Goal: Communication & Community: Share content

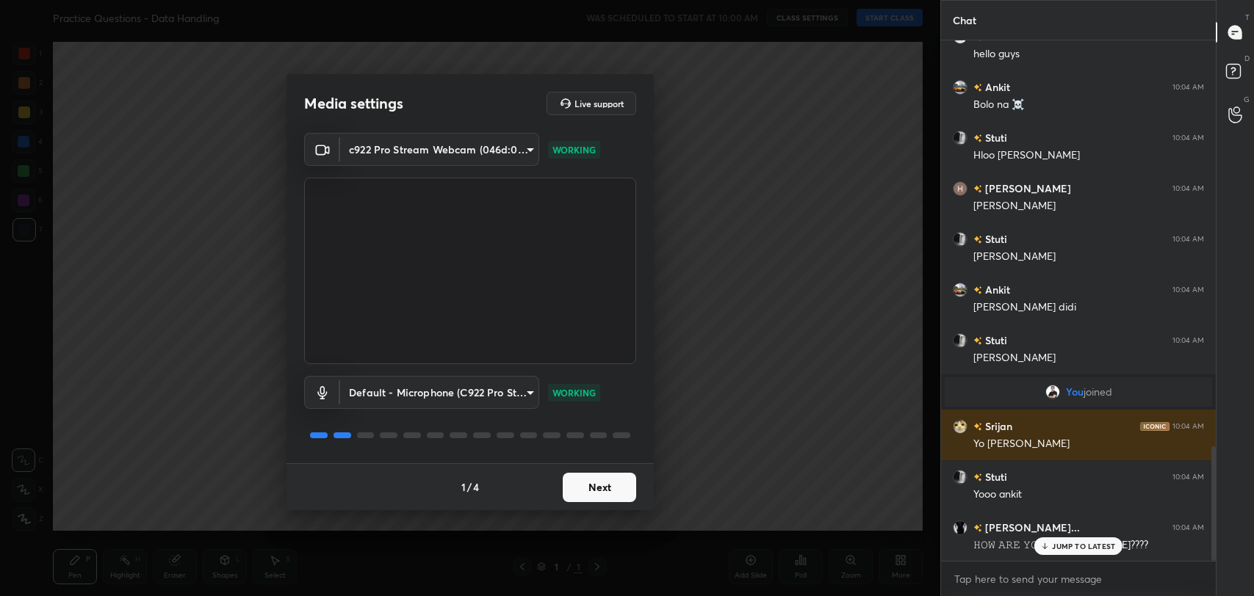
scroll to position [1947, 0]
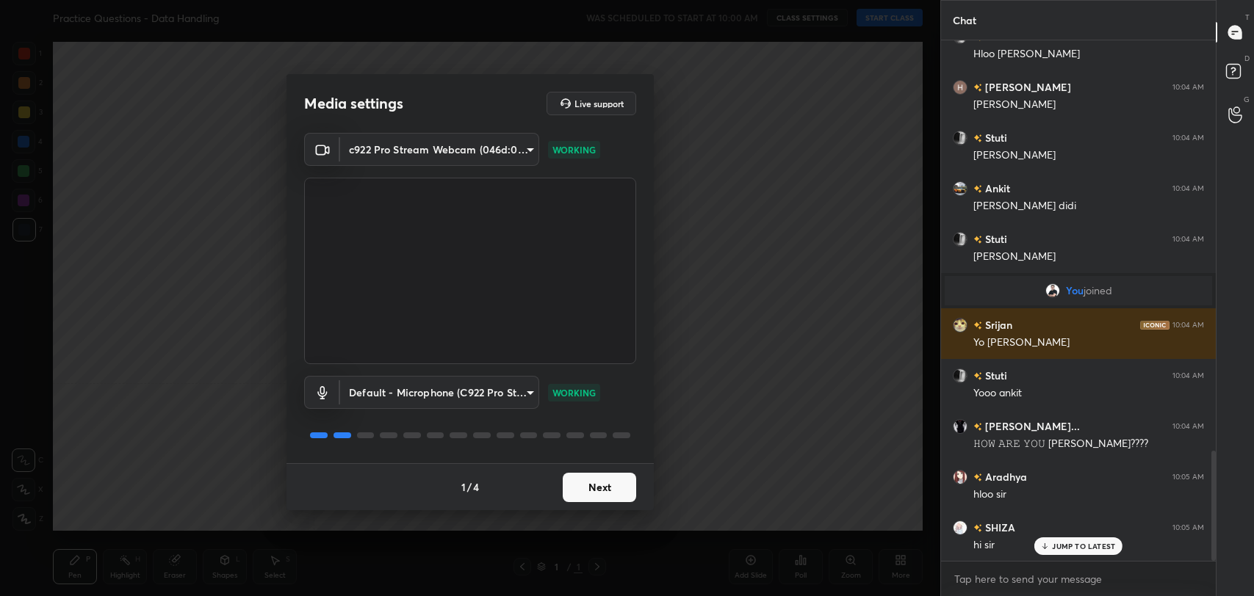
click at [608, 488] on button "Next" at bounding box center [599, 487] width 73 height 29
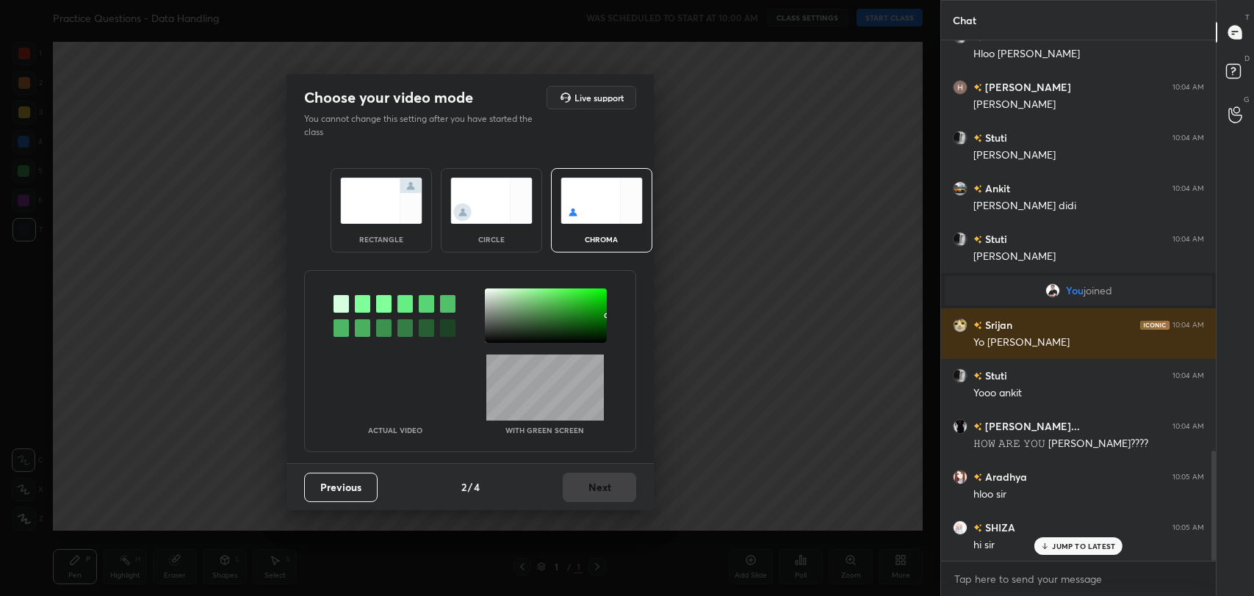
click at [358, 306] on div at bounding box center [362, 304] width 15 height 18
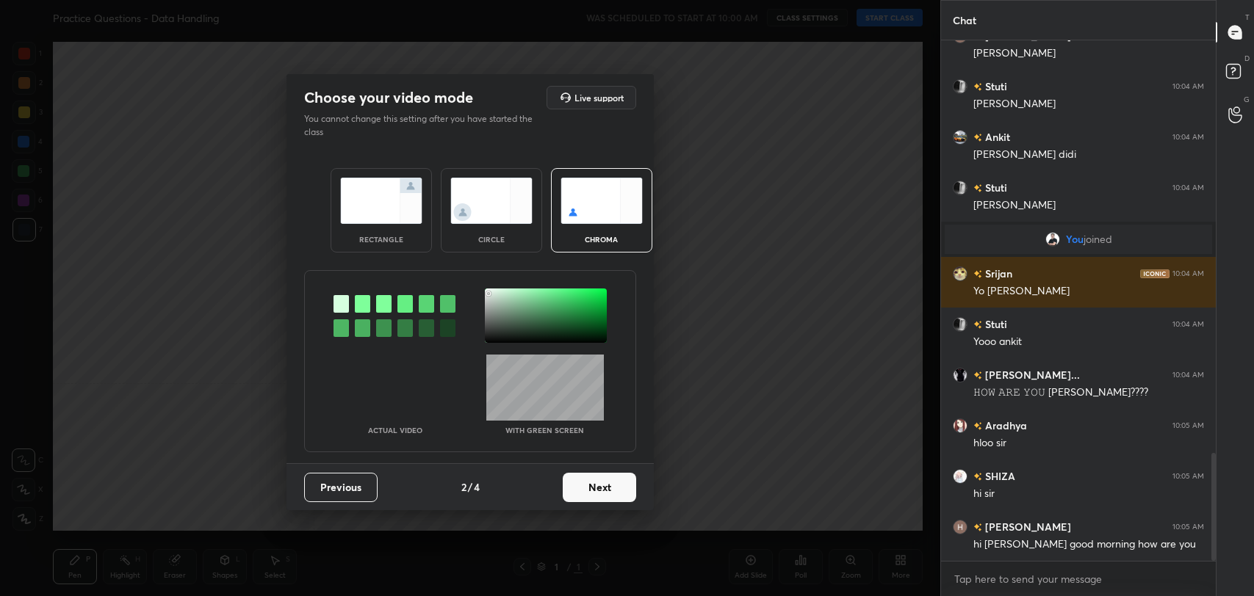
click at [488, 293] on div at bounding box center [546, 316] width 122 height 54
click at [364, 300] on div at bounding box center [362, 304] width 15 height 18
click at [489, 294] on div at bounding box center [546, 316] width 122 height 54
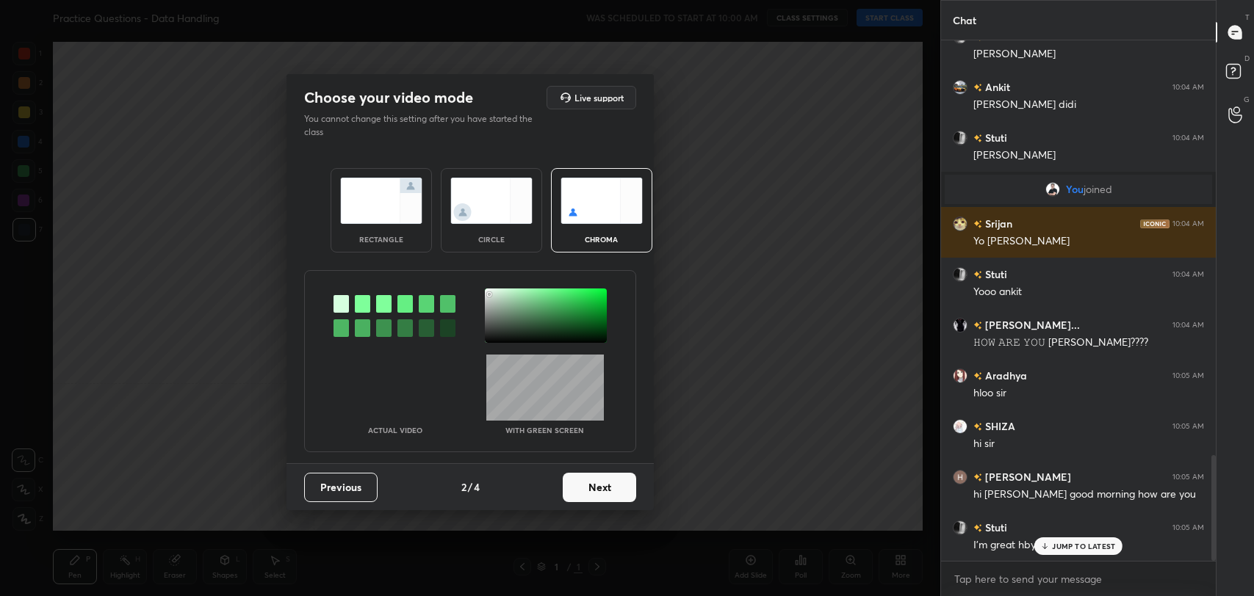
click at [602, 489] on button "Next" at bounding box center [599, 487] width 73 height 29
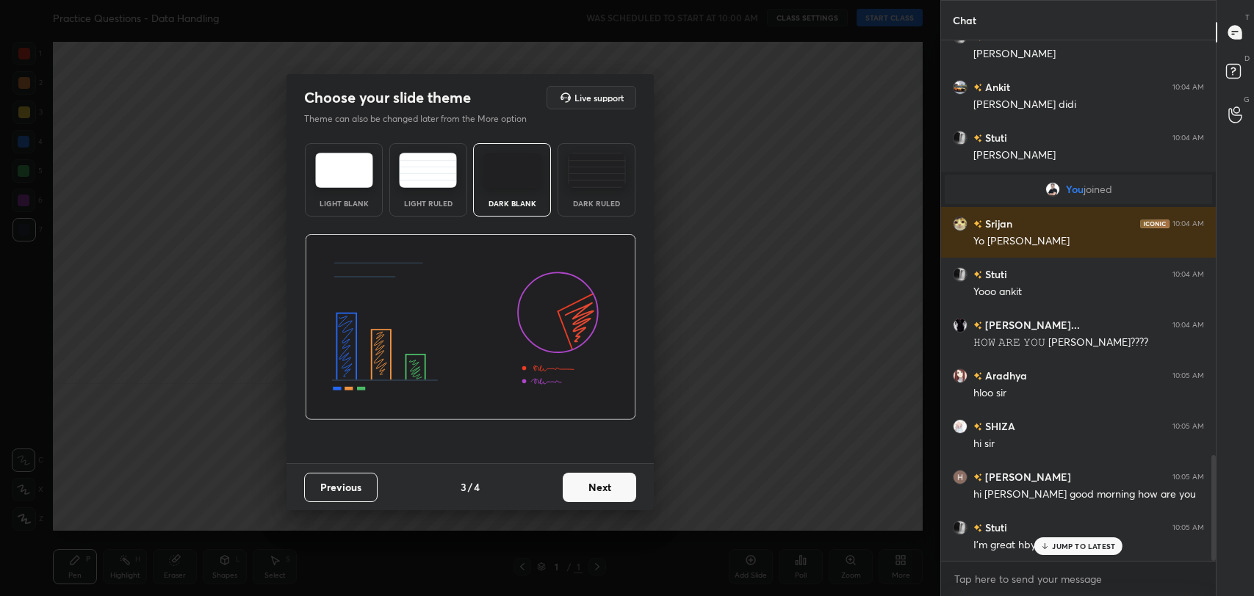
click at [603, 489] on button "Next" at bounding box center [599, 487] width 73 height 29
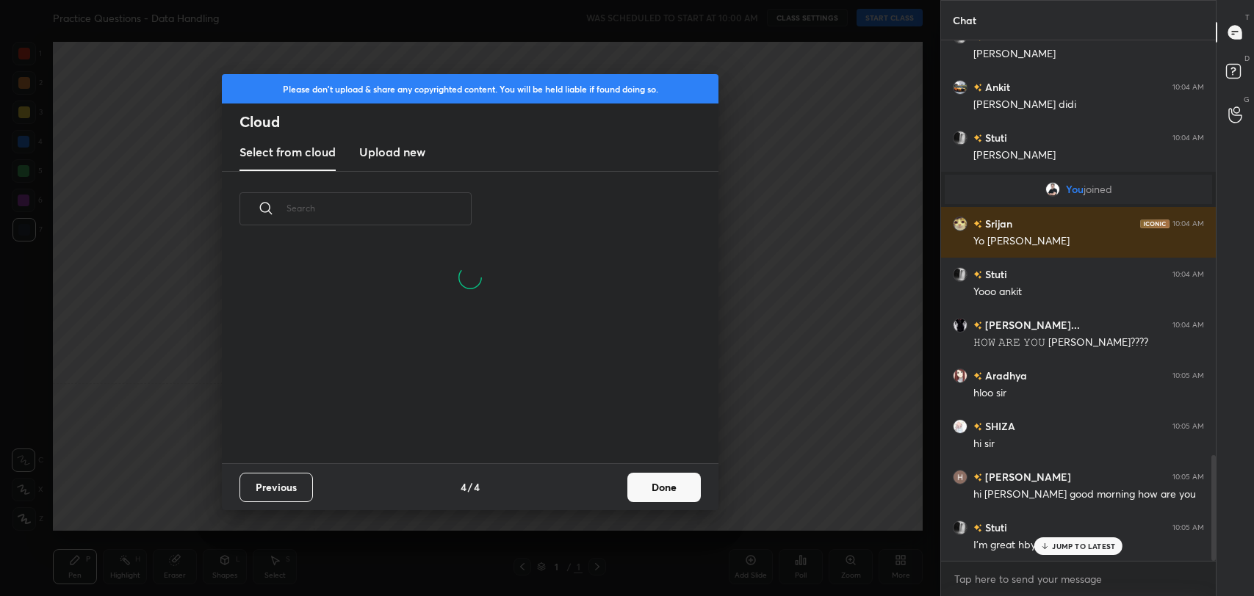
scroll to position [217, 471]
click at [679, 489] on button "Done" at bounding box center [663, 487] width 73 height 29
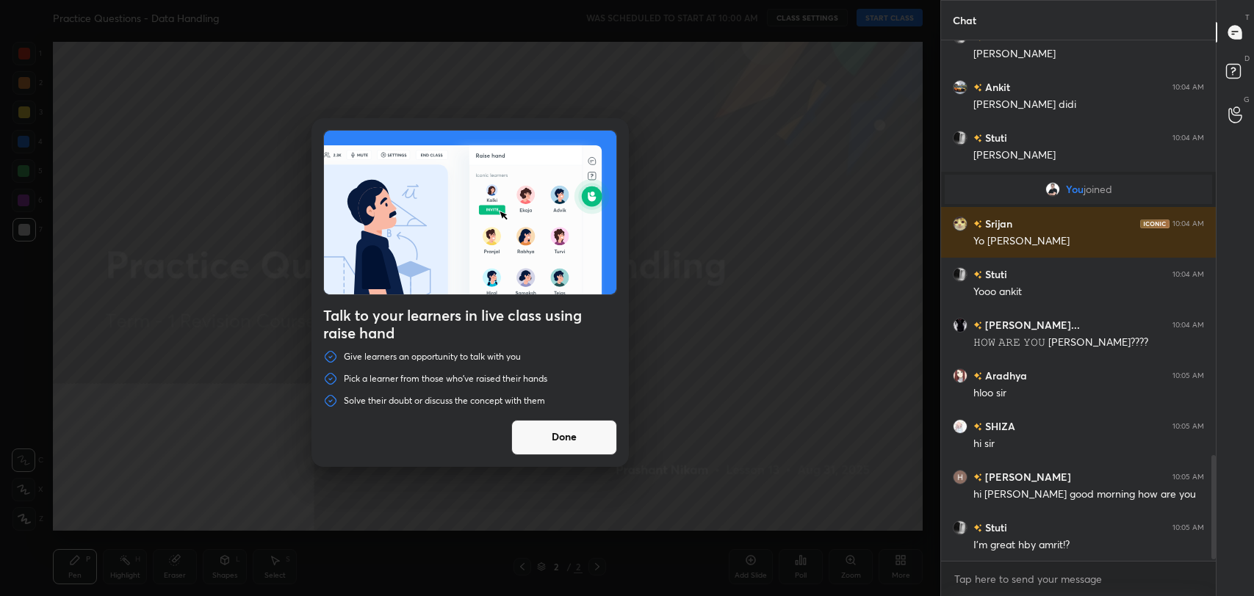
scroll to position [2083, 0]
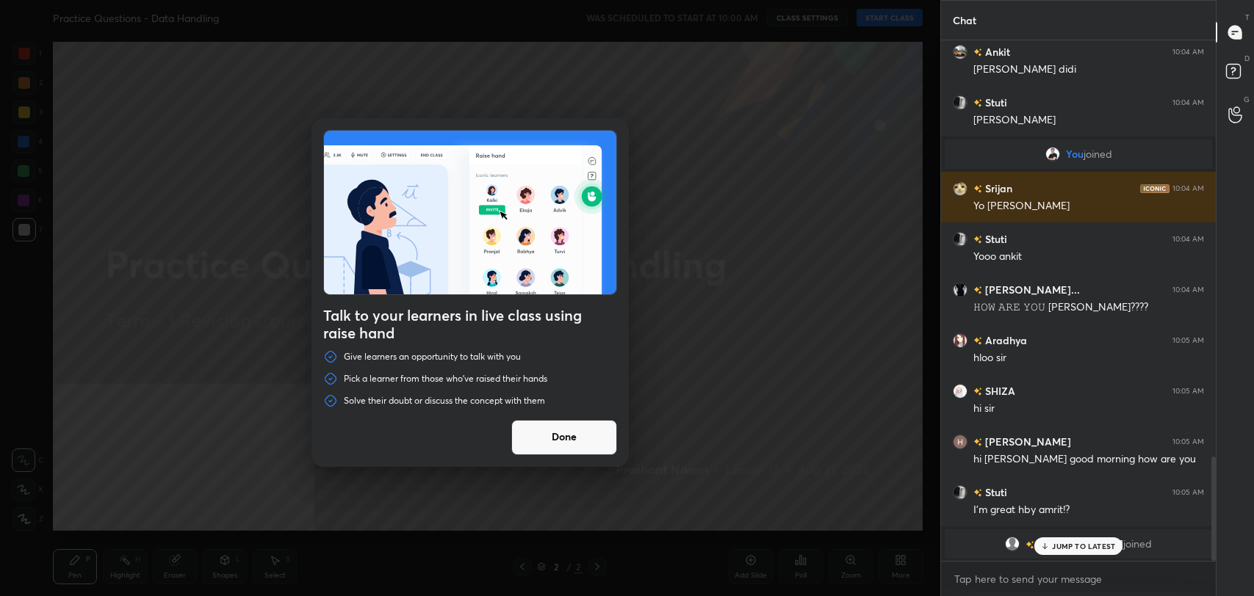
click at [594, 439] on button "Done" at bounding box center [564, 437] width 106 height 35
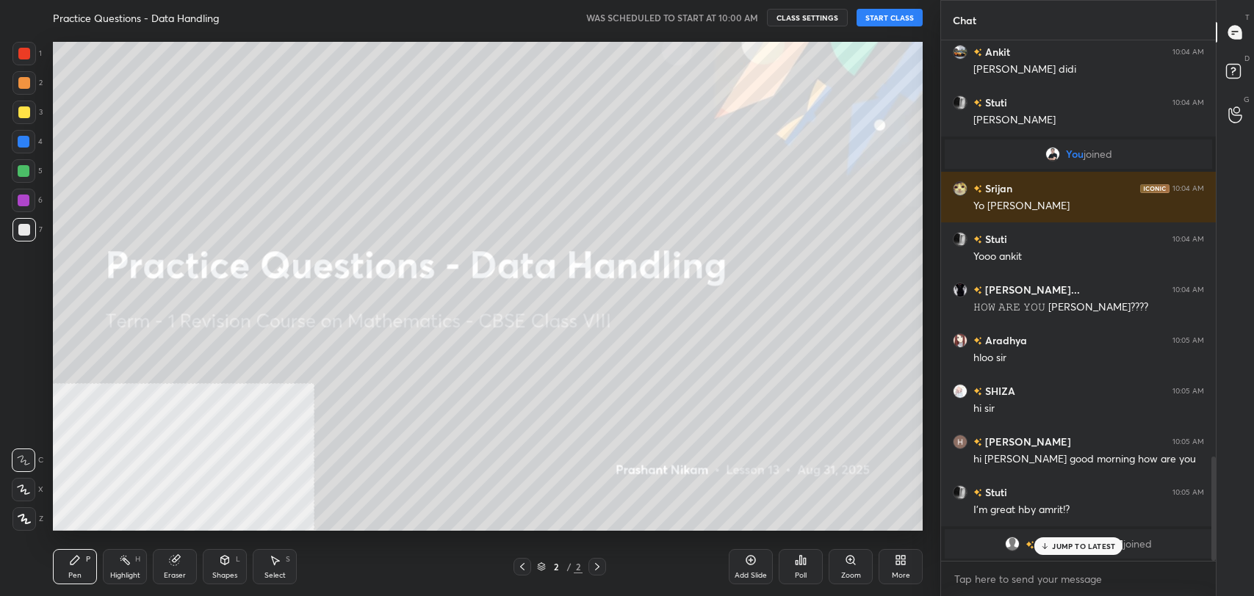
click at [876, 18] on button "START CLASS" at bounding box center [889, 18] width 66 height 18
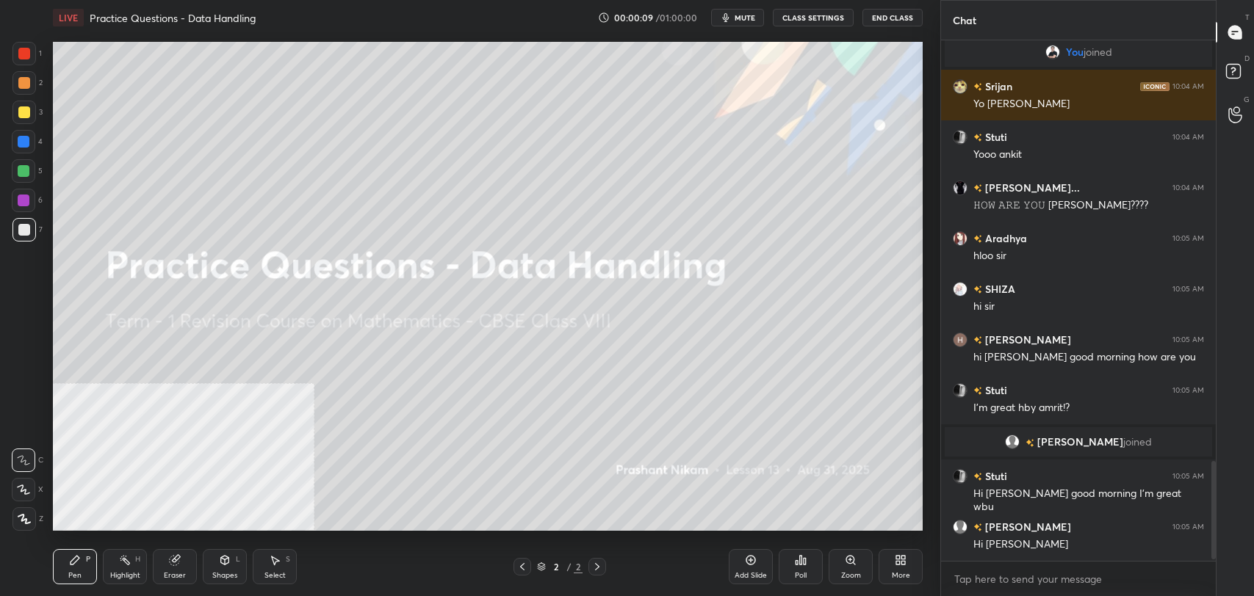
scroll to position [2235, 0]
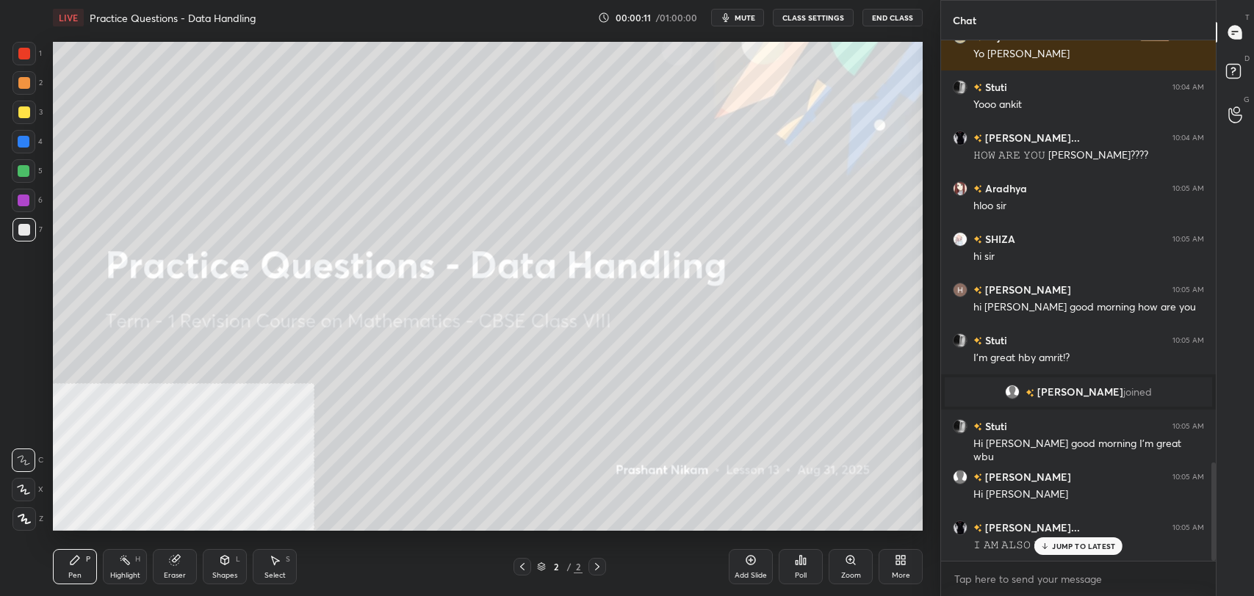
click at [892, 563] on div "More" at bounding box center [901, 566] width 44 height 35
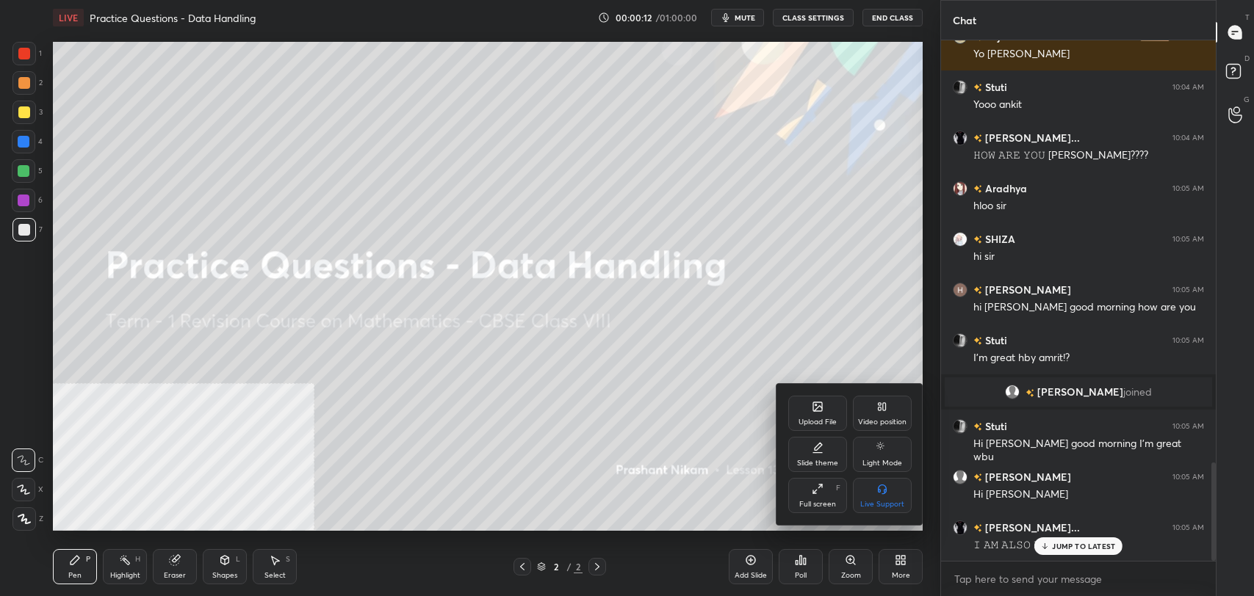
click at [816, 414] on div "Upload File" at bounding box center [817, 413] width 59 height 35
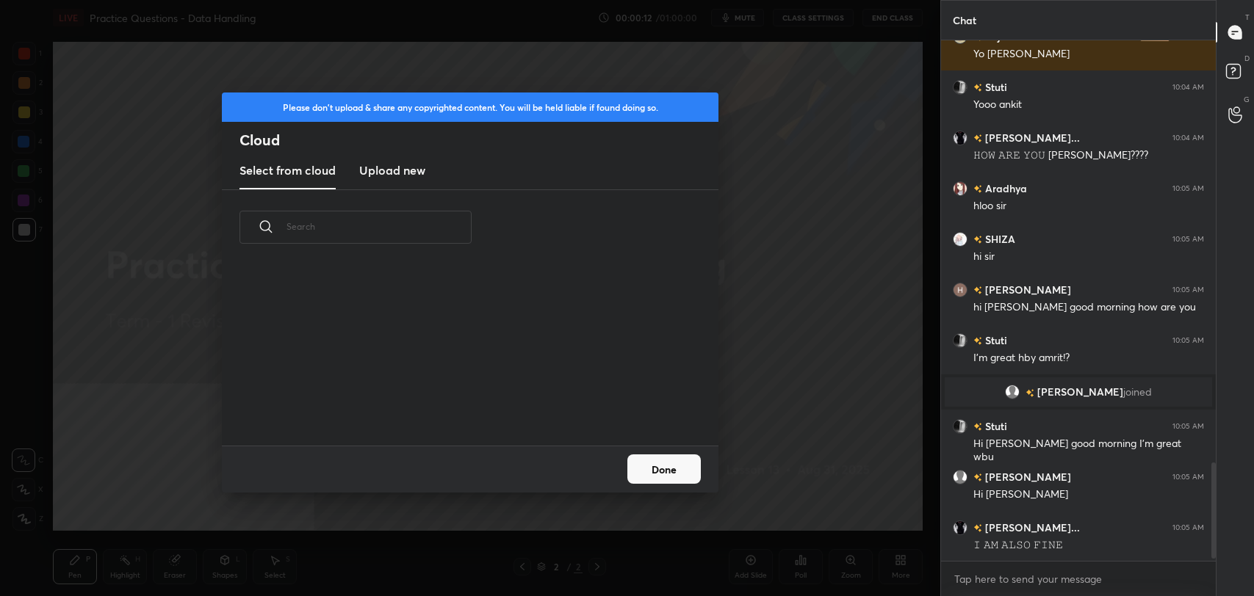
scroll to position [181, 471]
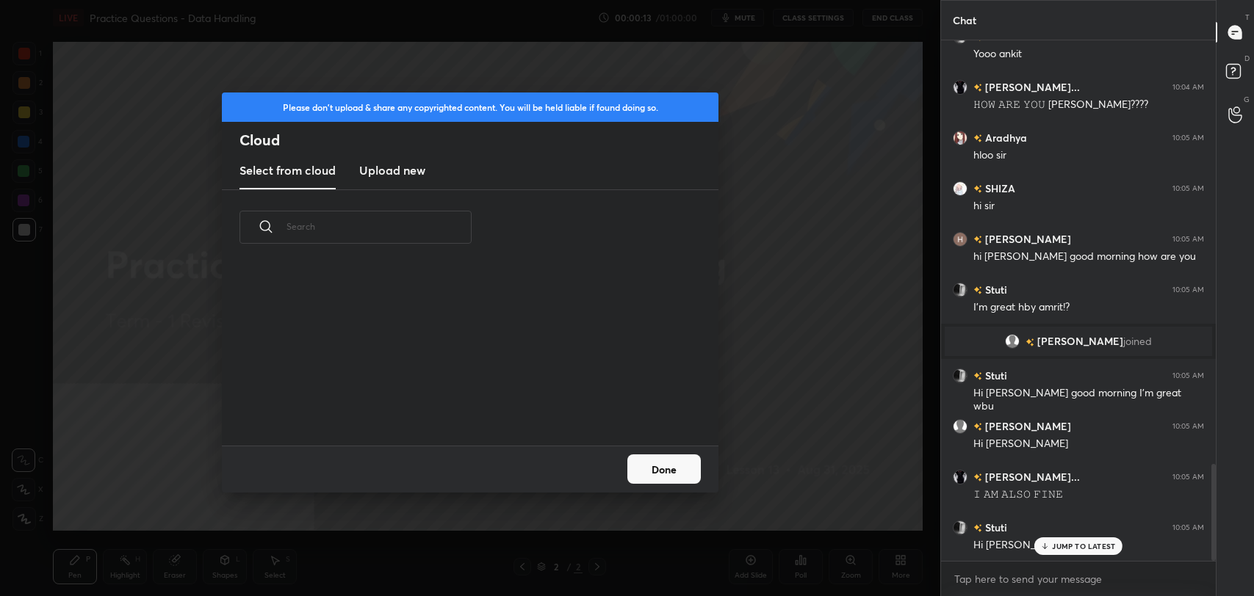
click at [384, 168] on h3 "Upload new" at bounding box center [392, 171] width 66 height 18
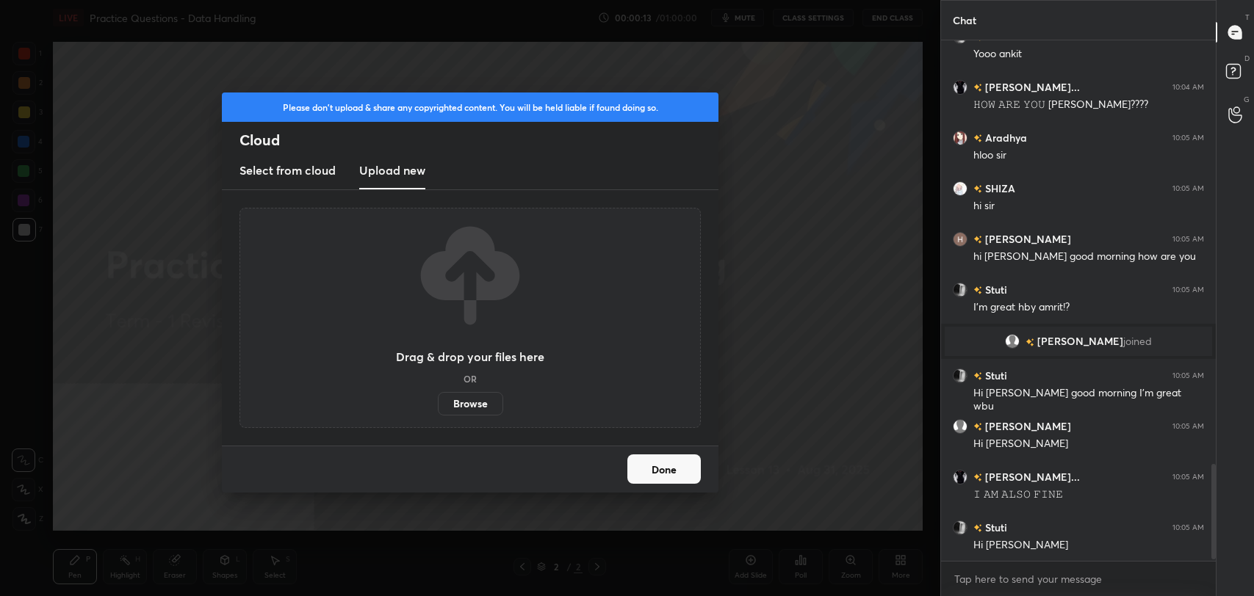
scroll to position [2337, 0]
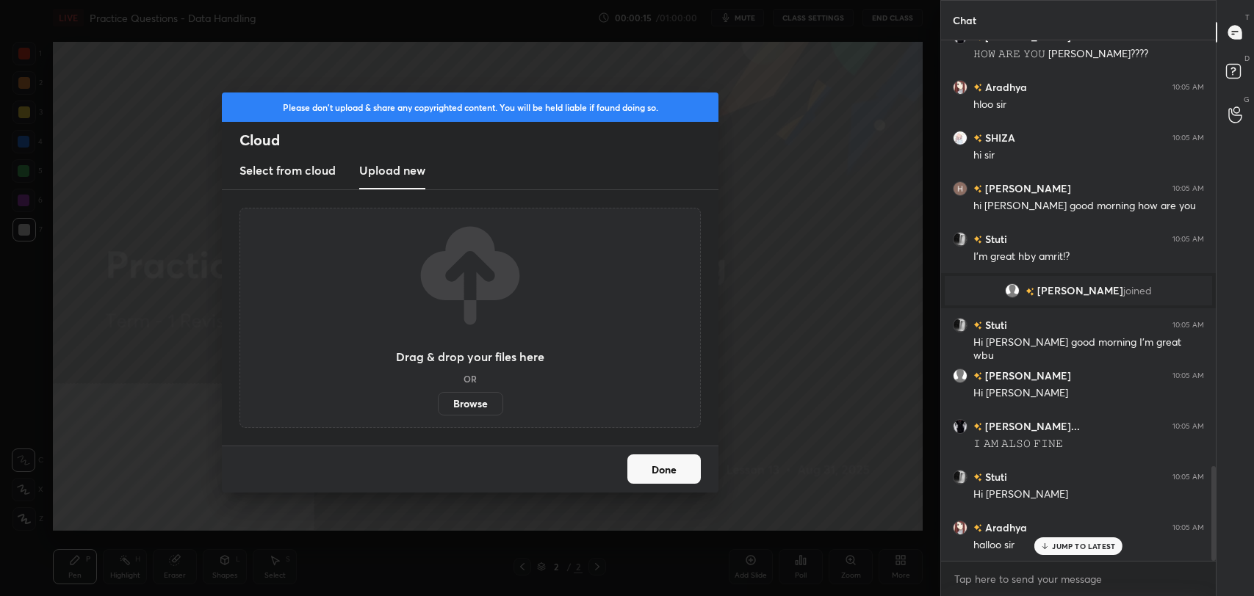
click at [480, 394] on label "Browse" at bounding box center [470, 404] width 65 height 24
click at [438, 394] on input "Browse" at bounding box center [438, 404] width 0 height 24
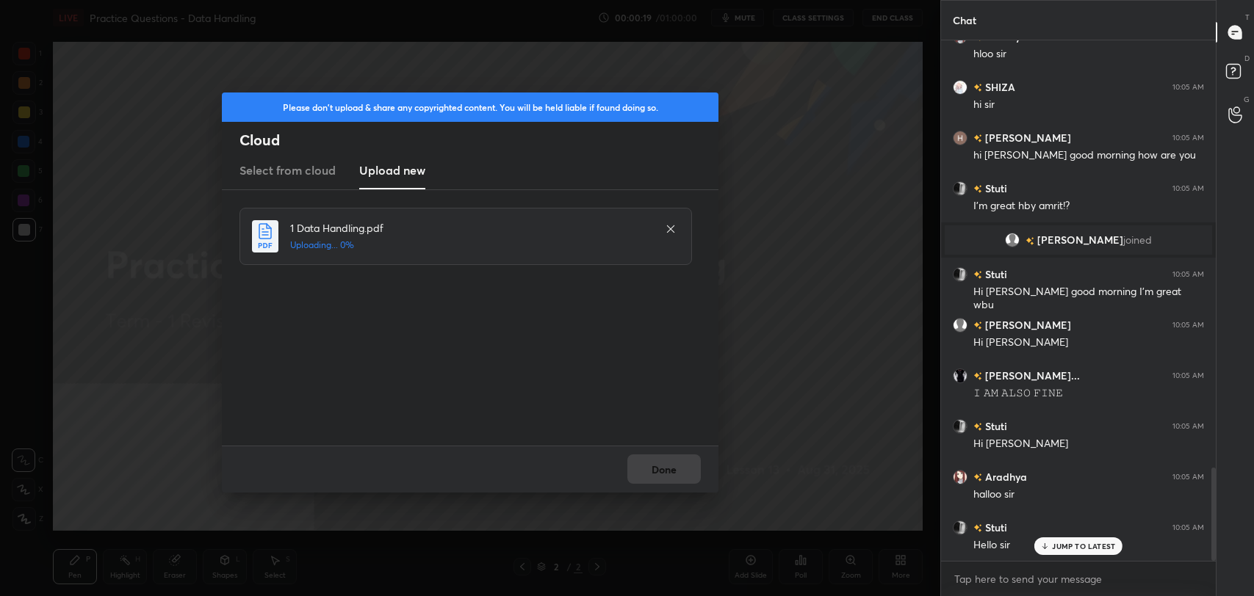
scroll to position [2439, 0]
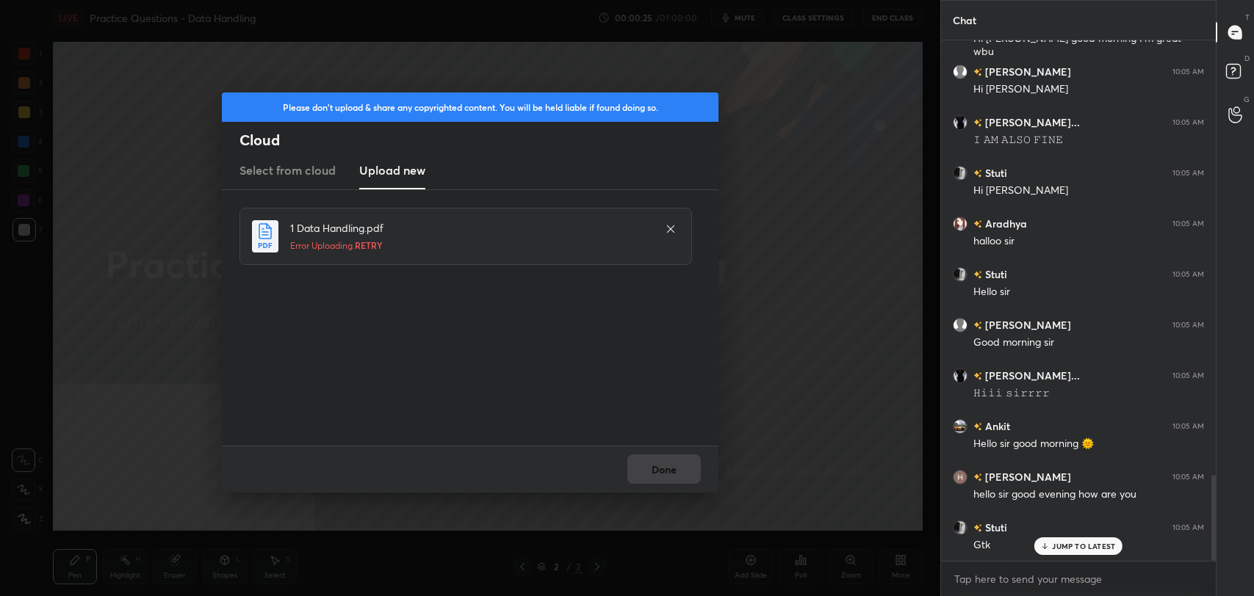
click at [372, 242] on span "RETRY" at bounding box center [369, 245] width 28 height 12
click at [688, 469] on button "Done" at bounding box center [663, 469] width 73 height 29
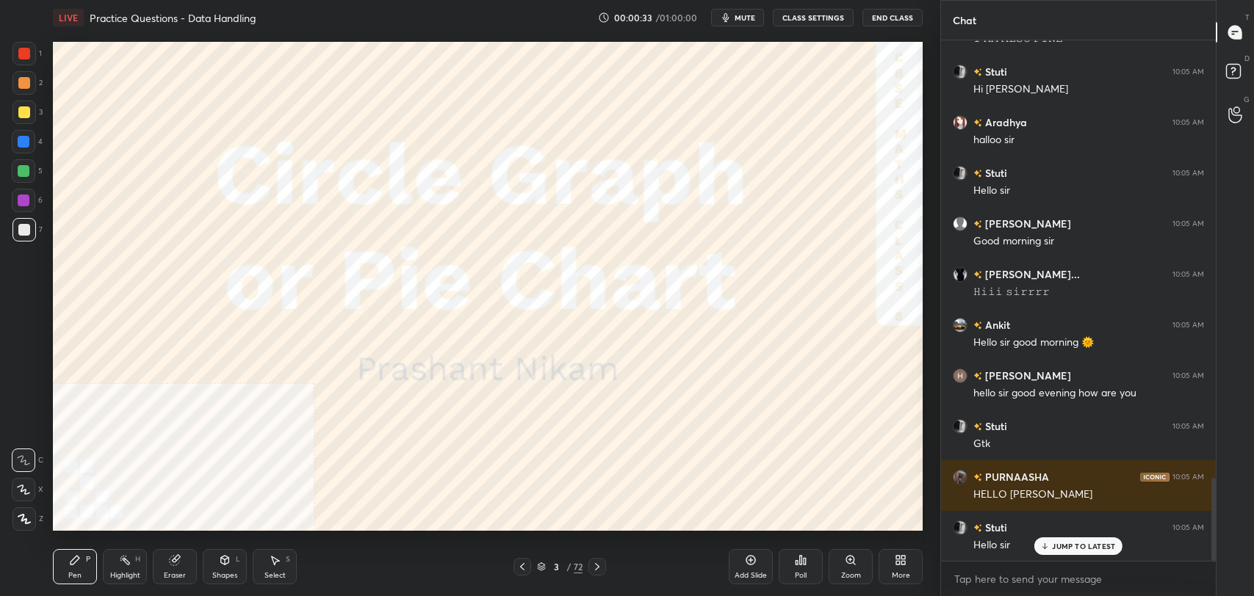
click at [1089, 548] on p "JUMP TO LATEST" at bounding box center [1083, 546] width 63 height 9
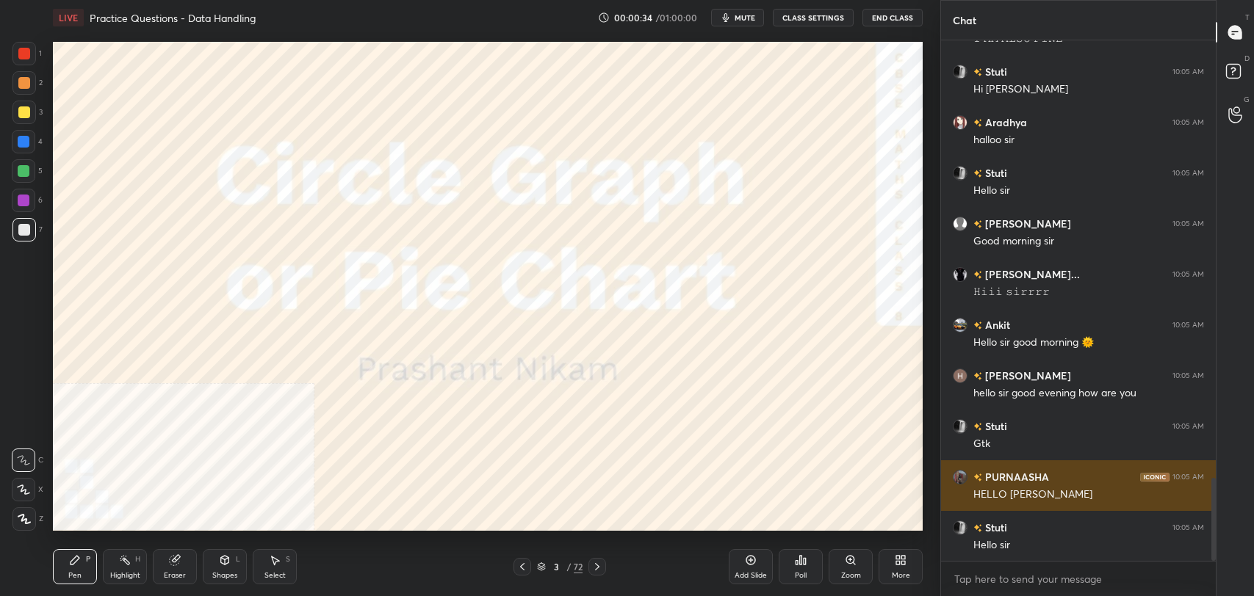
scroll to position [2793, 0]
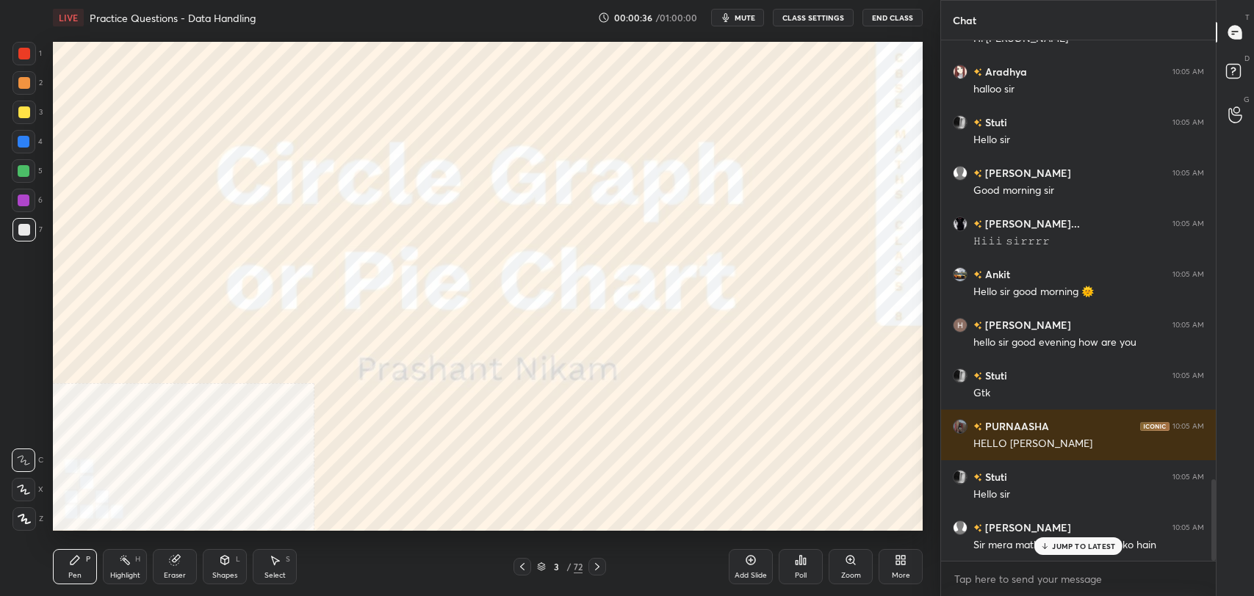
click at [1075, 544] on p "JUMP TO LATEST" at bounding box center [1083, 546] width 63 height 9
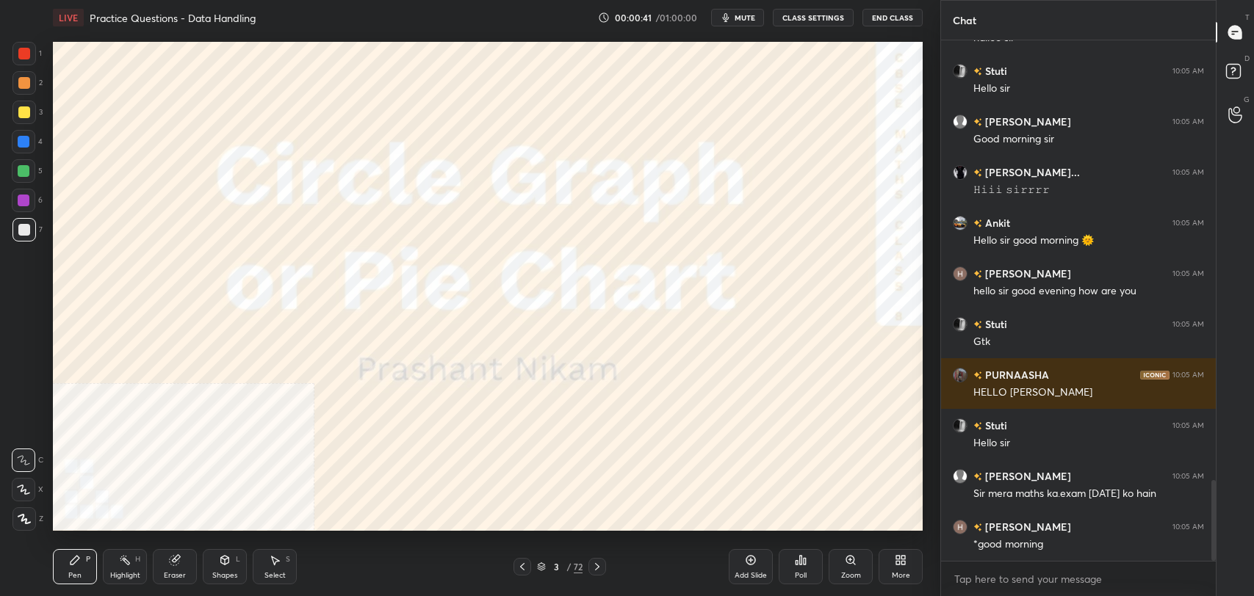
scroll to position [2894, 0]
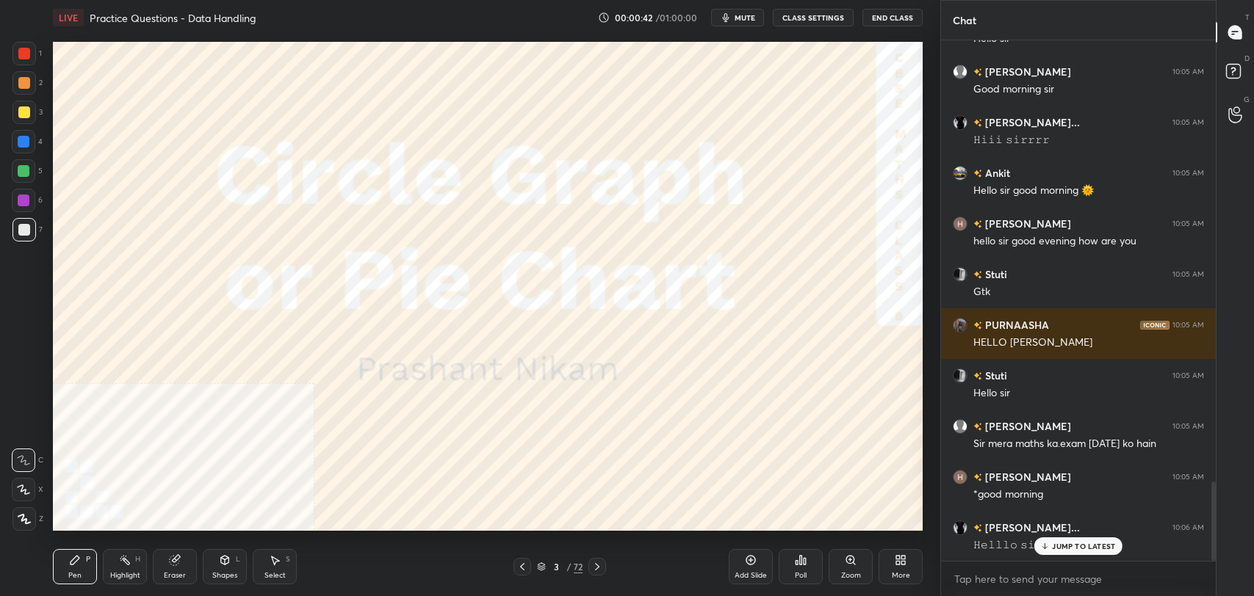
click at [19, 489] on icon at bounding box center [23, 490] width 13 height 10
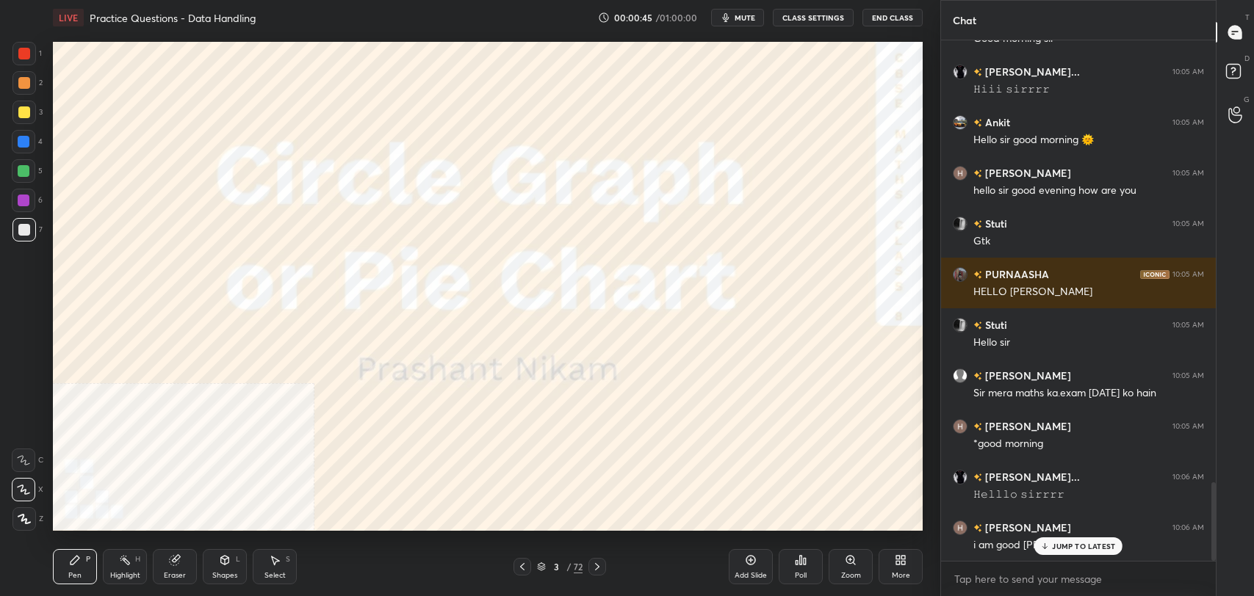
click at [1085, 548] on p "JUMP TO LATEST" at bounding box center [1083, 546] width 63 height 9
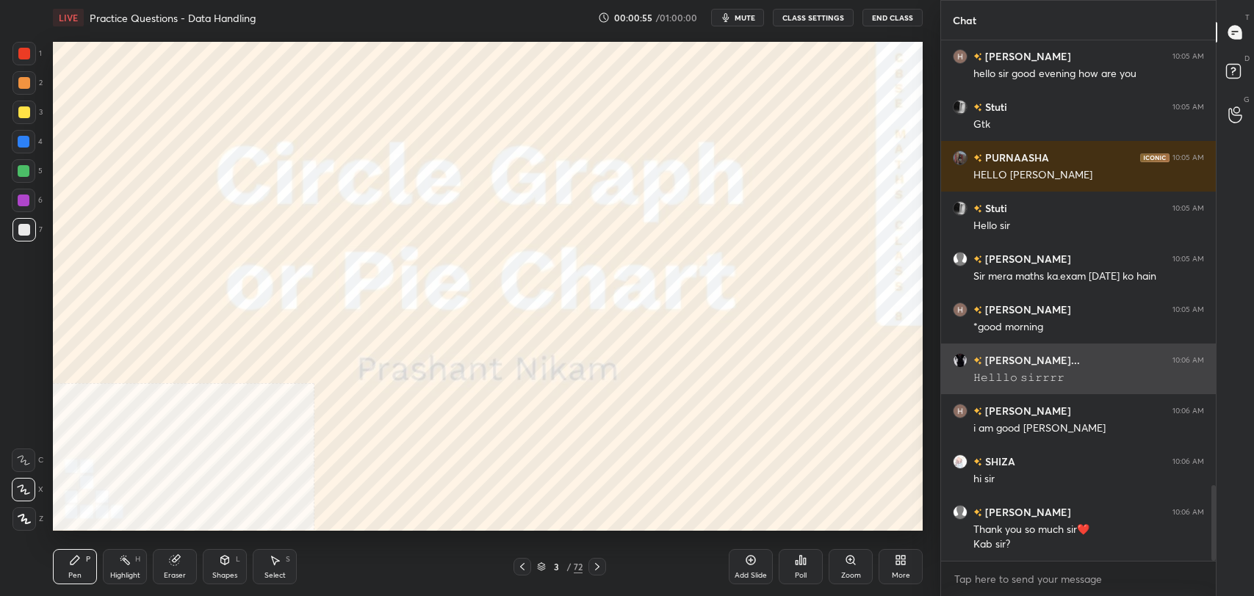
scroll to position [3111, 0]
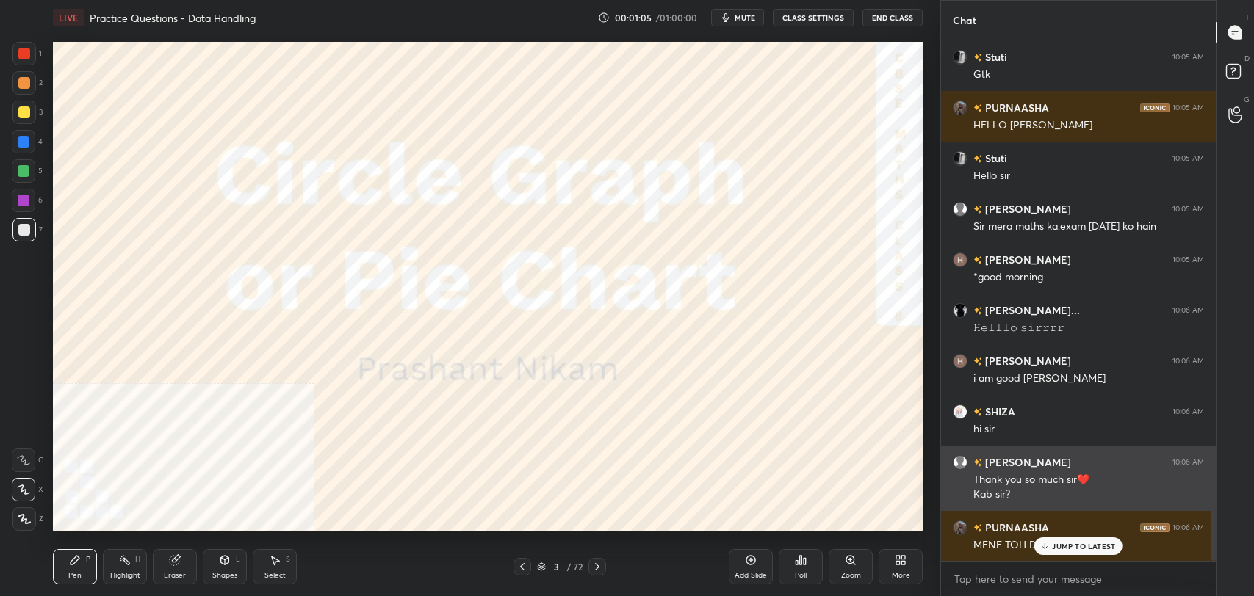
drag, startPoint x: 1071, startPoint y: 548, endPoint x: 955, endPoint y: 477, distance: 136.2
click at [1071, 548] on p "JUMP TO LATEST" at bounding box center [1083, 546] width 63 height 9
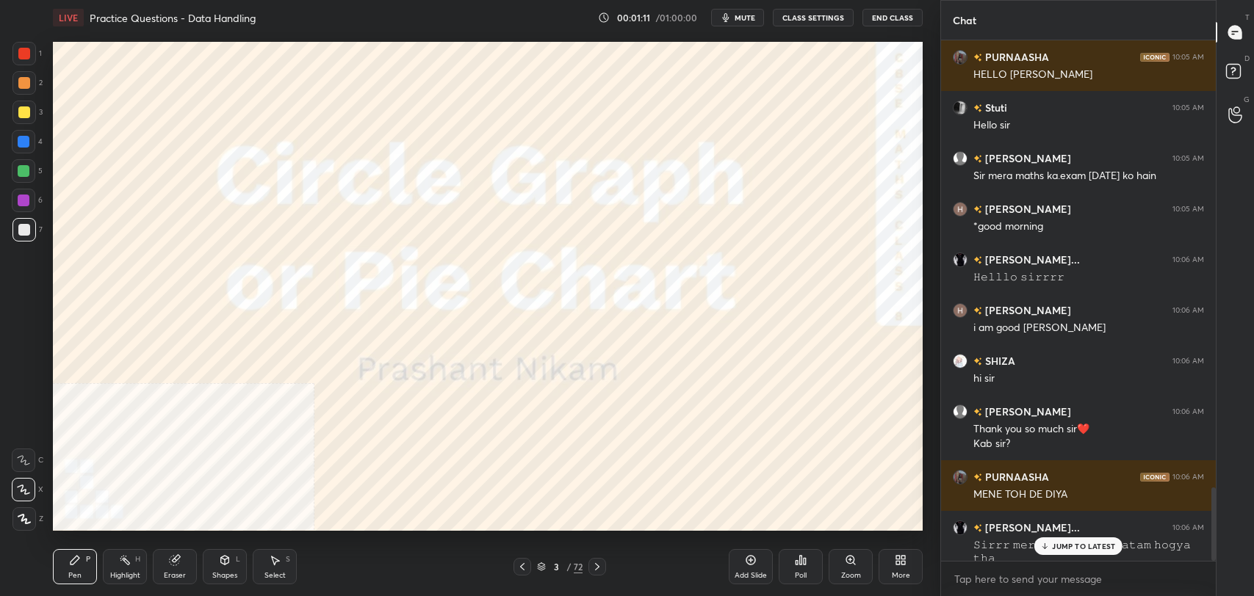
click at [1089, 552] on div "JUMP TO LATEST" at bounding box center [1078, 547] width 88 height 18
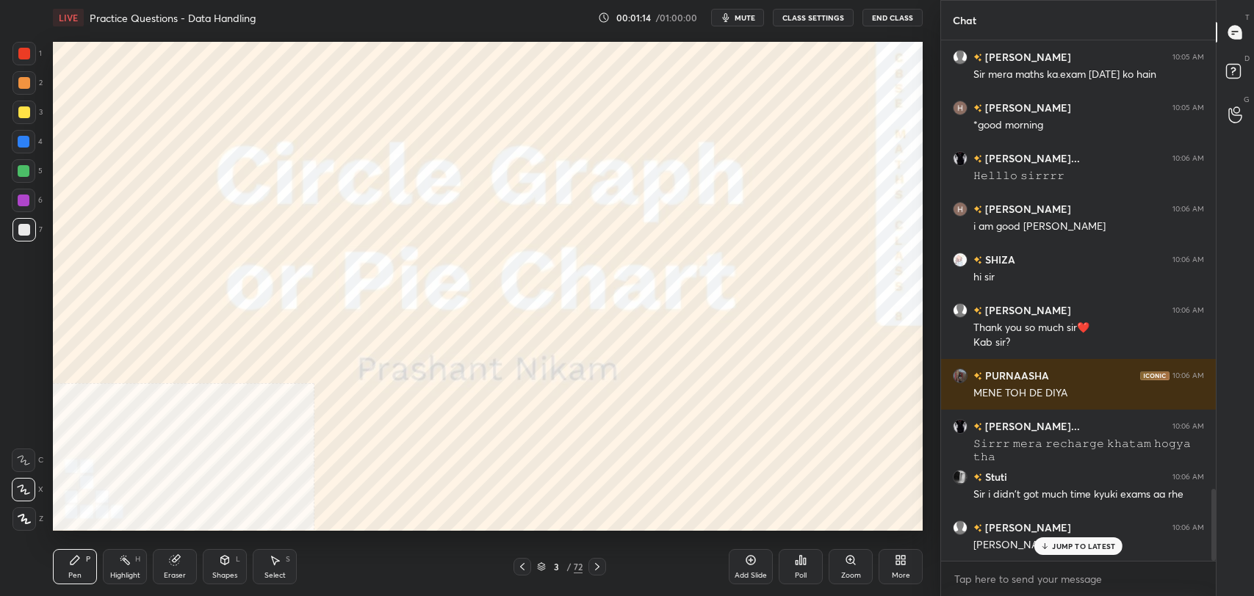
scroll to position [3314, 0]
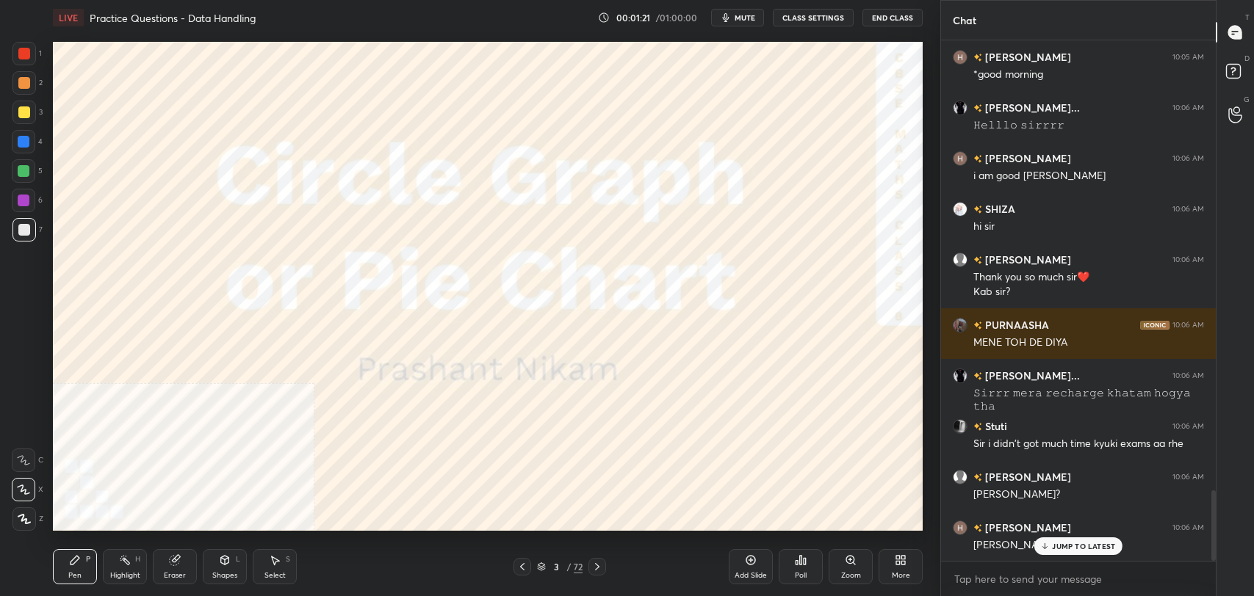
click at [1063, 548] on p "JUMP TO LATEST" at bounding box center [1083, 546] width 63 height 9
click at [899, 566] on div "More" at bounding box center [901, 566] width 44 height 35
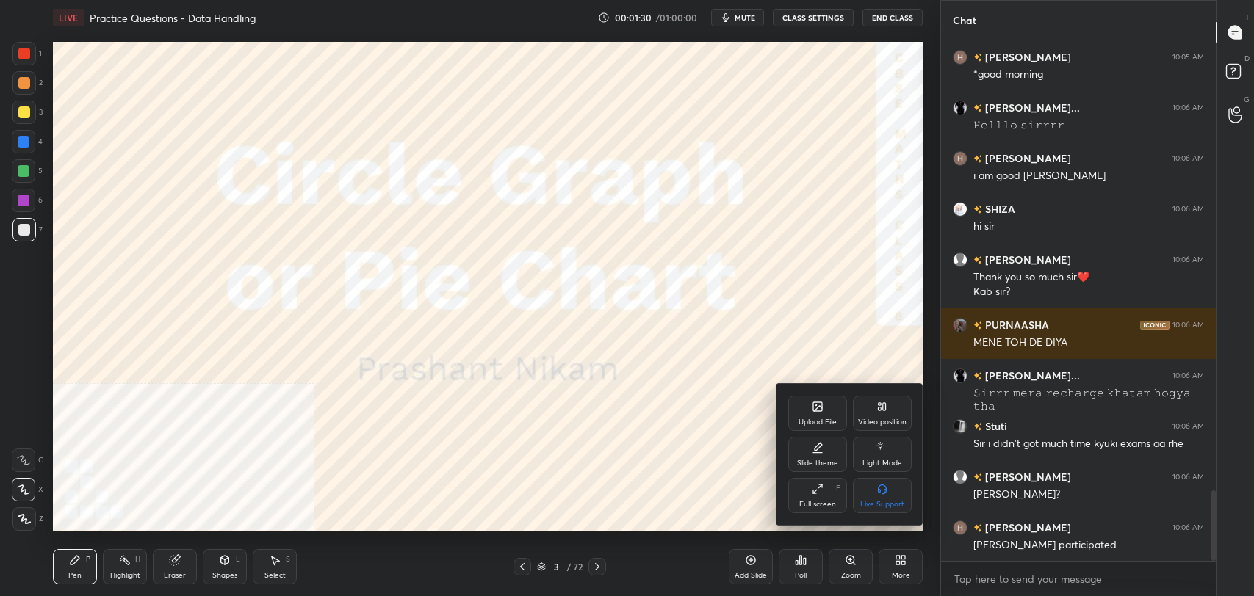
click at [888, 414] on div "Video position" at bounding box center [882, 413] width 59 height 35
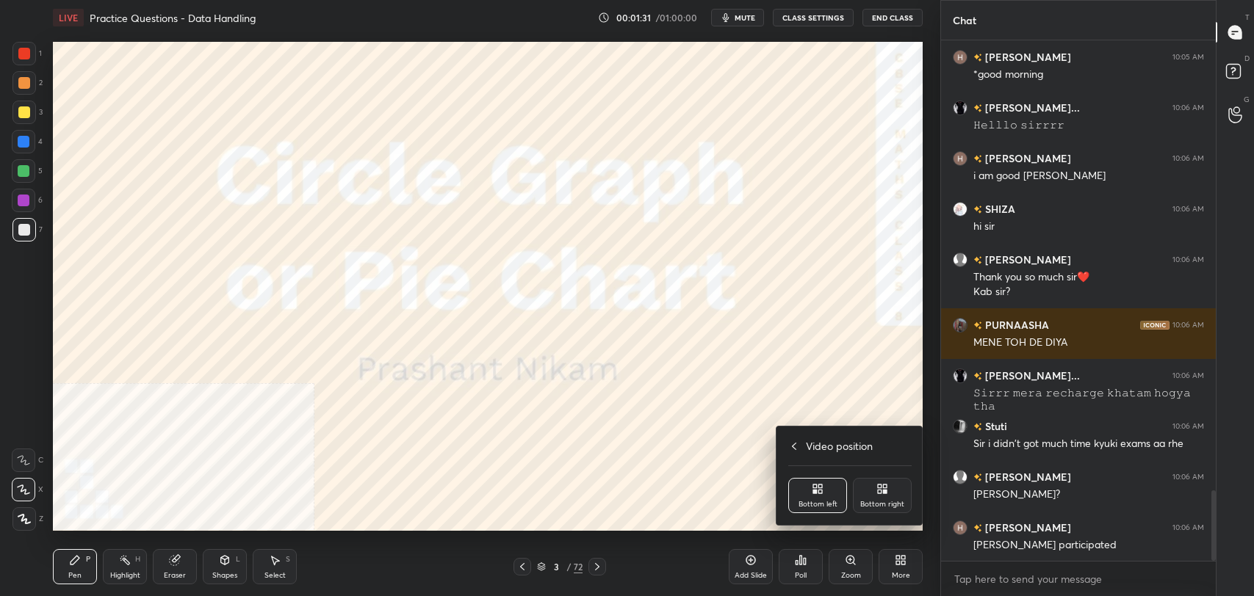
click at [881, 498] on div "Bottom right" at bounding box center [882, 495] width 59 height 35
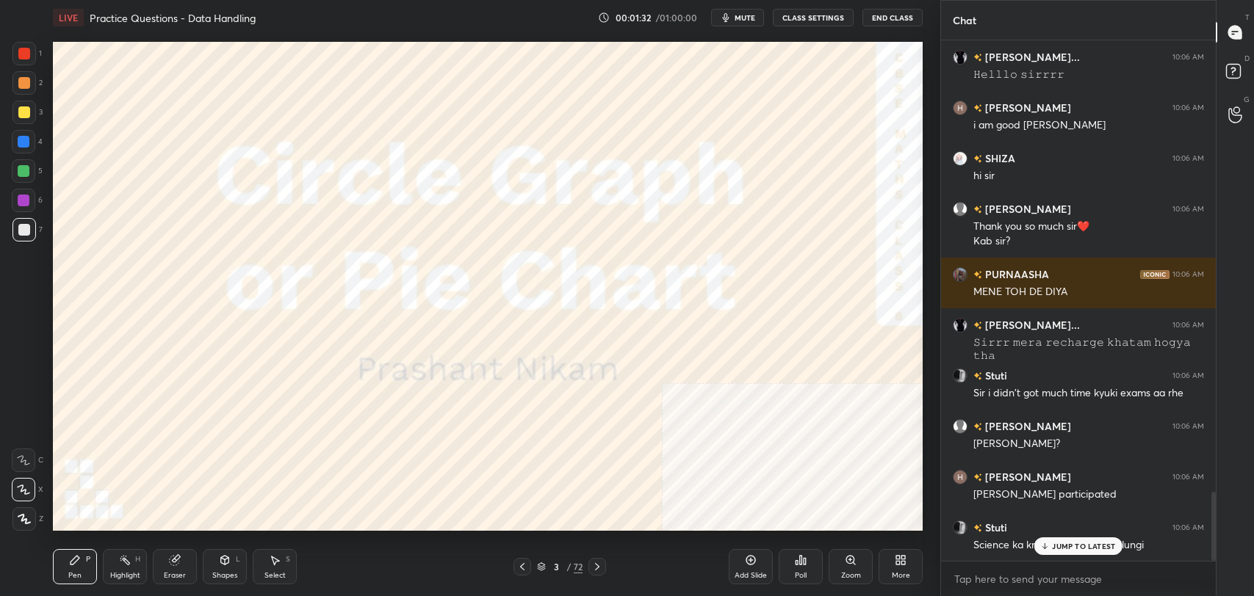
scroll to position [3416, 0]
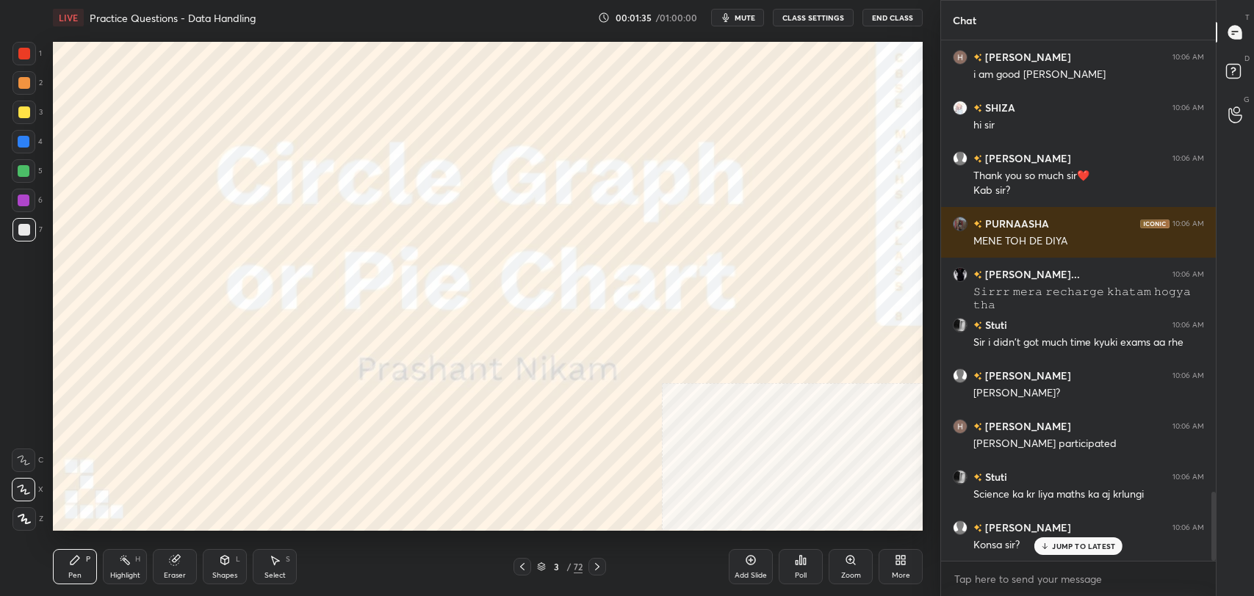
click at [1059, 550] on p "JUMP TO LATEST" at bounding box center [1083, 546] width 63 height 9
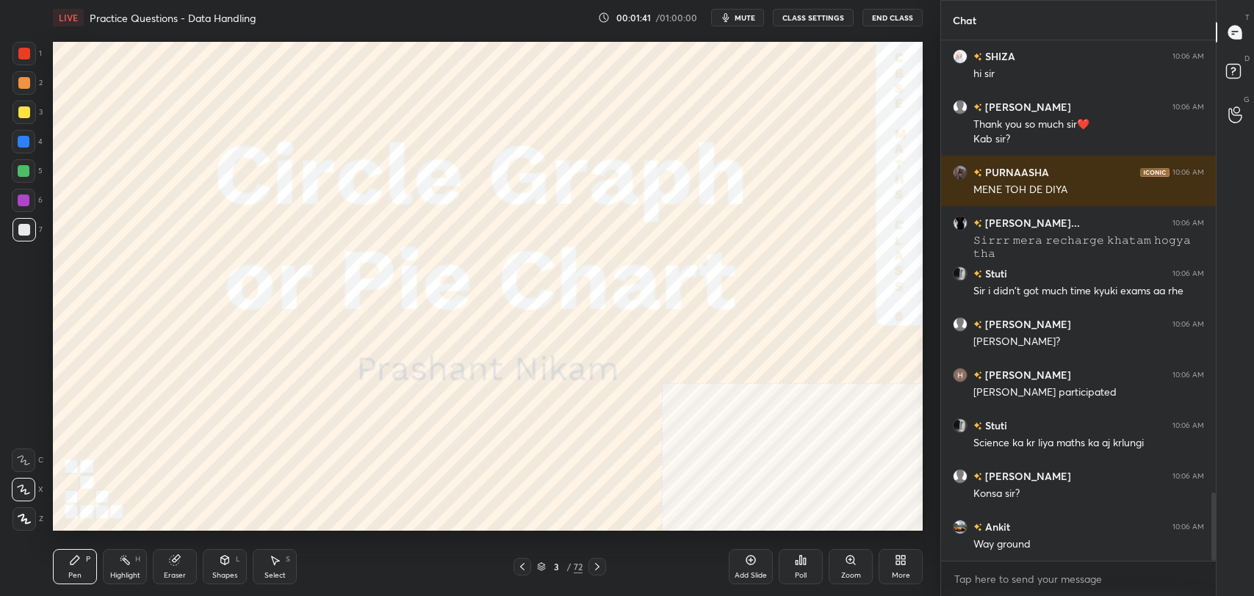
scroll to position [3517, 0]
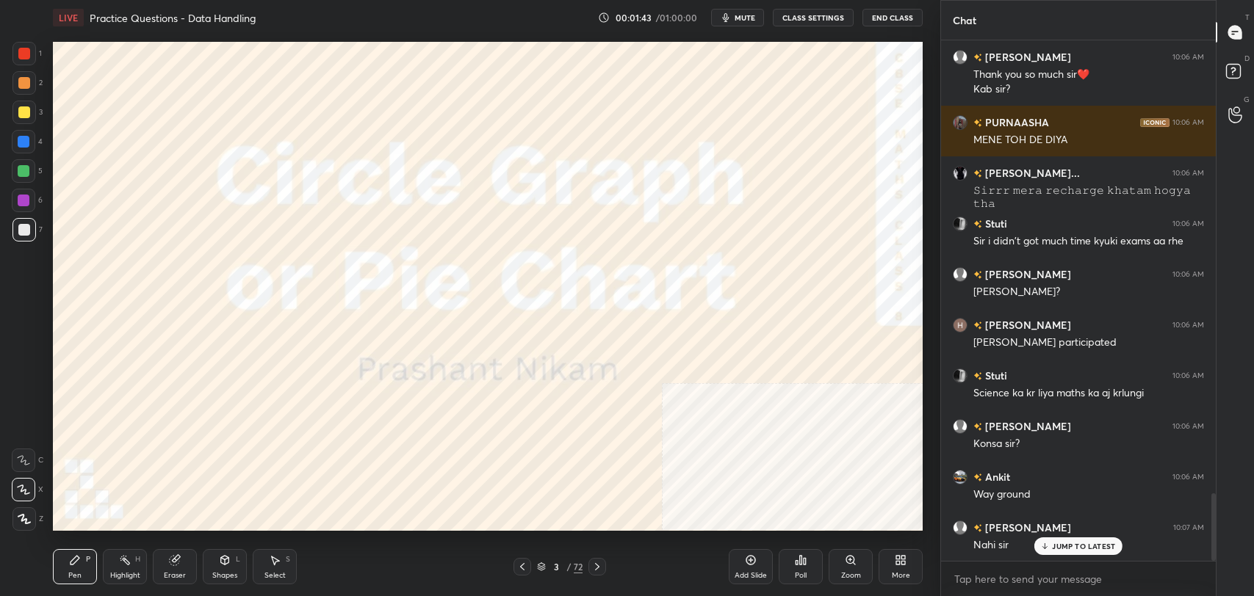
click at [1082, 551] on div "JUMP TO LATEST" at bounding box center [1078, 547] width 88 height 18
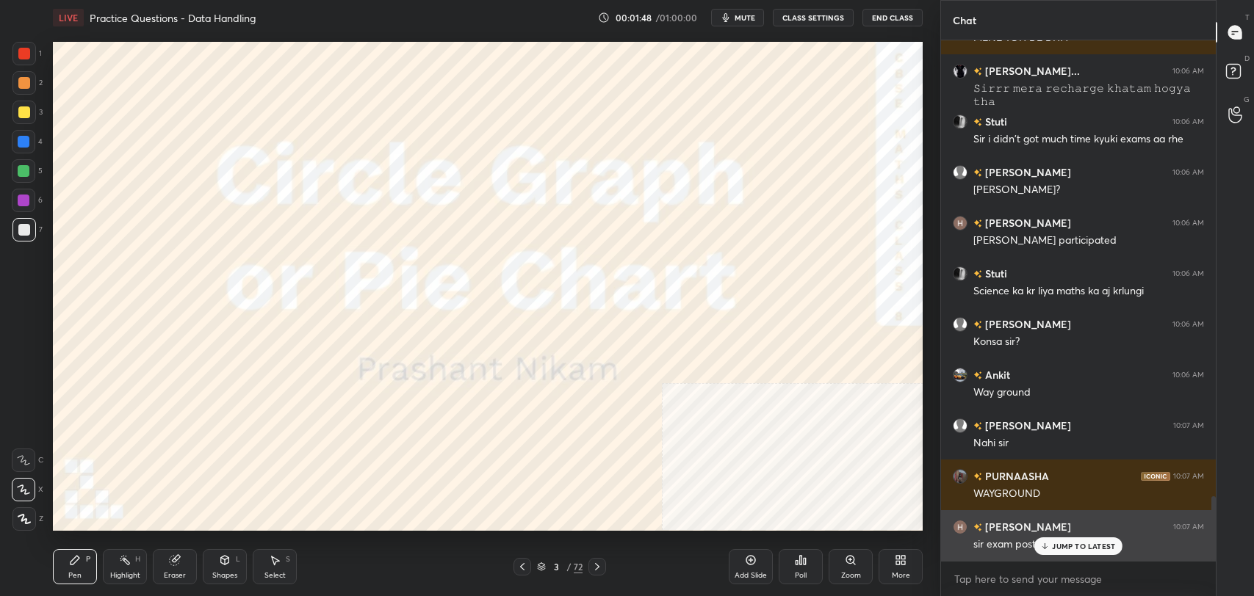
scroll to position [3669, 0]
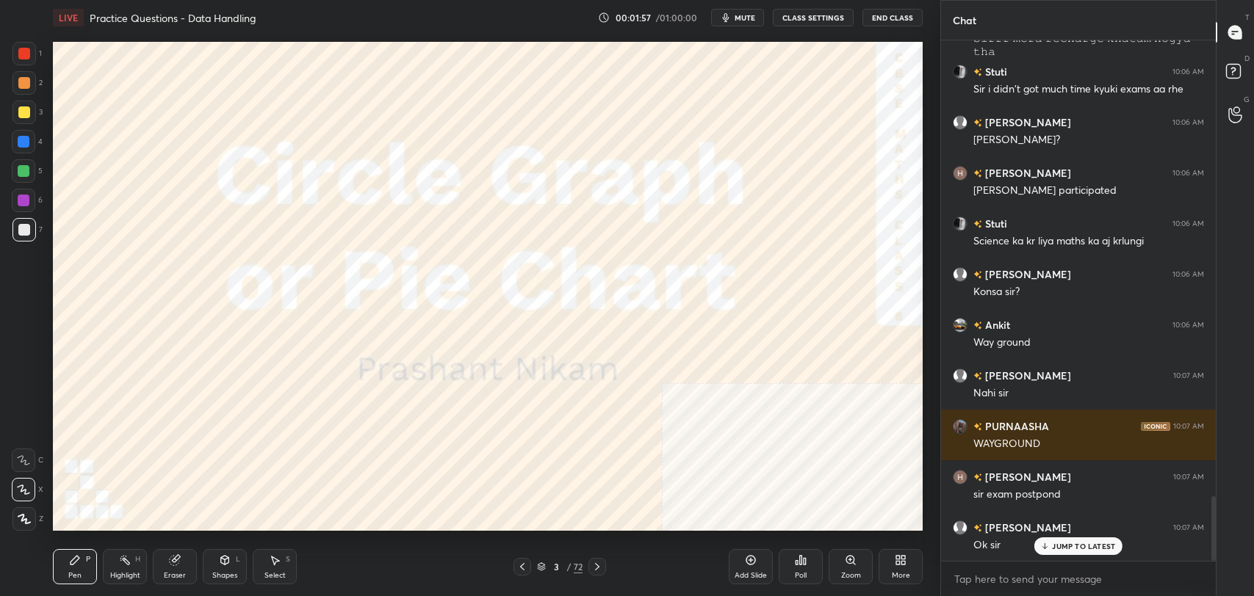
click at [905, 567] on div "More" at bounding box center [901, 566] width 44 height 35
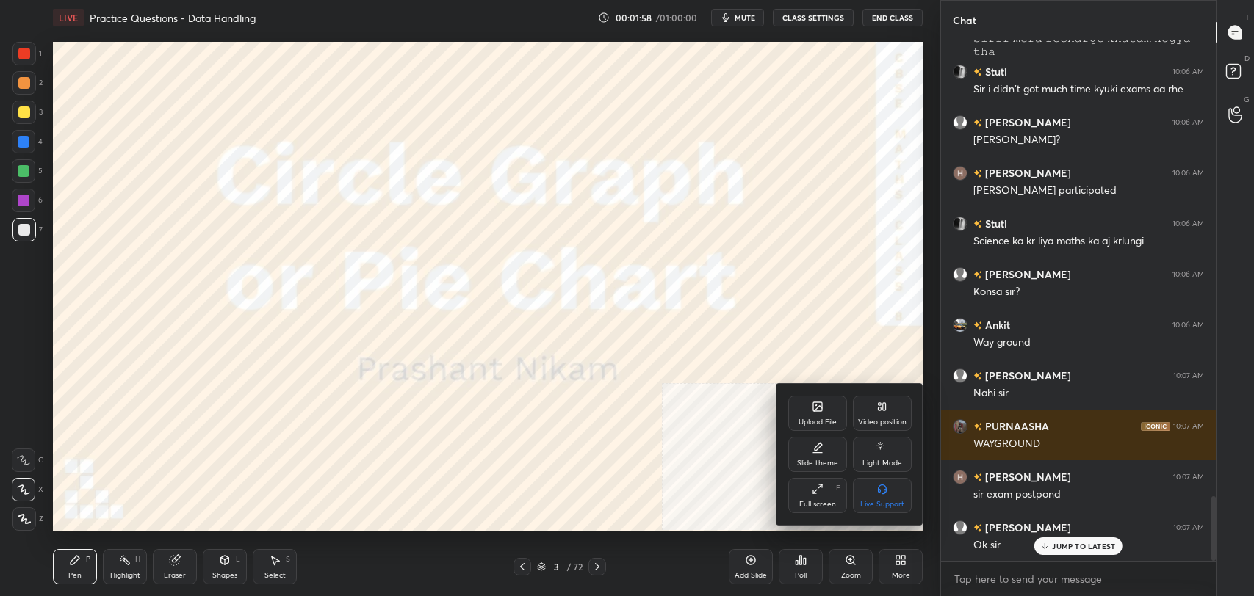
click at [889, 415] on div "Video position" at bounding box center [882, 413] width 59 height 35
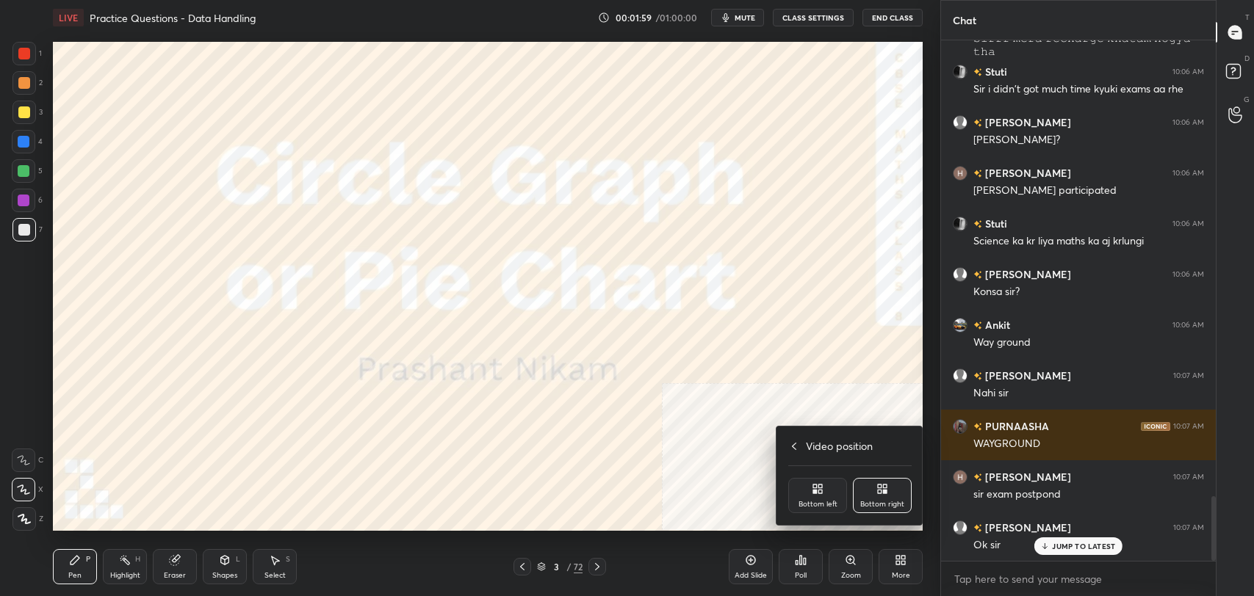
click at [882, 501] on div "Bottom right" at bounding box center [882, 504] width 44 height 7
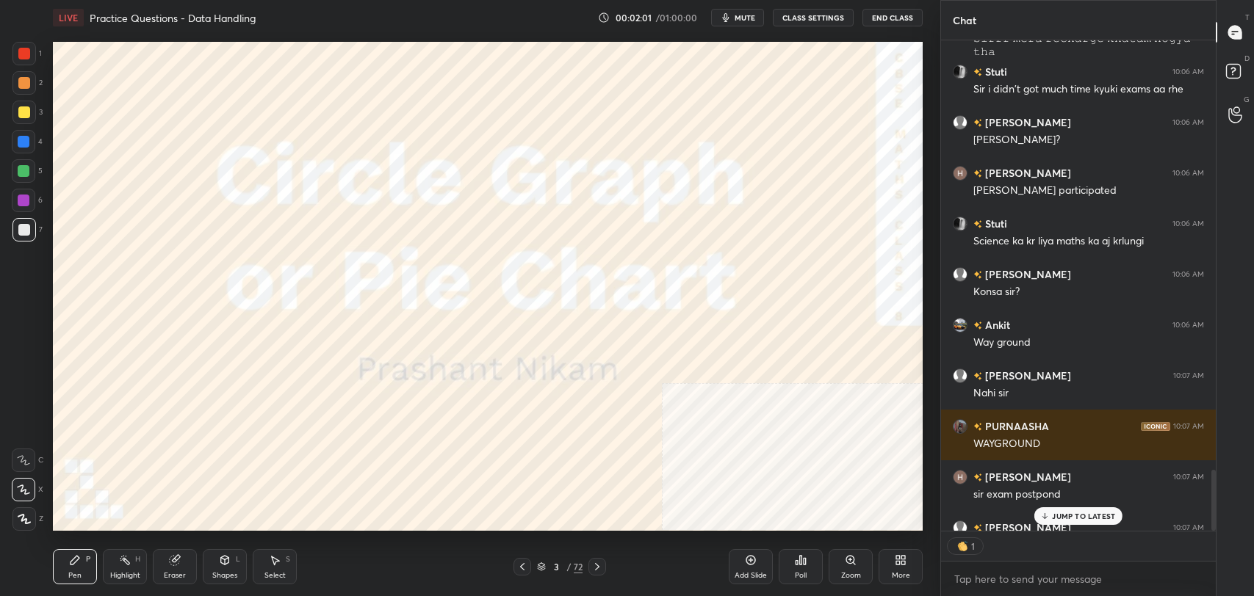
scroll to position [3750, 0]
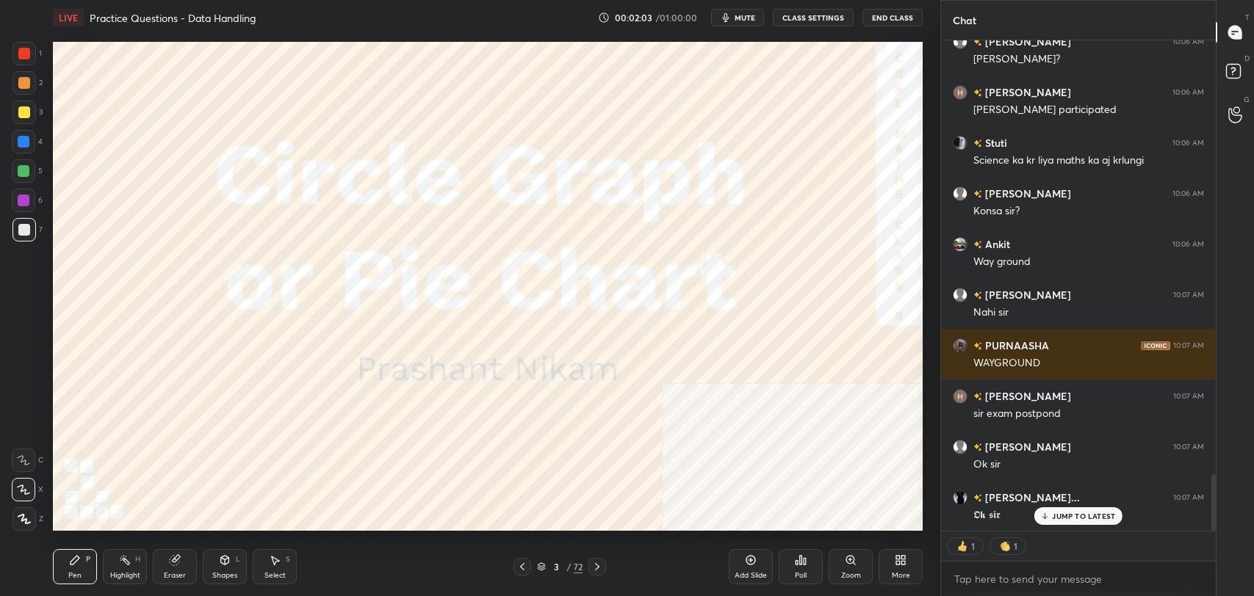
click at [603, 566] on div at bounding box center [597, 567] width 18 height 18
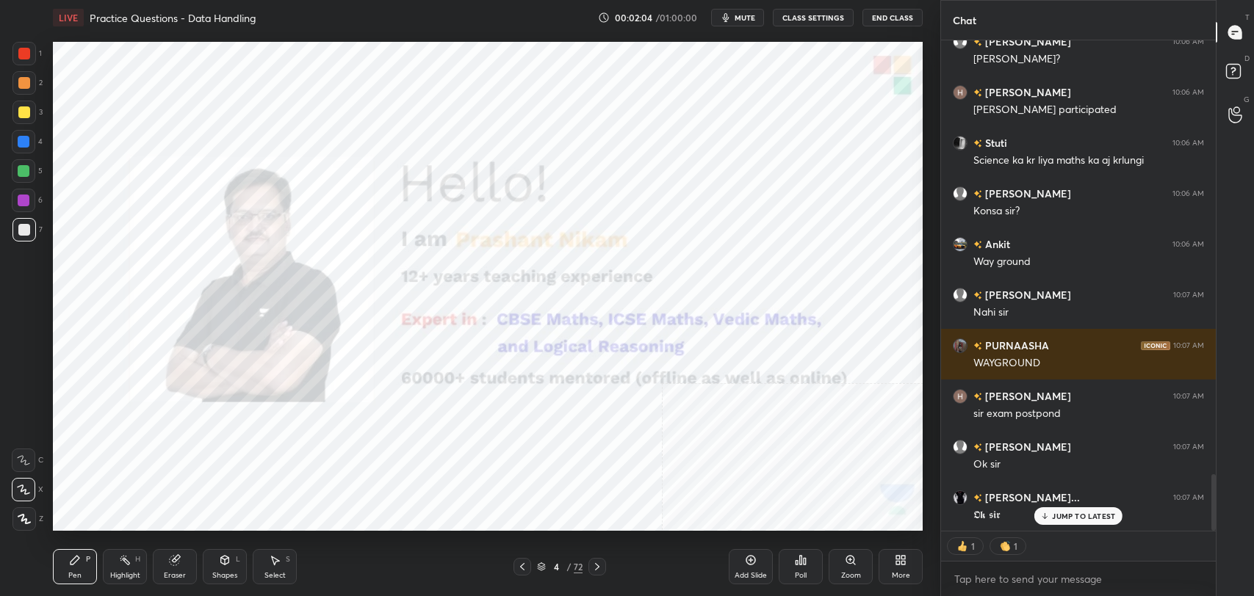
click at [124, 561] on rect at bounding box center [126, 561] width 7 height 7
click at [24, 198] on div at bounding box center [24, 201] width 12 height 12
click at [599, 562] on icon at bounding box center [597, 567] width 12 height 12
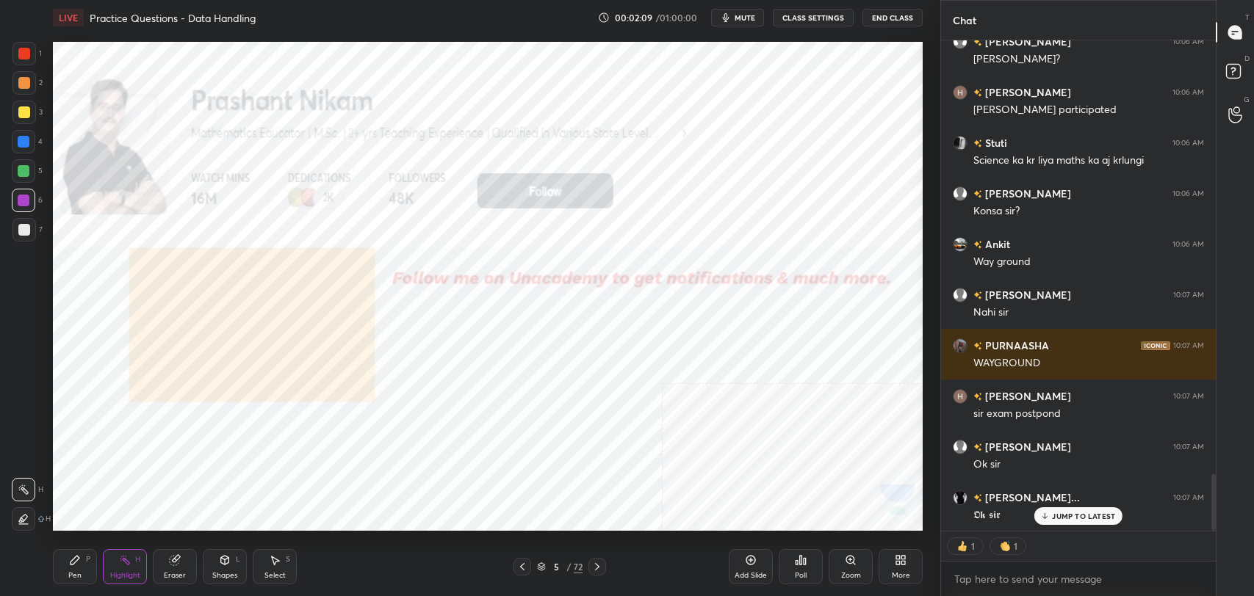
click at [223, 566] on icon at bounding box center [225, 561] width 12 height 12
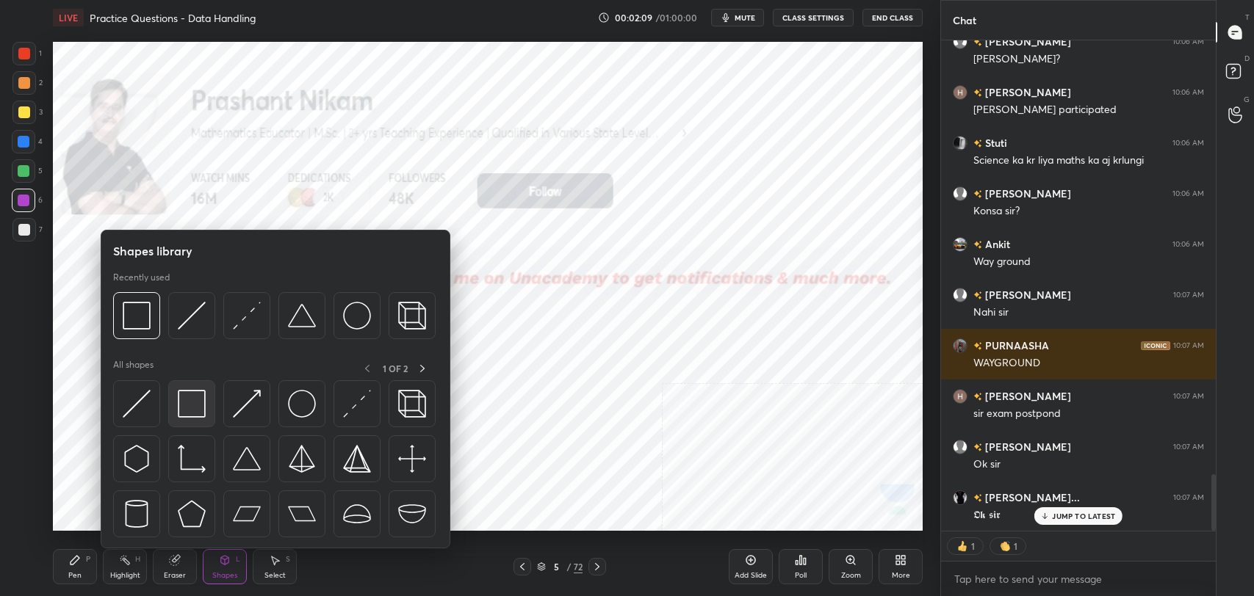
click at [193, 401] on img at bounding box center [192, 404] width 28 height 28
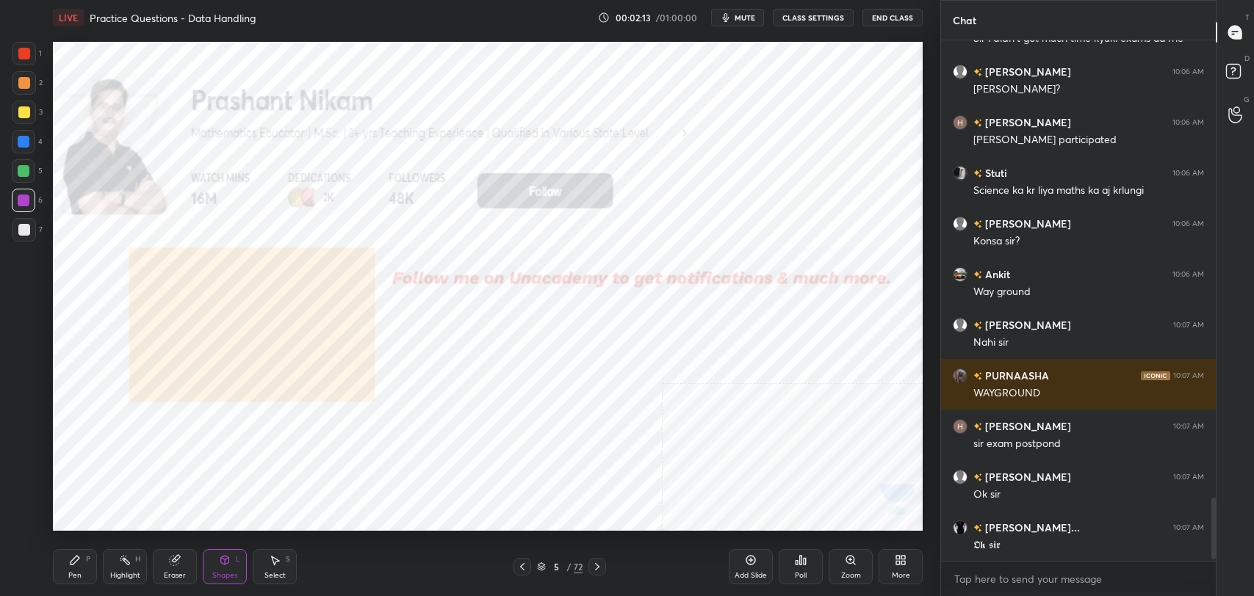
scroll to position [3720, 0]
click at [604, 571] on div at bounding box center [597, 567] width 18 height 18
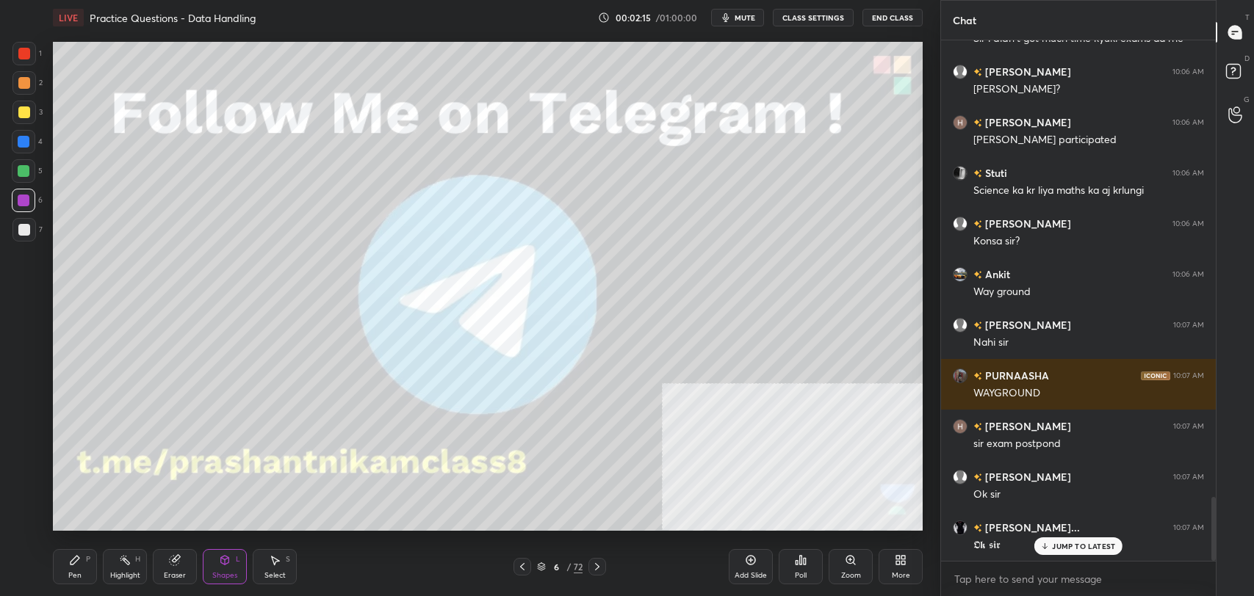
click at [226, 564] on icon at bounding box center [225, 560] width 8 height 9
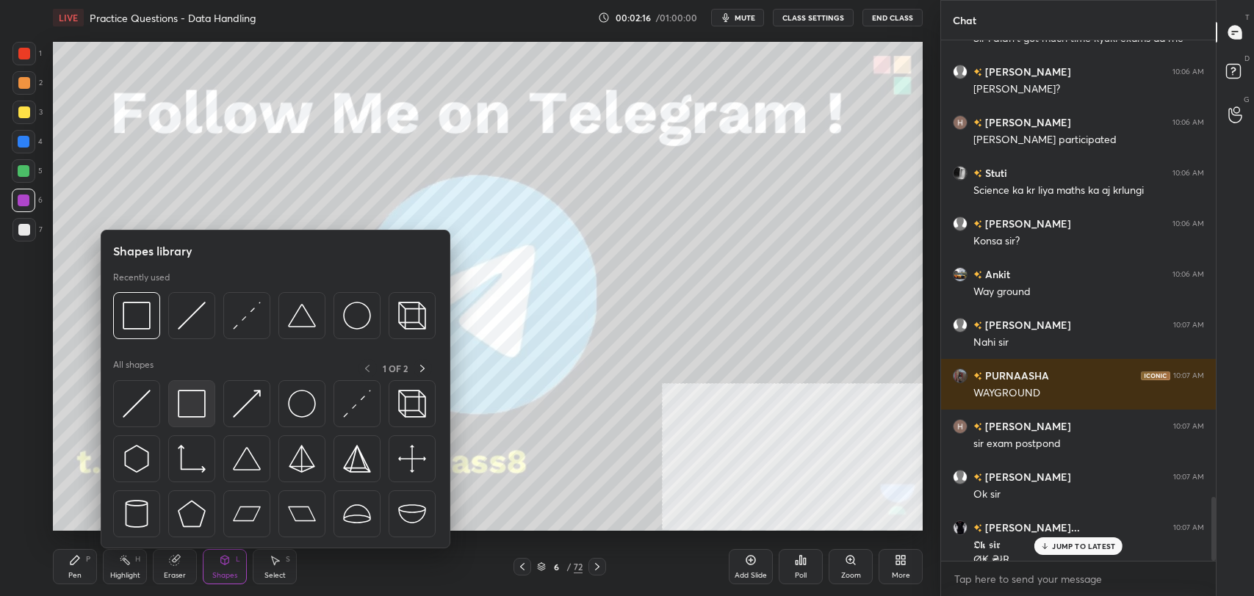
scroll to position [3734, 0]
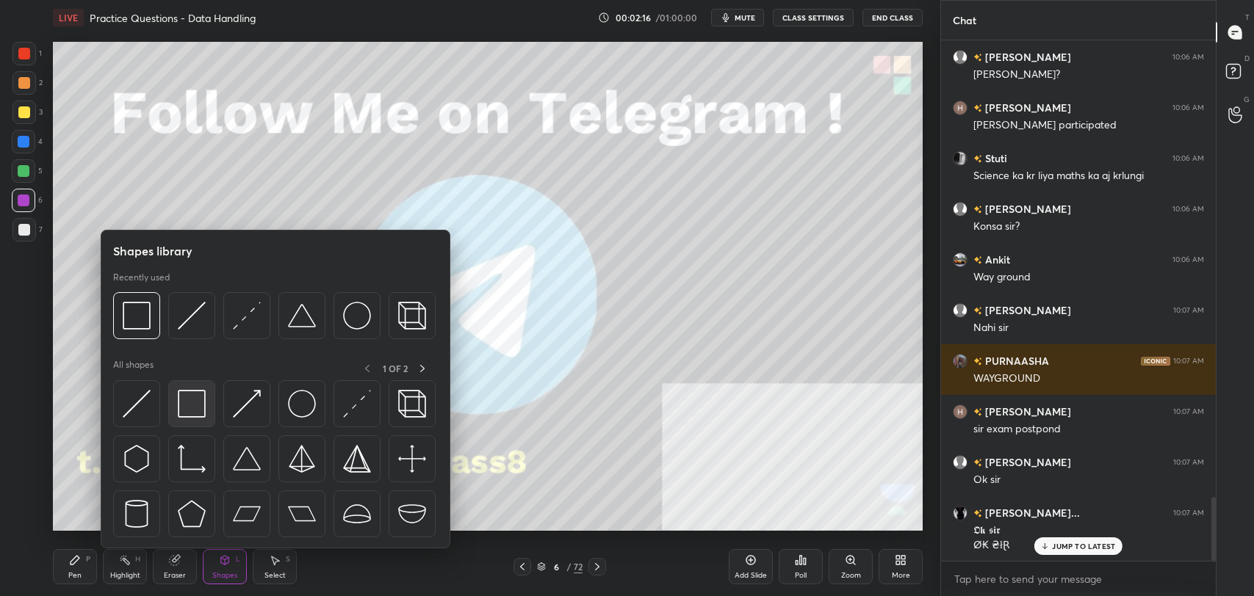
click at [194, 401] on img at bounding box center [192, 404] width 28 height 28
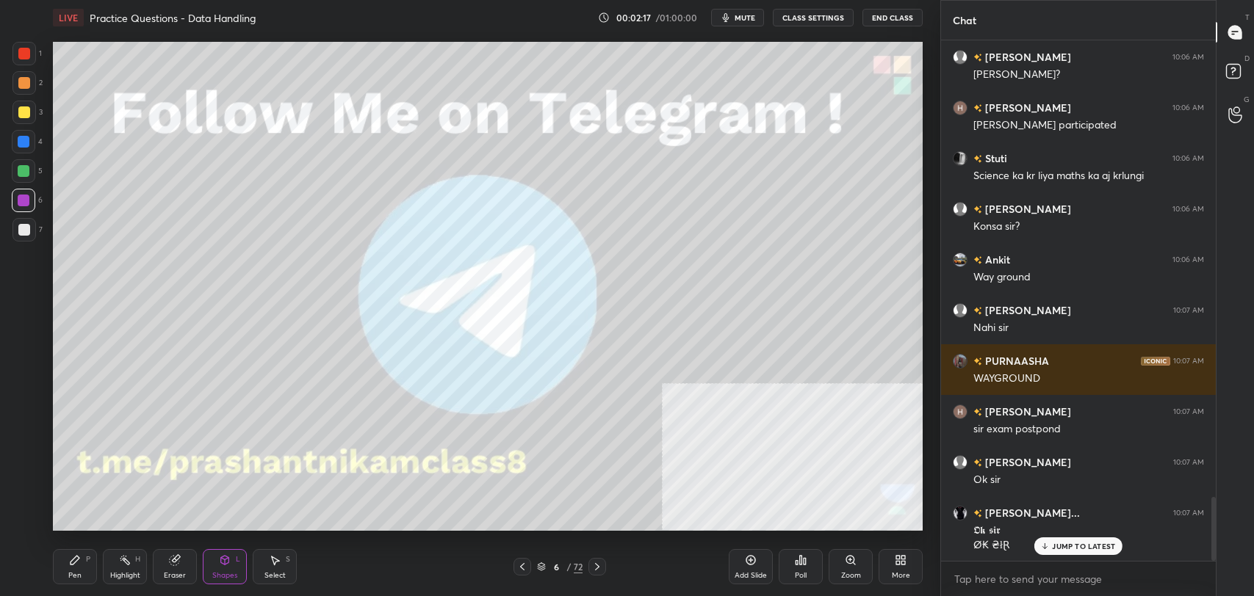
click at [23, 121] on div at bounding box center [24, 113] width 24 height 24
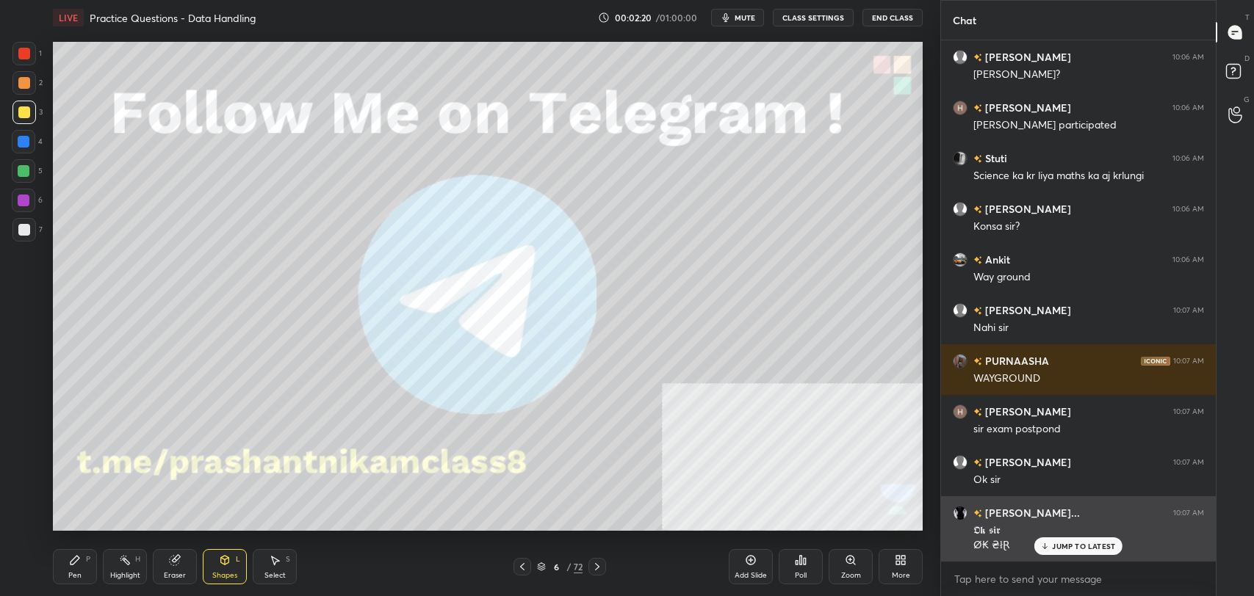
click at [1052, 547] on div "JUMP TO LATEST" at bounding box center [1078, 547] width 88 height 18
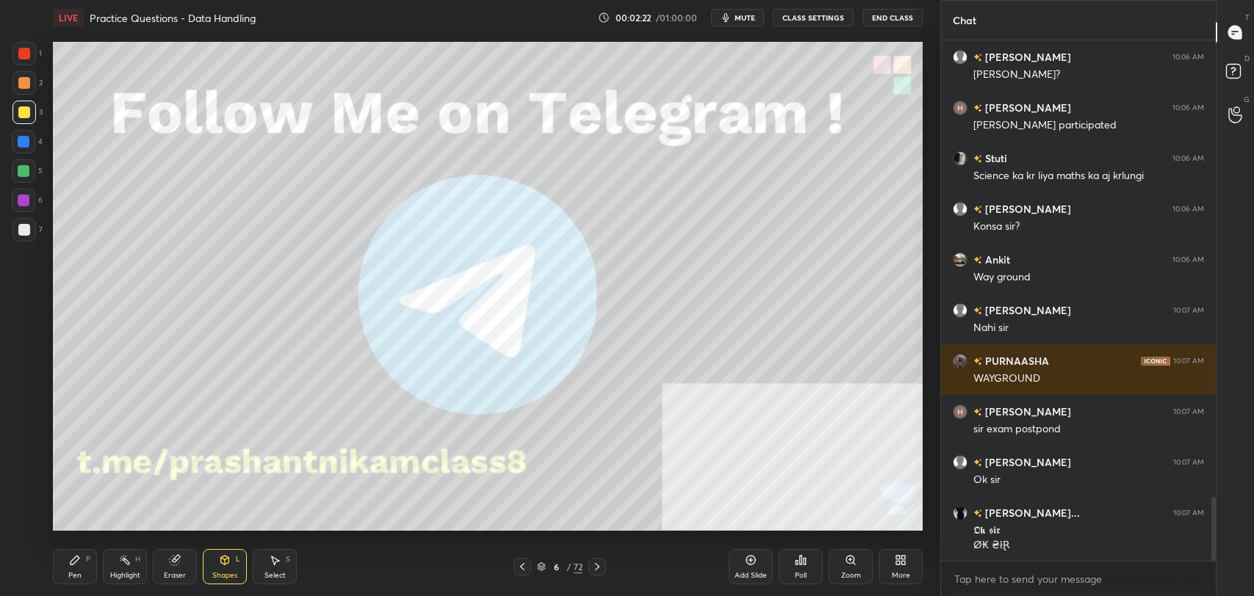
click at [600, 567] on icon at bounding box center [597, 567] width 12 height 12
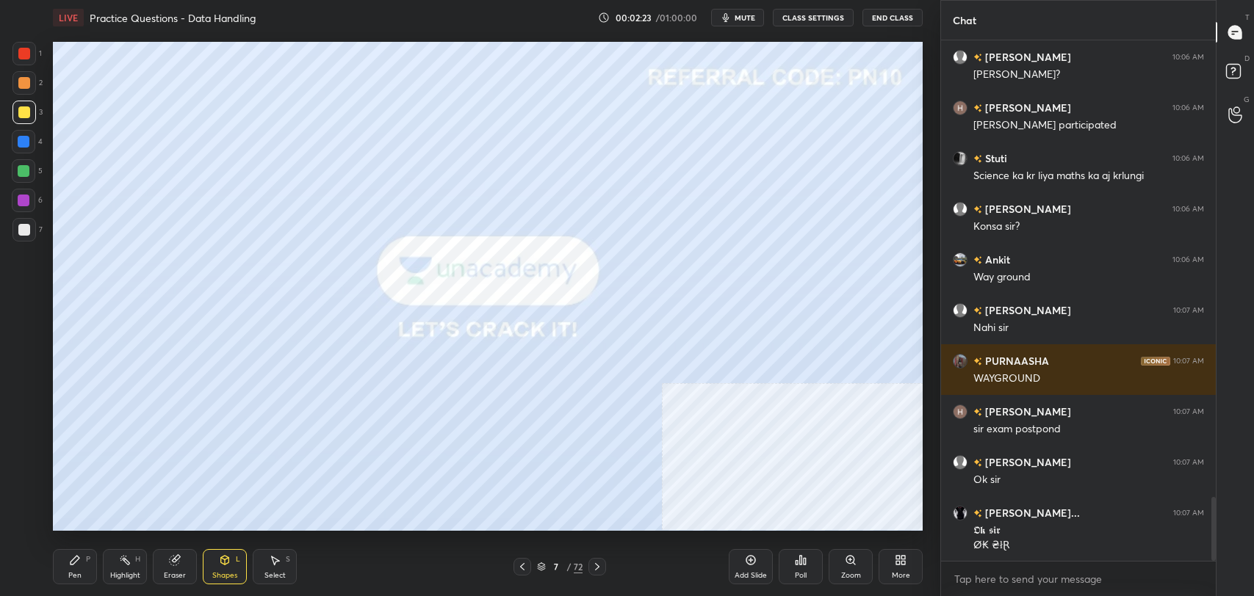
click at [226, 572] on div "Shapes" at bounding box center [224, 575] width 25 height 7
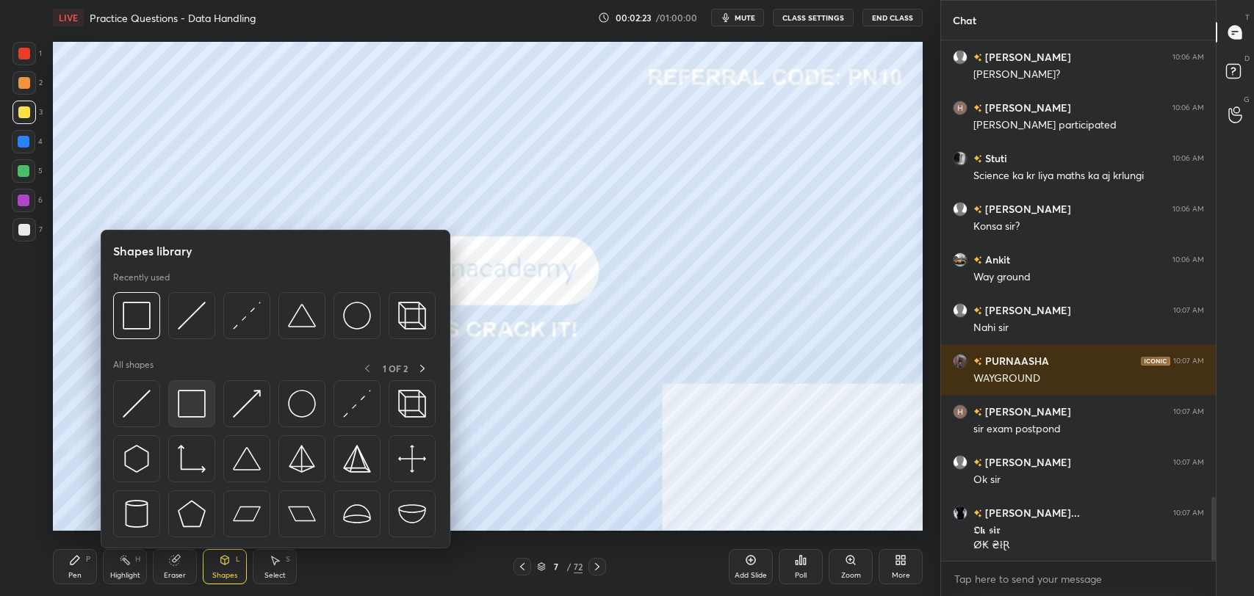
click at [192, 405] on img at bounding box center [192, 404] width 28 height 28
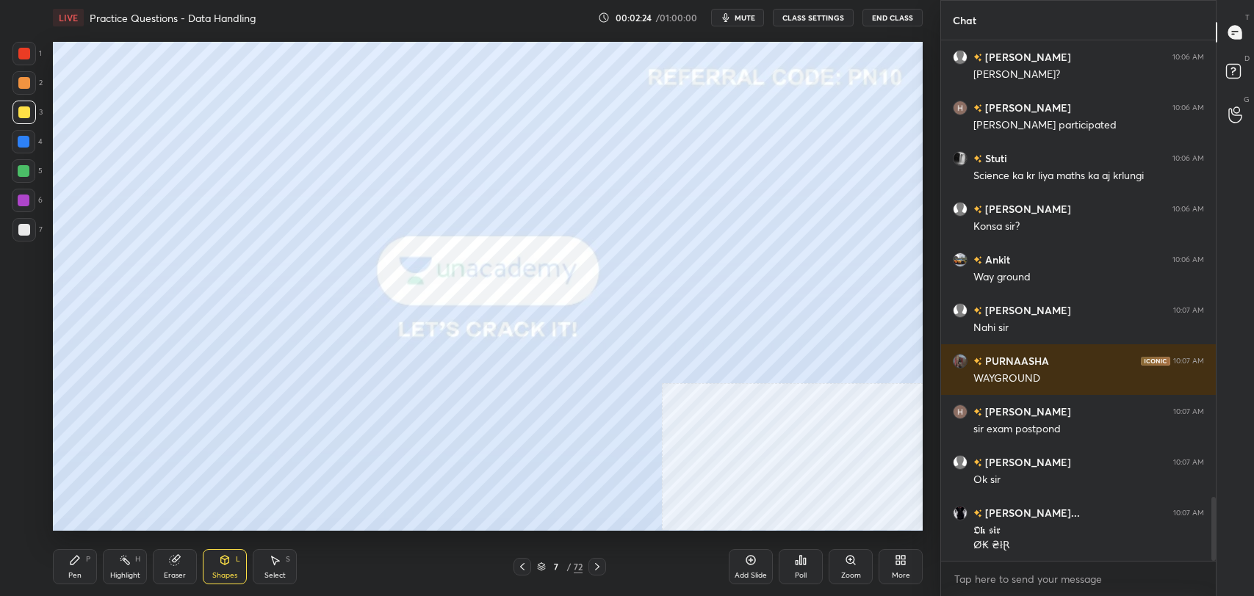
click at [27, 225] on div at bounding box center [24, 230] width 12 height 12
click at [600, 570] on icon at bounding box center [597, 567] width 12 height 12
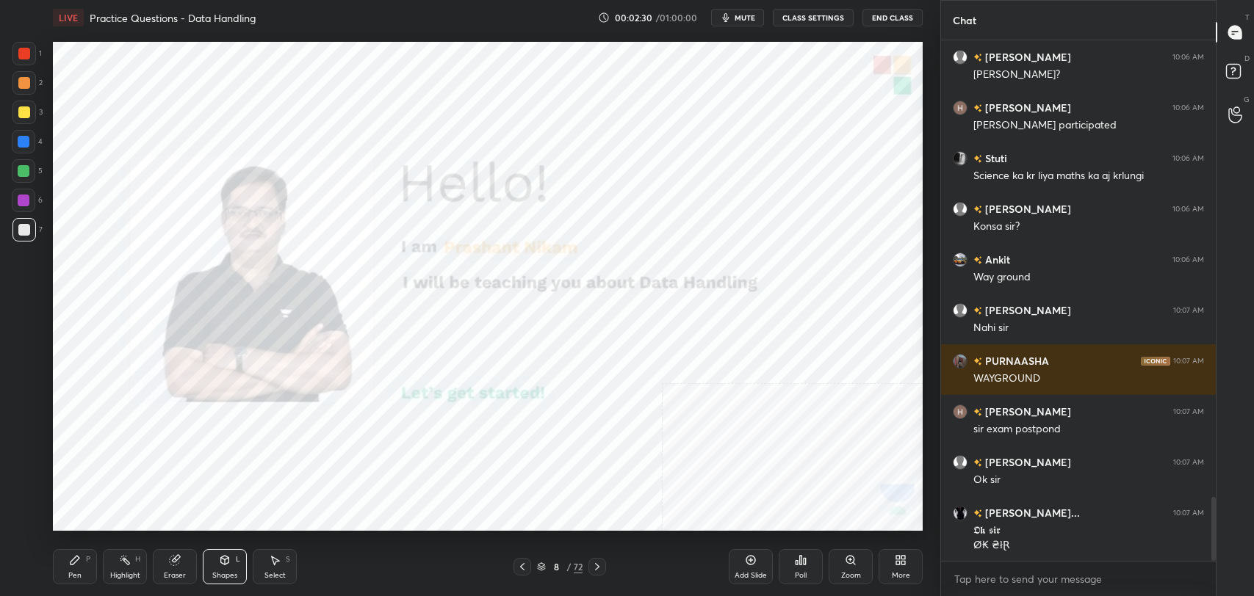
click at [542, 569] on icon at bounding box center [541, 570] width 7 height 2
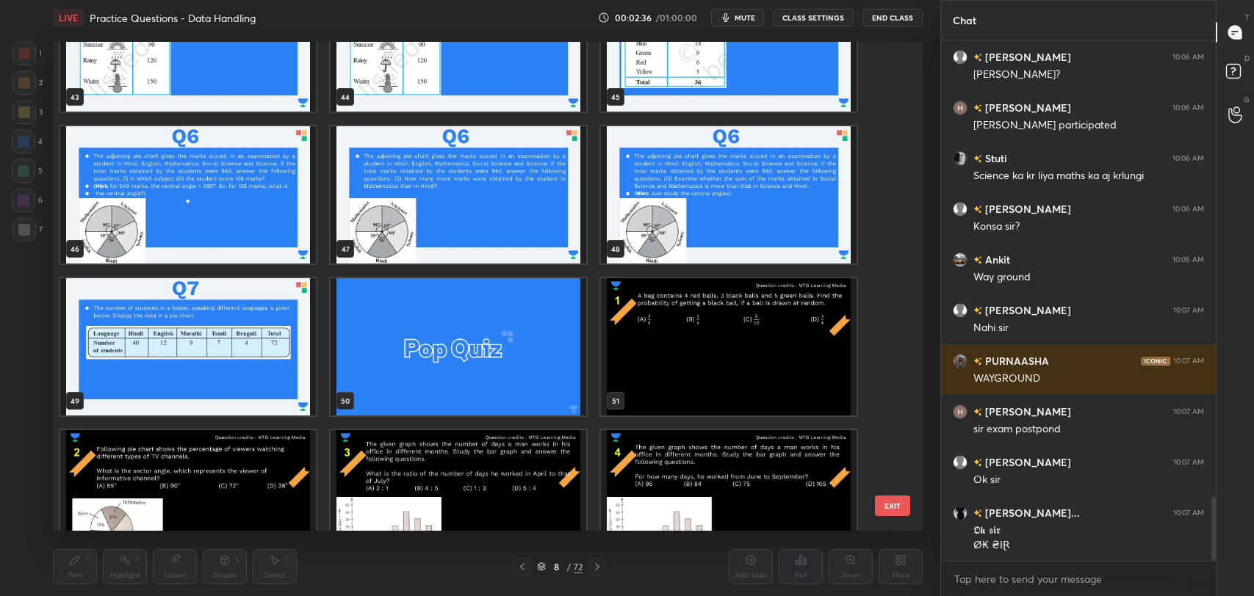
scroll to position [2367, 0]
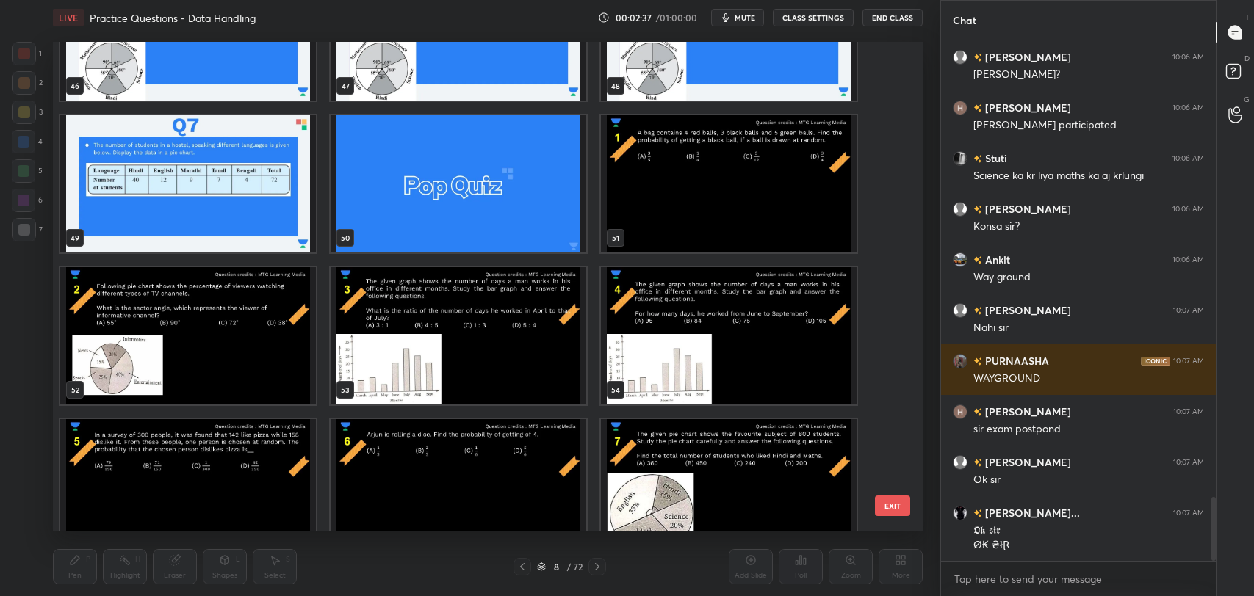
click at [444, 350] on img "grid" at bounding box center [459, 335] width 256 height 137
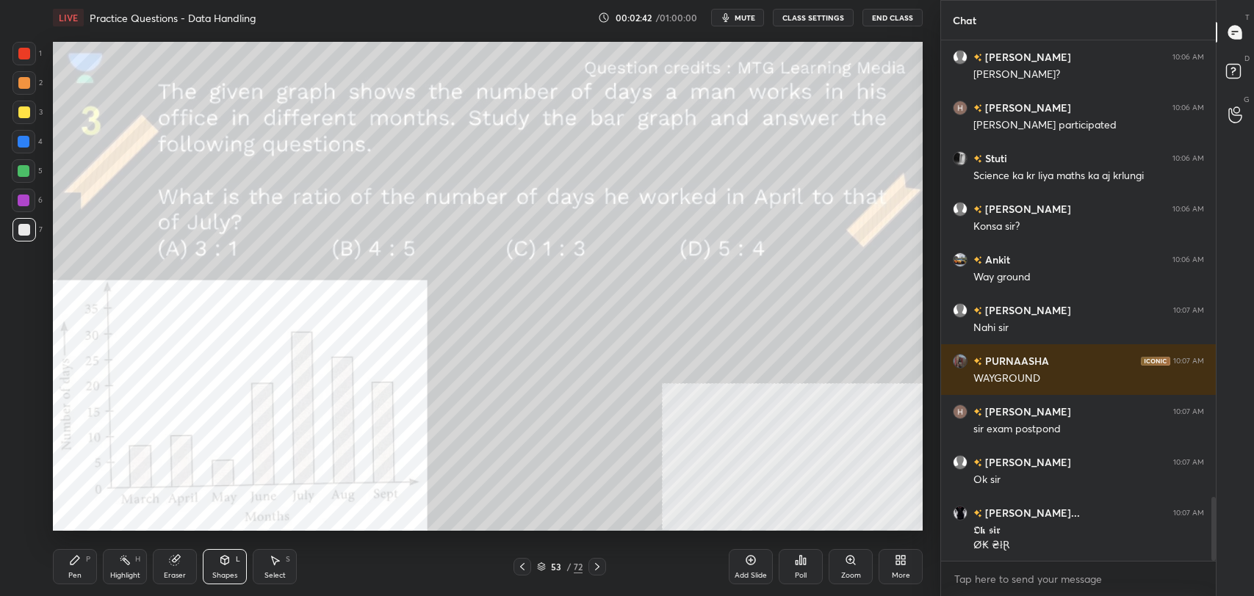
click at [524, 567] on icon at bounding box center [522, 567] width 12 height 12
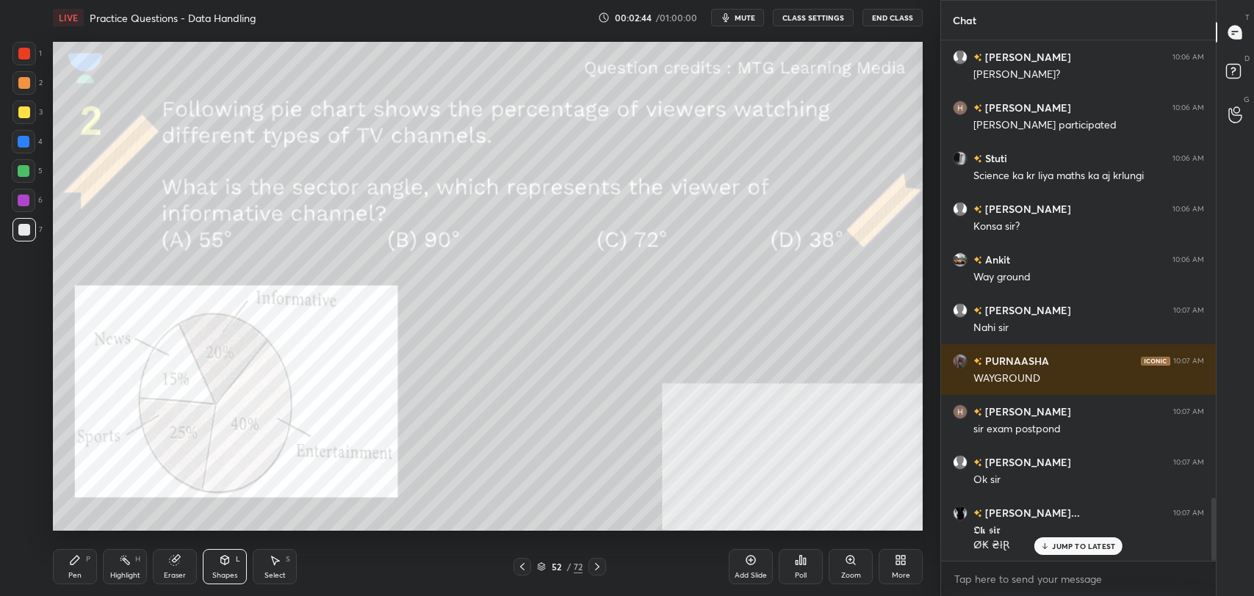
scroll to position [3785, 0]
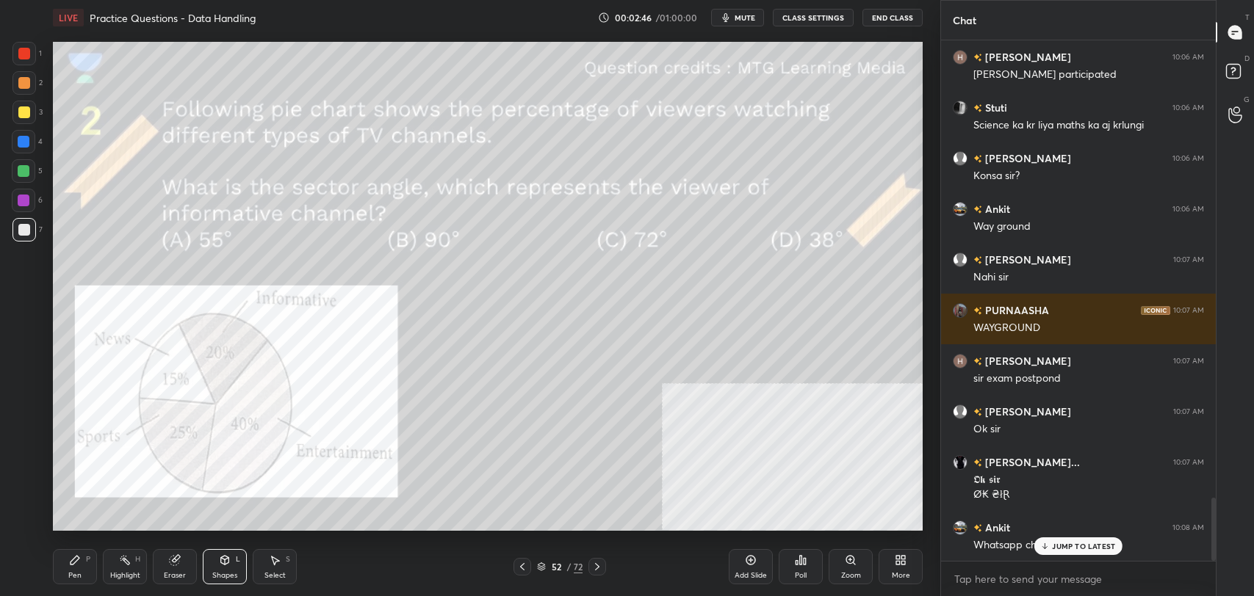
click at [1051, 545] on div "JUMP TO LATEST" at bounding box center [1078, 547] width 88 height 18
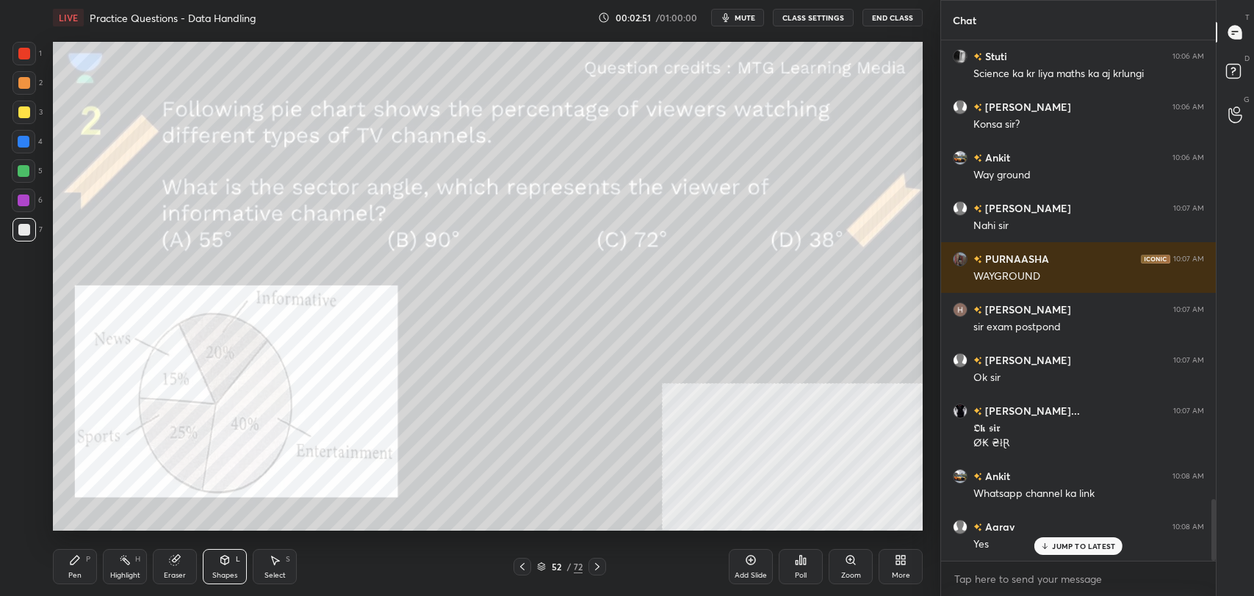
scroll to position [3886, 0]
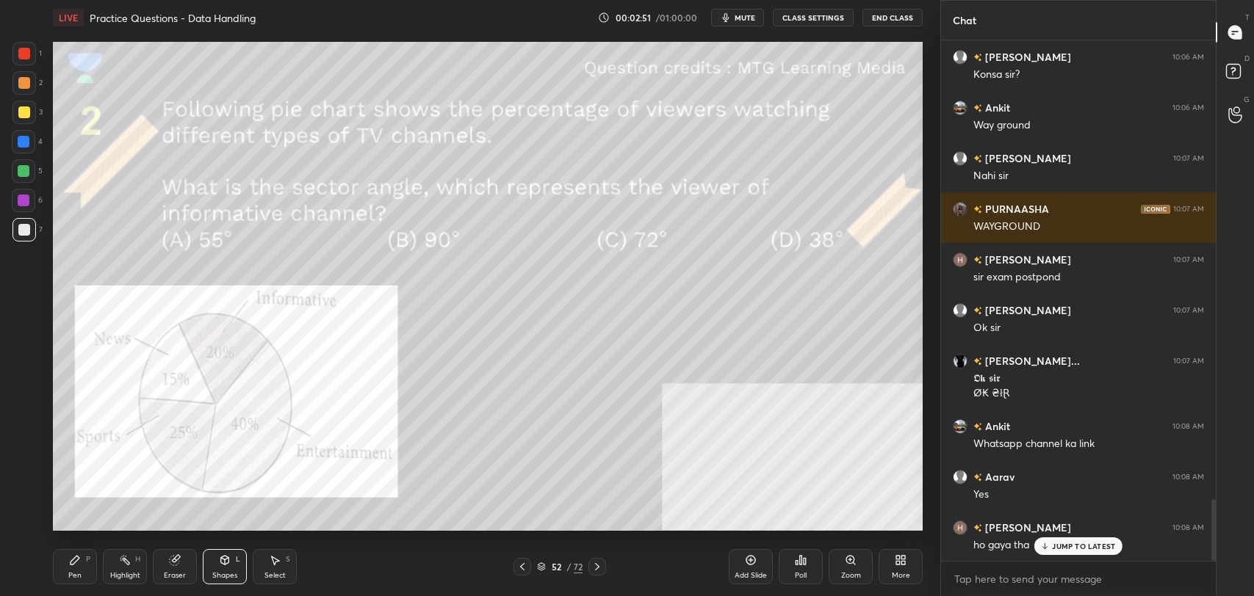
click at [599, 564] on icon at bounding box center [597, 567] width 12 height 12
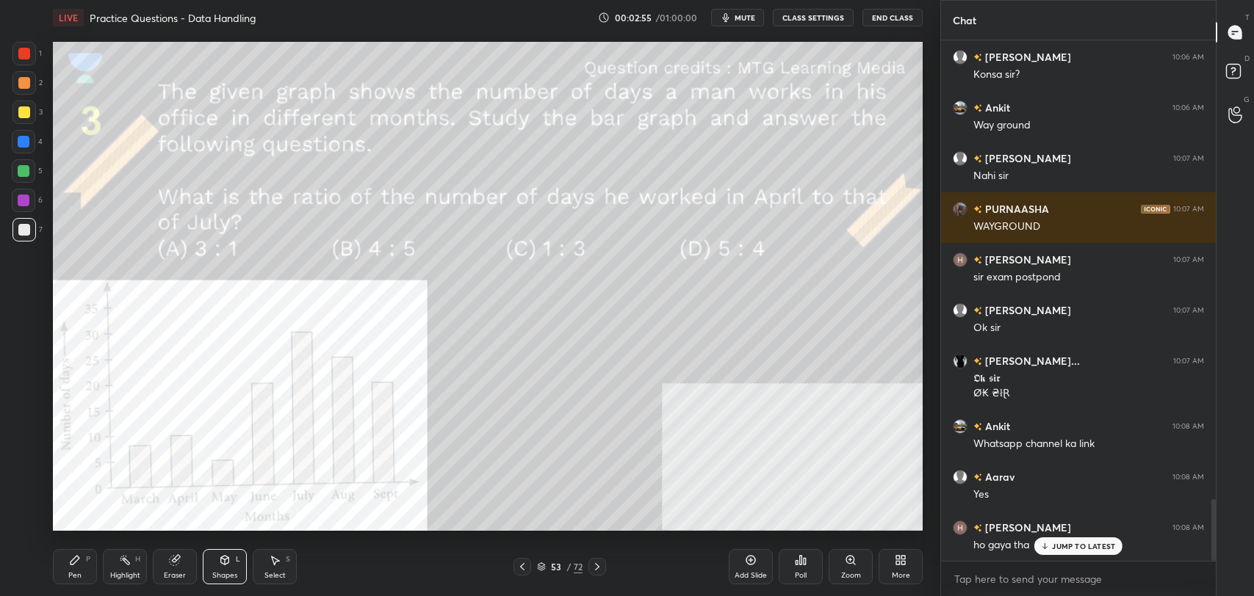
click at [1081, 549] on p "JUMP TO LATEST" at bounding box center [1083, 546] width 63 height 9
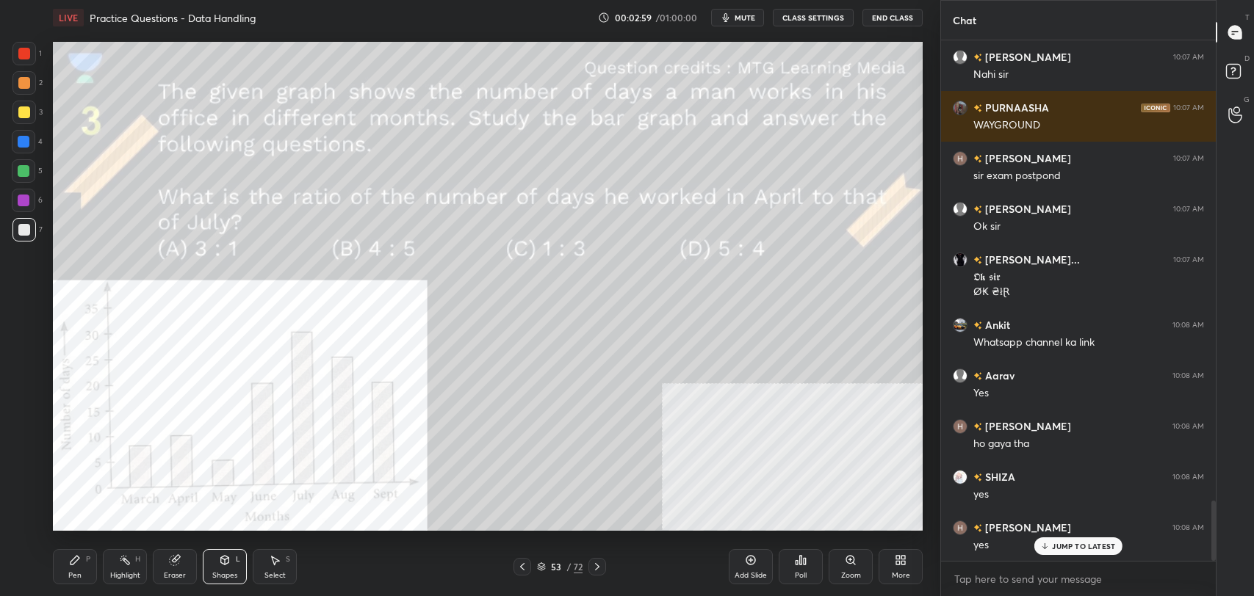
click at [599, 566] on icon at bounding box center [597, 567] width 12 height 12
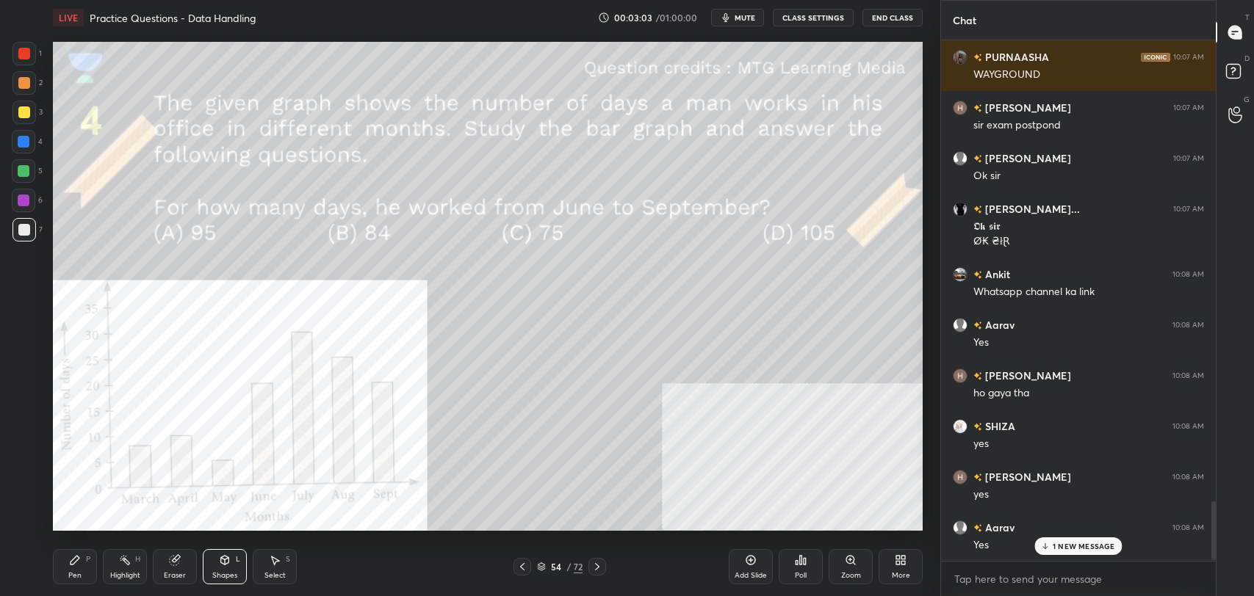
scroll to position [4090, 0]
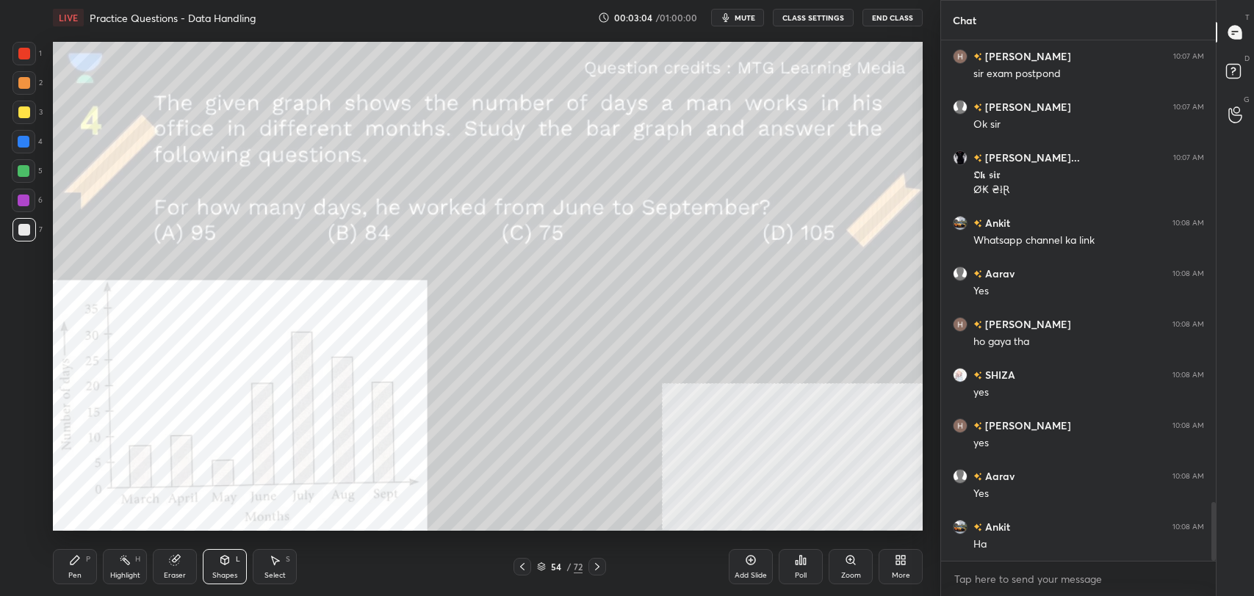
click at [599, 566] on icon at bounding box center [597, 567] width 12 height 12
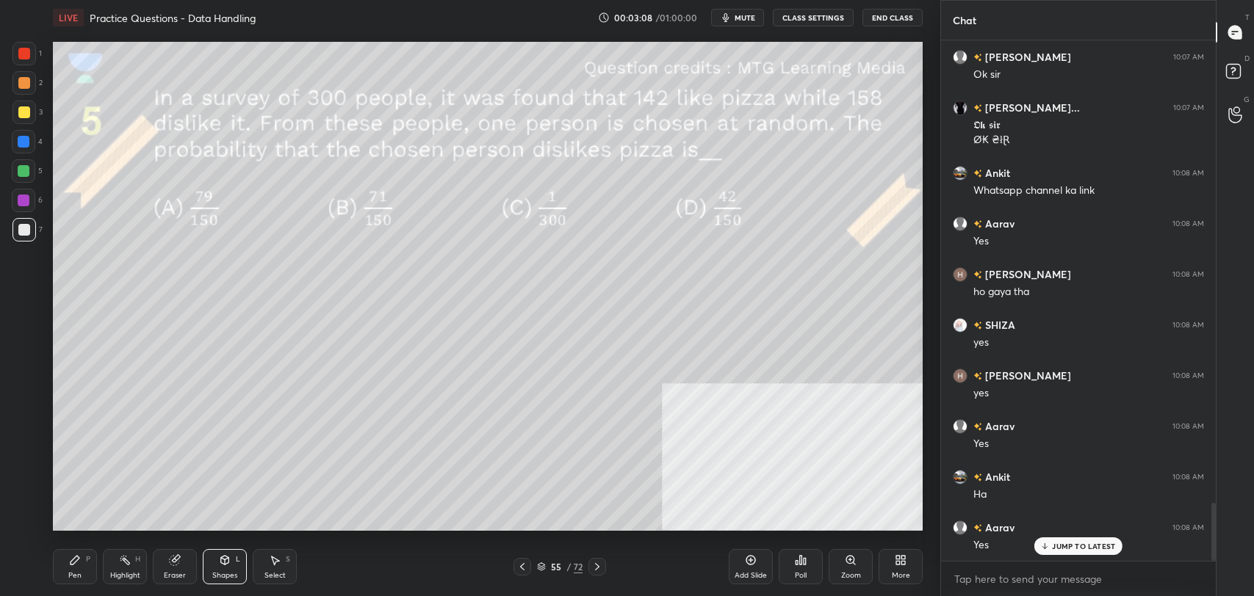
scroll to position [4191, 0]
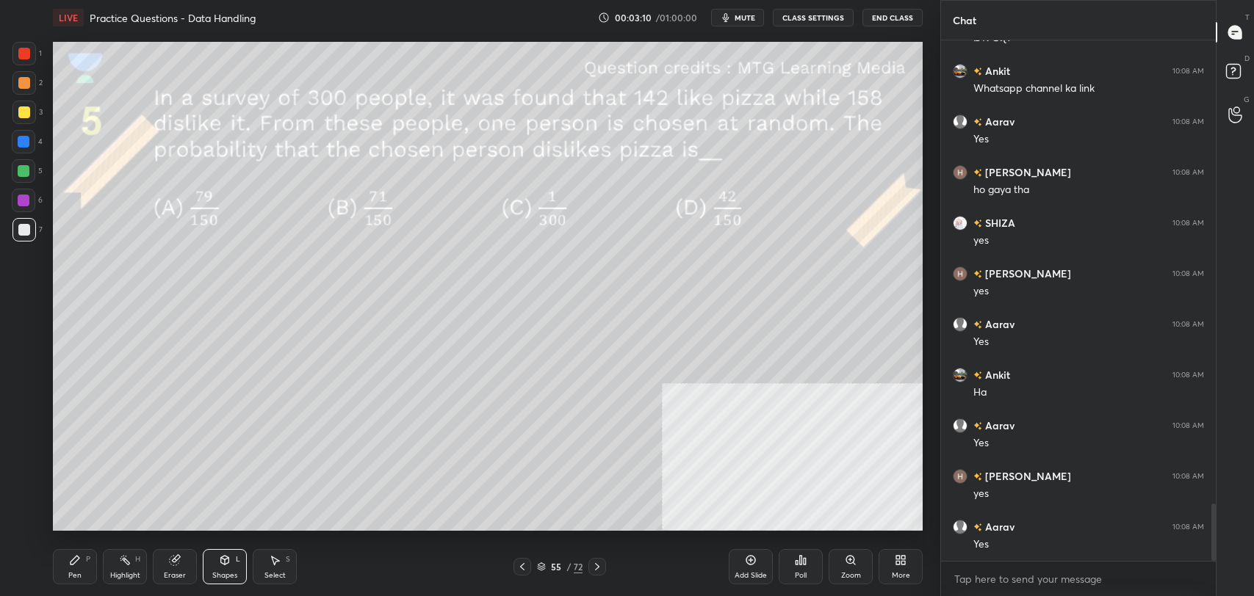
click at [599, 566] on icon at bounding box center [597, 567] width 12 height 12
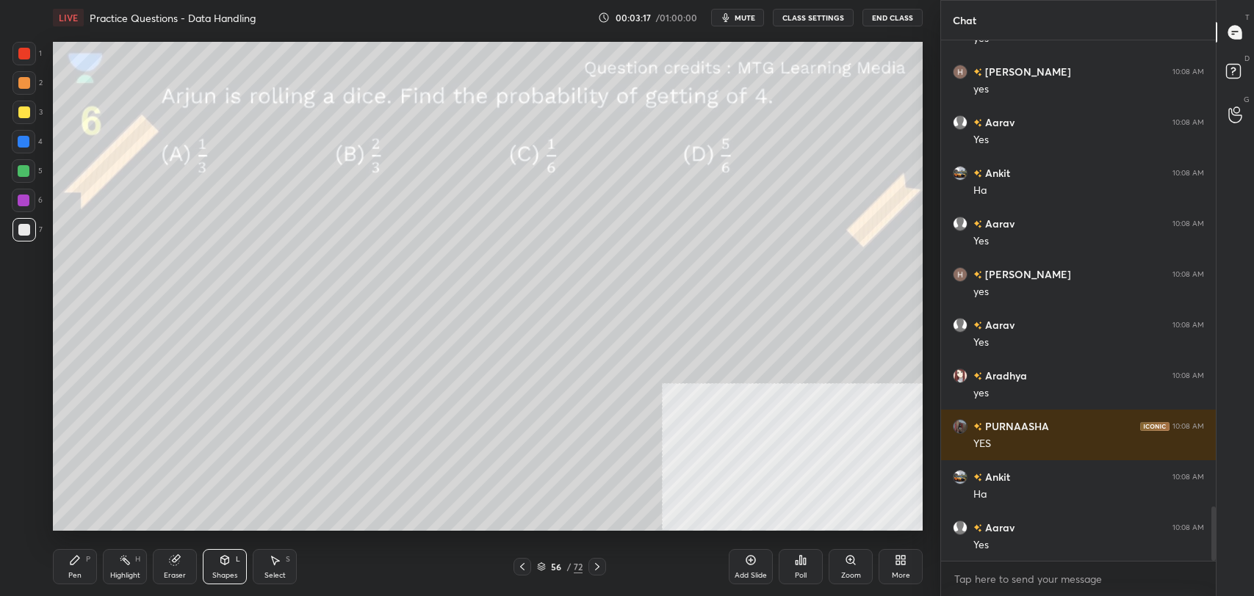
scroll to position [4495, 0]
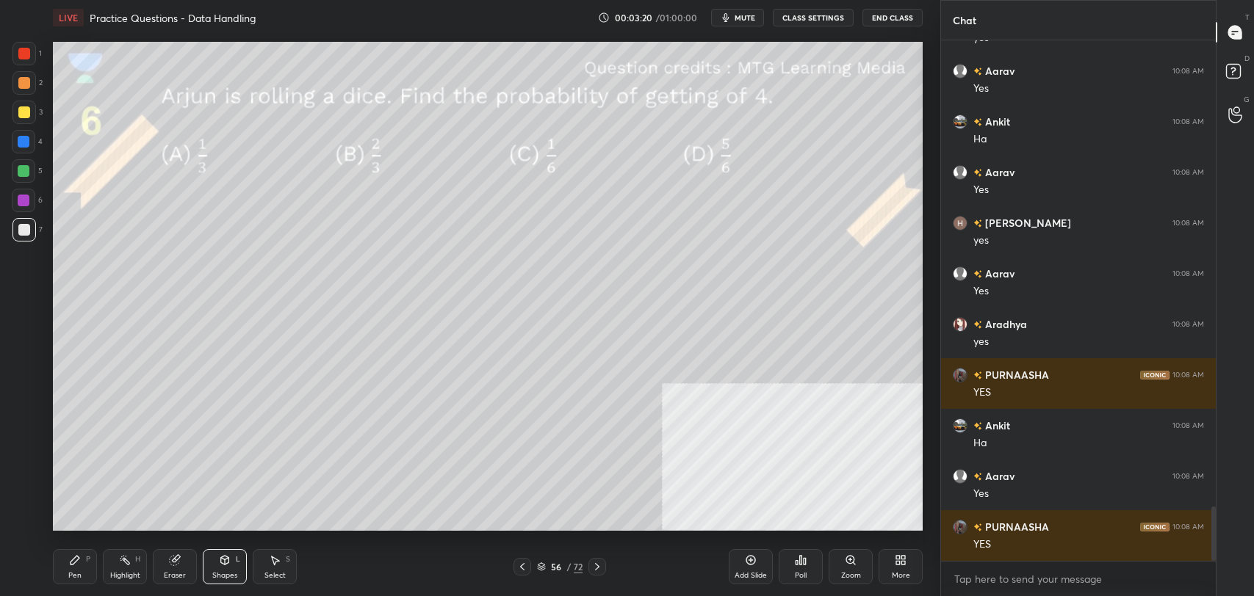
click at [599, 566] on icon at bounding box center [597, 567] width 12 height 12
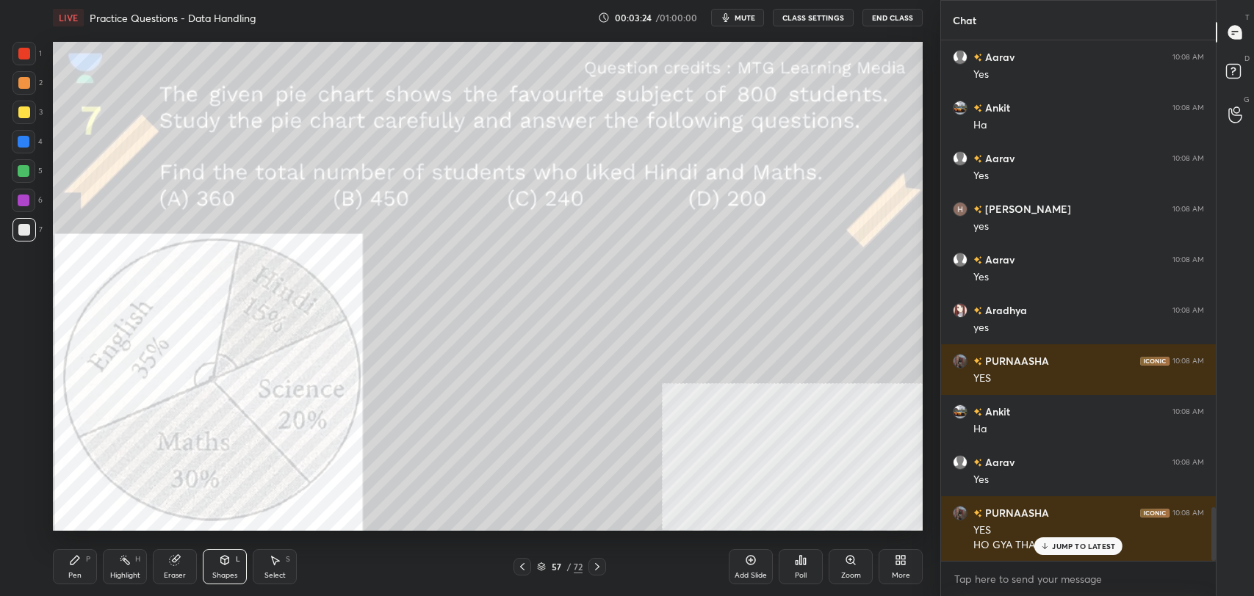
scroll to position [4560, 0]
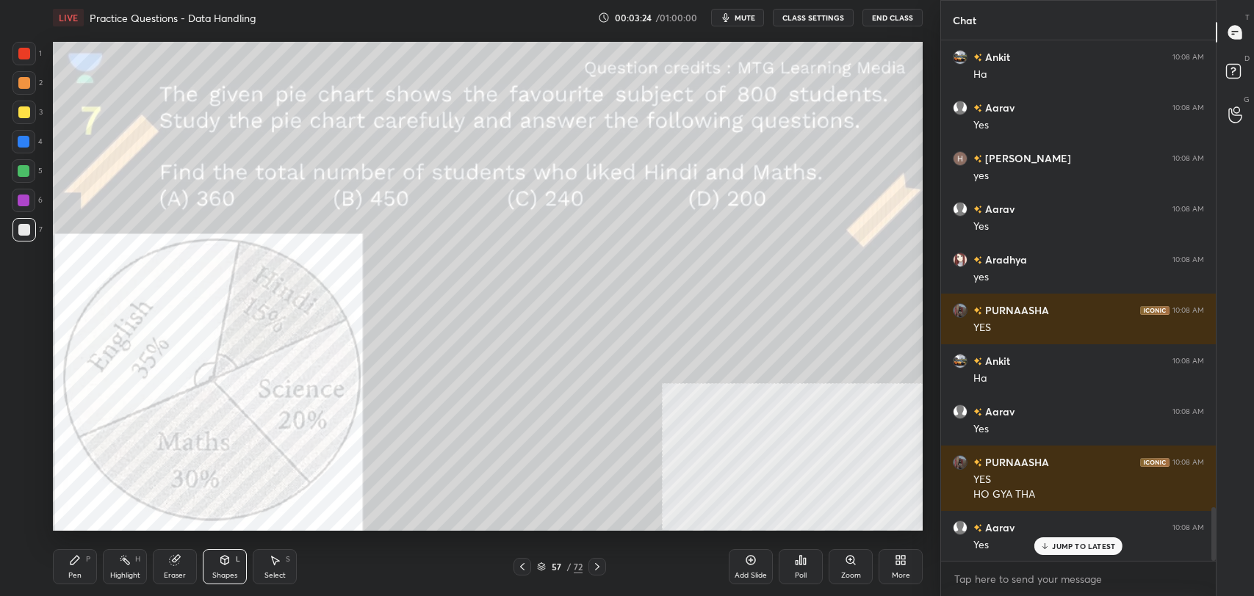
click at [1081, 549] on p "JUMP TO LATEST" at bounding box center [1083, 546] width 63 height 9
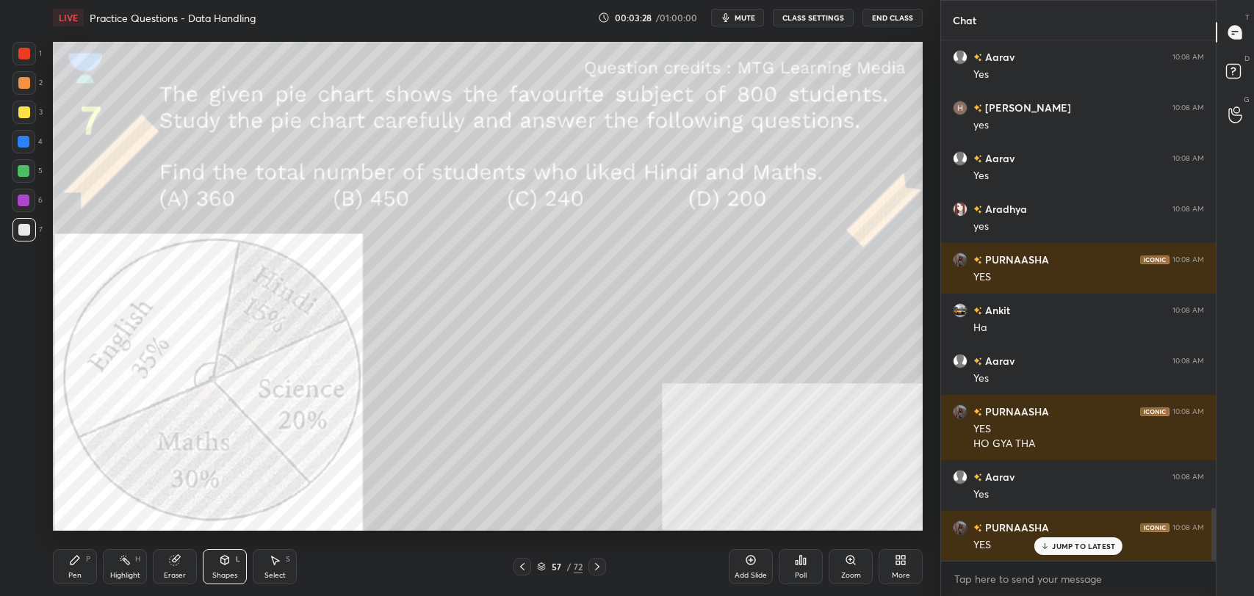
scroll to position [4661, 0]
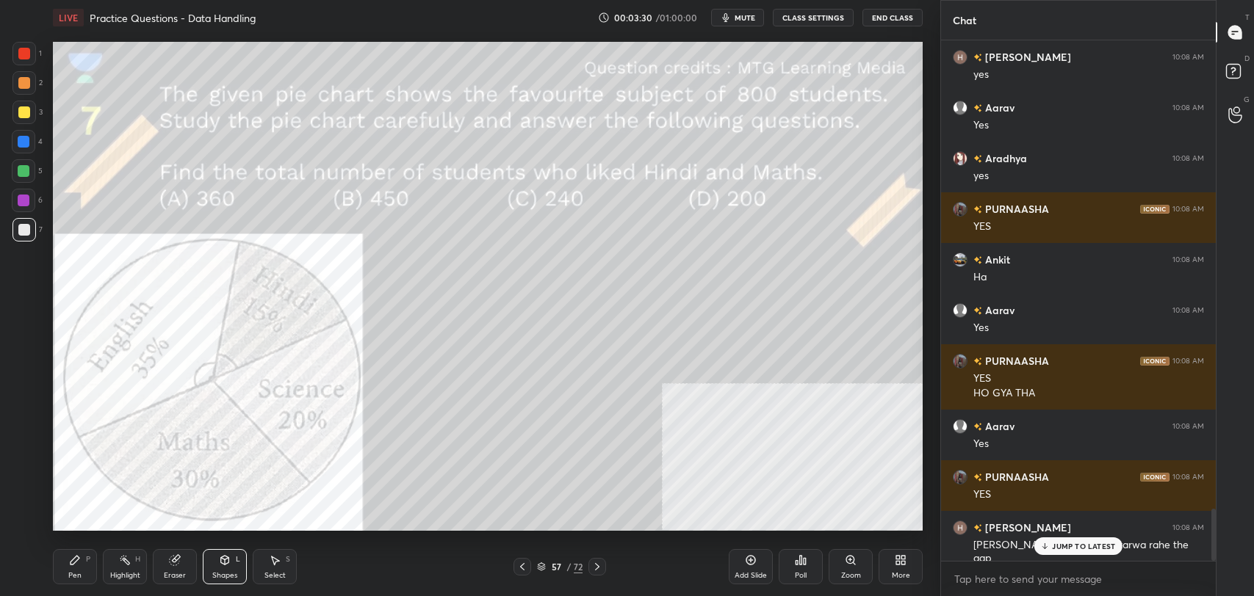
click at [1064, 543] on p "JUMP TO LATEST" at bounding box center [1083, 546] width 63 height 9
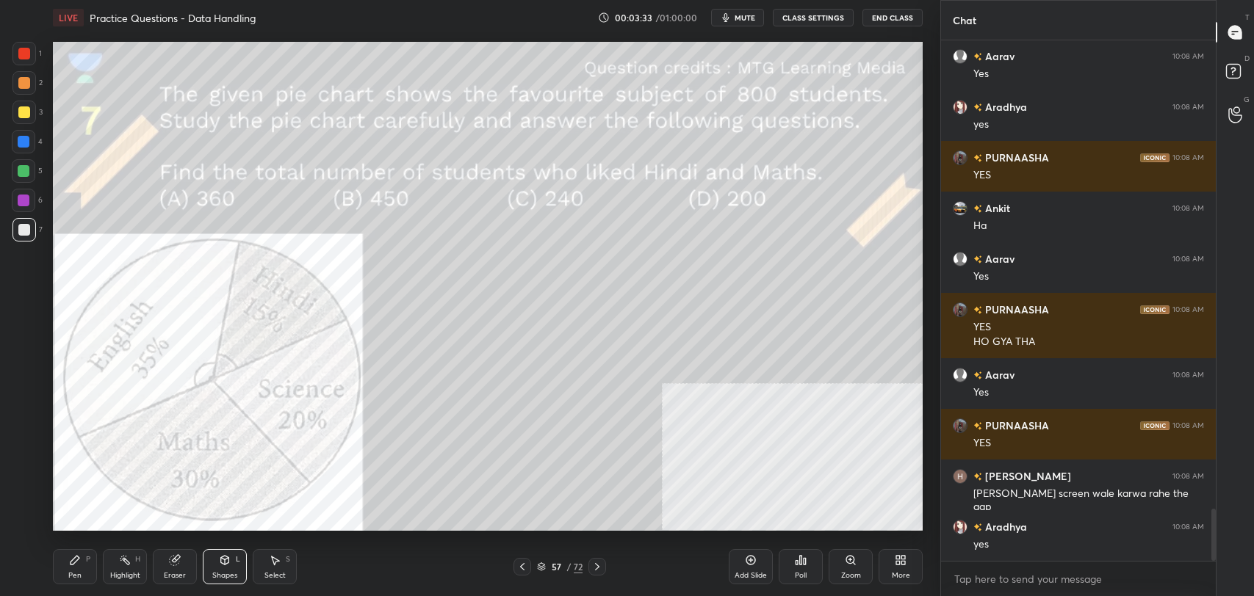
click at [599, 568] on icon at bounding box center [597, 567] width 12 height 12
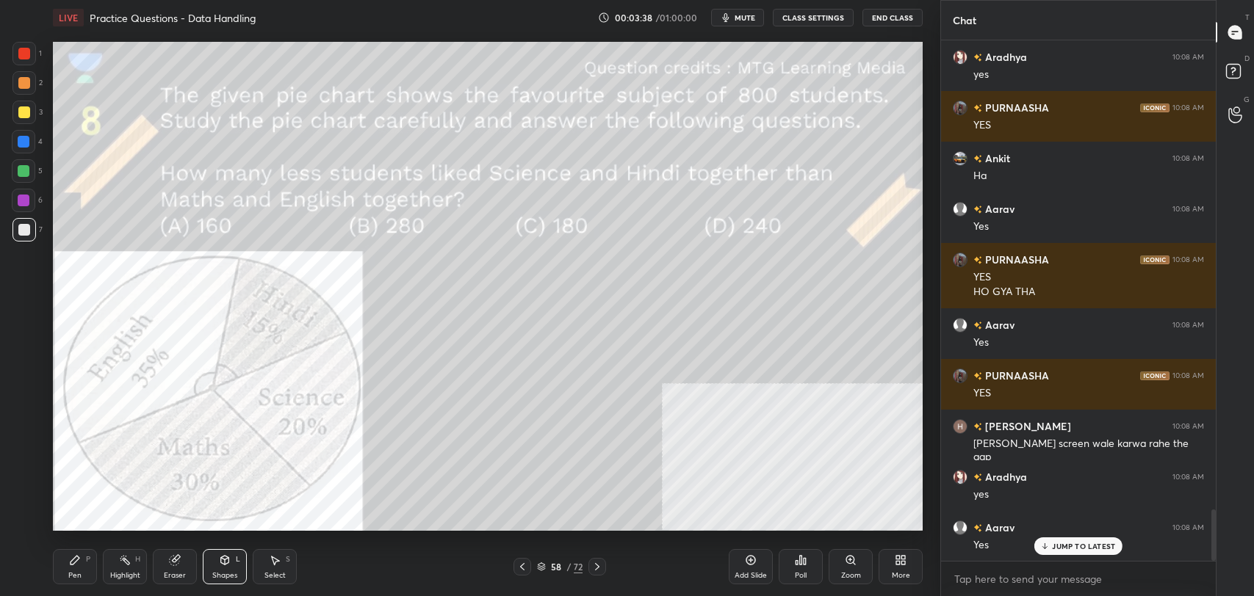
scroll to position [4813, 0]
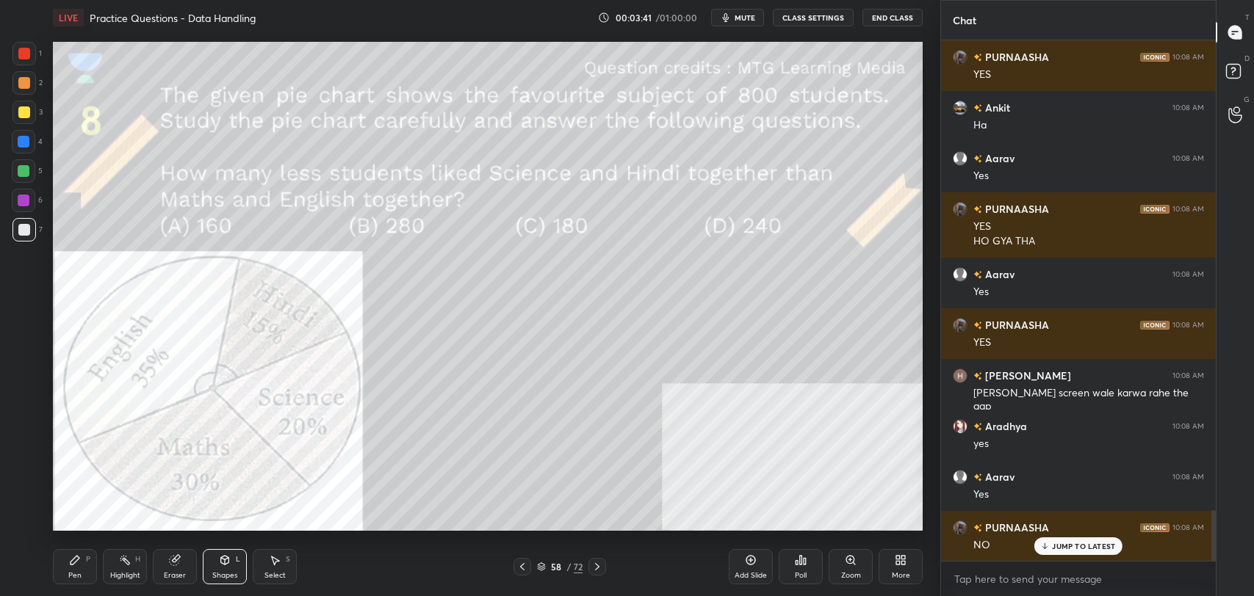
click at [520, 564] on icon at bounding box center [522, 567] width 12 height 12
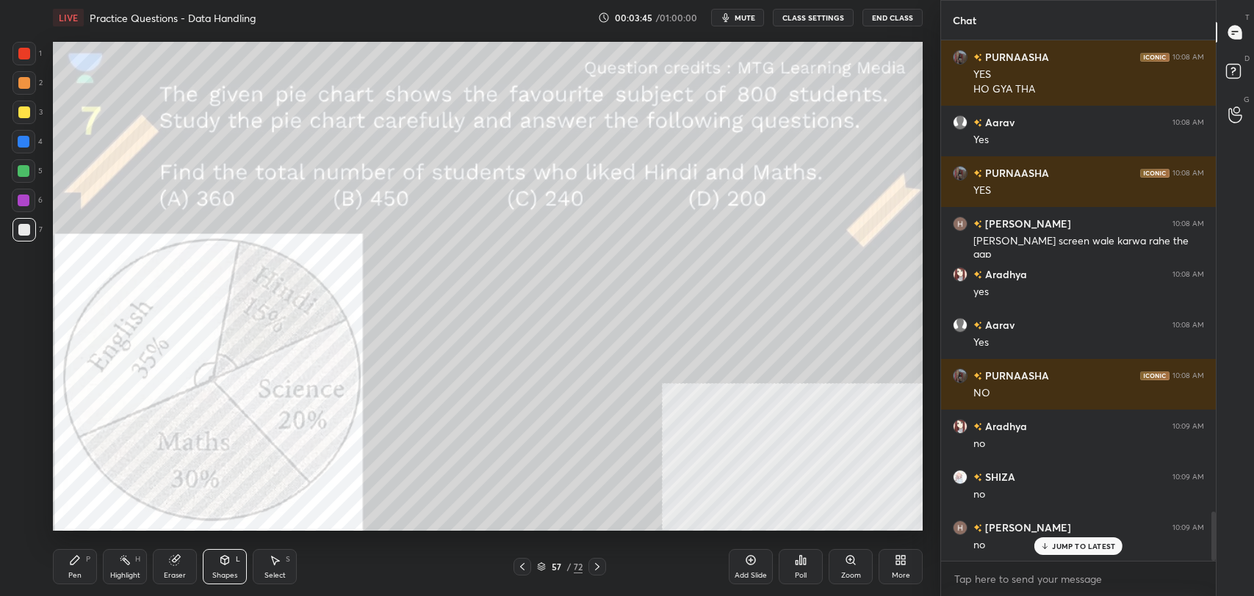
scroll to position [5016, 0]
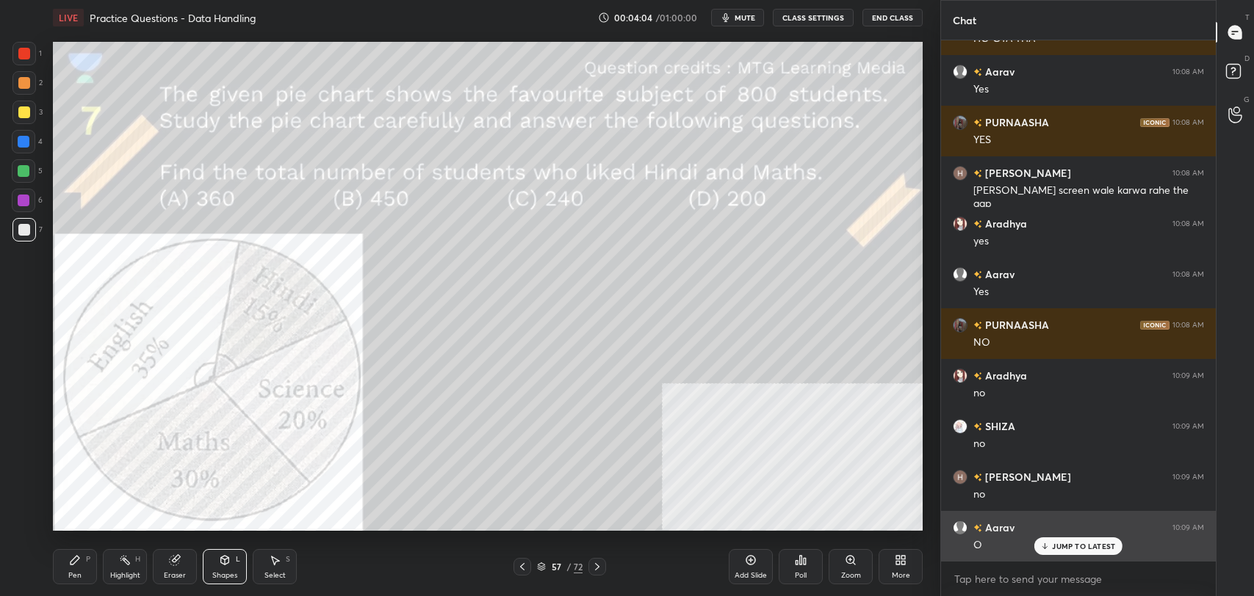
drag, startPoint x: 1084, startPoint y: 550, endPoint x: 1072, endPoint y: 538, distance: 17.1
click at [1084, 550] on p "JUMP TO LATEST" at bounding box center [1083, 546] width 63 height 9
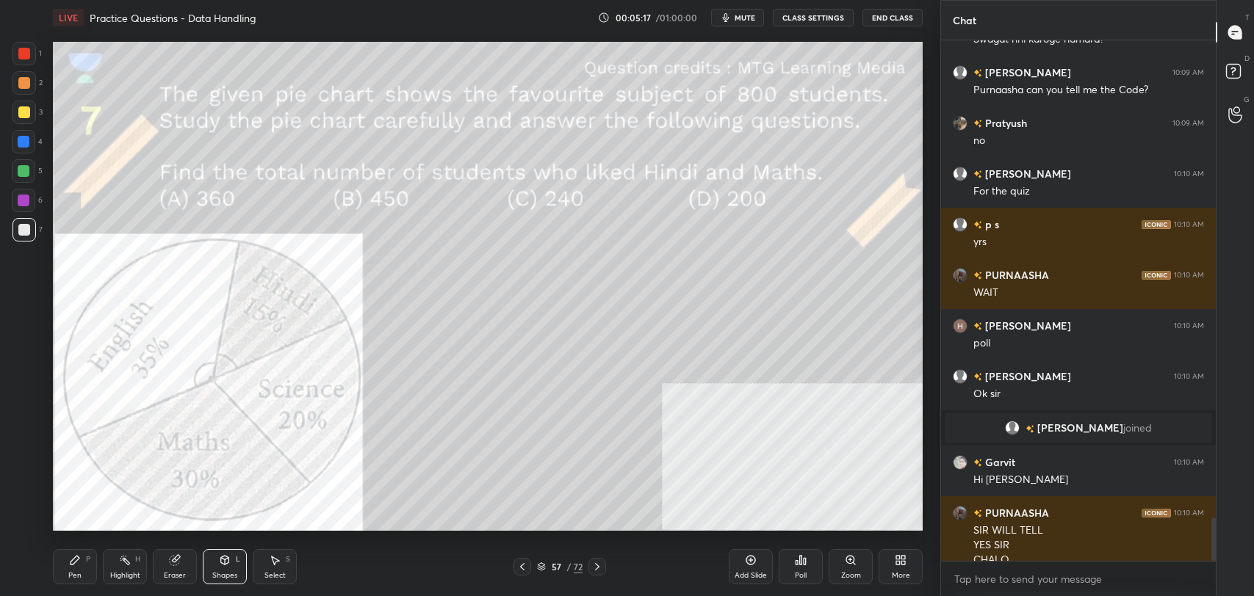
scroll to position [5740, 0]
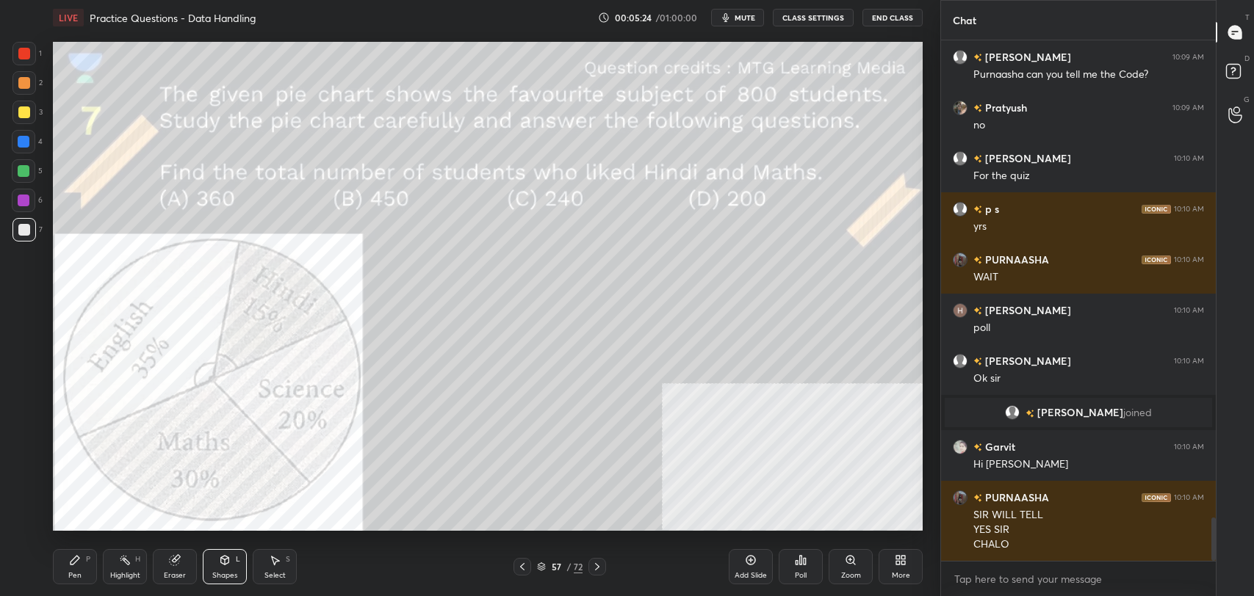
click at [798, 566] on div "Poll" at bounding box center [801, 566] width 44 height 35
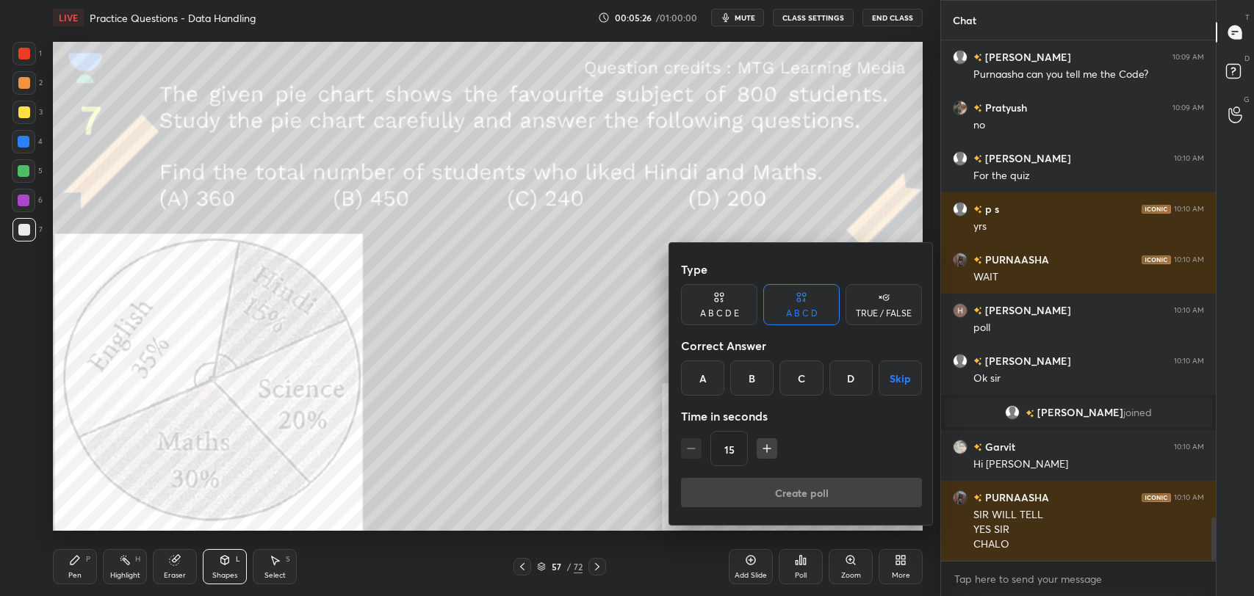
click at [704, 368] on div "A" at bounding box center [702, 378] width 43 height 35
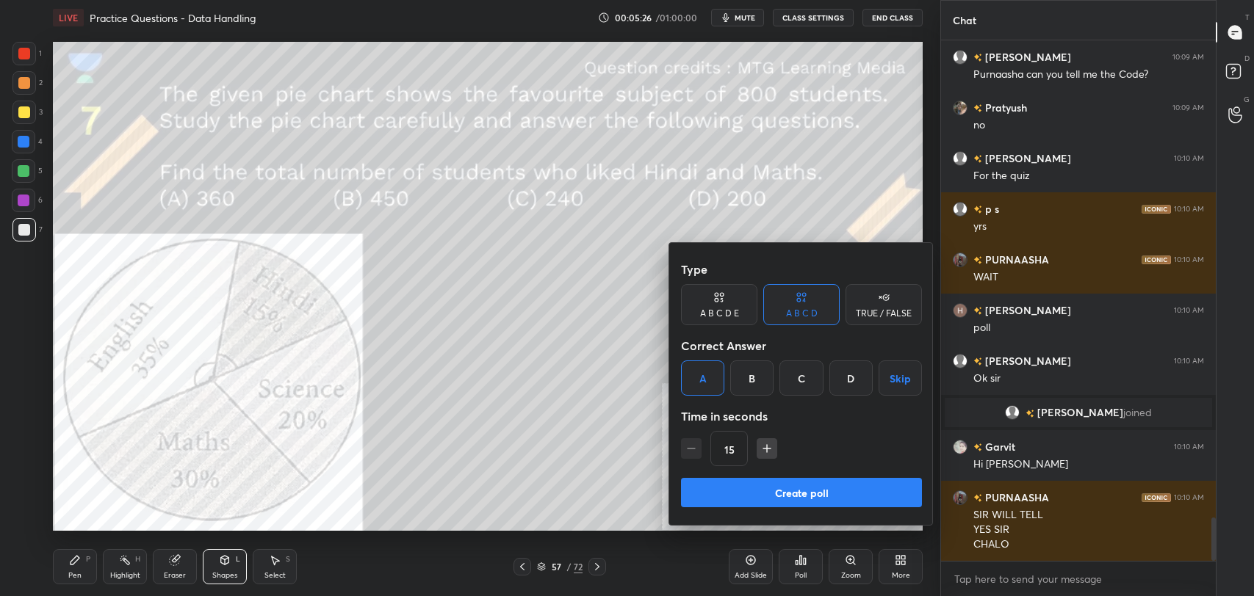
click at [735, 484] on button "Create poll" at bounding box center [801, 492] width 241 height 29
type textarea "x"
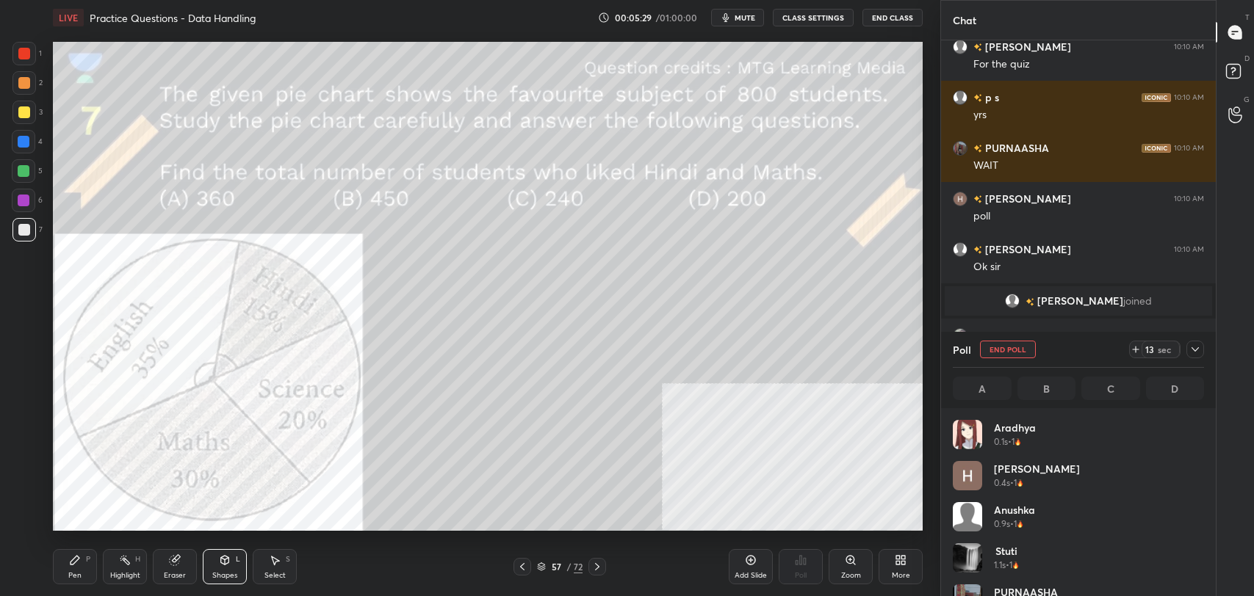
scroll to position [172, 247]
click at [817, 16] on button "CLASS SETTINGS" at bounding box center [813, 18] width 81 height 18
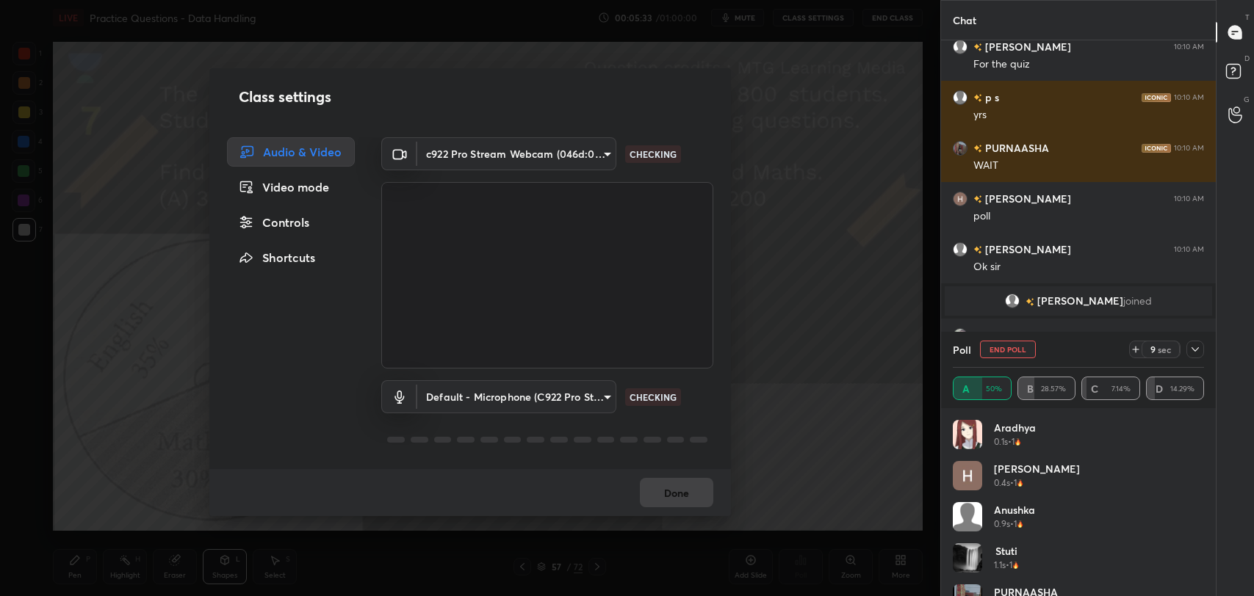
scroll to position [4415, 0]
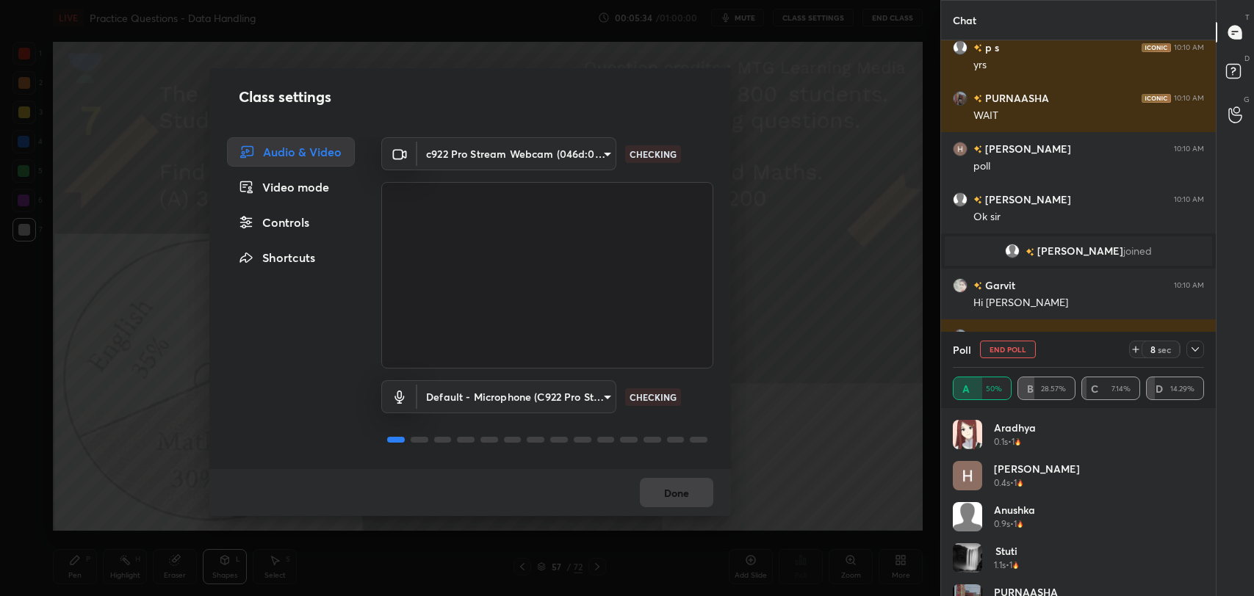
click at [302, 219] on div "Controls" at bounding box center [291, 222] width 128 height 29
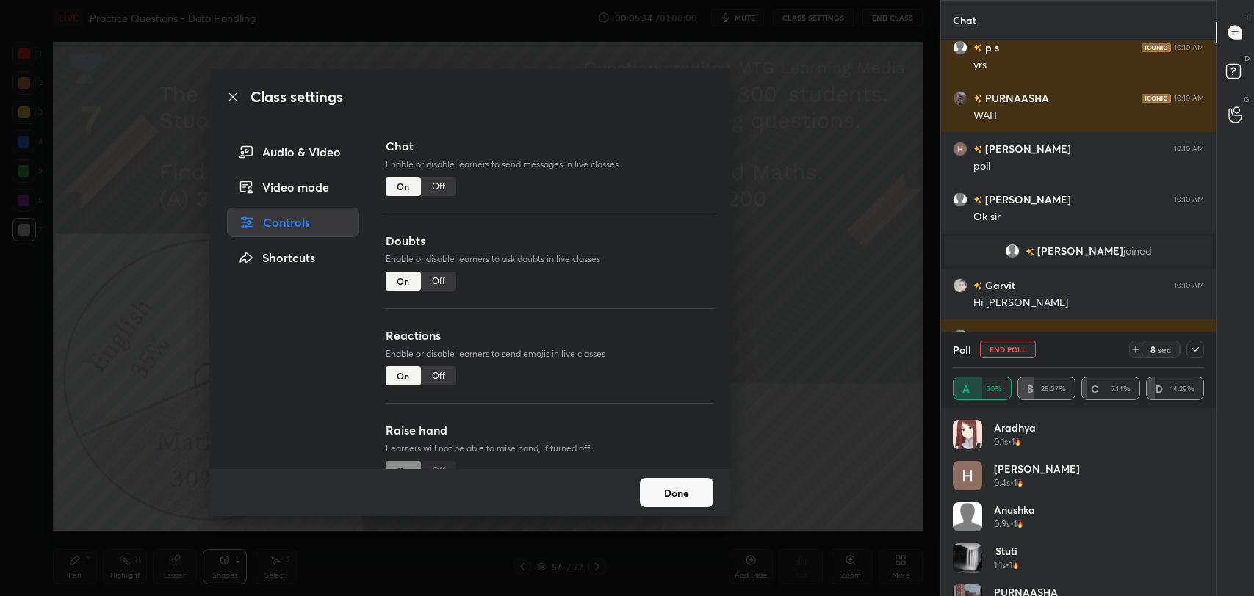
click at [442, 188] on div "Off" at bounding box center [438, 186] width 35 height 19
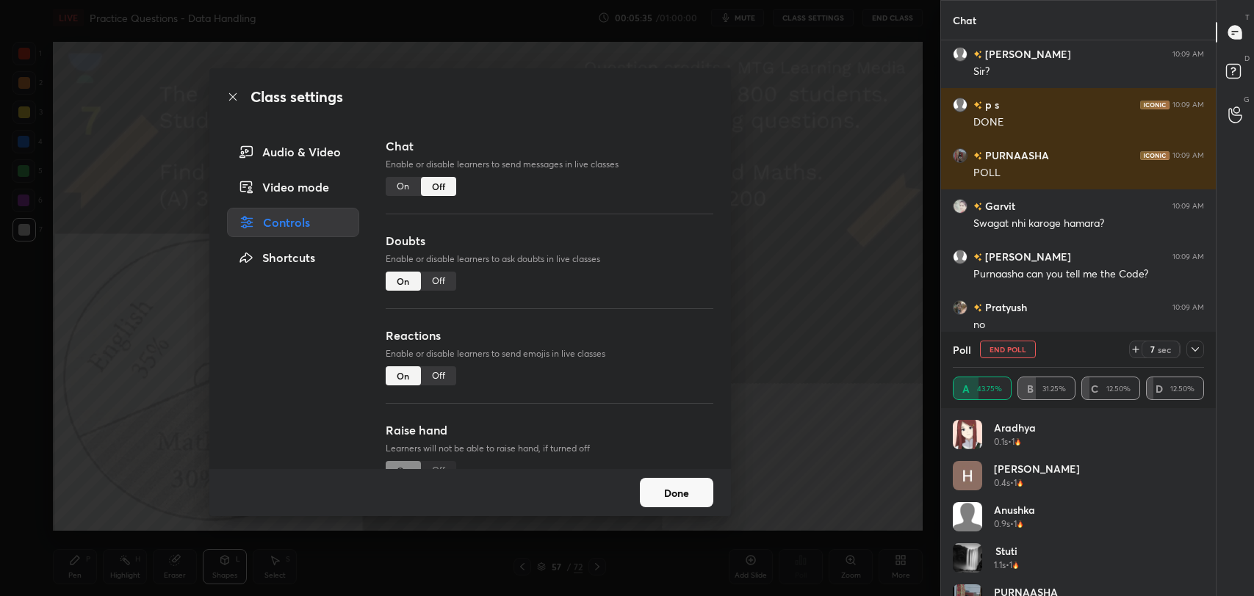
click at [433, 283] on div "Off" at bounding box center [438, 281] width 35 height 19
click at [231, 99] on icon at bounding box center [233, 97] width 12 height 12
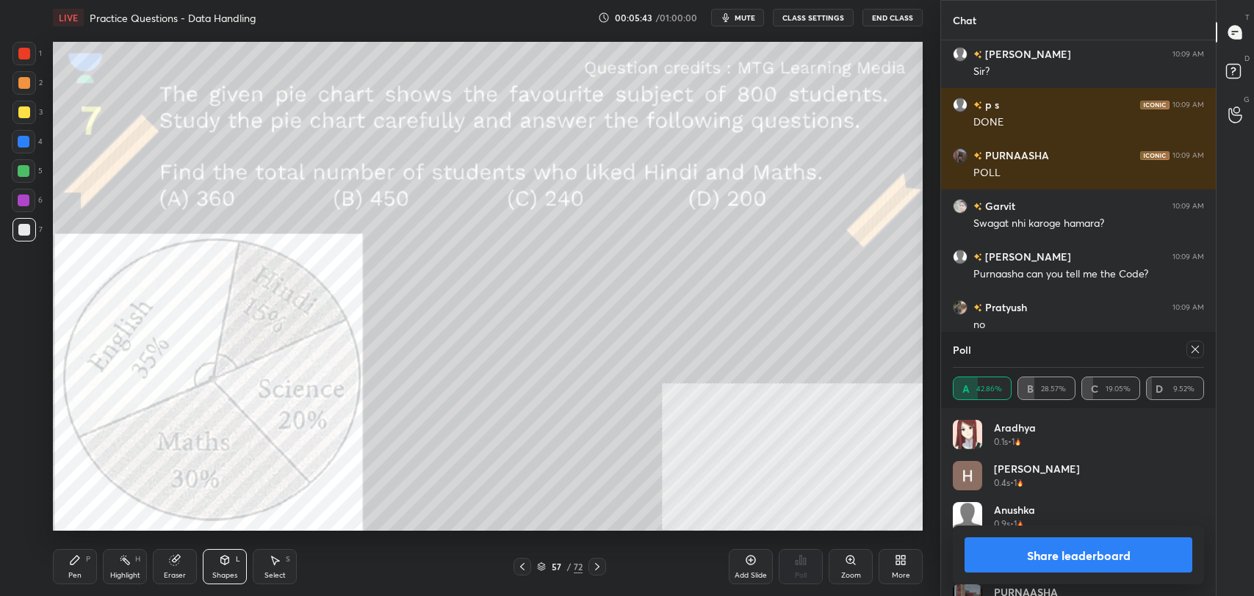
click at [1091, 560] on button "Share leaderboard" at bounding box center [1078, 555] width 228 height 35
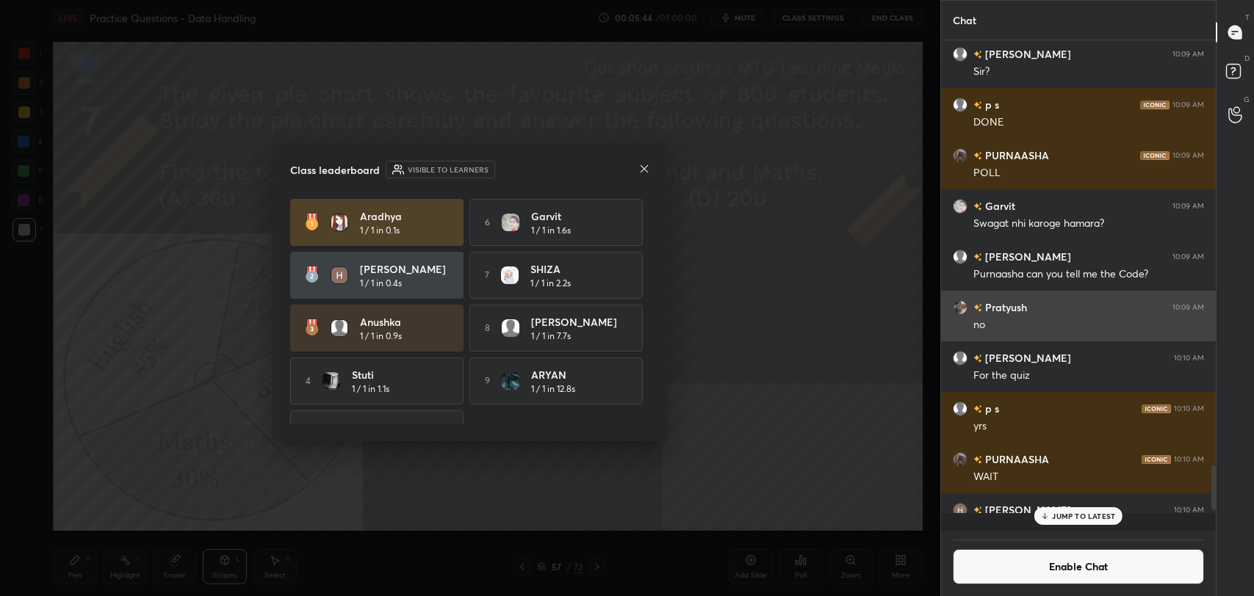
scroll to position [482, 270]
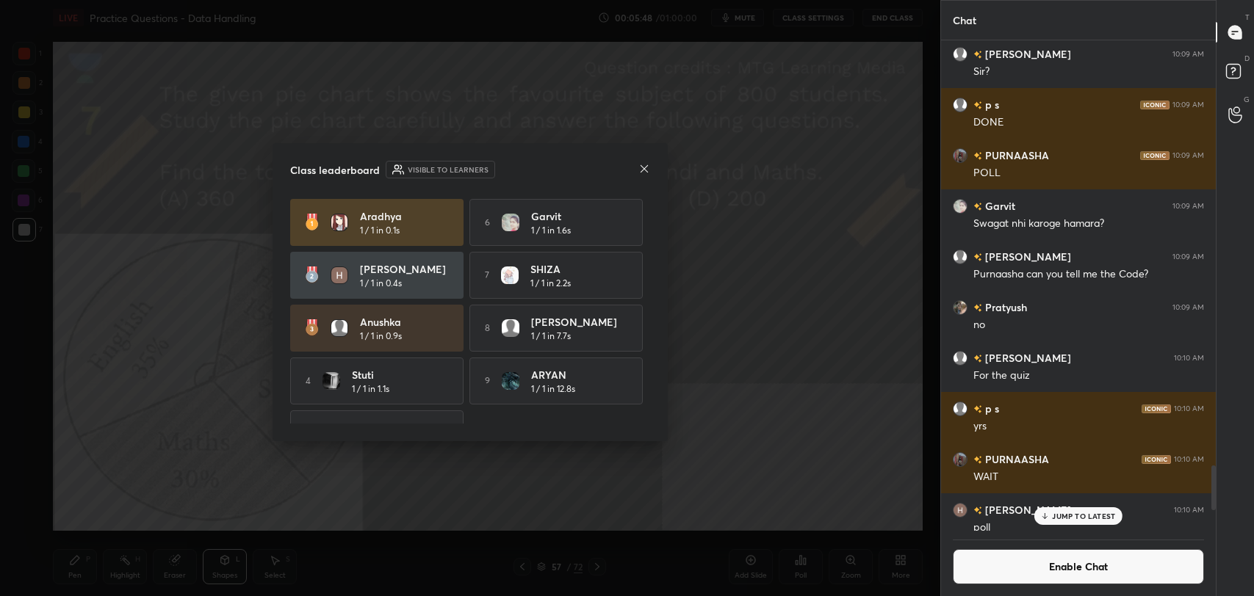
click at [643, 166] on icon at bounding box center [644, 169] width 12 height 12
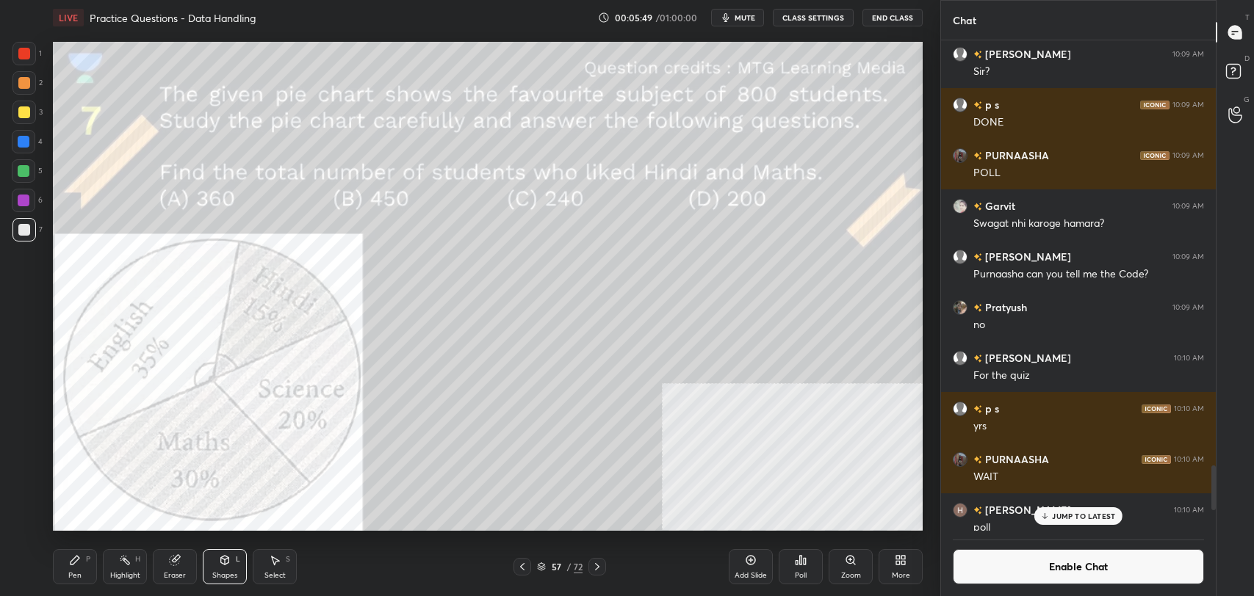
click at [124, 560] on icon at bounding box center [124, 560] width 1 height 1
click at [19, 112] on div at bounding box center [24, 113] width 12 height 12
click at [74, 563] on icon at bounding box center [75, 560] width 9 height 9
click at [1015, 563] on button "Enable Chat" at bounding box center [1078, 566] width 251 height 35
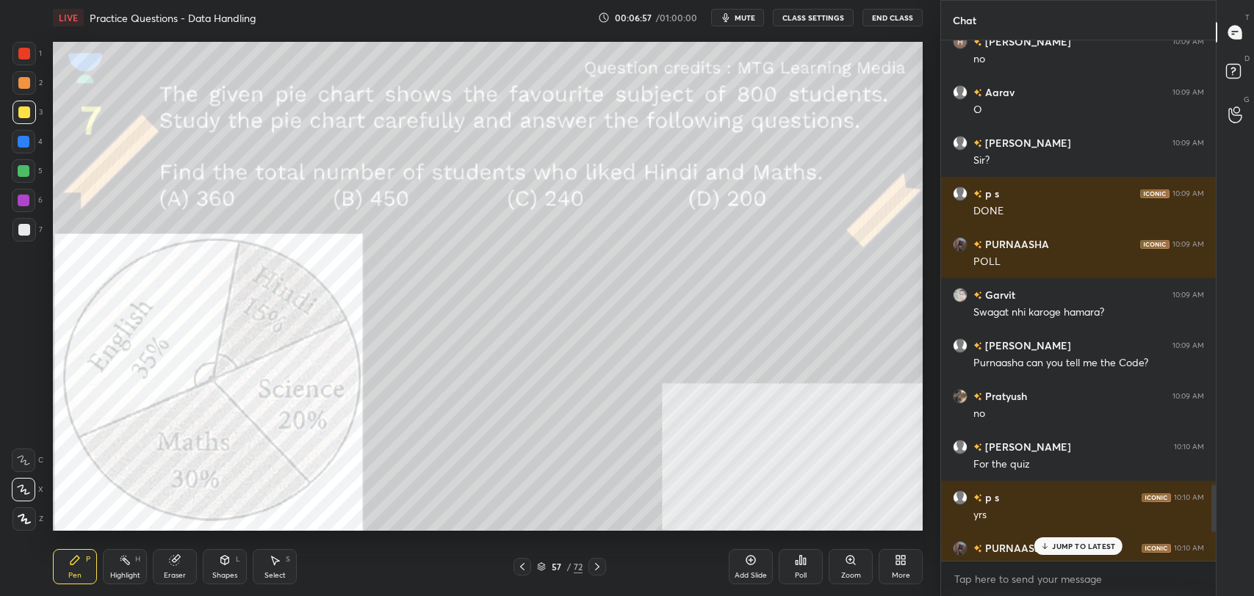
click at [1066, 548] on p "JUMP TO LATEST" at bounding box center [1083, 546] width 63 height 9
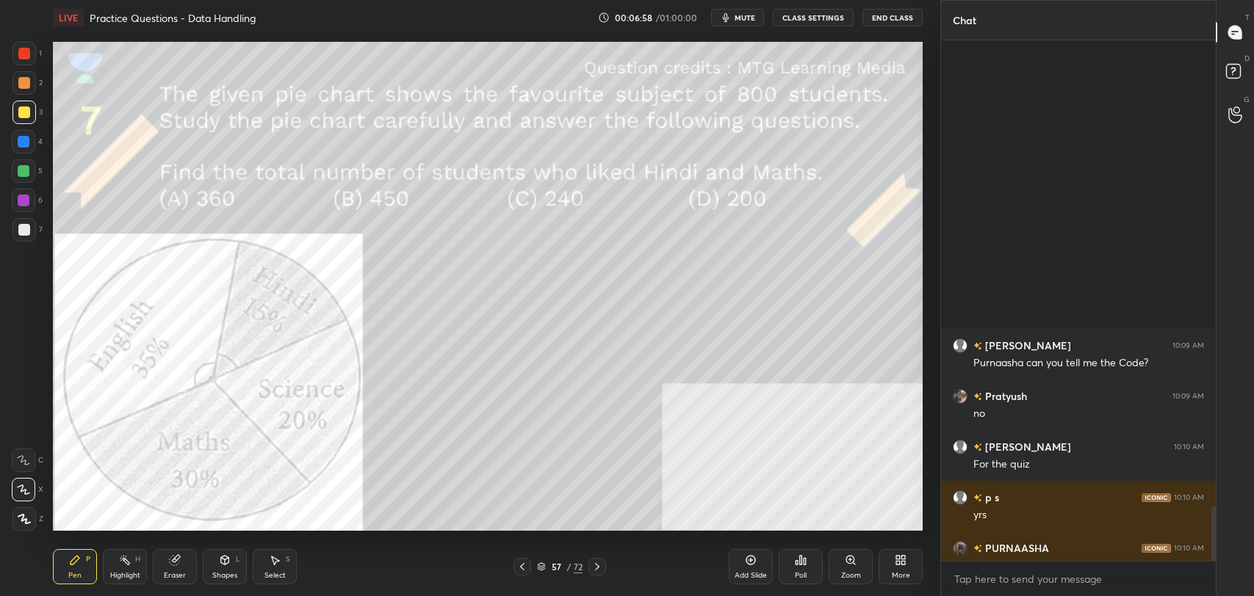
scroll to position [4437, 0]
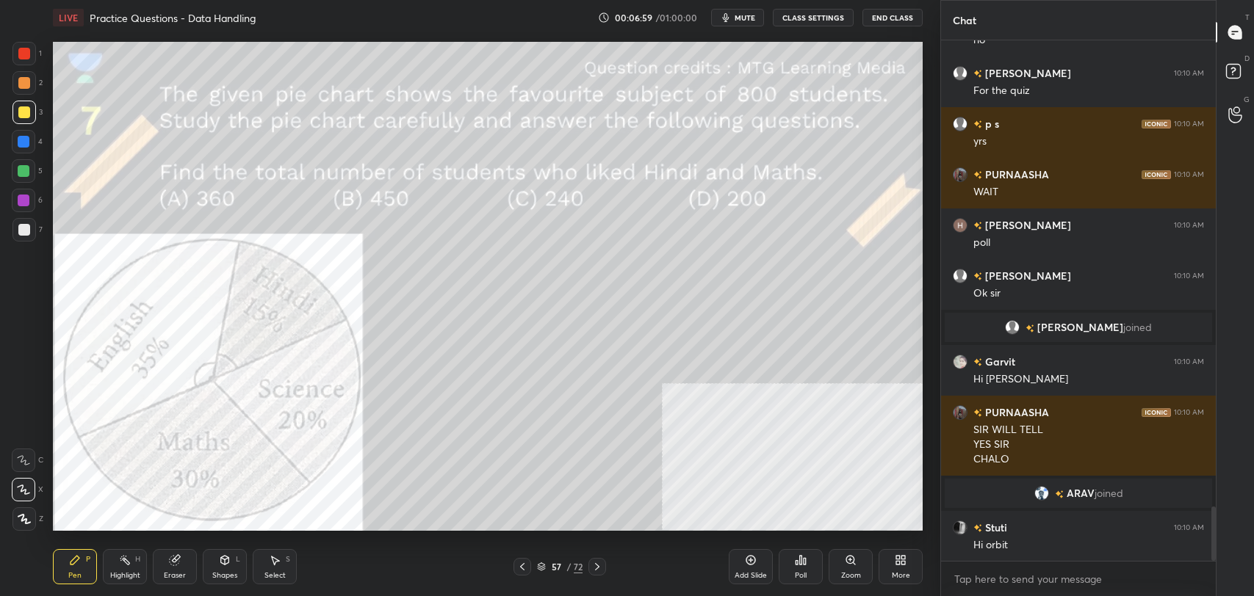
click at [226, 573] on div "Shapes" at bounding box center [224, 575] width 25 height 7
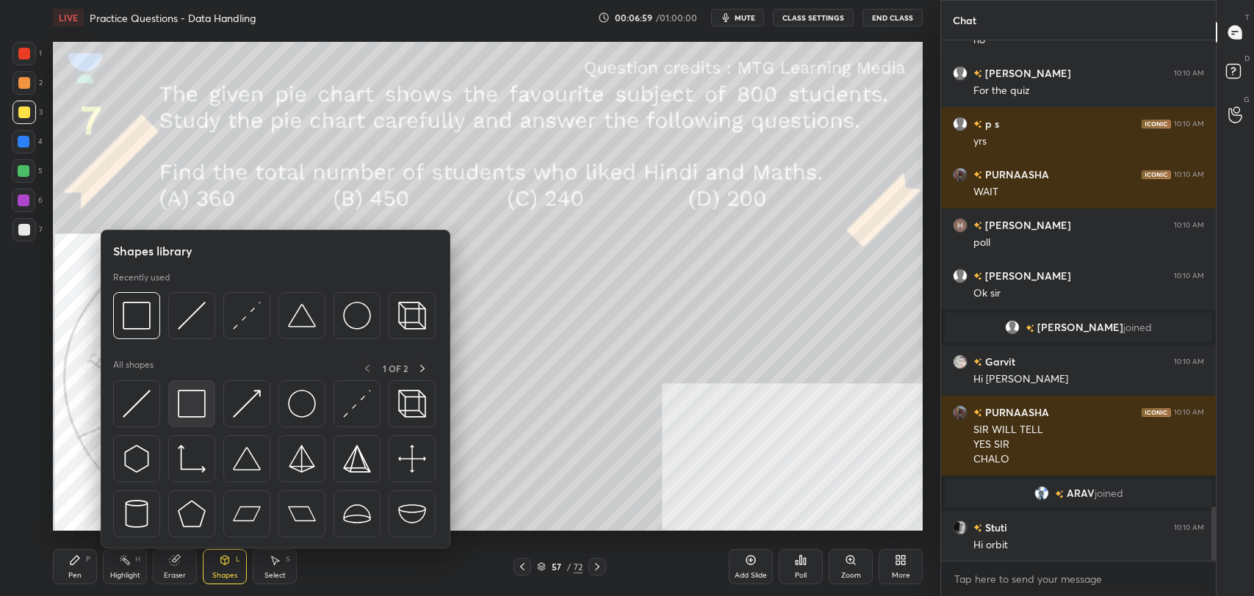
click at [194, 399] on img at bounding box center [192, 404] width 28 height 28
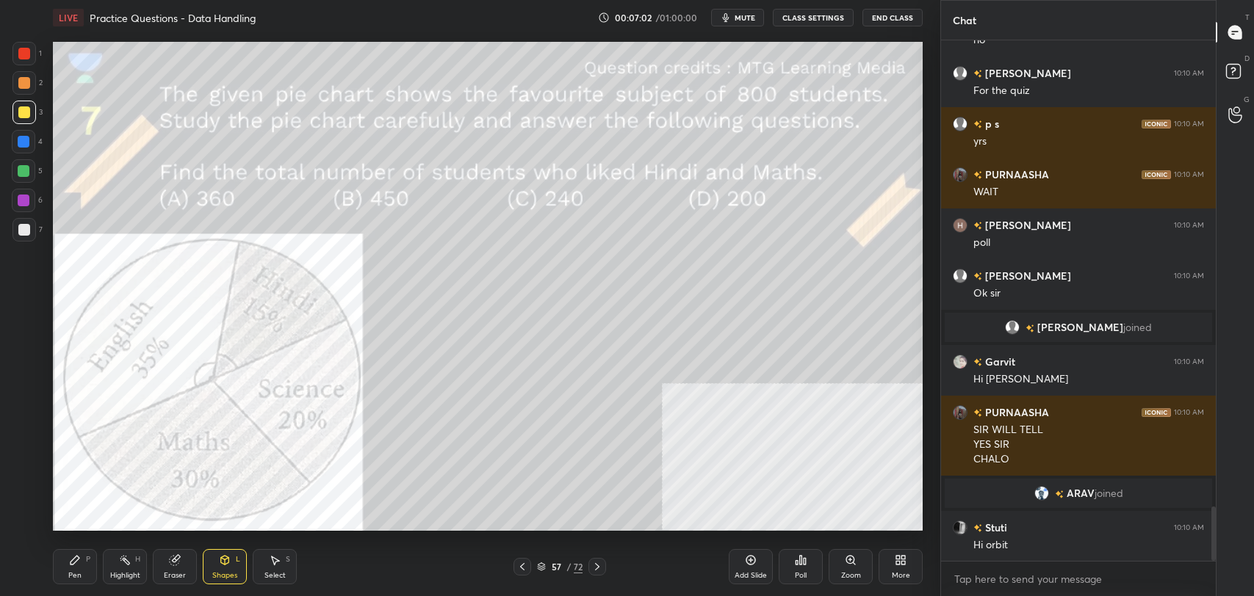
scroll to position [4487, 0]
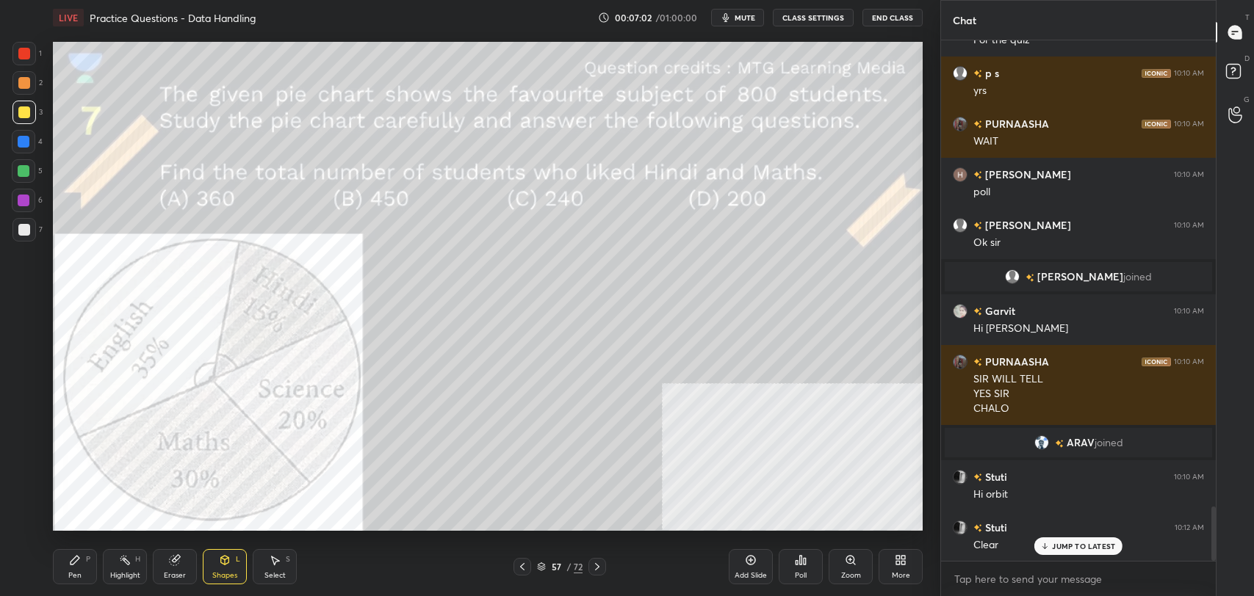
click at [82, 567] on div "Pen P" at bounding box center [75, 566] width 44 height 35
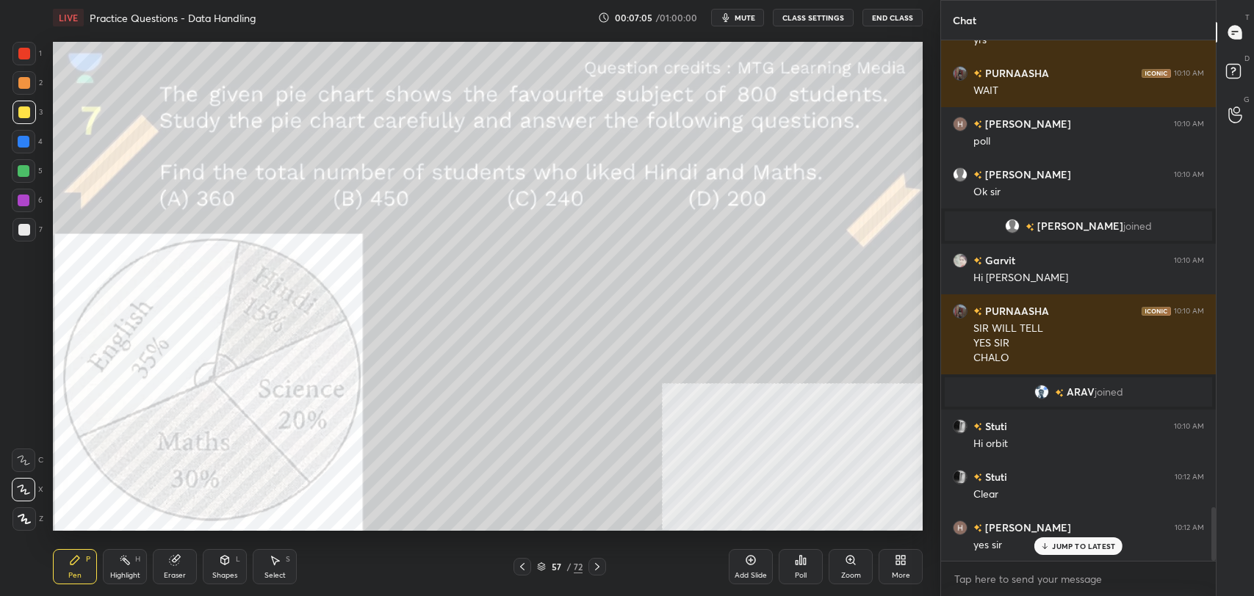
click at [605, 566] on div at bounding box center [597, 567] width 18 height 18
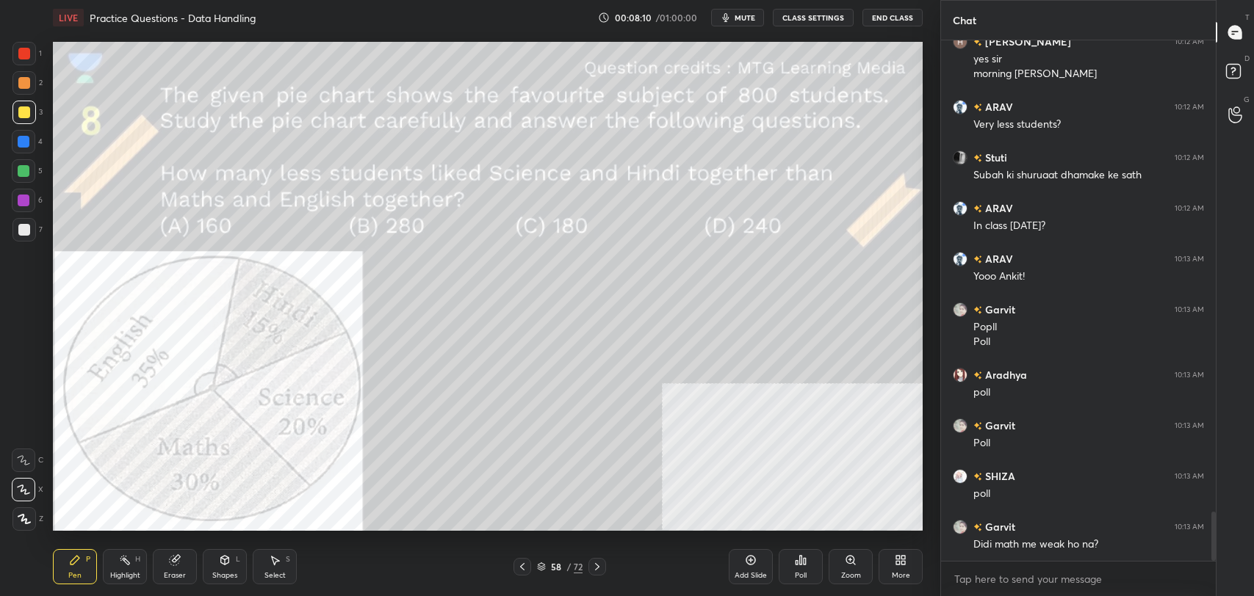
scroll to position [5074, 0]
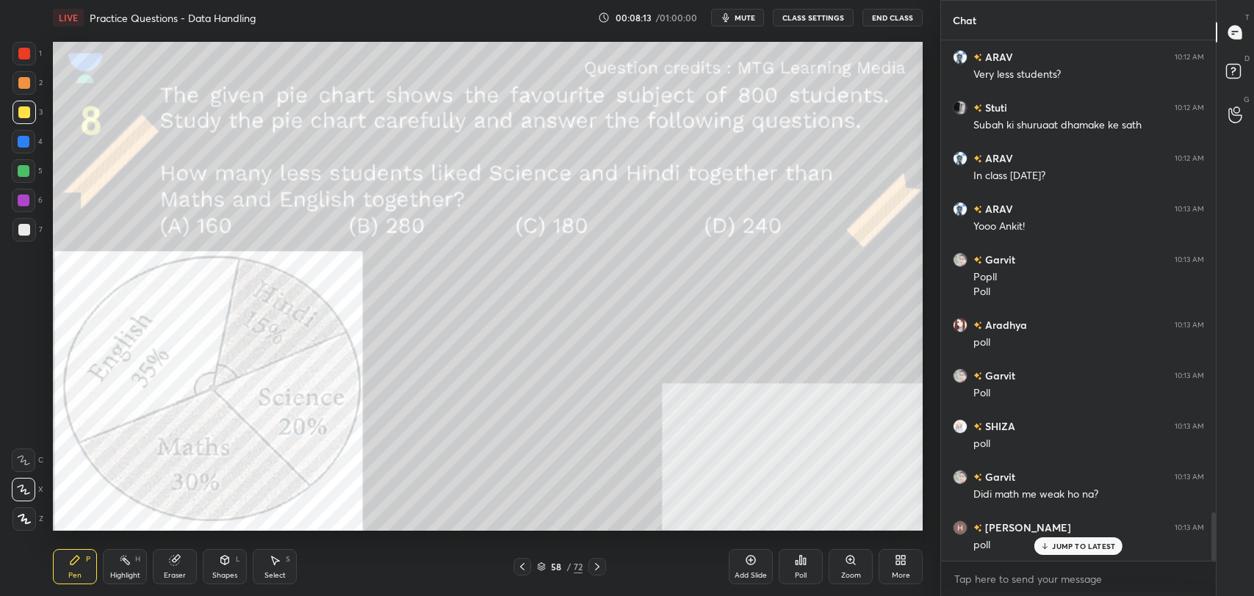
click at [1064, 545] on p "JUMP TO LATEST" at bounding box center [1083, 546] width 63 height 9
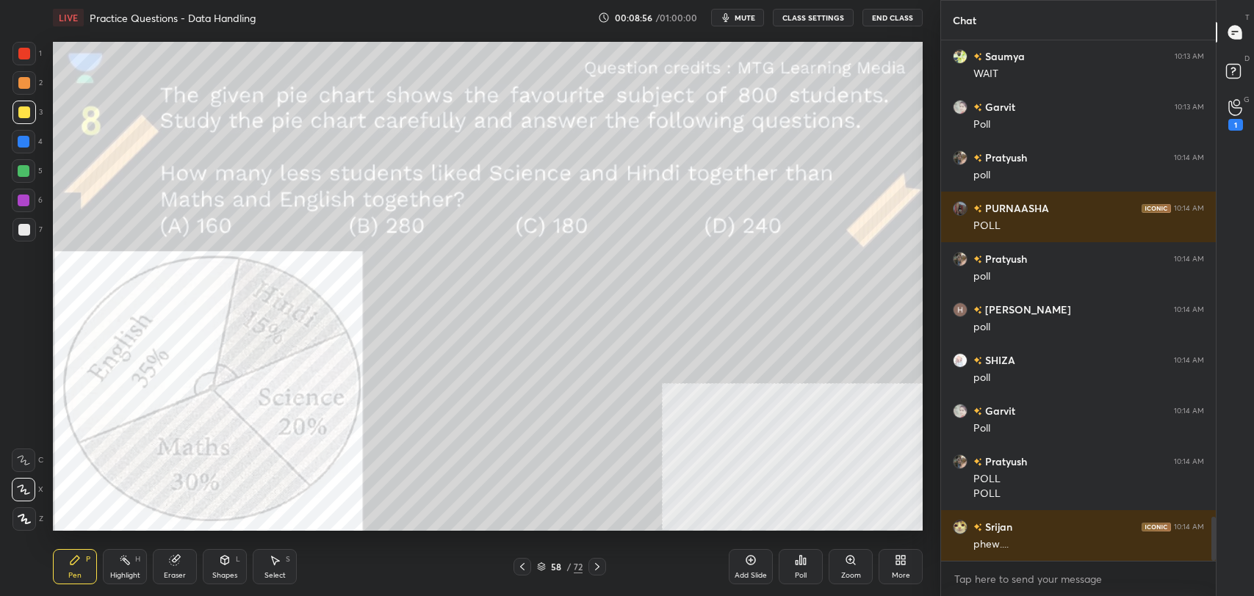
scroll to position [5697, 0]
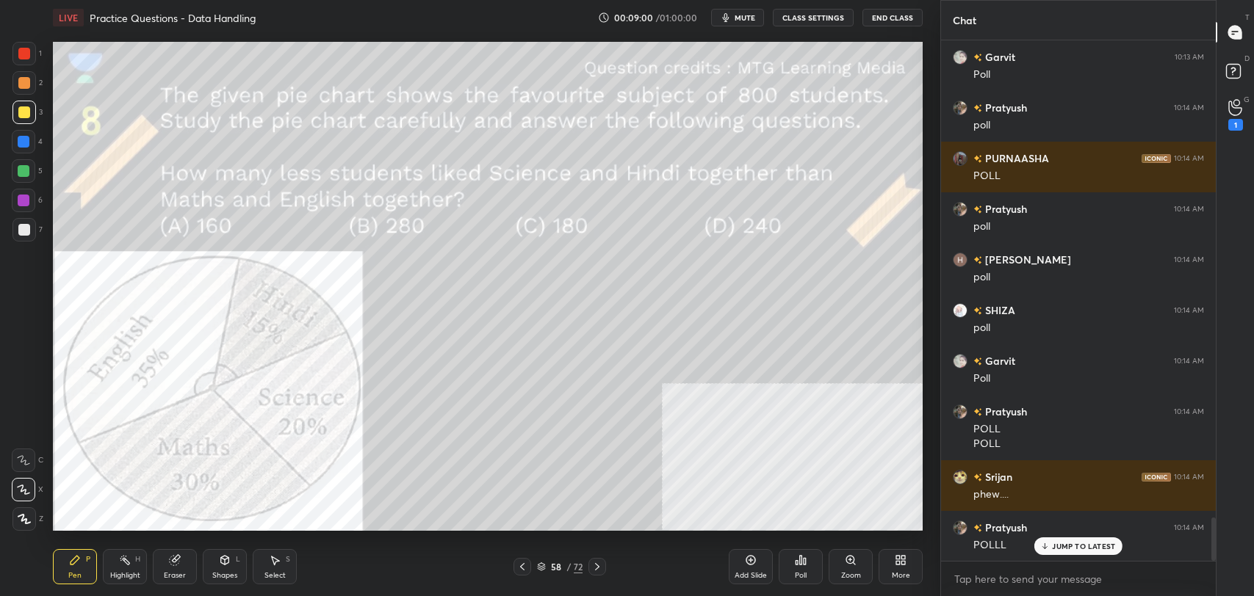
click at [809, 565] on div "Poll" at bounding box center [801, 566] width 44 height 35
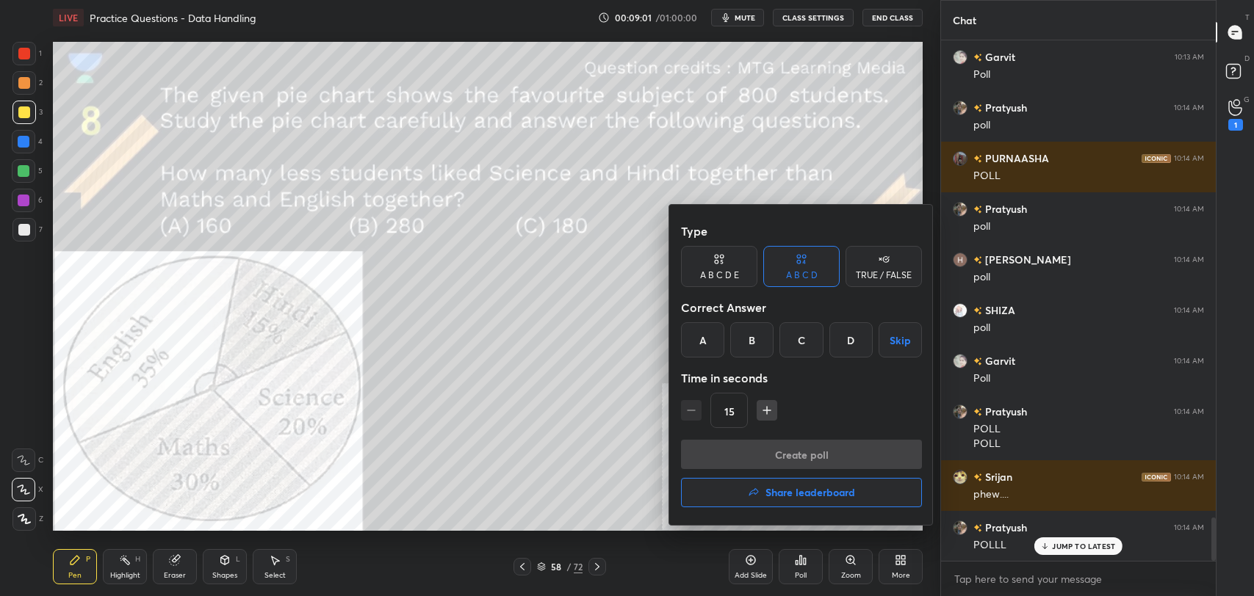
click at [854, 340] on div "D" at bounding box center [850, 339] width 43 height 35
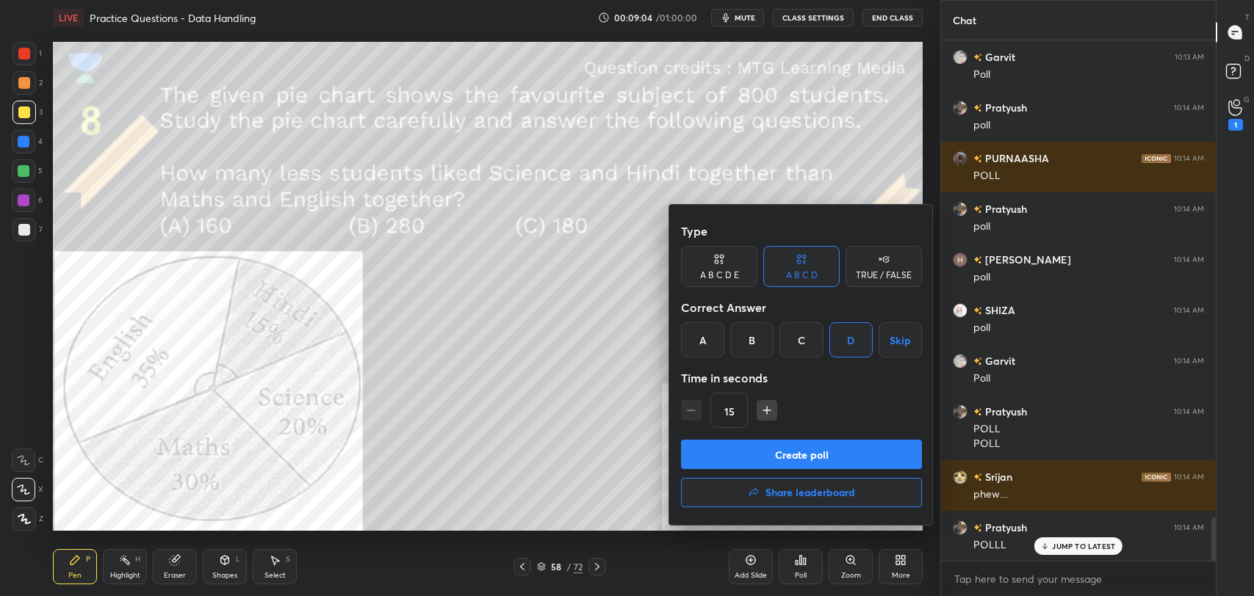
click at [814, 454] on button "Create poll" at bounding box center [801, 454] width 241 height 29
type textarea "x"
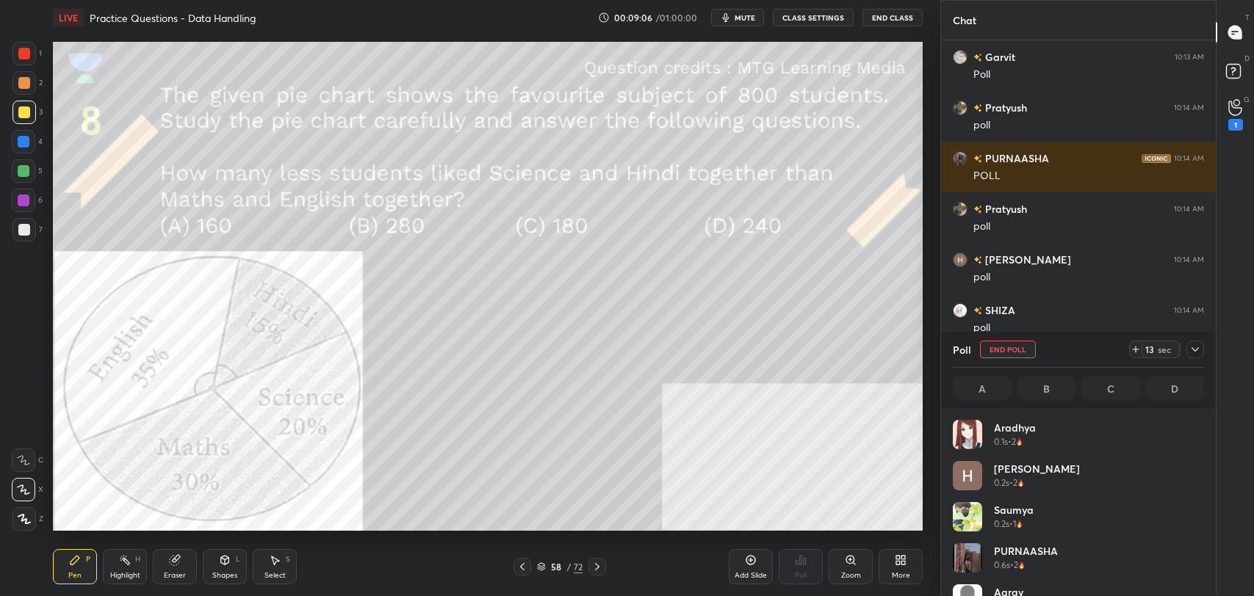
scroll to position [172, 247]
click at [816, 17] on button "CLASS SETTINGS" at bounding box center [813, 18] width 81 height 18
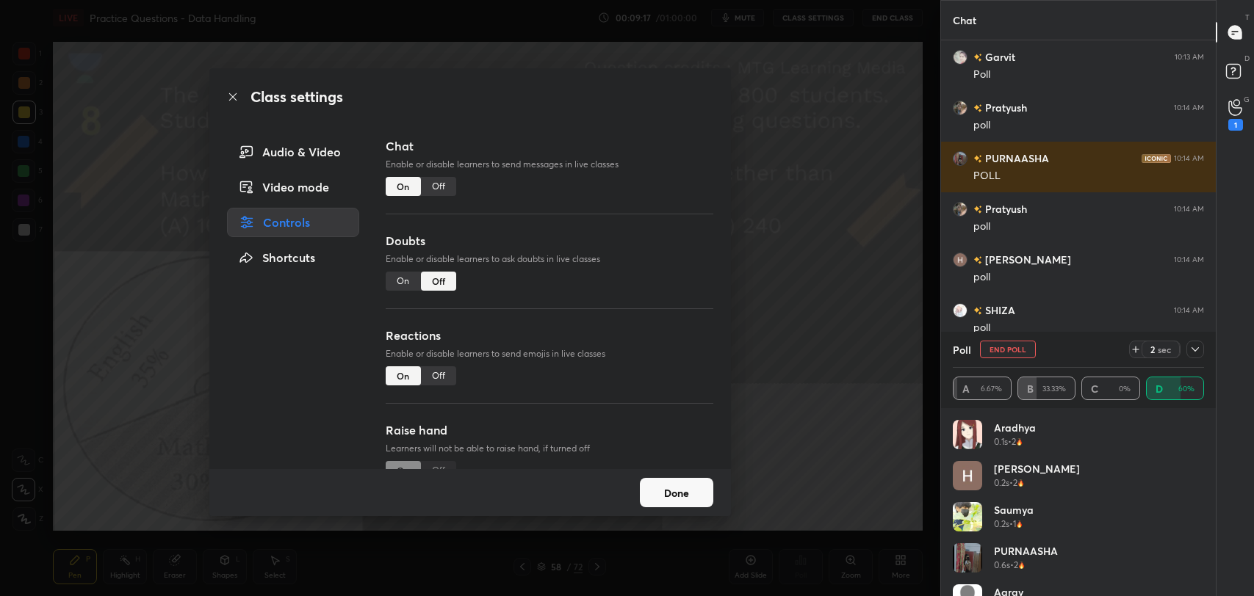
click at [440, 185] on div "Off" at bounding box center [438, 186] width 35 height 19
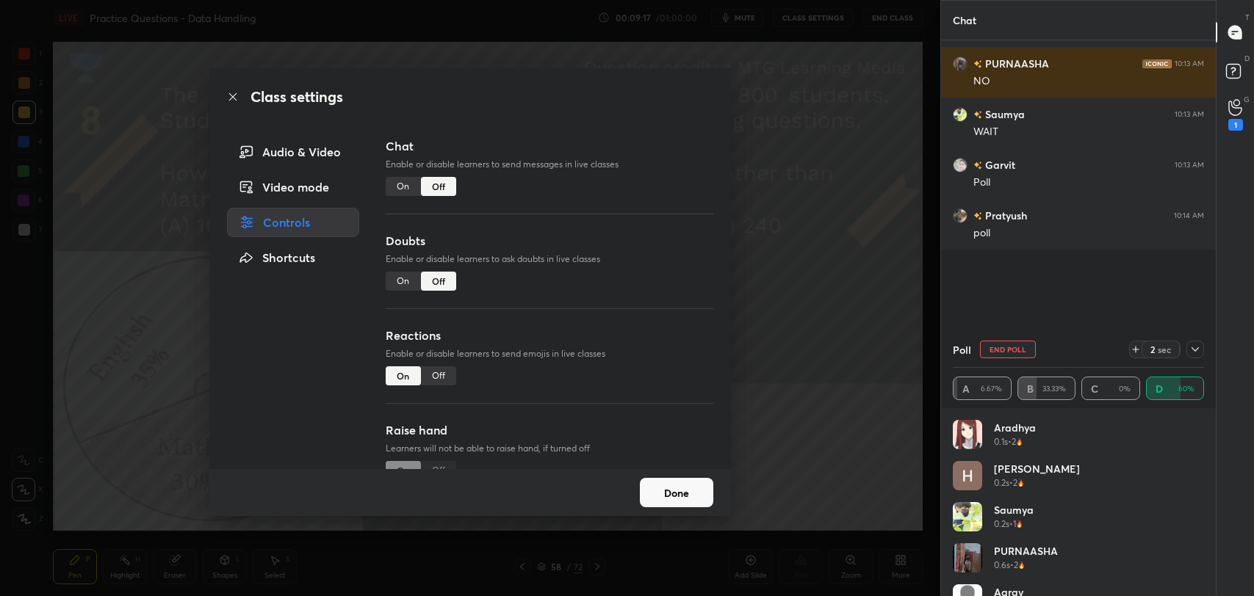
scroll to position [410, 270]
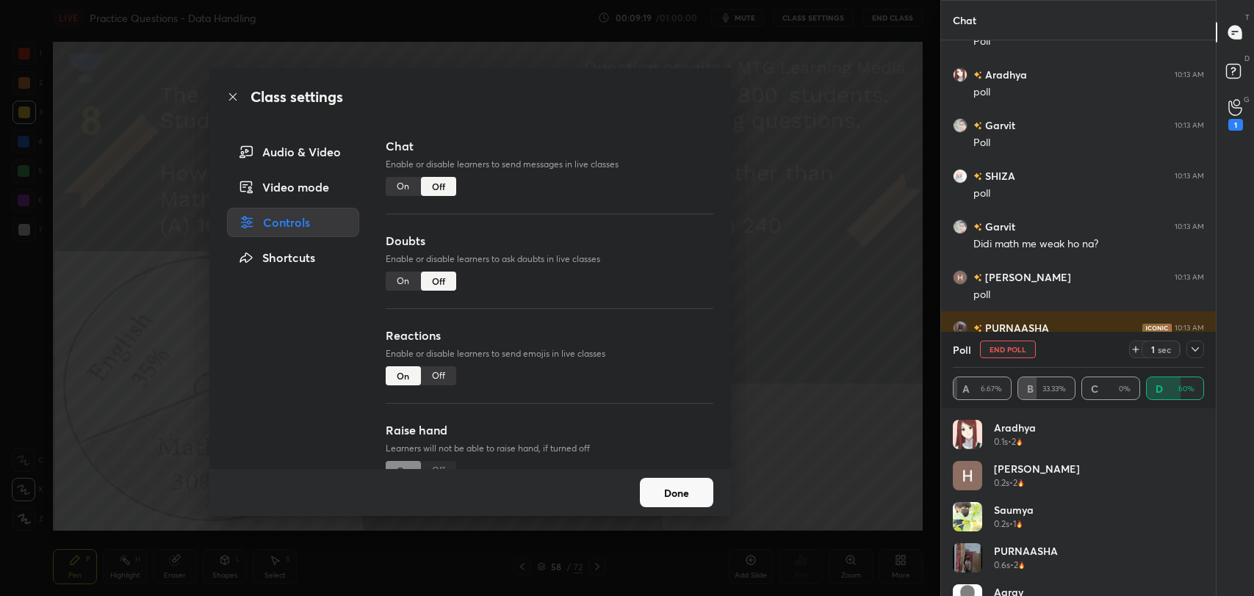
click at [230, 98] on icon at bounding box center [233, 97] width 12 height 12
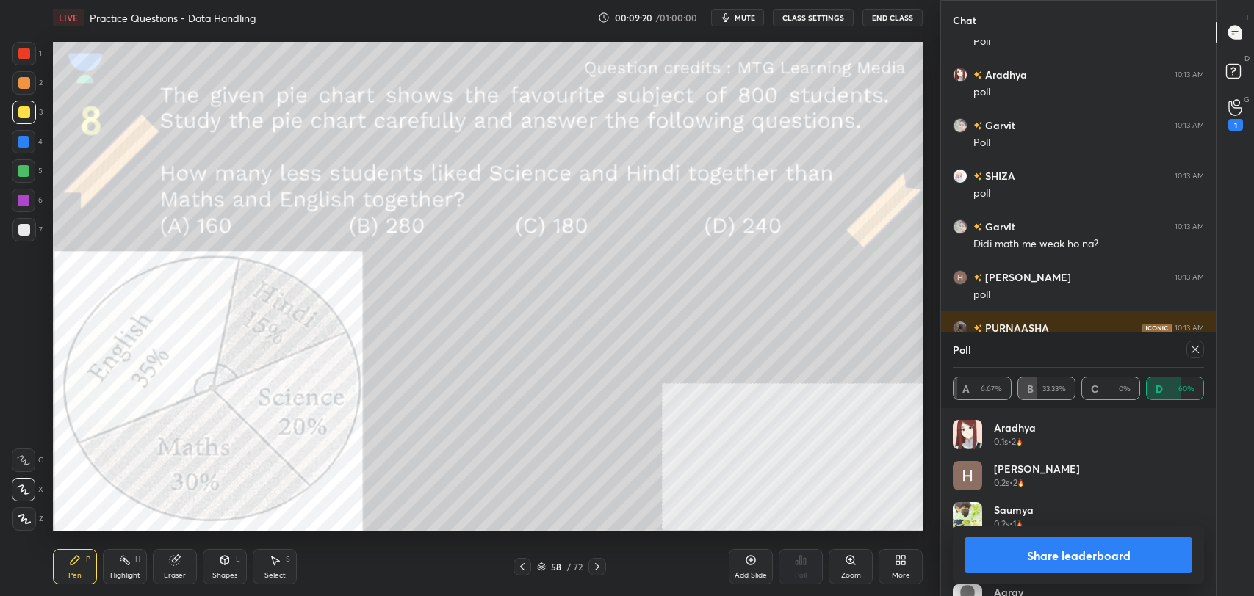
click at [1147, 561] on button "Share leaderboard" at bounding box center [1078, 555] width 228 height 35
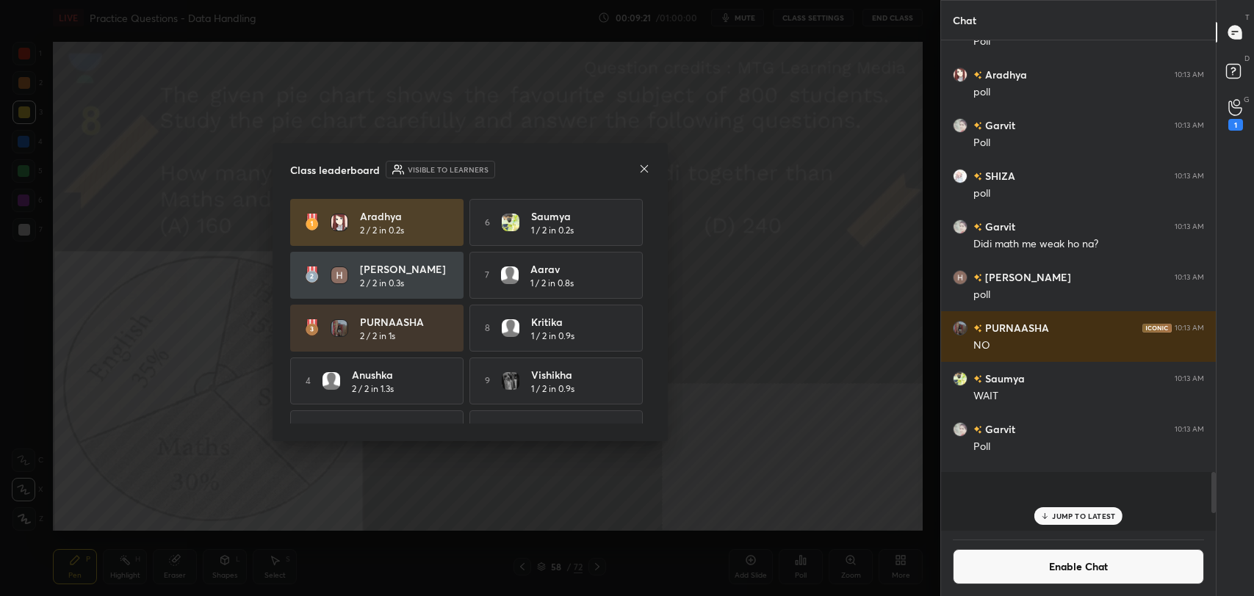
scroll to position [5, 4]
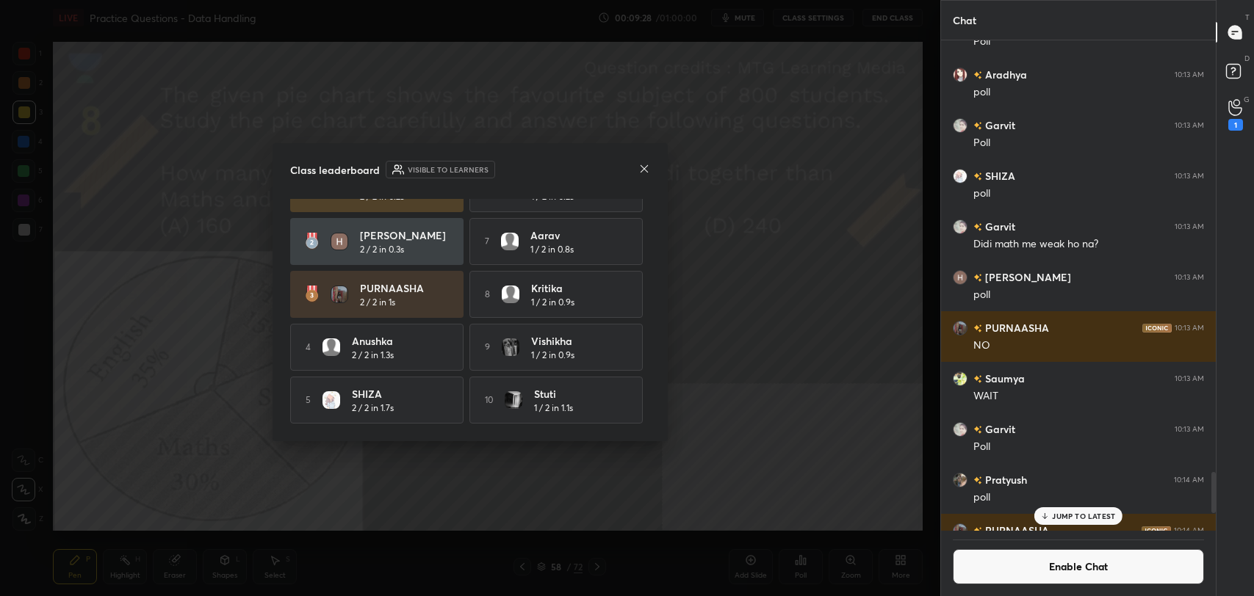
click at [643, 169] on icon at bounding box center [644, 168] width 7 height 7
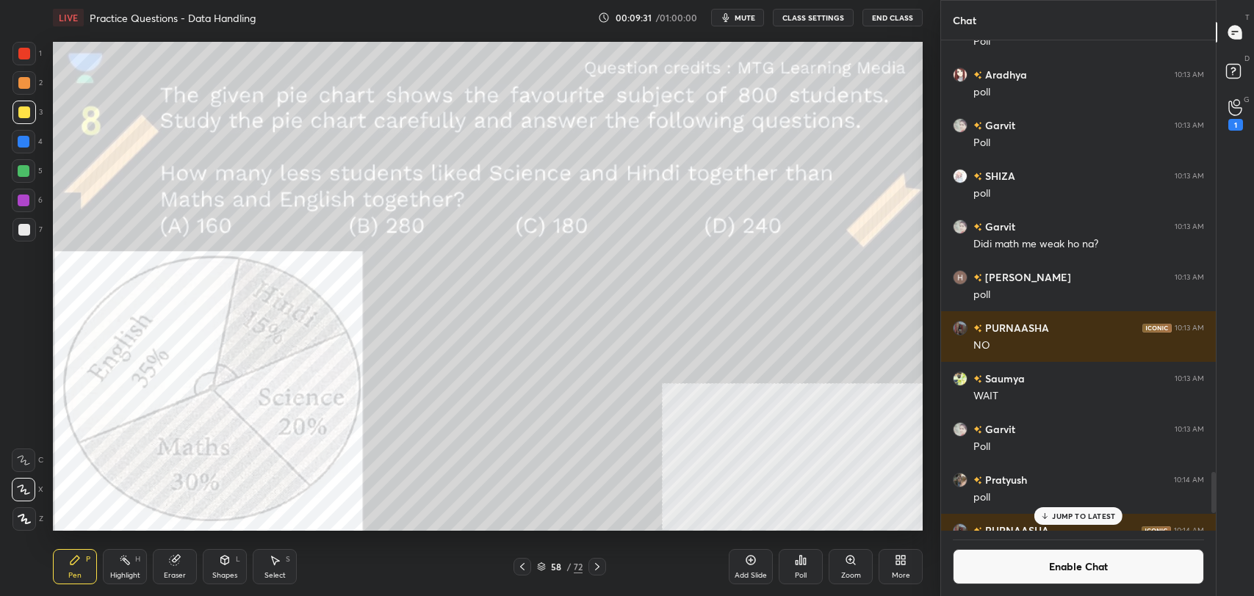
click at [126, 563] on rect at bounding box center [126, 561] width 7 height 7
click at [26, 192] on div at bounding box center [24, 201] width 24 height 24
click at [78, 566] on div "Pen P" at bounding box center [75, 566] width 44 height 35
click at [123, 575] on div "Highlight" at bounding box center [125, 575] width 30 height 7
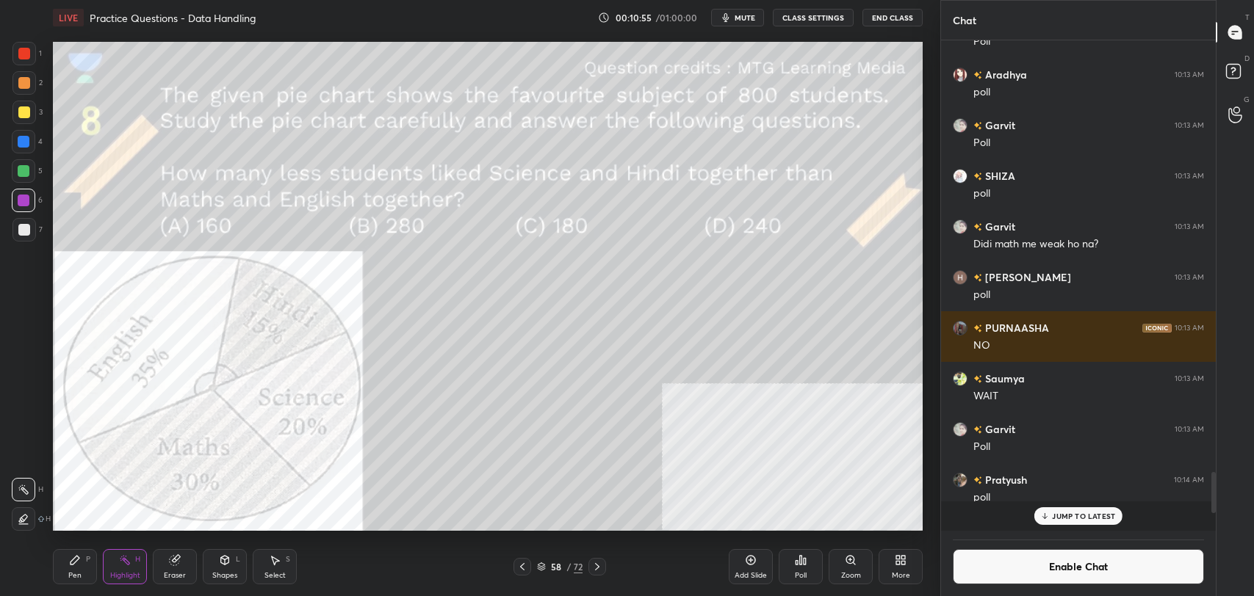
scroll to position [486, 270]
click at [76, 568] on div "Pen P" at bounding box center [75, 566] width 44 height 35
click at [1021, 571] on button "Enable Chat" at bounding box center [1078, 566] width 251 height 35
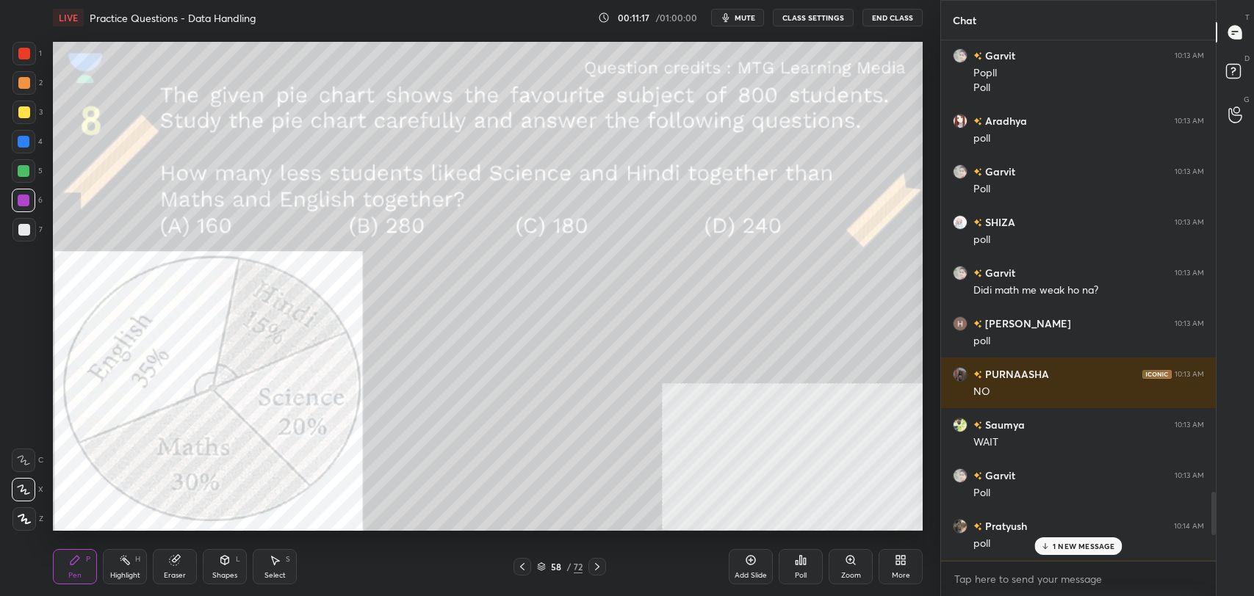
click at [1074, 547] on p "1 NEW MESSAGE" at bounding box center [1084, 546] width 62 height 9
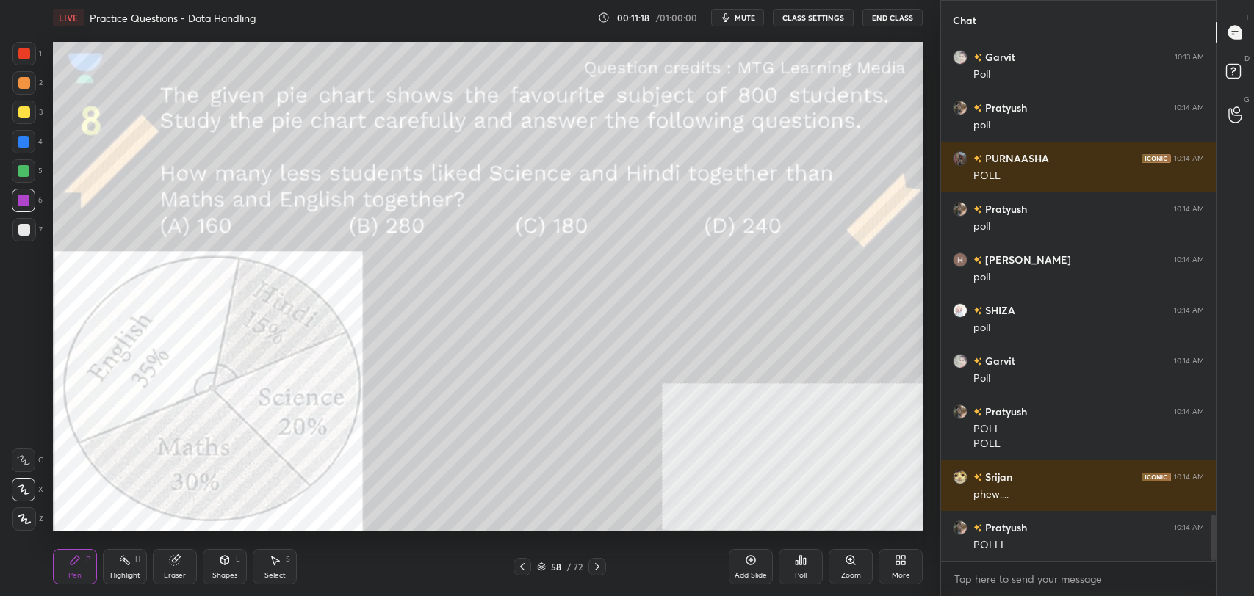
click at [230, 573] on div "Shapes" at bounding box center [224, 575] width 25 height 7
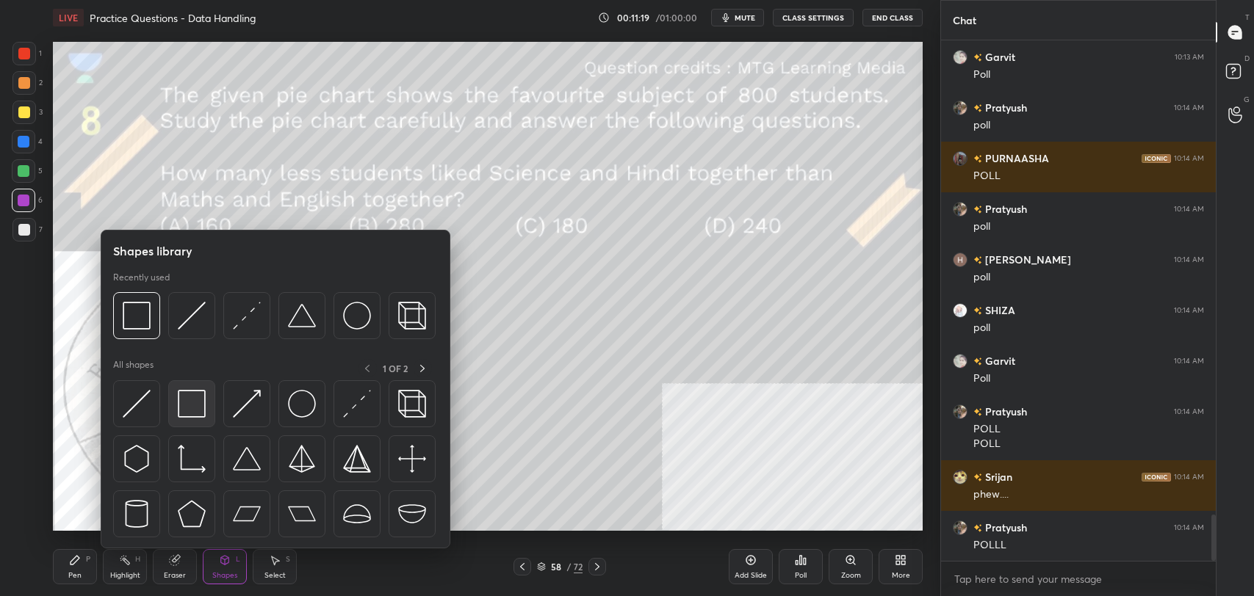
click at [192, 408] on img at bounding box center [192, 404] width 28 height 28
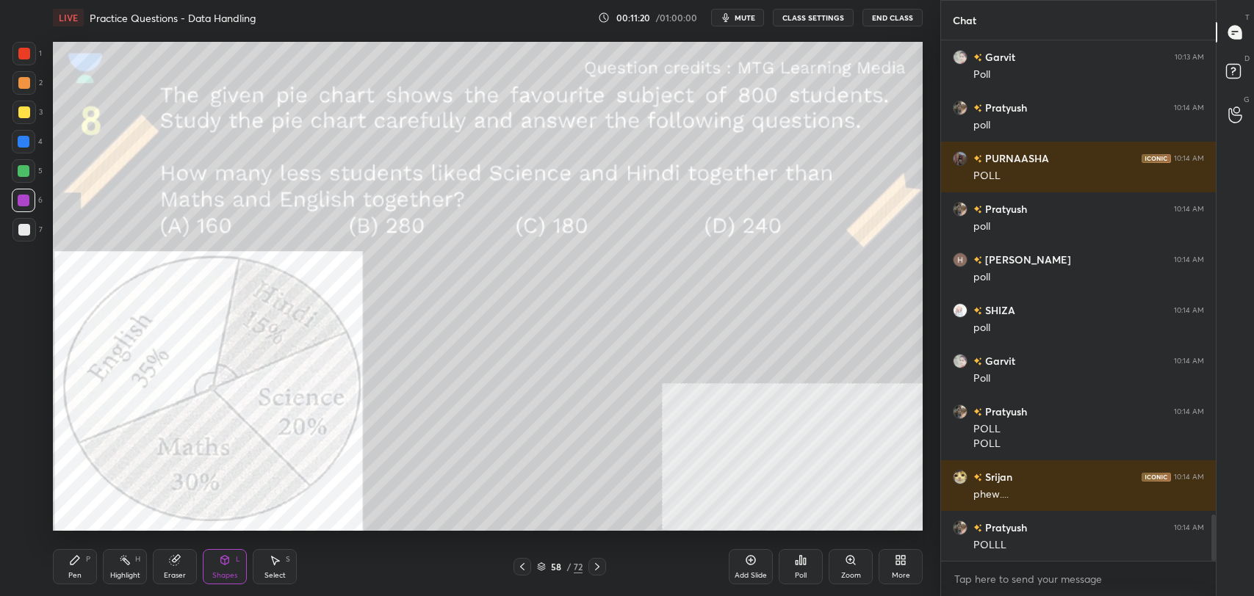
click at [21, 113] on div at bounding box center [24, 113] width 12 height 12
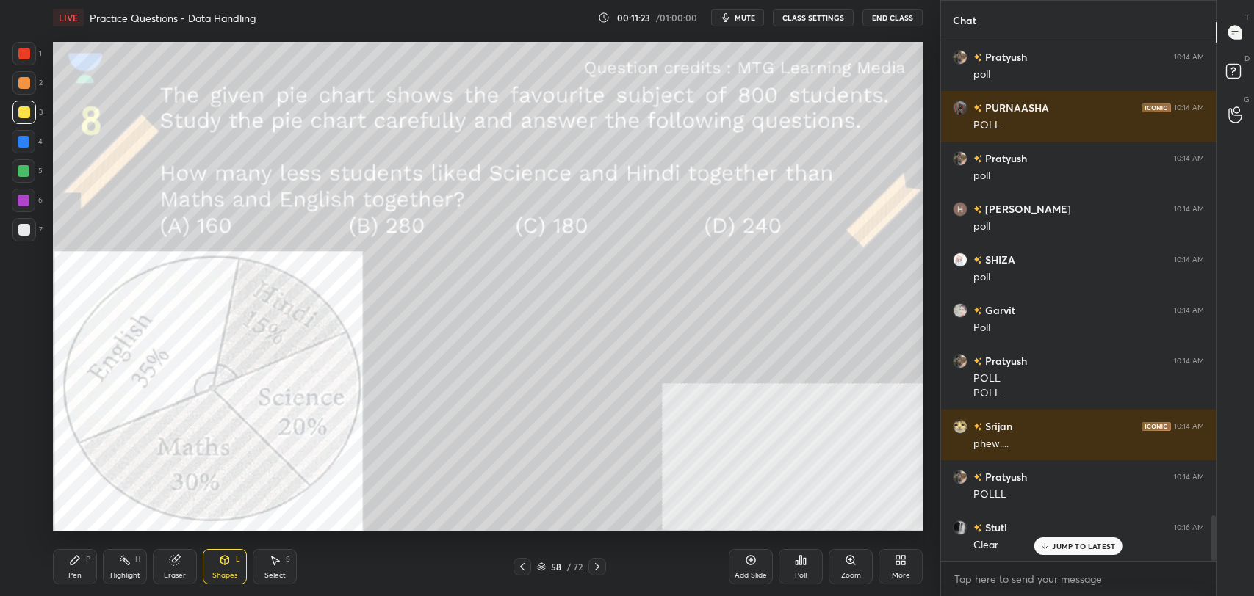
click at [599, 571] on icon at bounding box center [597, 567] width 12 height 12
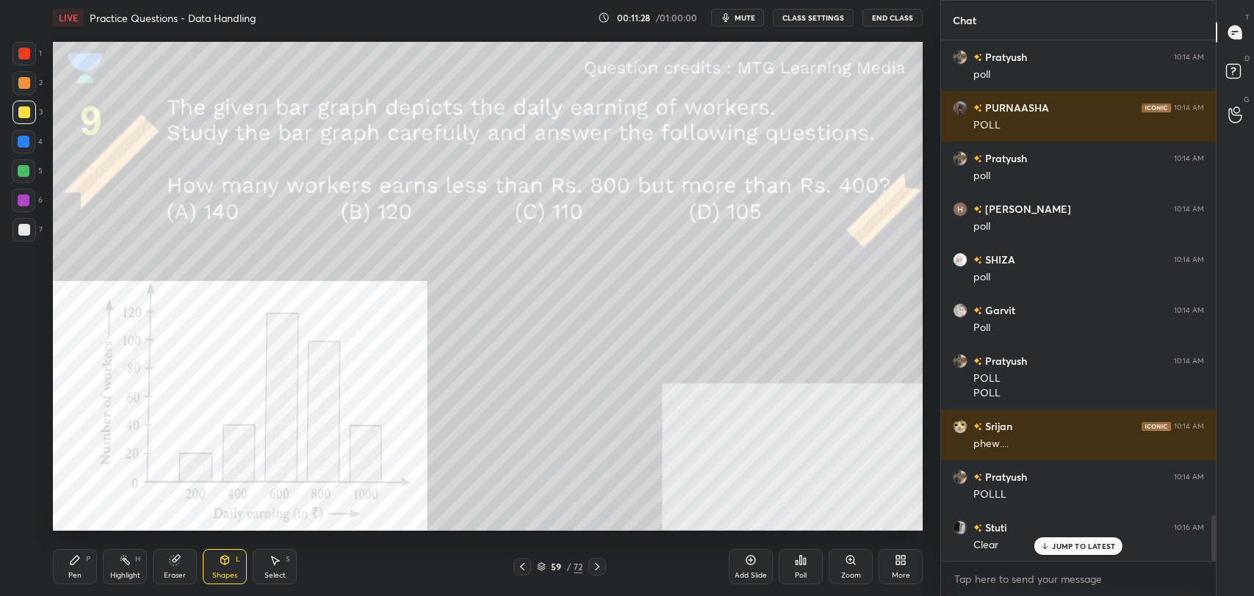
scroll to position [5465, 0]
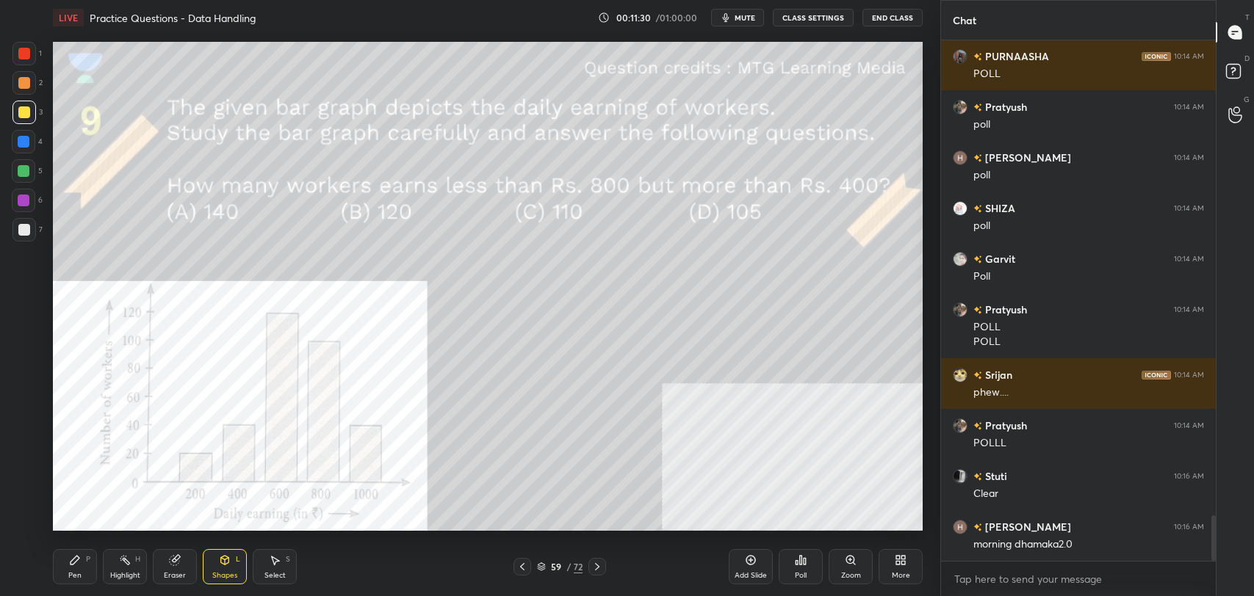
click at [225, 560] on icon at bounding box center [225, 562] width 0 height 5
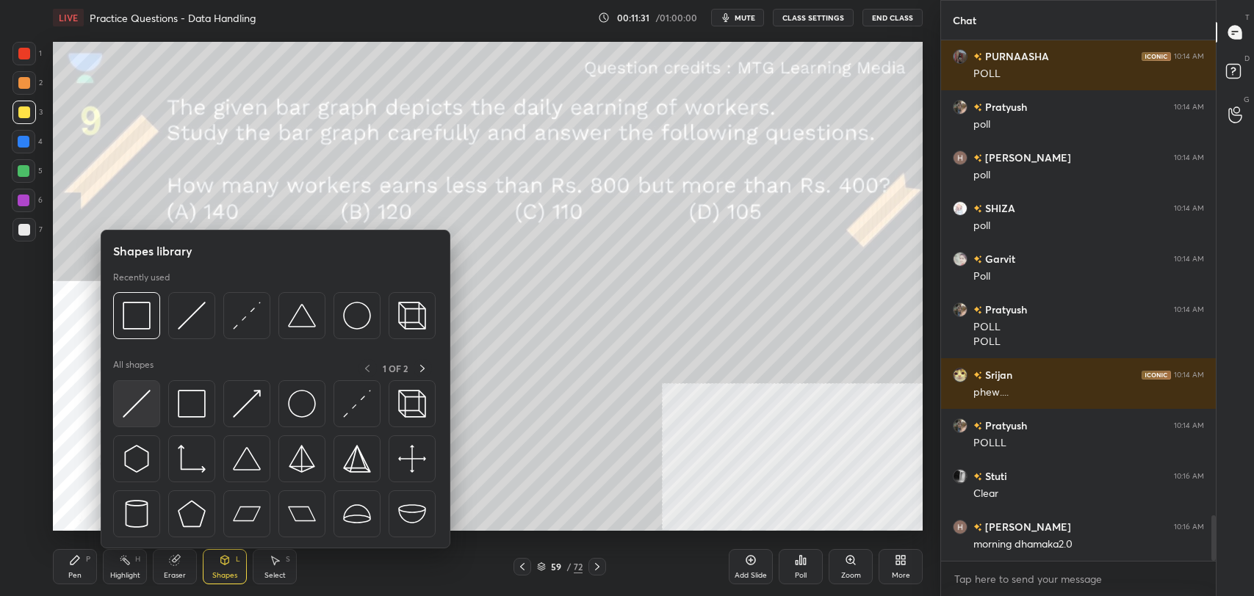
click at [155, 401] on div at bounding box center [136, 403] width 47 height 47
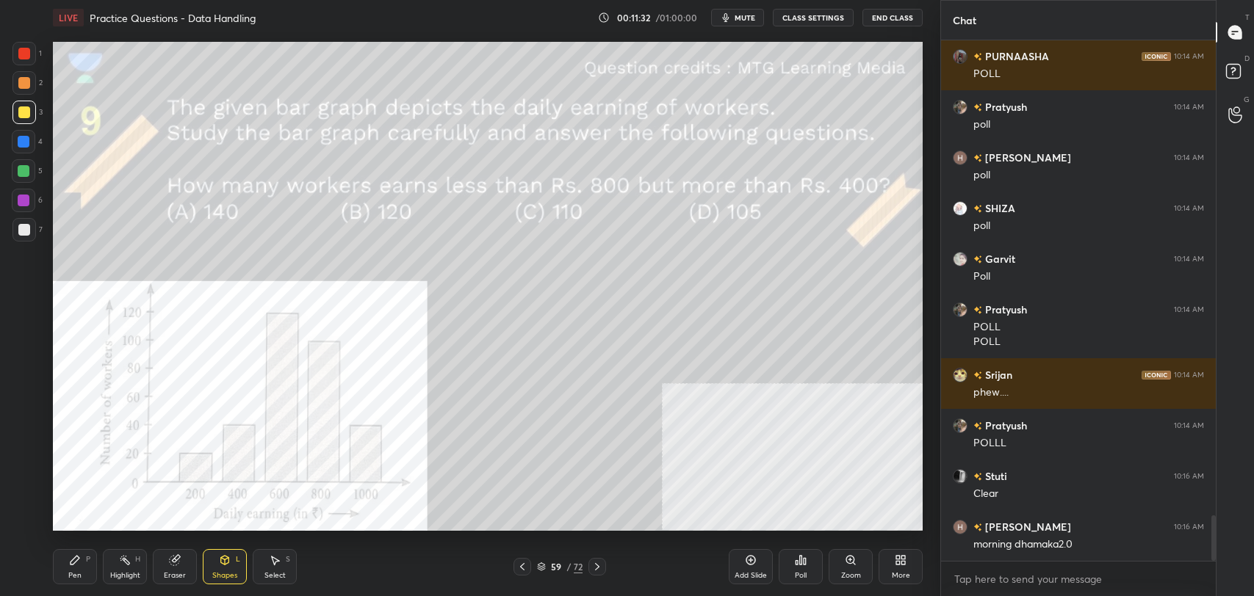
click at [24, 54] on div at bounding box center [24, 54] width 12 height 12
click at [846, 566] on div "Zoom" at bounding box center [851, 566] width 44 height 35
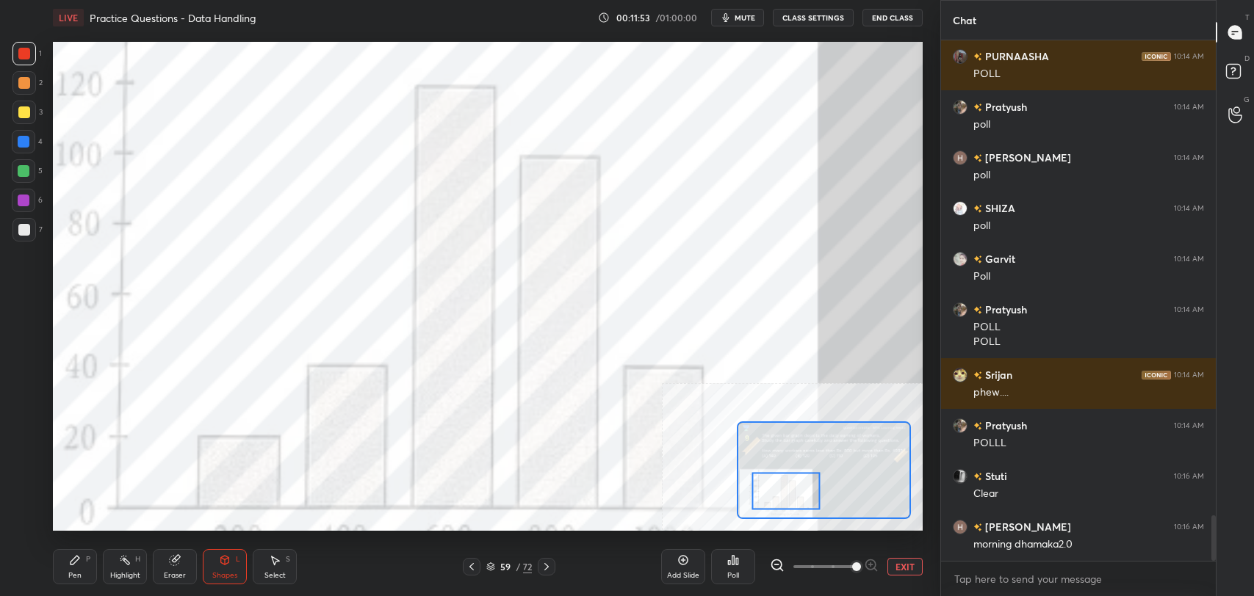
click at [909, 565] on button "EXIT" at bounding box center [904, 567] width 35 height 18
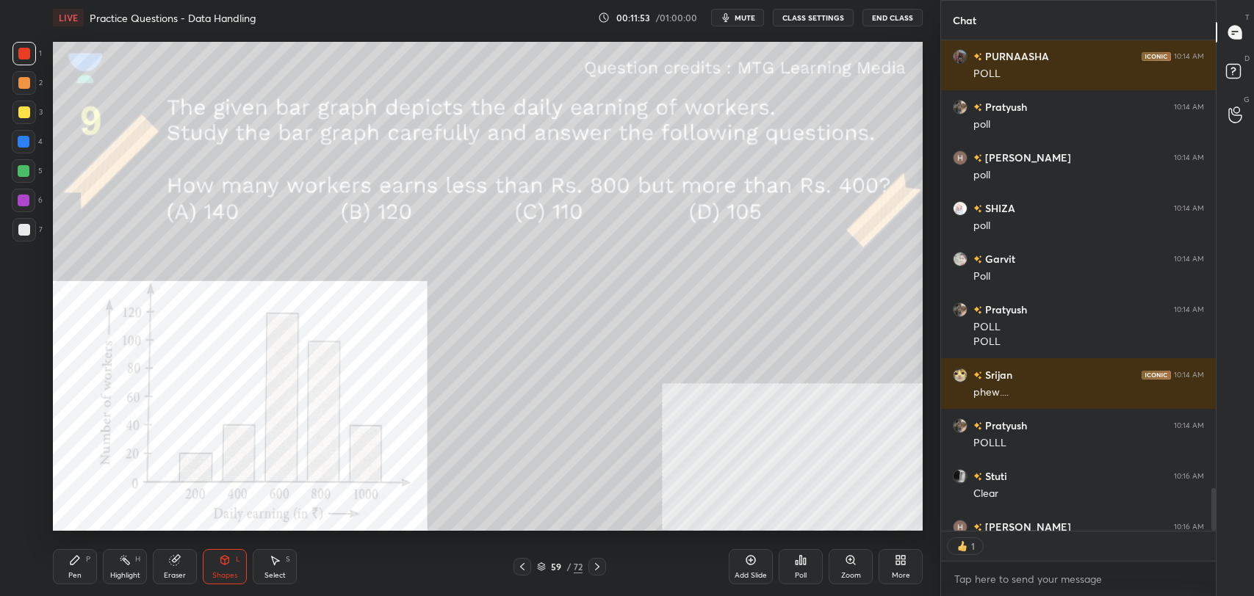
scroll to position [5, 4]
click at [70, 567] on div "Pen P" at bounding box center [75, 566] width 44 height 35
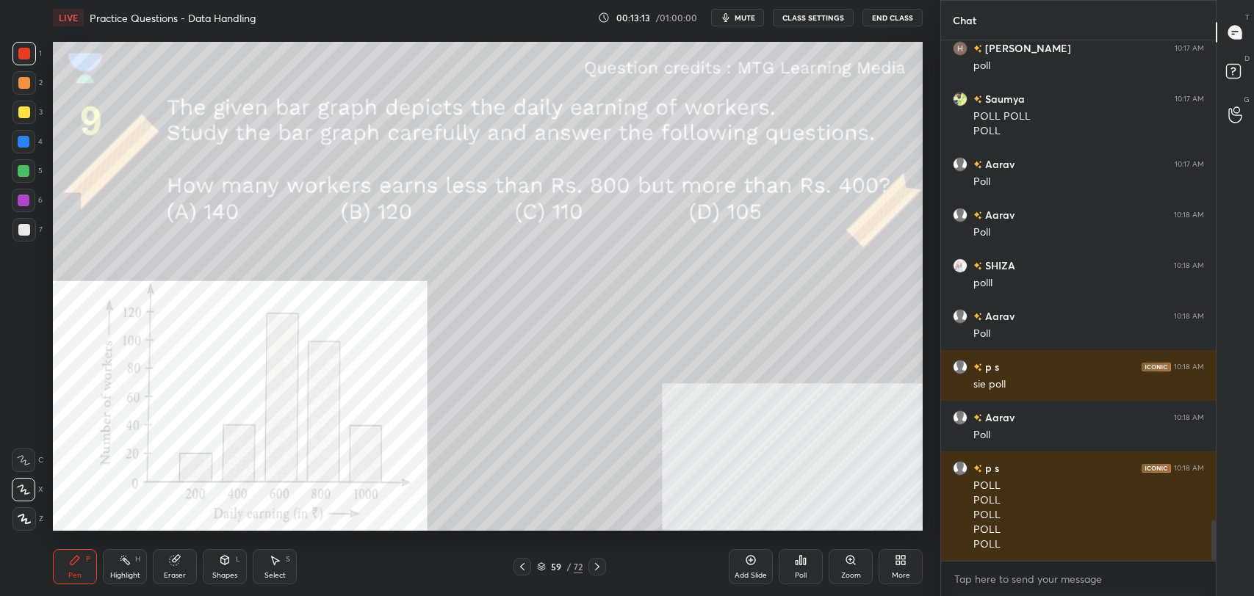
scroll to position [6197, 0]
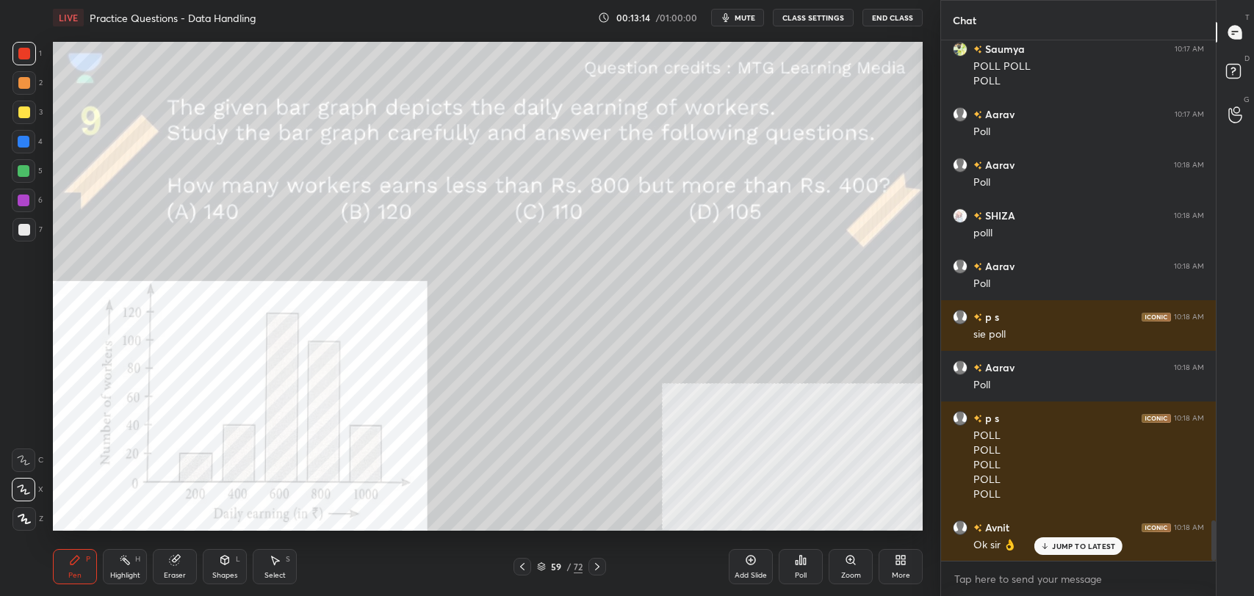
click at [1092, 544] on p "JUMP TO LATEST" at bounding box center [1083, 546] width 63 height 9
click at [801, 573] on div "Poll" at bounding box center [801, 575] width 12 height 7
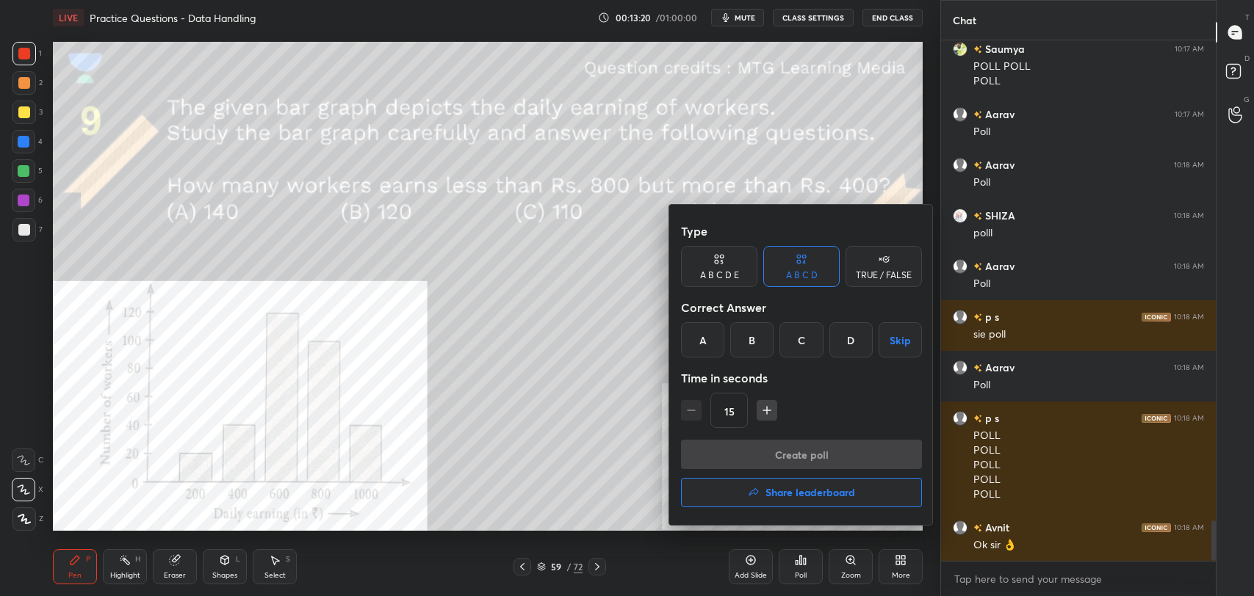
click at [739, 348] on div "B" at bounding box center [751, 339] width 43 height 35
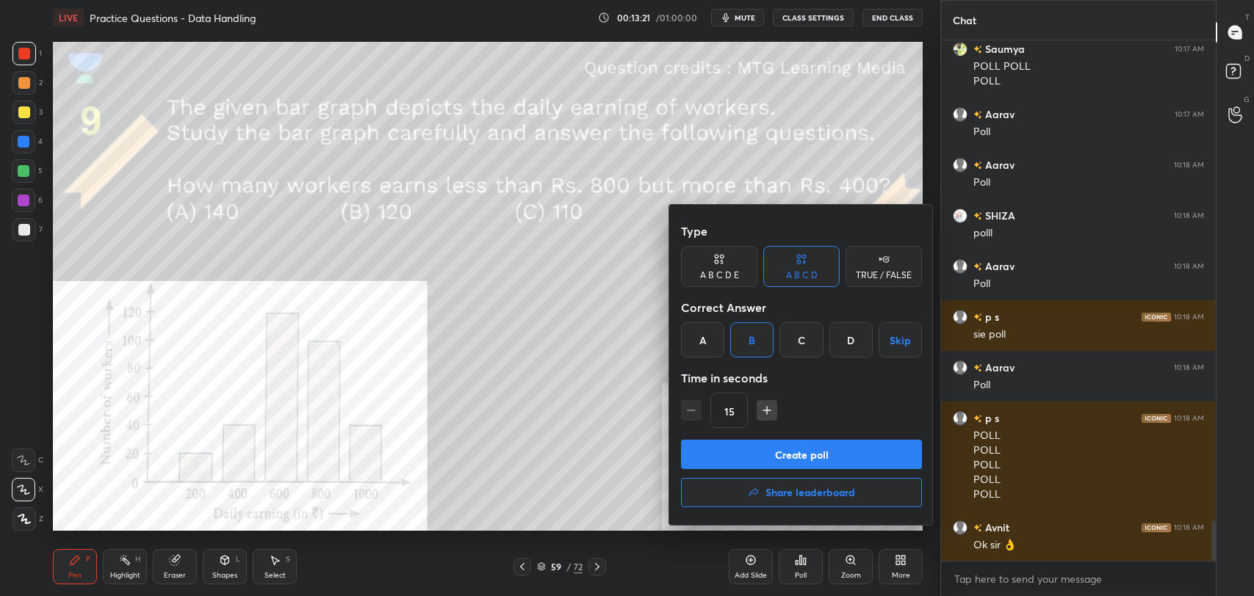
click at [775, 450] on button "Create poll" at bounding box center [801, 454] width 241 height 29
type textarea "x"
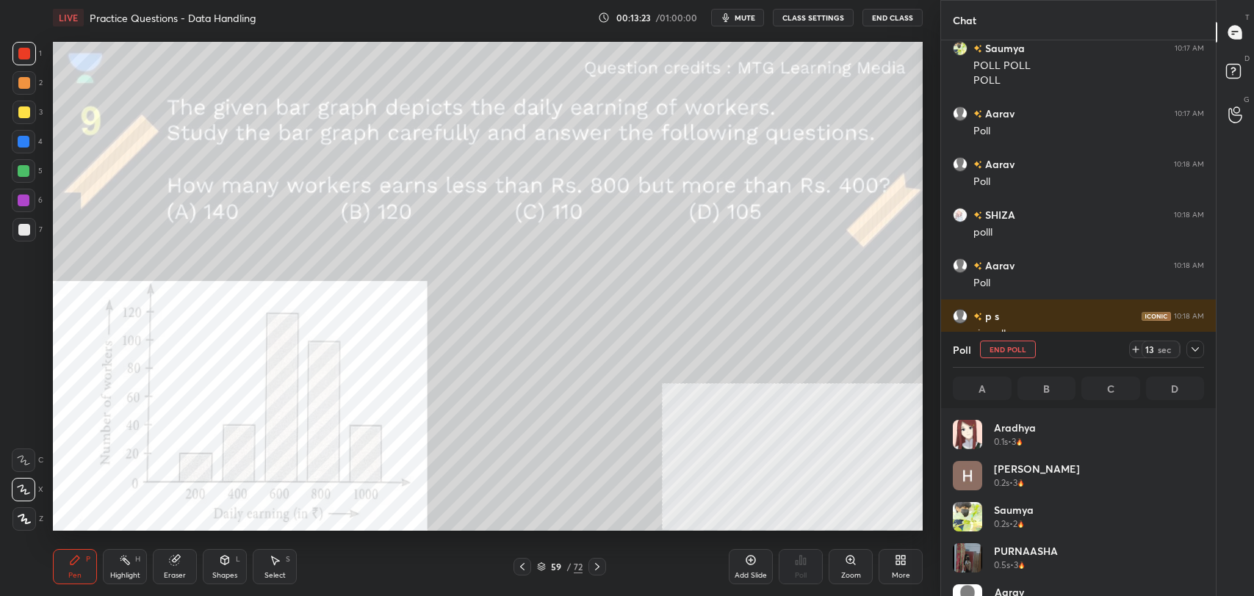
scroll to position [4, 4]
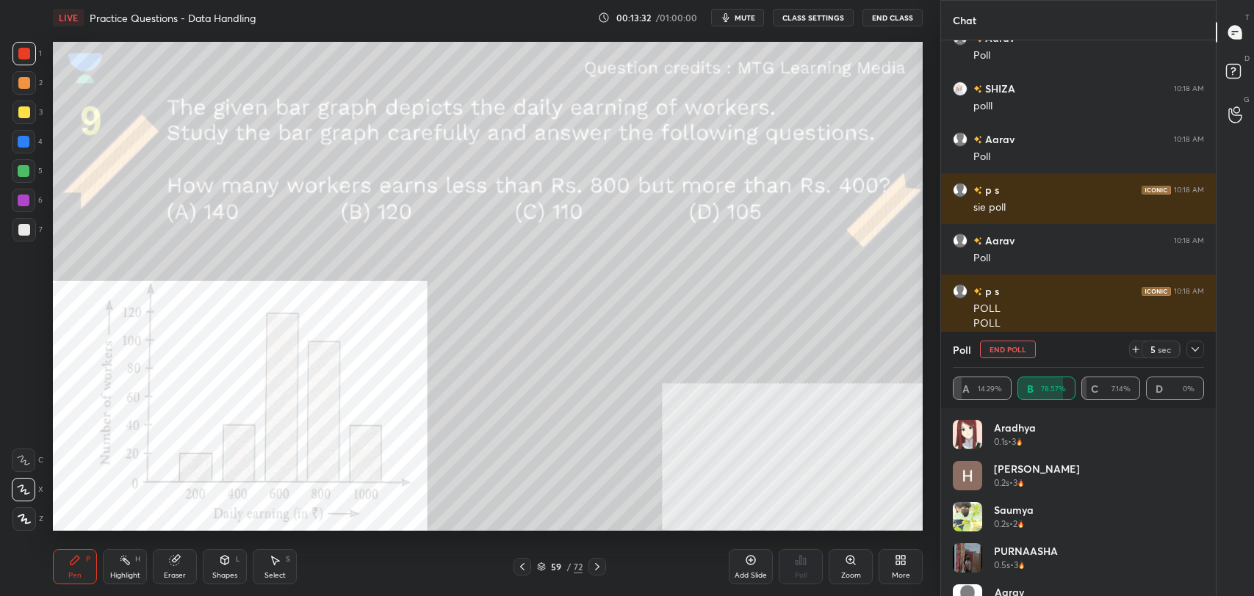
click at [813, 12] on button "CLASS SETTINGS" at bounding box center [813, 18] width 81 height 18
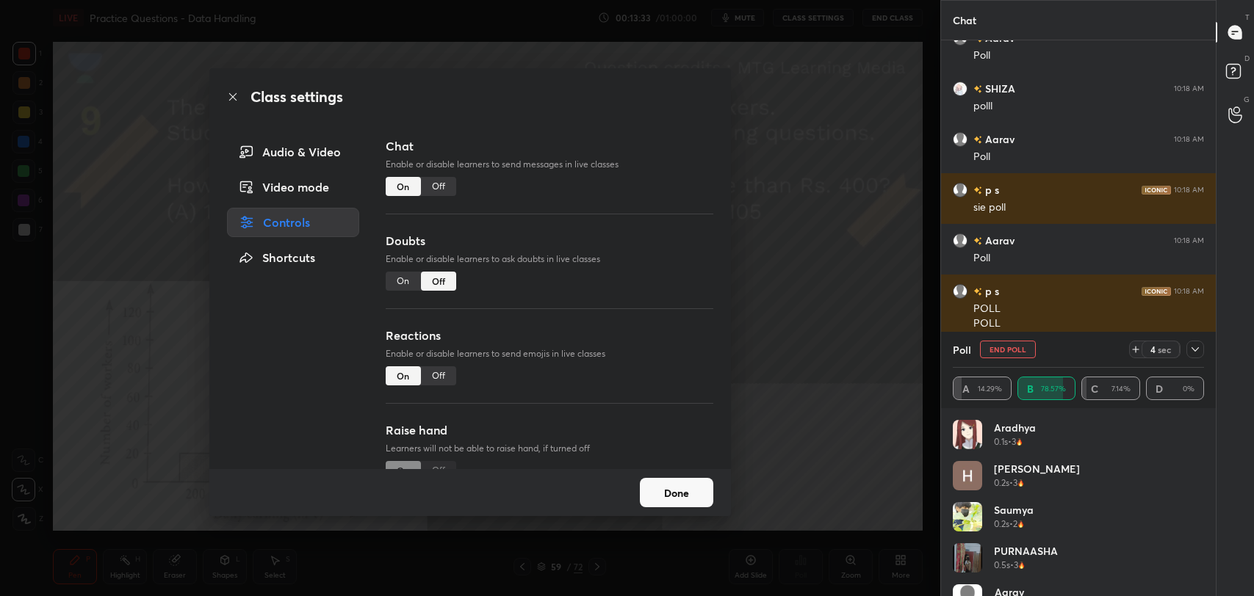
click at [447, 178] on div "Off" at bounding box center [438, 186] width 35 height 19
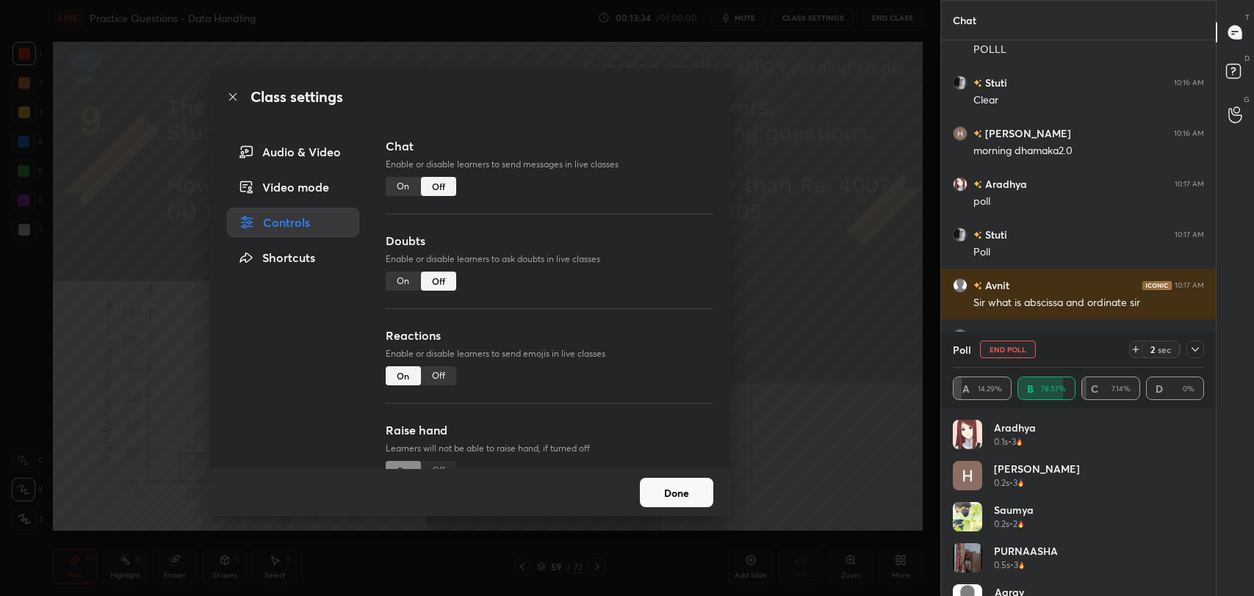
click at [234, 98] on icon at bounding box center [232, 96] width 7 height 7
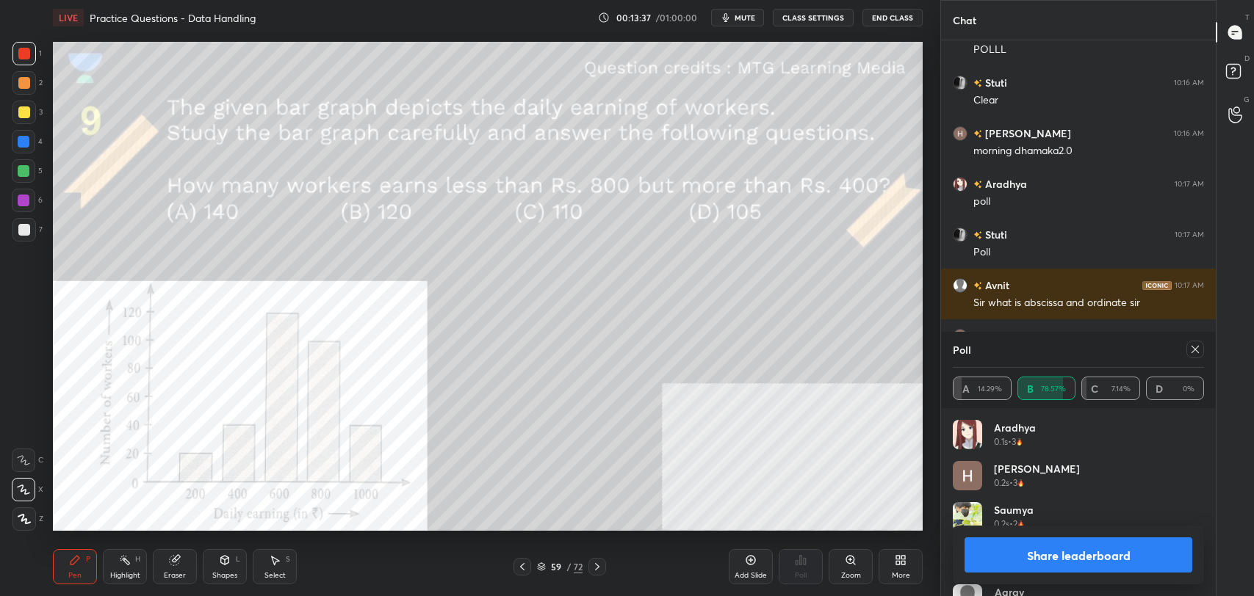
click at [1060, 555] on button "Share leaderboard" at bounding box center [1078, 555] width 228 height 35
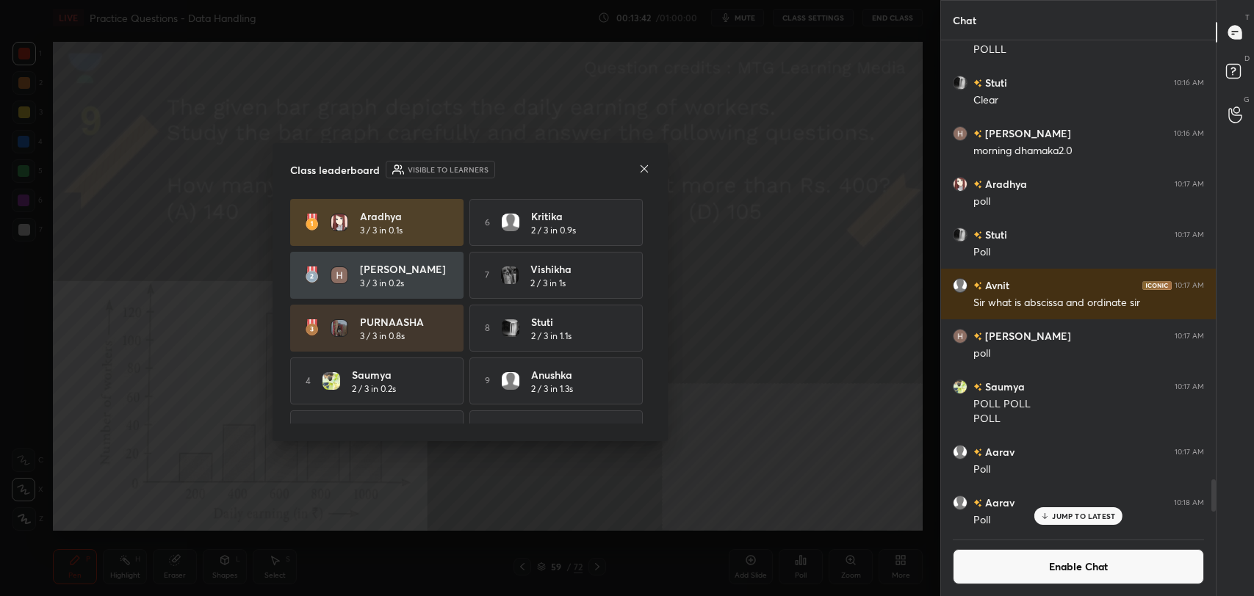
click at [643, 165] on icon at bounding box center [644, 169] width 12 height 12
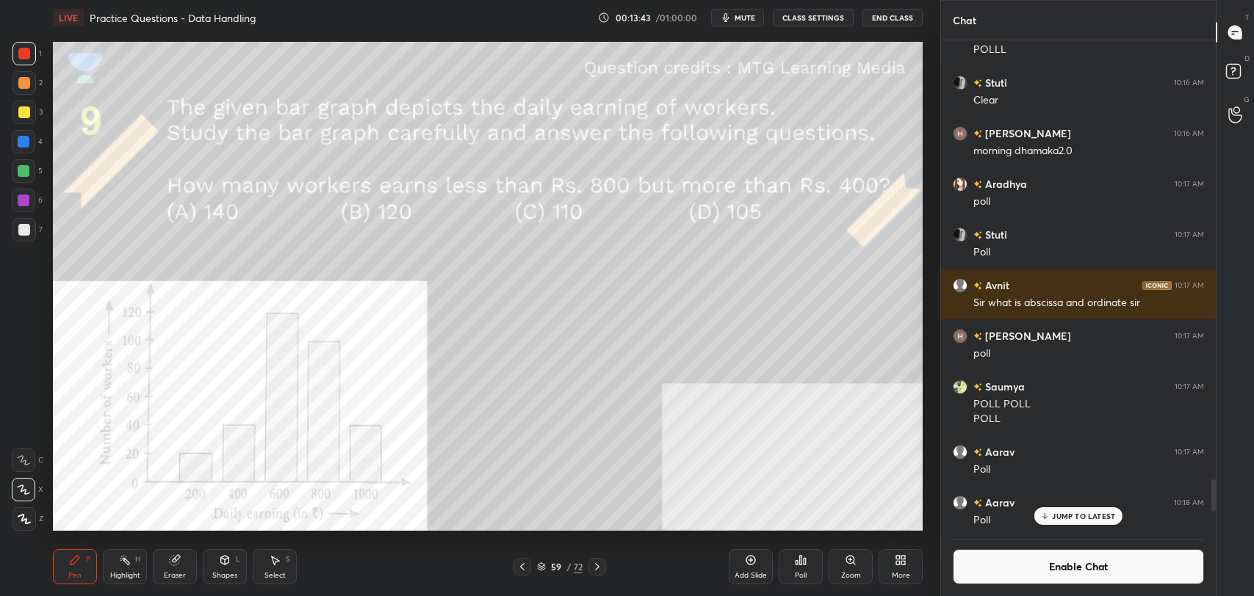
click at [129, 560] on icon at bounding box center [125, 561] width 12 height 12
click at [220, 565] on icon at bounding box center [225, 561] width 12 height 12
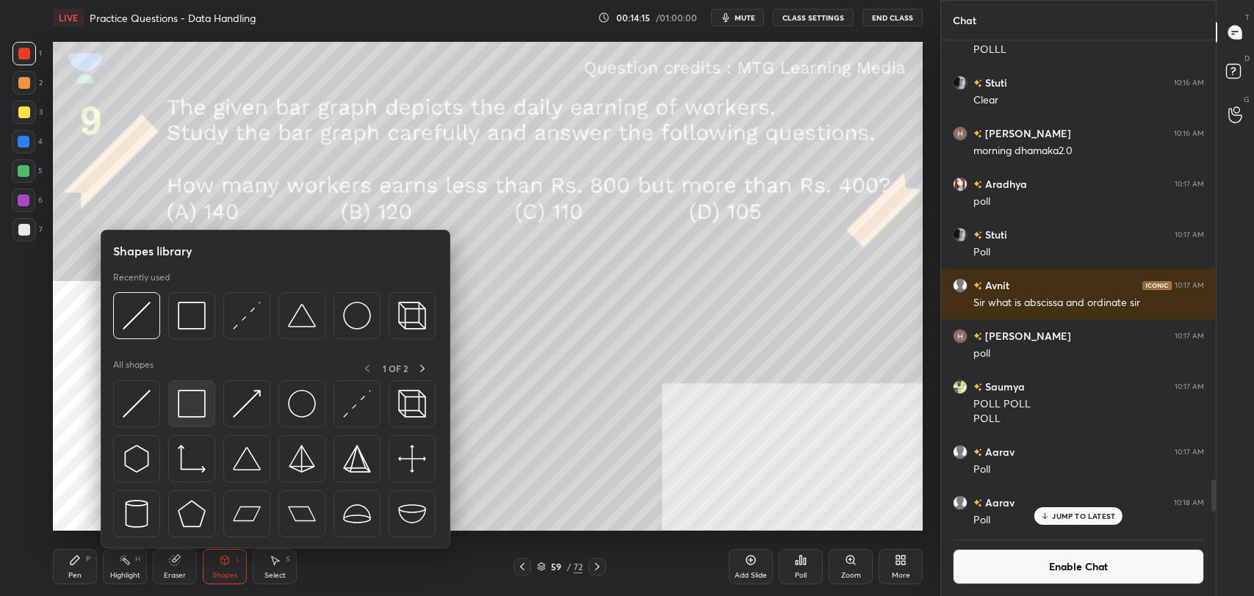
click at [195, 398] on img at bounding box center [192, 404] width 28 height 28
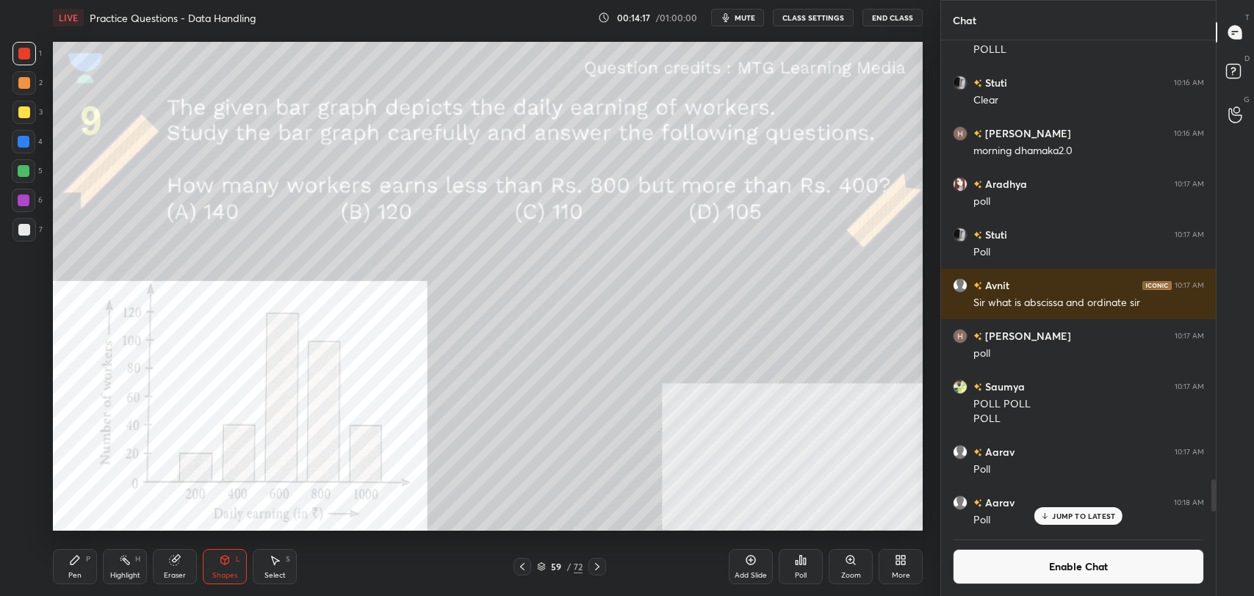
click at [978, 564] on button "Enable Chat" at bounding box center [1078, 566] width 251 height 35
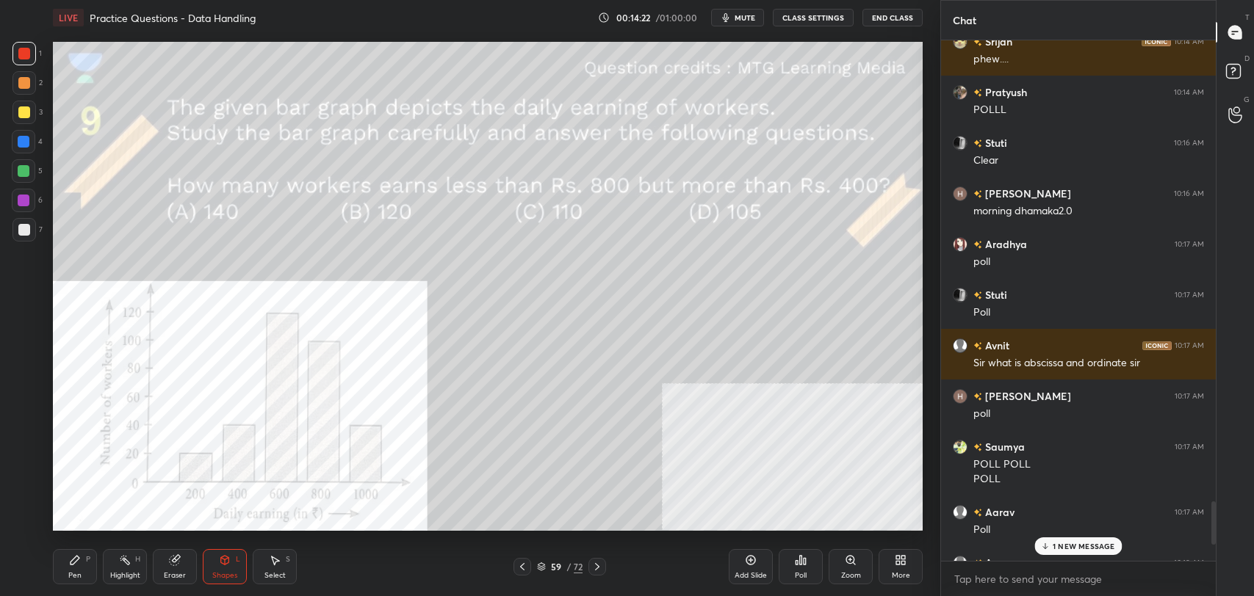
click at [596, 566] on icon at bounding box center [597, 567] width 12 height 12
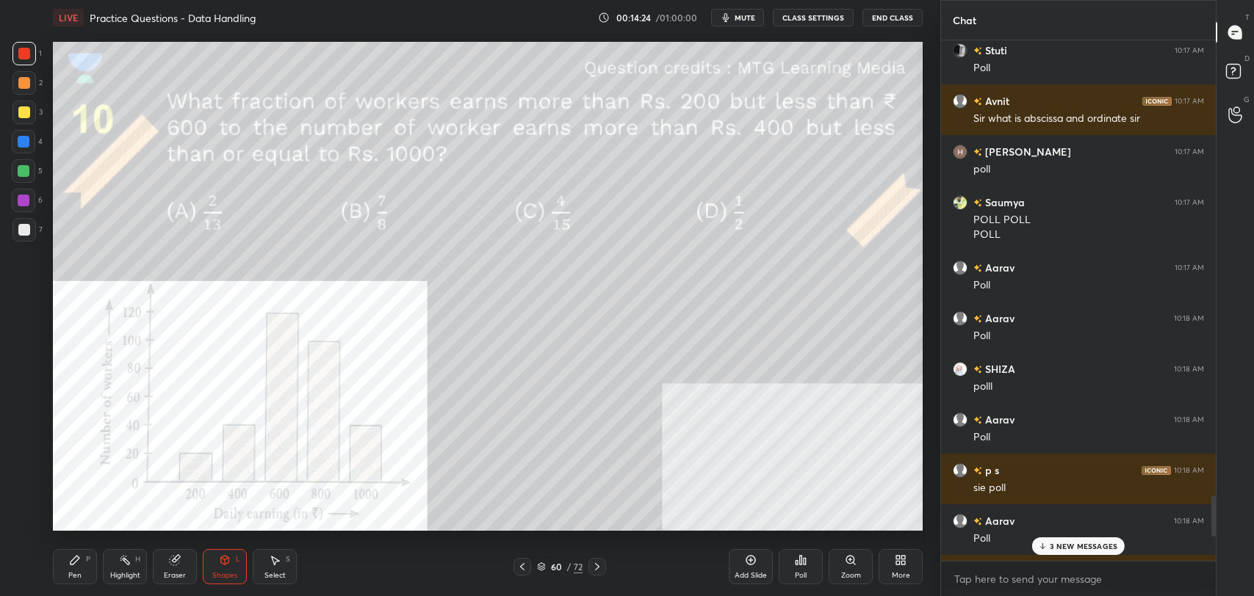
click at [1069, 546] on p "3 NEW MESSAGES" at bounding box center [1084, 546] width 68 height 9
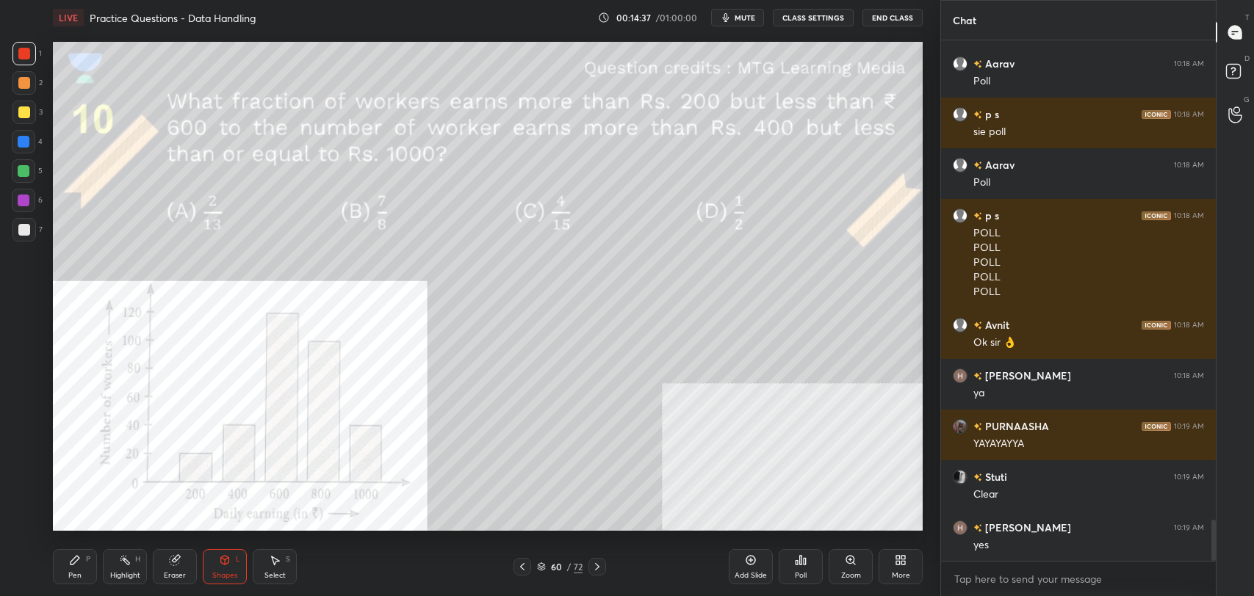
click at [216, 560] on div "Shapes L" at bounding box center [225, 566] width 44 height 35
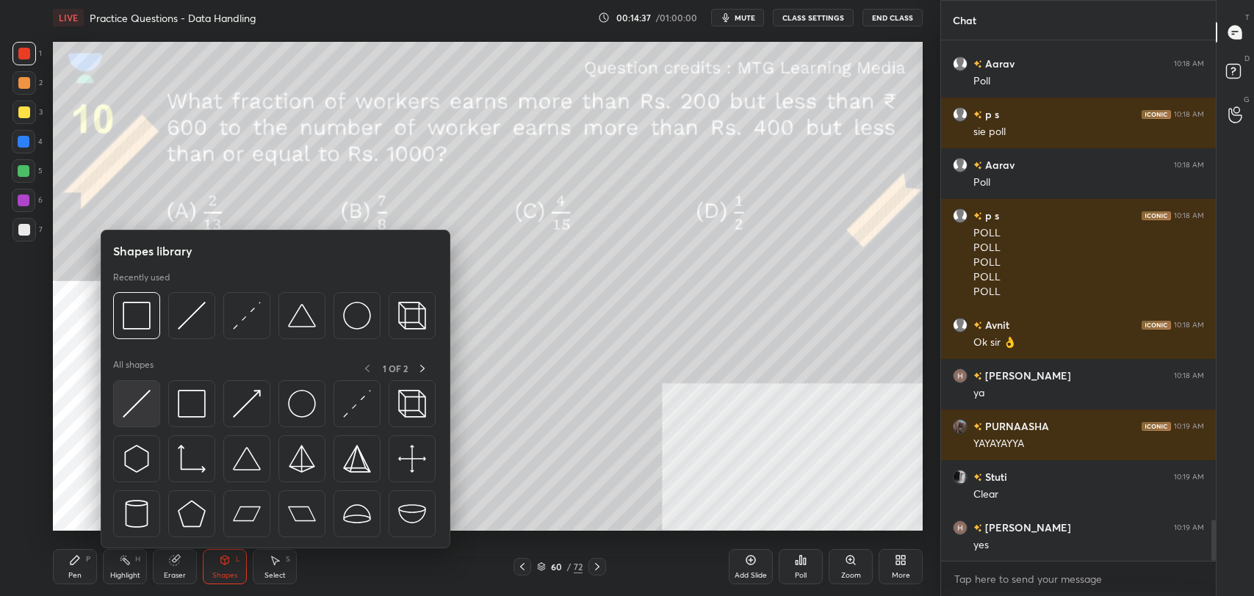
click at [145, 405] on img at bounding box center [137, 404] width 28 height 28
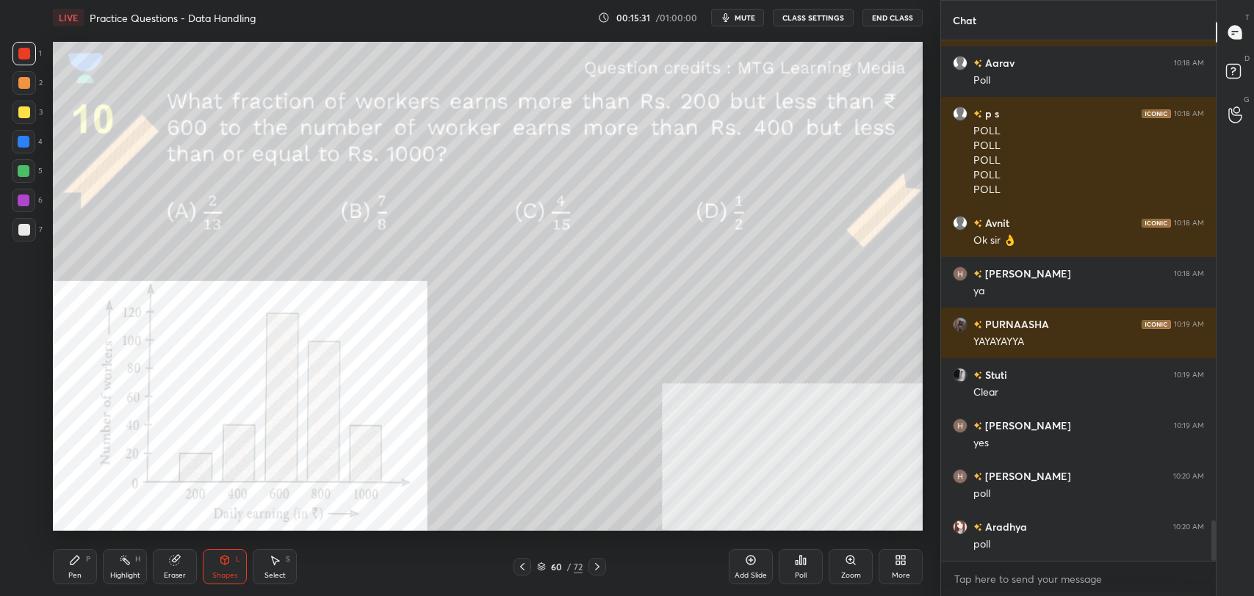
scroll to position [6285, 0]
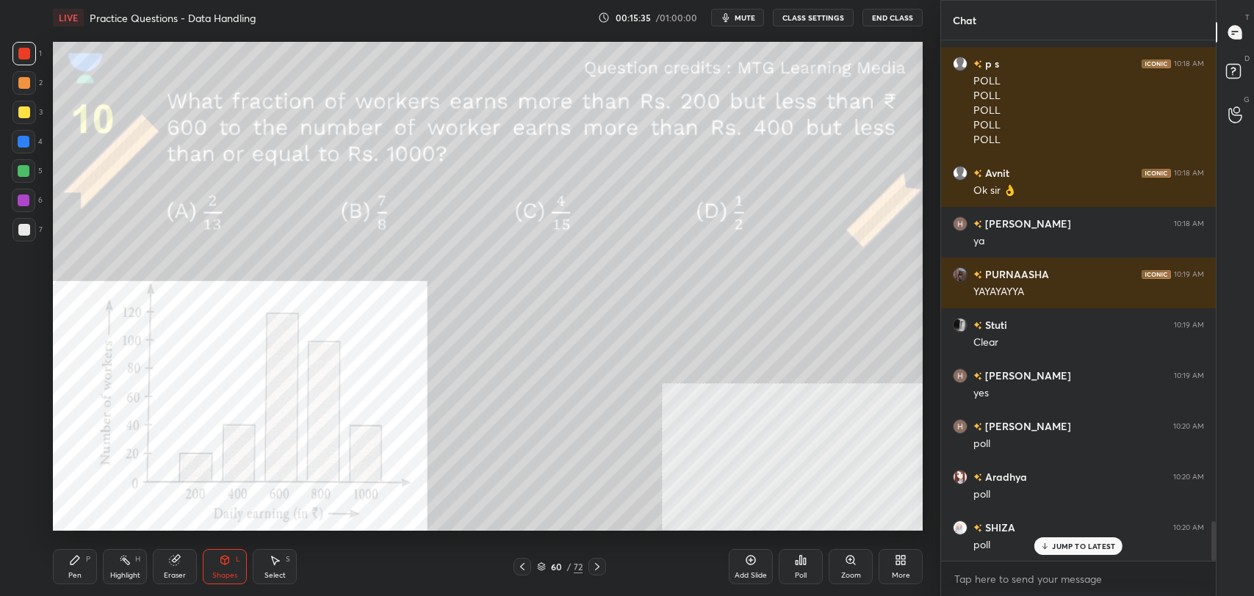
click at [796, 569] on div "Poll" at bounding box center [801, 566] width 44 height 35
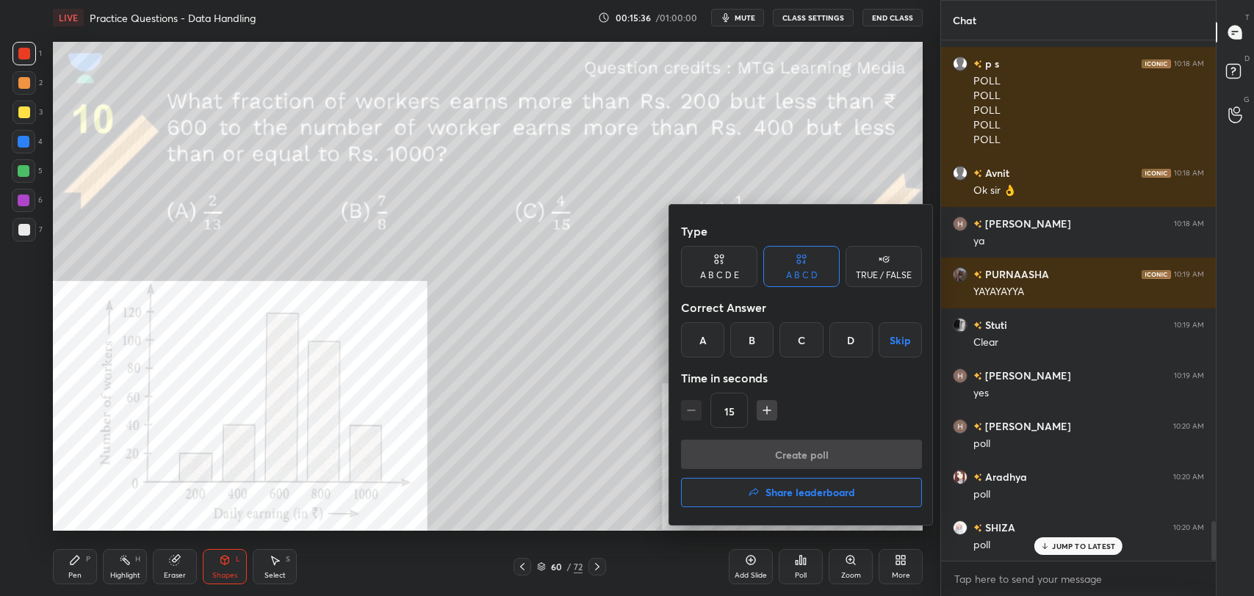
click at [702, 342] on div "A" at bounding box center [702, 339] width 43 height 35
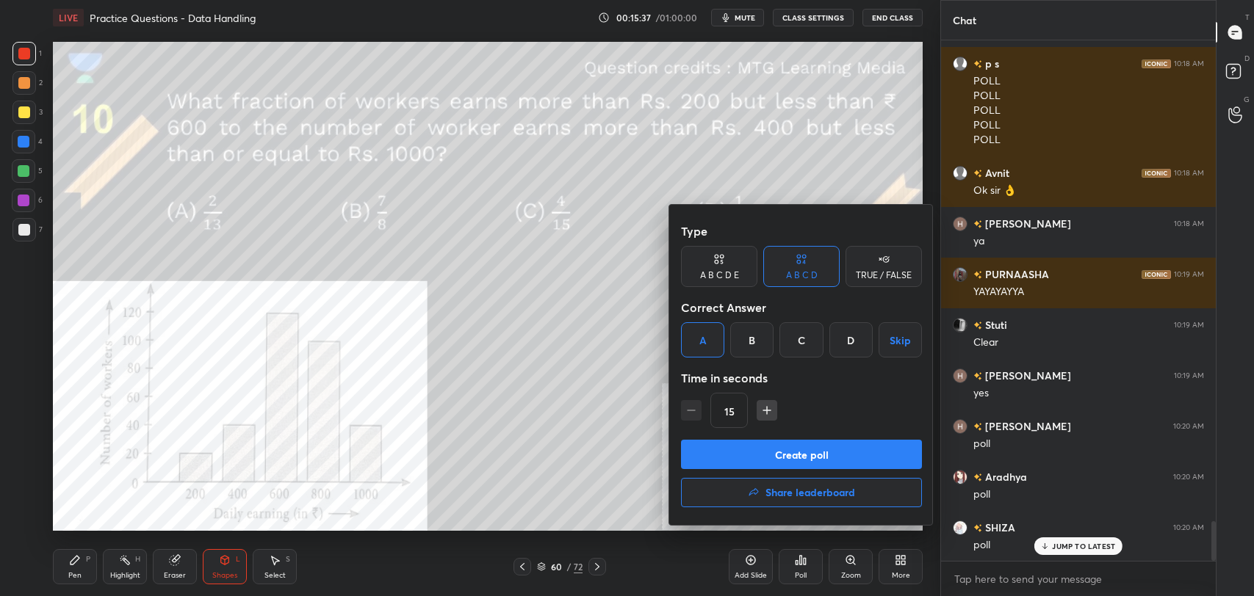
click at [781, 456] on button "Create poll" at bounding box center [801, 454] width 241 height 29
type textarea "x"
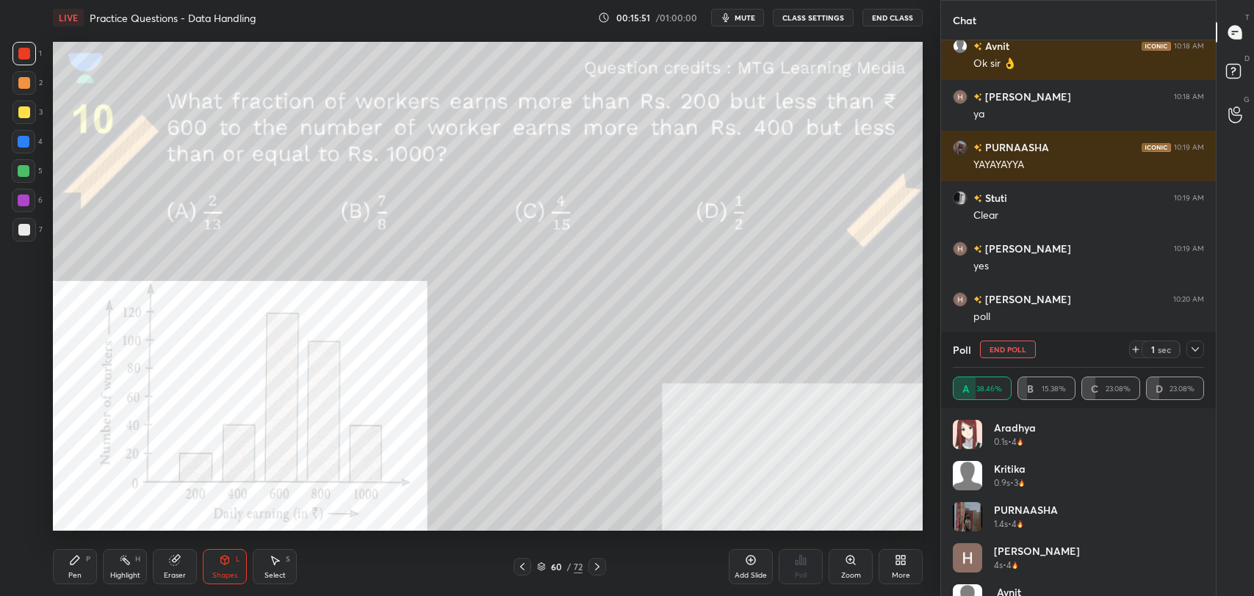
scroll to position [6463, 0]
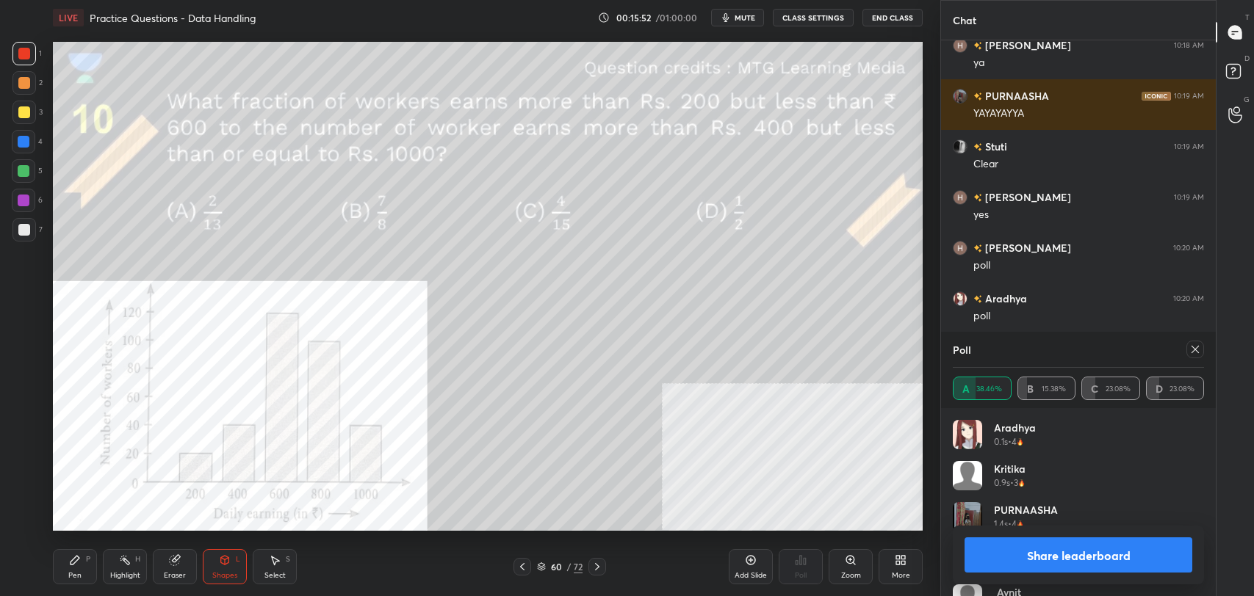
click at [823, 15] on button "CLASS SETTINGS" at bounding box center [813, 18] width 81 height 18
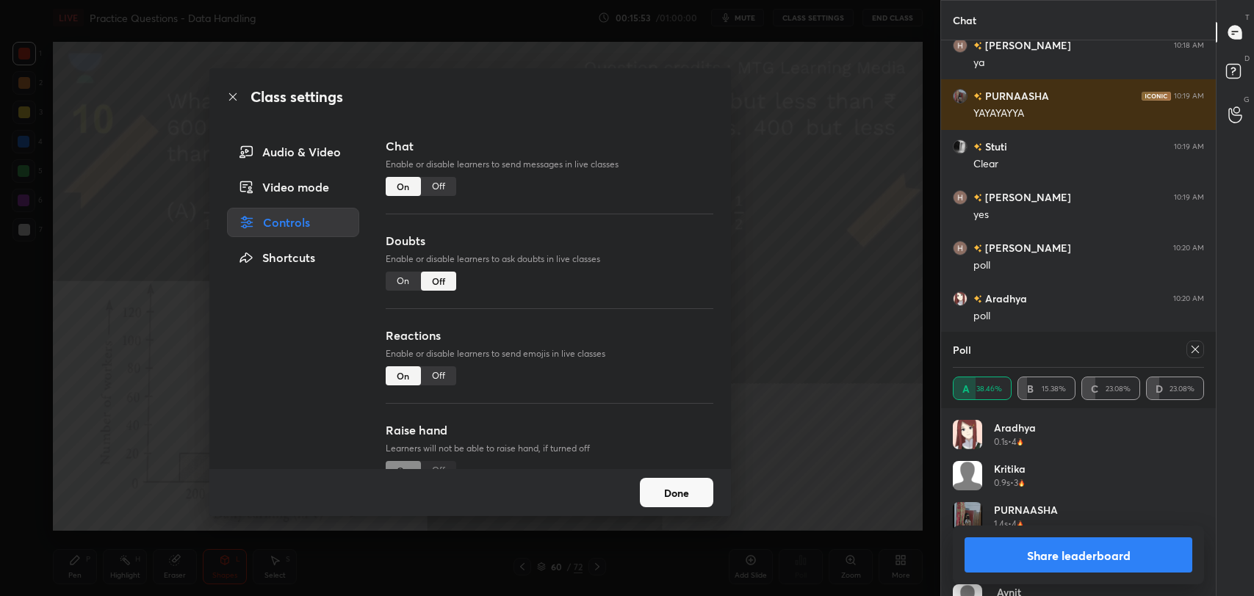
click at [443, 194] on div "Off" at bounding box center [438, 186] width 35 height 19
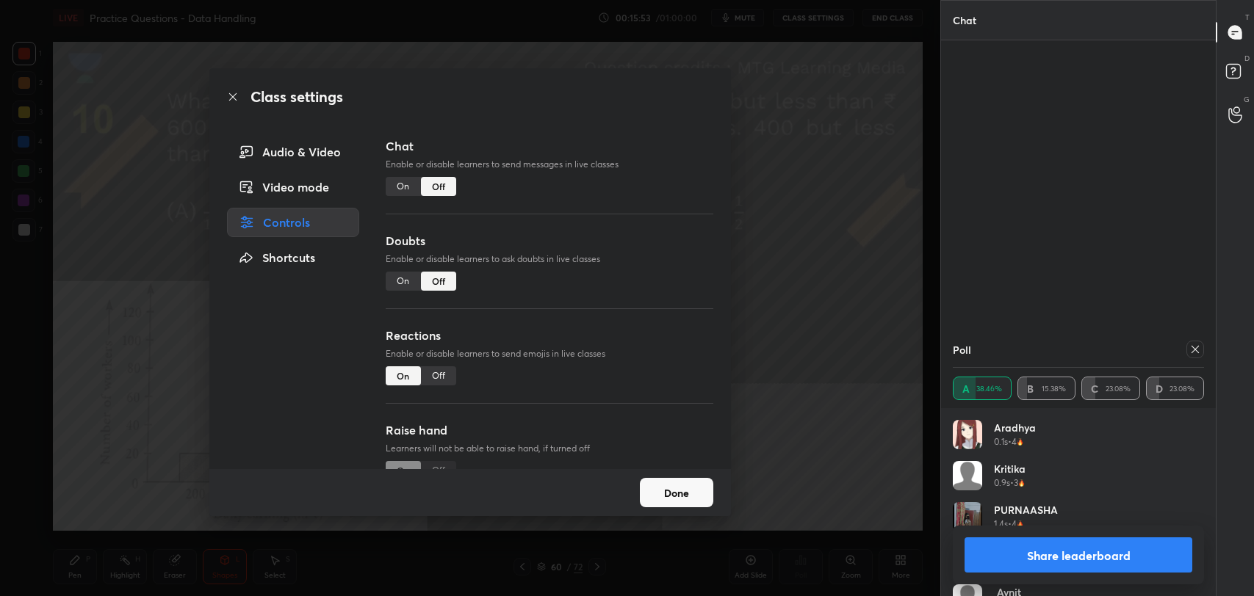
scroll to position [410, 270]
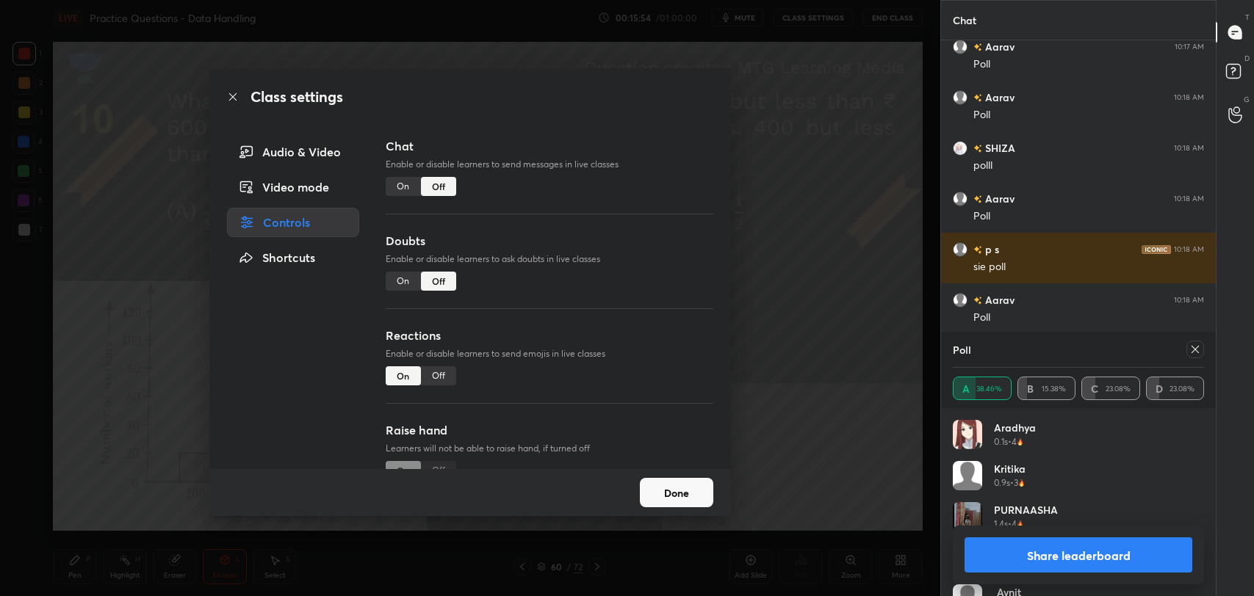
click at [231, 93] on icon at bounding box center [233, 97] width 12 height 12
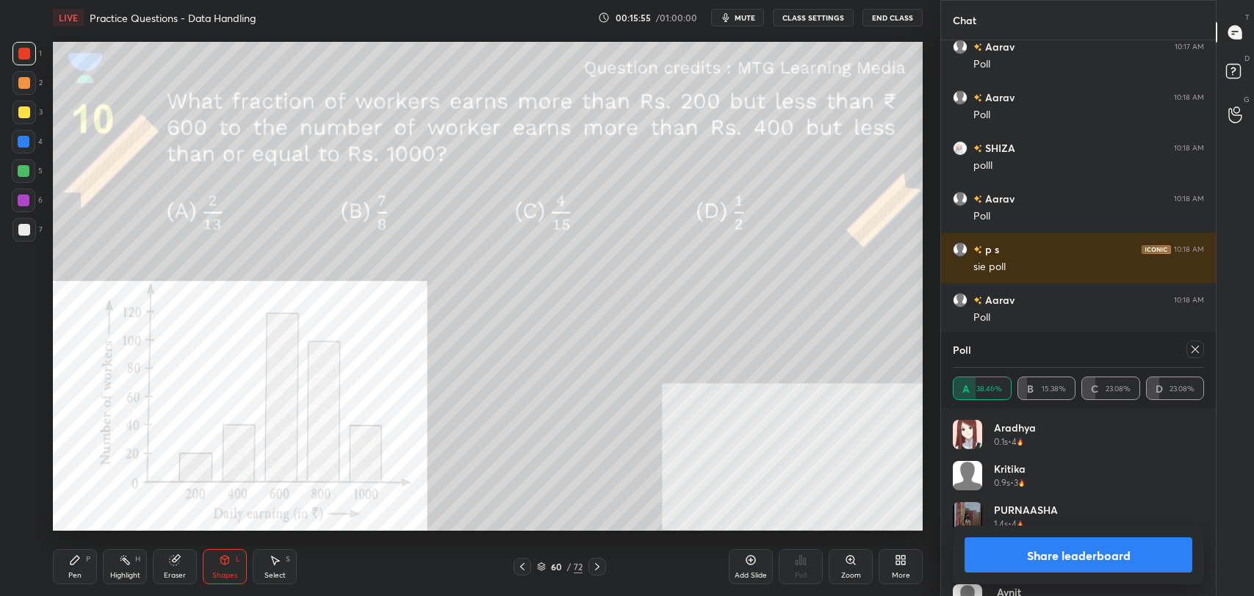
click at [1077, 538] on button "Share leaderboard" at bounding box center [1078, 555] width 228 height 35
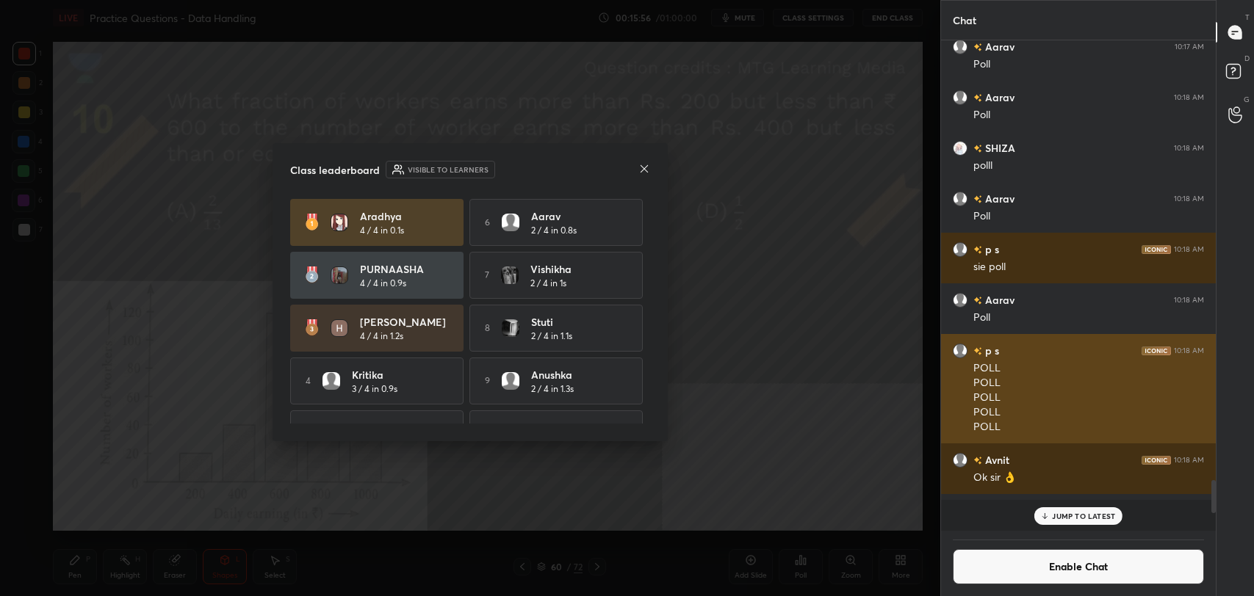
scroll to position [539, 270]
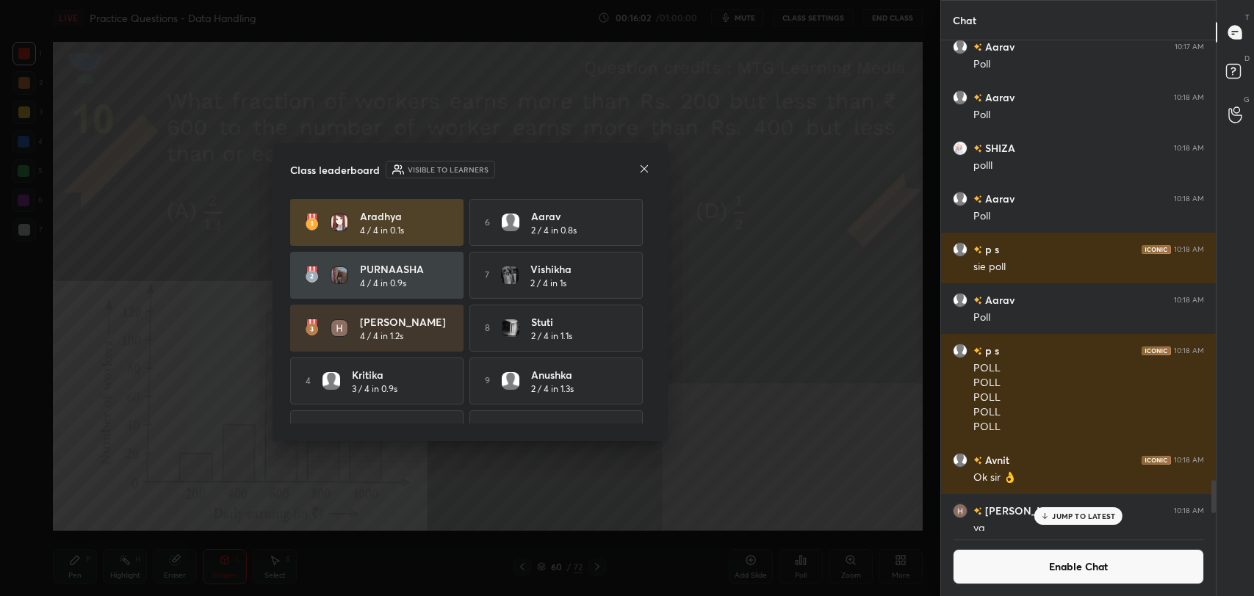
click at [641, 162] on div at bounding box center [644, 169] width 12 height 15
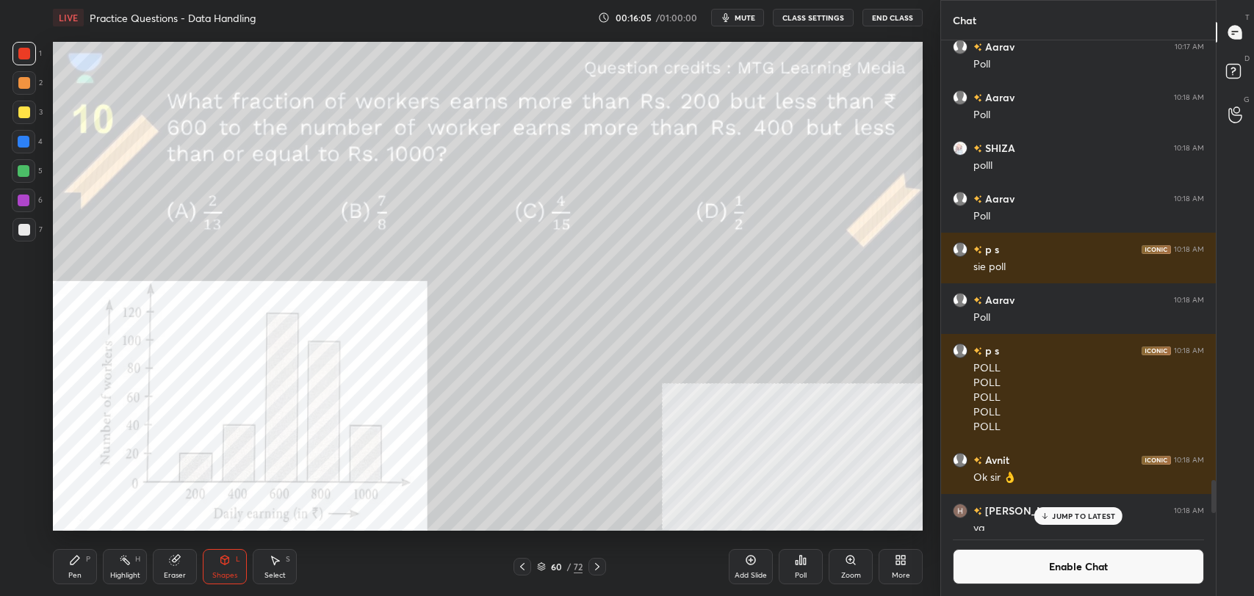
click at [135, 572] on div "Highlight" at bounding box center [125, 575] width 30 height 7
click at [82, 560] on div "Pen P" at bounding box center [75, 566] width 44 height 35
click at [135, 561] on div "H" at bounding box center [137, 559] width 5 height 7
click at [82, 570] on div "Pen P" at bounding box center [75, 566] width 44 height 35
click at [128, 560] on icon at bounding box center [125, 561] width 12 height 12
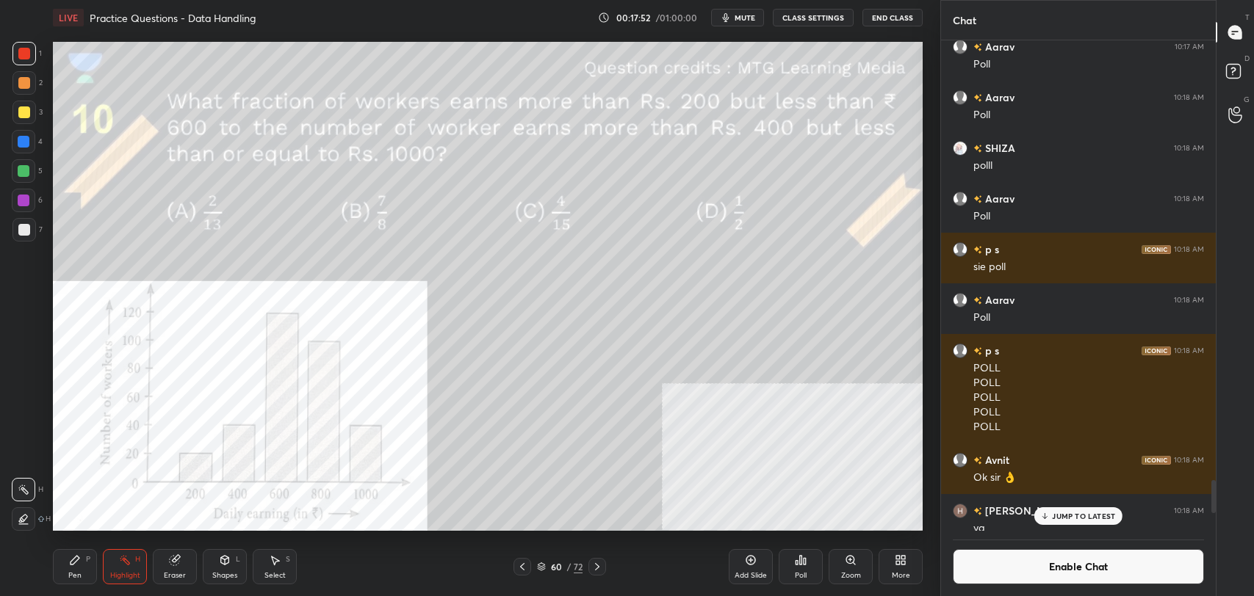
click at [170, 565] on icon at bounding box center [175, 561] width 12 height 12
click at [67, 553] on div "Pen P" at bounding box center [75, 566] width 44 height 35
click at [1033, 560] on button "Enable Chat" at bounding box center [1078, 566] width 251 height 35
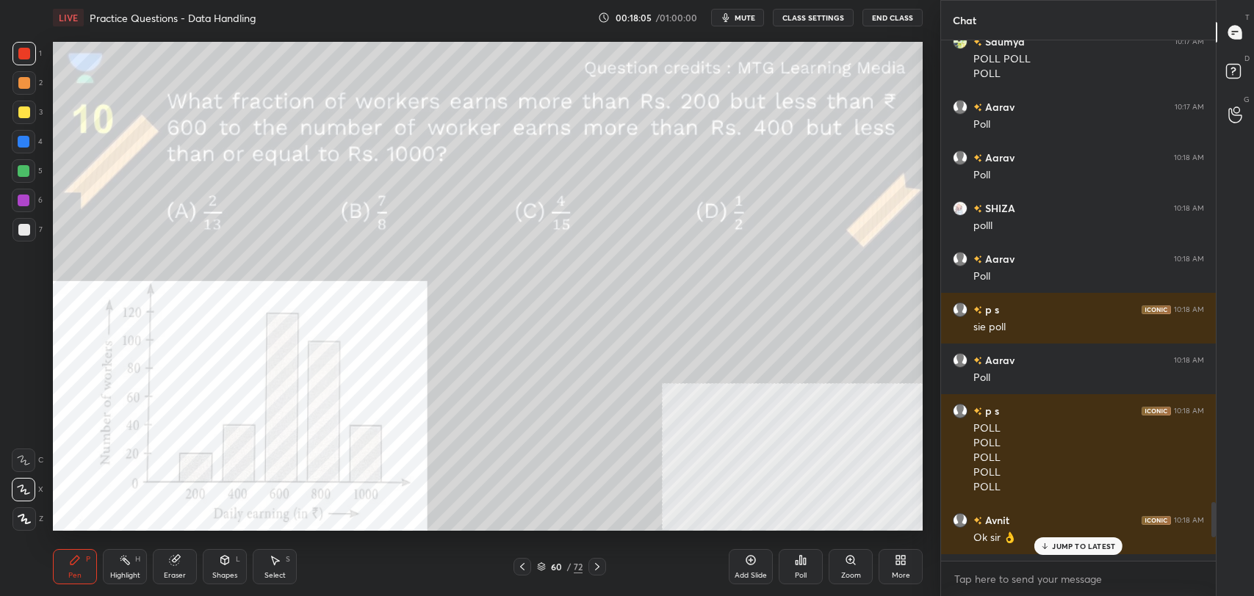
click at [1077, 543] on p "JUMP TO LATEST" at bounding box center [1083, 546] width 63 height 9
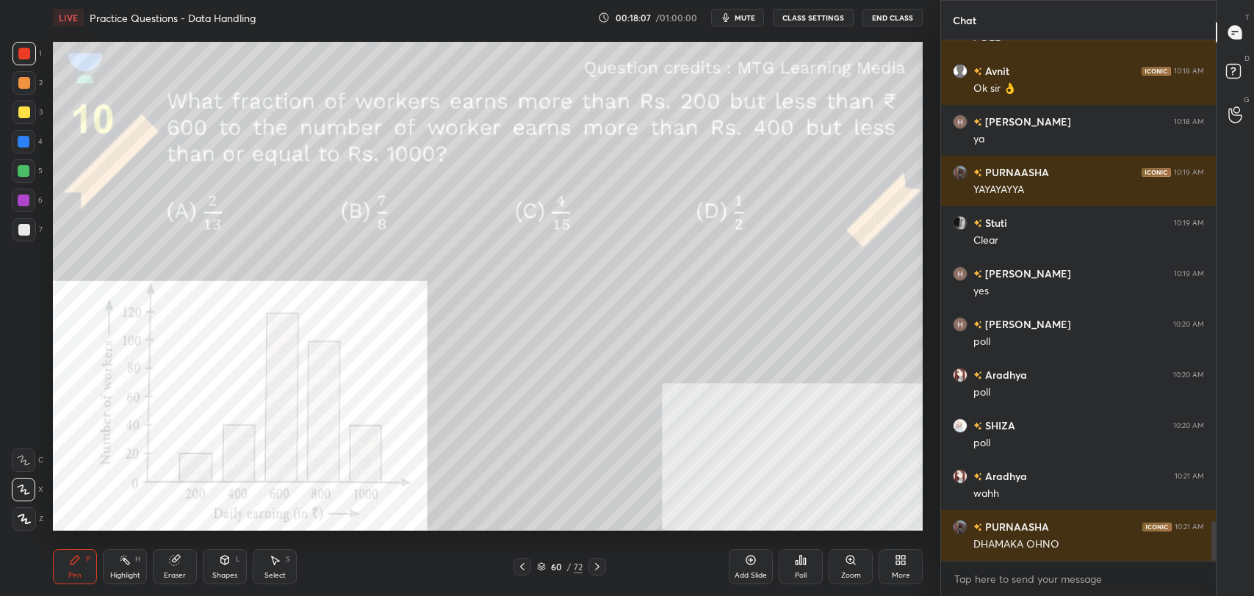
click at [223, 569] on div "Shapes L" at bounding box center [225, 566] width 44 height 35
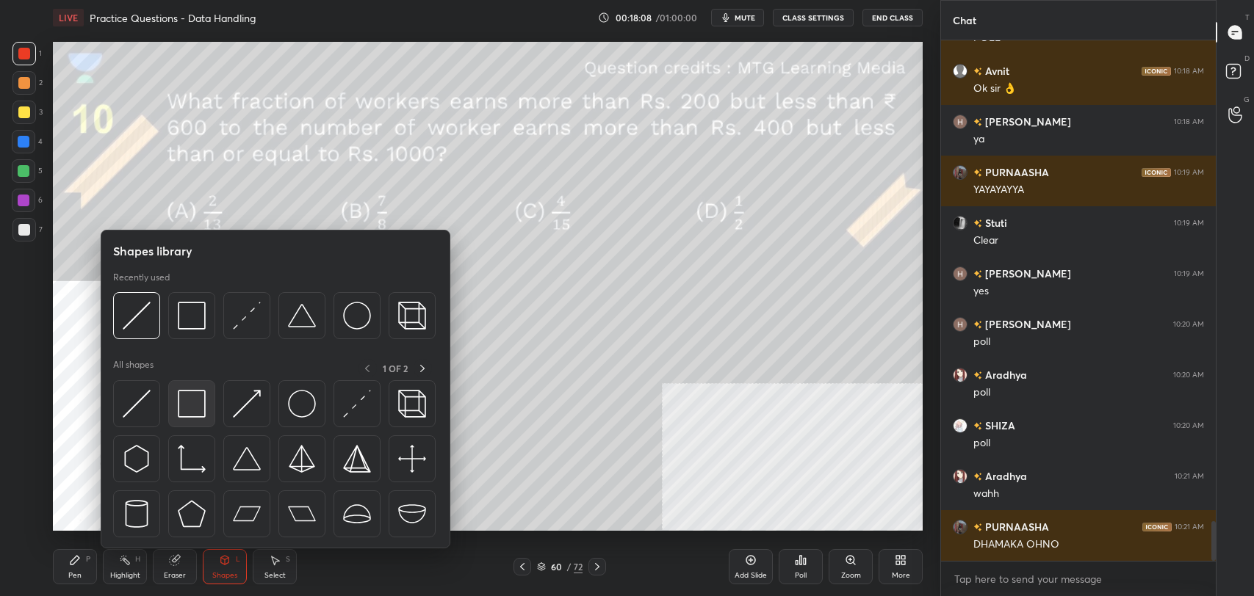
click at [194, 403] on img at bounding box center [192, 404] width 28 height 28
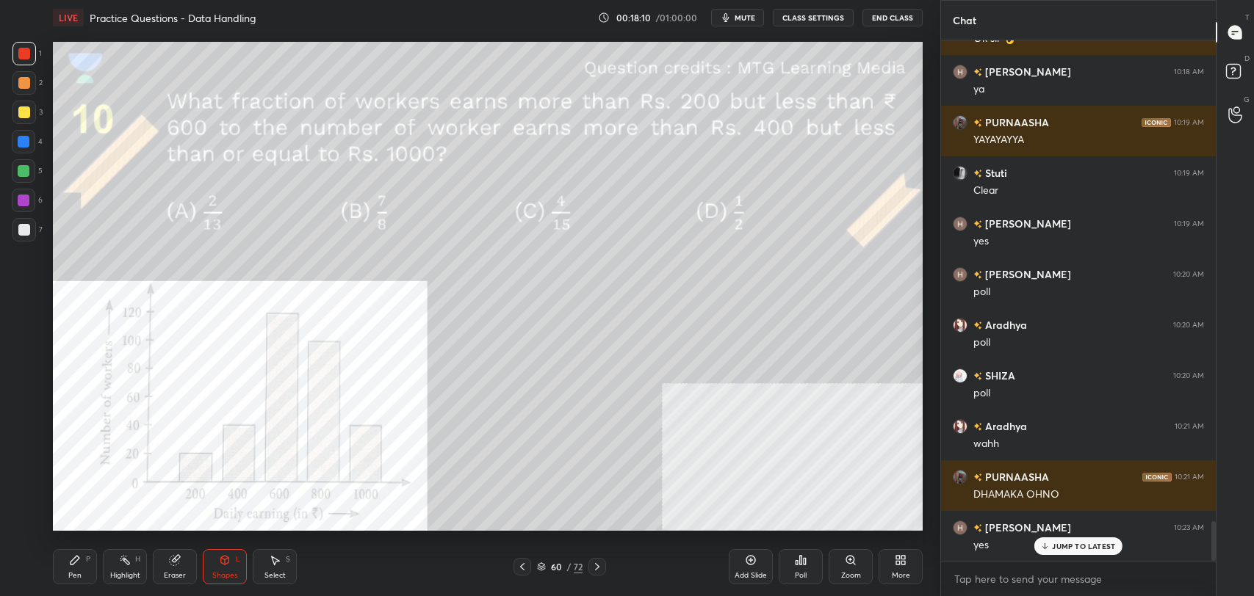
scroll to position [6376, 0]
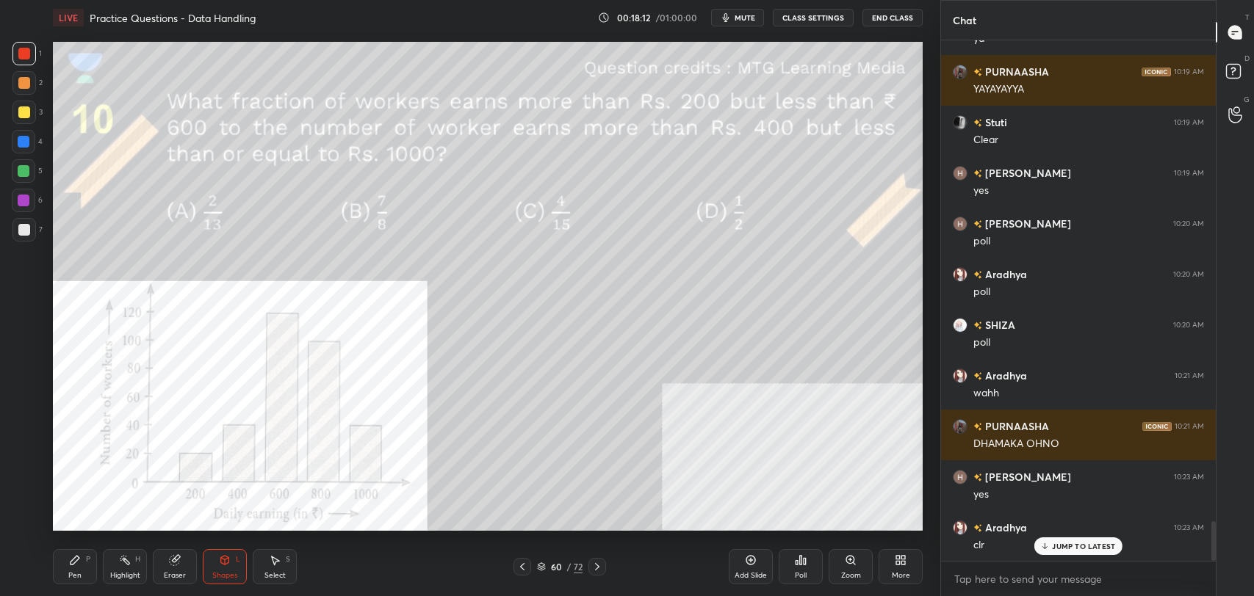
click at [80, 572] on div "Pen" at bounding box center [74, 575] width 13 height 7
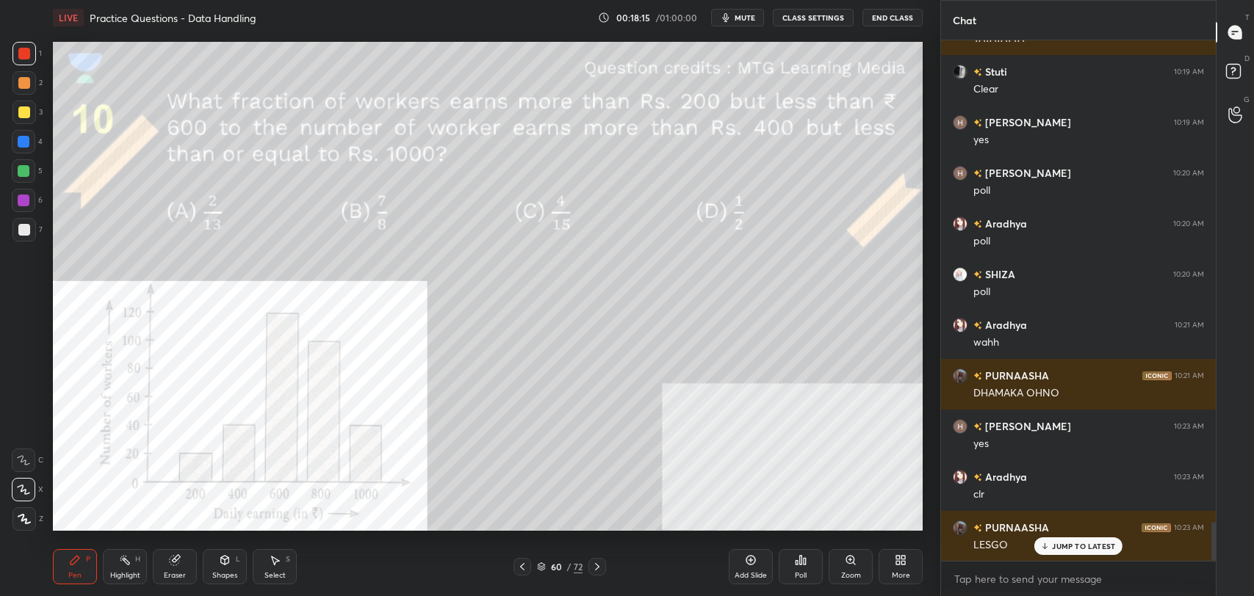
click at [594, 567] on icon at bounding box center [597, 567] width 12 height 12
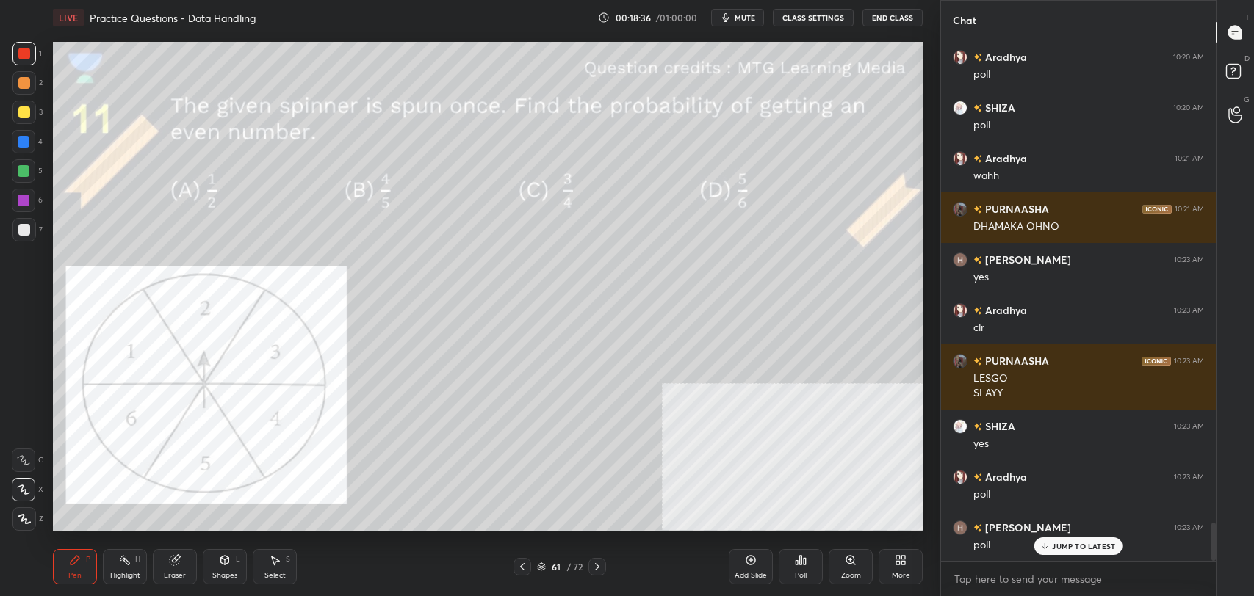
scroll to position [6644, 0]
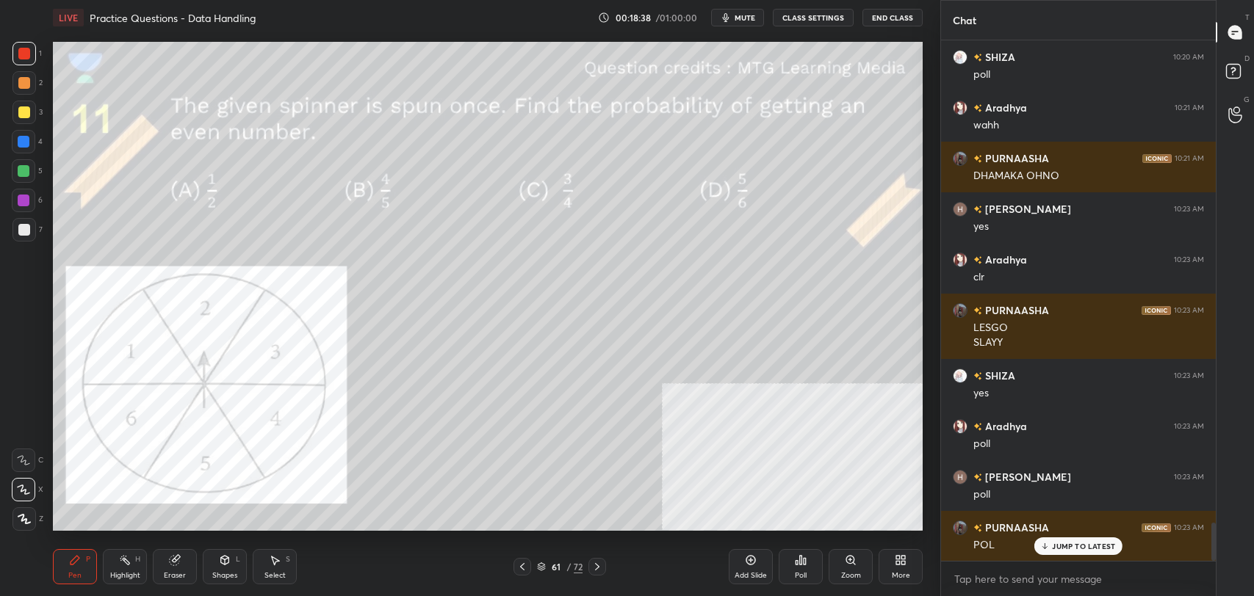
click at [1071, 549] on p "JUMP TO LATEST" at bounding box center [1083, 546] width 63 height 9
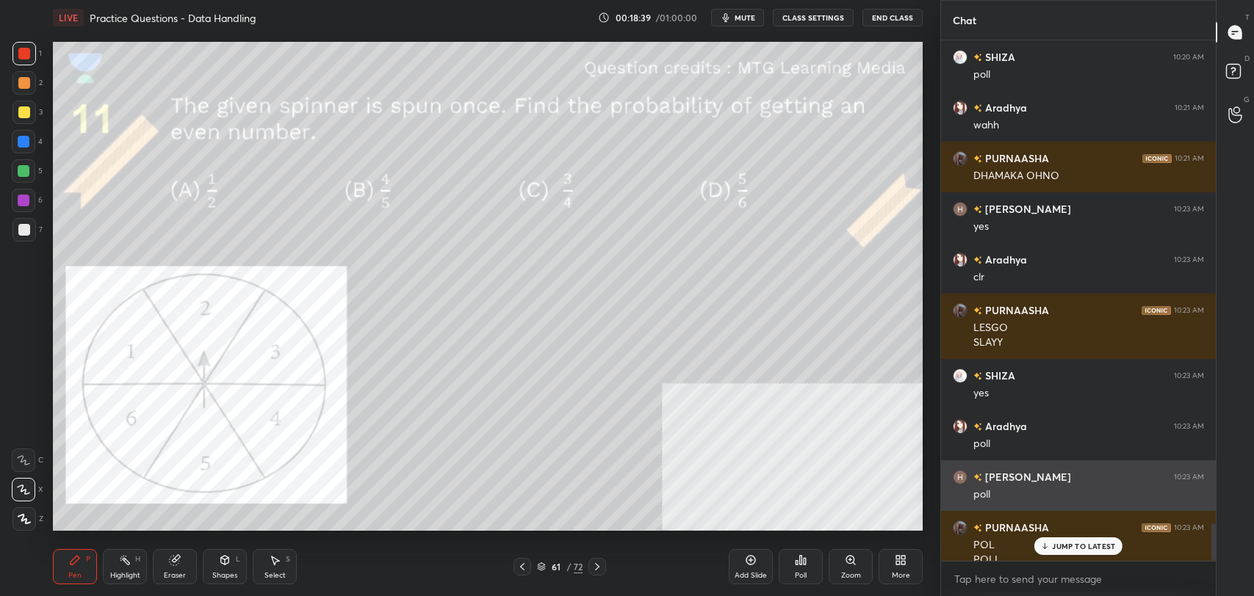
scroll to position [6659, 0]
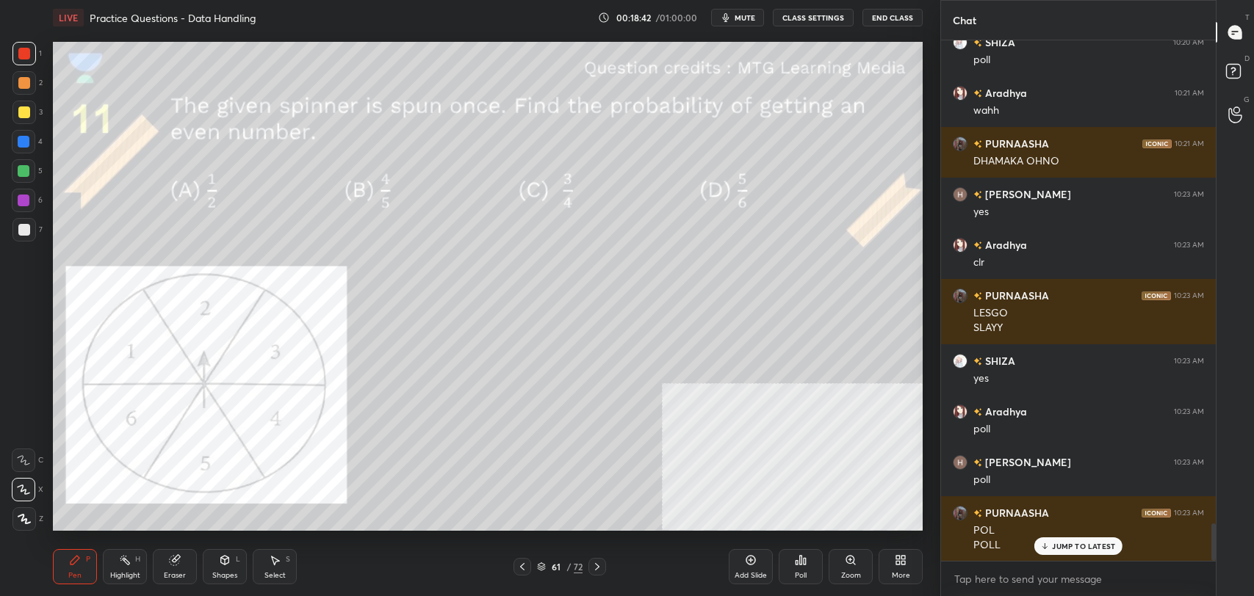
click at [1067, 547] on p "JUMP TO LATEST" at bounding box center [1083, 546] width 63 height 9
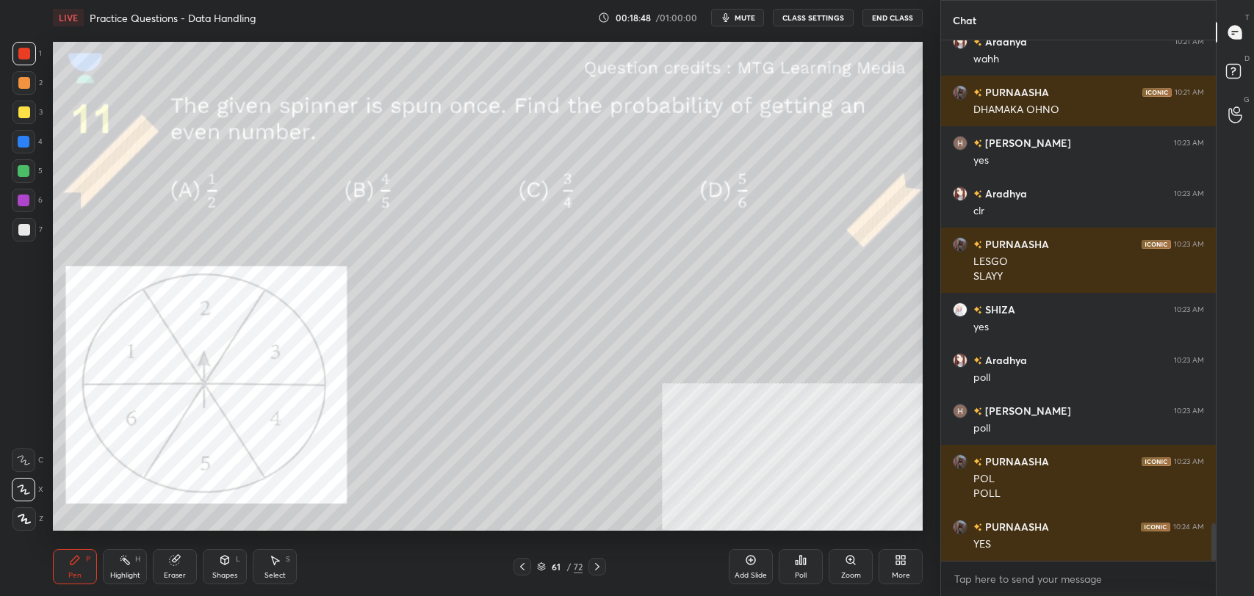
click at [801, 572] on div "Poll" at bounding box center [801, 575] width 12 height 7
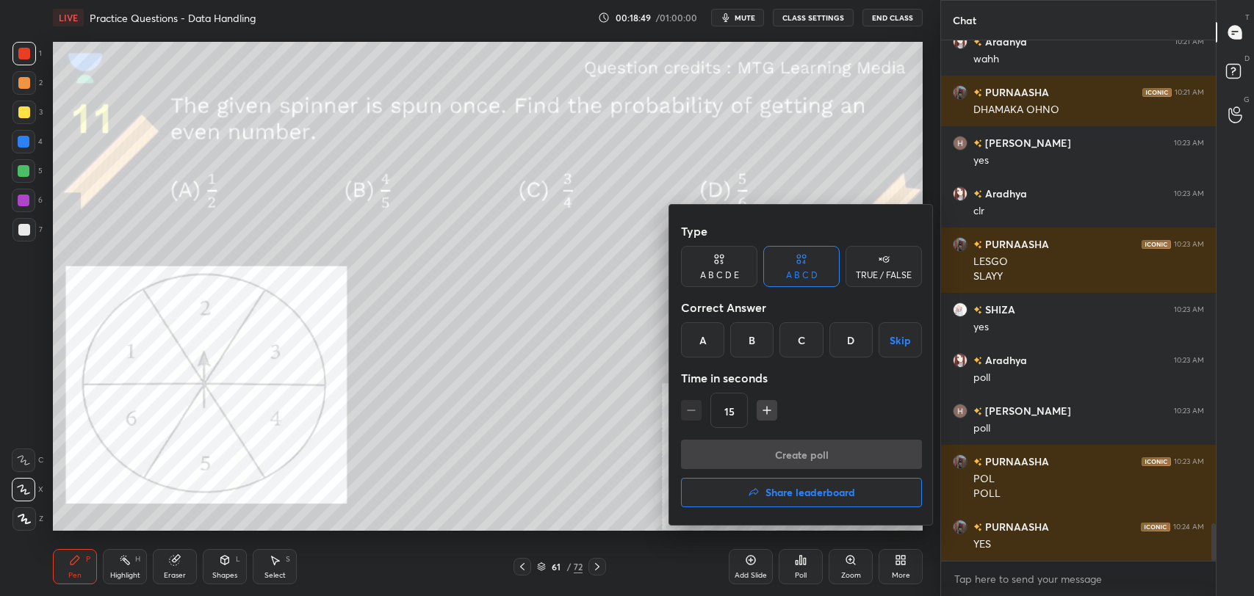
click at [700, 334] on div "A" at bounding box center [702, 339] width 43 height 35
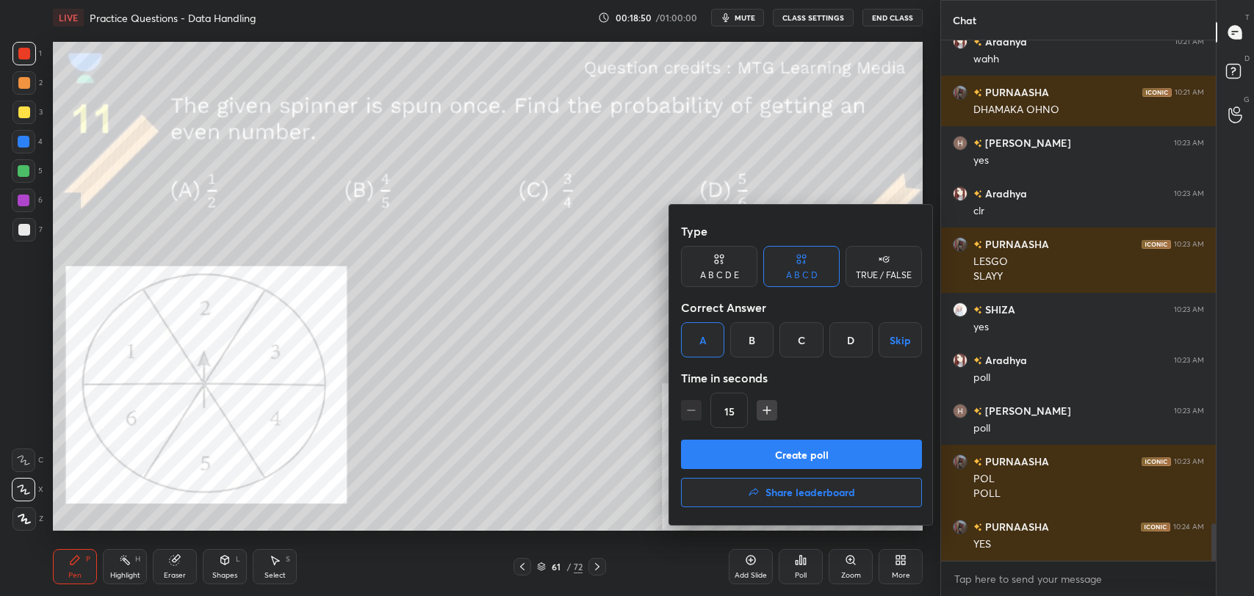
click at [779, 459] on button "Create poll" at bounding box center [801, 454] width 241 height 29
type textarea "x"
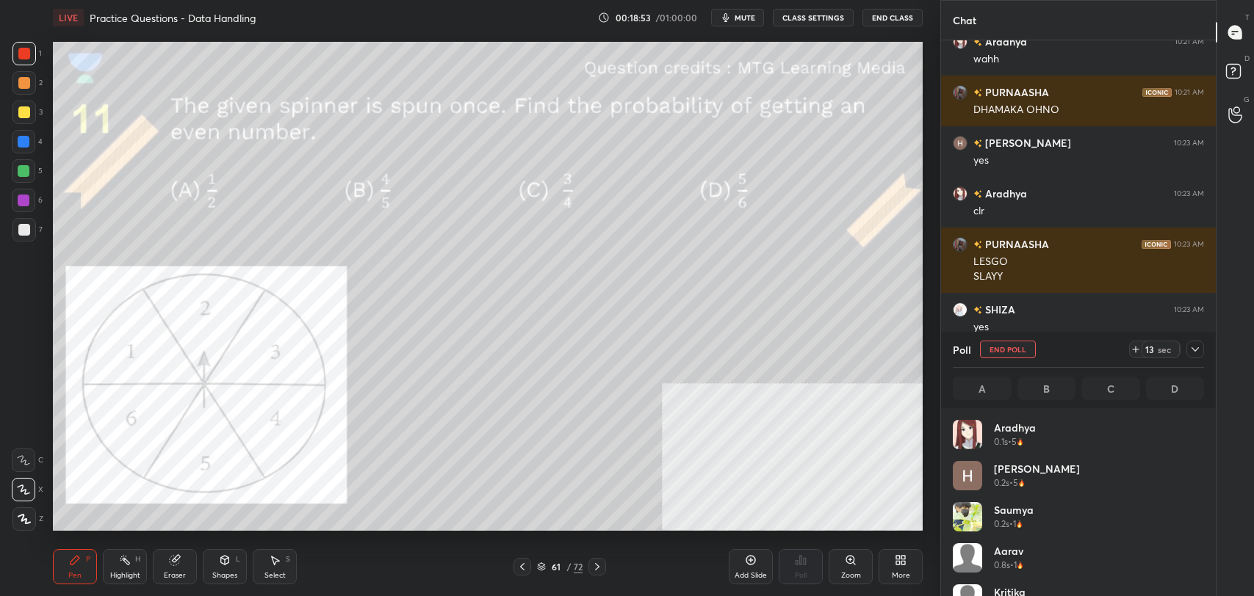
scroll to position [172, 247]
click at [821, 15] on button "CLASS SETTINGS" at bounding box center [813, 18] width 81 height 18
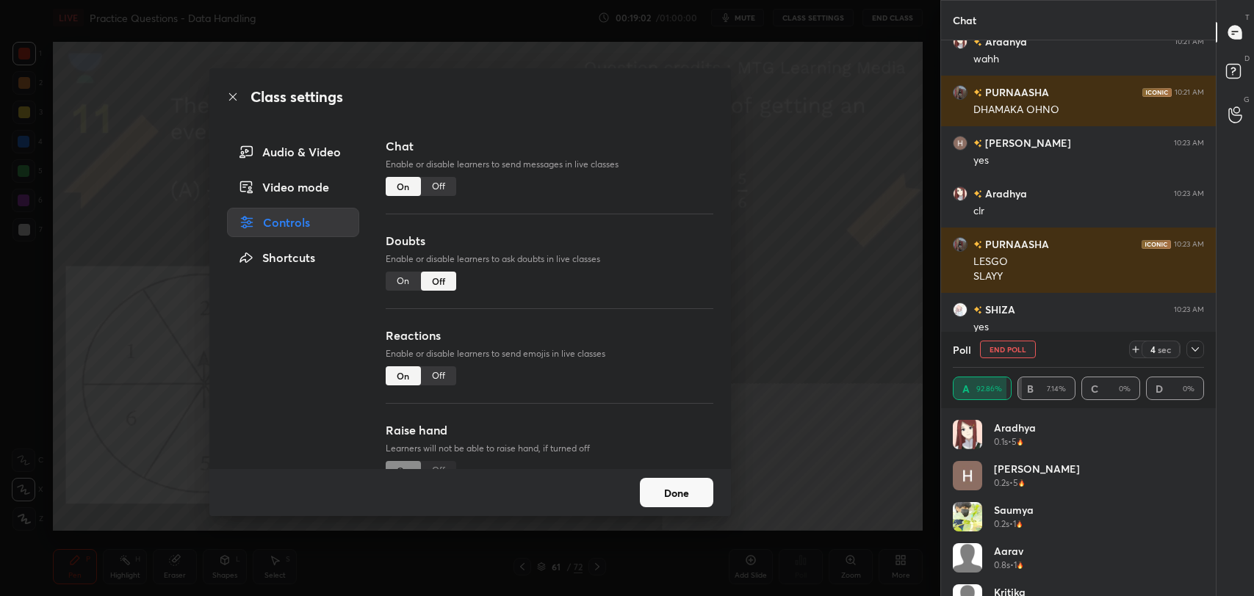
click at [444, 181] on div "Off" at bounding box center [438, 186] width 35 height 19
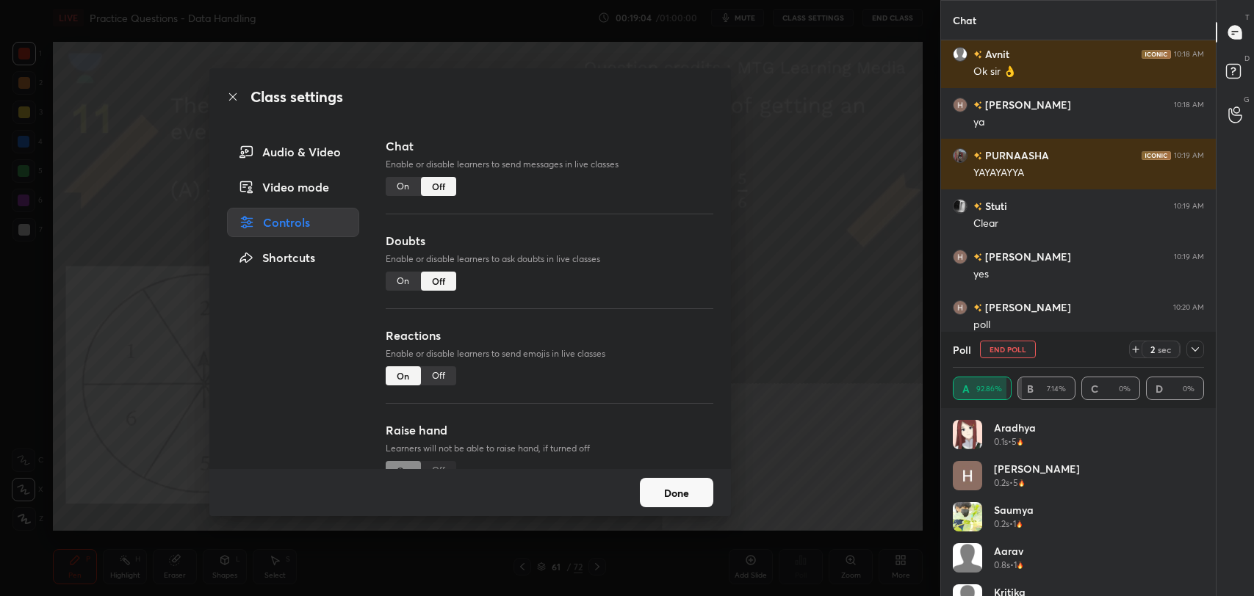
click at [237, 99] on icon at bounding box center [233, 97] width 12 height 12
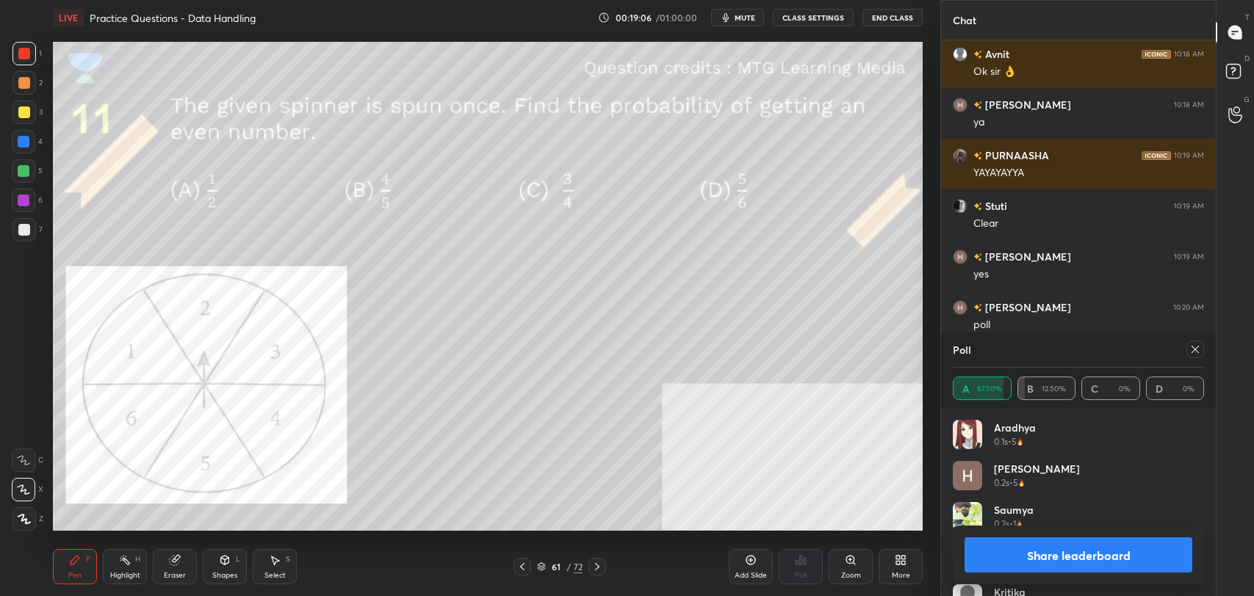
click at [1087, 560] on button "Share leaderboard" at bounding box center [1078, 555] width 228 height 35
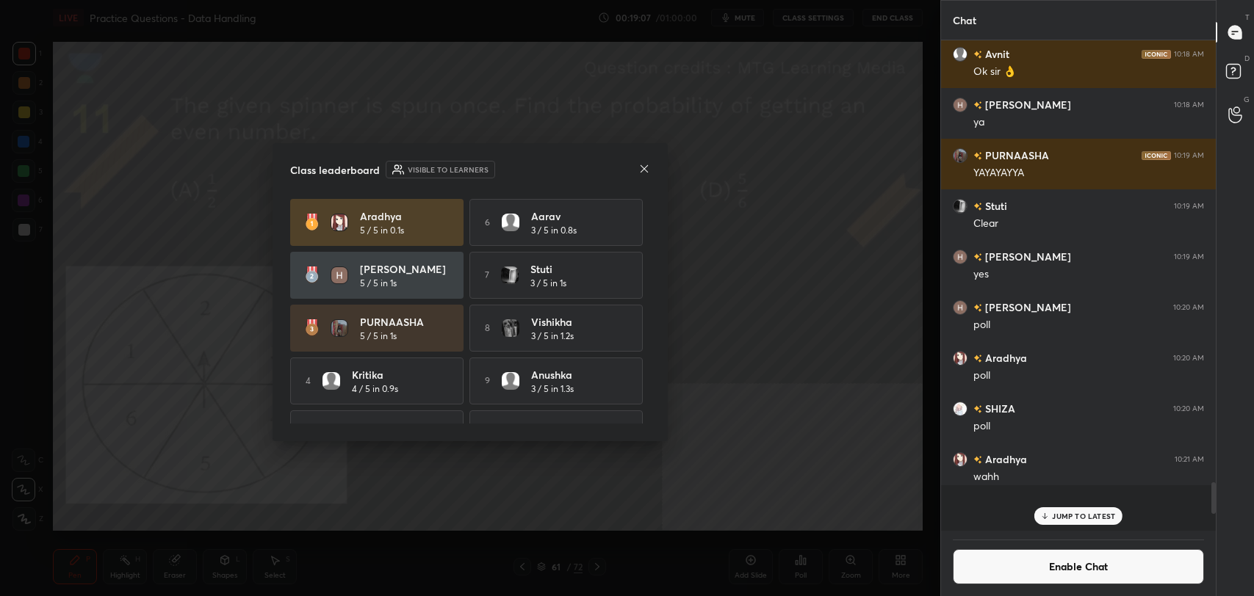
scroll to position [550, 270]
click at [643, 166] on icon at bounding box center [644, 169] width 12 height 12
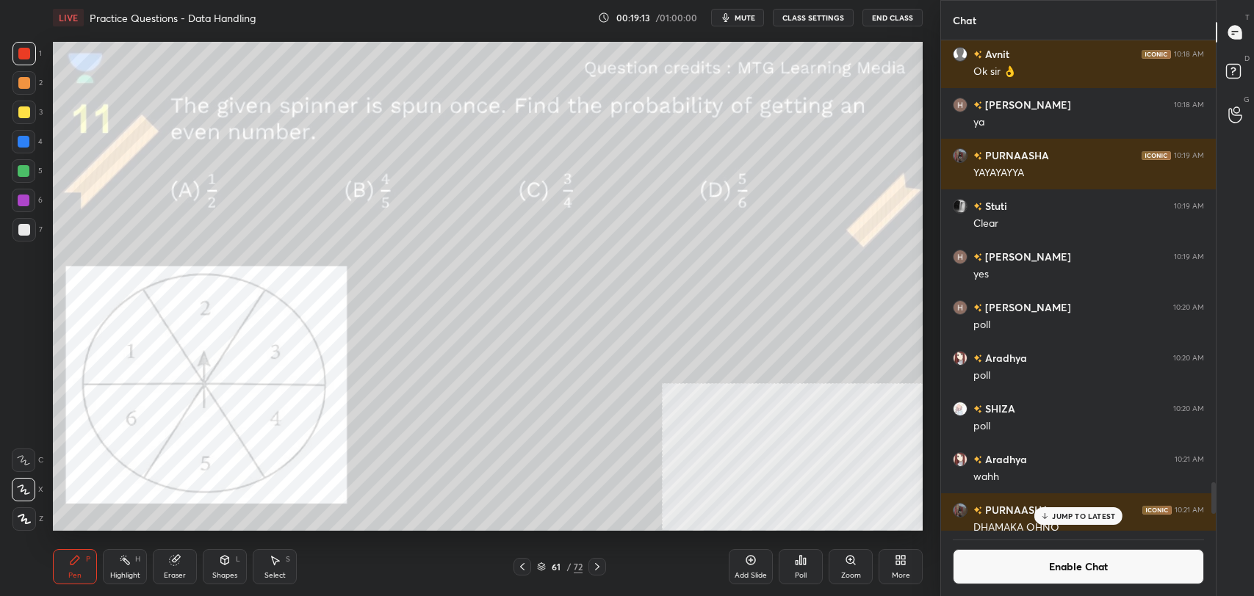
click at [129, 564] on rect at bounding box center [126, 561] width 7 height 7
click at [87, 566] on div "Pen P" at bounding box center [75, 566] width 44 height 35
click at [18, 234] on div at bounding box center [24, 230] width 12 height 12
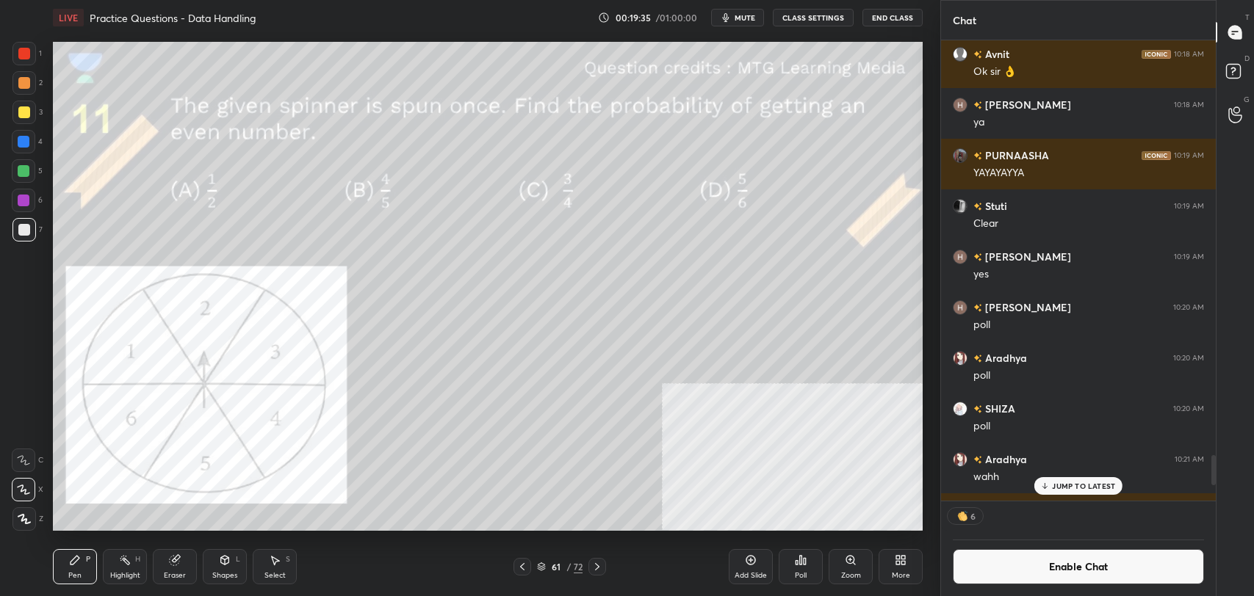
click at [225, 572] on div "Shapes" at bounding box center [224, 575] width 25 height 7
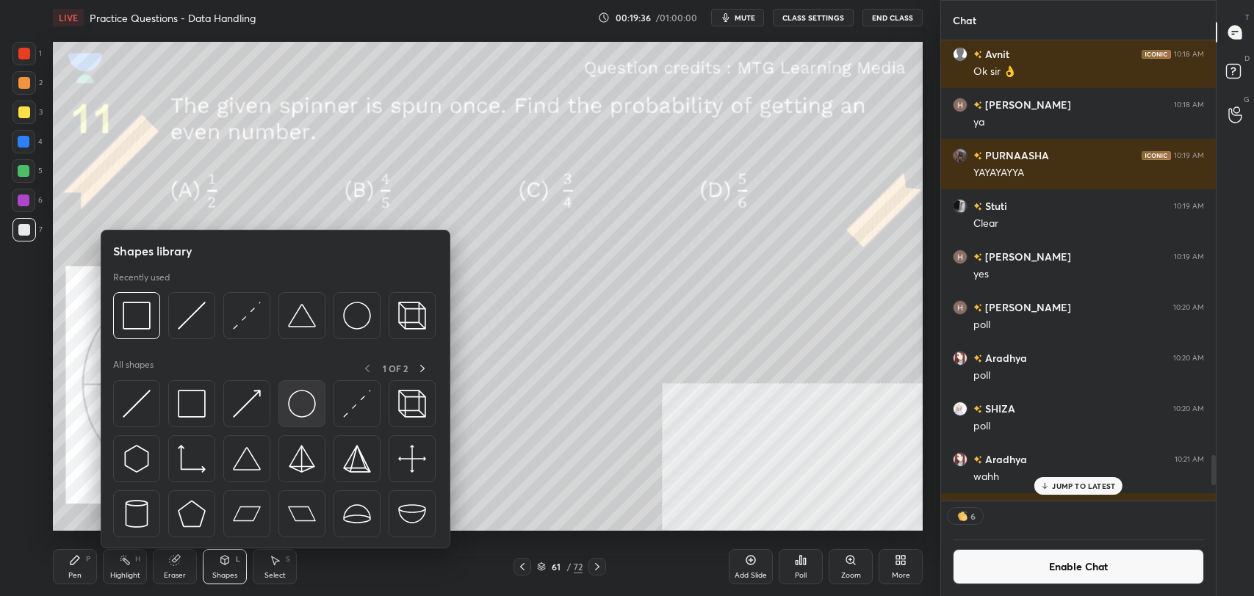
click at [298, 405] on img at bounding box center [302, 404] width 28 height 28
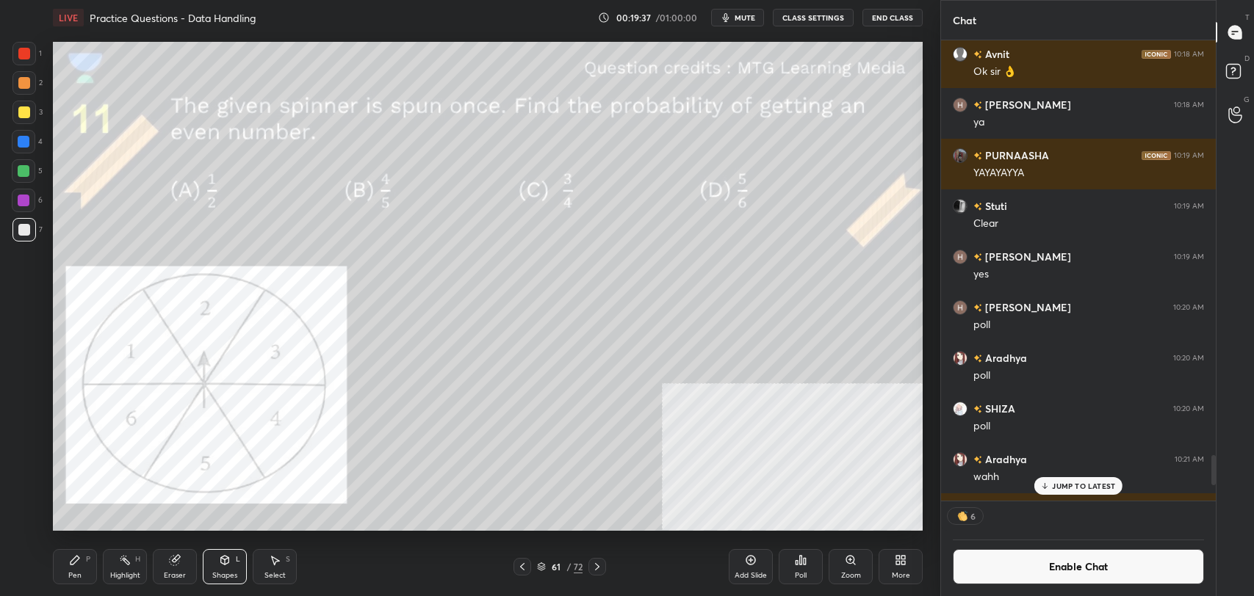
click at [29, 48] on div at bounding box center [24, 54] width 12 height 12
click at [89, 572] on div "Pen P" at bounding box center [75, 566] width 44 height 35
click at [26, 228] on div at bounding box center [24, 230] width 12 height 12
click at [1007, 569] on button "Enable Chat" at bounding box center [1078, 566] width 251 height 35
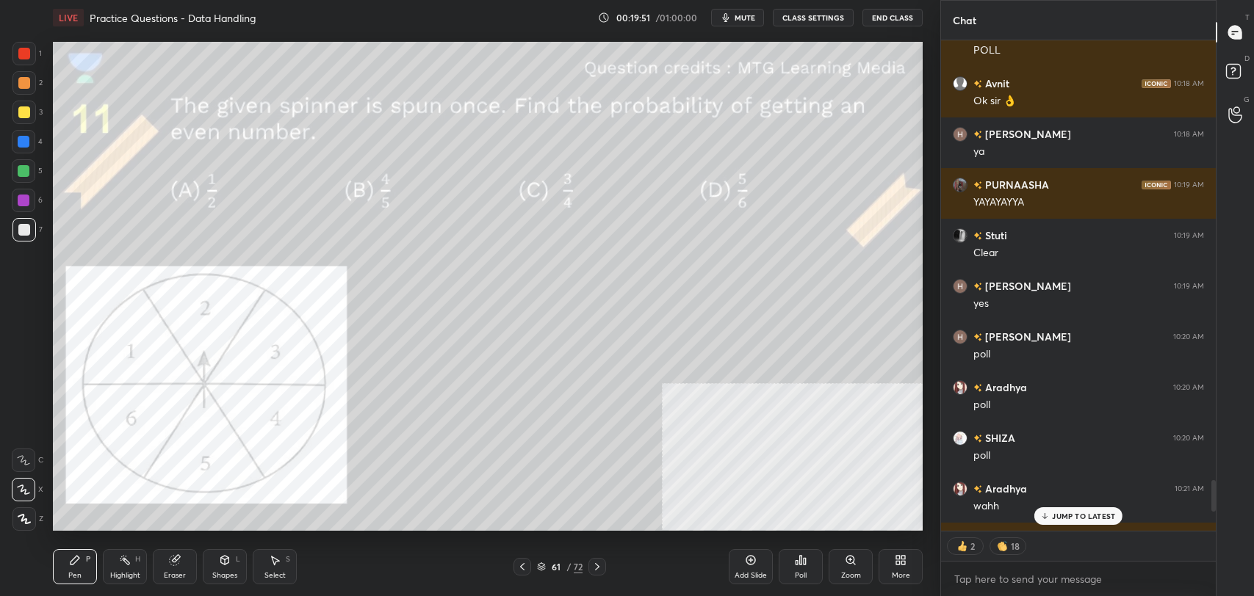
click at [223, 572] on div "Shapes" at bounding box center [224, 575] width 25 height 7
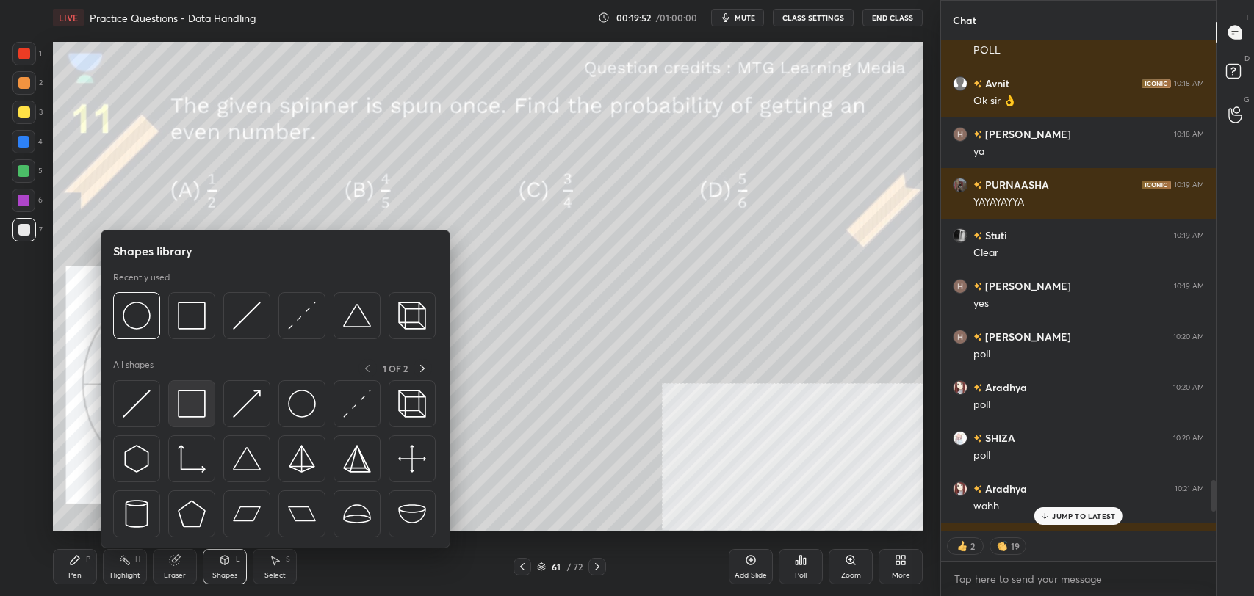
click at [191, 407] on img at bounding box center [192, 404] width 28 height 28
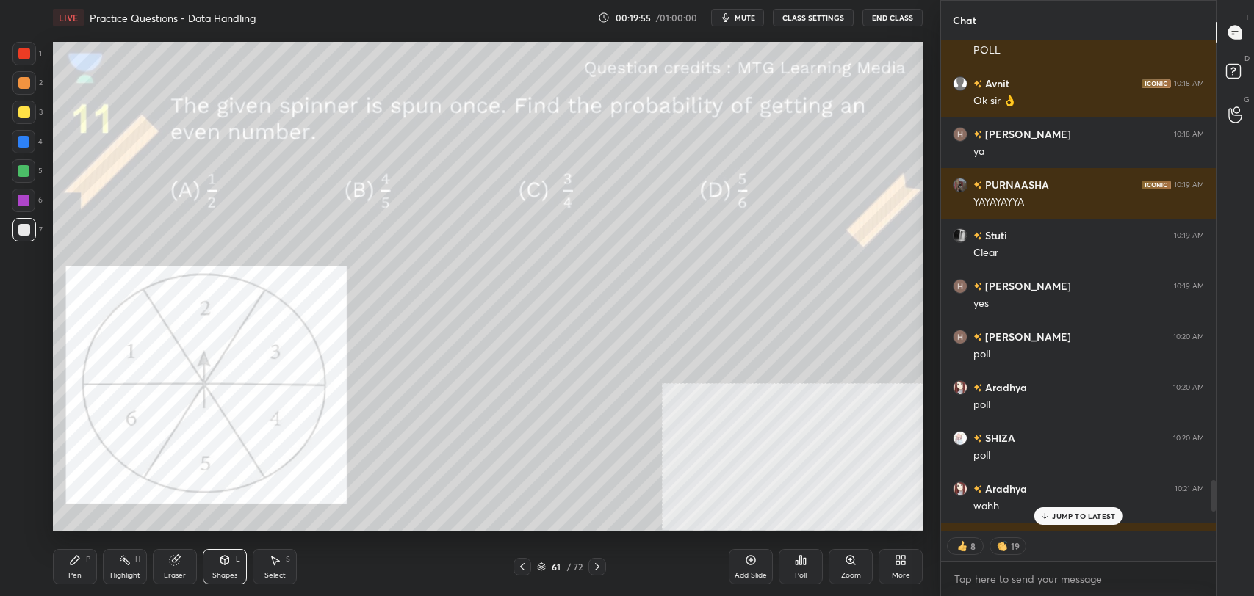
click at [1069, 516] on p "JUMP TO LATEST" at bounding box center [1083, 516] width 63 height 9
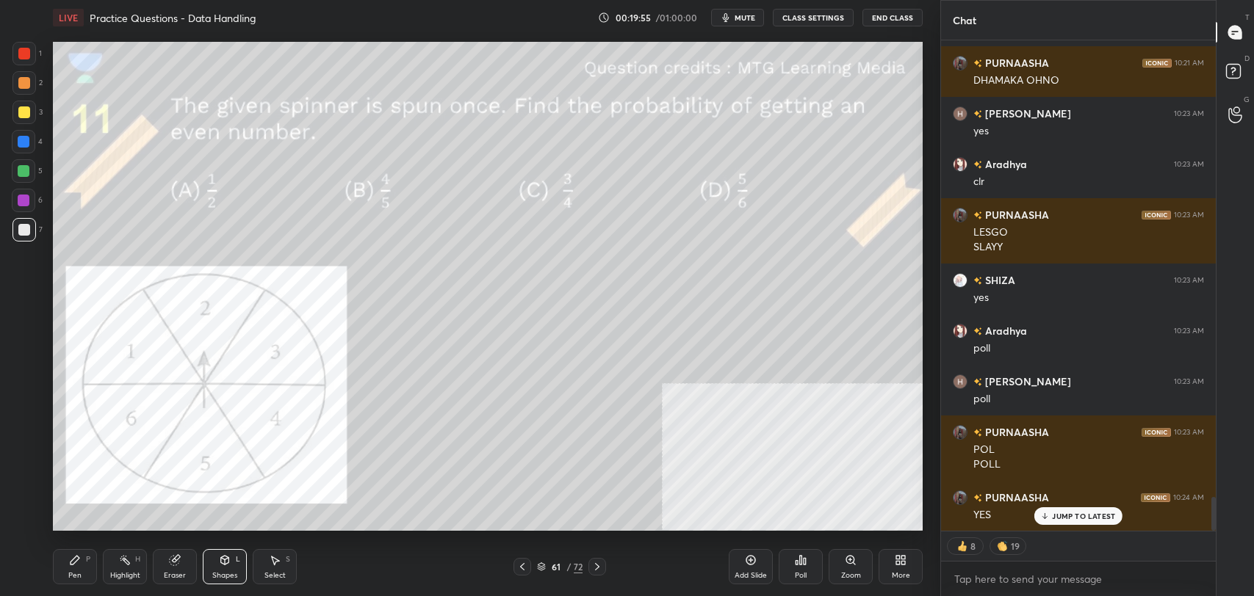
scroll to position [6678, 0]
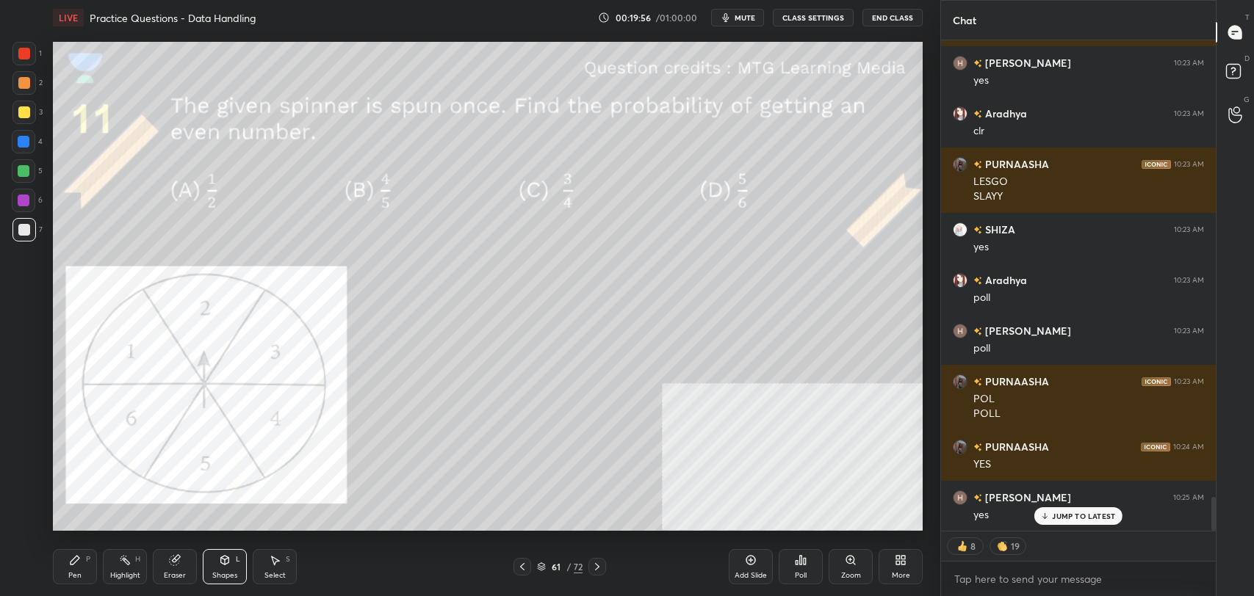
click at [604, 567] on div at bounding box center [597, 567] width 18 height 18
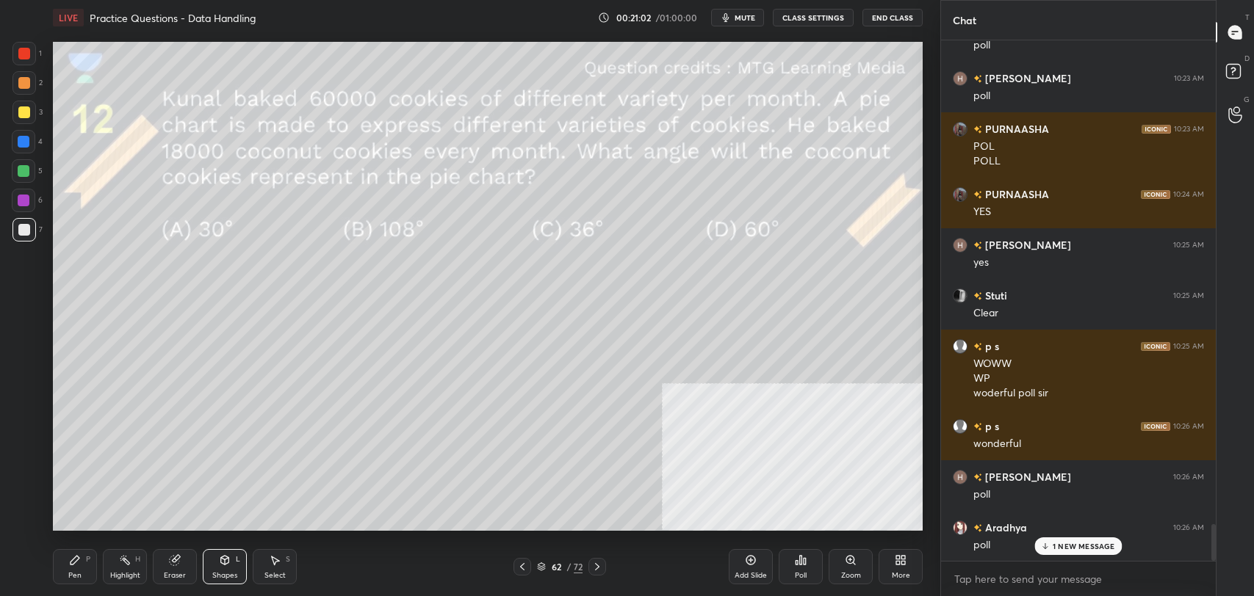
scroll to position [6981, 0]
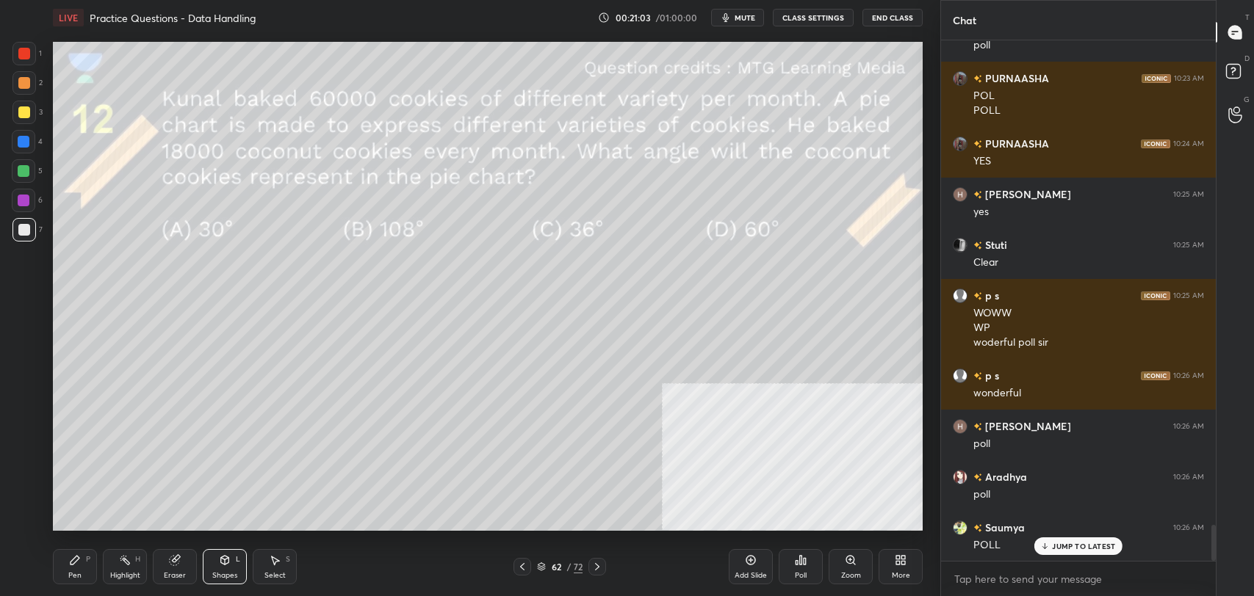
click at [1083, 547] on p "JUMP TO LATEST" at bounding box center [1083, 546] width 63 height 9
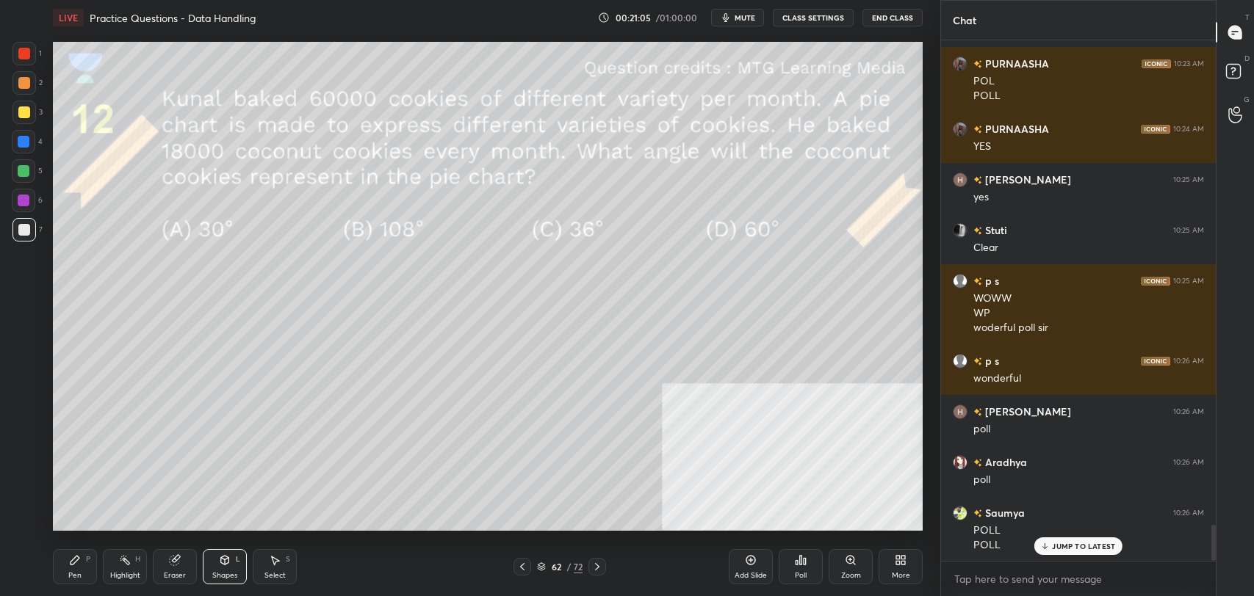
click at [74, 560] on icon at bounding box center [75, 560] width 9 height 9
click at [19, 115] on div at bounding box center [24, 113] width 12 height 12
click at [1094, 546] on p "JUMP TO LATEST" at bounding box center [1083, 546] width 63 height 9
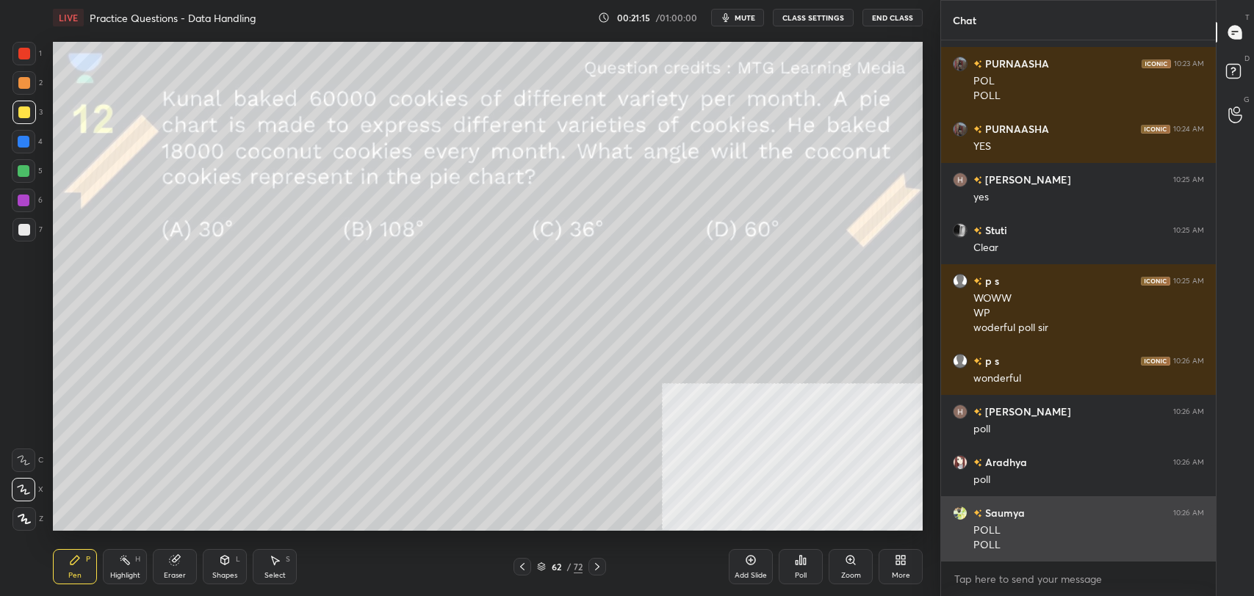
scroll to position [7046, 0]
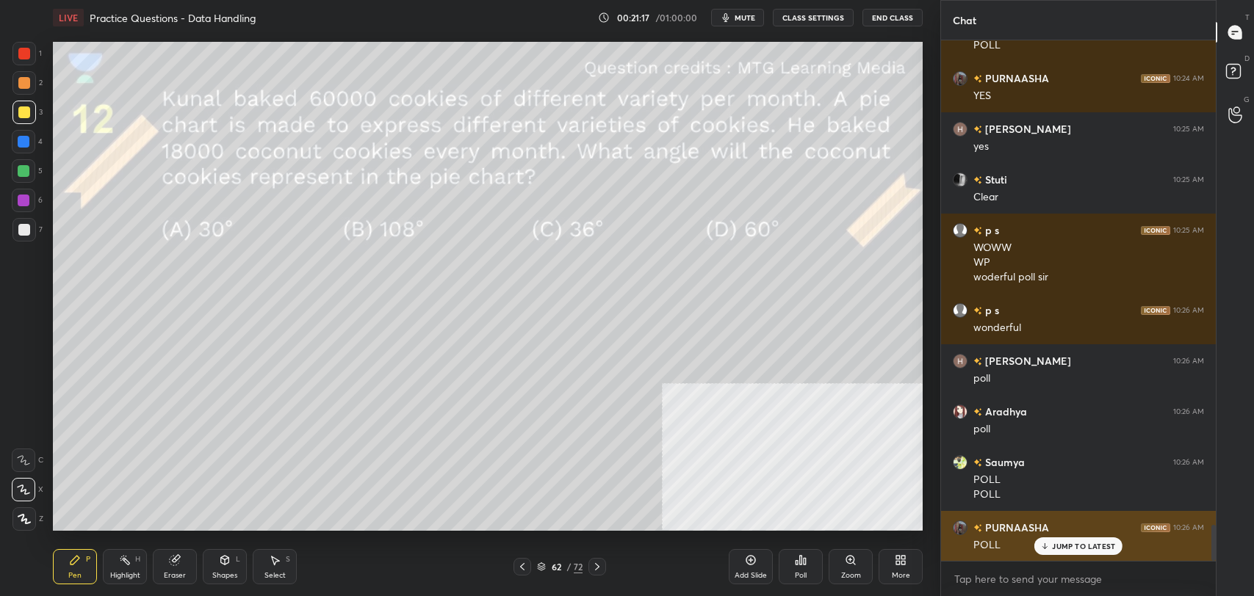
click at [1069, 555] on div "PURNAASHA 10:26 AM POLL" at bounding box center [1078, 536] width 275 height 51
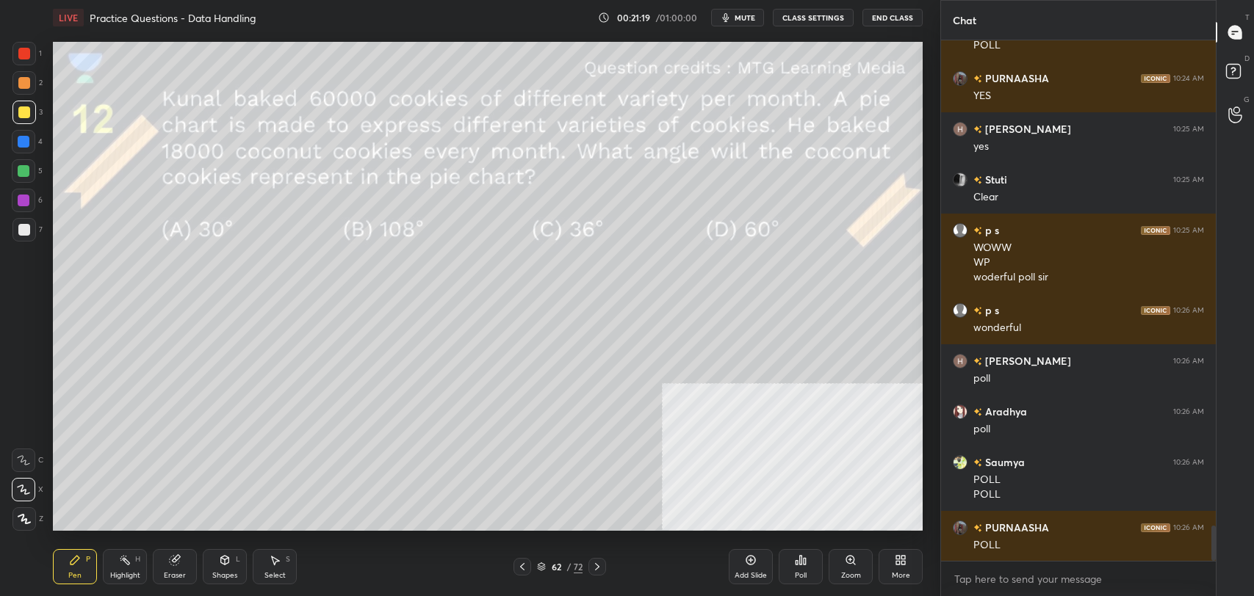
scroll to position [7098, 0]
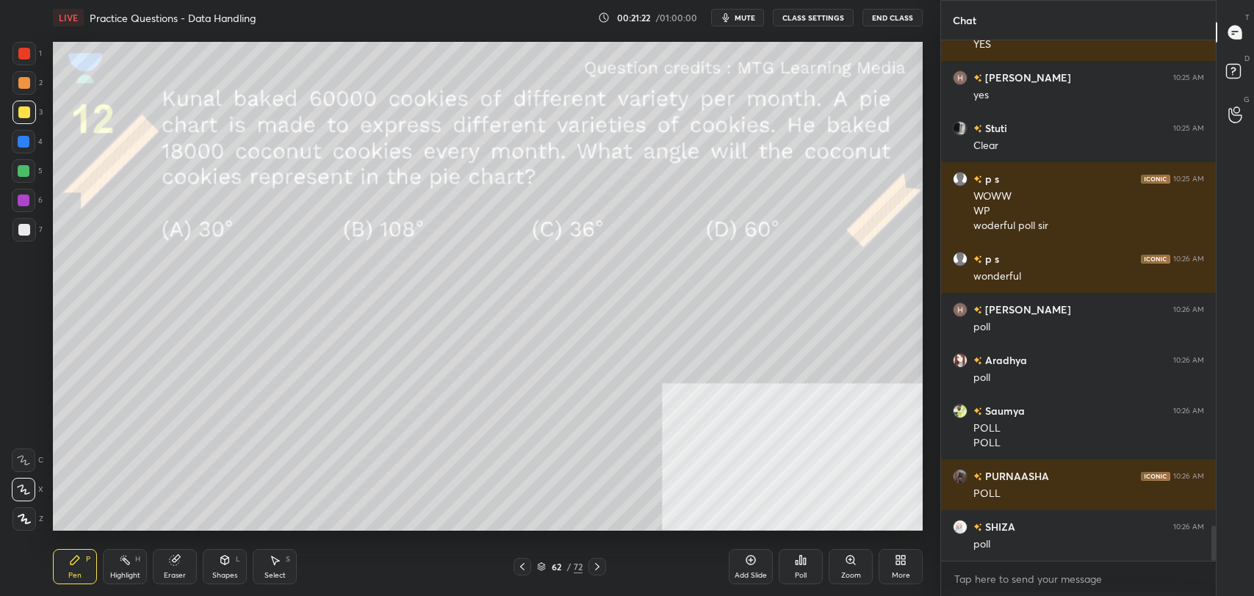
click at [796, 563] on icon at bounding box center [797, 563] width 2 height 4
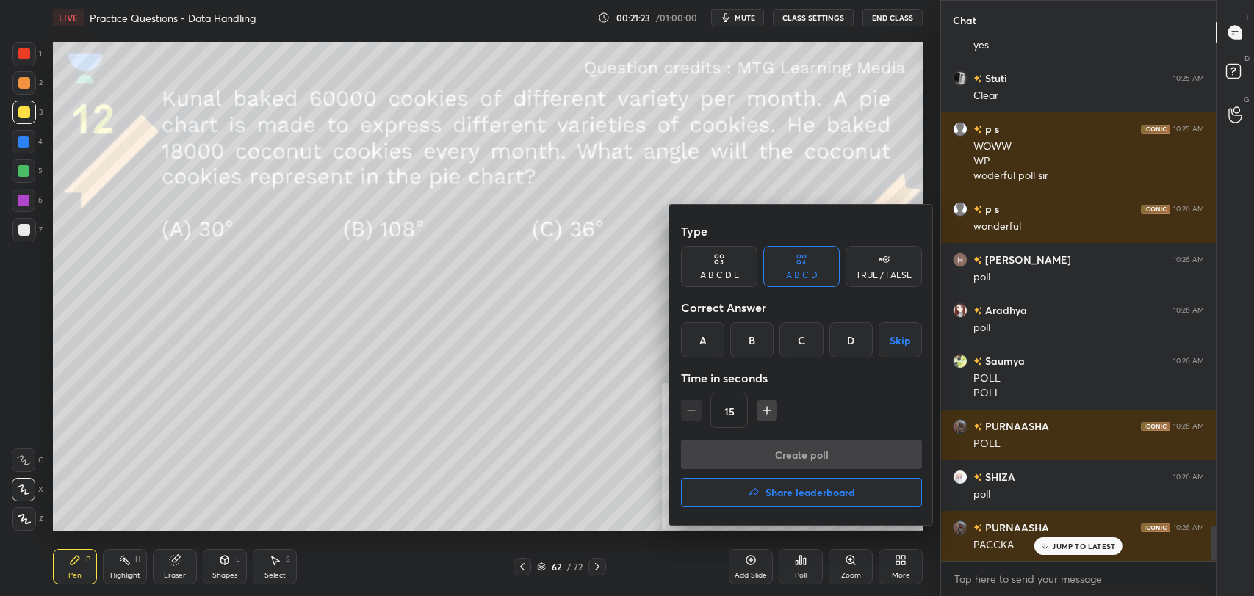
click at [745, 347] on div "B" at bounding box center [751, 339] width 43 height 35
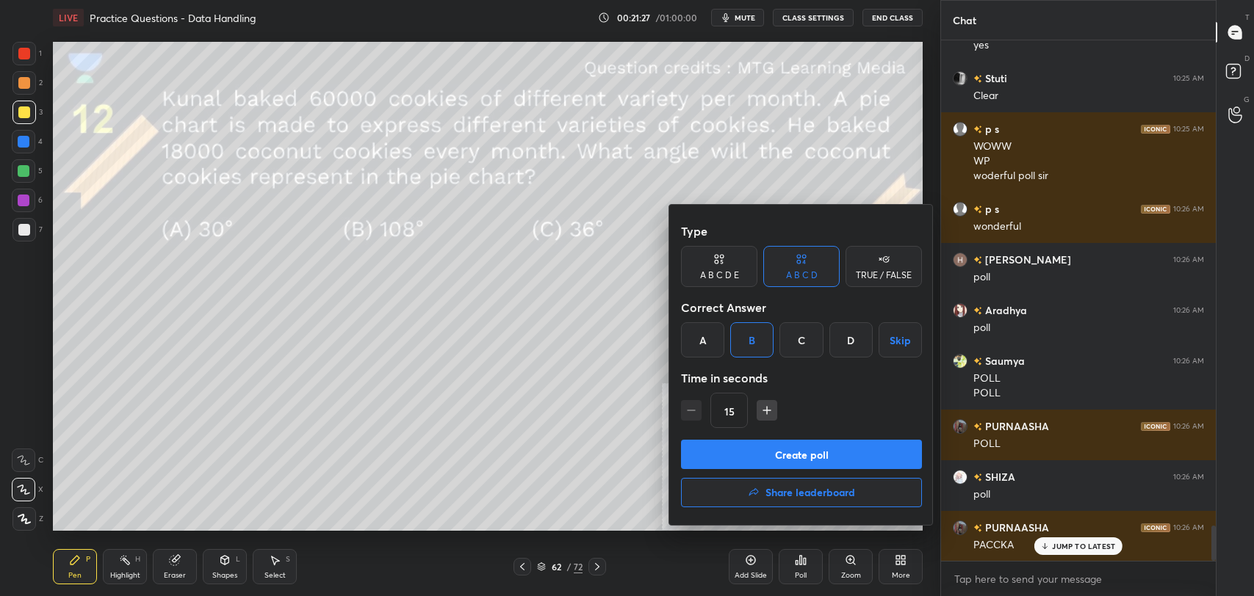
click at [813, 450] on button "Create poll" at bounding box center [801, 454] width 241 height 29
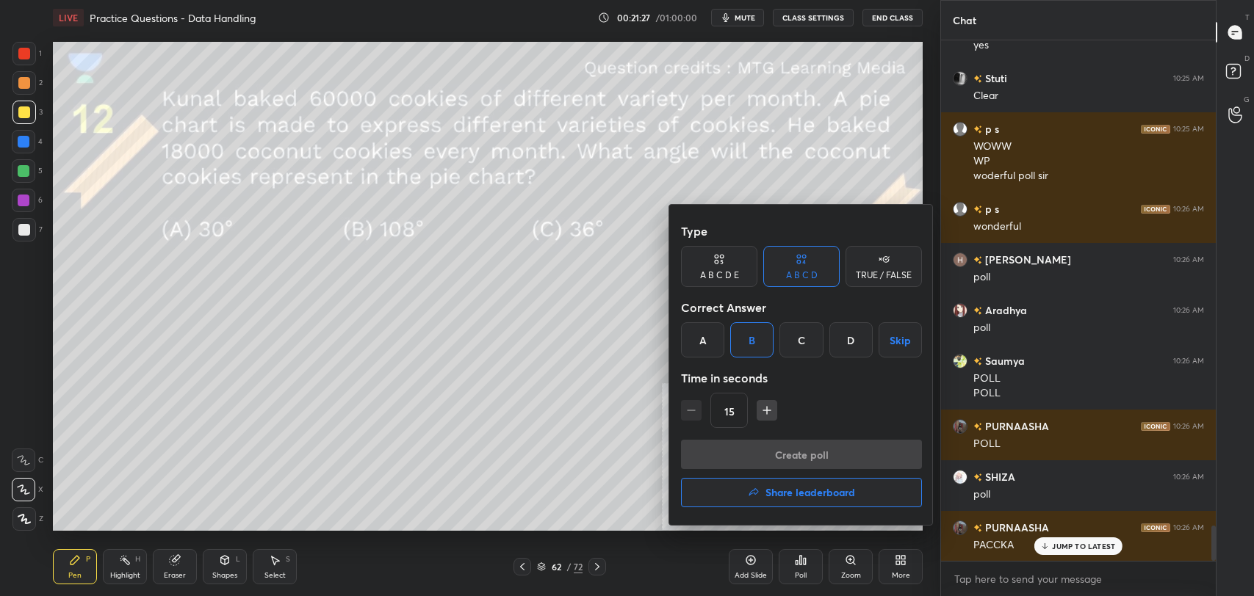
type textarea "x"
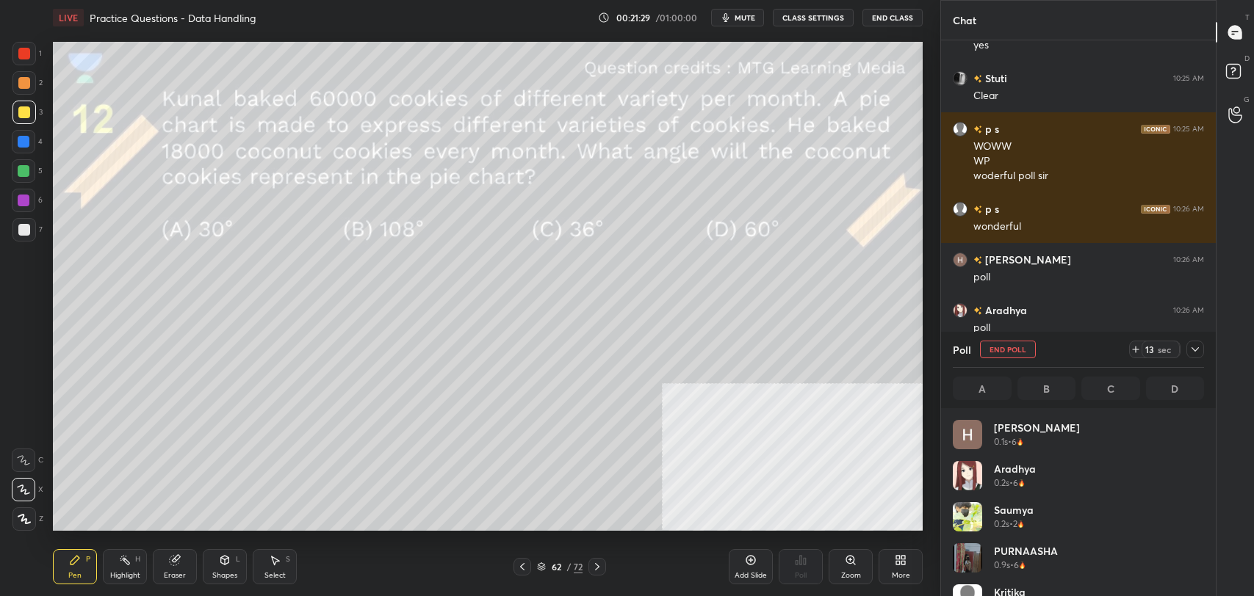
scroll to position [172, 247]
click at [823, 10] on button "CLASS SETTINGS" at bounding box center [813, 18] width 81 height 18
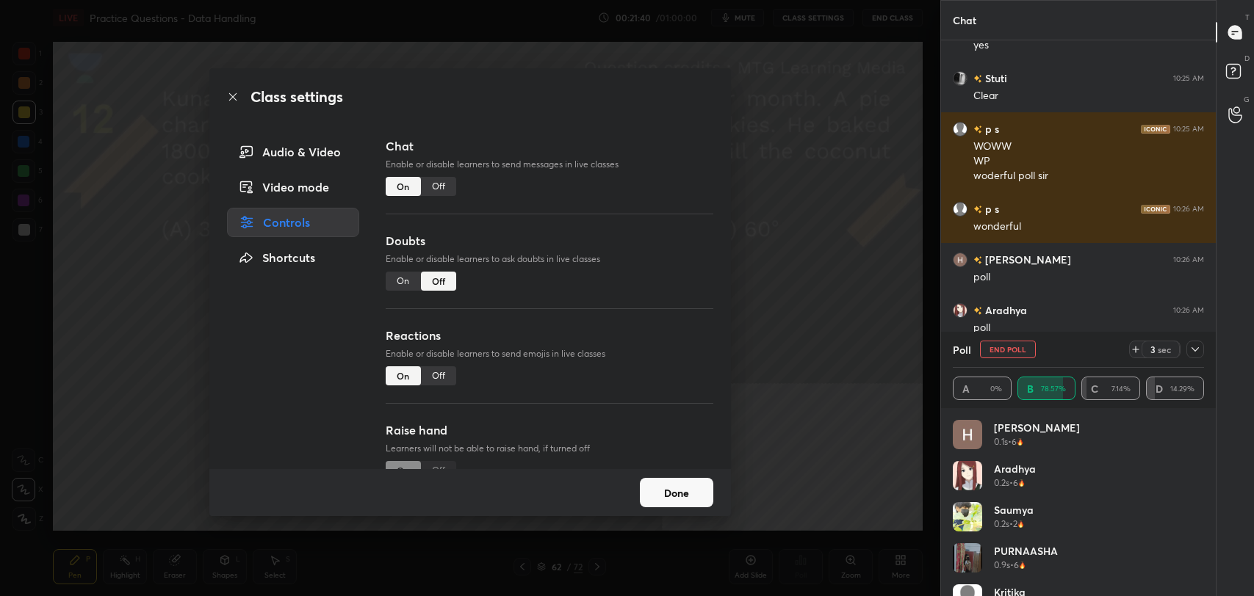
click at [444, 184] on div "Off" at bounding box center [438, 186] width 35 height 19
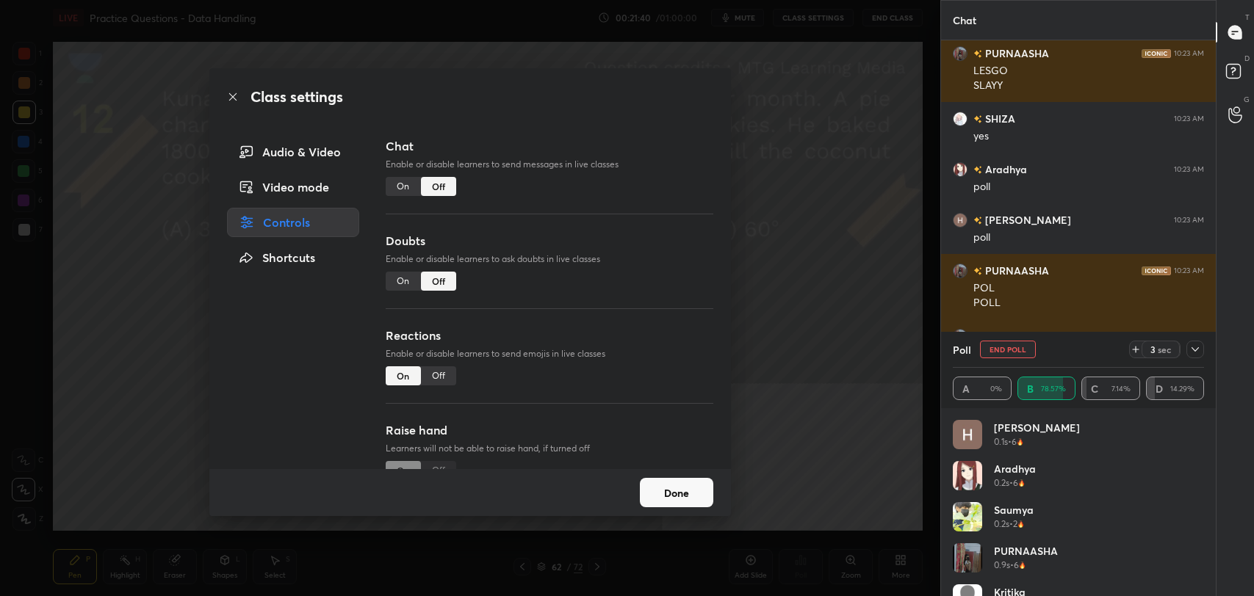
scroll to position [410, 270]
click at [231, 95] on icon at bounding box center [232, 96] width 7 height 7
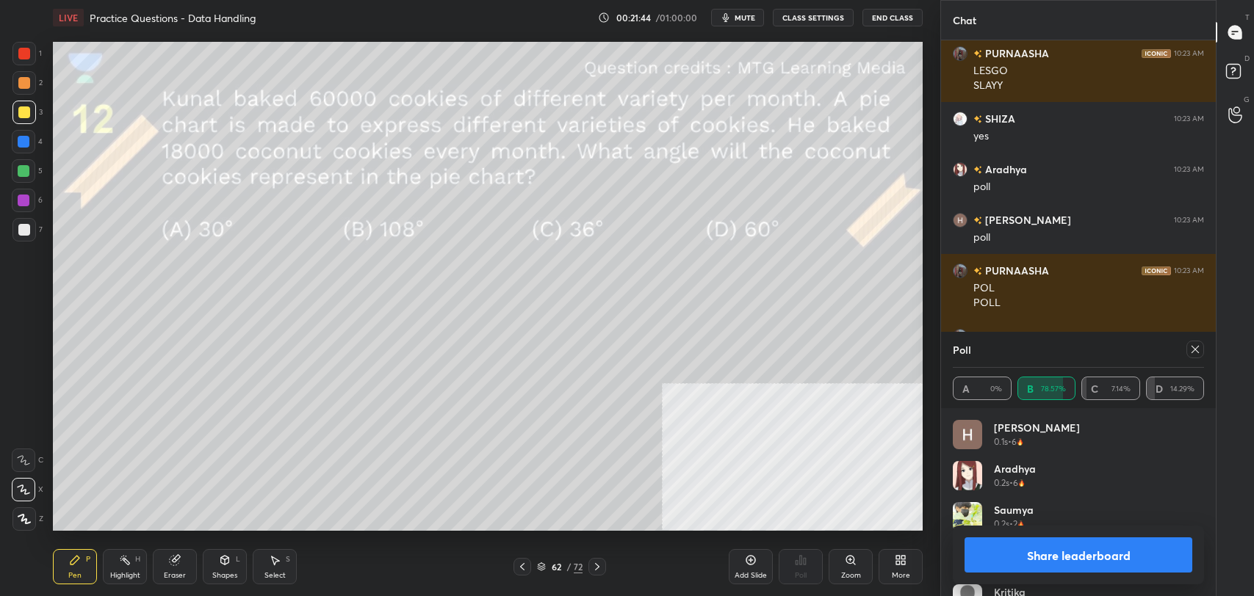
click at [1086, 545] on button "Share leaderboard" at bounding box center [1078, 555] width 228 height 35
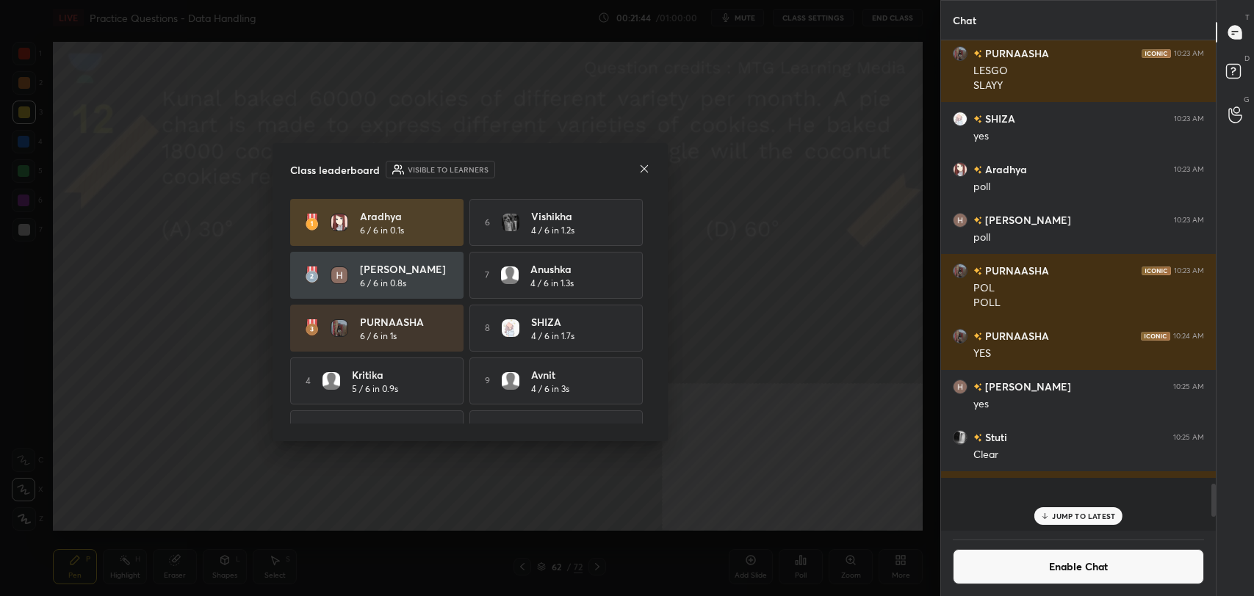
scroll to position [4, 4]
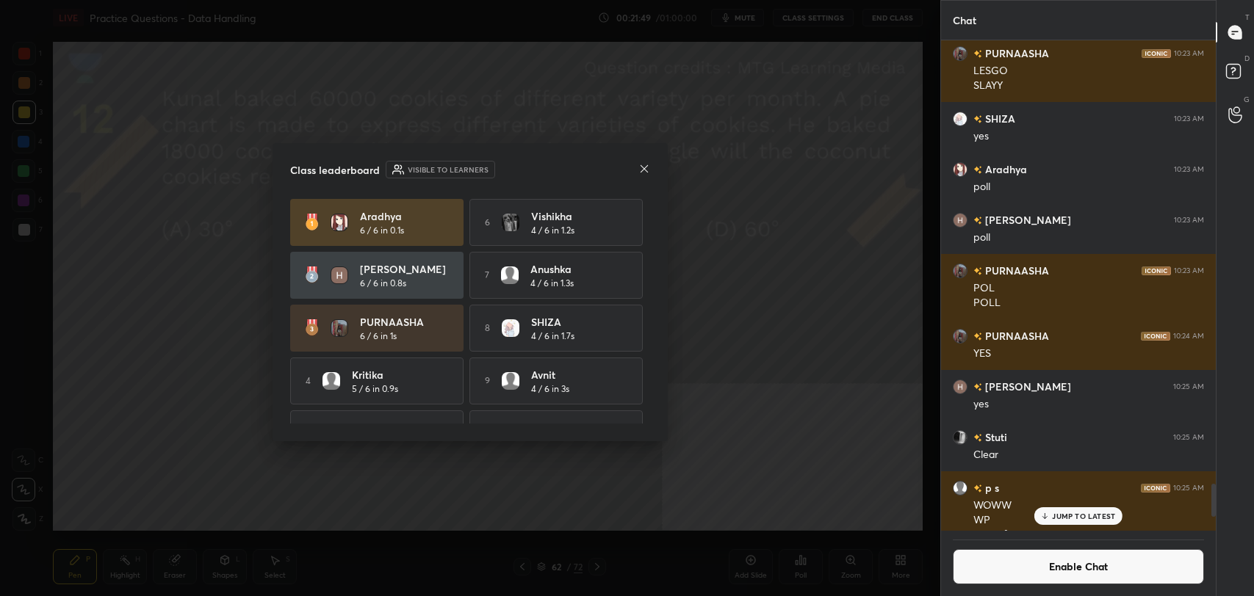
click at [646, 167] on icon at bounding box center [644, 169] width 12 height 12
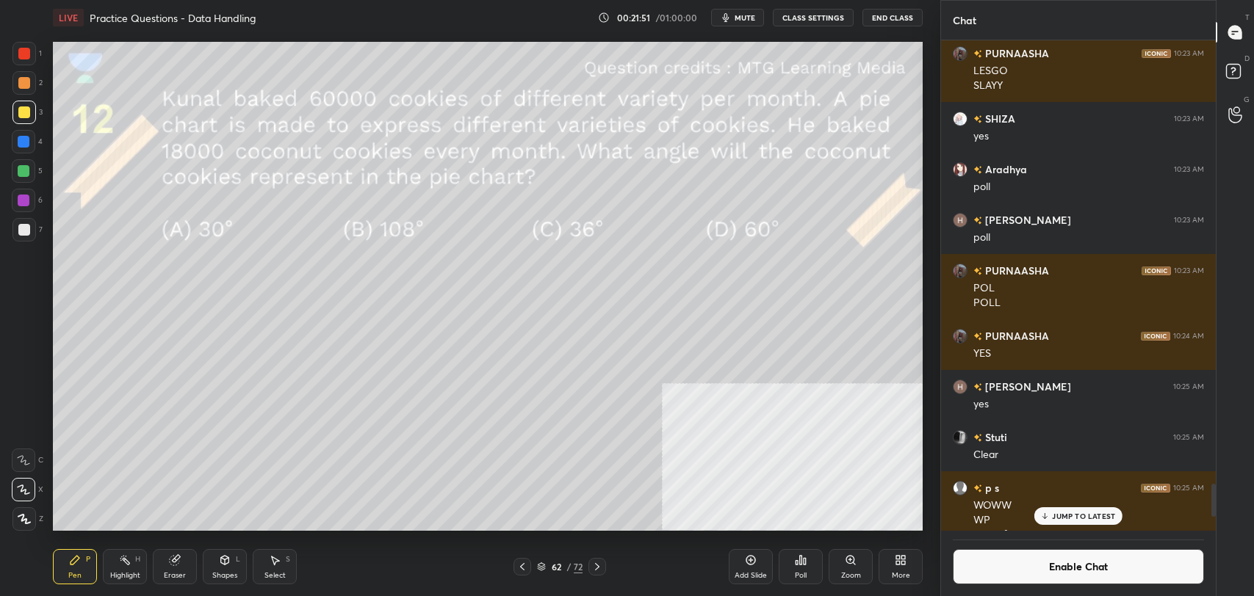
click at [115, 554] on div "Highlight H" at bounding box center [125, 566] width 44 height 35
click at [230, 555] on icon at bounding box center [225, 561] width 12 height 12
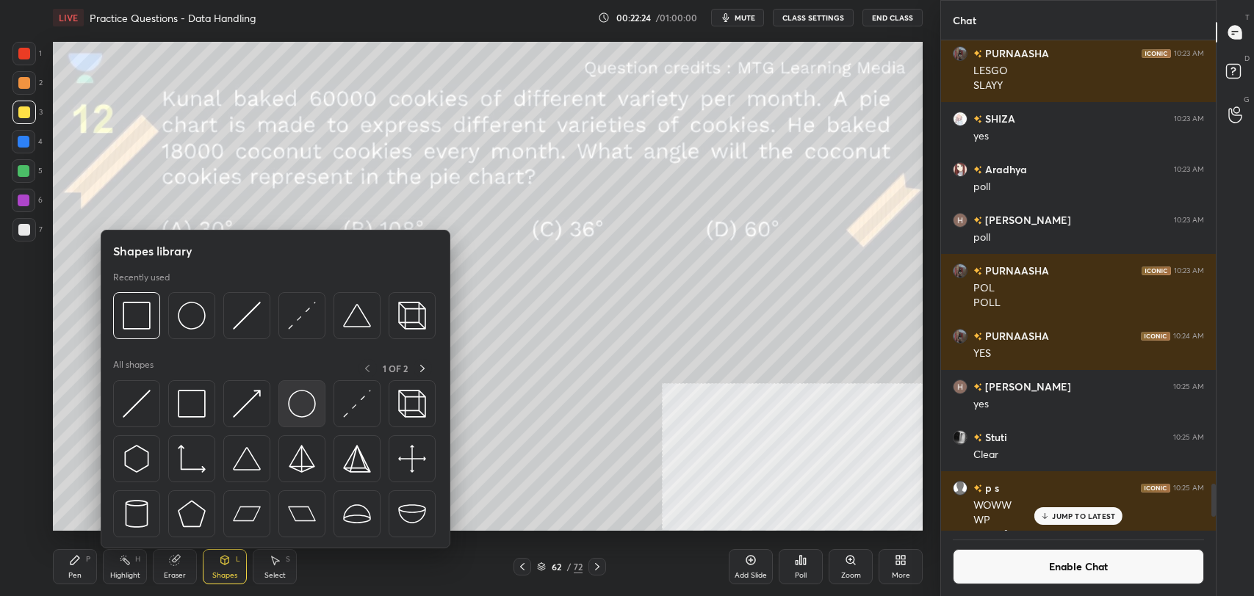
click at [306, 399] on img at bounding box center [302, 404] width 28 height 28
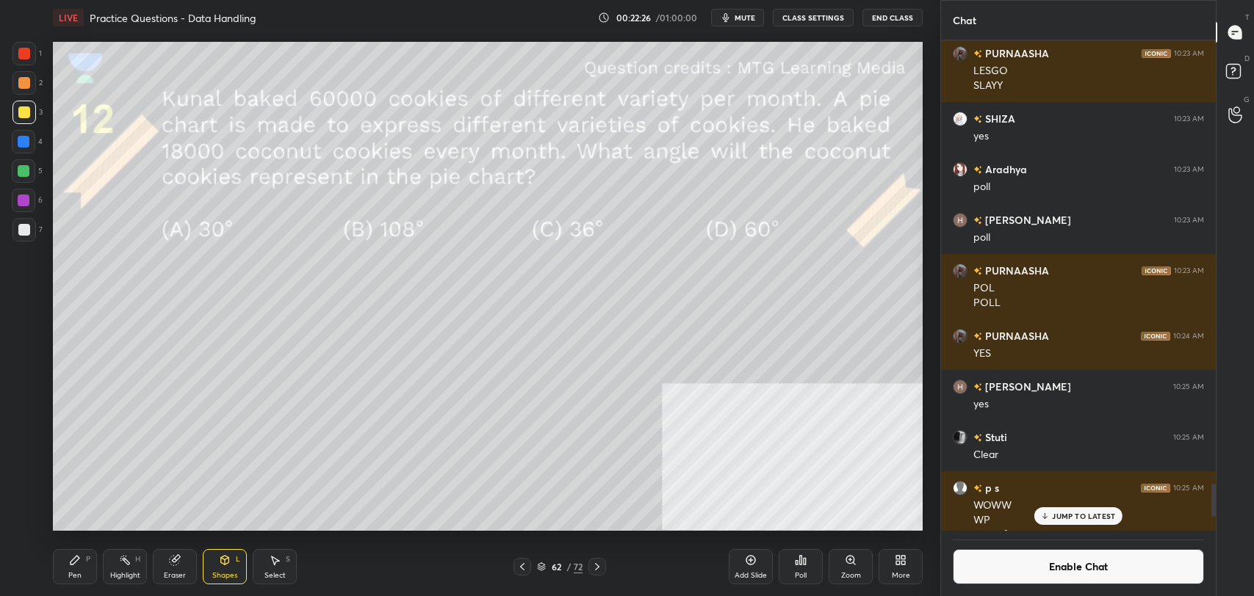
click at [222, 566] on div "Shapes L" at bounding box center [225, 566] width 44 height 35
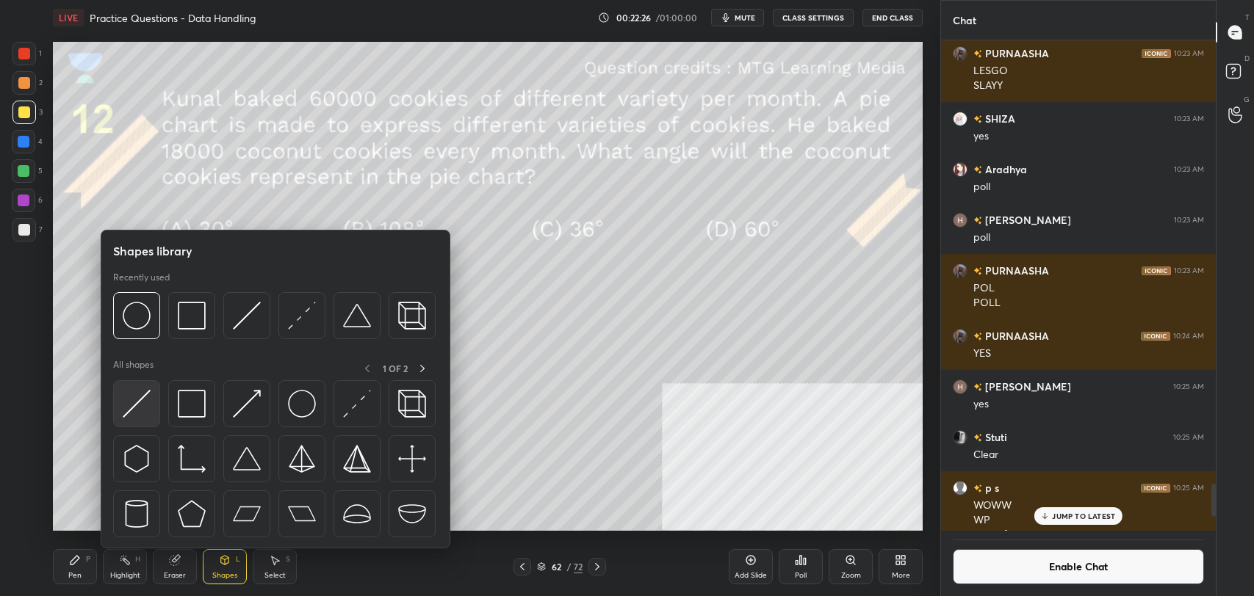
click at [137, 401] on img at bounding box center [137, 404] width 28 height 28
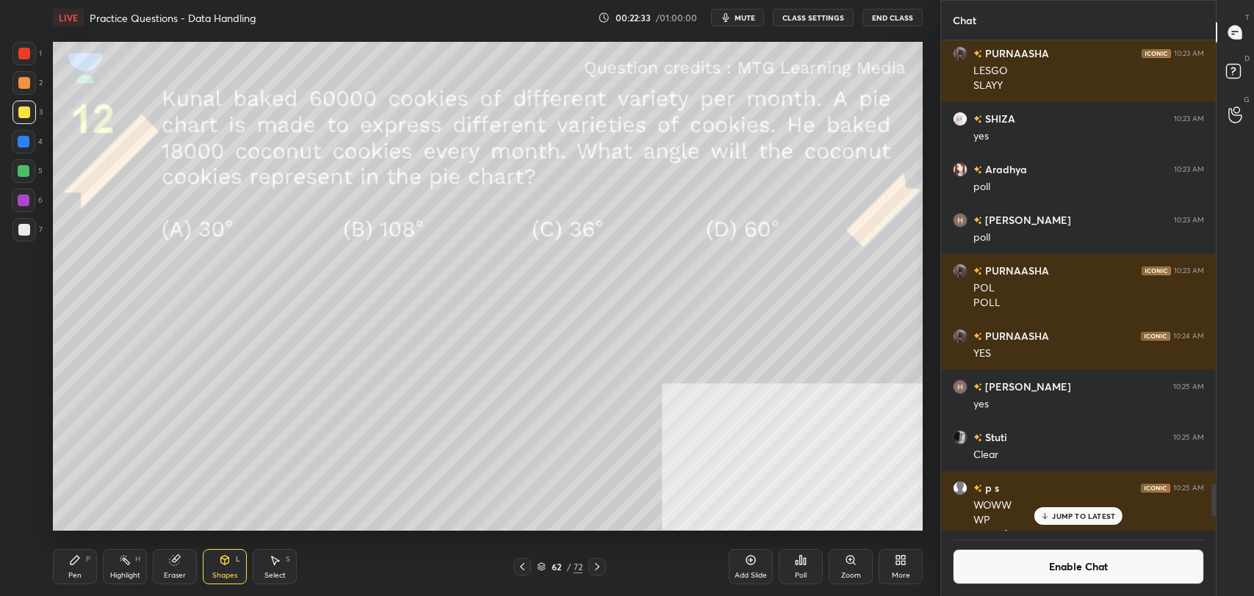
click at [66, 567] on div "Pen P" at bounding box center [75, 566] width 44 height 35
click at [17, 226] on div at bounding box center [24, 230] width 24 height 24
click at [29, 111] on div at bounding box center [24, 113] width 12 height 12
click at [1024, 572] on button "Enable Chat" at bounding box center [1078, 566] width 251 height 35
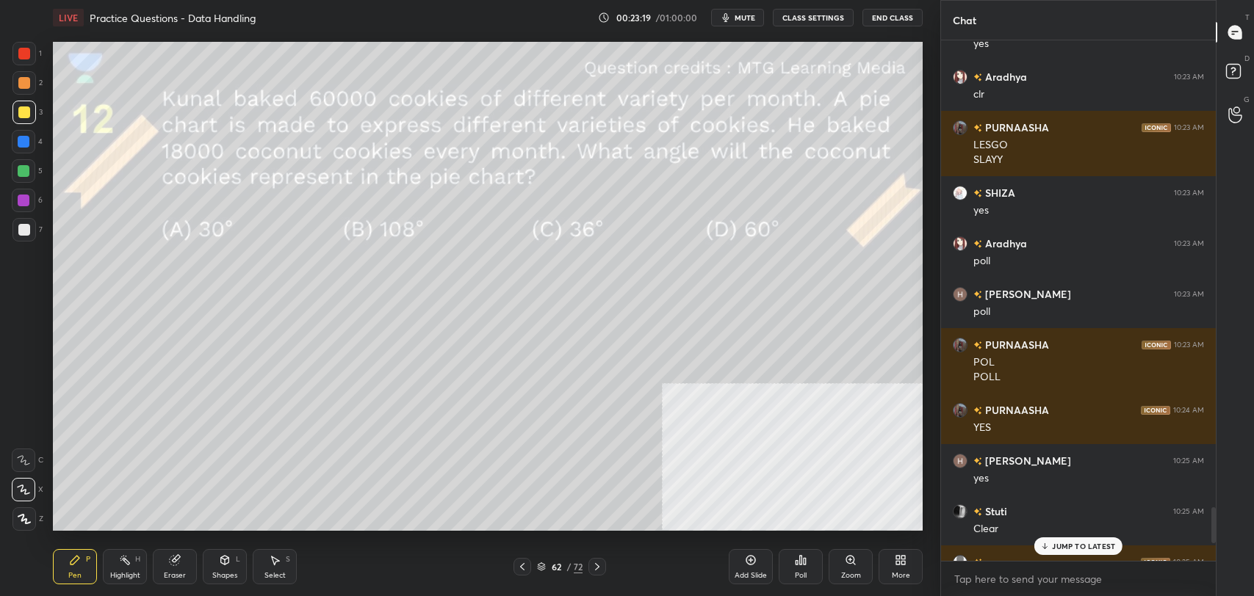
click at [1075, 546] on p "JUMP TO LATEST" at bounding box center [1083, 546] width 63 height 9
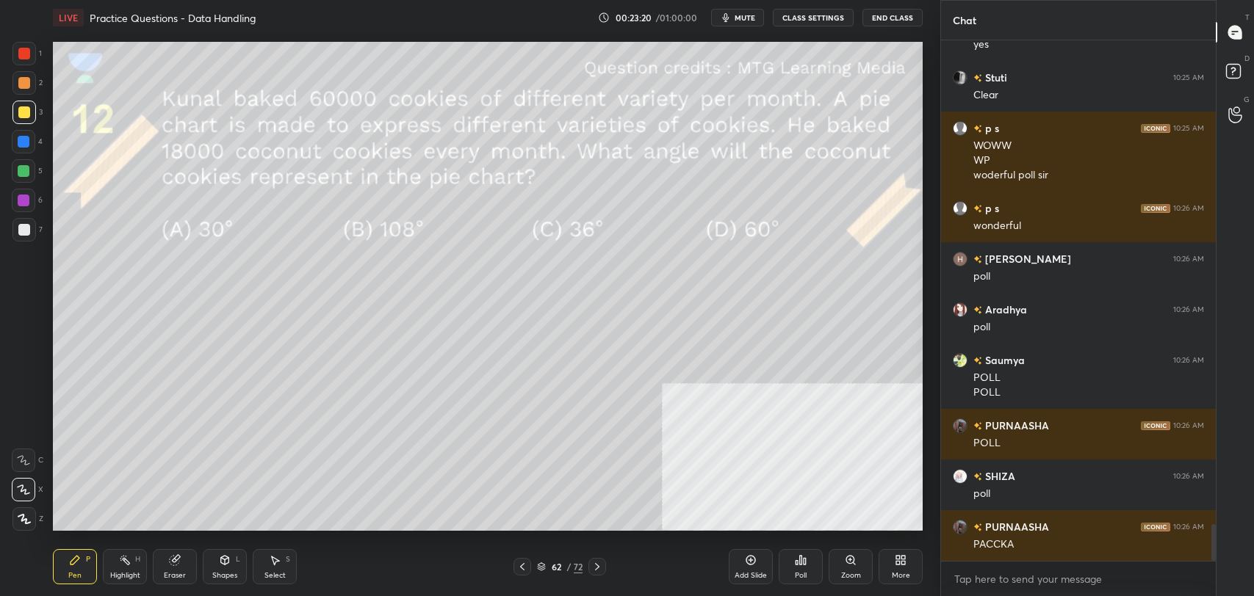
click at [229, 562] on icon at bounding box center [225, 561] width 12 height 12
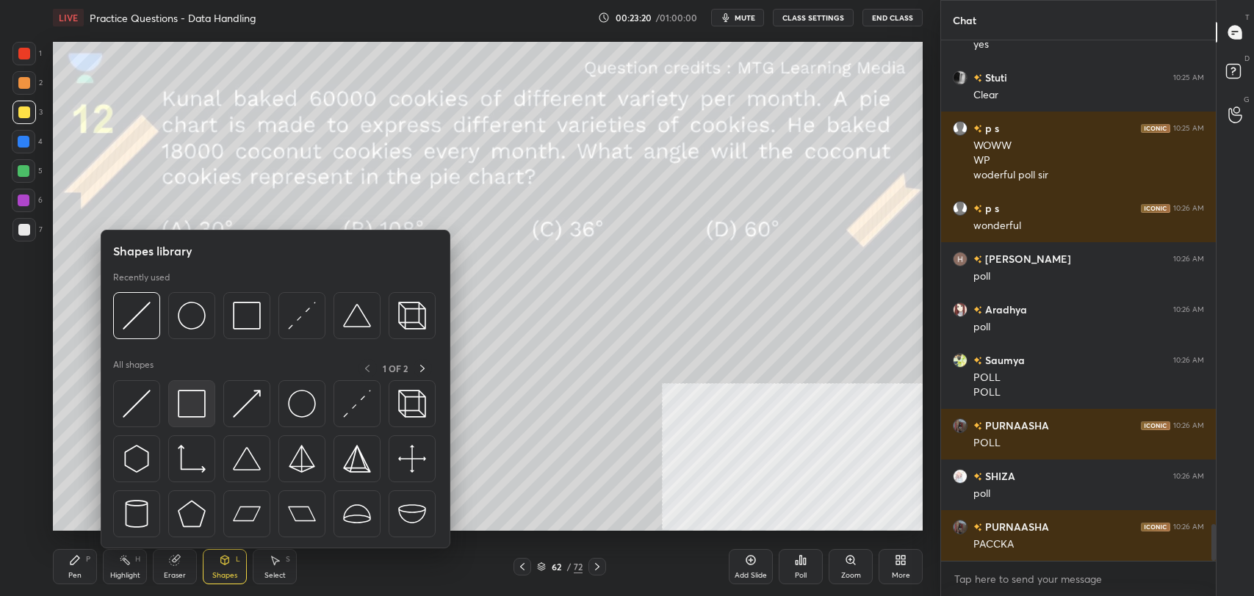
click at [192, 402] on img at bounding box center [192, 404] width 28 height 28
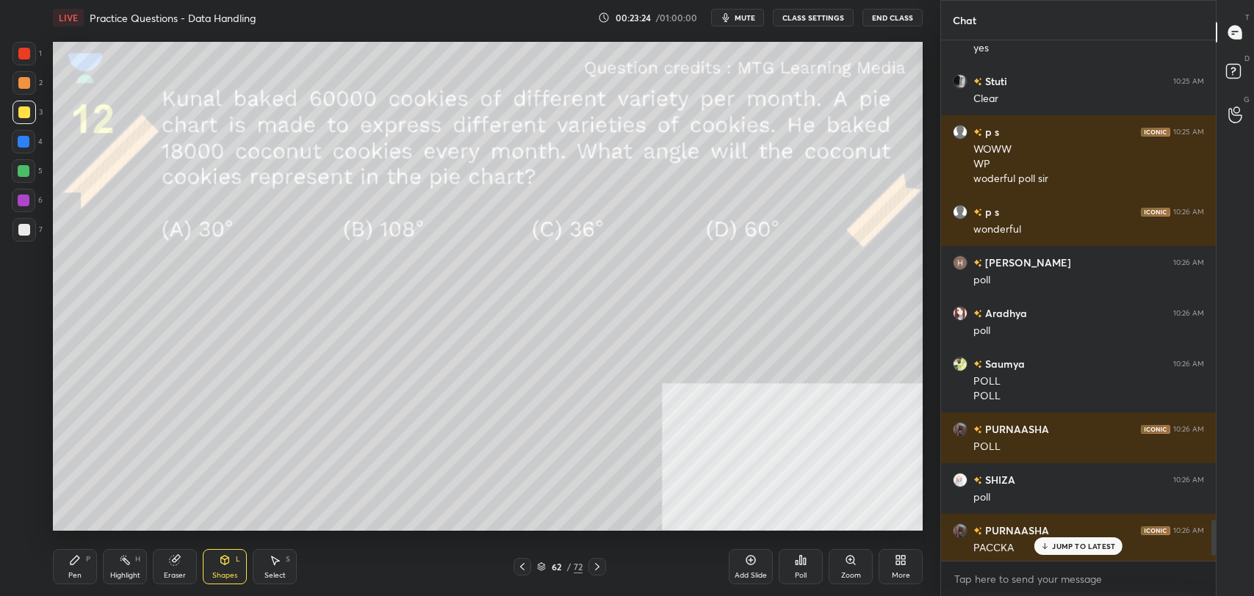
scroll to position [6890, 0]
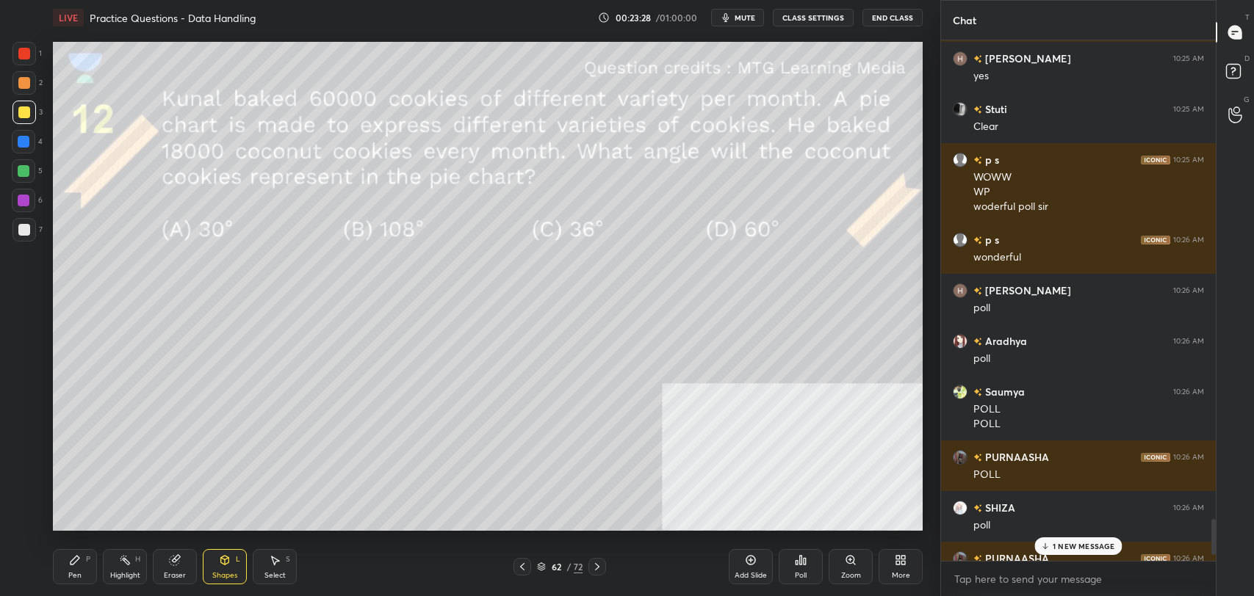
click at [594, 566] on icon at bounding box center [597, 567] width 12 height 12
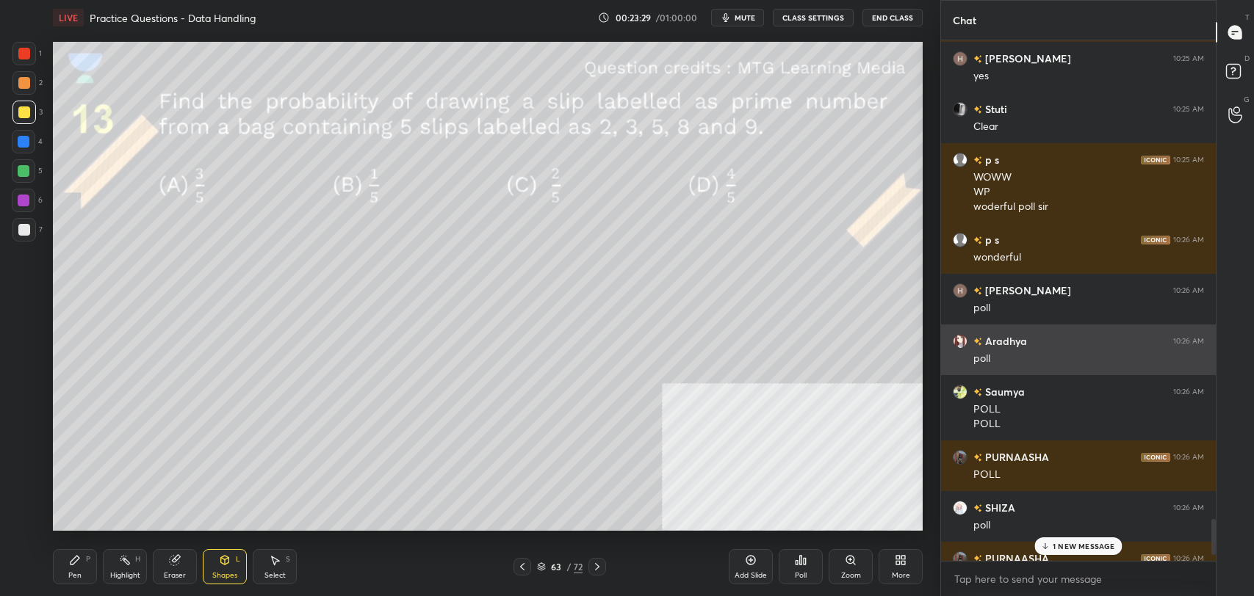
scroll to position [7022, 0]
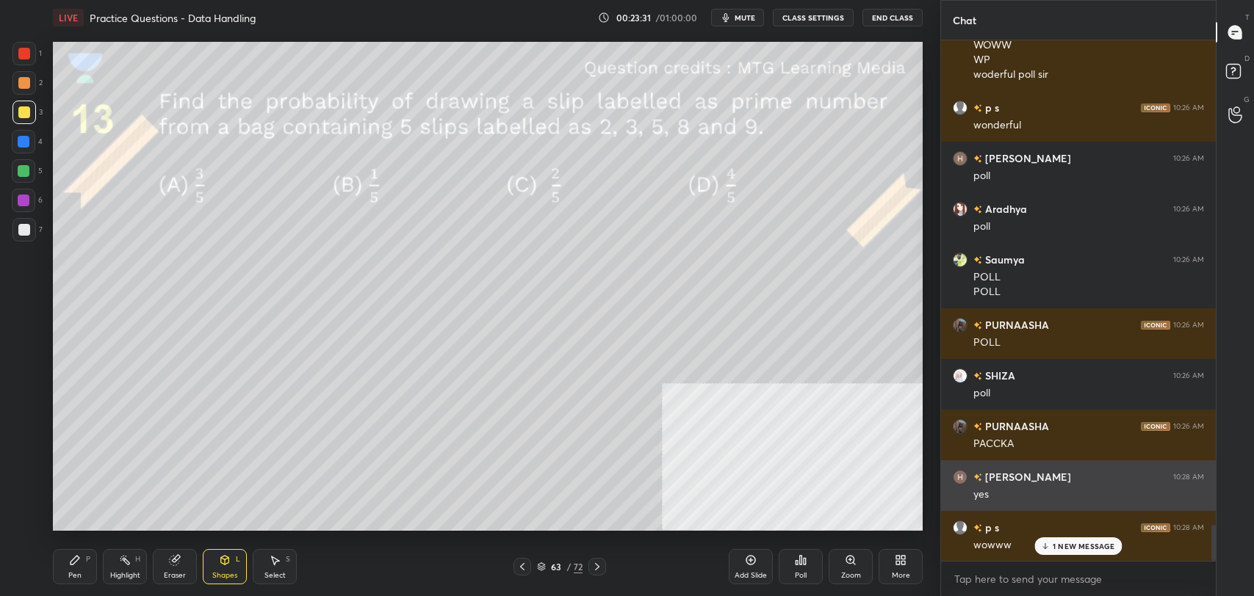
drag, startPoint x: 1067, startPoint y: 543, endPoint x: 943, endPoint y: 481, distance: 138.0
click at [1067, 542] on p "1 NEW MESSAGE" at bounding box center [1084, 546] width 62 height 9
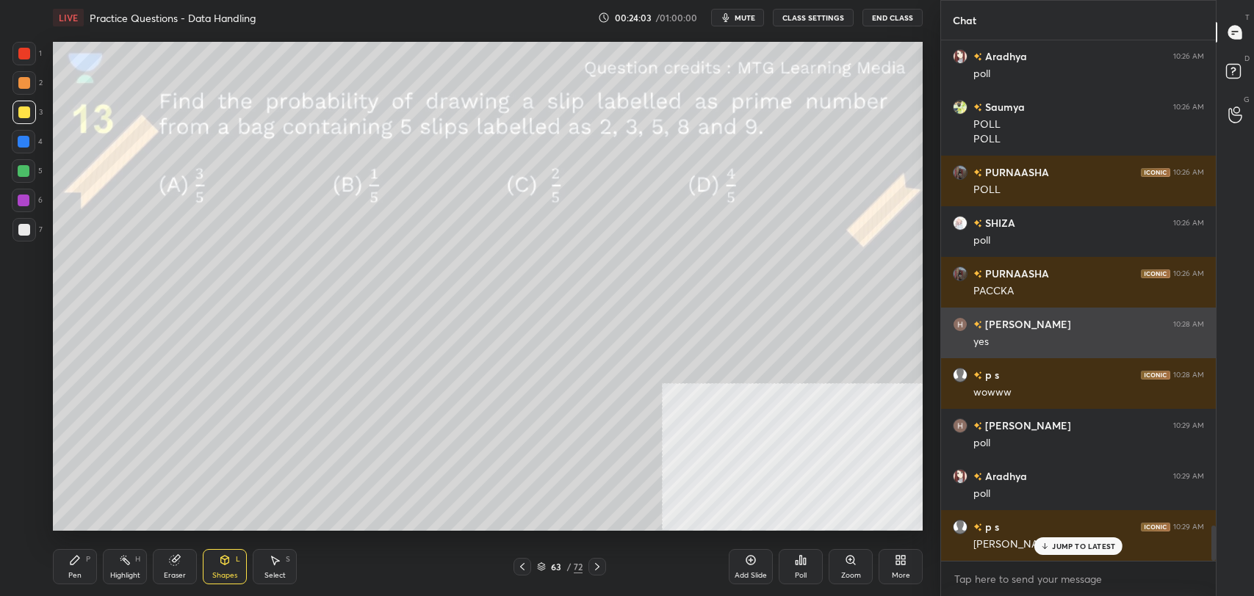
scroll to position [7225, 0]
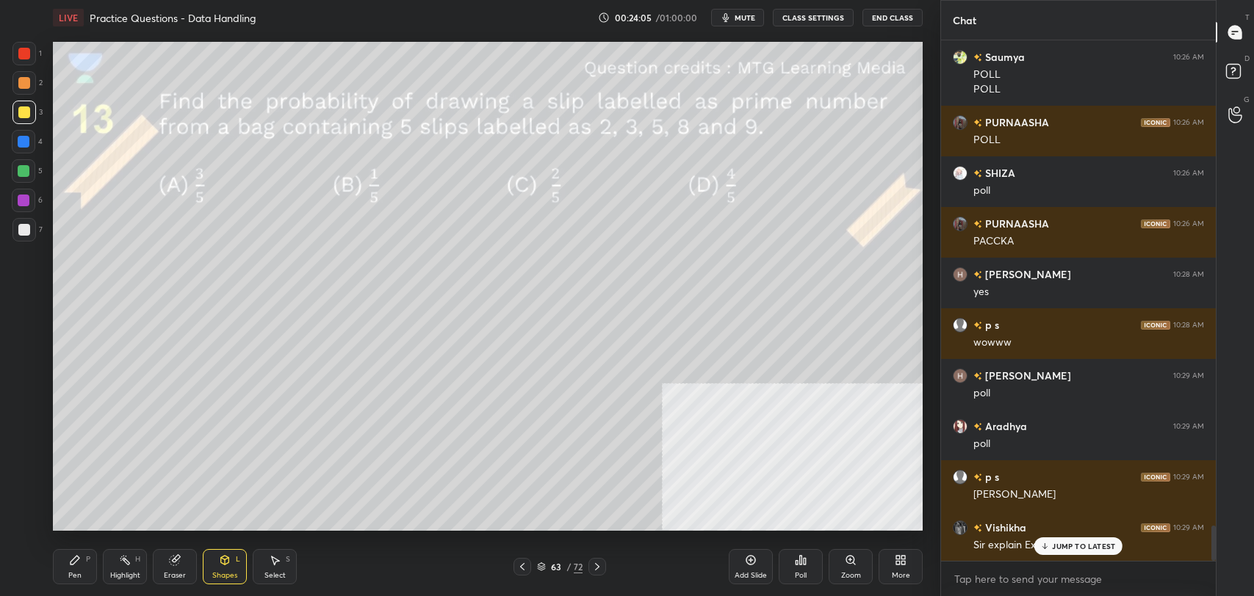
click at [1064, 542] on p "JUMP TO LATEST" at bounding box center [1083, 546] width 63 height 9
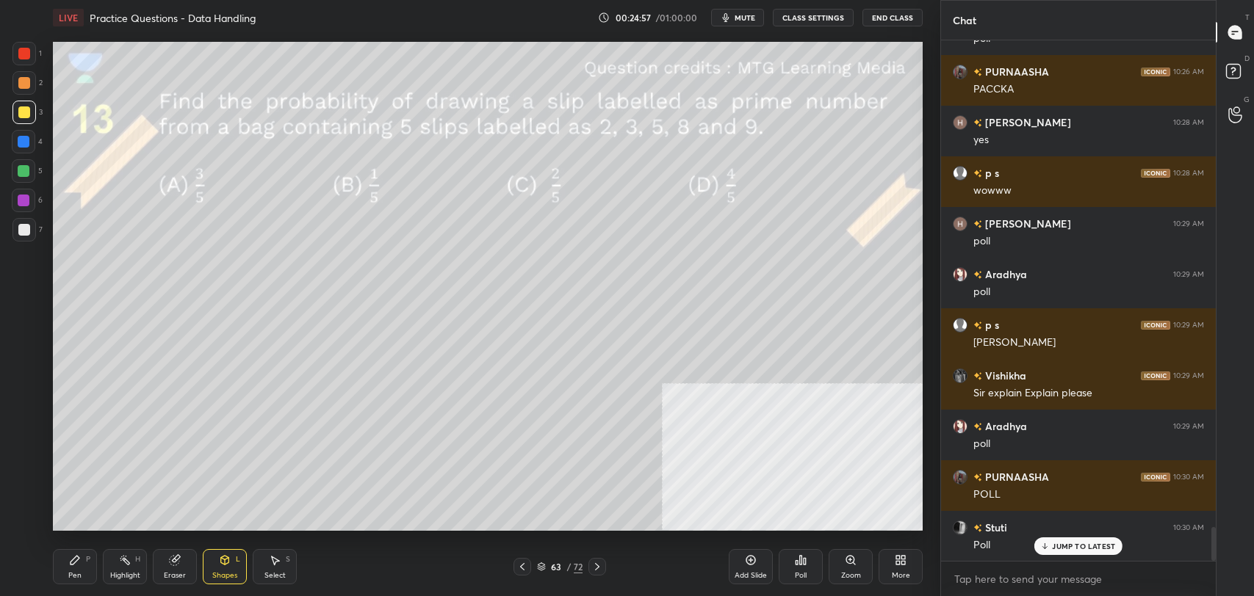
scroll to position [7428, 0]
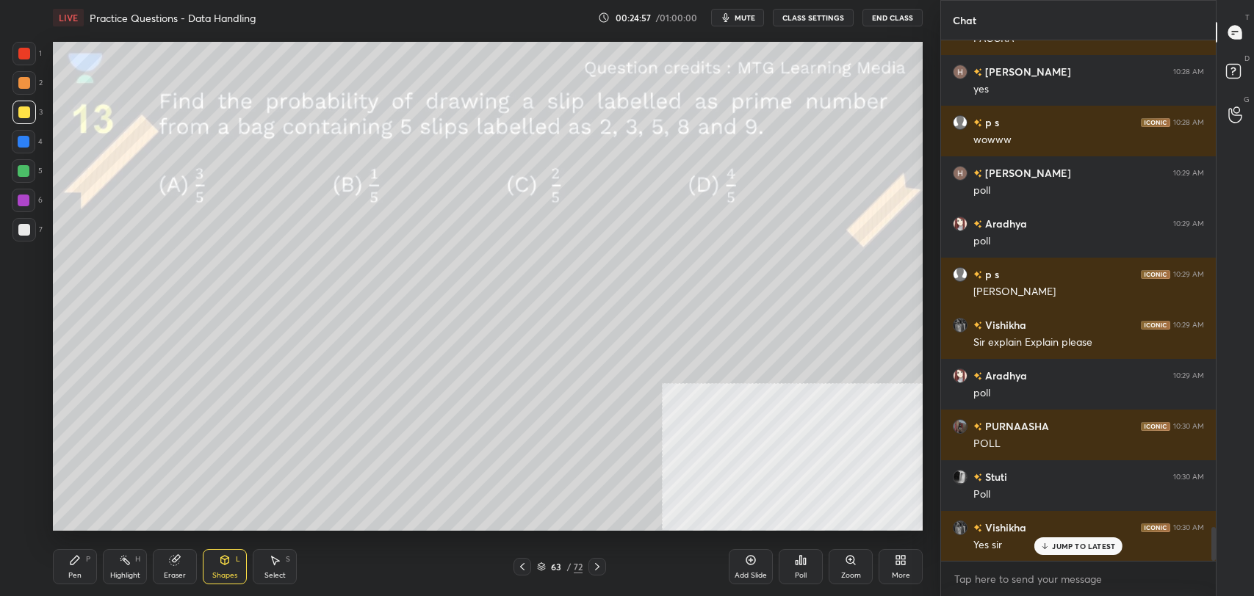
click at [1081, 546] on p "JUMP TO LATEST" at bounding box center [1083, 546] width 63 height 9
click at [801, 558] on icon at bounding box center [801, 560] width 2 height 9
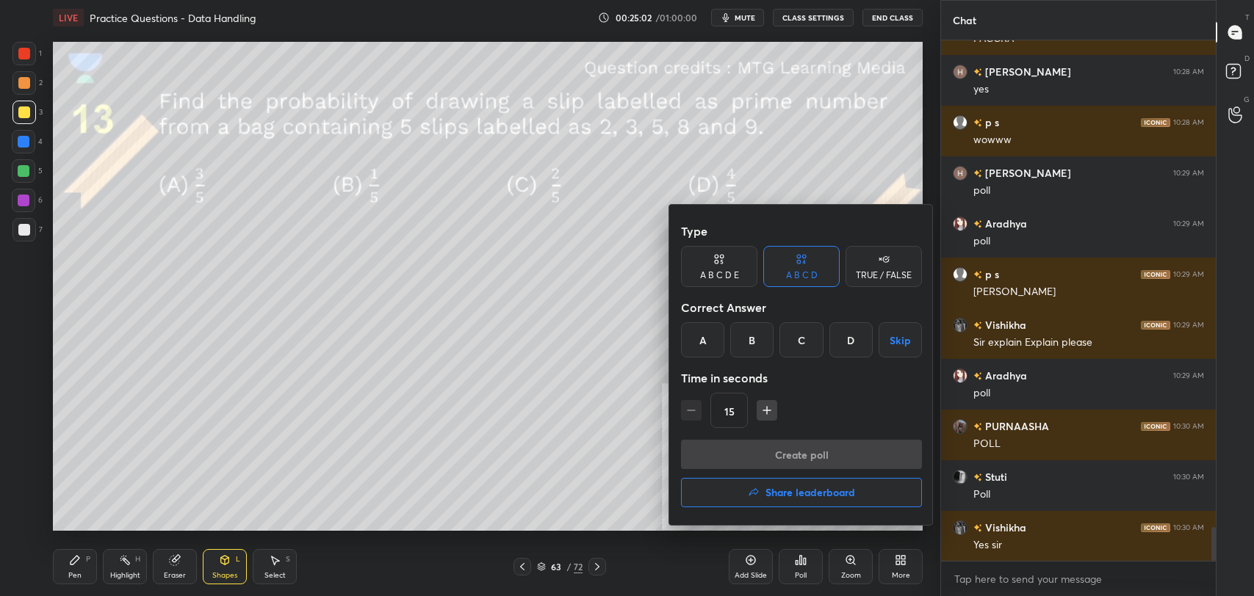
click at [696, 341] on div "A" at bounding box center [702, 339] width 43 height 35
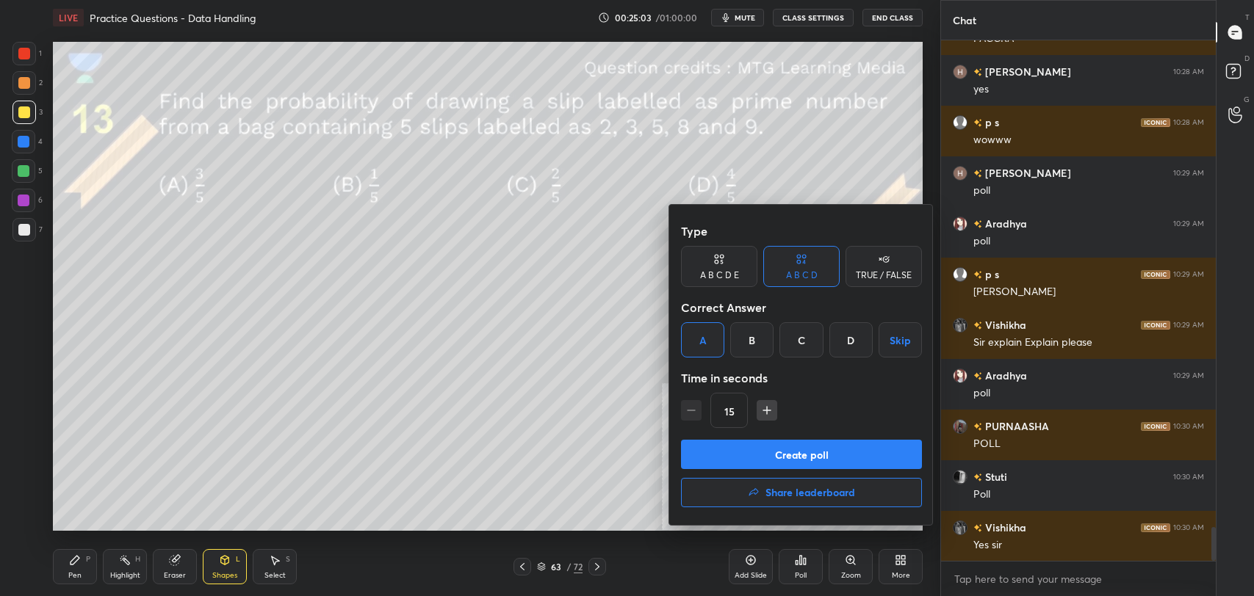
click at [784, 452] on button "Create poll" at bounding box center [801, 454] width 241 height 29
type textarea "x"
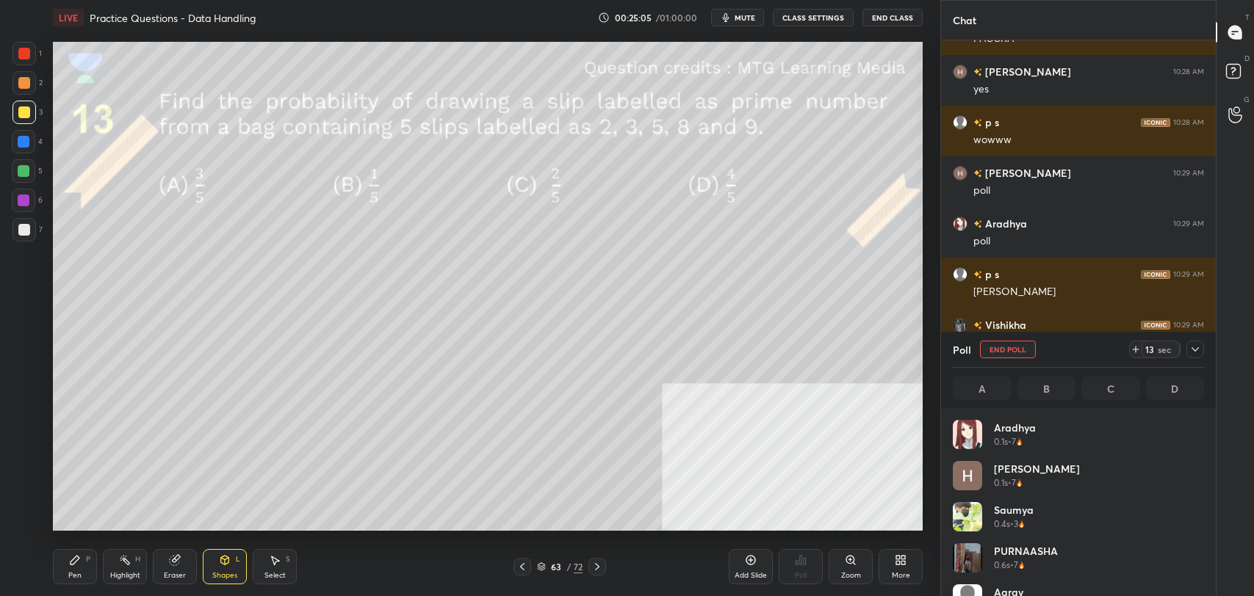
scroll to position [172, 247]
click at [819, 14] on button "CLASS SETTINGS" at bounding box center [813, 18] width 81 height 18
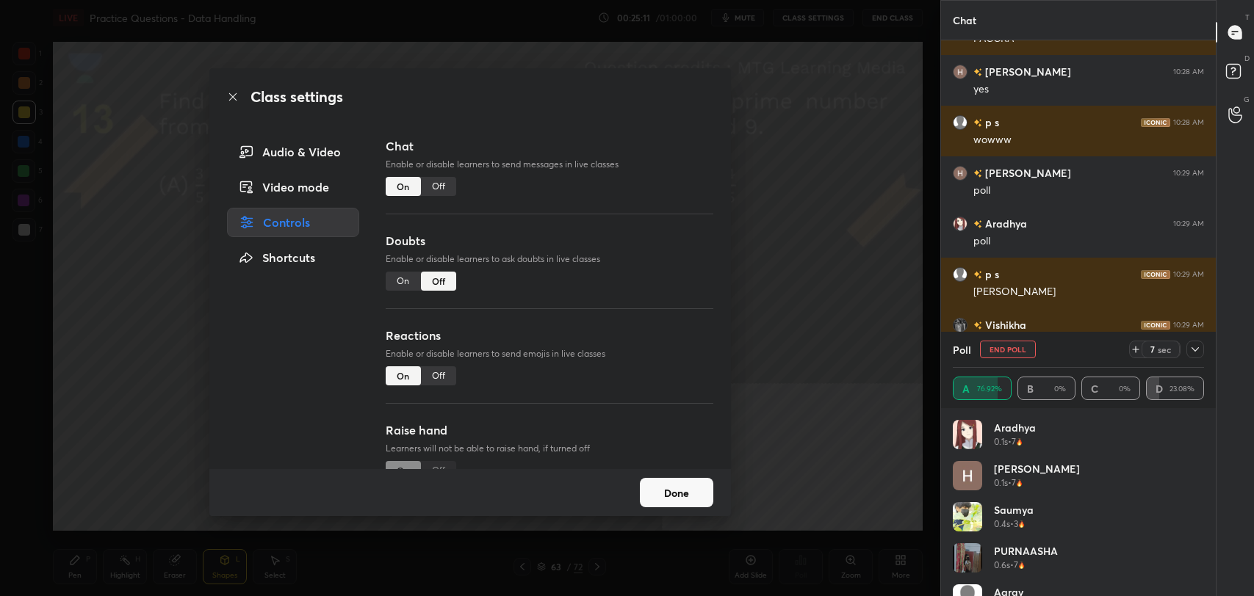
click at [436, 181] on div "Off" at bounding box center [438, 186] width 35 height 19
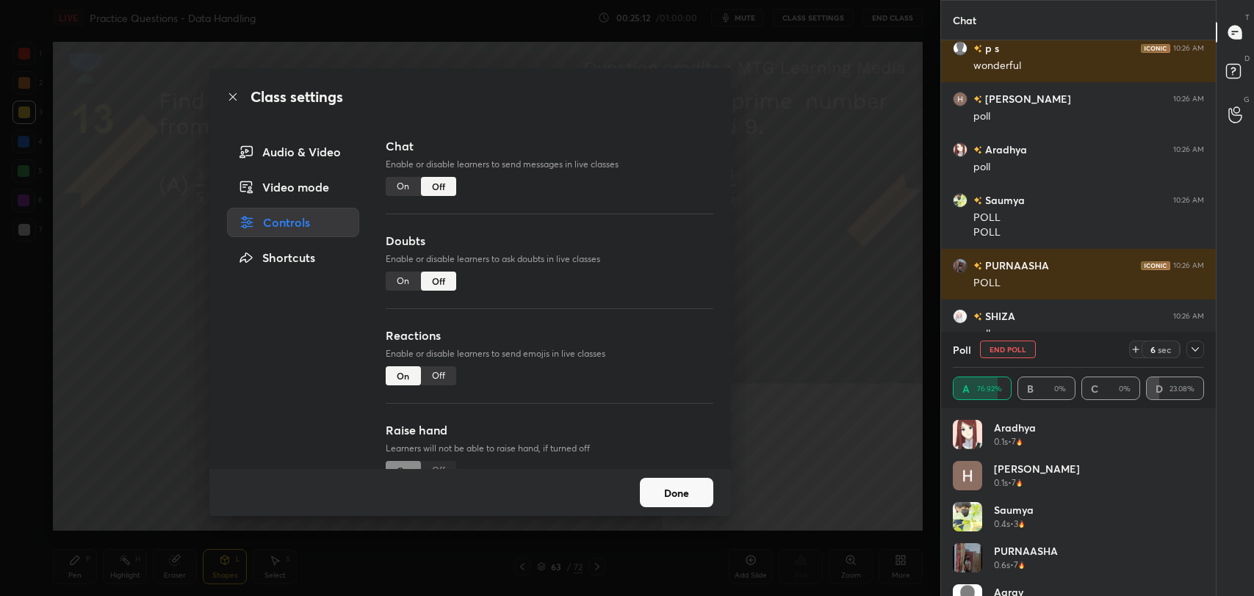
click at [230, 97] on icon at bounding box center [233, 97] width 12 height 12
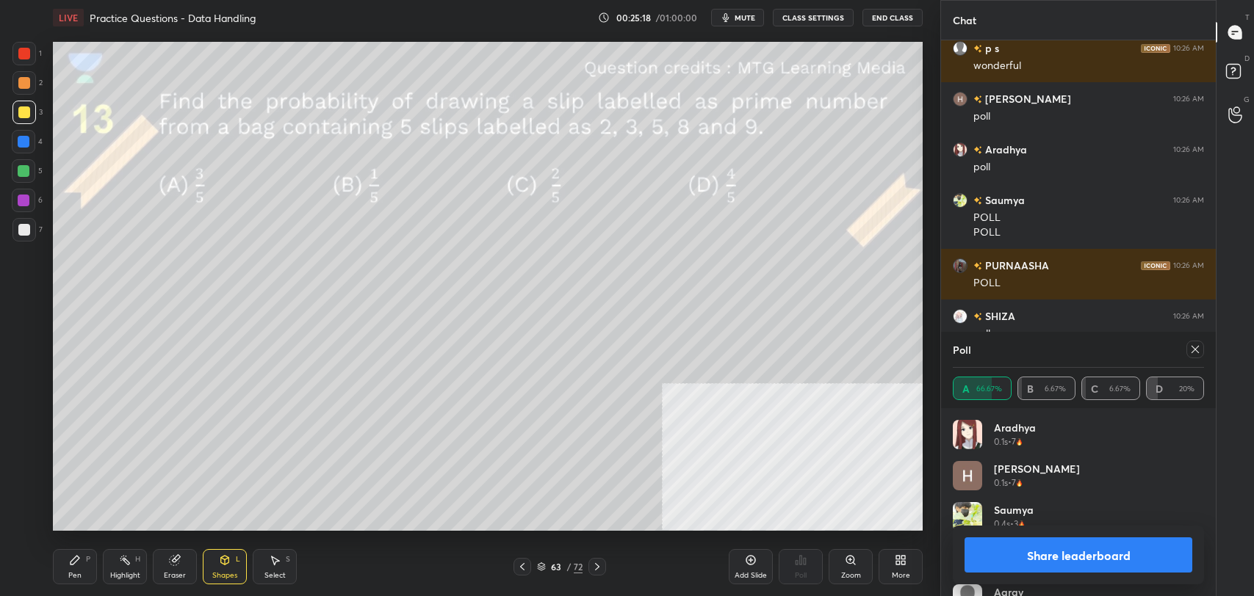
click at [1072, 550] on button "Share leaderboard" at bounding box center [1078, 555] width 228 height 35
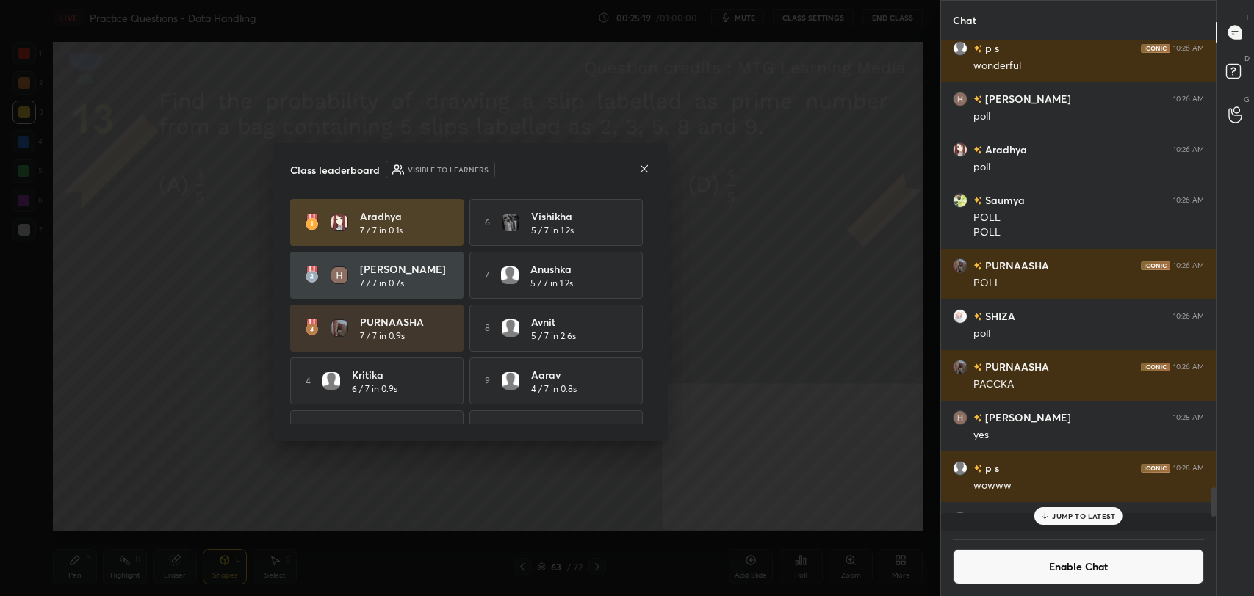
scroll to position [4, 4]
click at [644, 166] on icon at bounding box center [644, 169] width 12 height 12
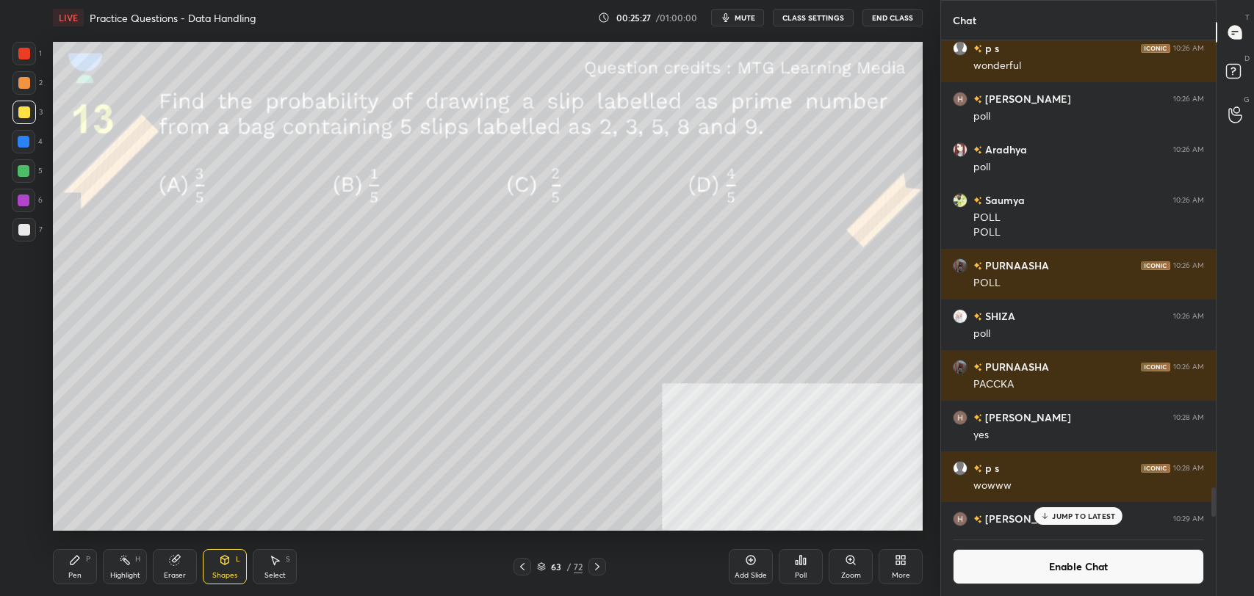
click at [128, 574] on div "Highlight" at bounding box center [125, 575] width 30 height 7
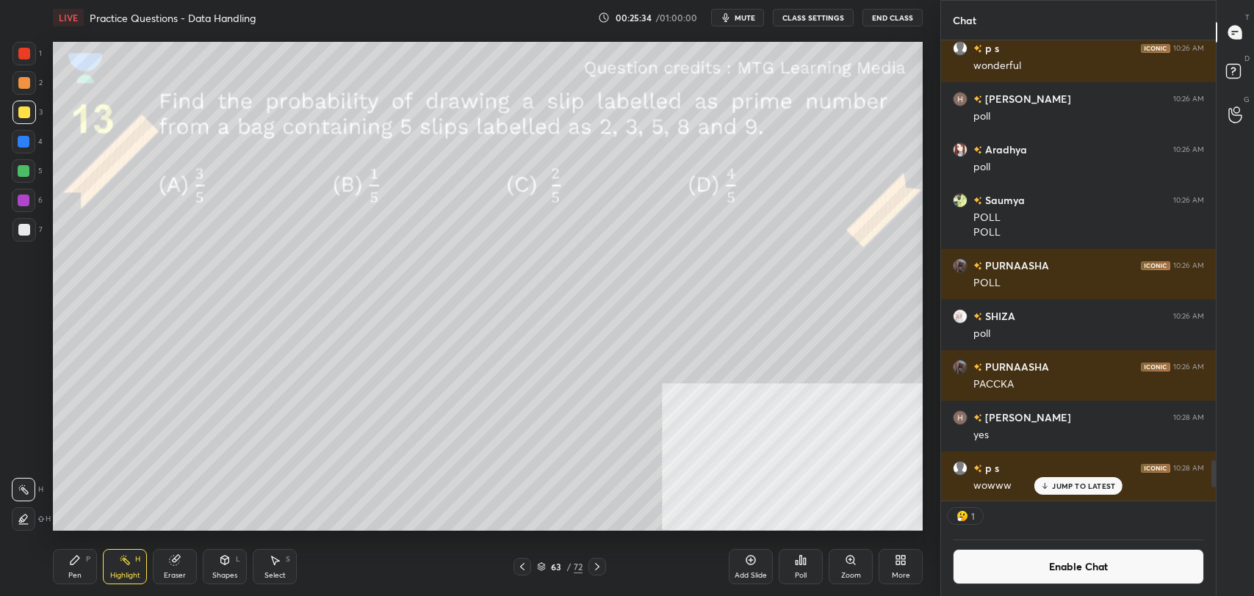
scroll to position [456, 270]
click at [90, 551] on div "Pen P" at bounding box center [75, 566] width 44 height 35
click at [229, 564] on icon at bounding box center [225, 561] width 12 height 12
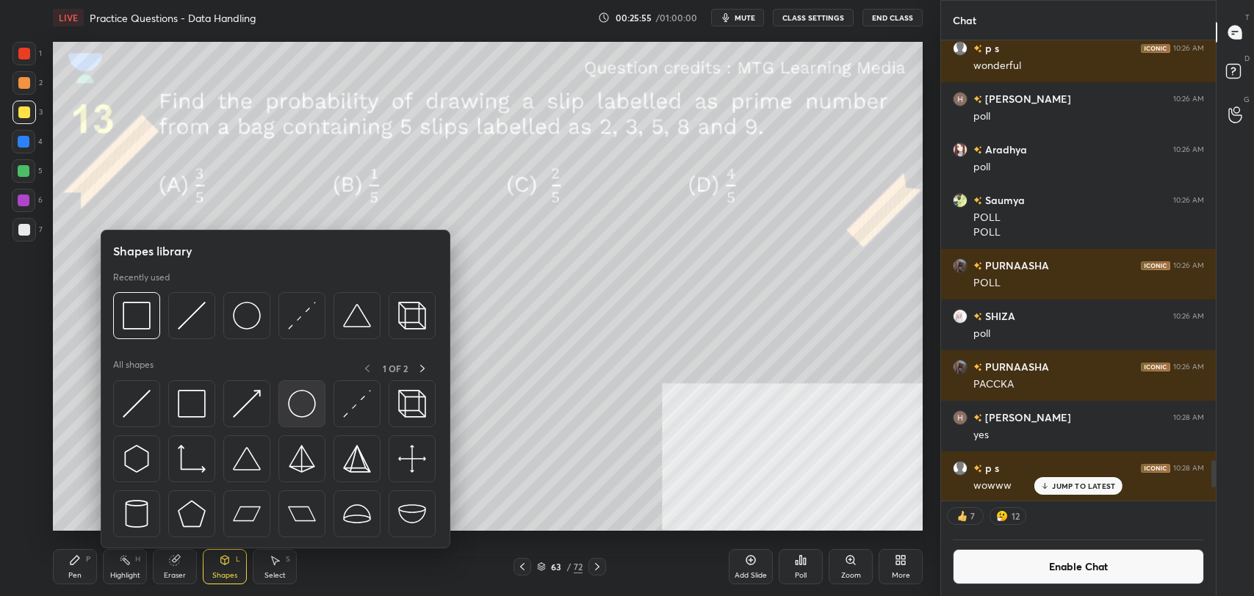
click at [306, 405] on img at bounding box center [302, 404] width 28 height 28
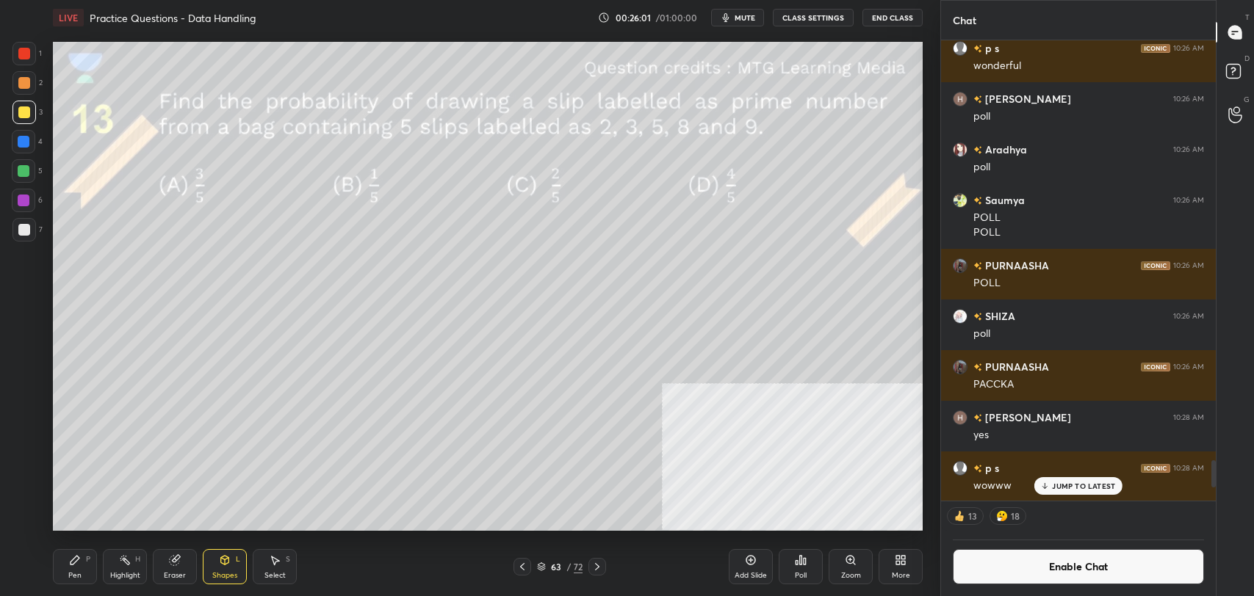
click at [94, 569] on div "Pen P" at bounding box center [75, 566] width 44 height 35
click at [129, 565] on icon at bounding box center [125, 561] width 12 height 12
click at [73, 574] on div "Pen" at bounding box center [74, 575] width 13 height 7
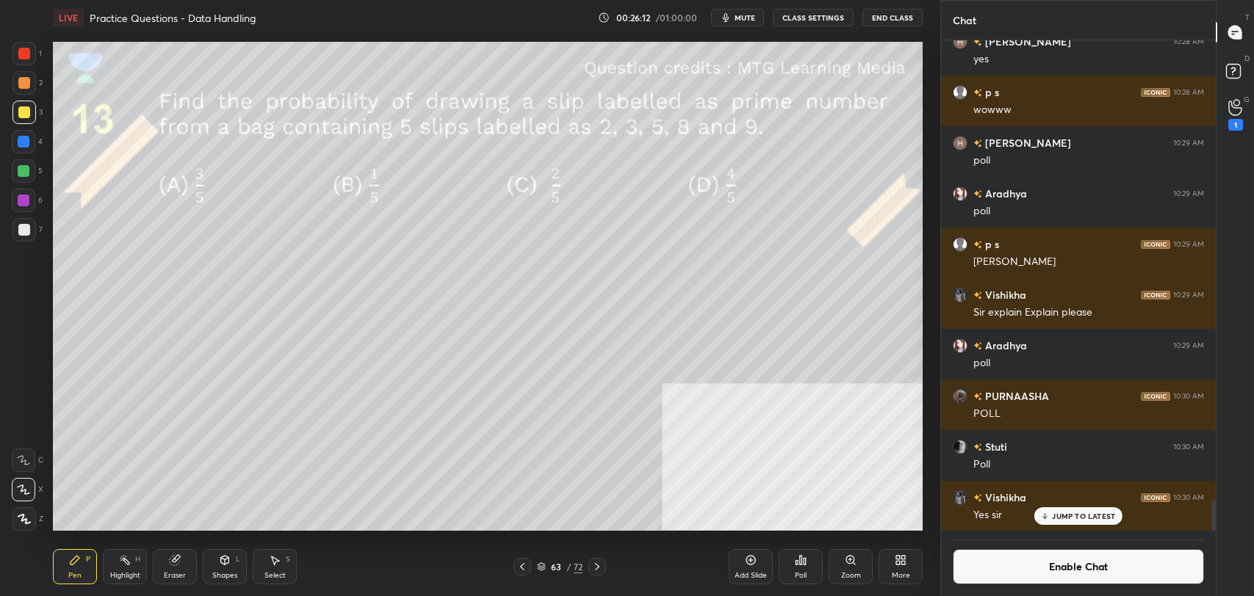
click at [1010, 571] on button "Enable Chat" at bounding box center [1078, 566] width 251 height 35
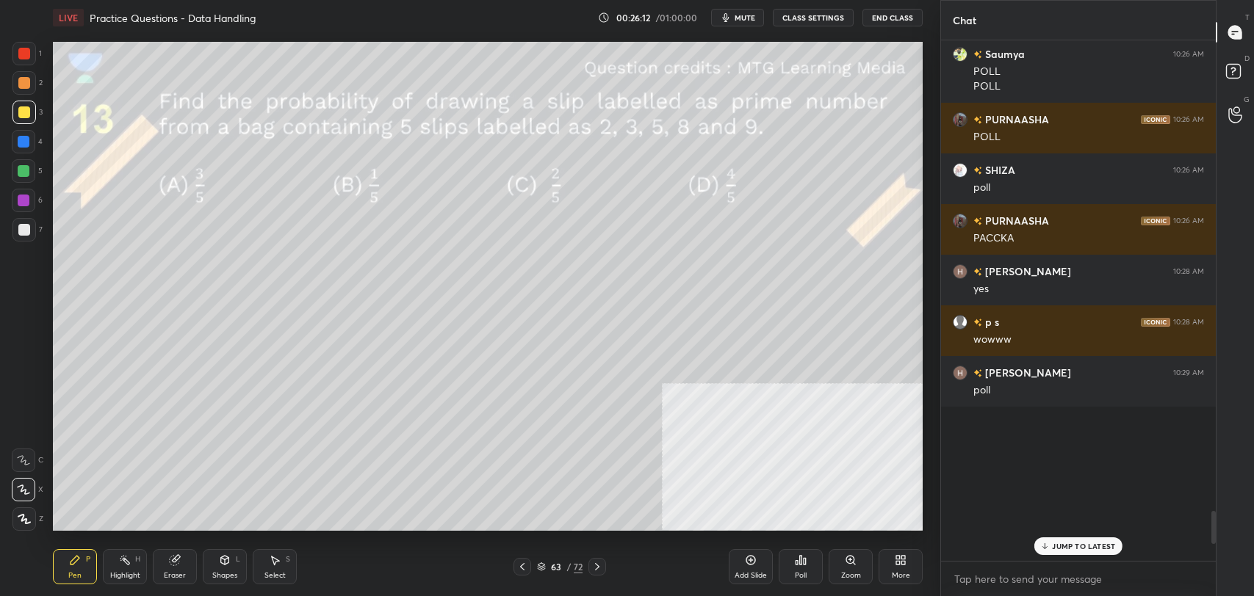
scroll to position [517, 270]
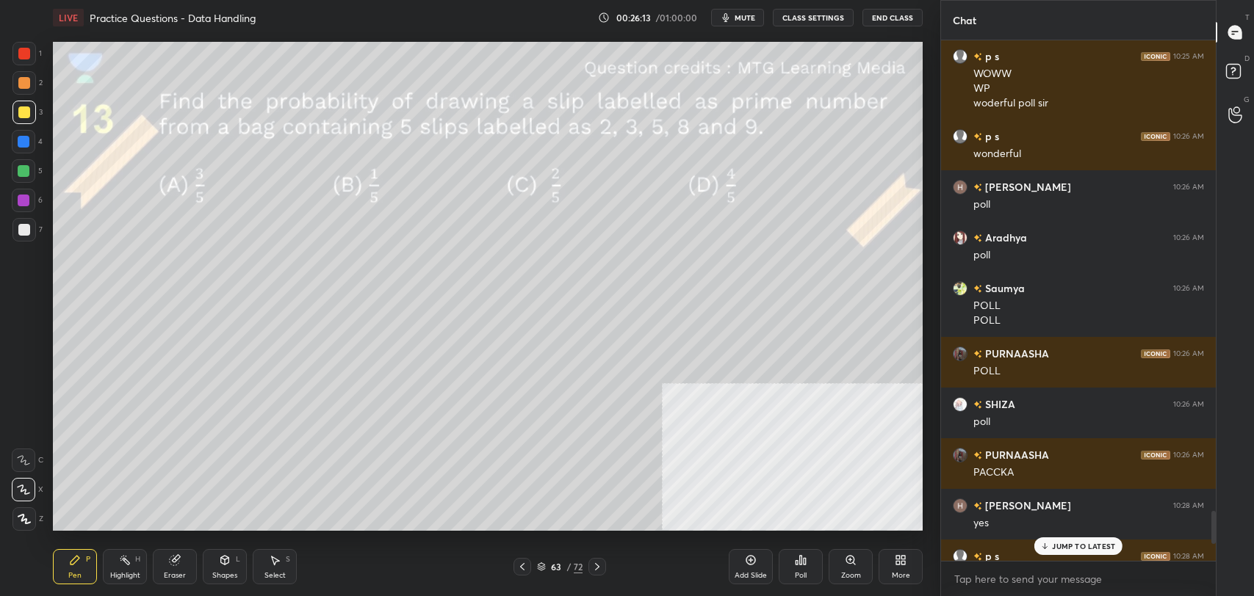
click at [1081, 544] on p "JUMP TO LATEST" at bounding box center [1083, 546] width 63 height 9
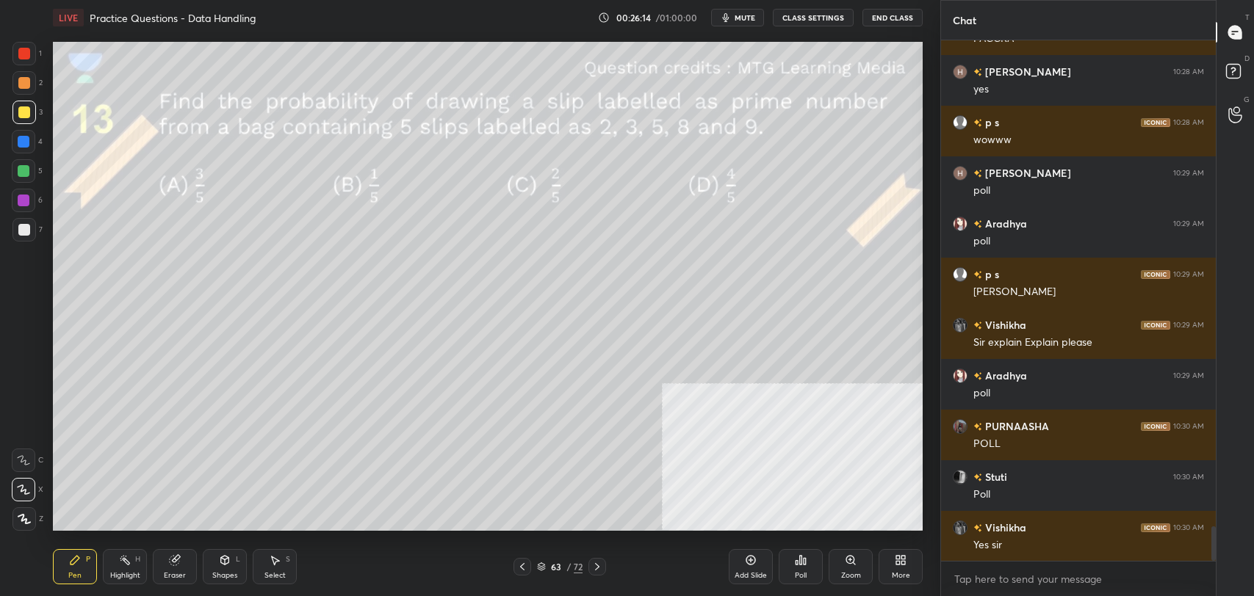
click at [226, 569] on div "Shapes L" at bounding box center [225, 566] width 44 height 35
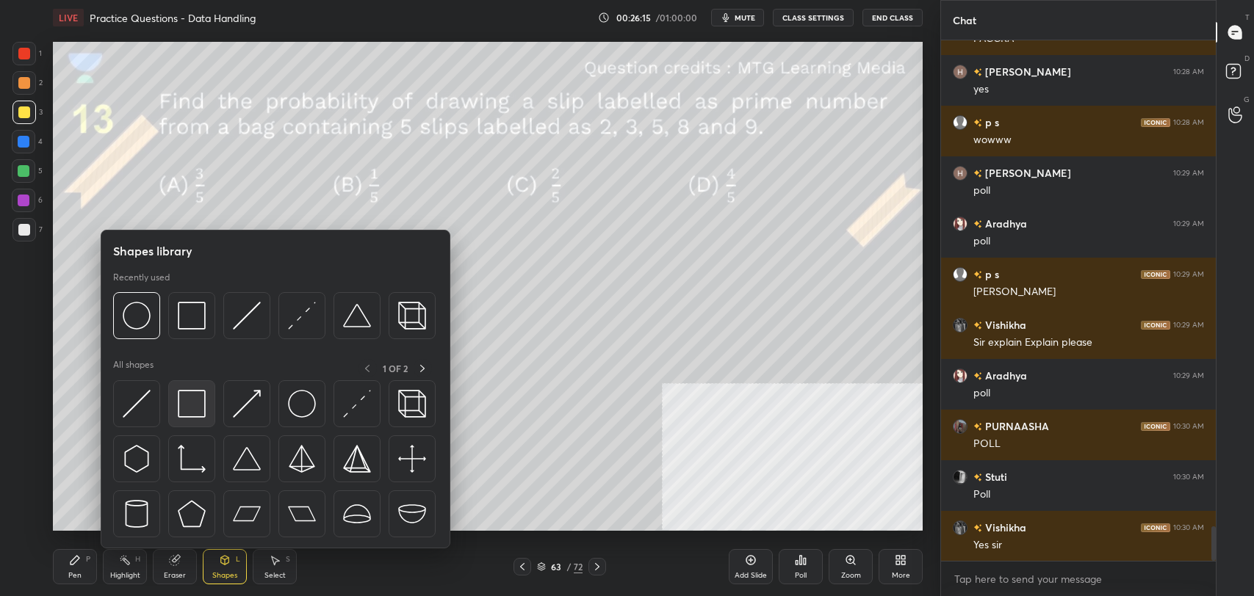
click at [199, 388] on div at bounding box center [191, 403] width 47 height 47
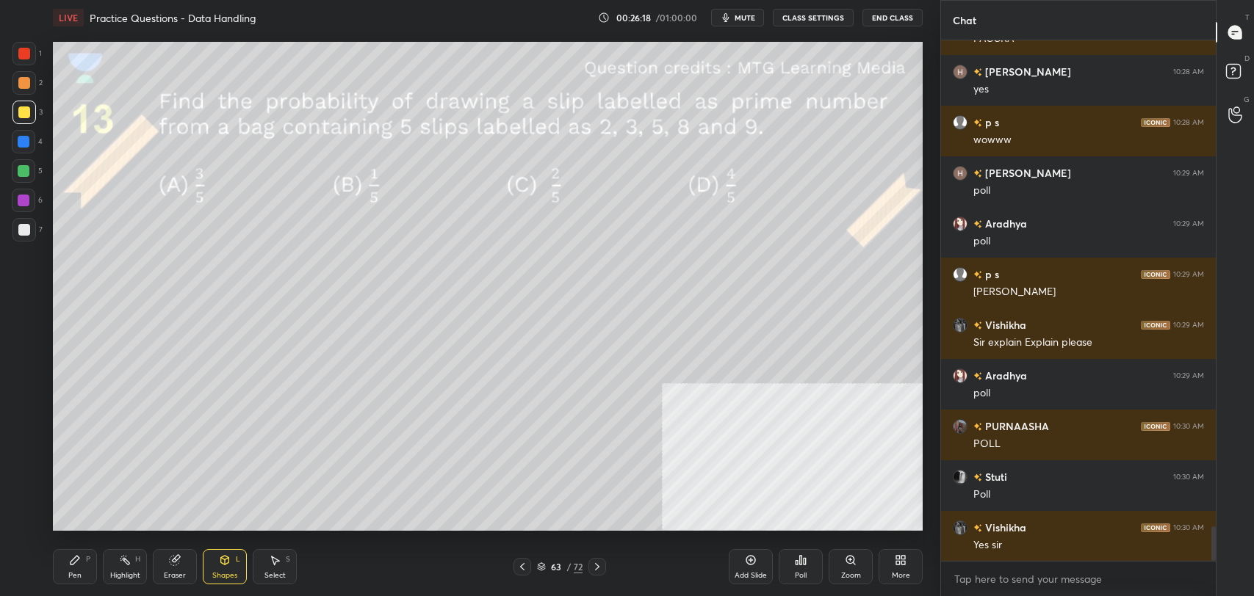
click at [599, 568] on icon at bounding box center [597, 567] width 12 height 12
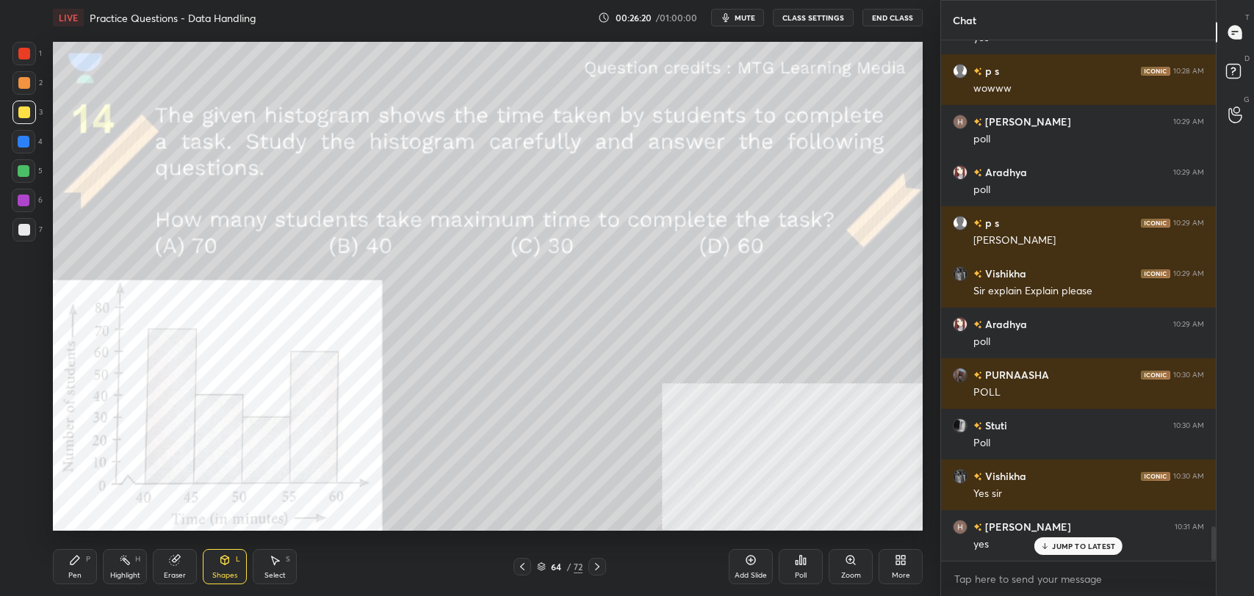
scroll to position [7389, 0]
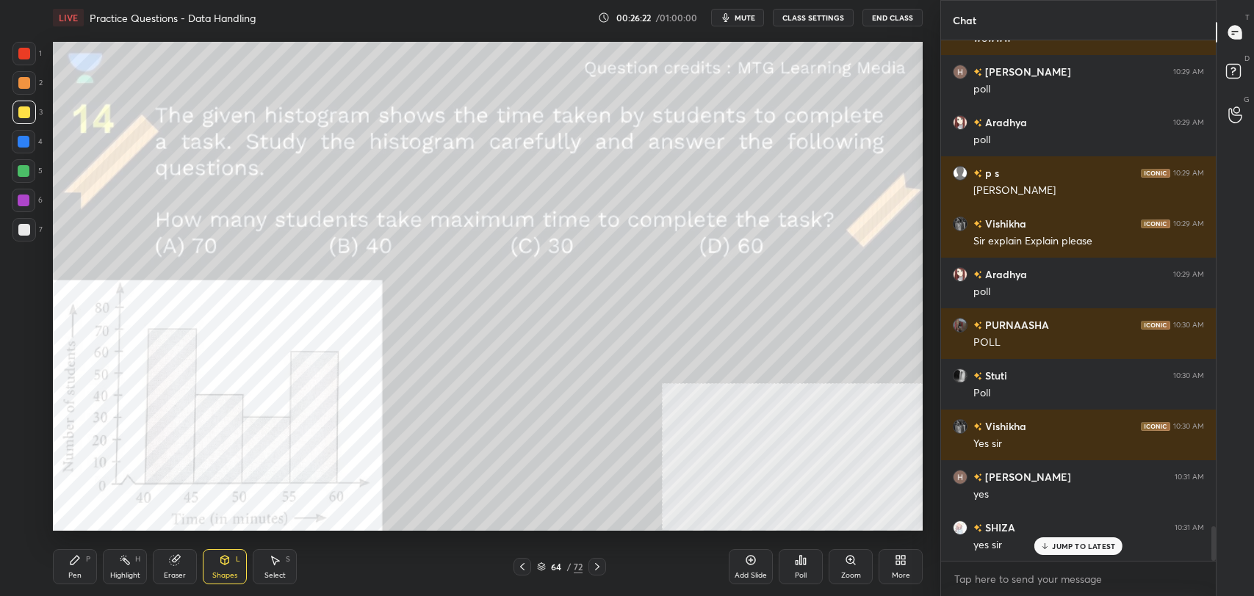
click at [229, 563] on icon at bounding box center [225, 561] width 12 height 12
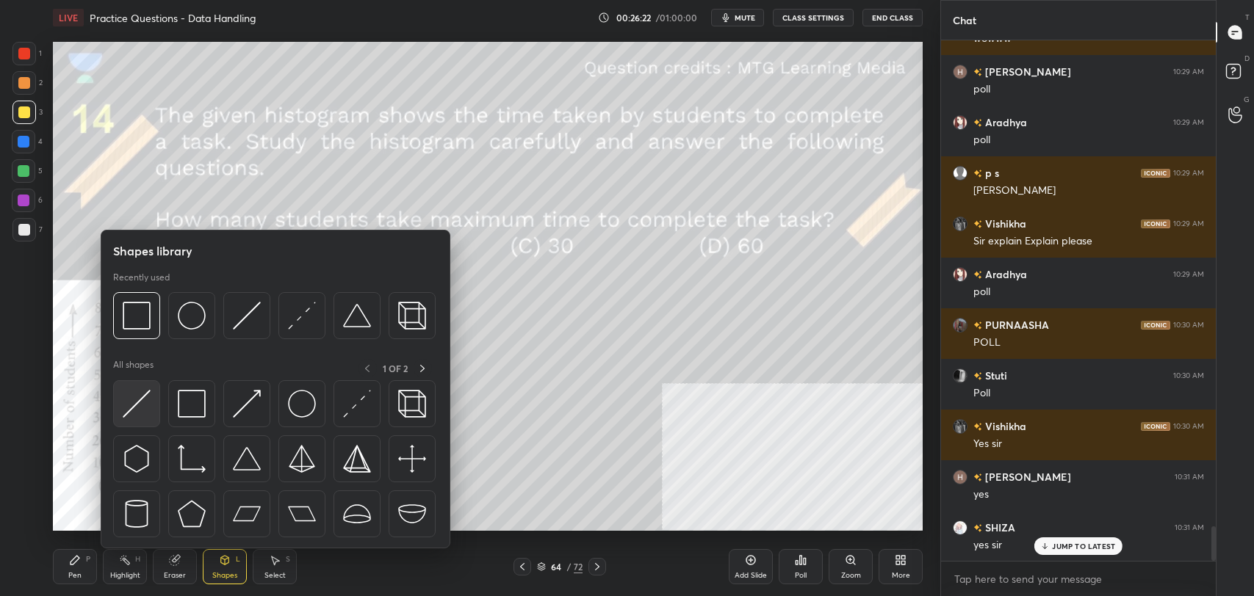
click at [148, 397] on img at bounding box center [137, 404] width 28 height 28
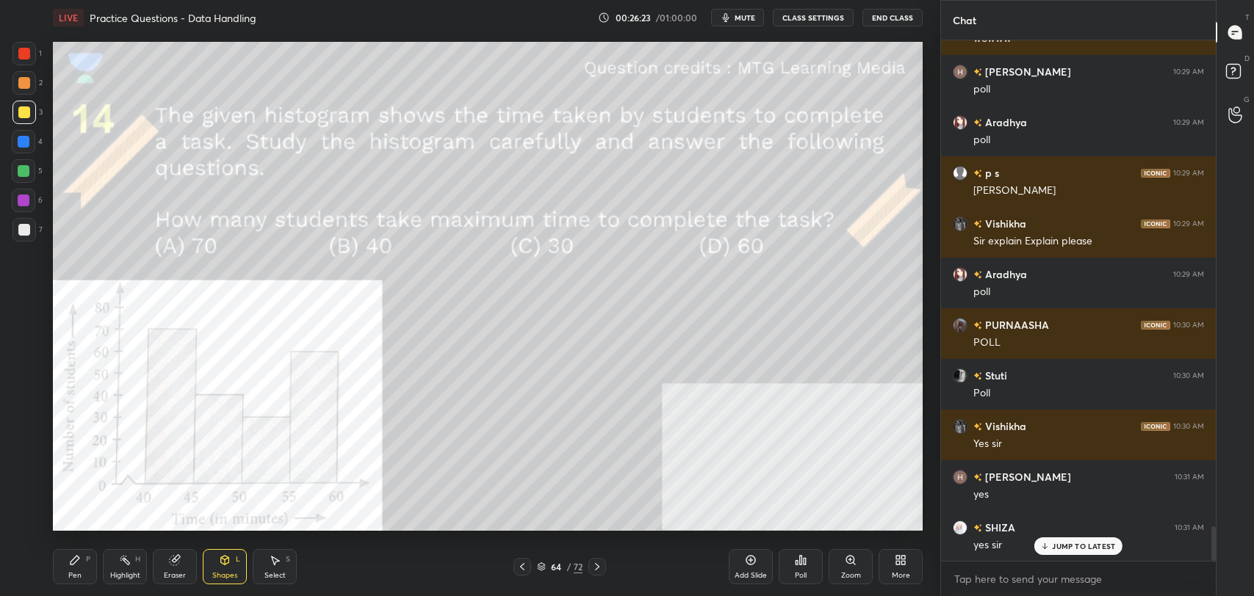
click at [24, 43] on div at bounding box center [24, 54] width 24 height 24
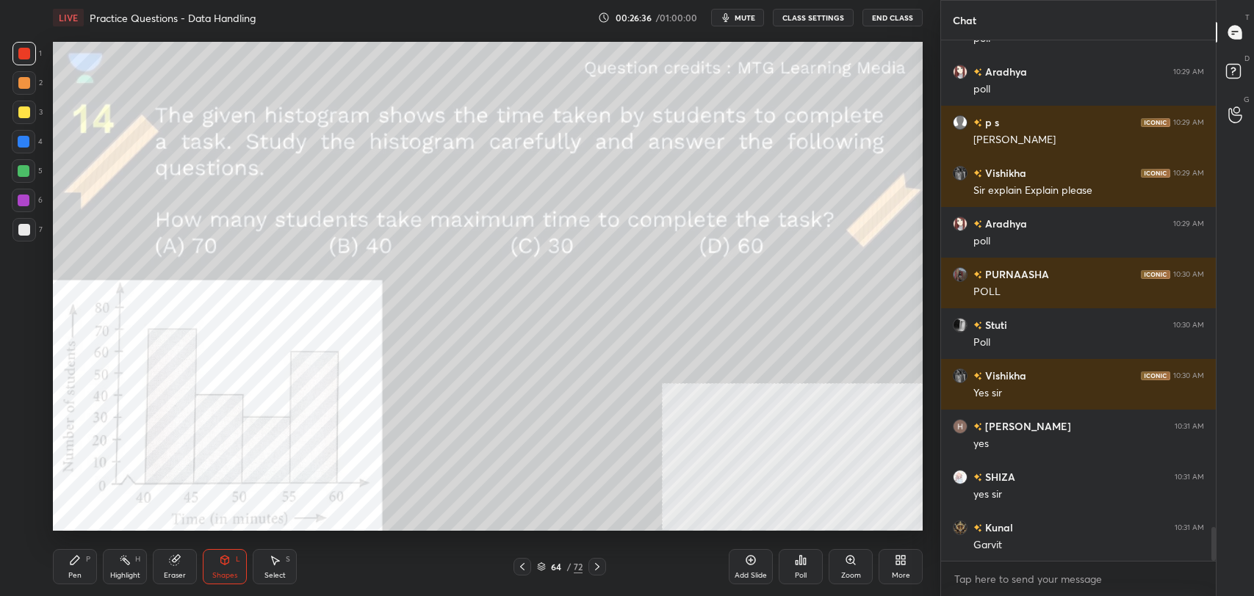
scroll to position [7492, 0]
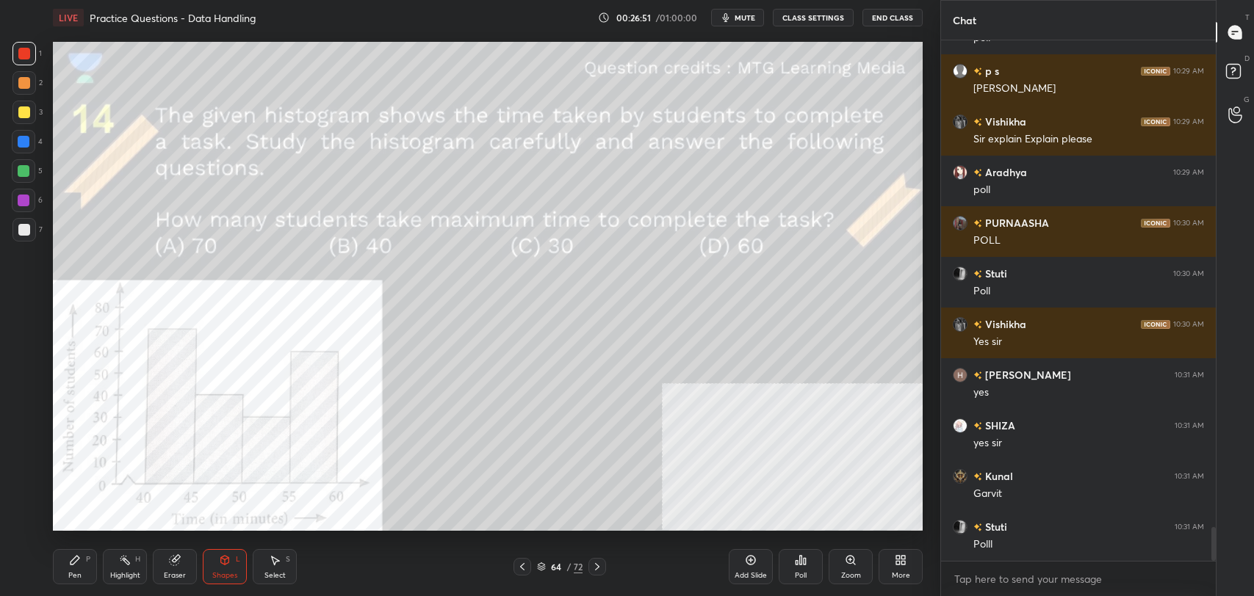
click at [88, 563] on div "Pen P" at bounding box center [75, 566] width 44 height 35
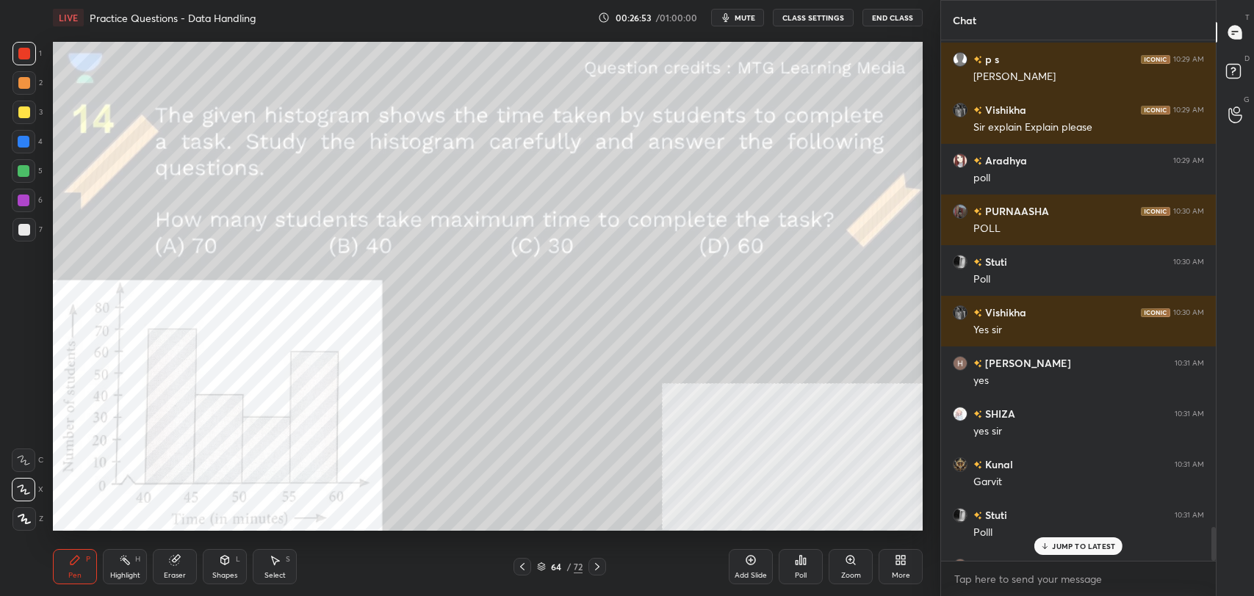
scroll to position [7541, 0]
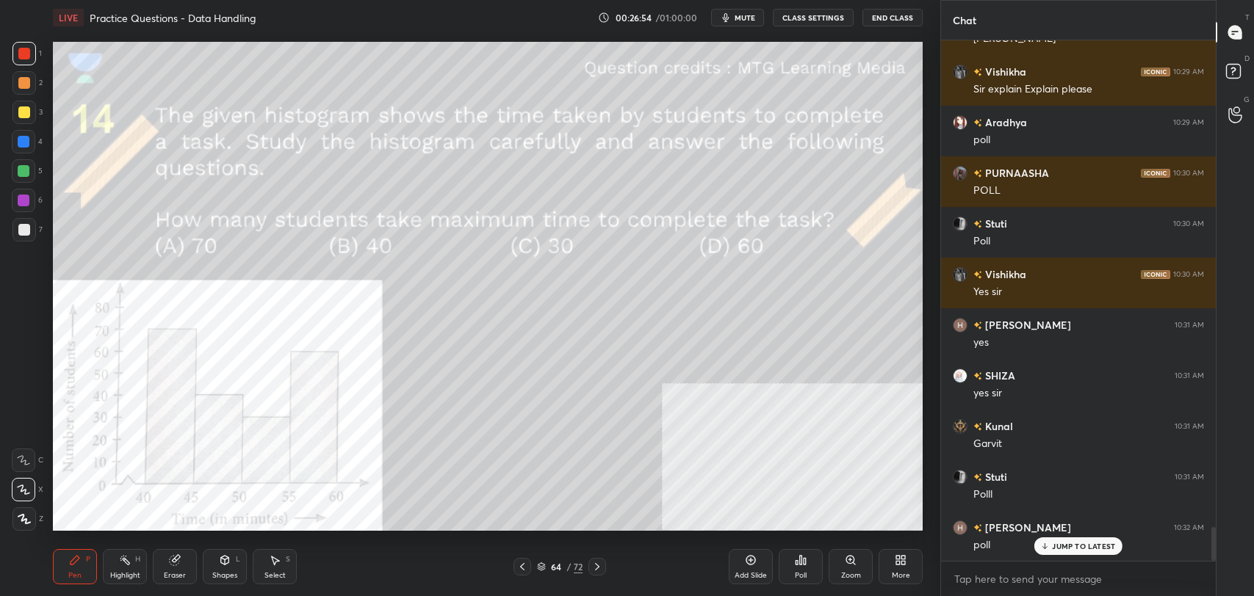
click at [1072, 544] on p "JUMP TO LATEST" at bounding box center [1083, 546] width 63 height 9
click at [1065, 542] on p "JUMP TO LATEST" at bounding box center [1083, 546] width 63 height 9
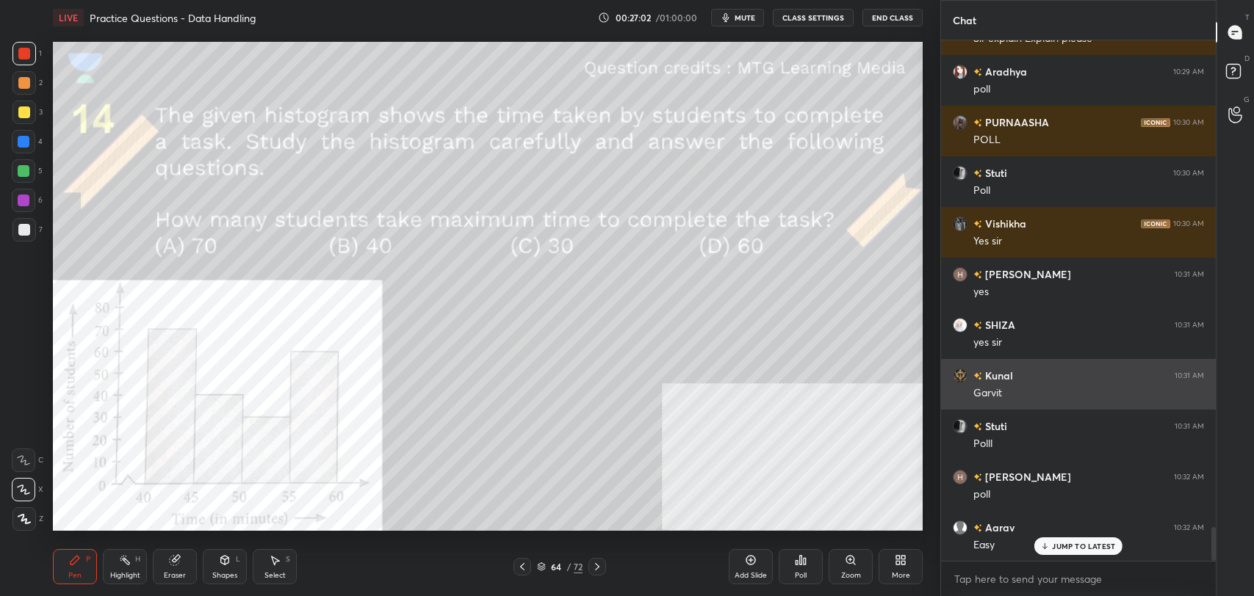
scroll to position [7643, 0]
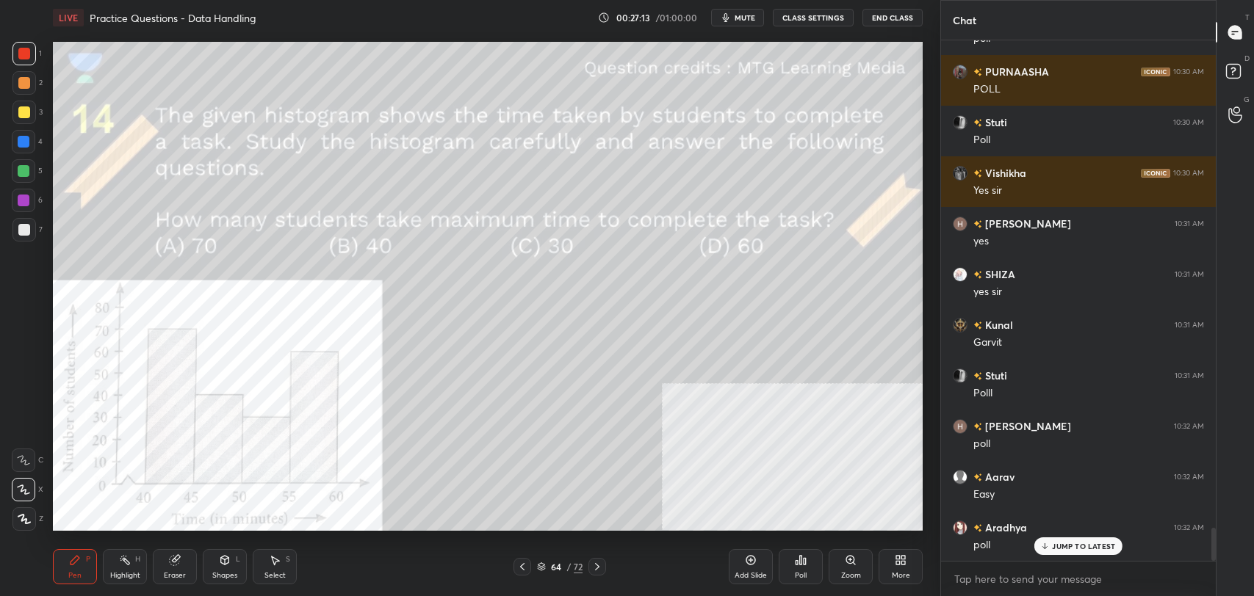
click at [1076, 547] on p "JUMP TO LATEST" at bounding box center [1083, 546] width 63 height 9
click at [32, 112] on div at bounding box center [24, 113] width 24 height 24
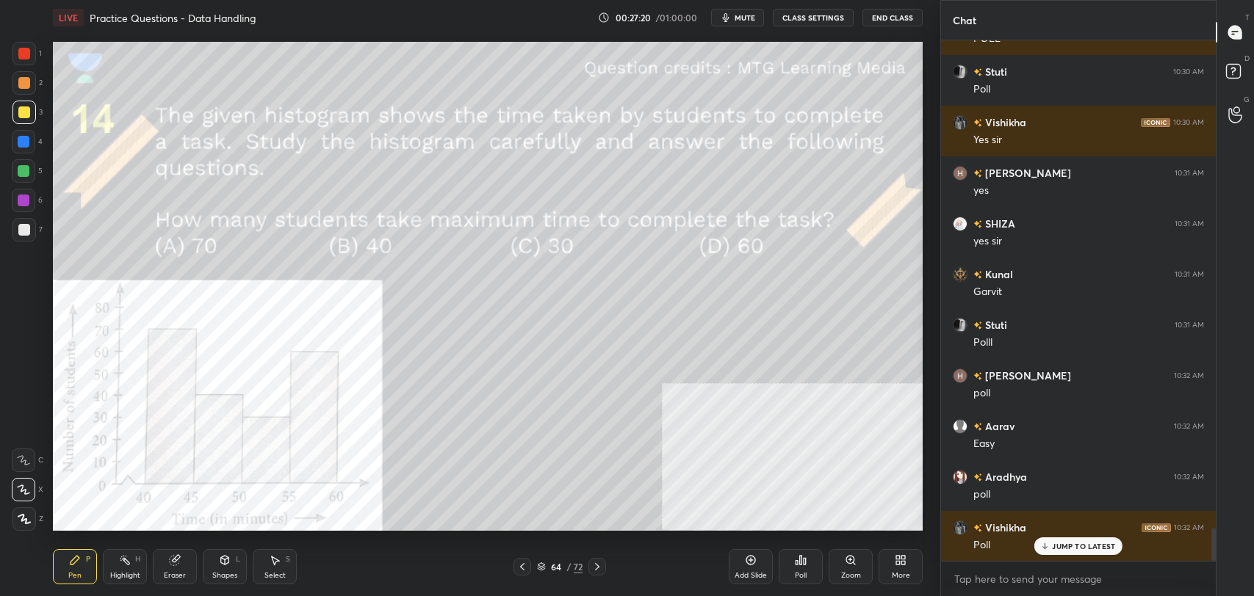
click at [1081, 549] on p "JUMP TO LATEST" at bounding box center [1083, 546] width 63 height 9
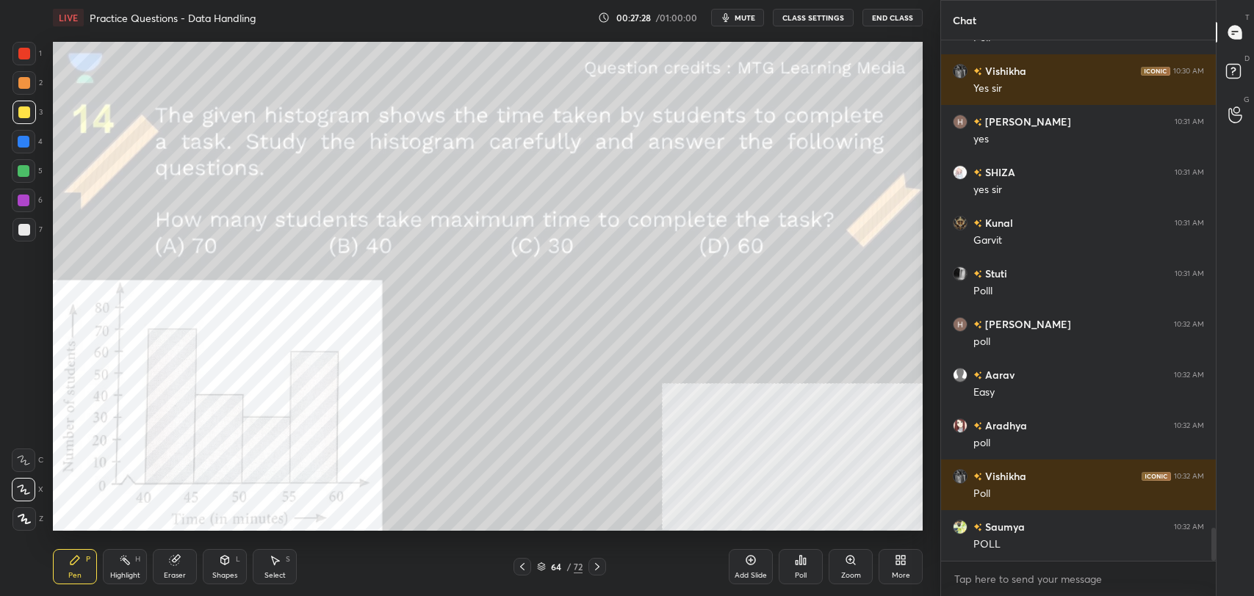
scroll to position [7795, 0]
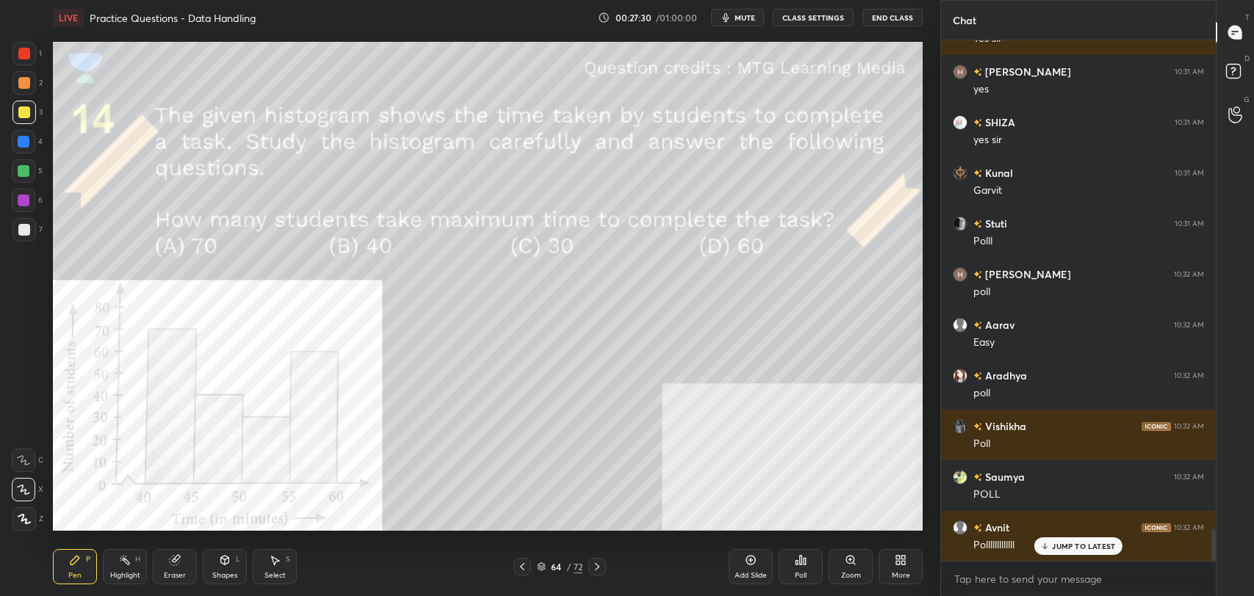
click at [1081, 548] on p "JUMP TO LATEST" at bounding box center [1083, 546] width 63 height 9
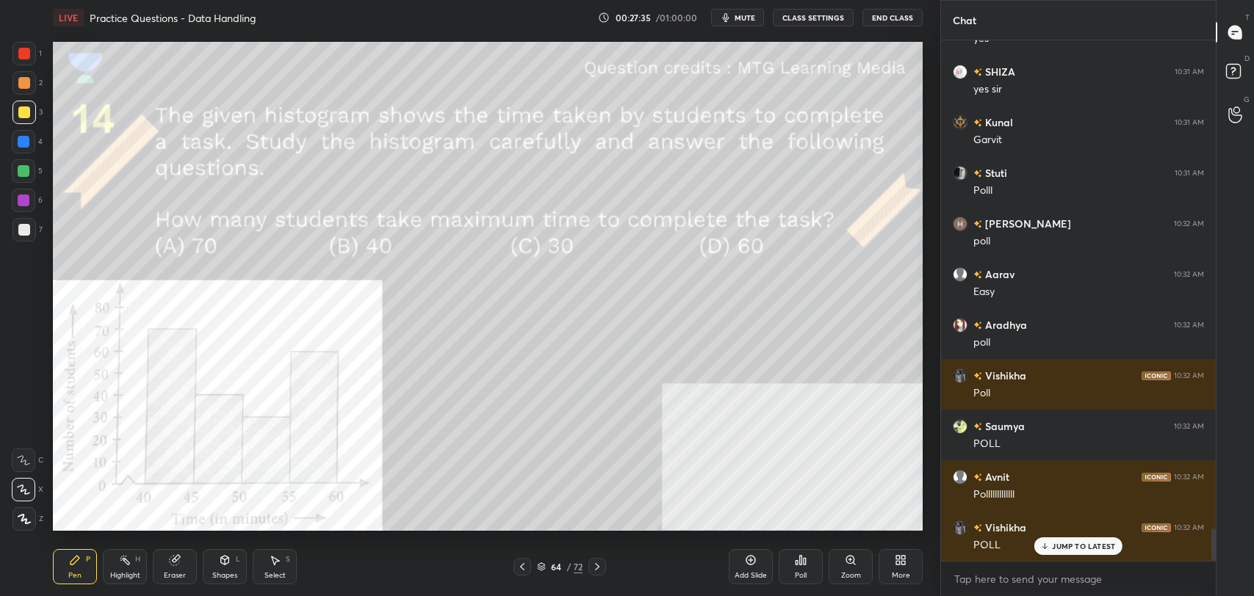
click at [24, 90] on div at bounding box center [24, 83] width 24 height 24
click at [1079, 546] on p "JUMP TO LATEST" at bounding box center [1083, 546] width 63 height 9
click at [809, 569] on div "Poll" at bounding box center [801, 566] width 44 height 35
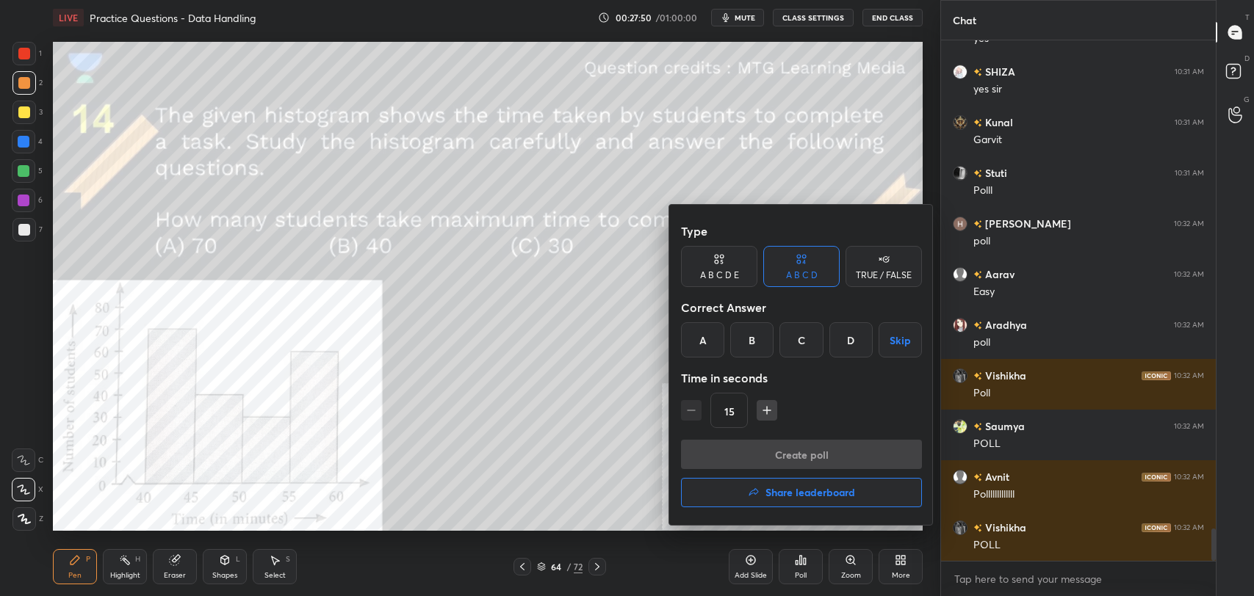
scroll to position [7897, 0]
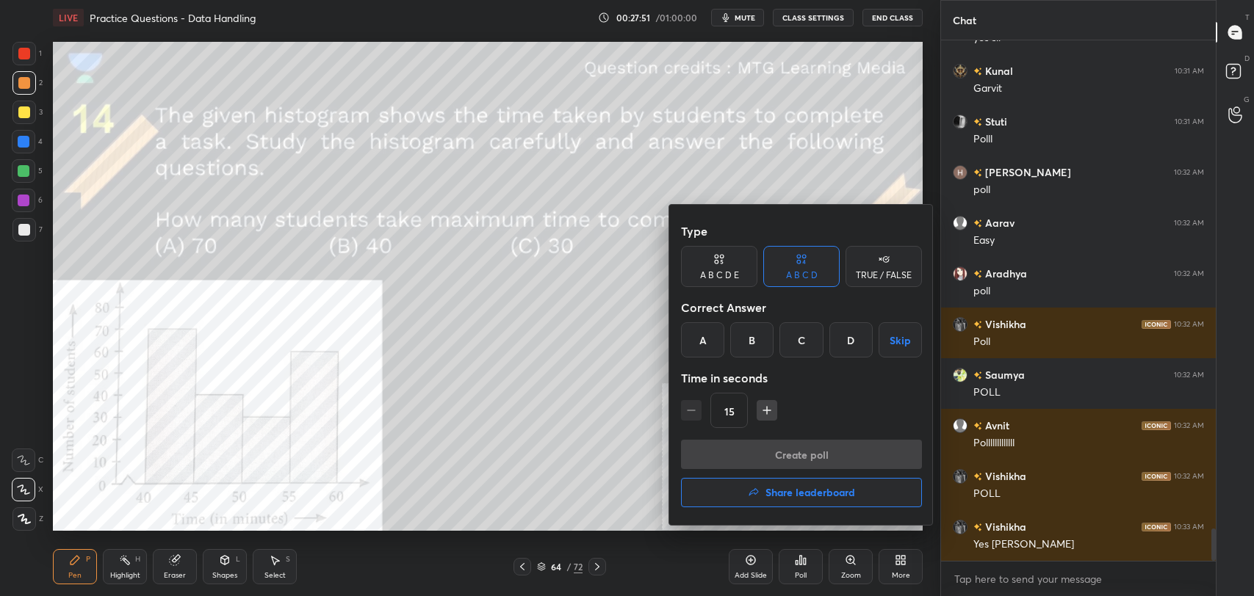
click at [862, 336] on div "D" at bounding box center [850, 339] width 43 height 35
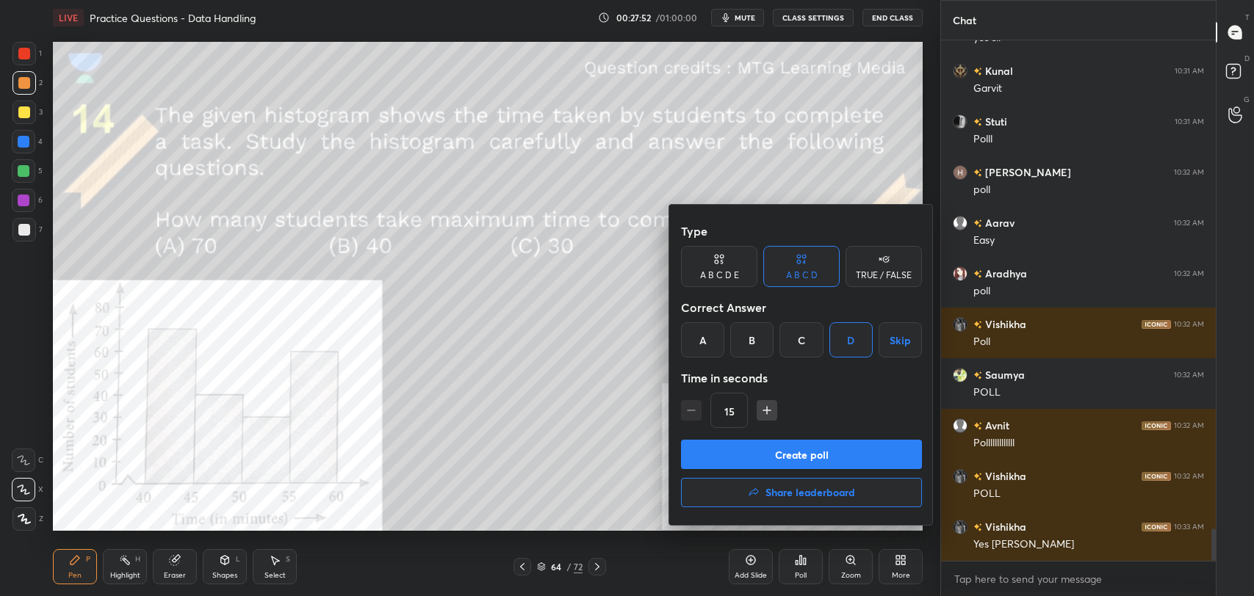
click at [819, 460] on button "Create poll" at bounding box center [801, 454] width 241 height 29
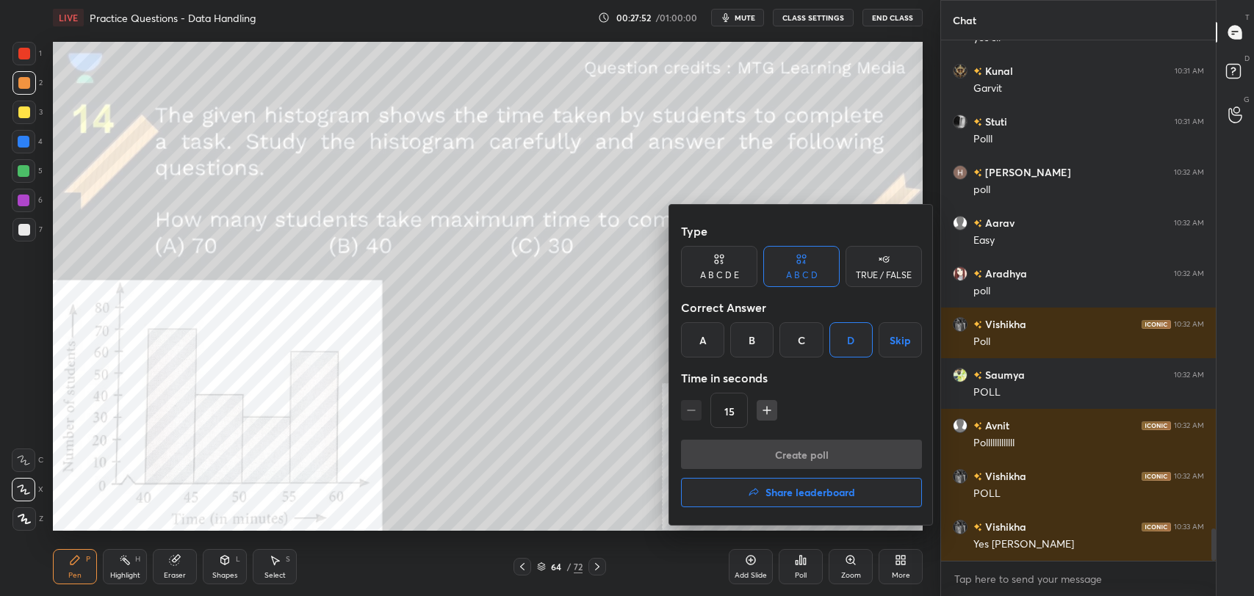
type textarea "x"
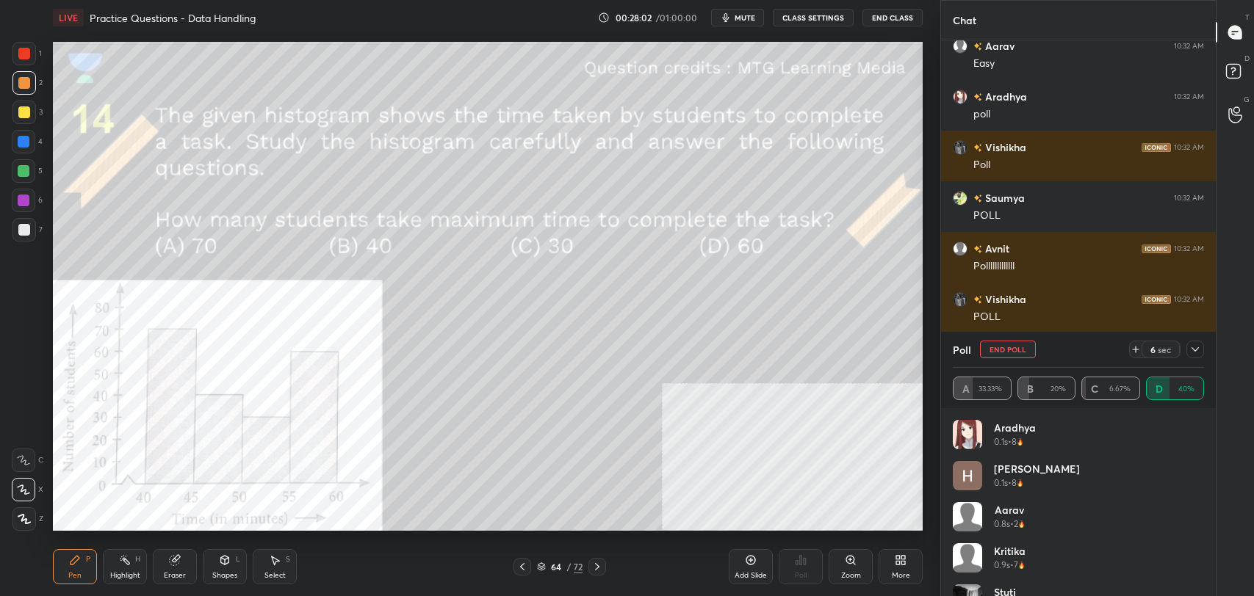
scroll to position [8125, 0]
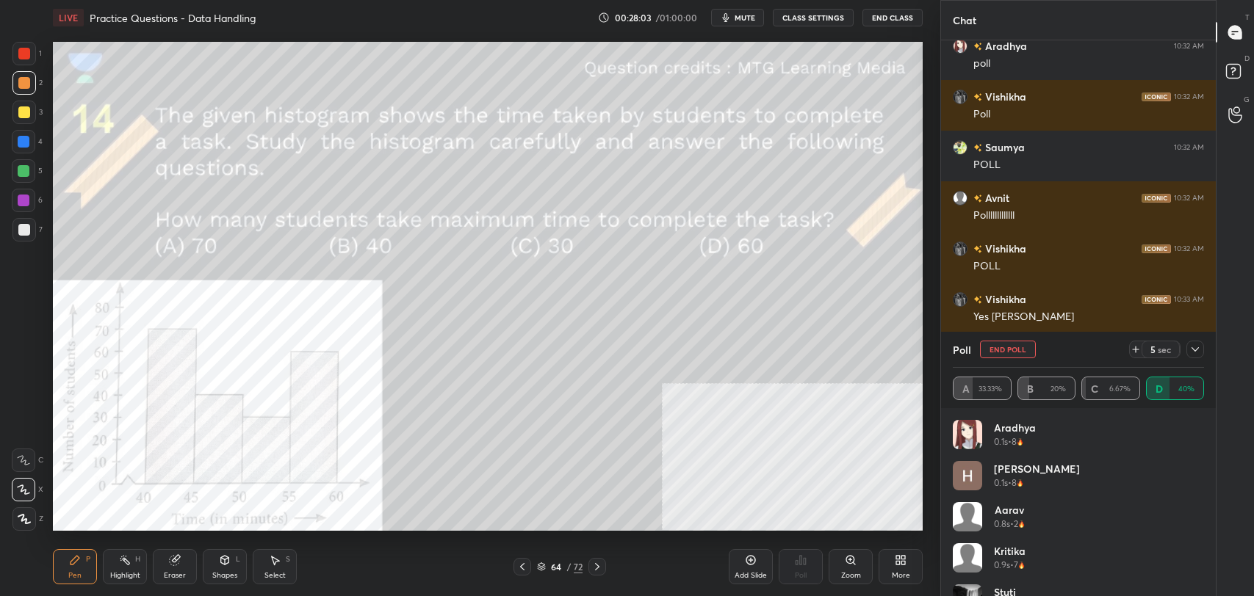
click at [809, 15] on button "CLASS SETTINGS" at bounding box center [813, 18] width 81 height 18
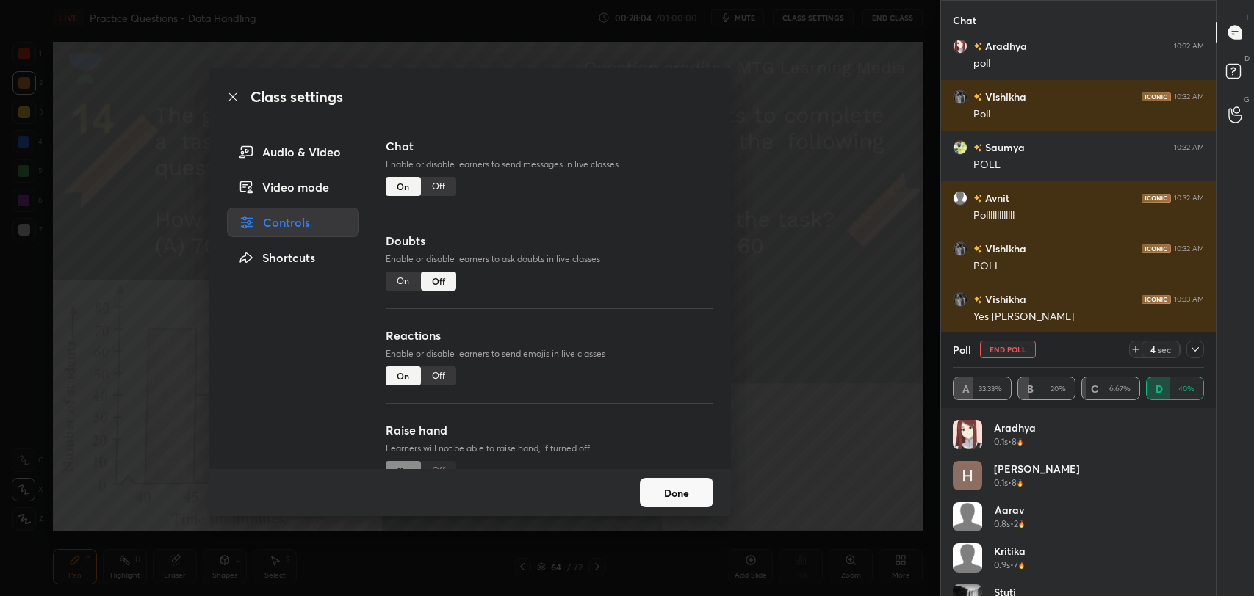
click at [430, 181] on div "Off" at bounding box center [438, 186] width 35 height 19
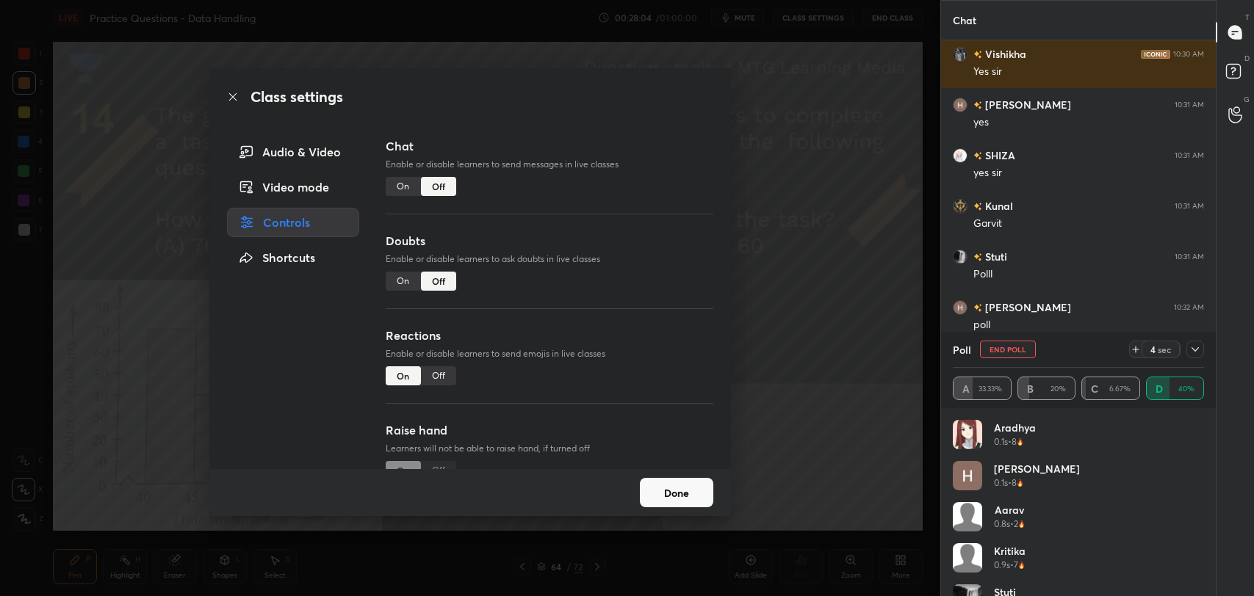
scroll to position [410, 270]
click at [232, 95] on icon at bounding box center [233, 97] width 12 height 12
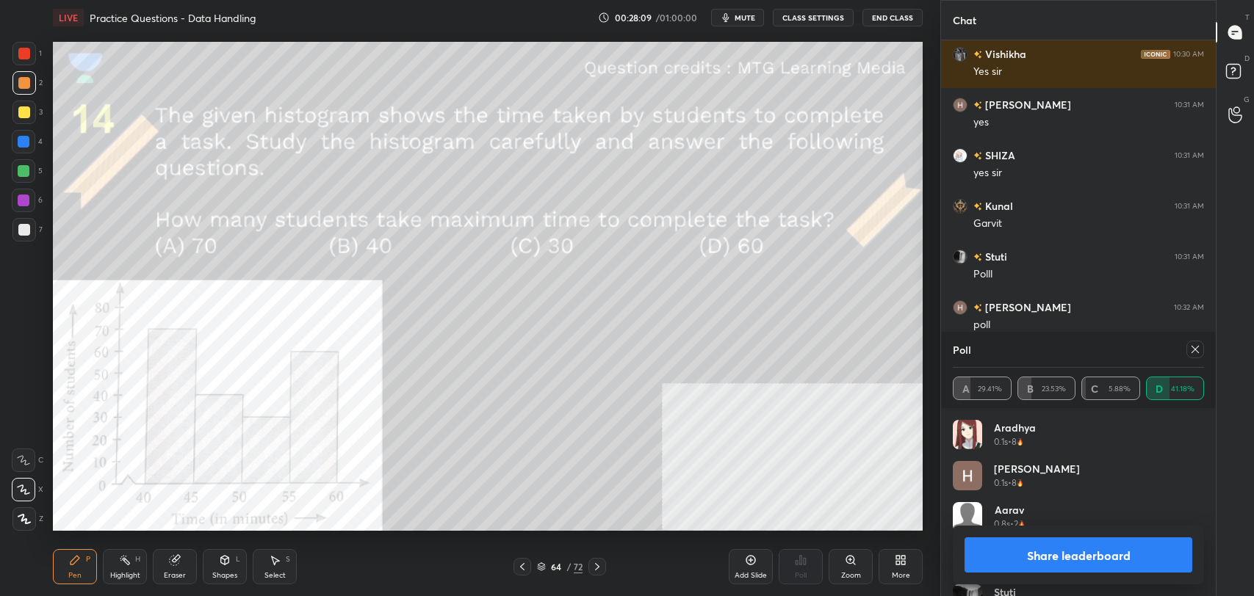
click at [1074, 557] on button "Share leaderboard" at bounding box center [1078, 555] width 228 height 35
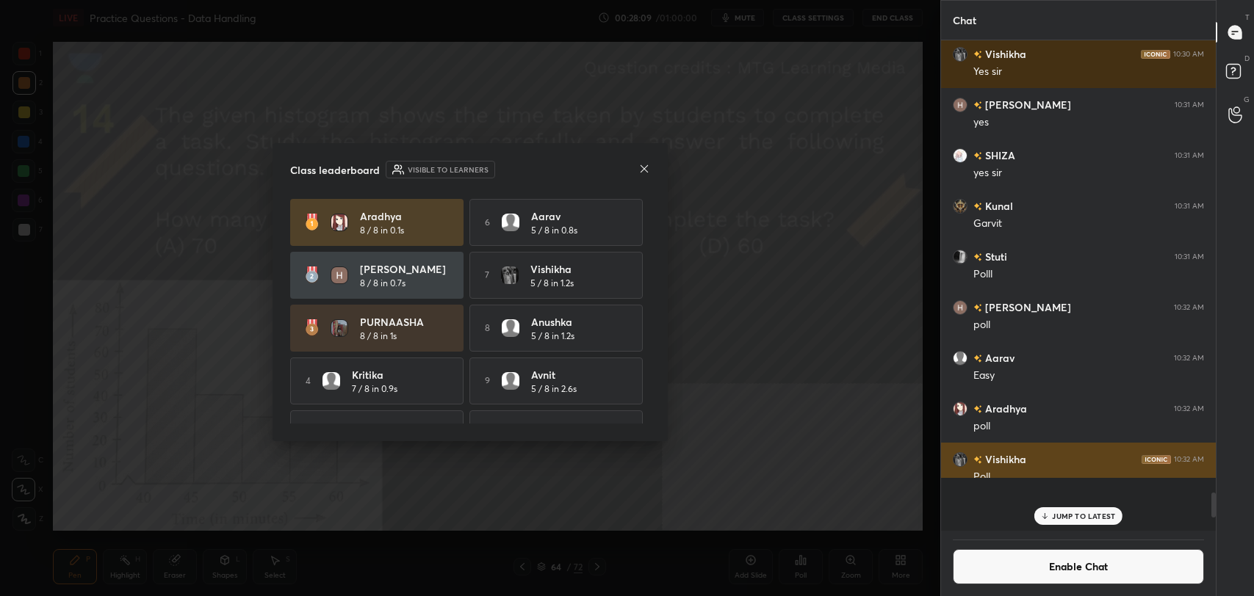
scroll to position [4, 4]
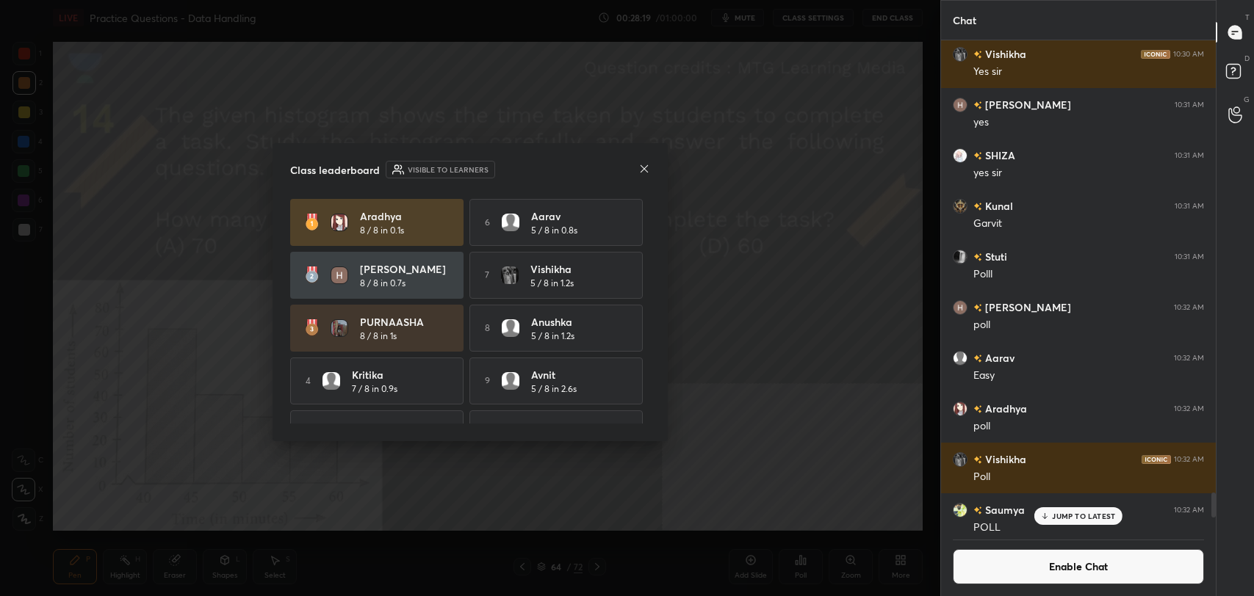
click at [646, 172] on icon at bounding box center [644, 169] width 12 height 12
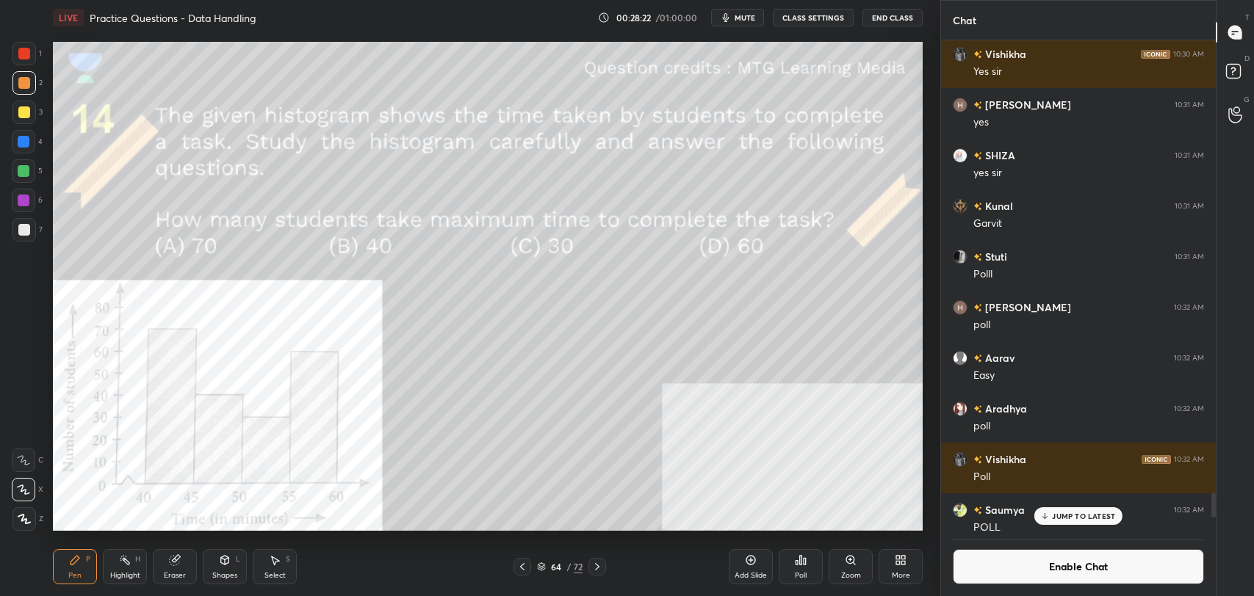
click at [140, 563] on div "Highlight H" at bounding box center [125, 566] width 44 height 35
click at [26, 52] on div at bounding box center [24, 54] width 12 height 12
click at [212, 566] on div "Shapes L" at bounding box center [225, 566] width 44 height 35
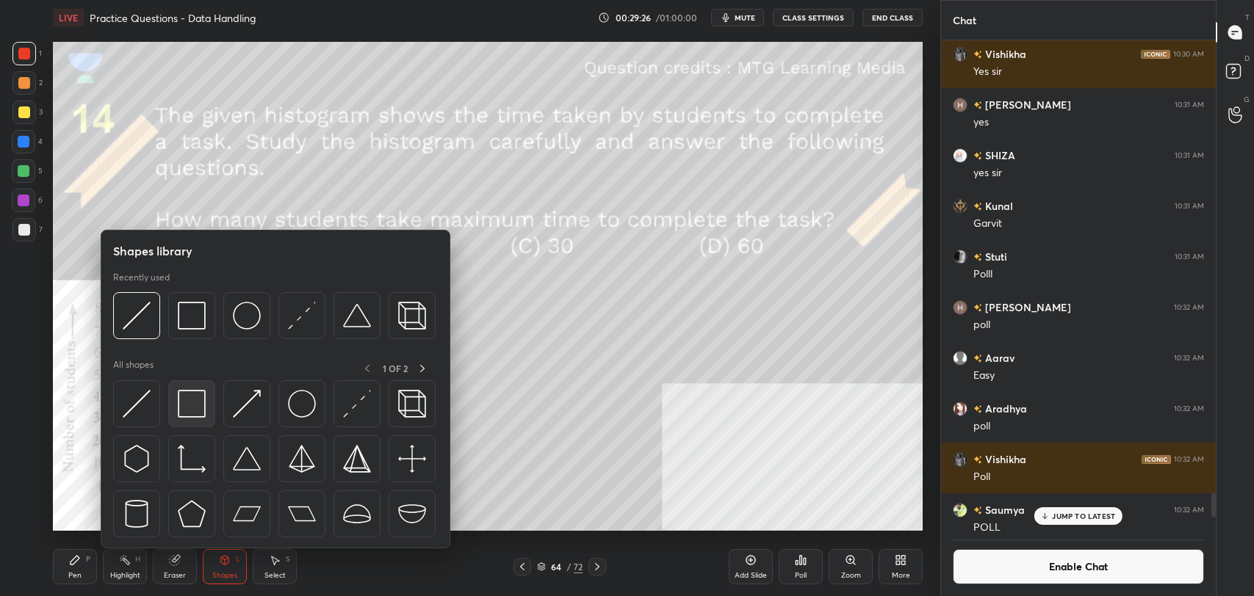
click at [192, 403] on img at bounding box center [192, 404] width 28 height 28
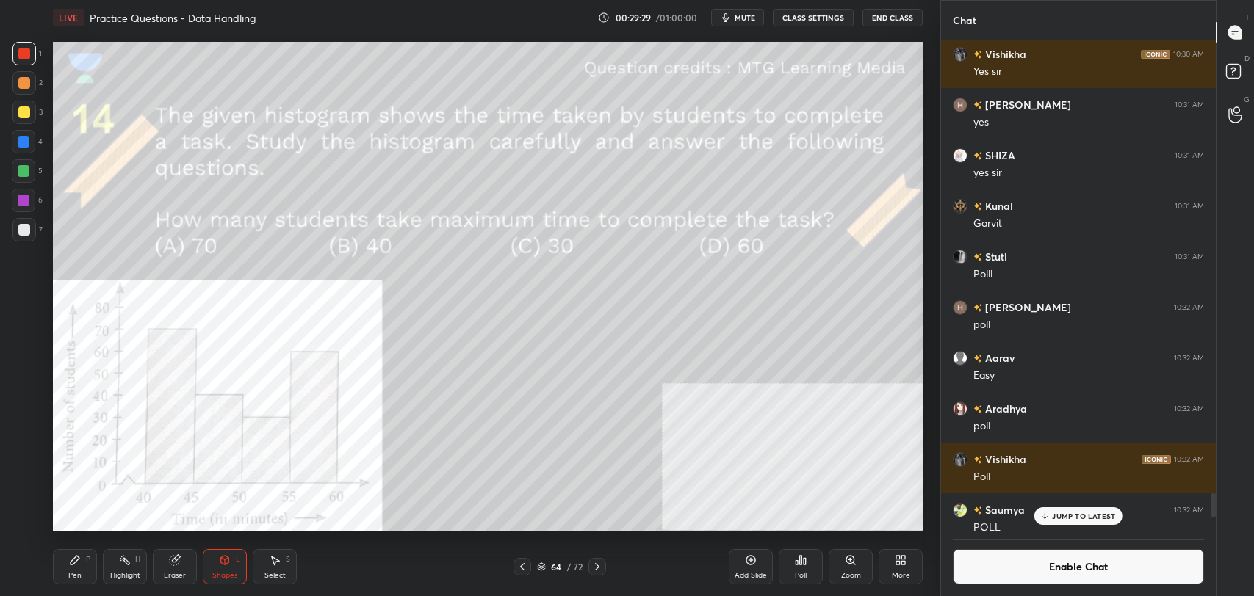
click at [1048, 566] on button "Enable Chat" at bounding box center [1078, 566] width 251 height 35
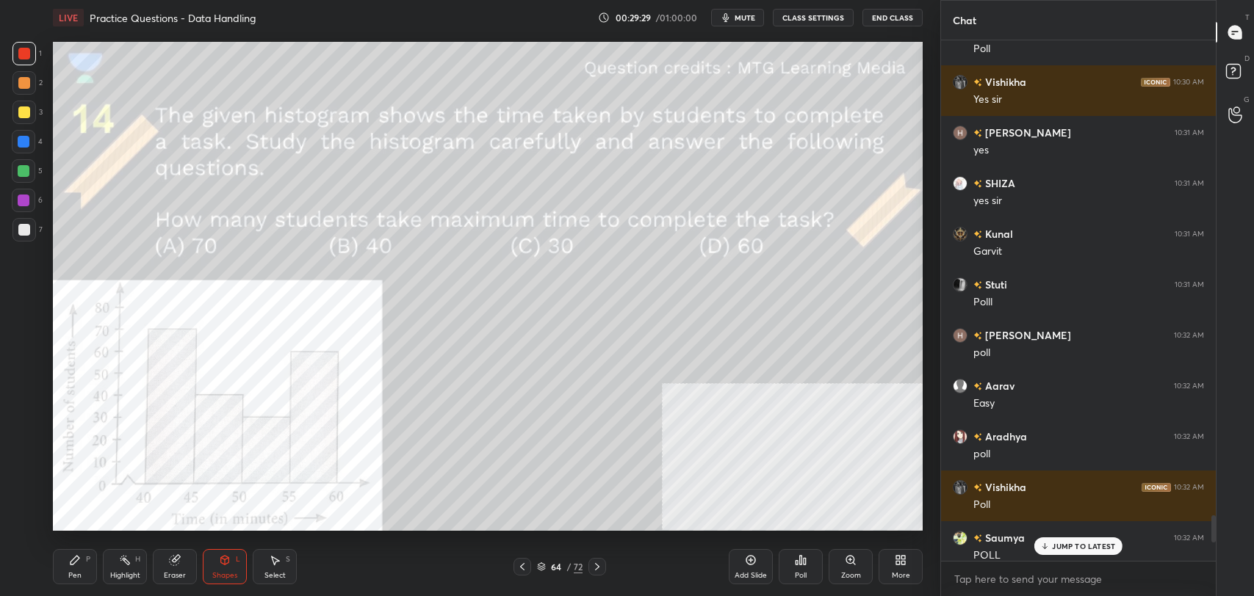
scroll to position [517, 270]
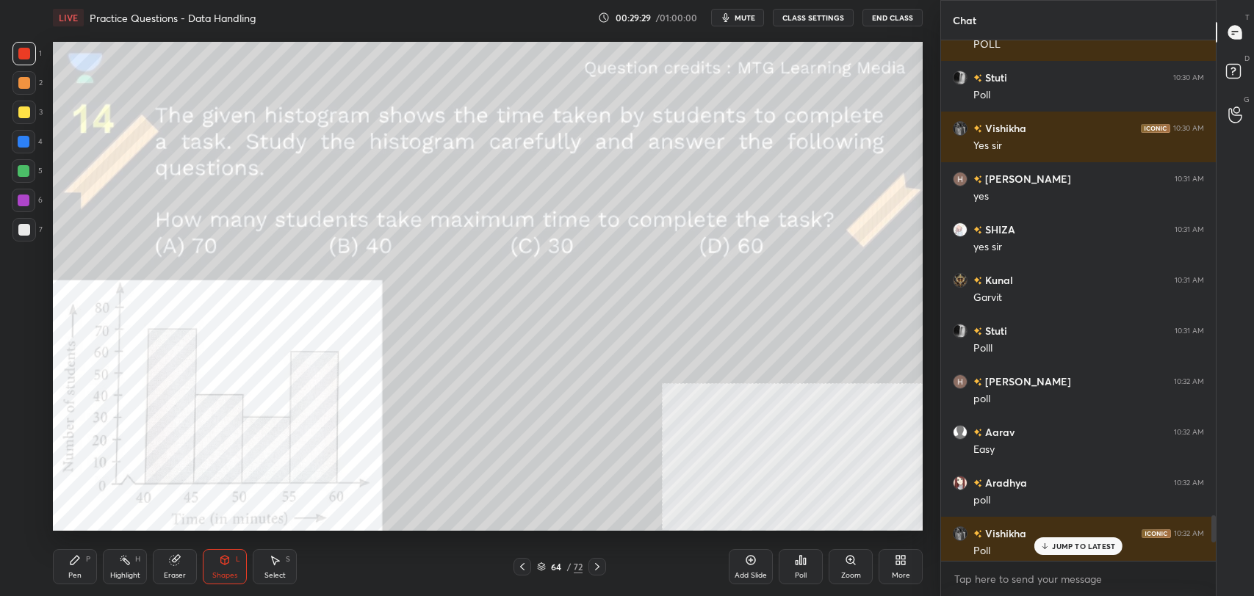
click at [1069, 546] on p "JUMP TO LATEST" at bounding box center [1083, 546] width 63 height 9
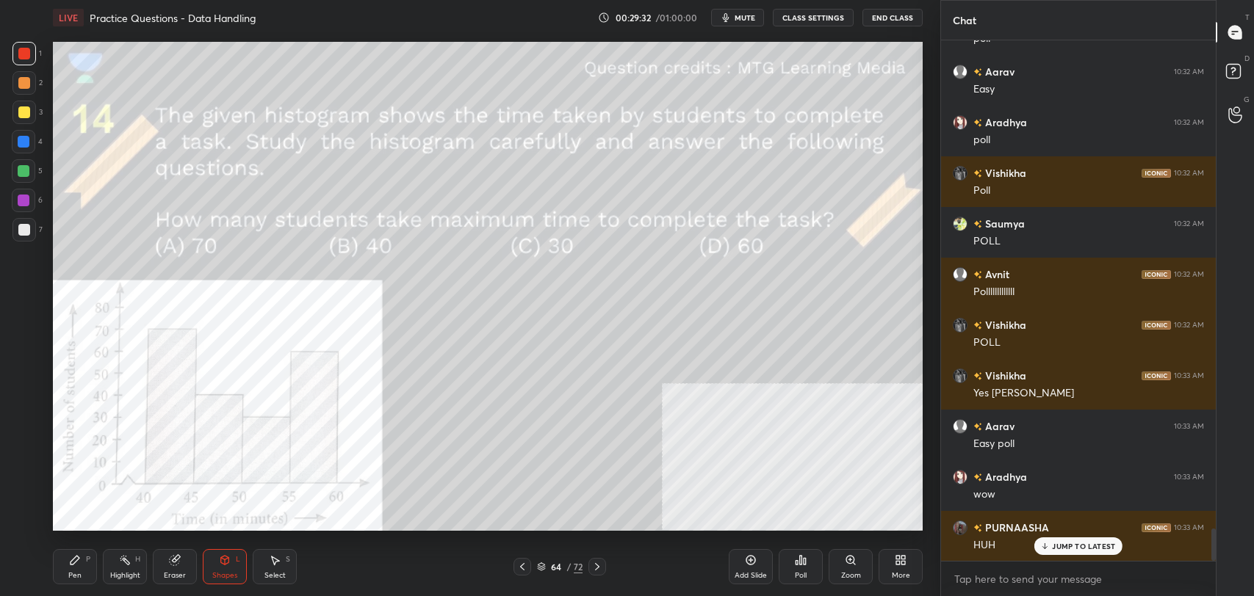
scroll to position [7816, 0]
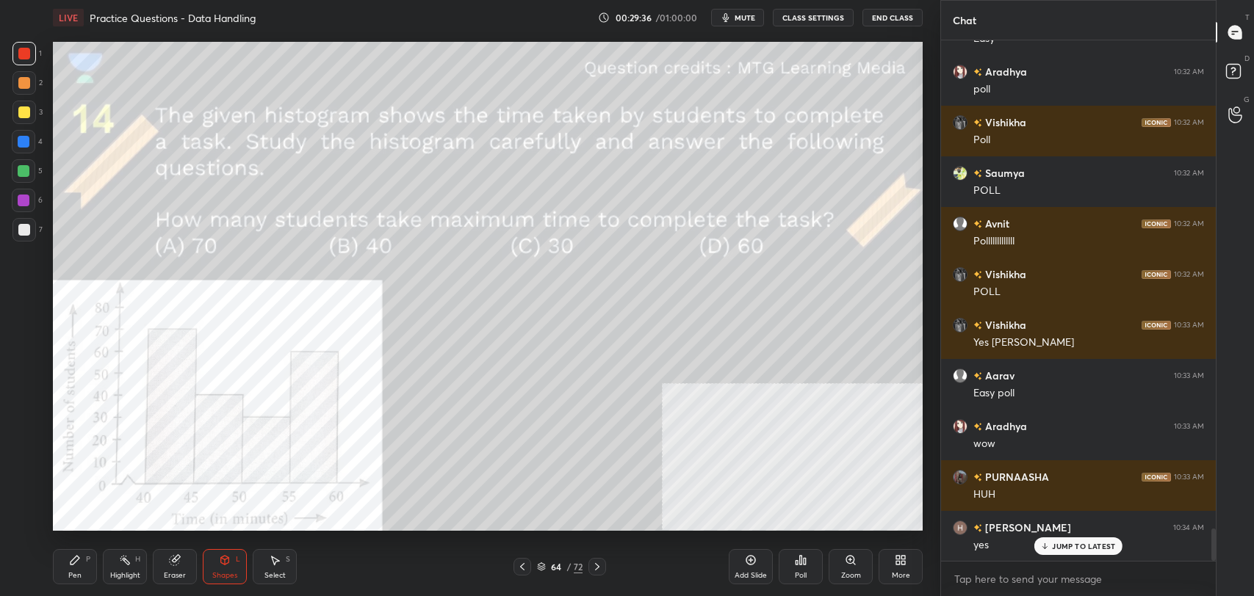
click at [1069, 542] on p "JUMP TO LATEST" at bounding box center [1083, 546] width 63 height 9
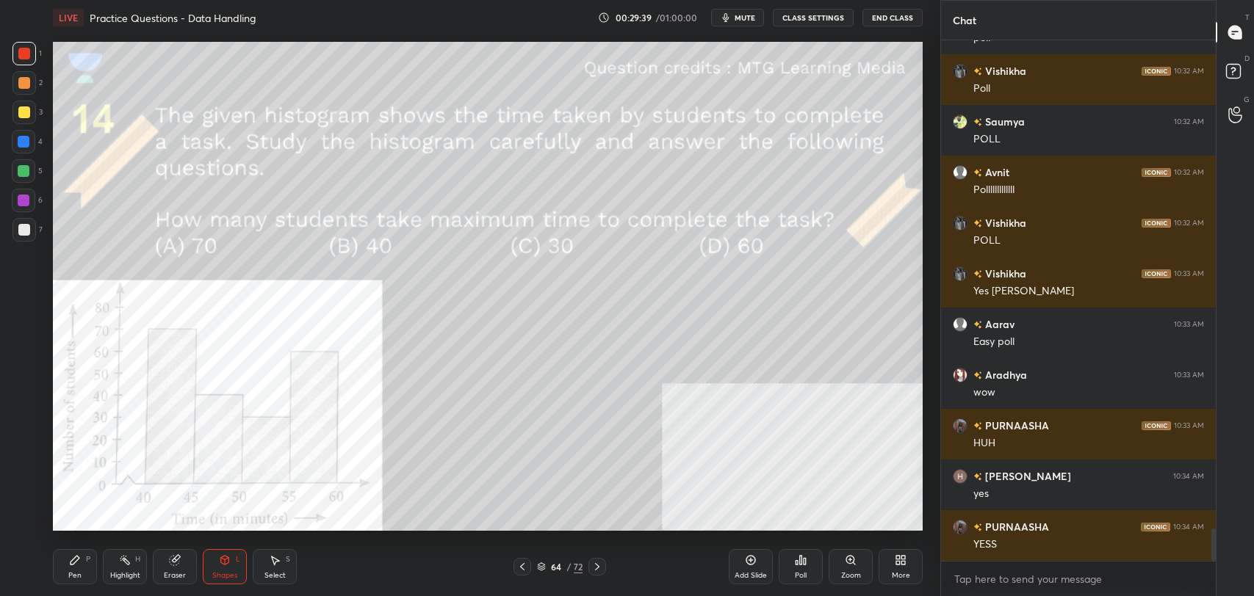
click at [593, 569] on icon at bounding box center [597, 567] width 12 height 12
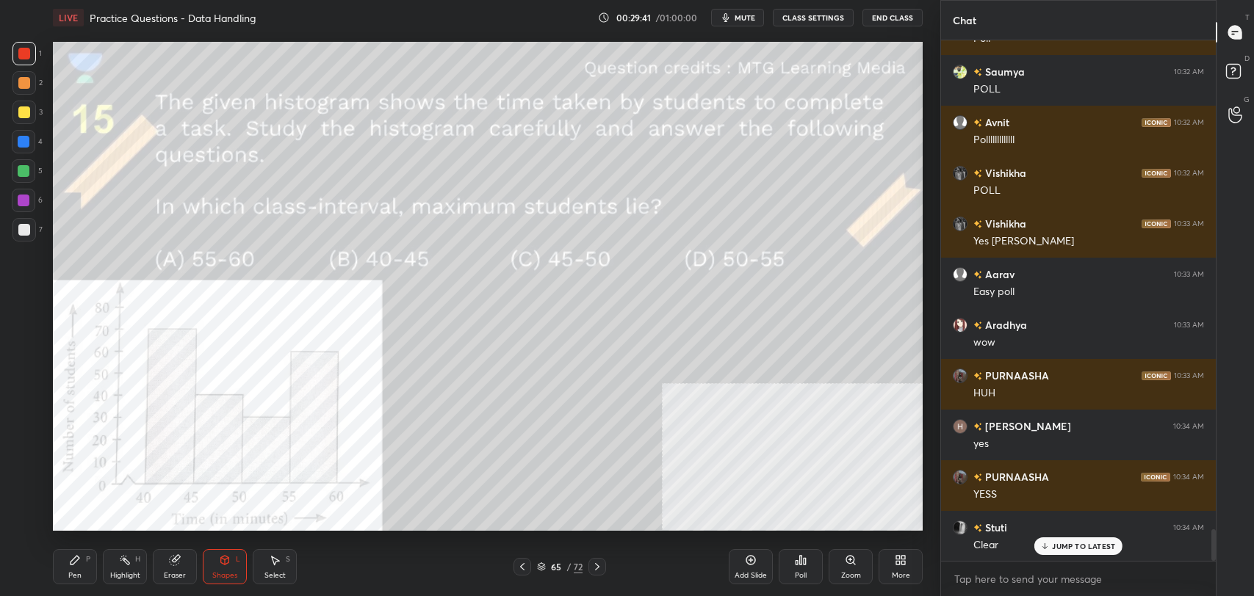
scroll to position [7968, 0]
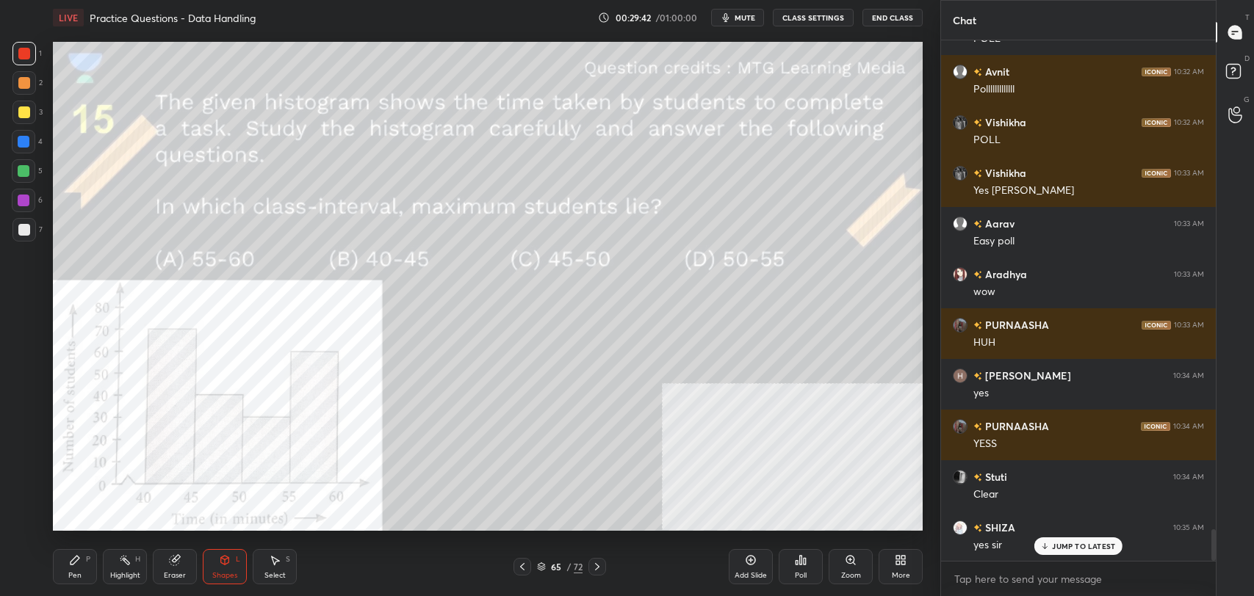
click at [1077, 548] on p "JUMP TO LATEST" at bounding box center [1083, 546] width 63 height 9
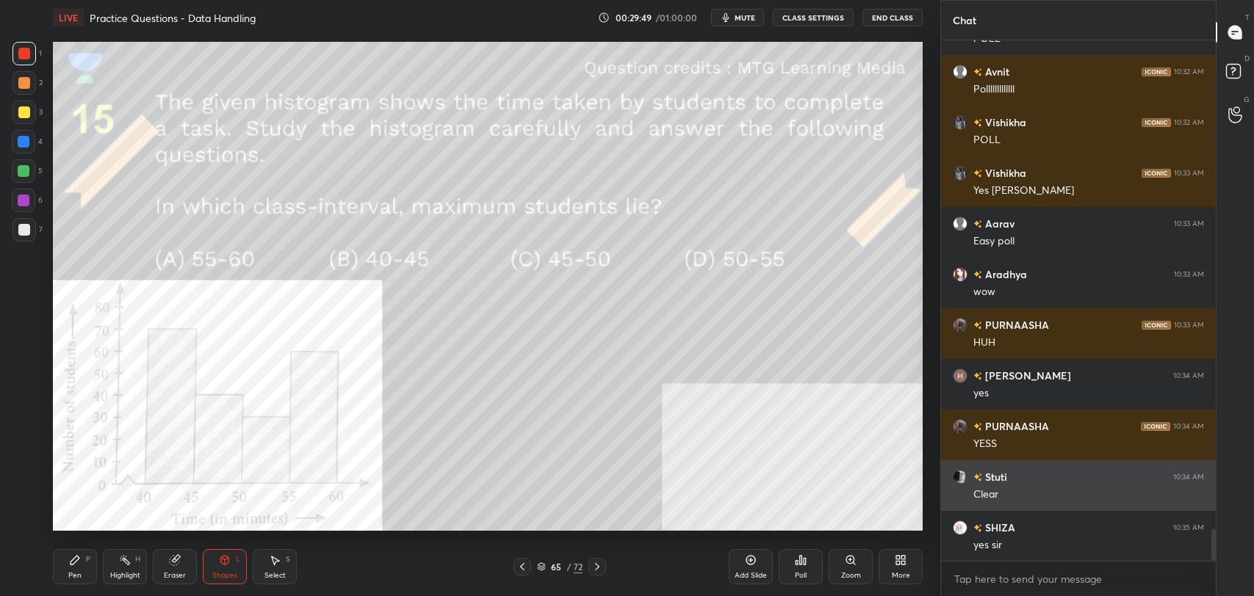
scroll to position [8019, 0]
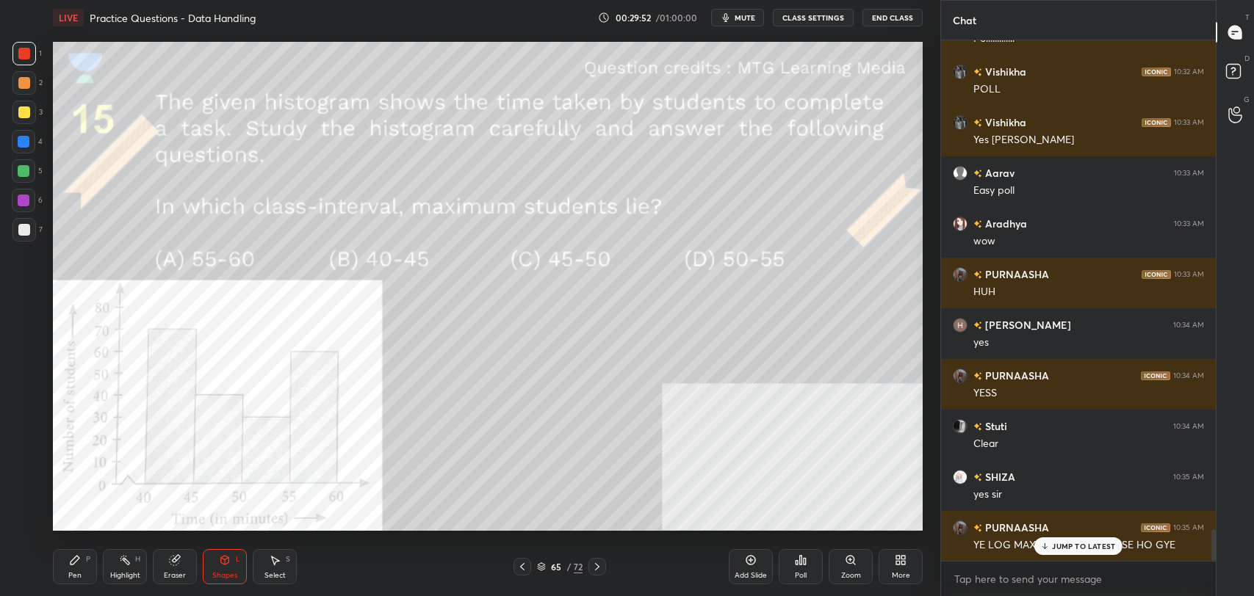
click at [1111, 542] on p "JUMP TO LATEST" at bounding box center [1083, 546] width 63 height 9
click at [229, 562] on icon at bounding box center [225, 561] width 12 height 12
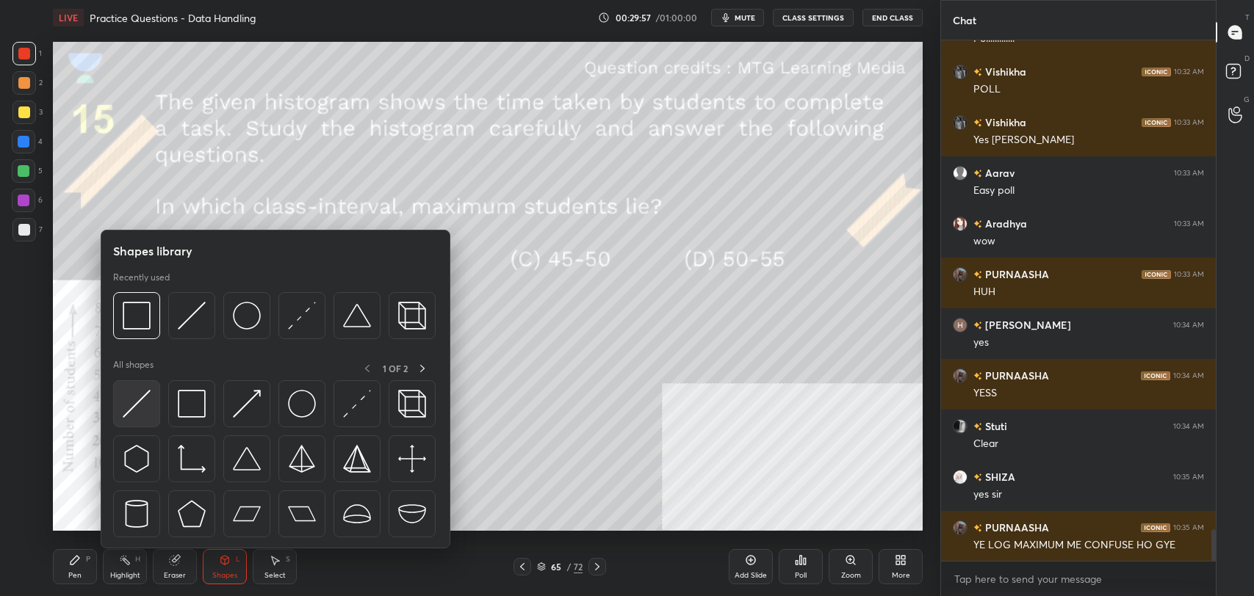
click at [138, 398] on img at bounding box center [137, 404] width 28 height 28
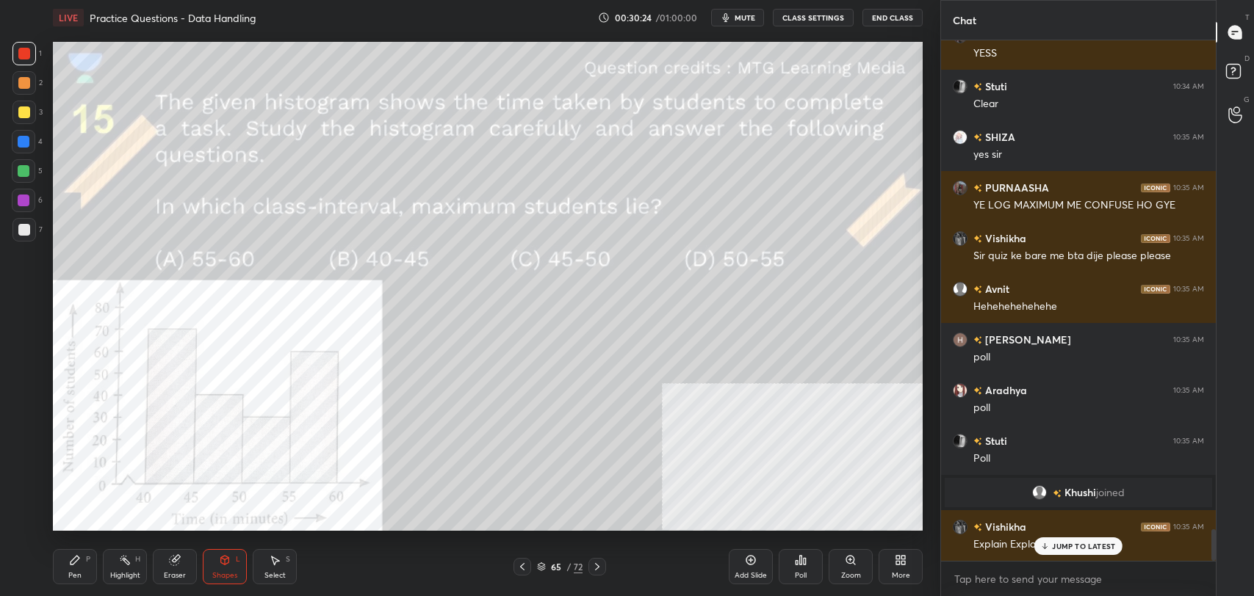
scroll to position [8135, 0]
click at [1069, 548] on p "JUMP TO LATEST" at bounding box center [1083, 546] width 63 height 9
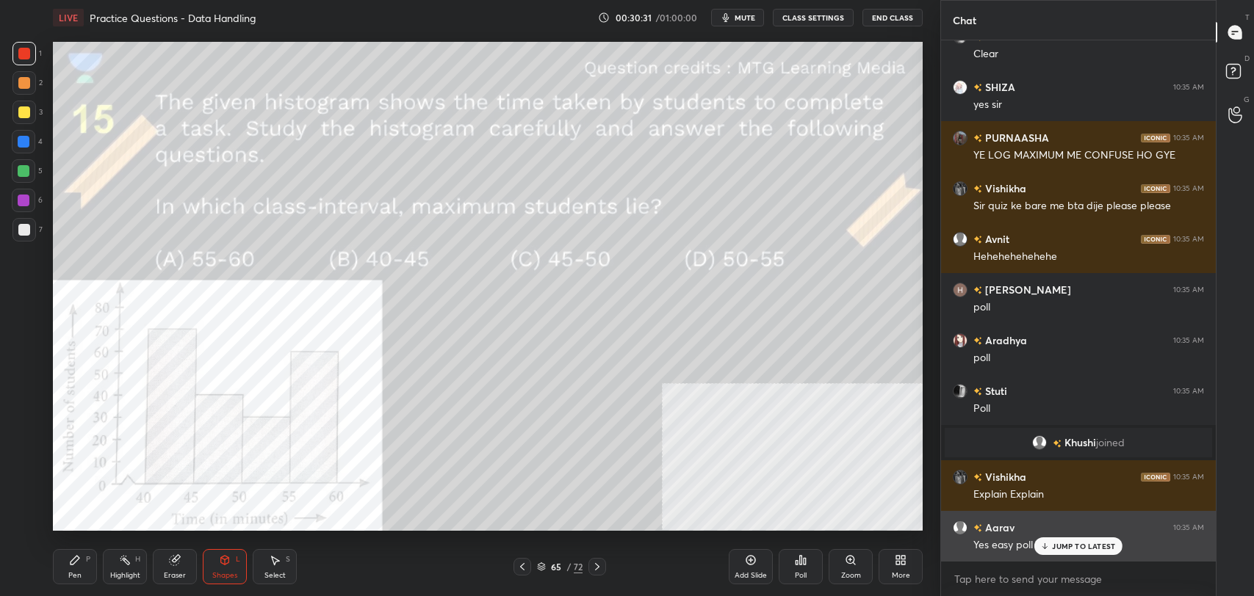
drag, startPoint x: 1093, startPoint y: 546, endPoint x: 1047, endPoint y: 541, distance: 45.8
click at [1092, 546] on p "JUMP TO LATEST" at bounding box center [1083, 546] width 63 height 9
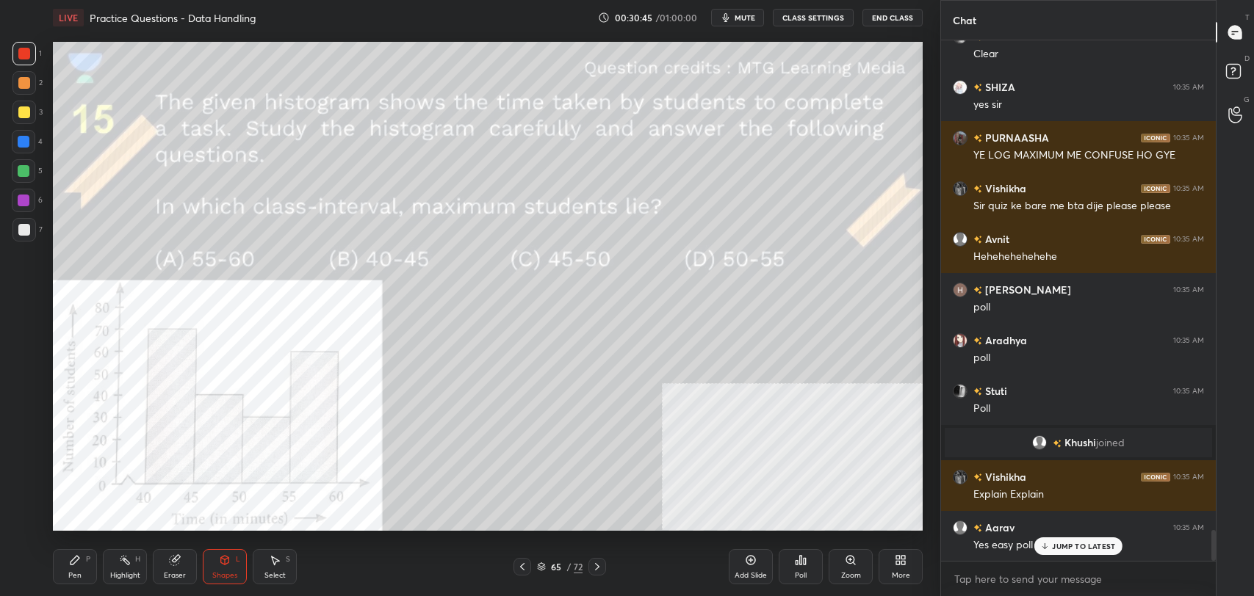
scroll to position [8236, 0]
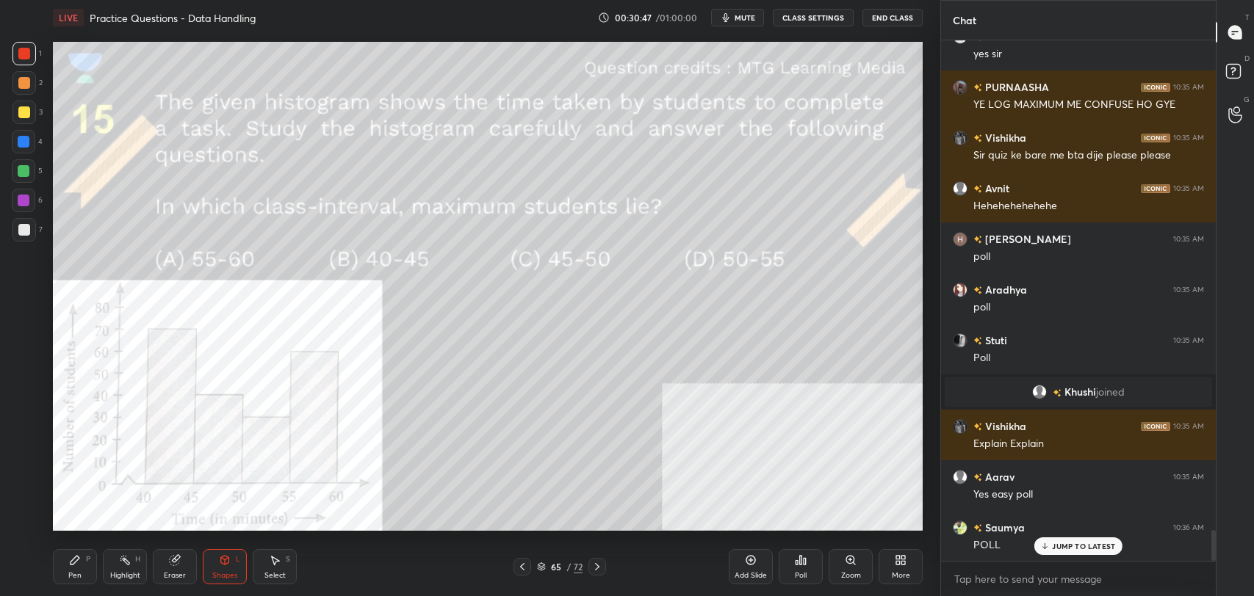
click at [1093, 549] on p "JUMP TO LATEST" at bounding box center [1083, 546] width 63 height 9
click at [796, 566] on div "Poll" at bounding box center [801, 566] width 44 height 35
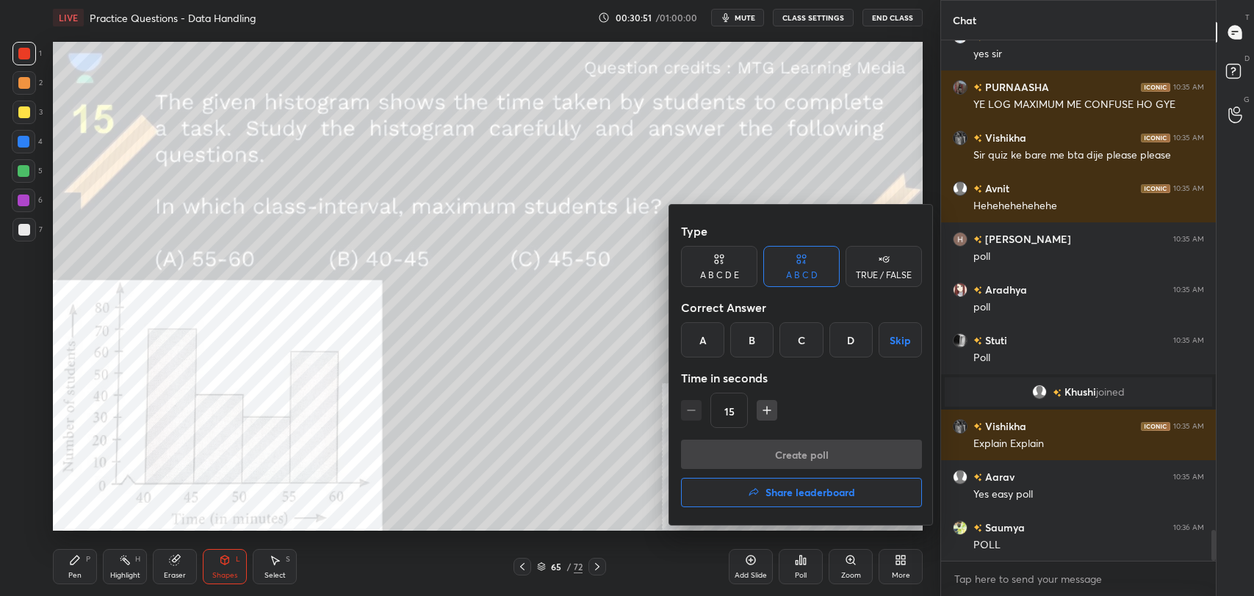
click at [765, 336] on div "B" at bounding box center [751, 339] width 43 height 35
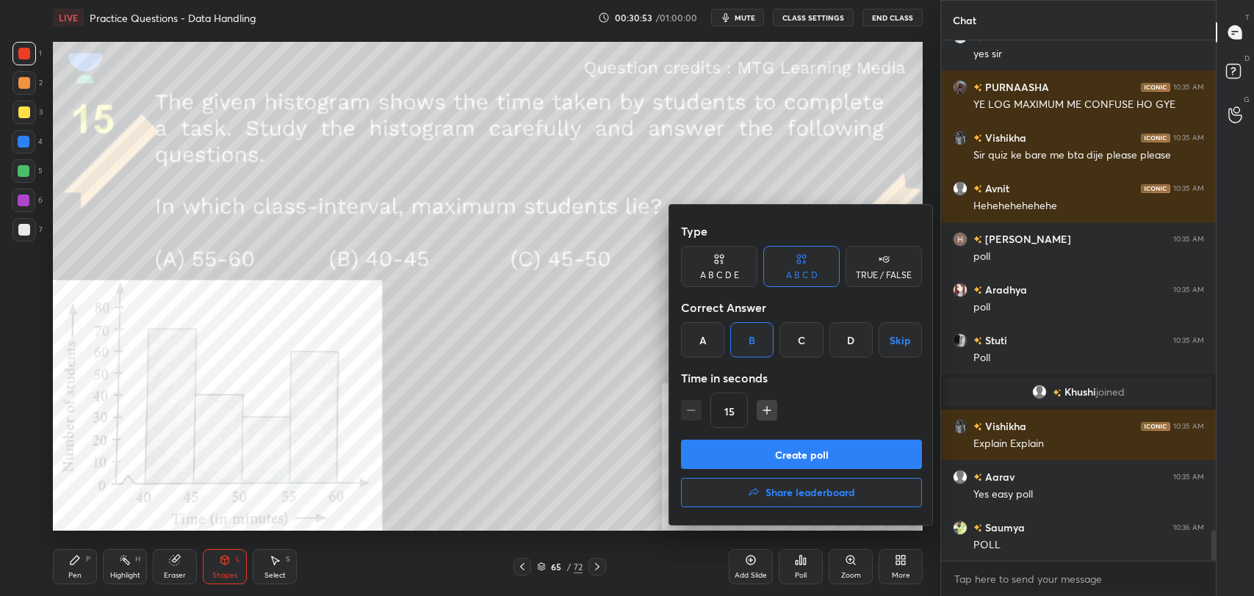
click at [790, 454] on button "Create poll" at bounding box center [801, 454] width 241 height 29
type textarea "x"
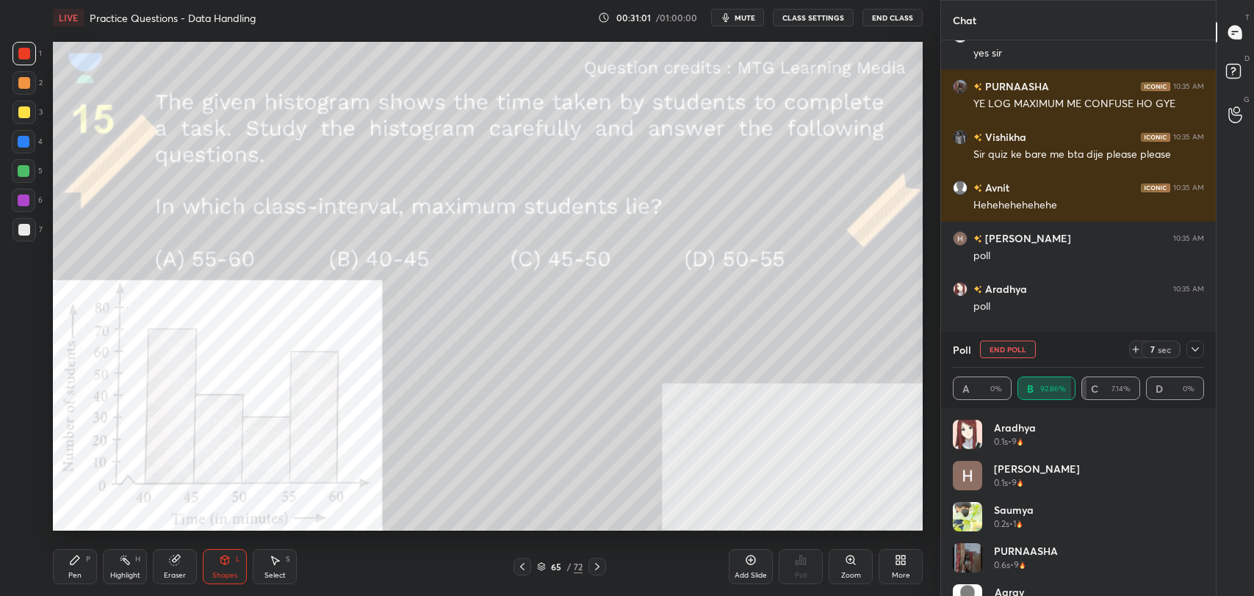
scroll to position [8363, 0]
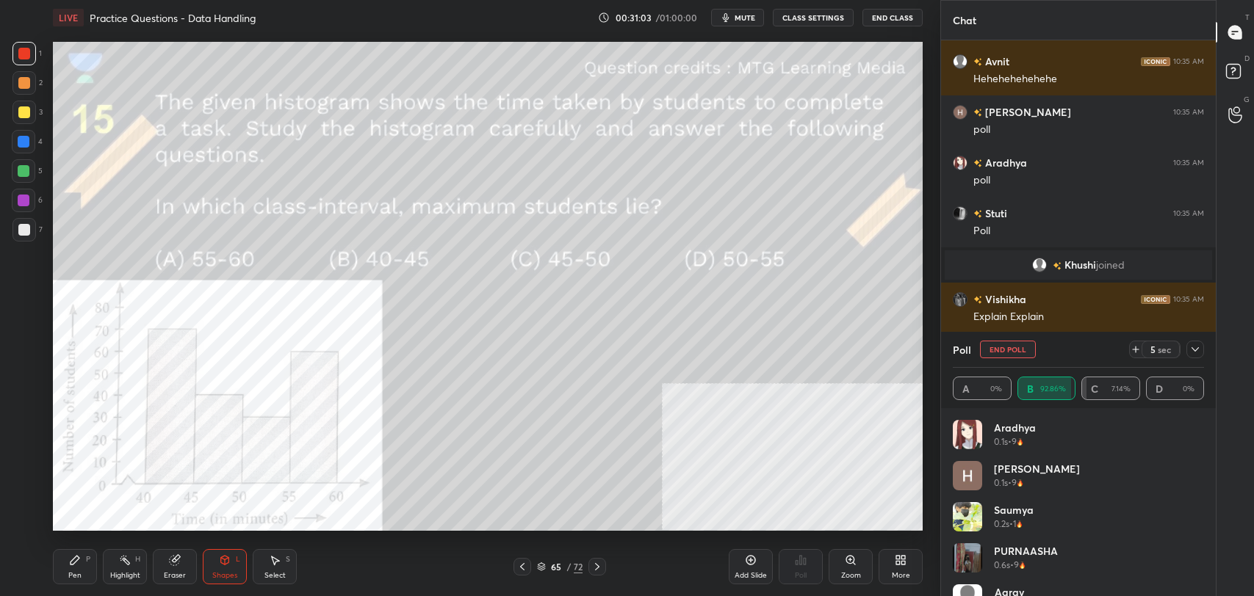
click at [807, 16] on button "CLASS SETTINGS" at bounding box center [813, 18] width 81 height 18
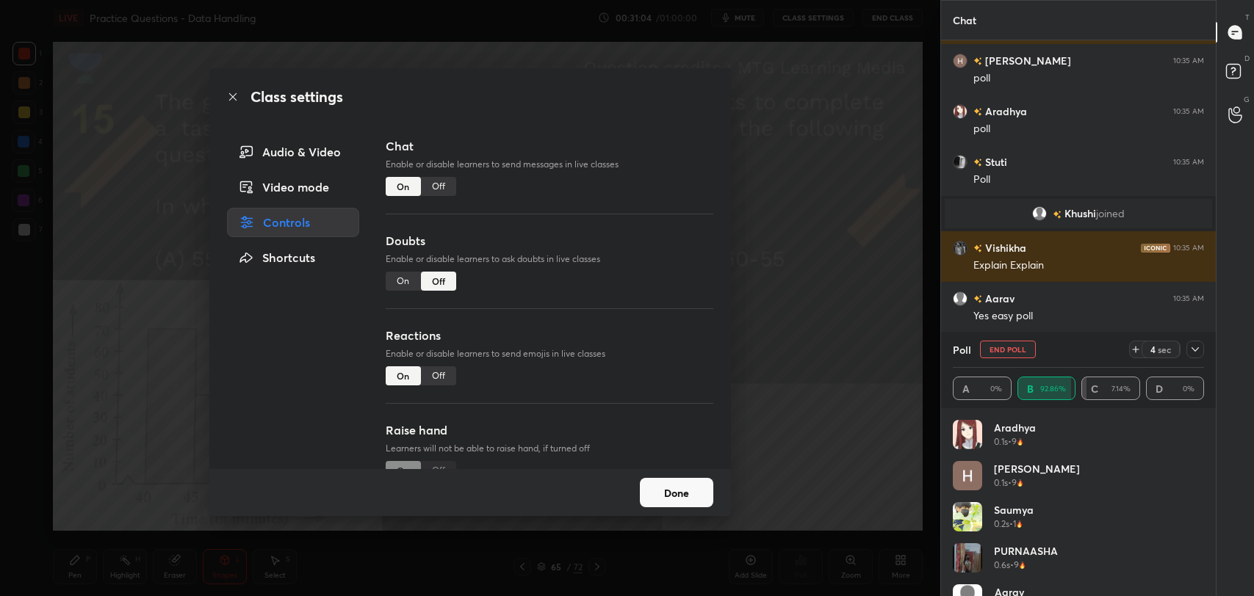
click at [442, 184] on div "Off" at bounding box center [438, 186] width 35 height 19
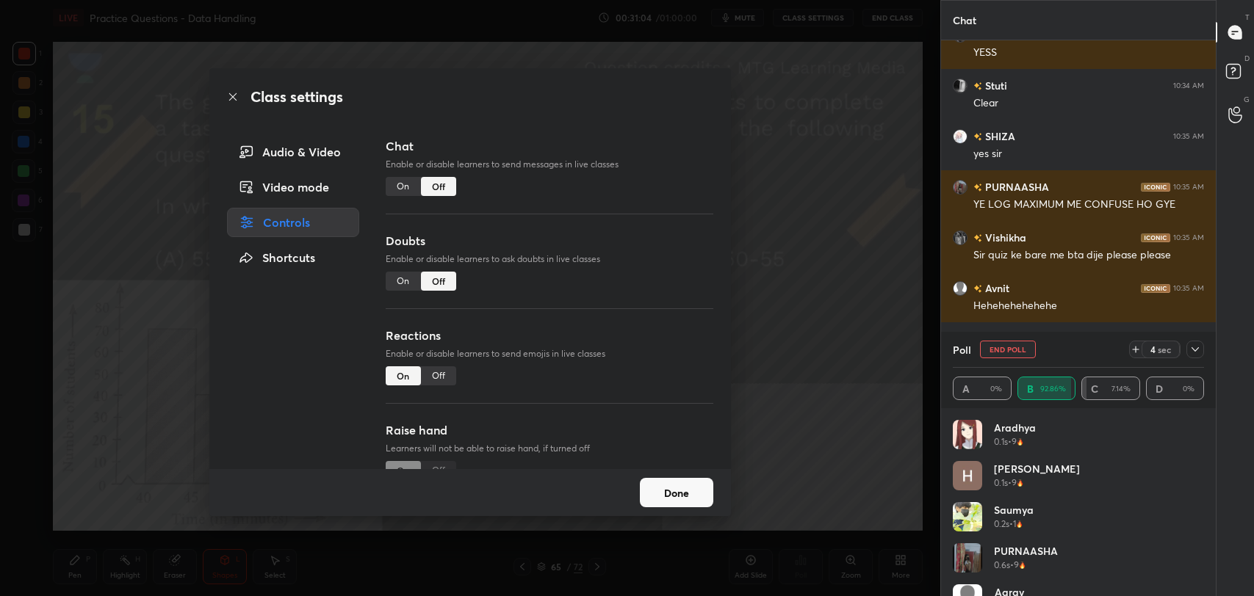
scroll to position [410, 270]
click at [231, 94] on icon at bounding box center [233, 97] width 12 height 12
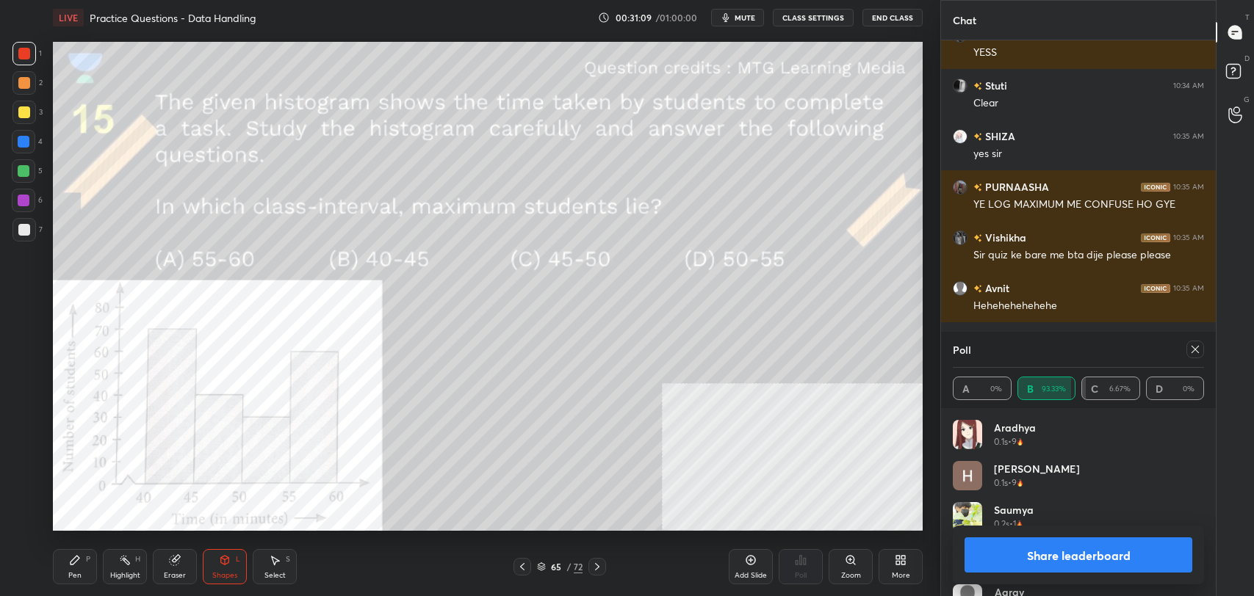
click at [1060, 560] on button "Share leaderboard" at bounding box center [1078, 555] width 228 height 35
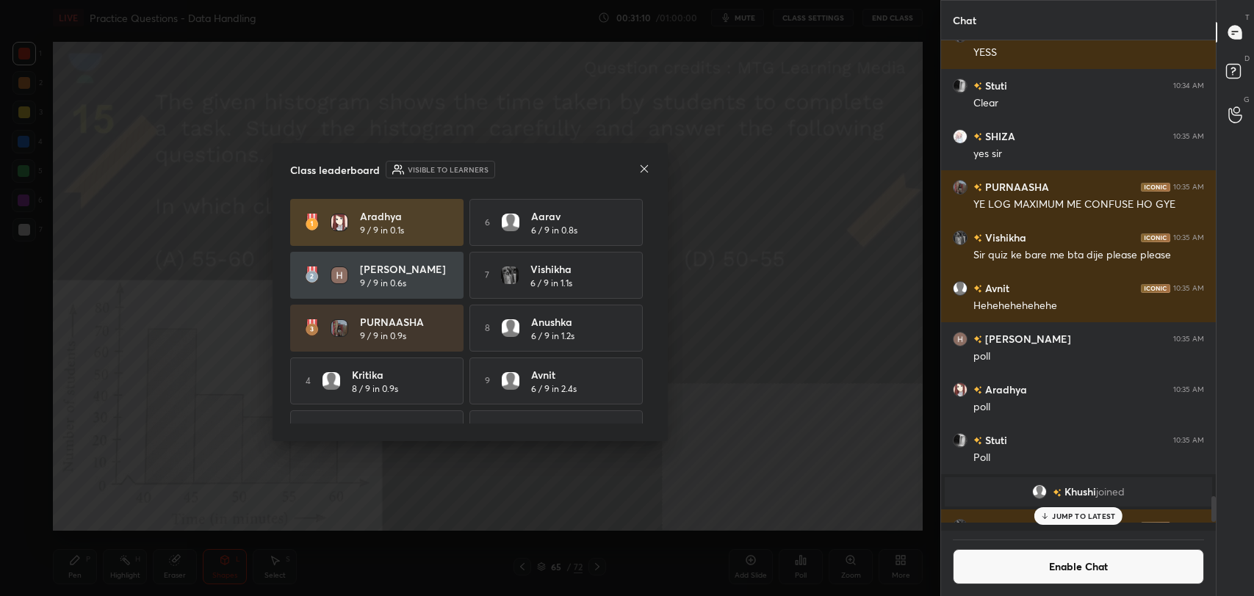
scroll to position [4, 4]
click at [643, 165] on icon at bounding box center [644, 169] width 12 height 12
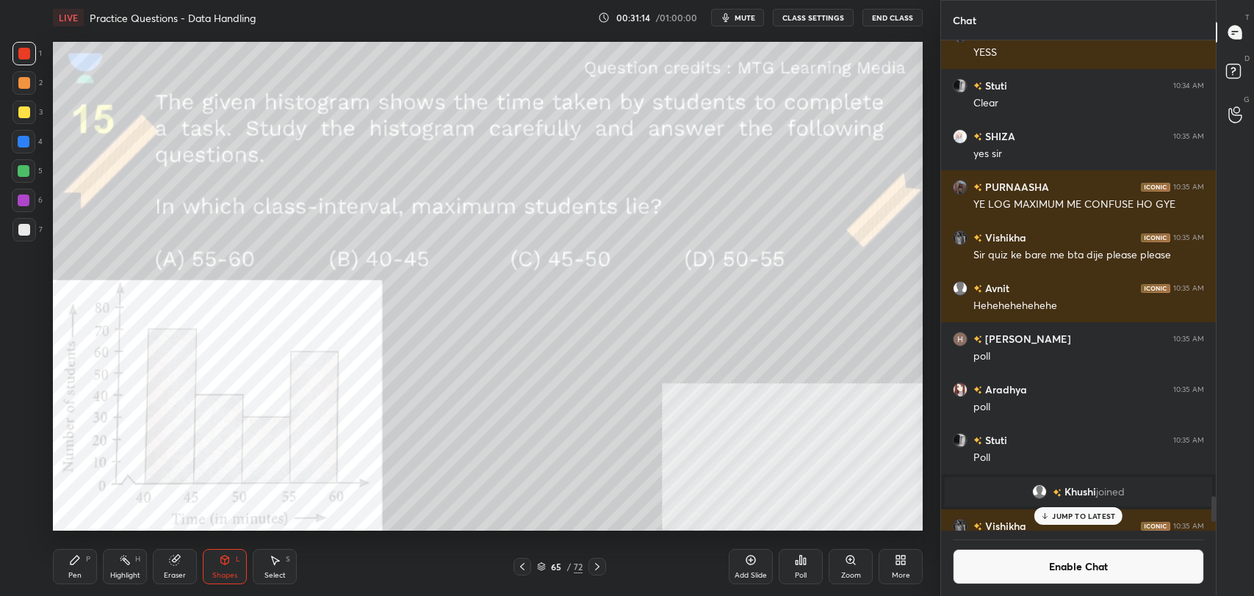
click at [126, 568] on div "Highlight H" at bounding box center [125, 566] width 44 height 35
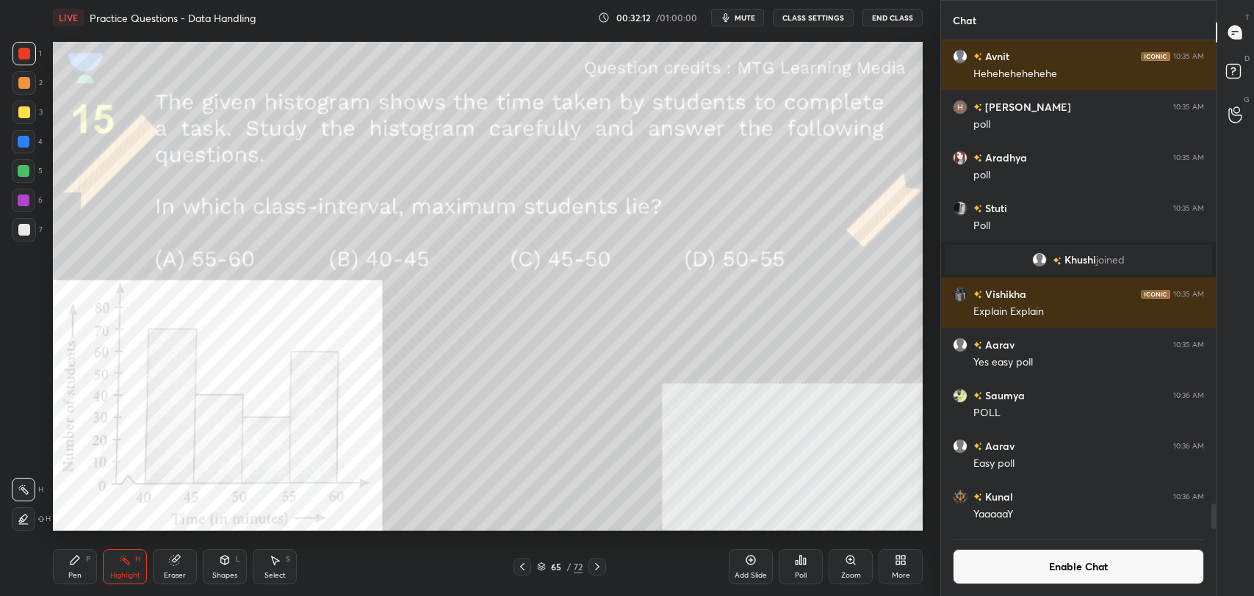
click at [992, 572] on button "Enable Chat" at bounding box center [1078, 566] width 251 height 35
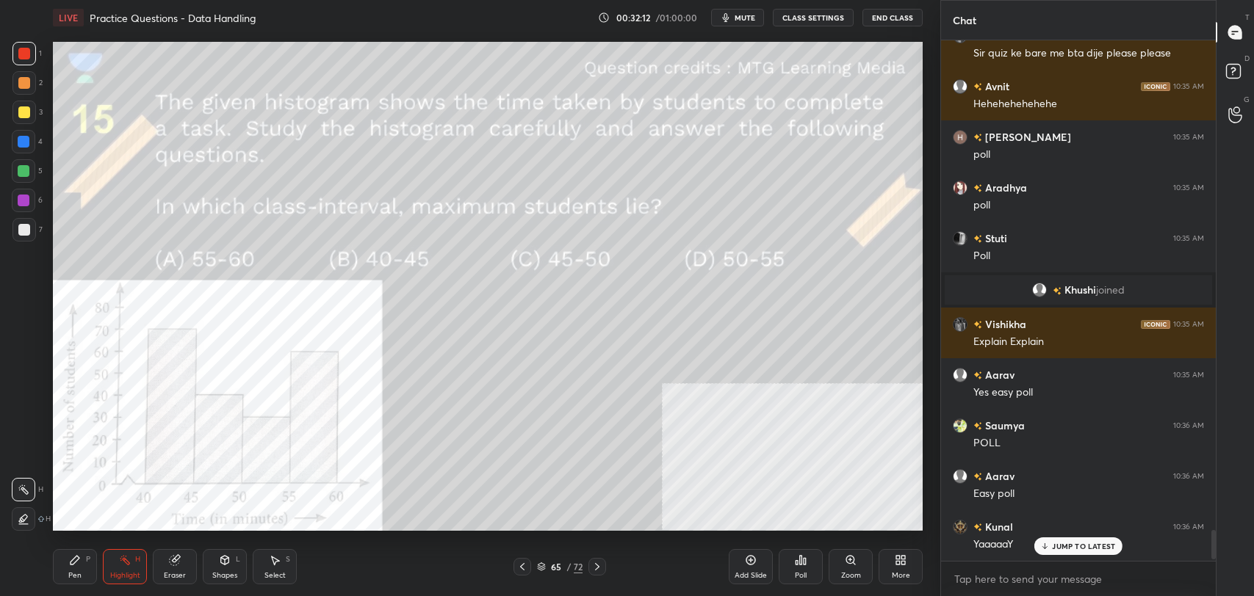
scroll to position [517, 270]
click at [223, 574] on div "Shapes" at bounding box center [224, 575] width 25 height 7
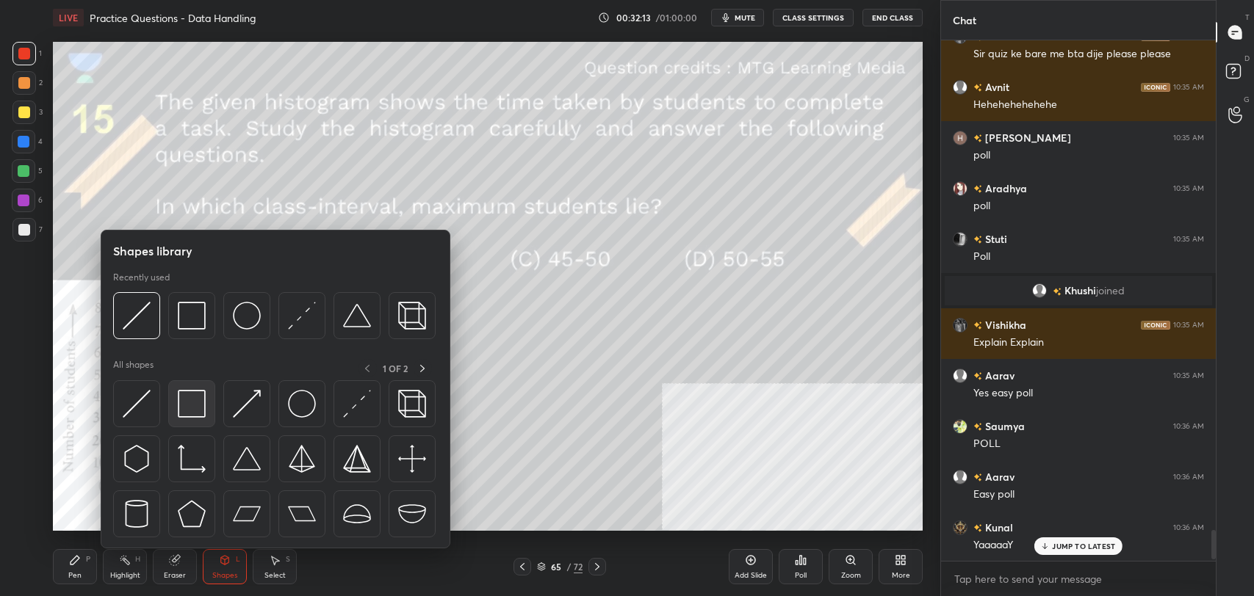
click at [194, 408] on img at bounding box center [192, 404] width 28 height 28
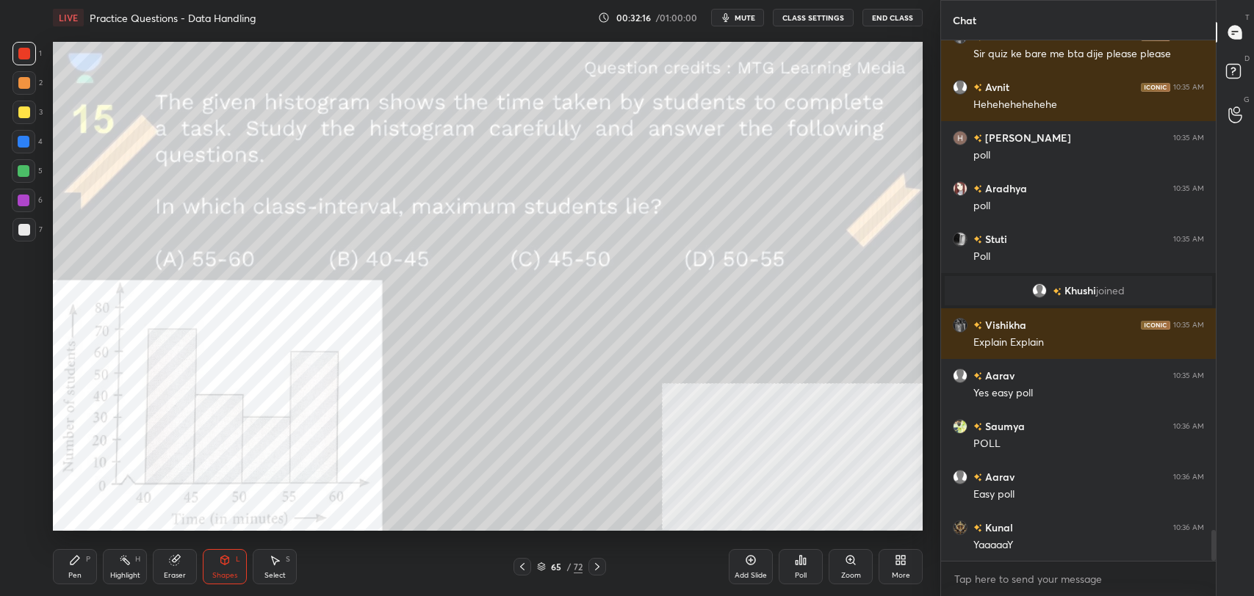
scroll to position [8291, 0]
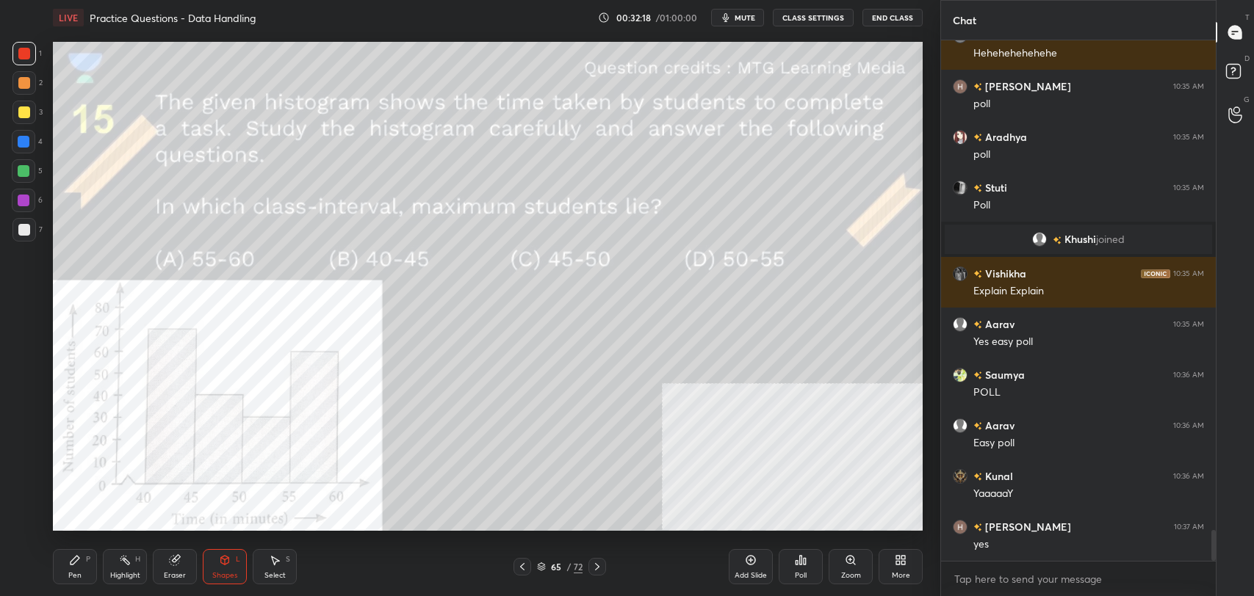
click at [600, 568] on icon at bounding box center [597, 567] width 12 height 12
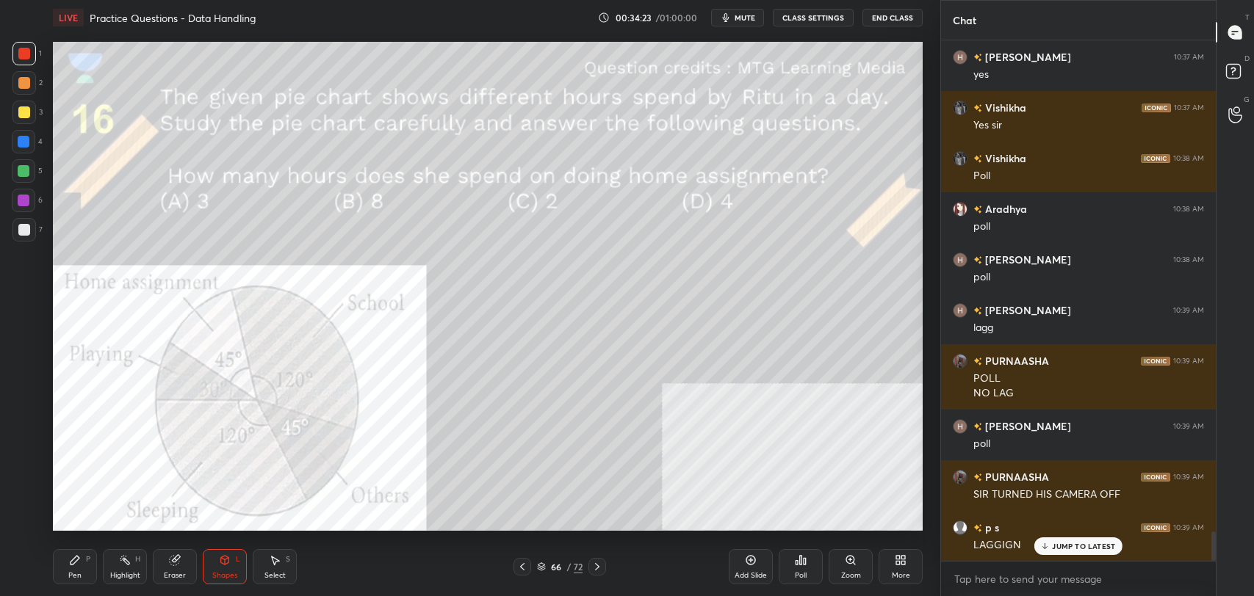
scroll to position [8812, 0]
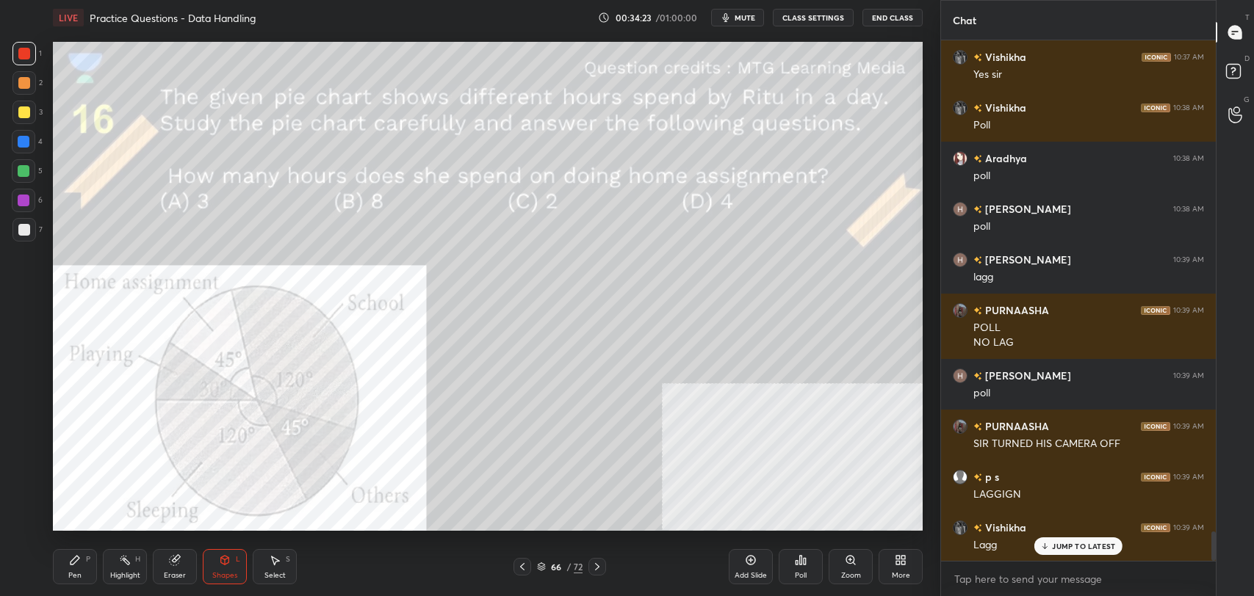
click at [1075, 547] on p "JUMP TO LATEST" at bounding box center [1083, 546] width 63 height 9
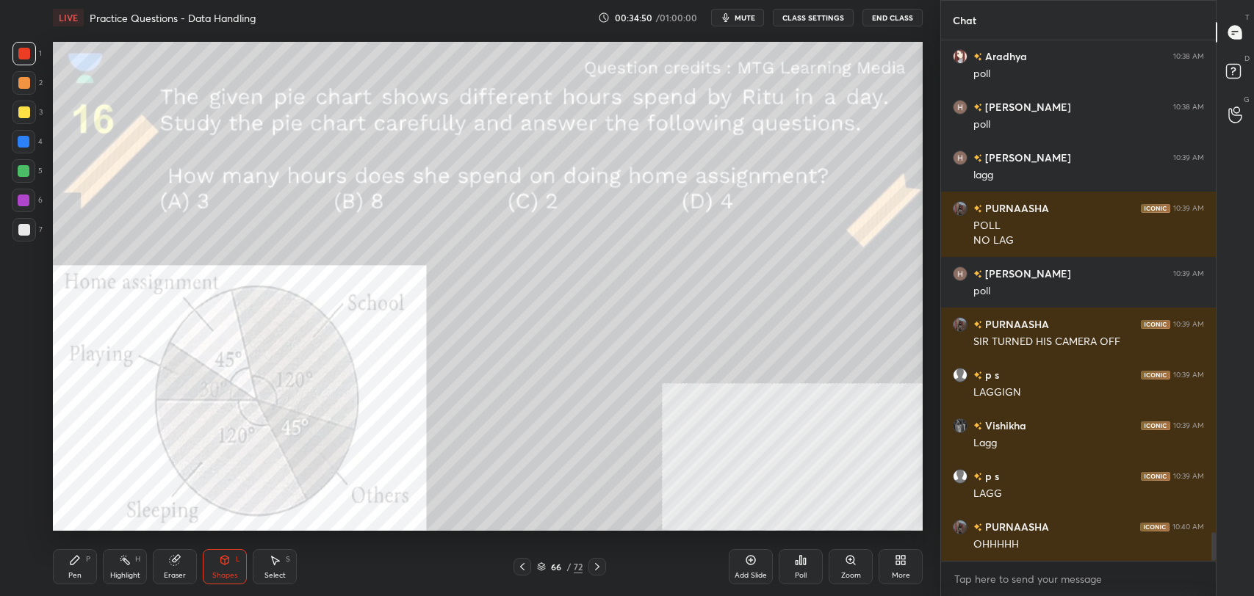
scroll to position [8964, 0]
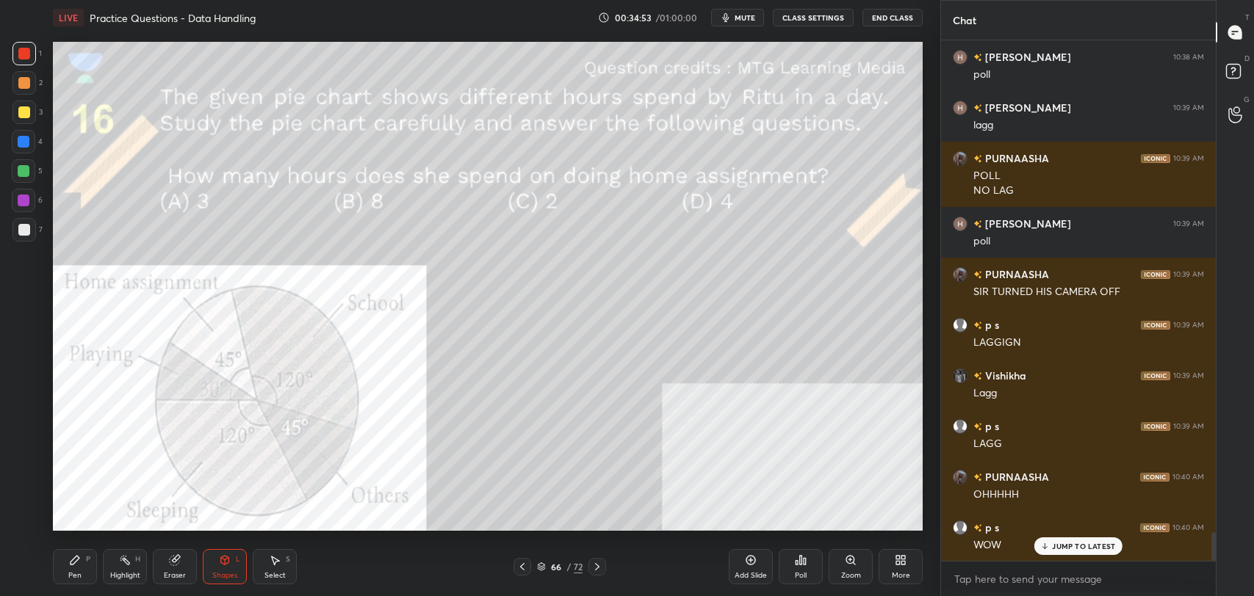
click at [1067, 551] on div "JUMP TO LATEST" at bounding box center [1078, 547] width 88 height 18
click at [795, 560] on icon at bounding box center [801, 561] width 12 height 12
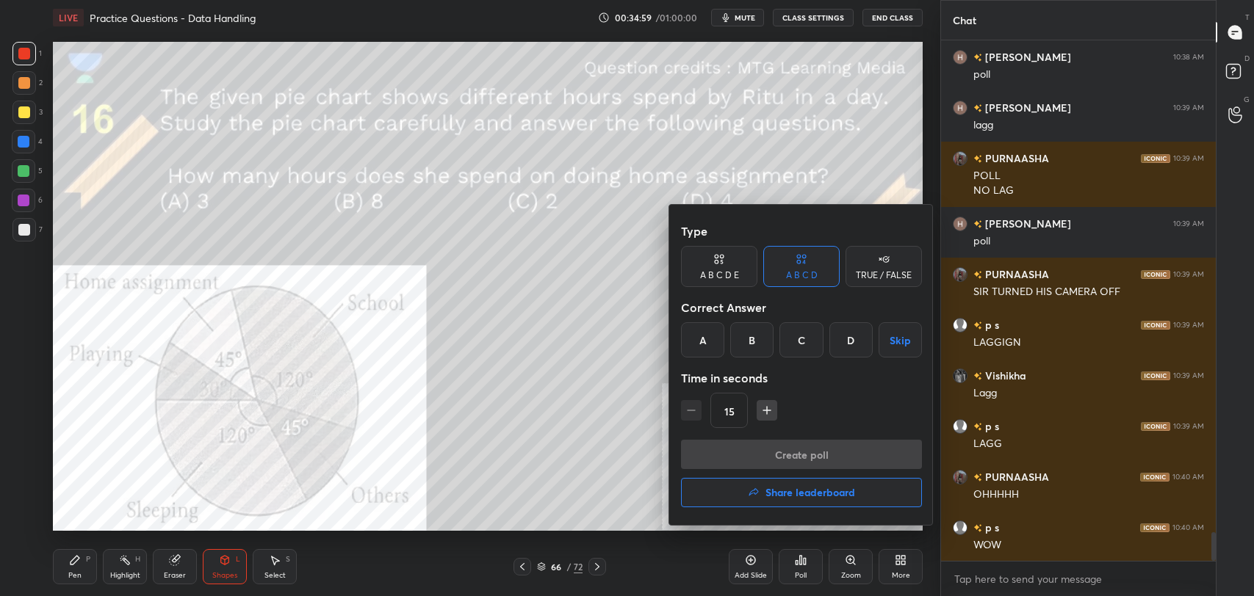
click at [715, 344] on div "A" at bounding box center [702, 339] width 43 height 35
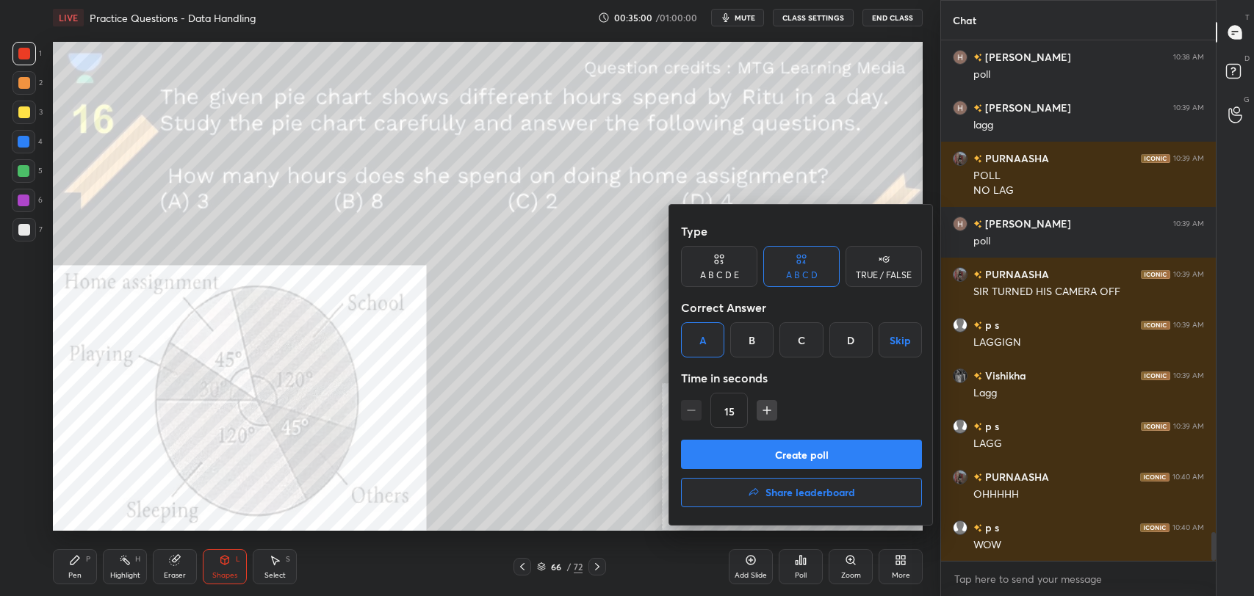
click at [783, 452] on button "Create poll" at bounding box center [801, 454] width 241 height 29
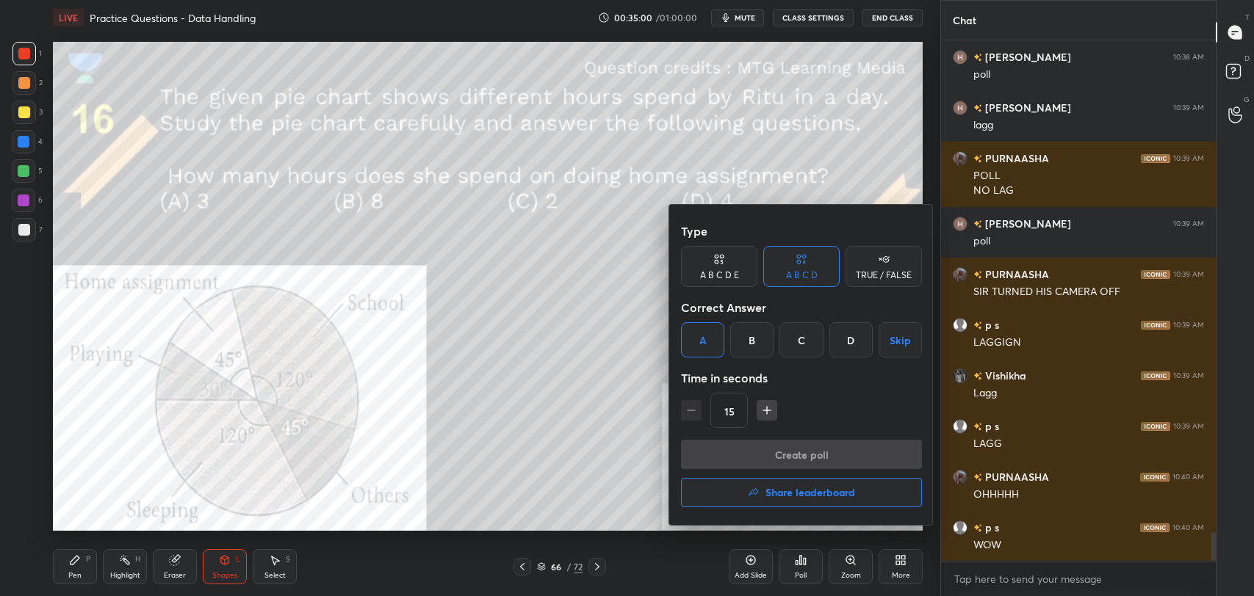
type textarea "x"
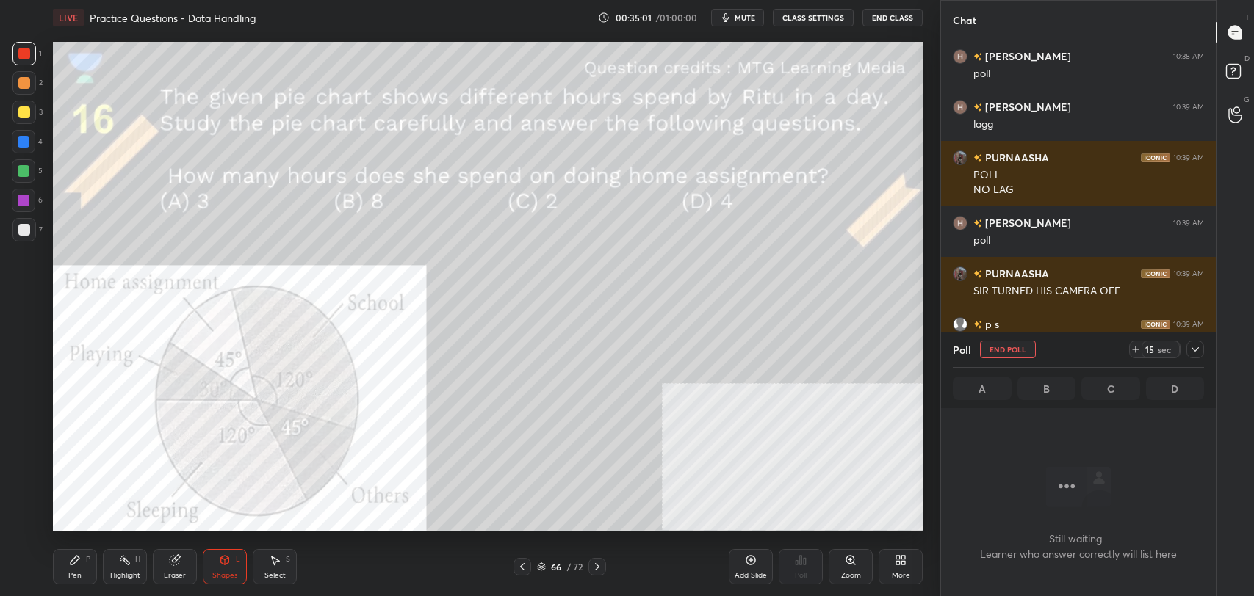
scroll to position [441, 270]
click at [93, 571] on div "Pen P" at bounding box center [75, 566] width 44 height 35
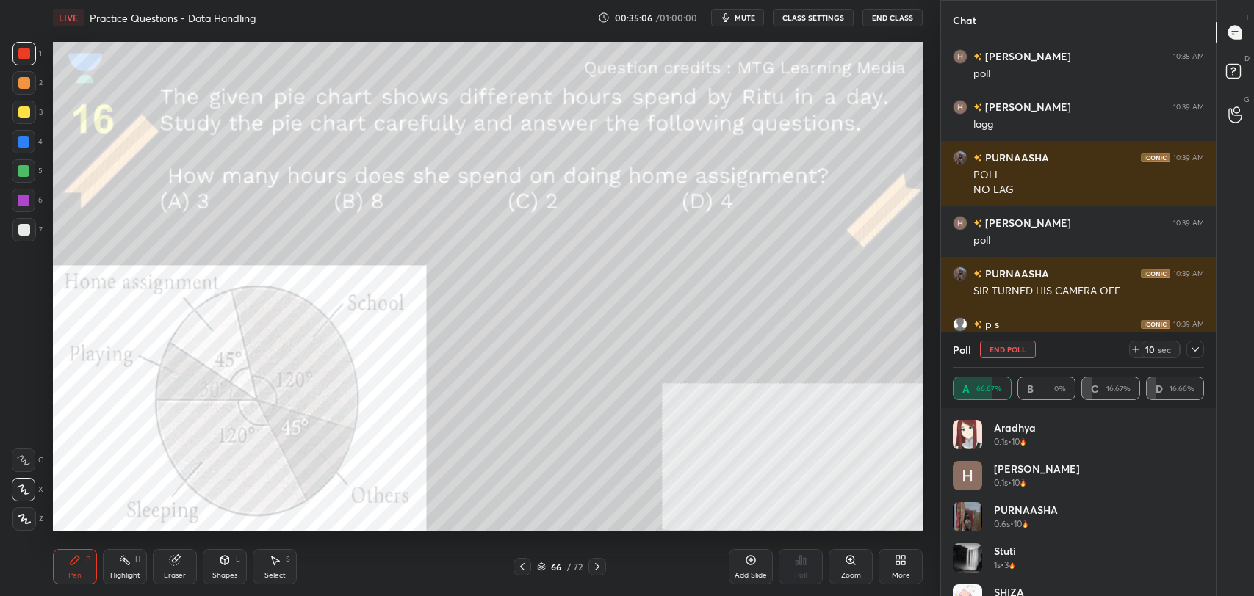
scroll to position [9091, 0]
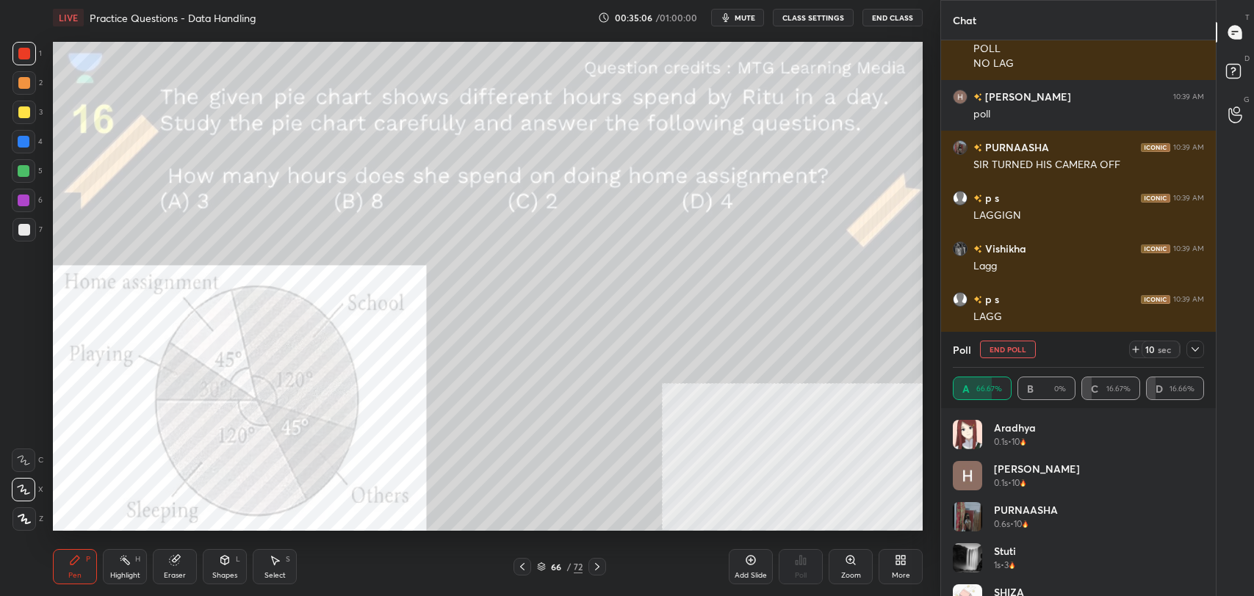
click at [815, 9] on button "CLASS SETTINGS" at bounding box center [813, 18] width 81 height 18
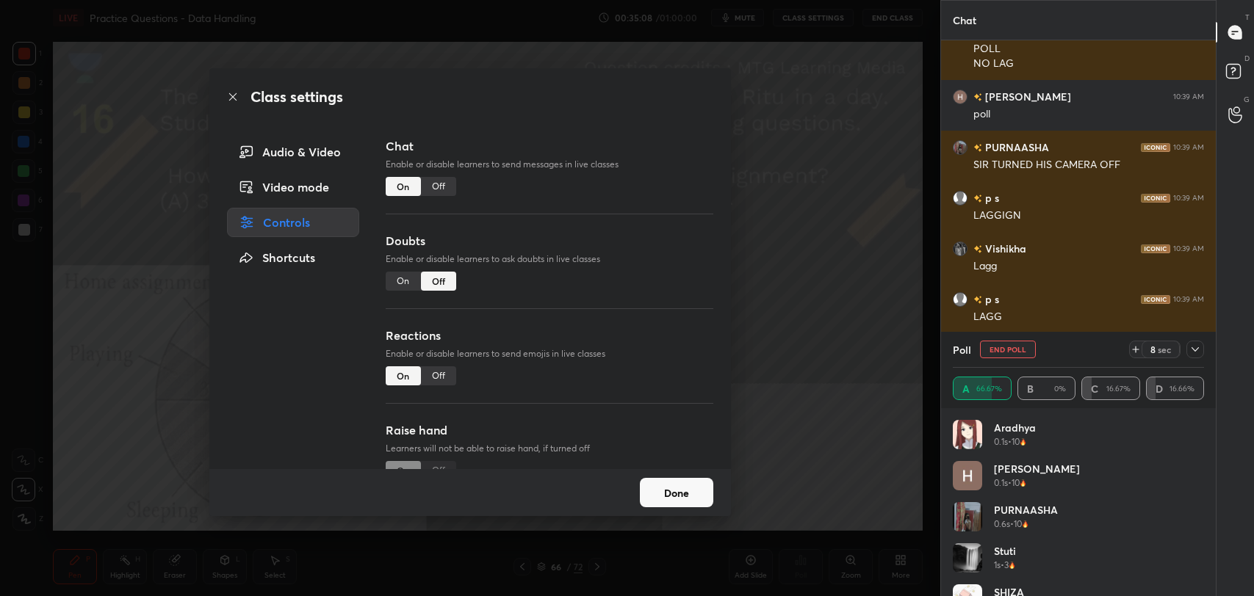
click at [440, 179] on div "Off" at bounding box center [438, 186] width 35 height 19
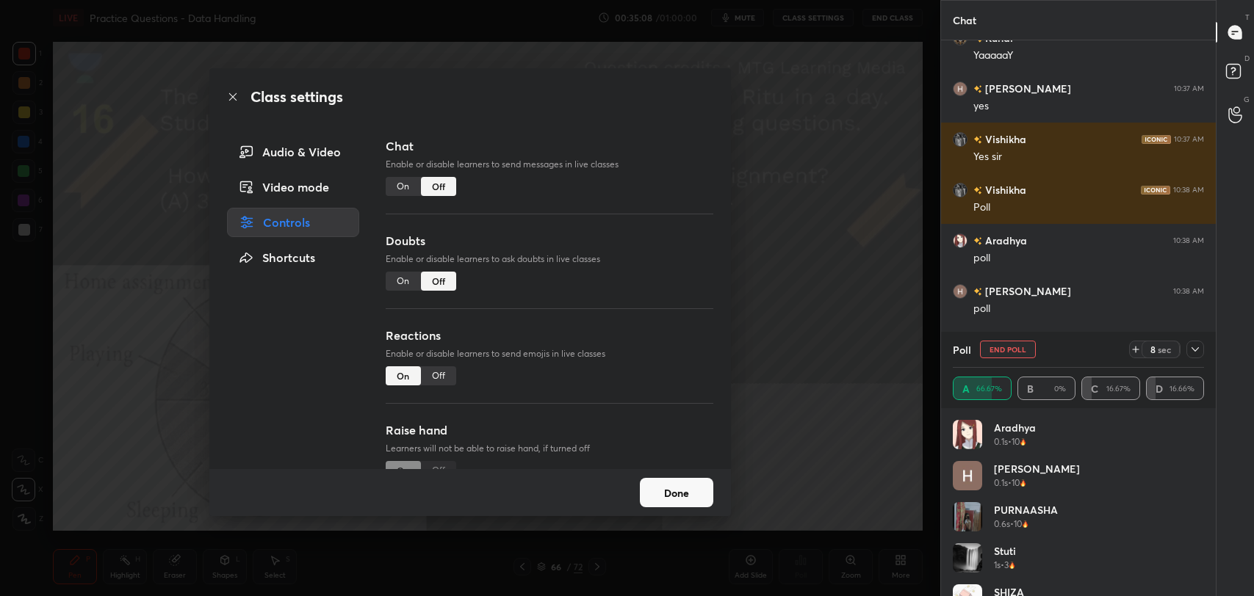
scroll to position [410, 270]
click at [231, 98] on icon at bounding box center [232, 96] width 7 height 7
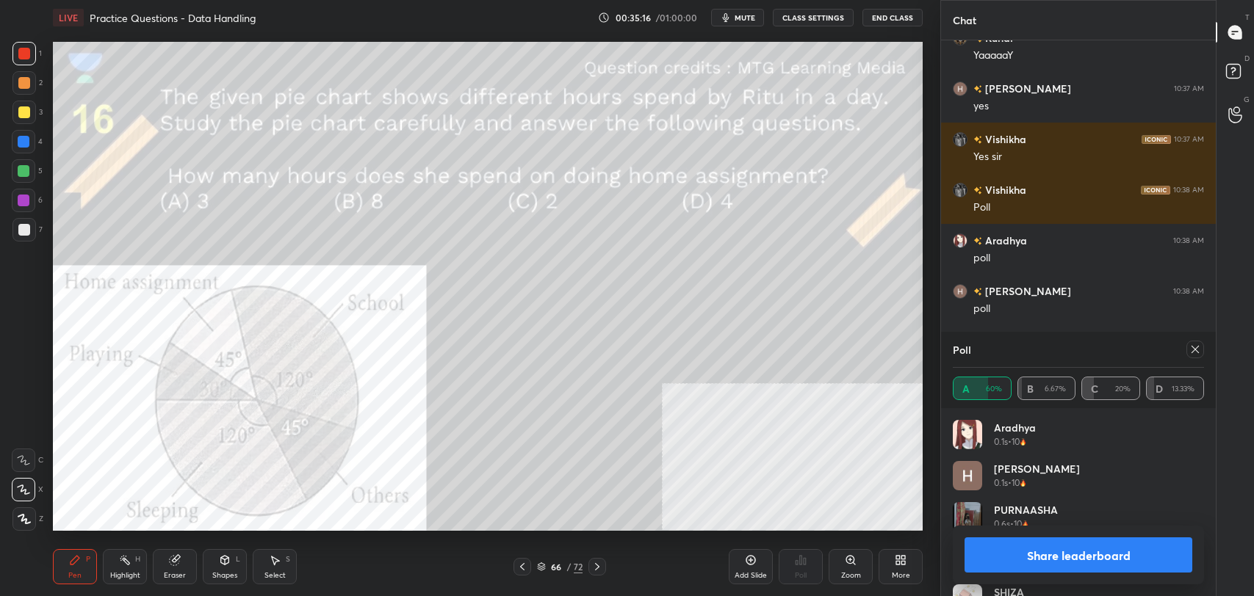
click at [1083, 544] on button "Share leaderboard" at bounding box center [1078, 555] width 228 height 35
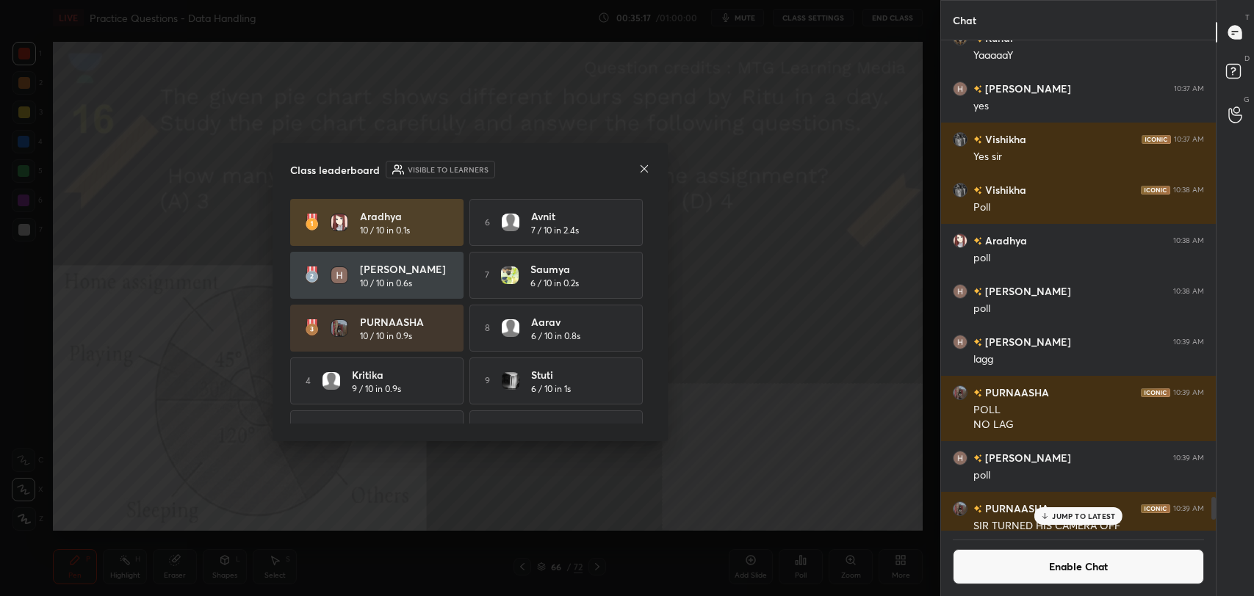
scroll to position [486, 270]
click at [649, 167] on icon at bounding box center [644, 169] width 12 height 12
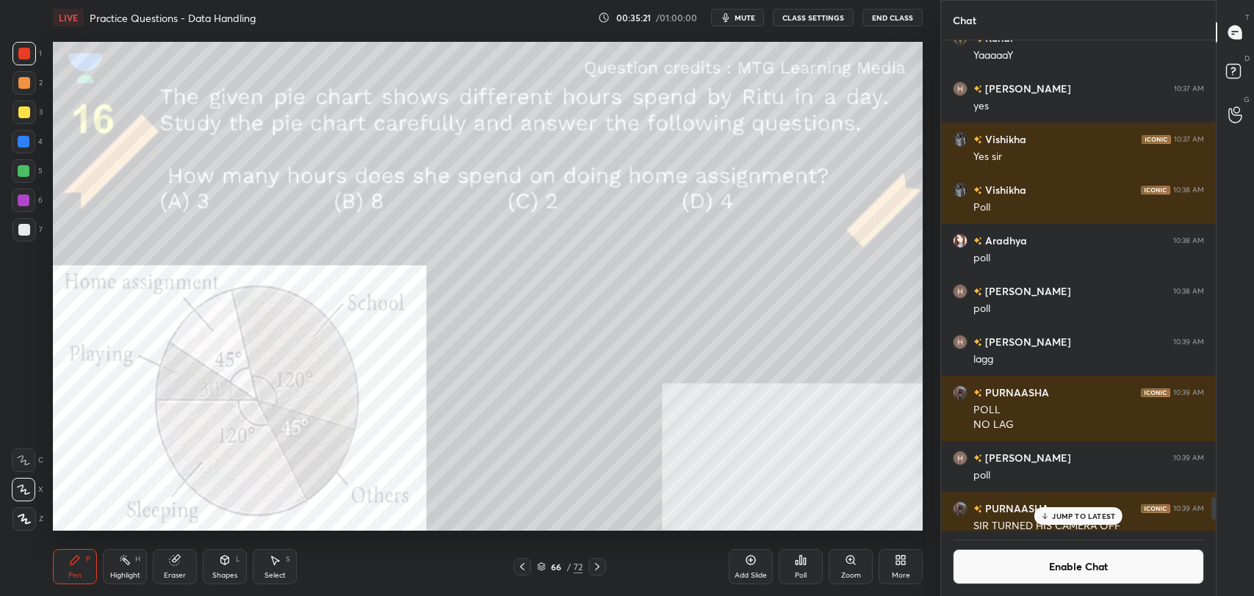
click at [803, 566] on div "Poll" at bounding box center [801, 566] width 44 height 35
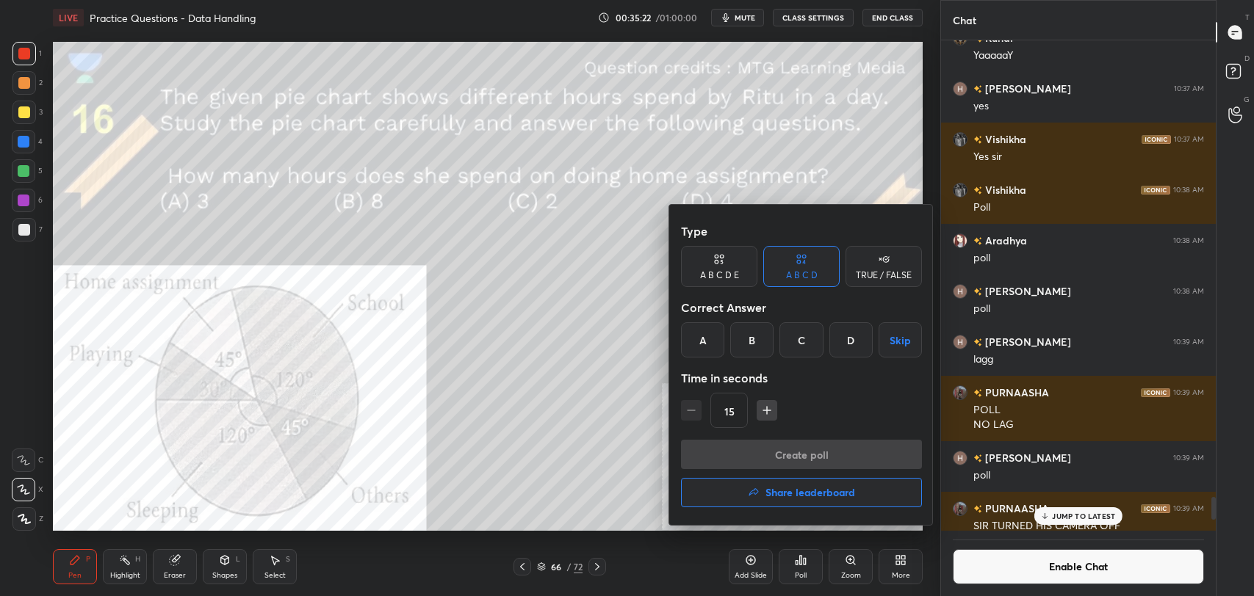
click at [782, 494] on h4 "Share leaderboard" at bounding box center [810, 493] width 90 height 10
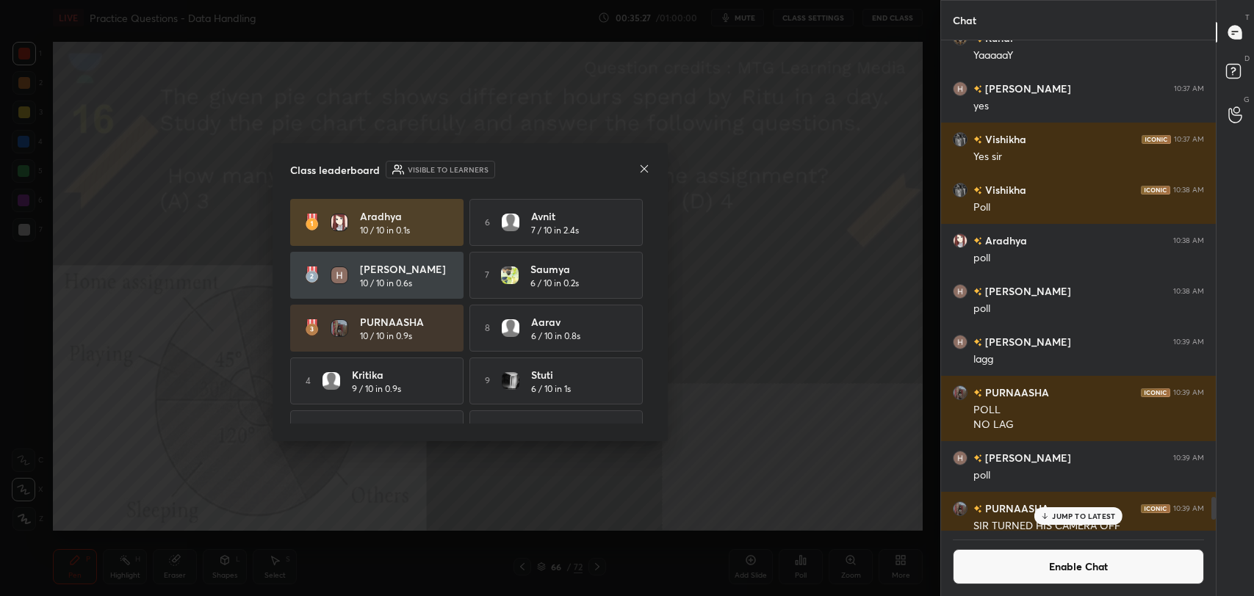
click at [645, 167] on icon at bounding box center [644, 169] width 12 height 12
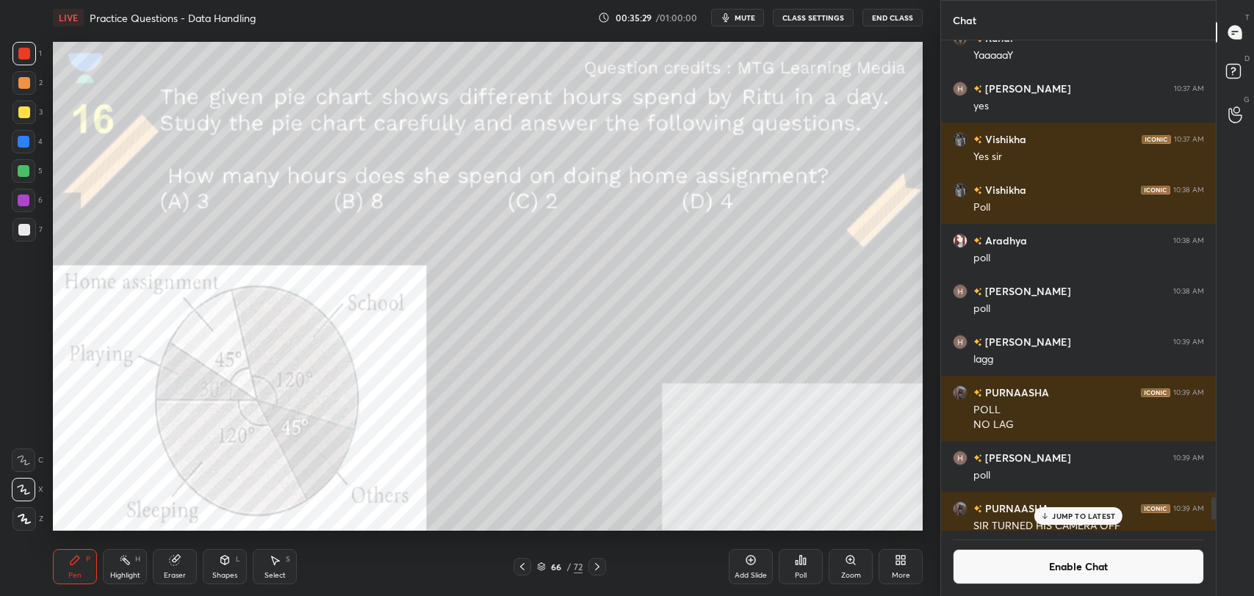
click at [130, 564] on icon at bounding box center [125, 561] width 12 height 12
click at [74, 567] on div "Pen P" at bounding box center [75, 566] width 44 height 35
click at [24, 237] on div at bounding box center [24, 230] width 24 height 24
click at [120, 559] on circle at bounding box center [120, 558] width 1 height 1
click at [23, 212] on div at bounding box center [24, 201] width 24 height 24
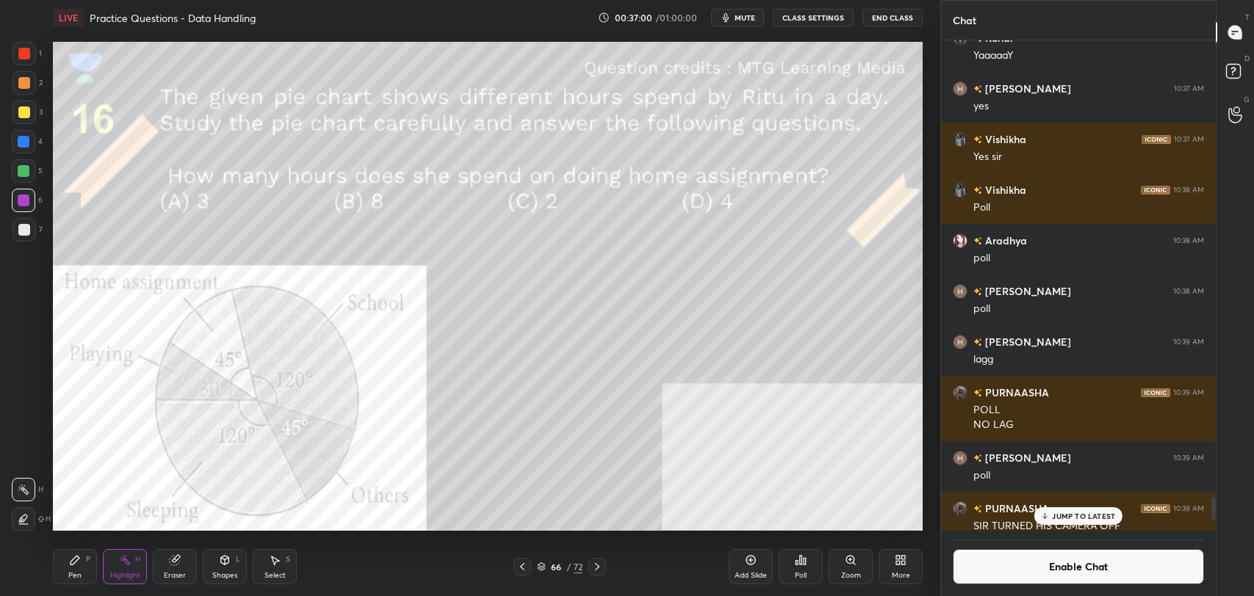
click at [75, 558] on icon at bounding box center [75, 560] width 9 height 9
click at [31, 226] on div at bounding box center [24, 230] width 24 height 24
click at [25, 56] on div at bounding box center [24, 54] width 12 height 12
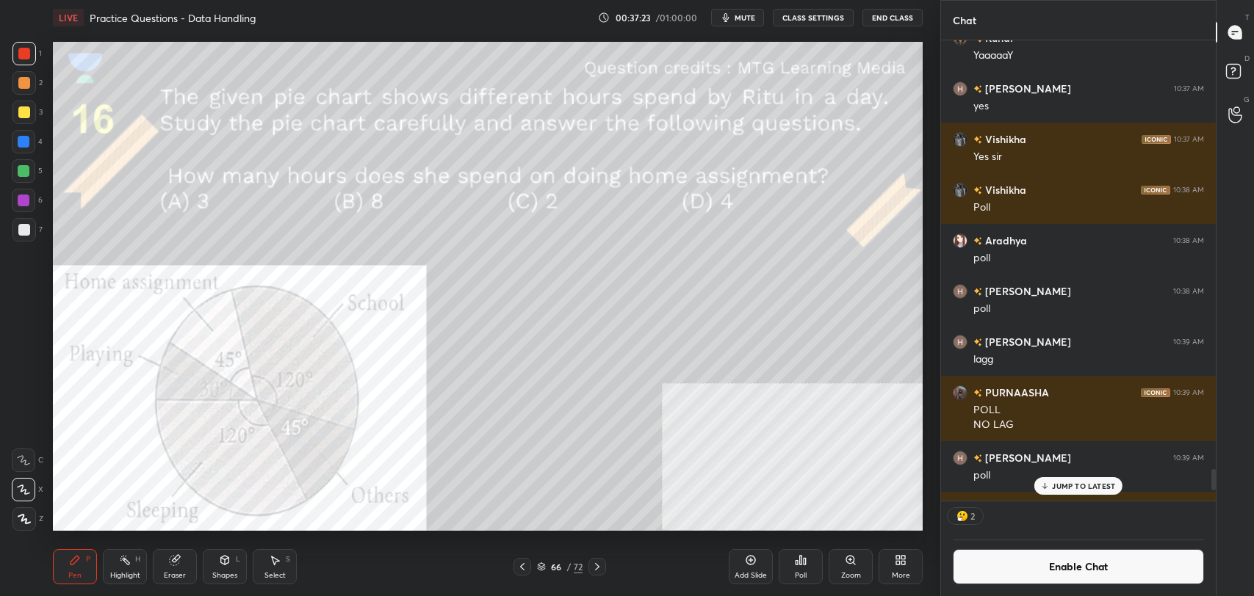
scroll to position [456, 270]
click at [24, 230] on div at bounding box center [24, 230] width 12 height 12
click at [1031, 569] on button "Enable Chat" at bounding box center [1078, 566] width 251 height 35
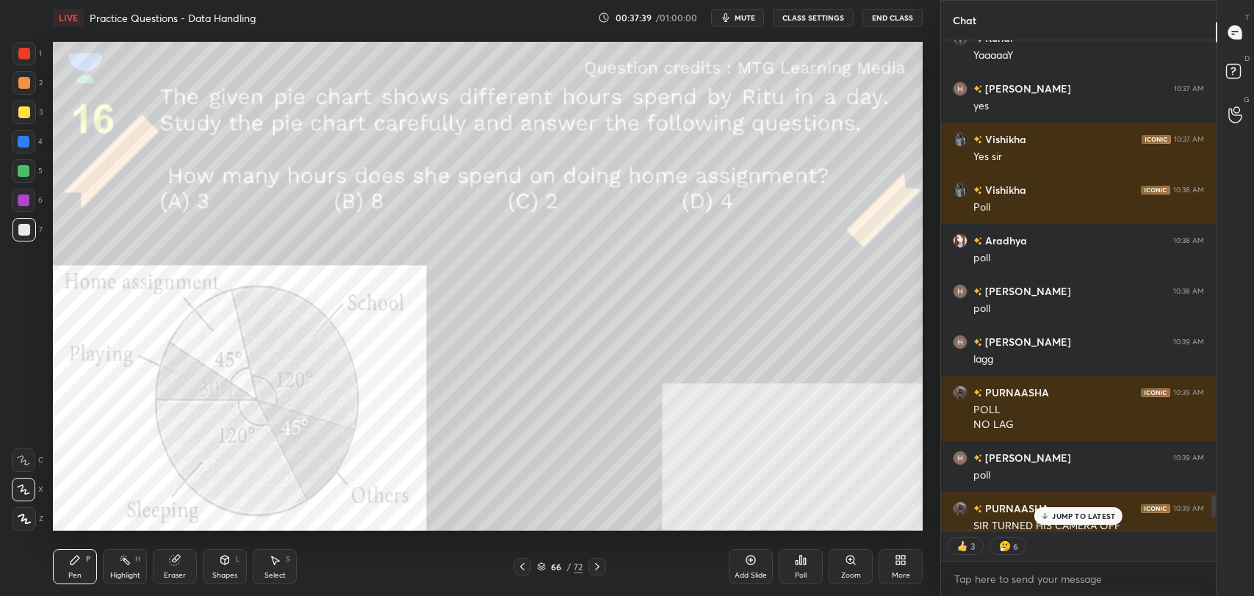
scroll to position [8574, 0]
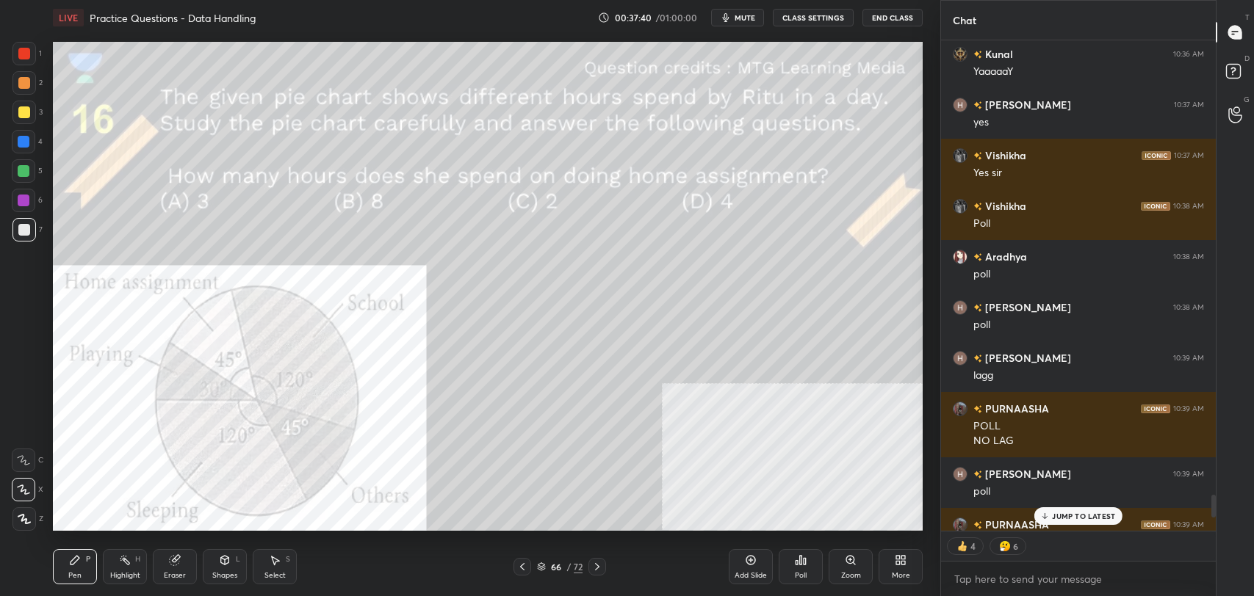
click at [218, 577] on div "Shapes" at bounding box center [224, 575] width 25 height 7
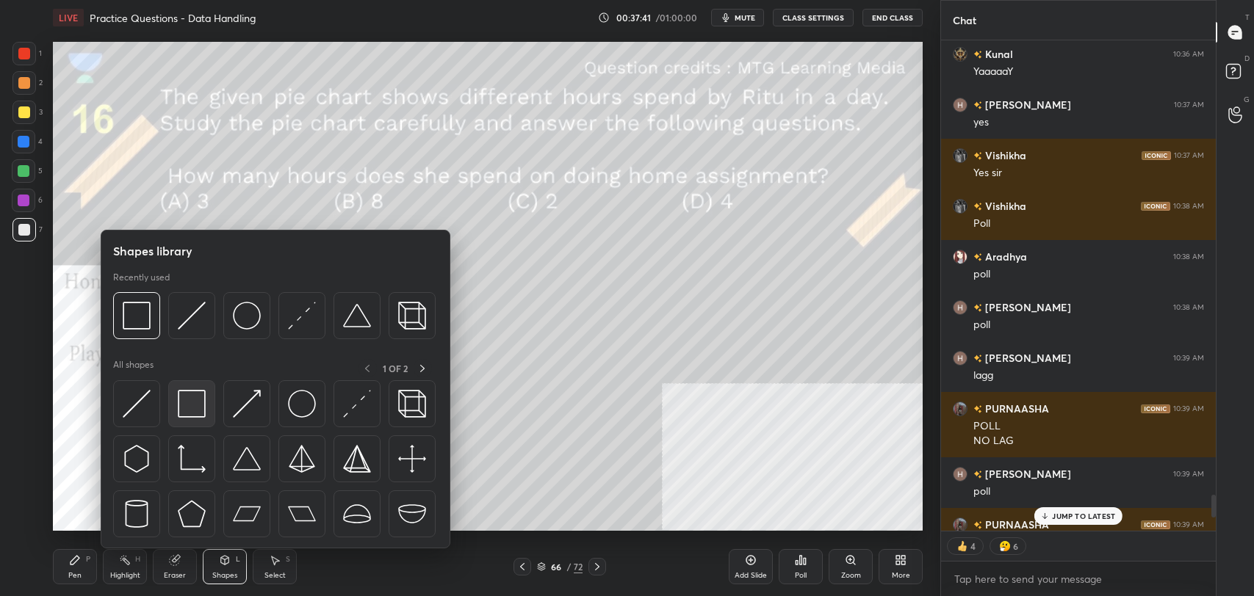
click at [190, 402] on img at bounding box center [192, 404] width 28 height 28
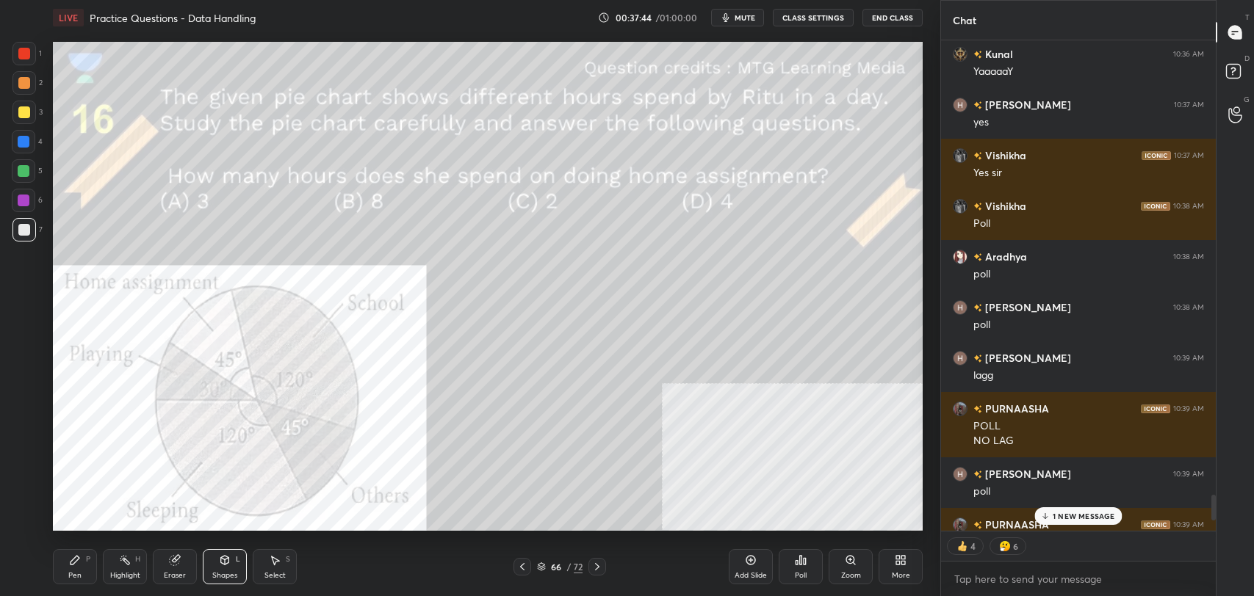
click at [1058, 519] on p "1 NEW MESSAGE" at bounding box center [1084, 516] width 62 height 9
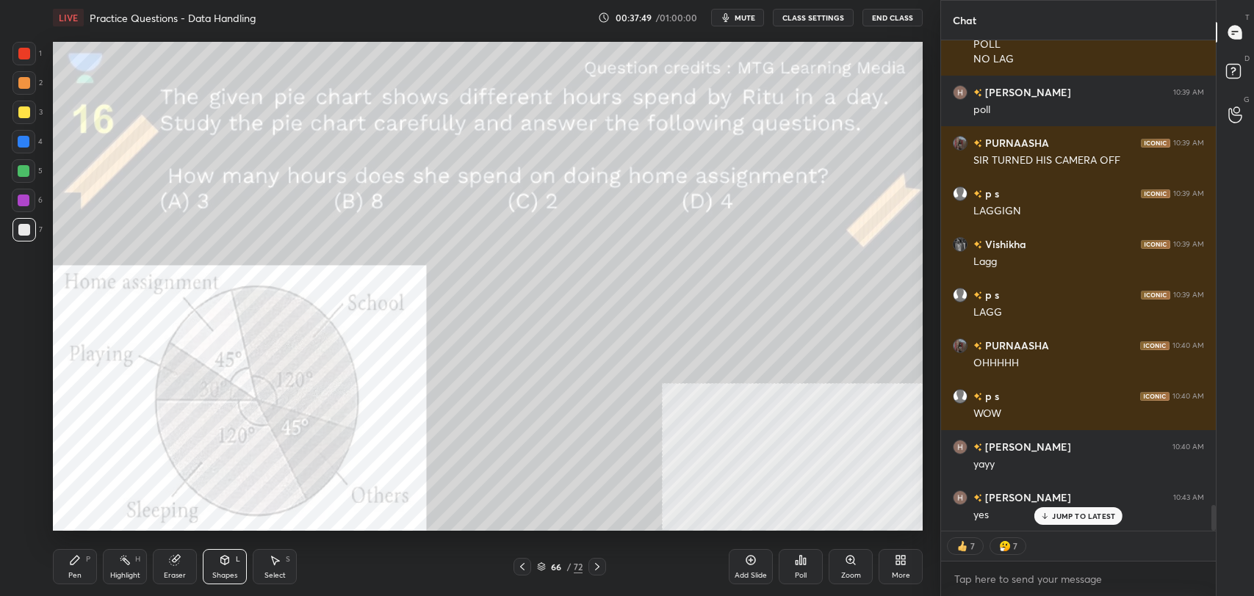
click at [1079, 514] on p "JUMP TO LATEST" at bounding box center [1083, 516] width 63 height 9
type textarea "x"
click at [805, 15] on button "CLASS SETTINGS" at bounding box center [813, 18] width 81 height 18
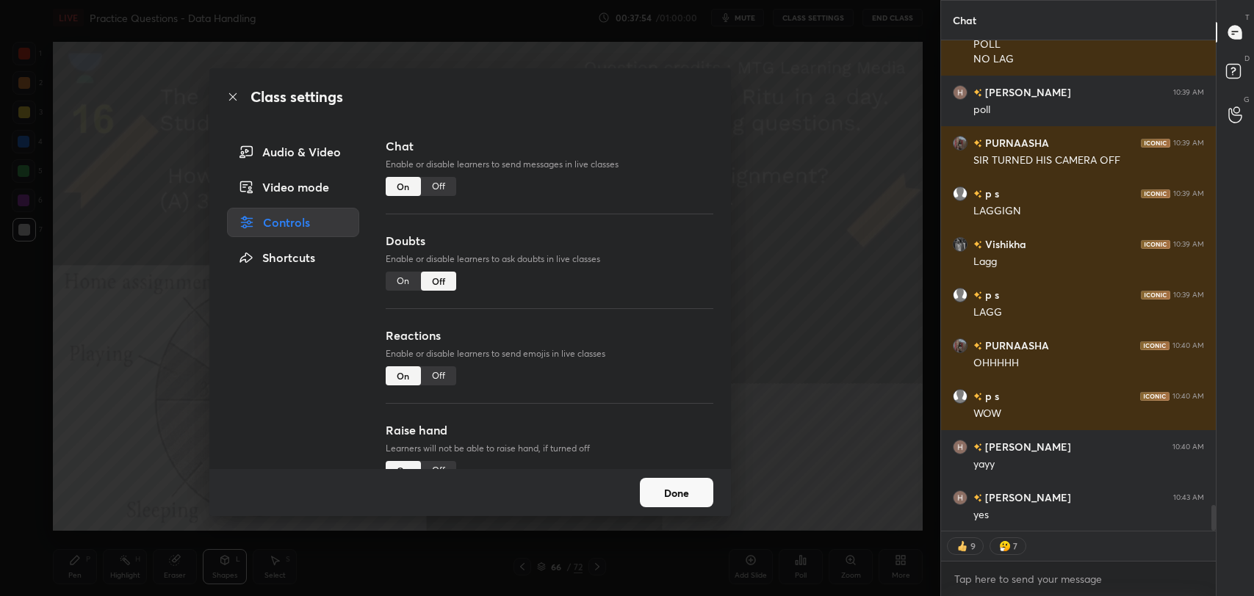
click at [435, 178] on div "Off" at bounding box center [438, 186] width 35 height 19
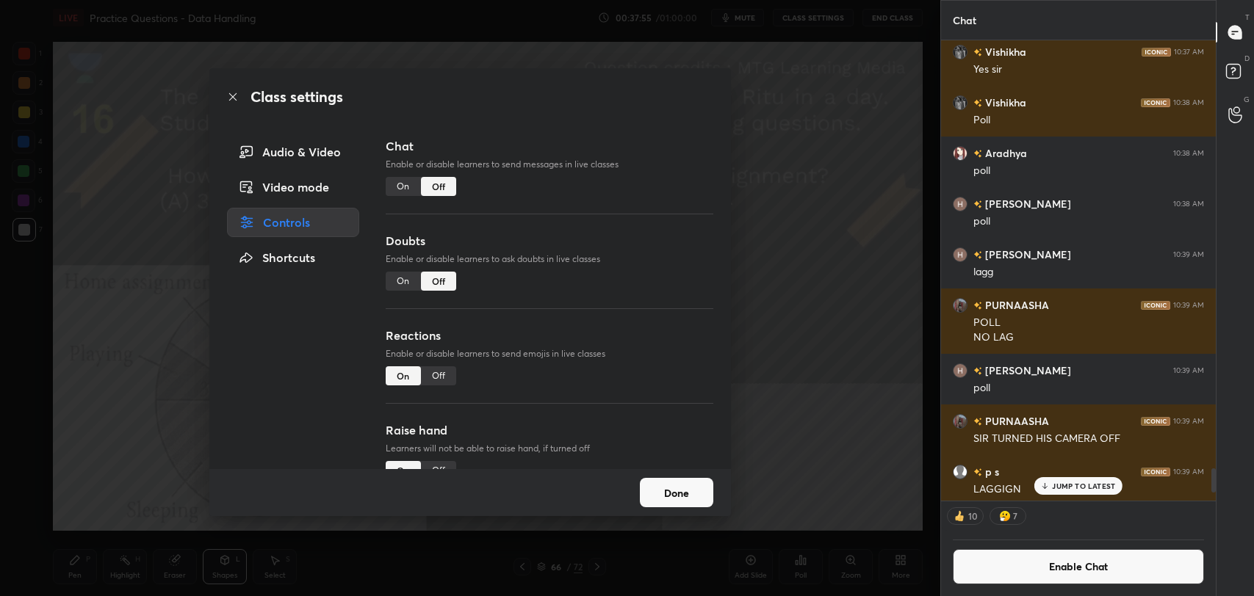
click at [234, 95] on icon at bounding box center [233, 97] width 12 height 12
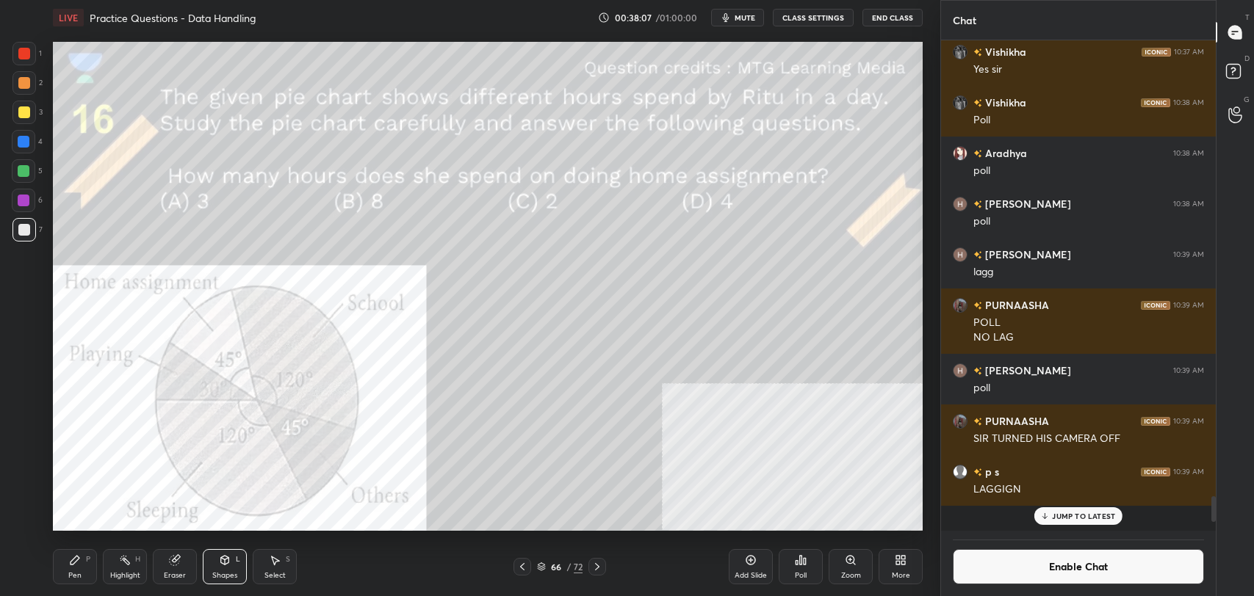
scroll to position [8928, 0]
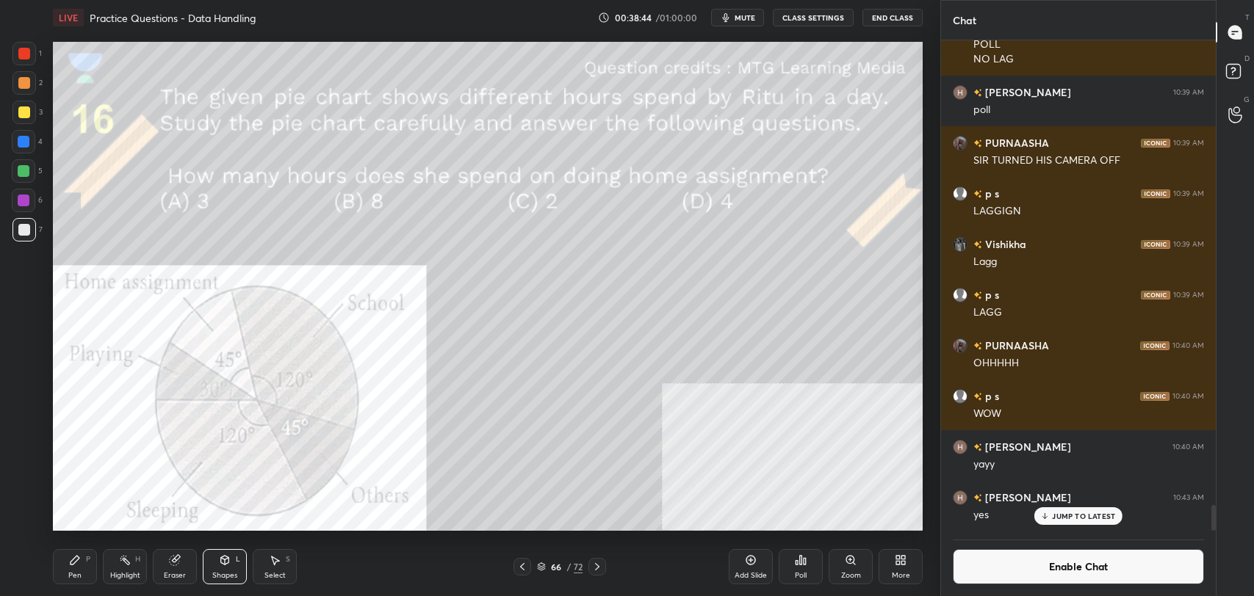
click at [31, 49] on div at bounding box center [24, 54] width 24 height 24
click at [130, 566] on icon at bounding box center [125, 561] width 12 height 12
click at [760, 554] on div "Add Slide" at bounding box center [751, 566] width 44 height 35
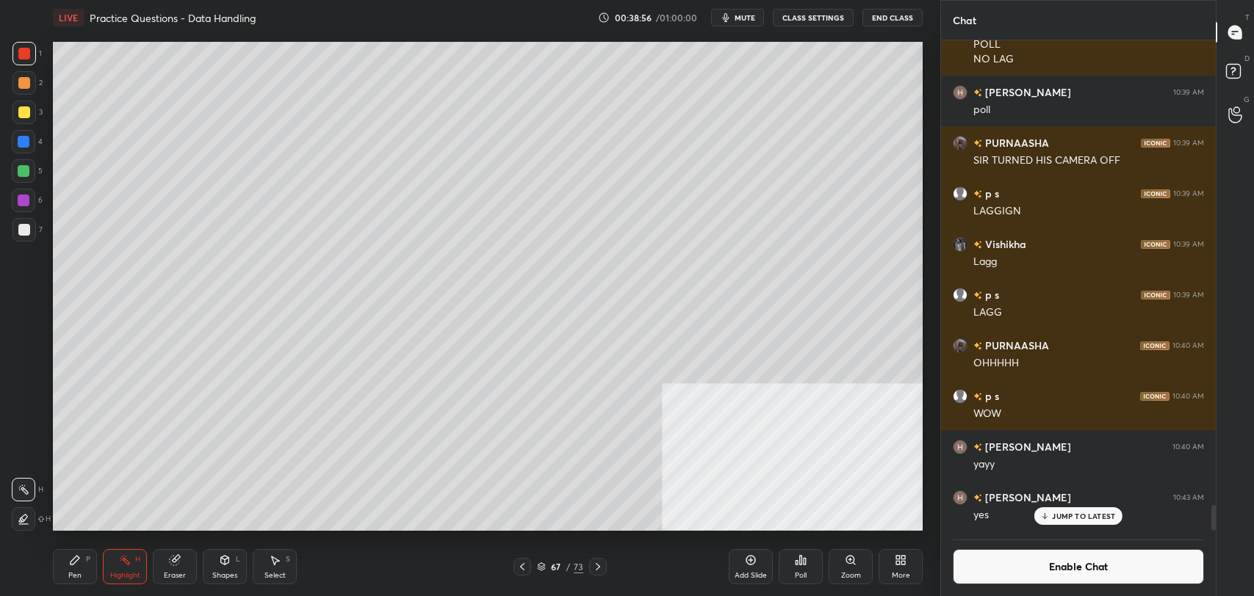
click at [239, 544] on div "Pen P Highlight H Eraser Shapes L Select S 67 / 73 Add Slide Poll Zoom More" at bounding box center [488, 567] width 870 height 59
click at [206, 580] on div "Shapes L" at bounding box center [225, 566] width 44 height 35
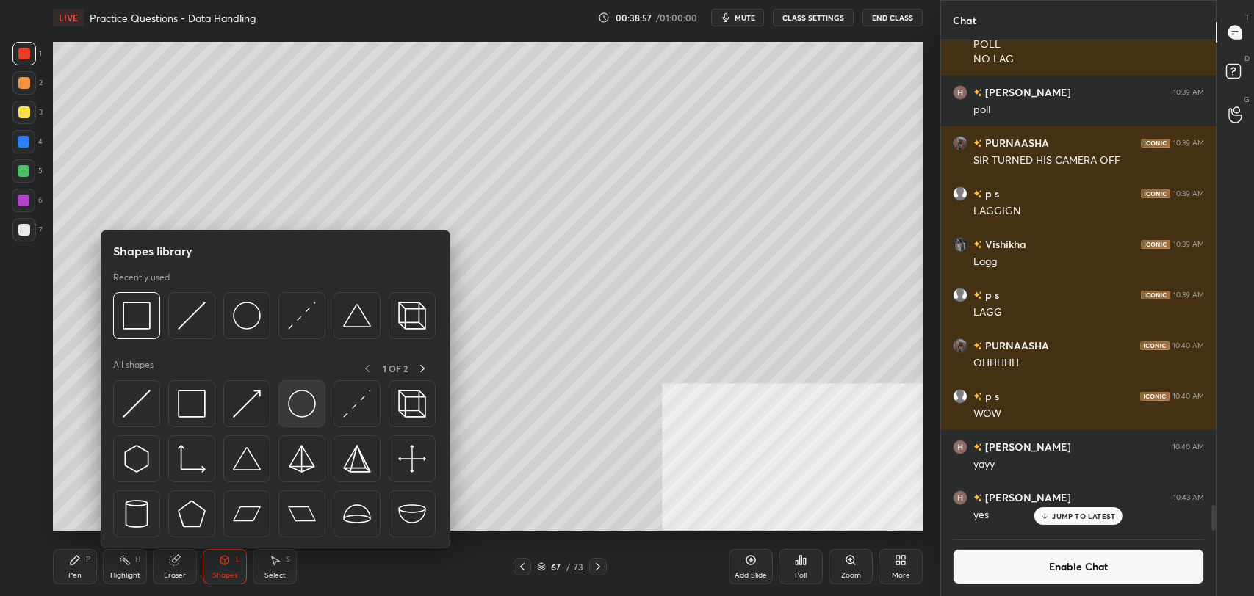
click at [304, 407] on img at bounding box center [302, 404] width 28 height 28
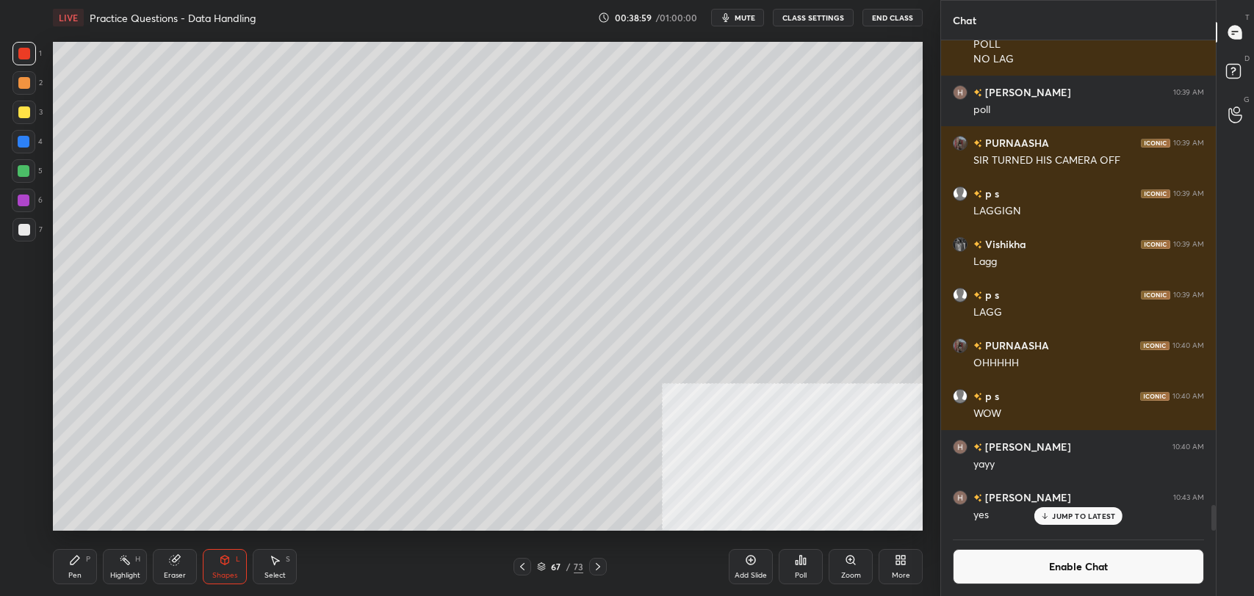
click at [219, 558] on icon at bounding box center [225, 561] width 12 height 12
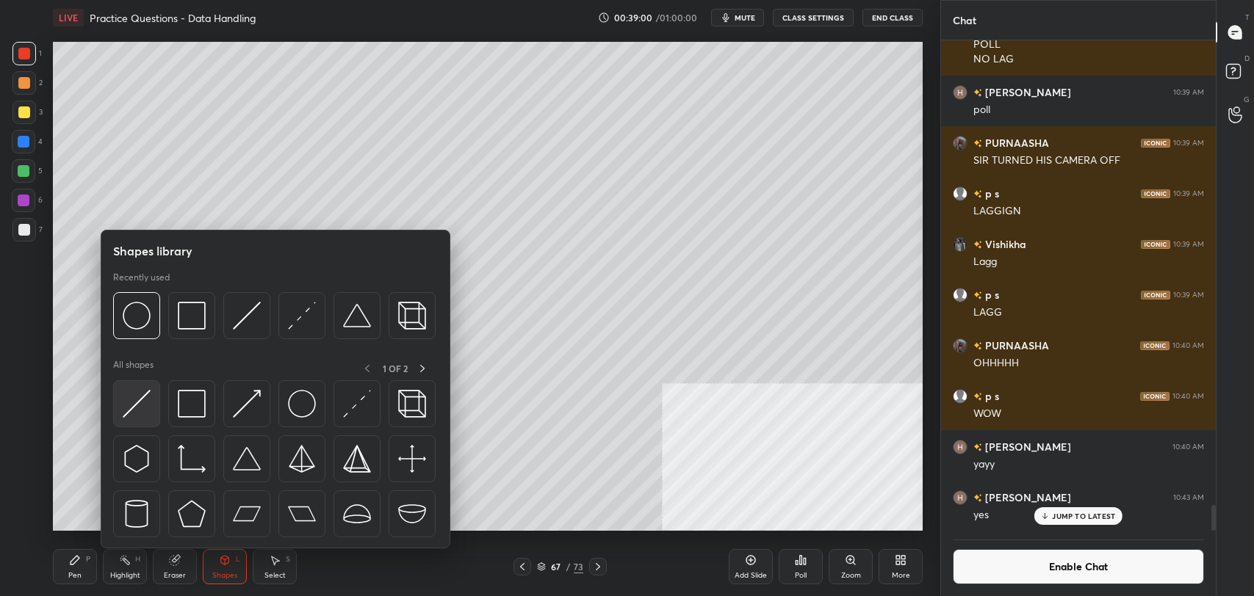
click at [153, 391] on div at bounding box center [136, 403] width 47 height 47
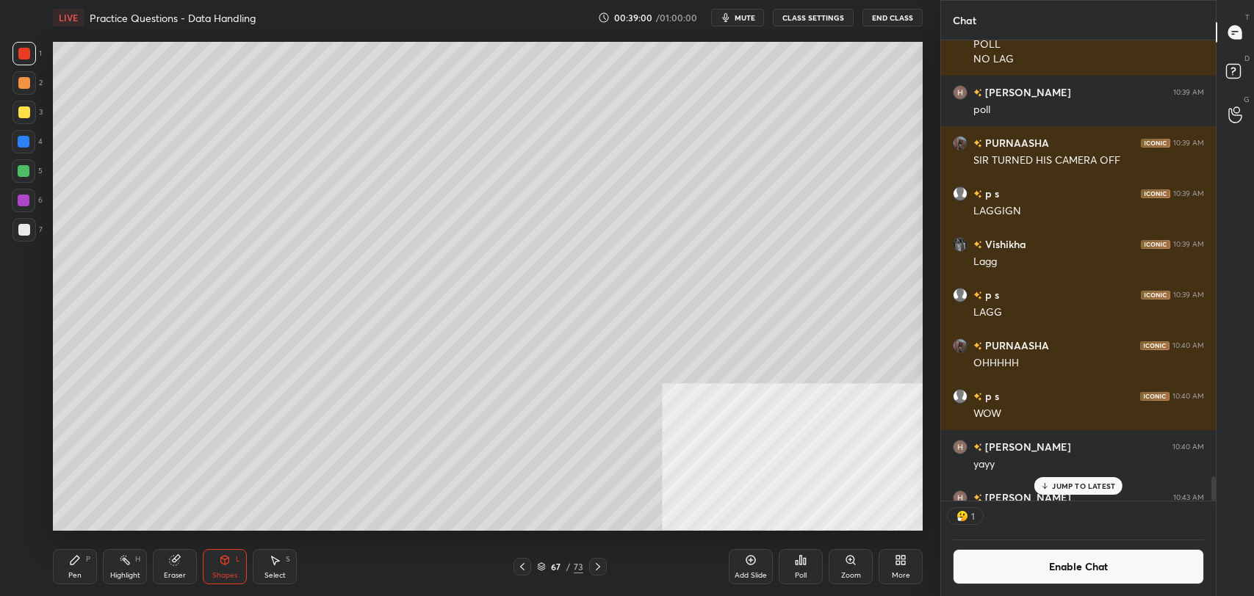
scroll to position [456, 270]
click at [24, 234] on div at bounding box center [24, 230] width 12 height 12
click at [71, 566] on icon at bounding box center [75, 561] width 12 height 12
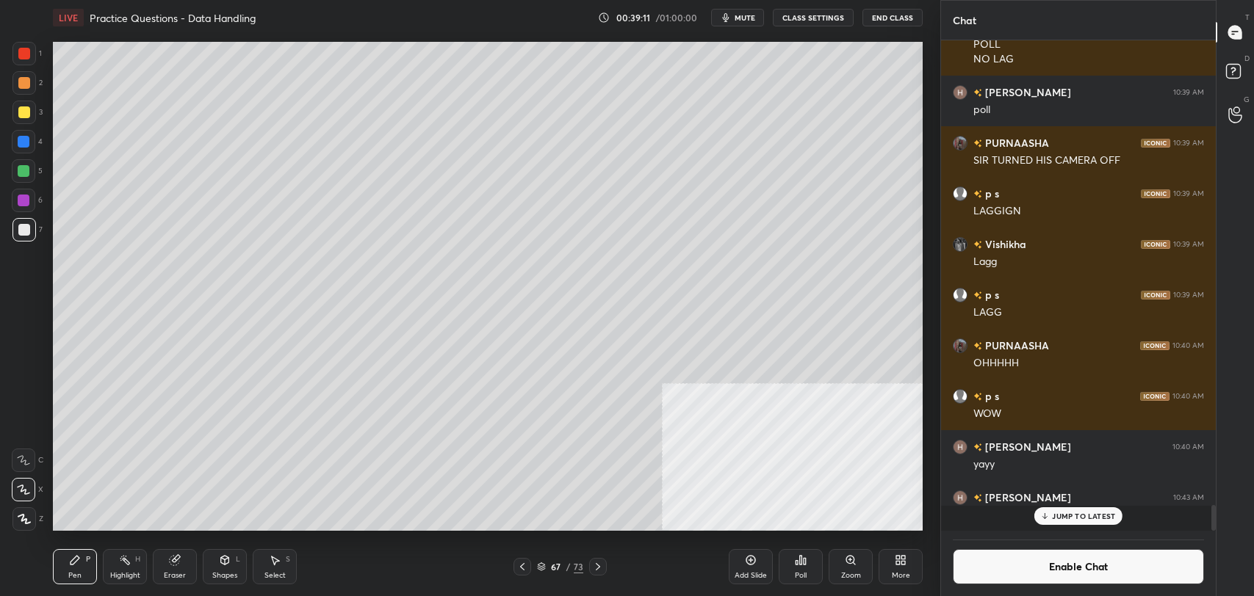
scroll to position [8928, 0]
click at [524, 562] on icon at bounding box center [522, 567] width 12 height 12
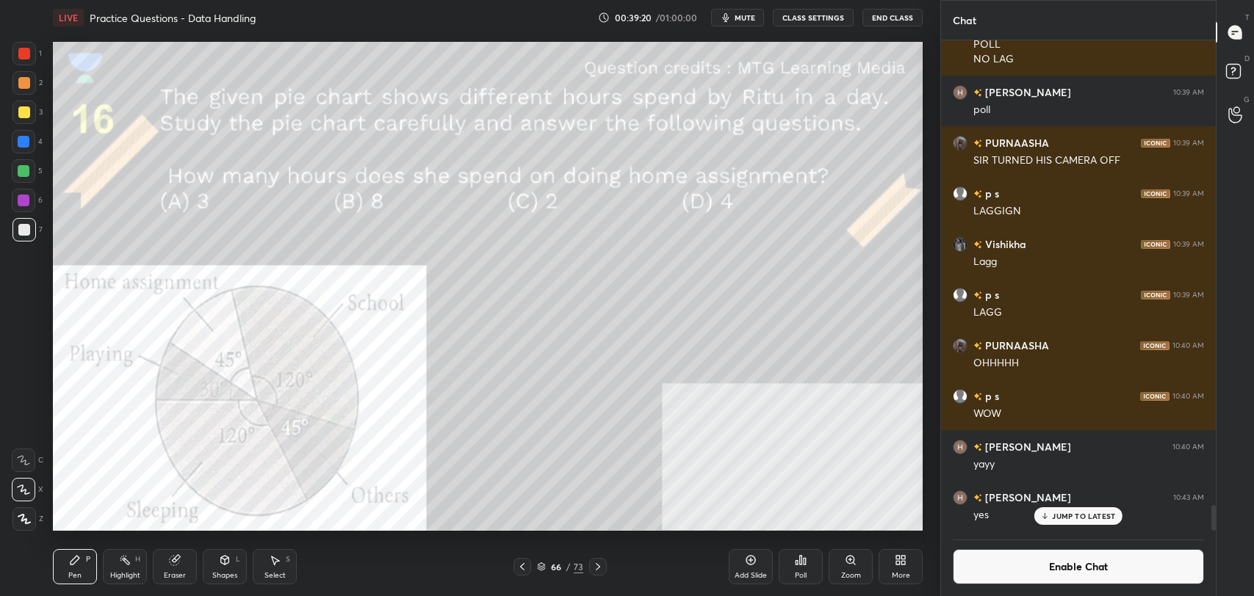
click at [21, 54] on div at bounding box center [24, 54] width 12 height 12
click at [120, 569] on div "Highlight H" at bounding box center [125, 566] width 44 height 35
click at [595, 571] on icon at bounding box center [598, 567] width 12 height 12
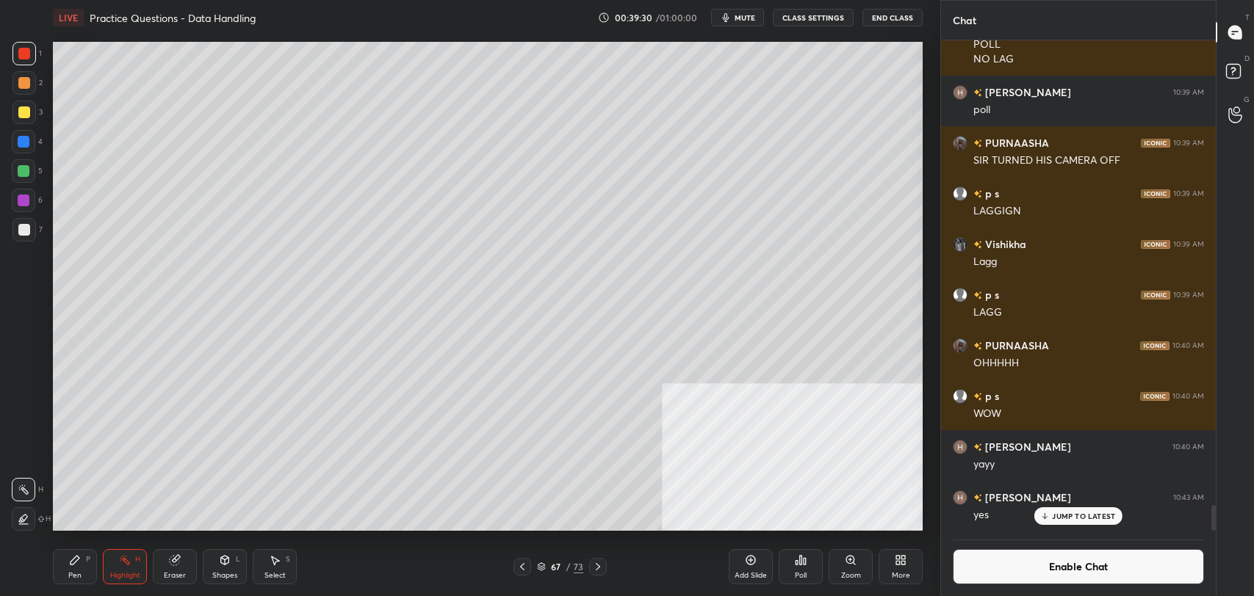
click at [522, 565] on icon at bounding box center [522, 567] width 12 height 12
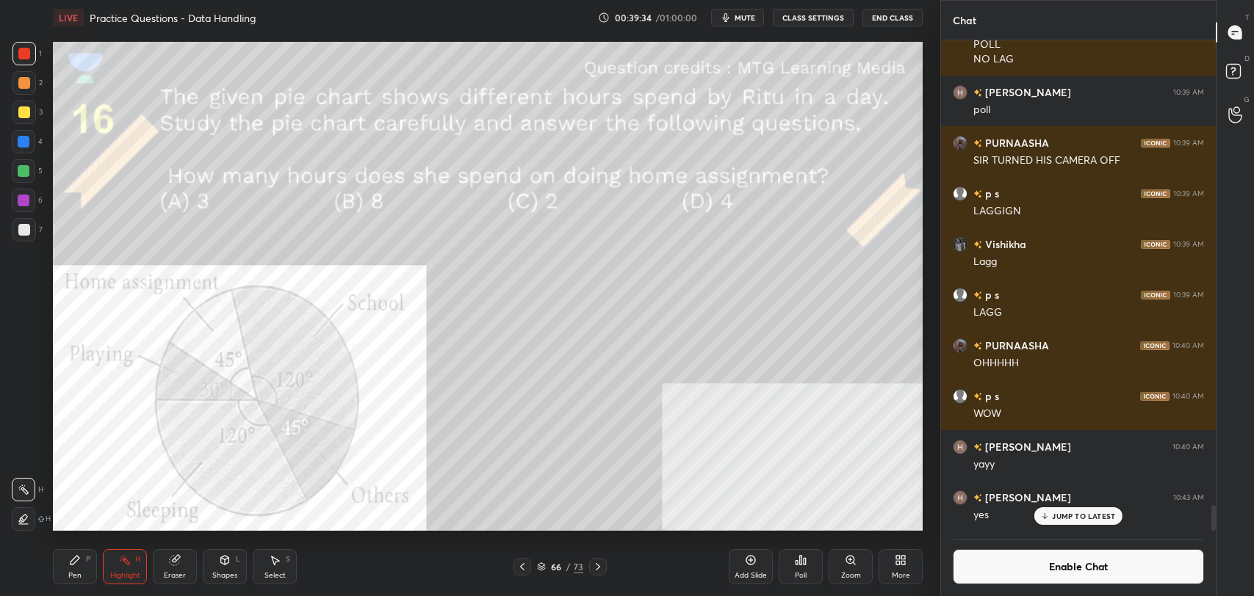
click at [83, 571] on div "Pen P" at bounding box center [75, 566] width 44 height 35
click at [24, 228] on div at bounding box center [24, 230] width 12 height 12
click at [982, 565] on button "Enable Chat" at bounding box center [1078, 566] width 251 height 35
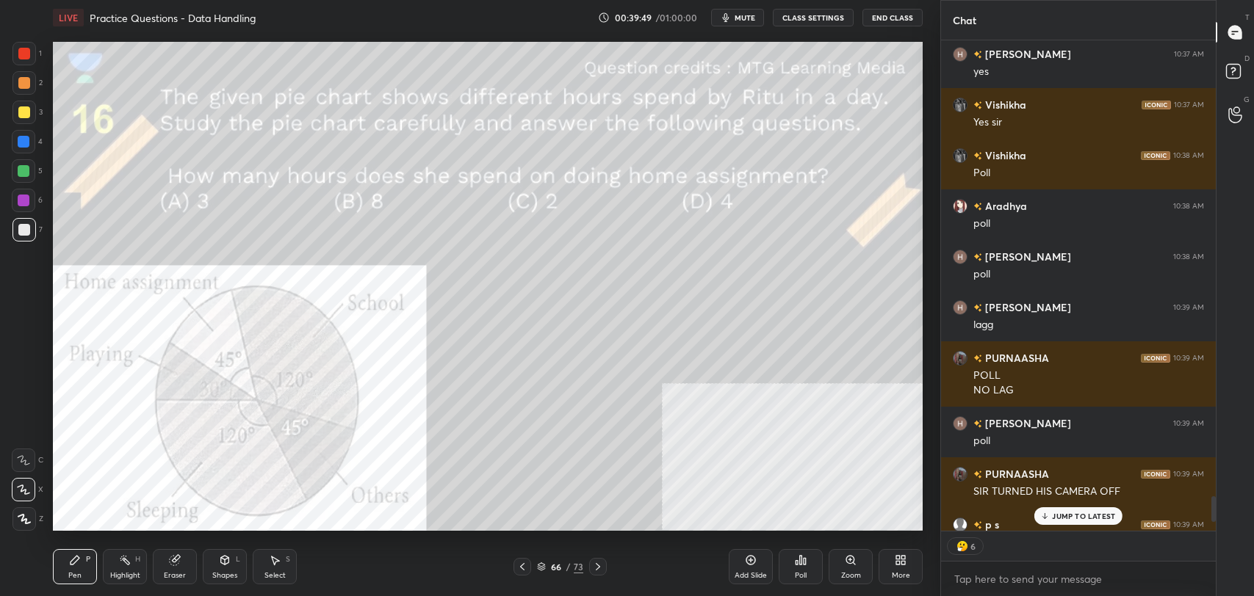
click at [1081, 518] on p "JUMP TO LATEST" at bounding box center [1083, 516] width 63 height 9
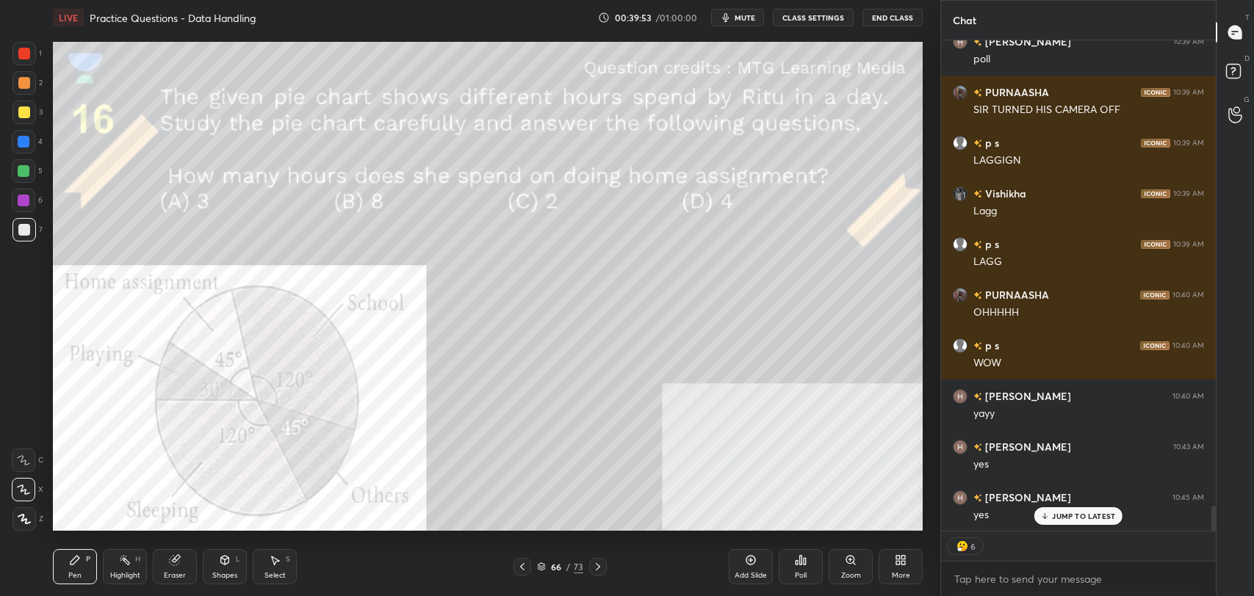
scroll to position [9044, 0]
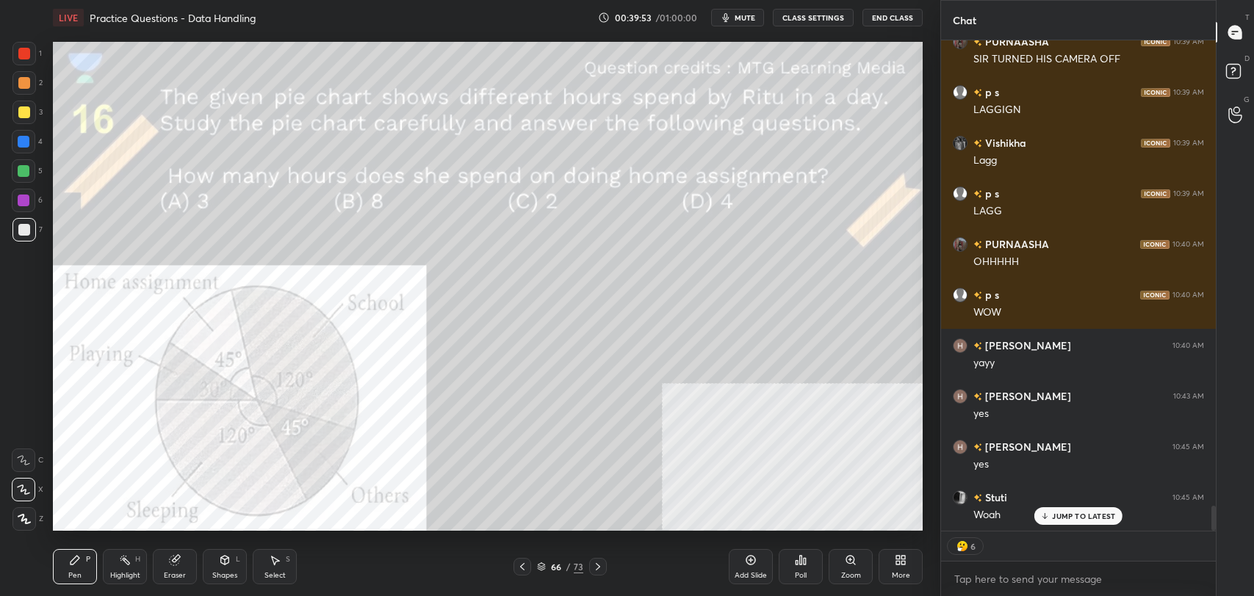
click at [1071, 517] on p "JUMP TO LATEST" at bounding box center [1083, 516] width 63 height 9
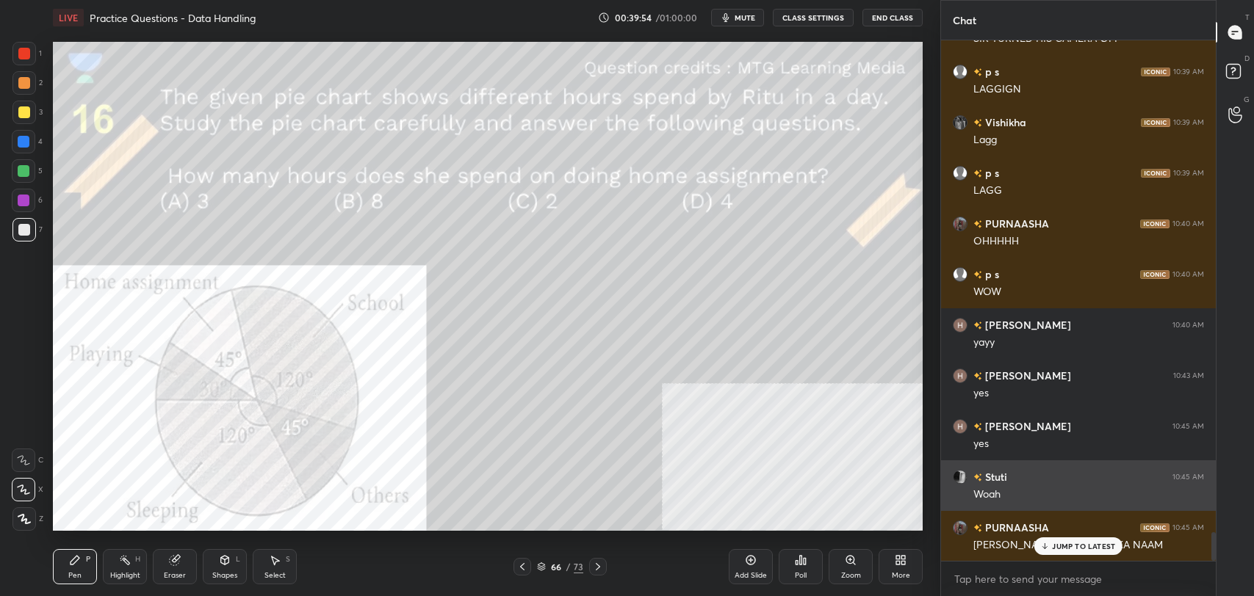
scroll to position [9064, 0]
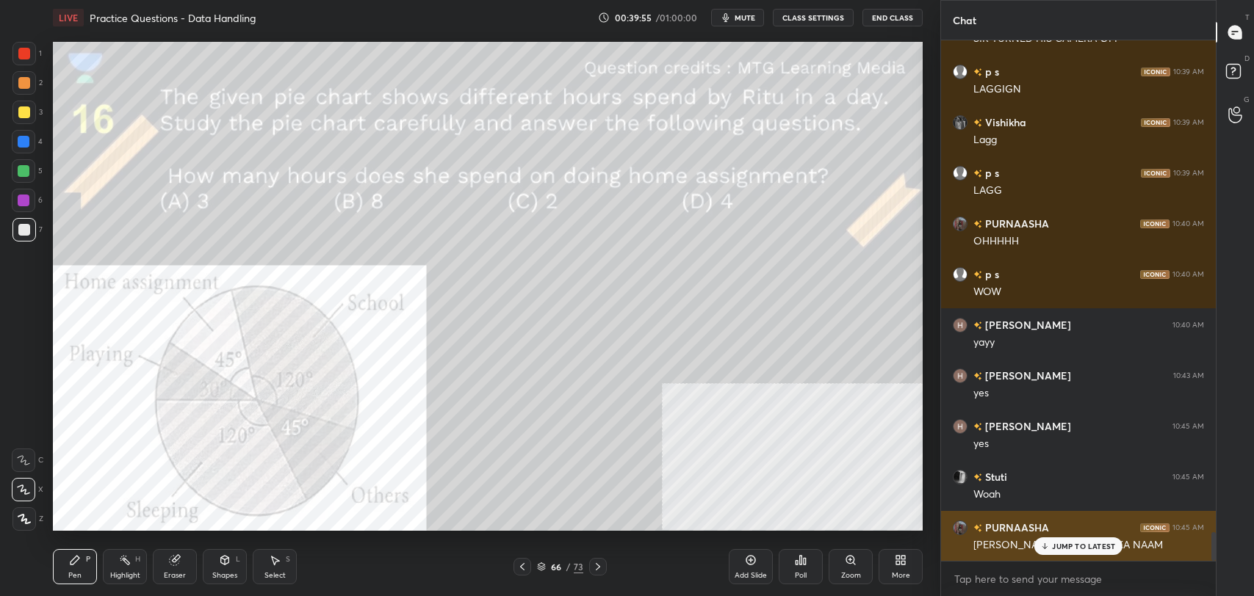
drag, startPoint x: 1055, startPoint y: 544, endPoint x: 1037, endPoint y: 541, distance: 17.8
click at [1054, 544] on p "JUMP TO LATEST" at bounding box center [1083, 546] width 63 height 9
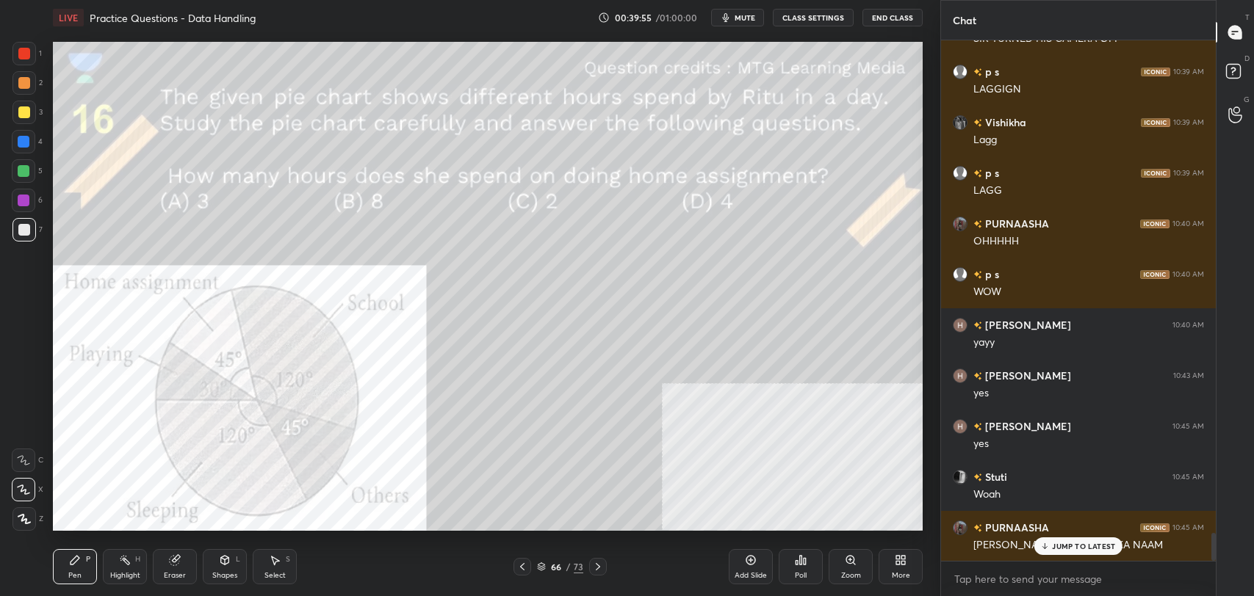
scroll to position [9115, 0]
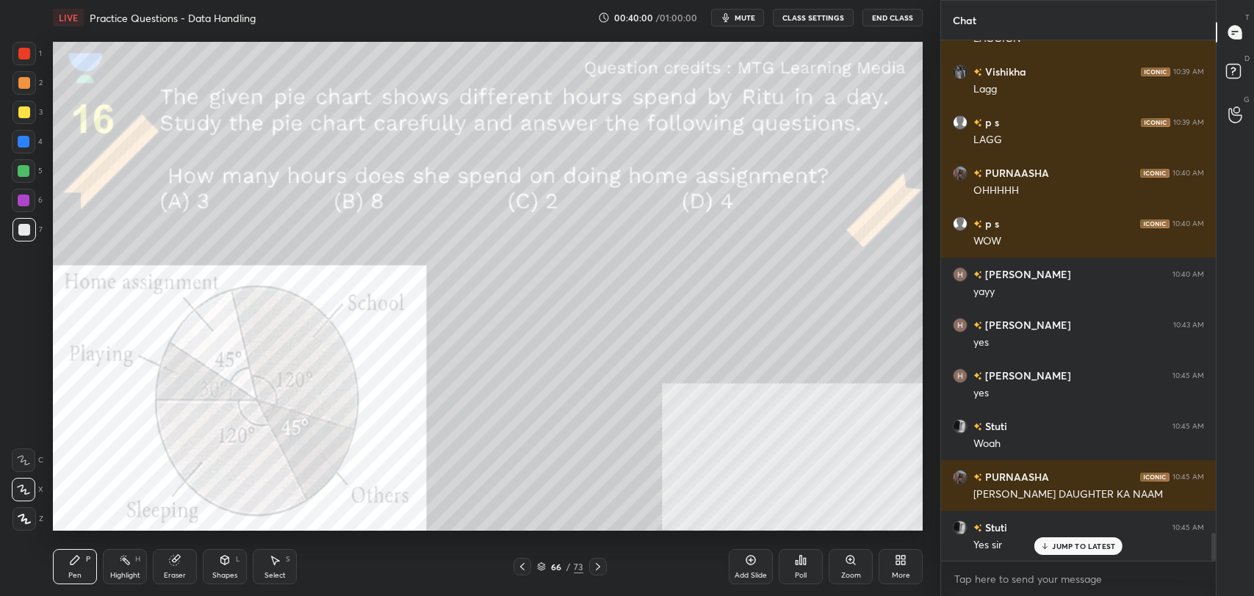
click at [605, 566] on div at bounding box center [598, 567] width 18 height 18
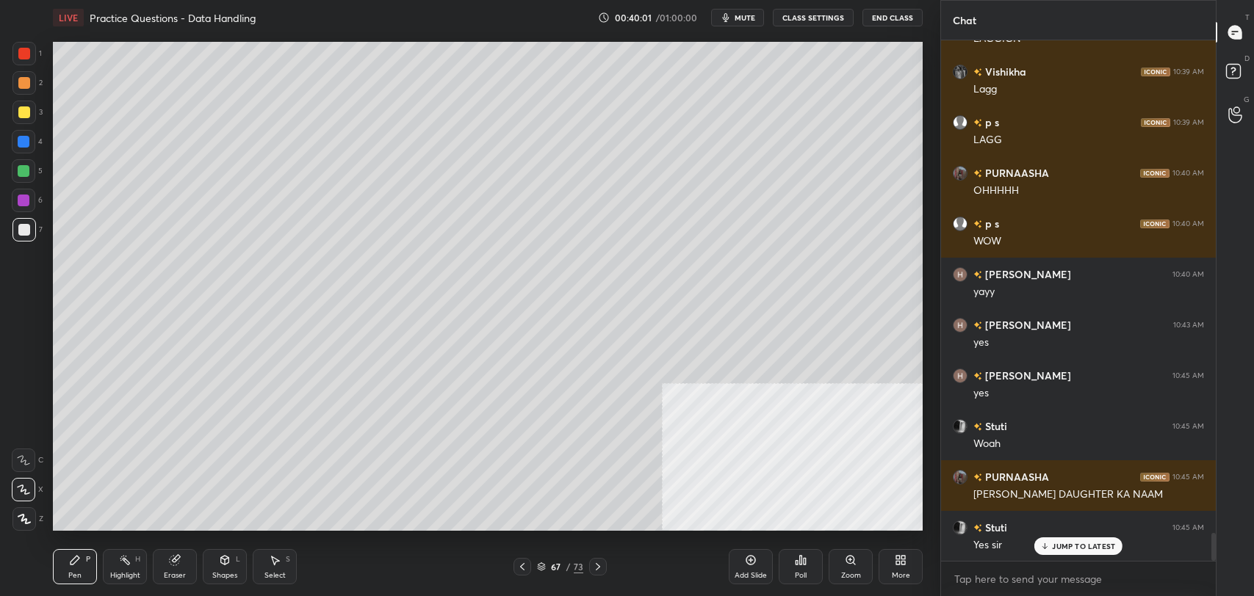
click at [605, 566] on div at bounding box center [598, 567] width 18 height 18
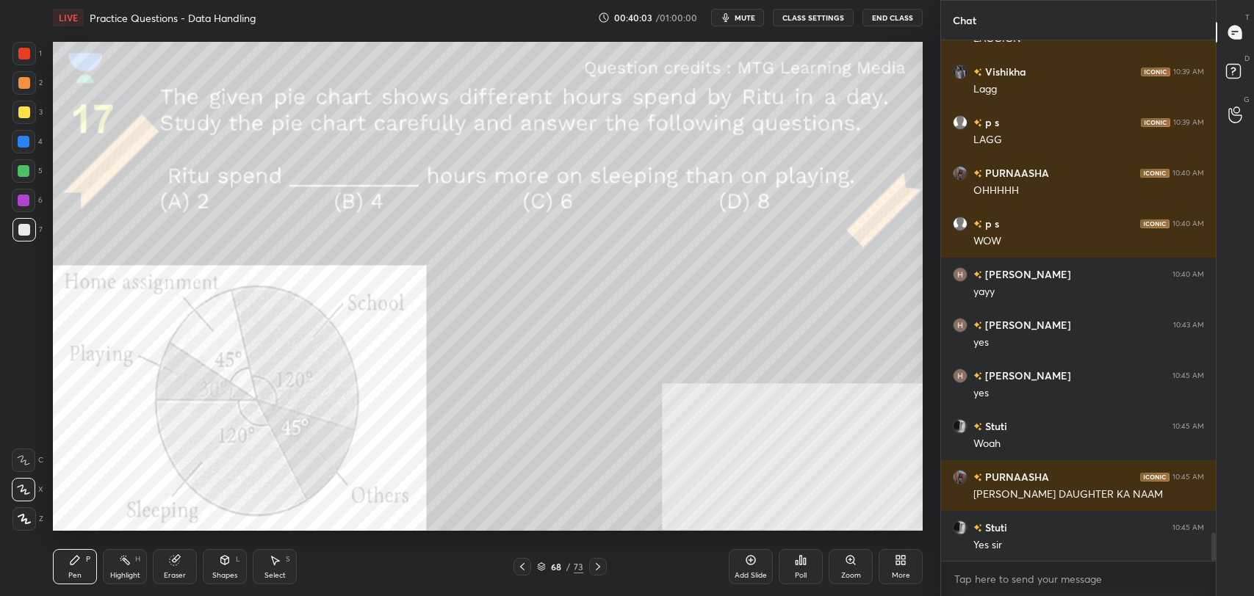
scroll to position [9166, 0]
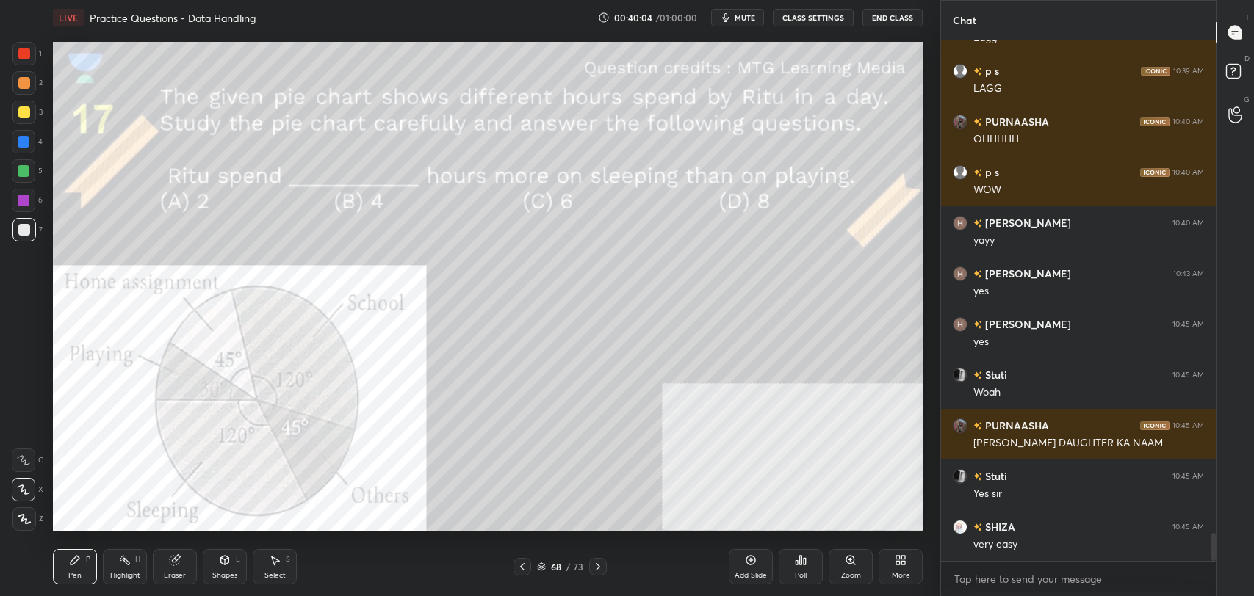
click at [1076, 548] on div "very easy" at bounding box center [1088, 545] width 231 height 15
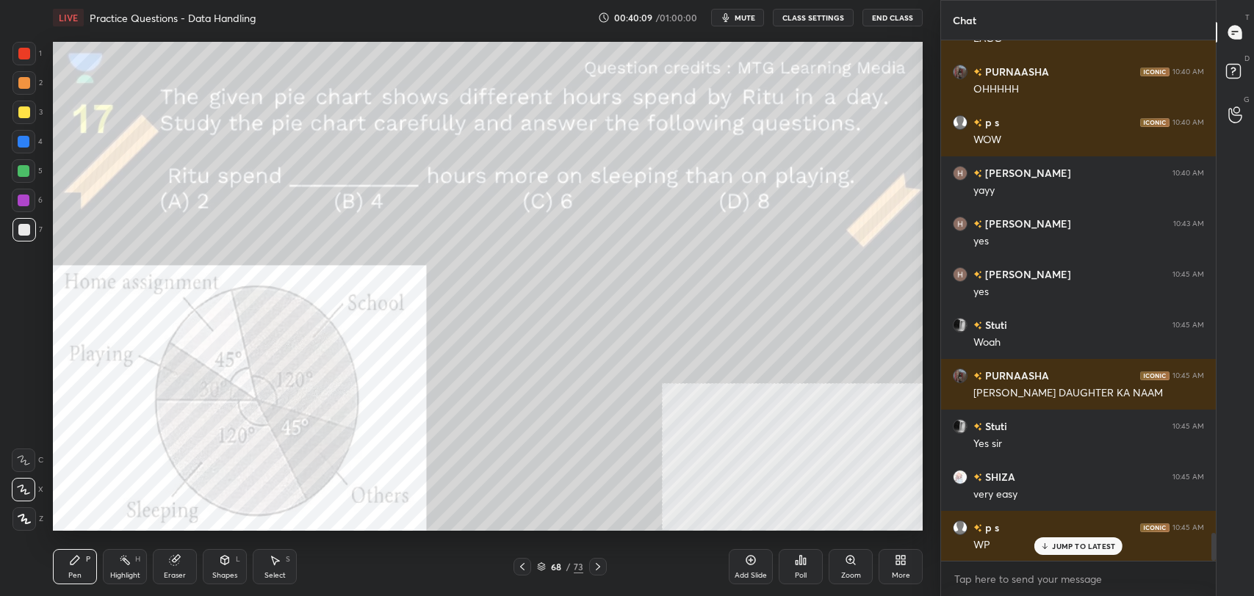
scroll to position [9267, 0]
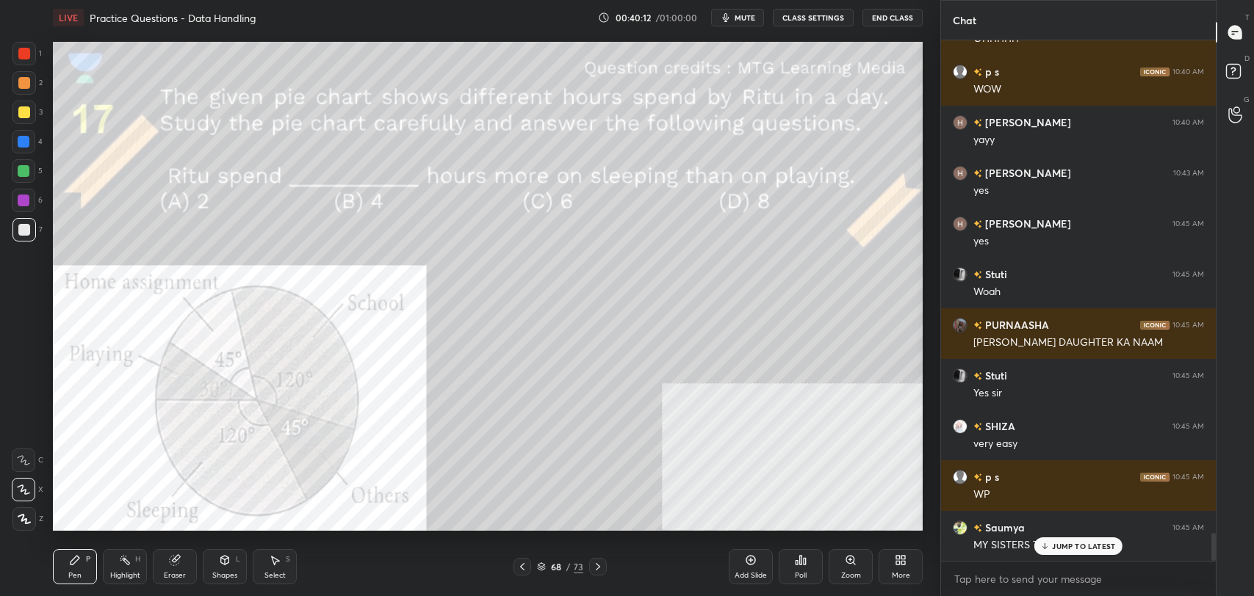
click at [1070, 549] on p "JUMP TO LATEST" at bounding box center [1083, 546] width 63 height 9
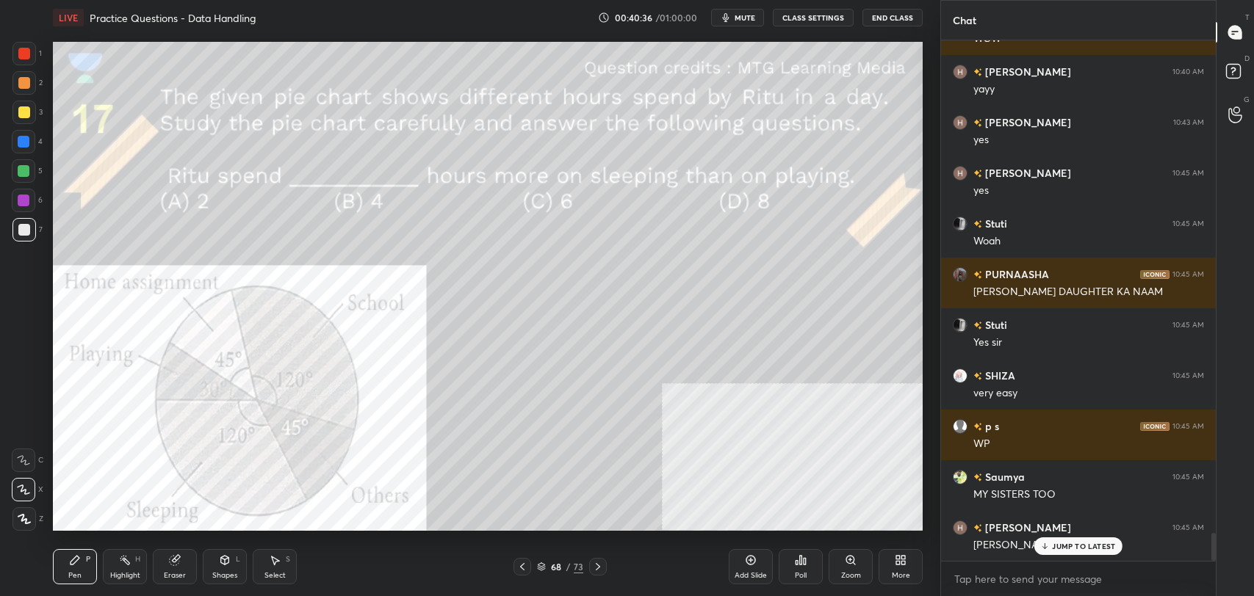
click at [1070, 552] on div "JUMP TO LATEST" at bounding box center [1078, 547] width 88 height 18
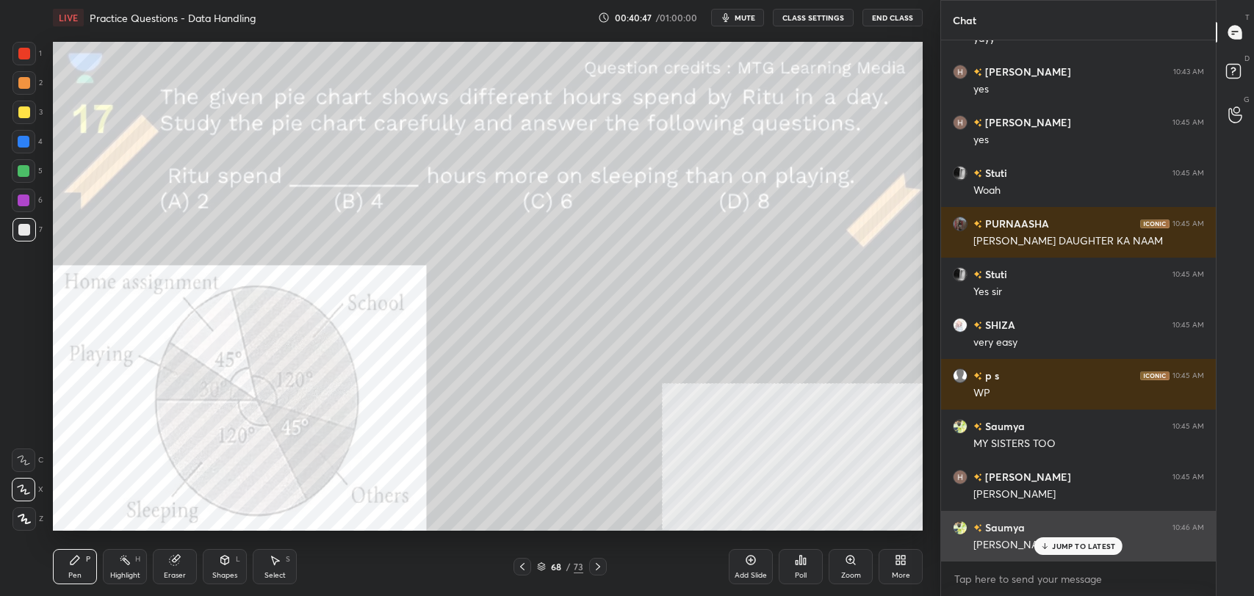
drag, startPoint x: 1072, startPoint y: 552, endPoint x: 1058, endPoint y: 539, distance: 18.7
click at [1072, 551] on div "JUMP TO LATEST" at bounding box center [1078, 547] width 88 height 18
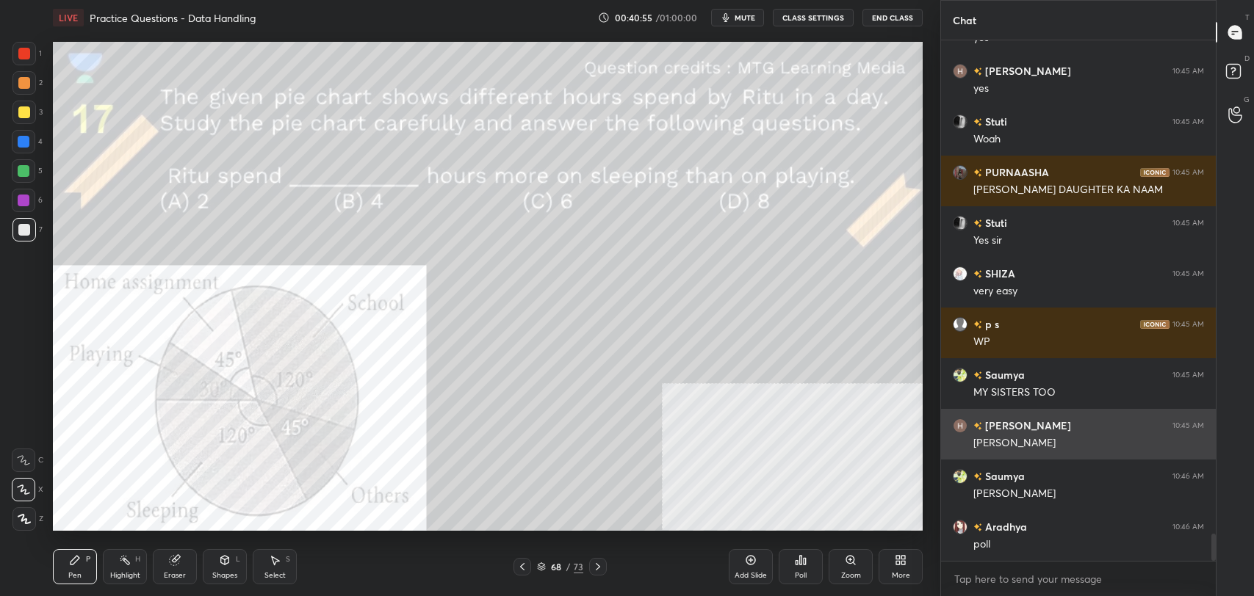
scroll to position [9470, 0]
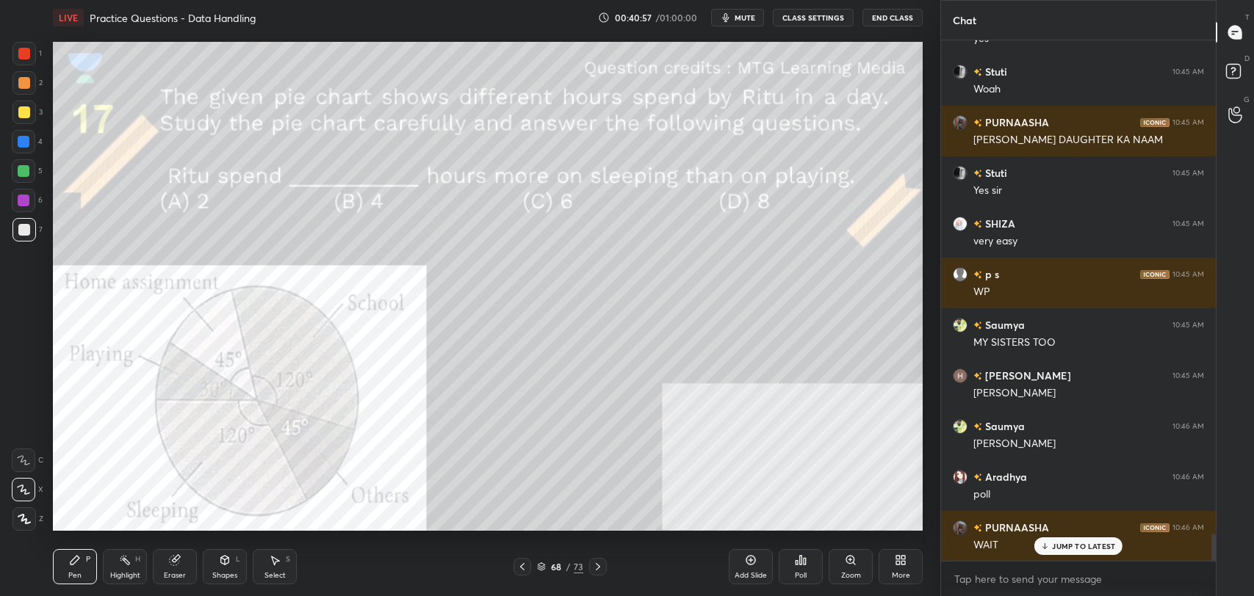
click at [1072, 544] on p "JUMP TO LATEST" at bounding box center [1083, 546] width 63 height 9
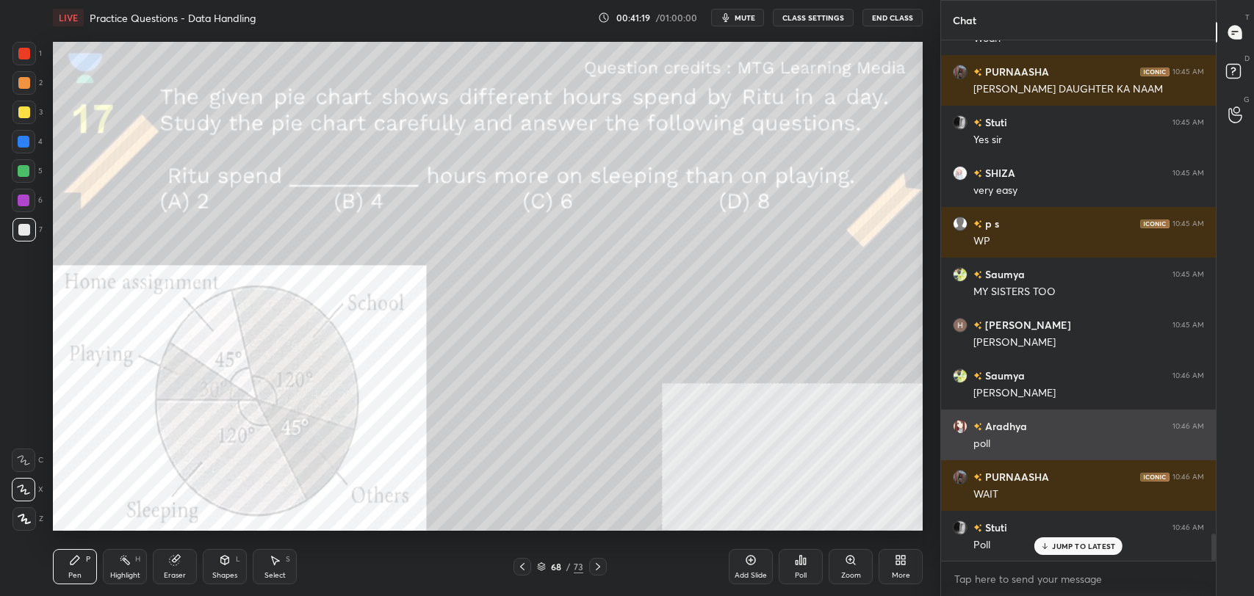
scroll to position [9572, 0]
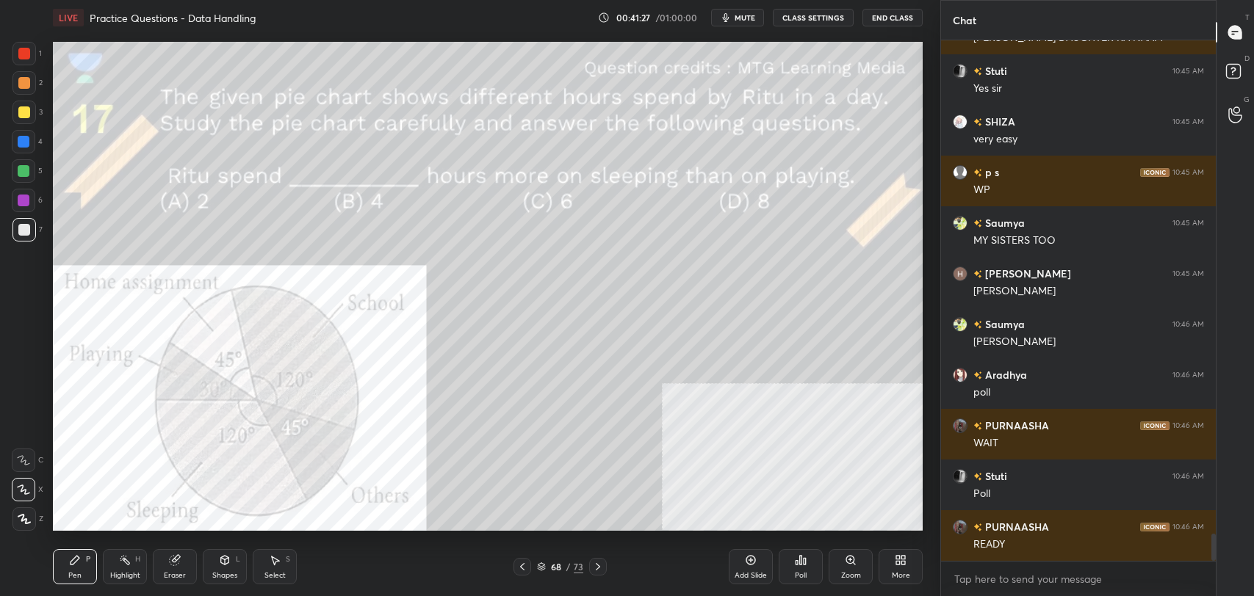
click at [801, 577] on div "Poll" at bounding box center [801, 575] width 12 height 7
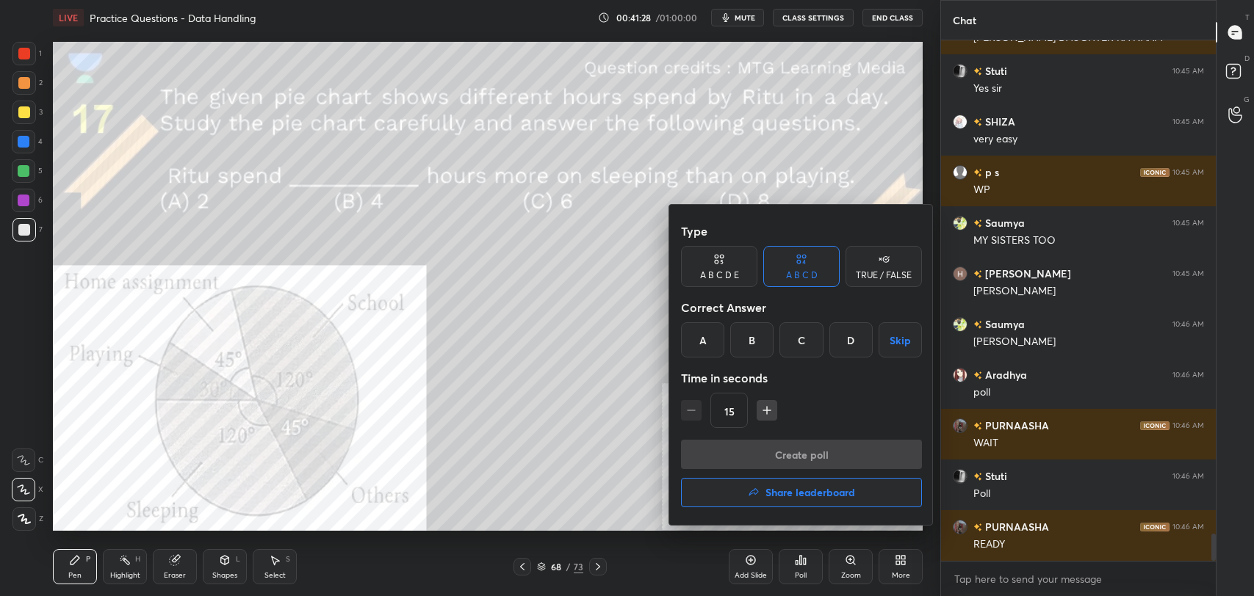
click at [793, 339] on div "C" at bounding box center [800, 339] width 43 height 35
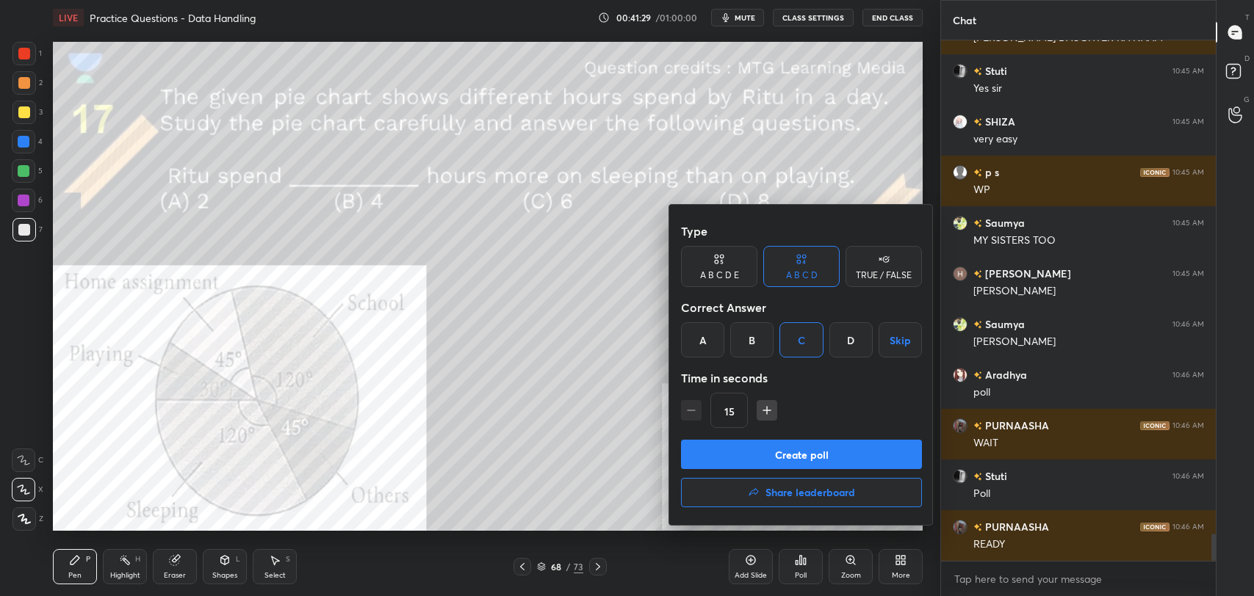
click at [788, 458] on button "Create poll" at bounding box center [801, 454] width 241 height 29
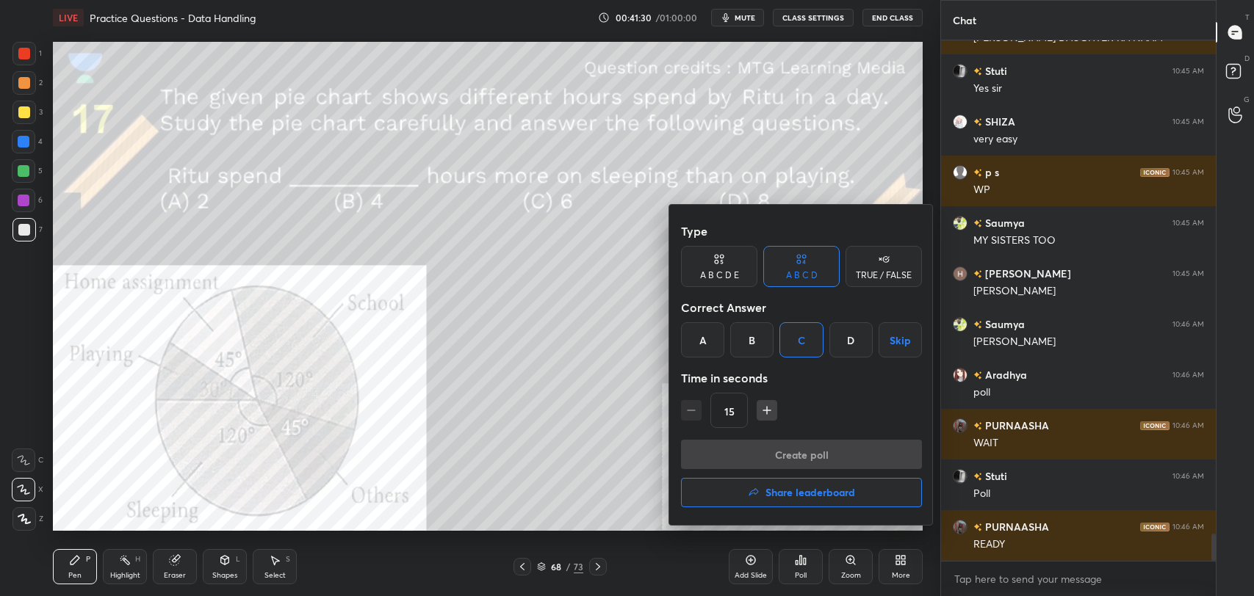
type textarea "x"
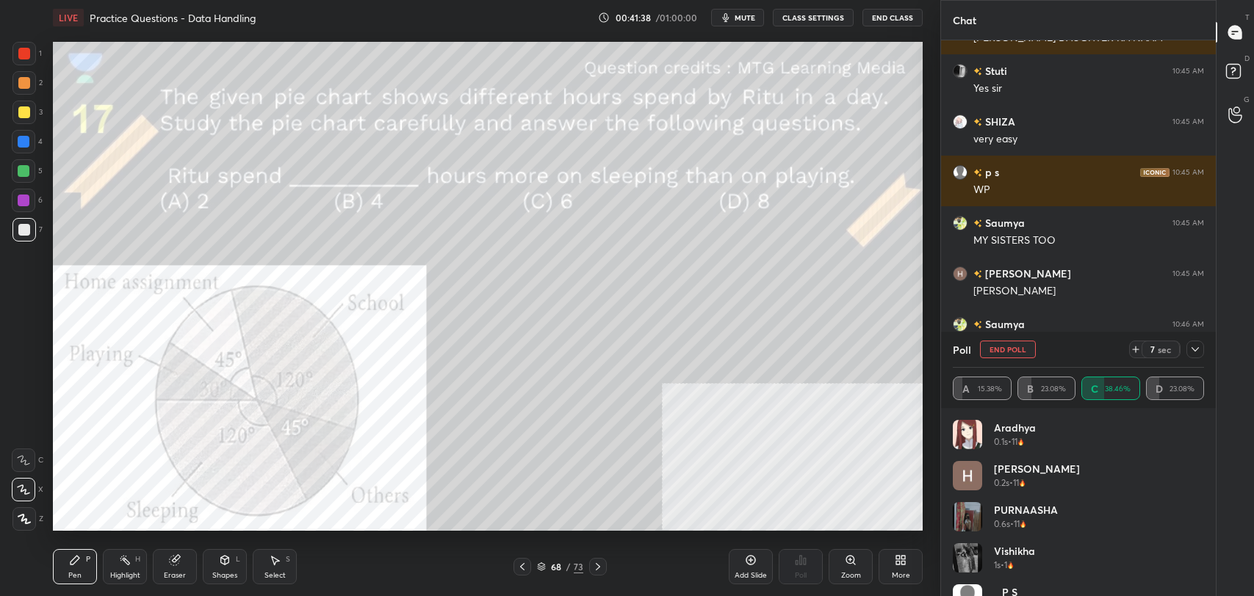
scroll to position [9698, 0]
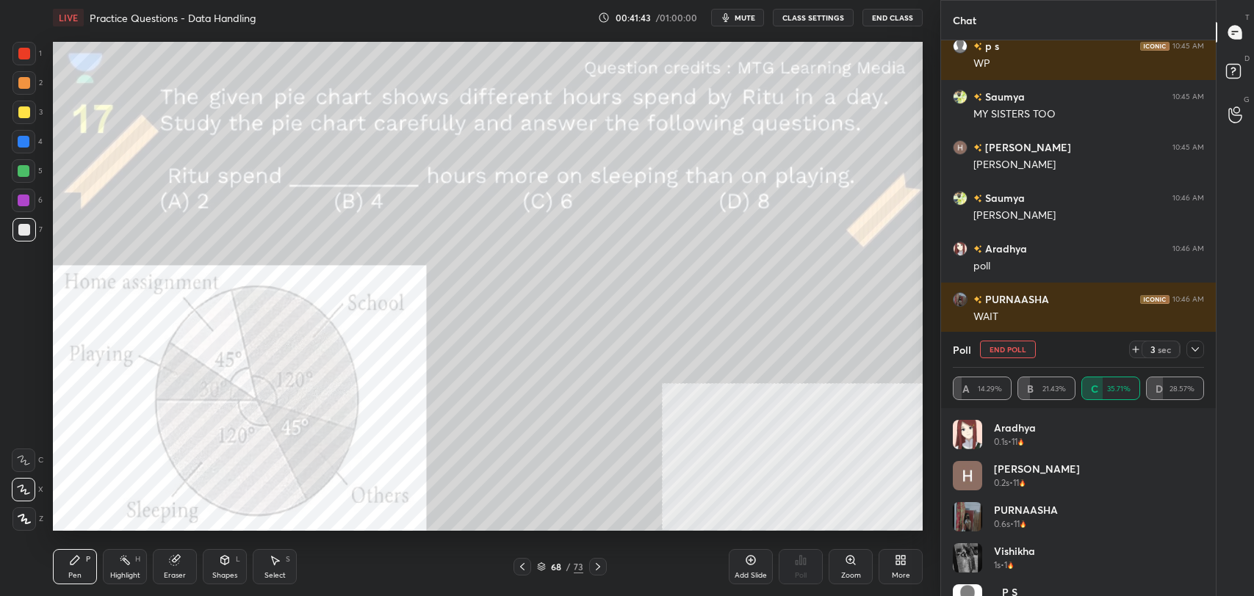
click at [814, 17] on button "CLASS SETTINGS" at bounding box center [813, 18] width 81 height 18
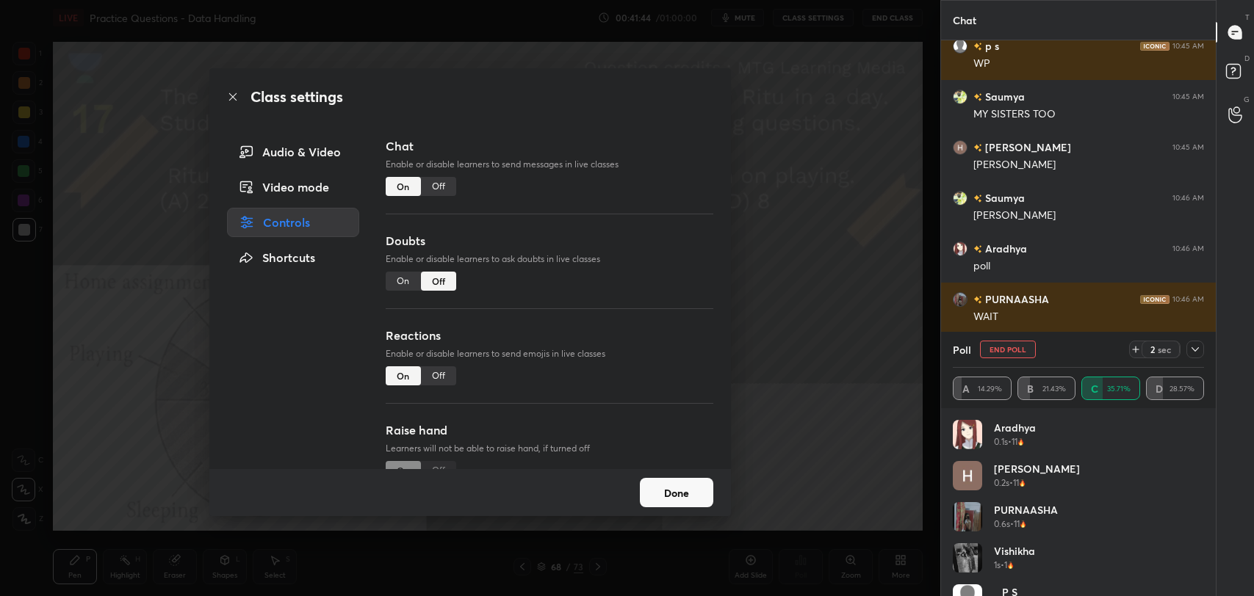
click at [436, 187] on div "Off" at bounding box center [438, 186] width 35 height 19
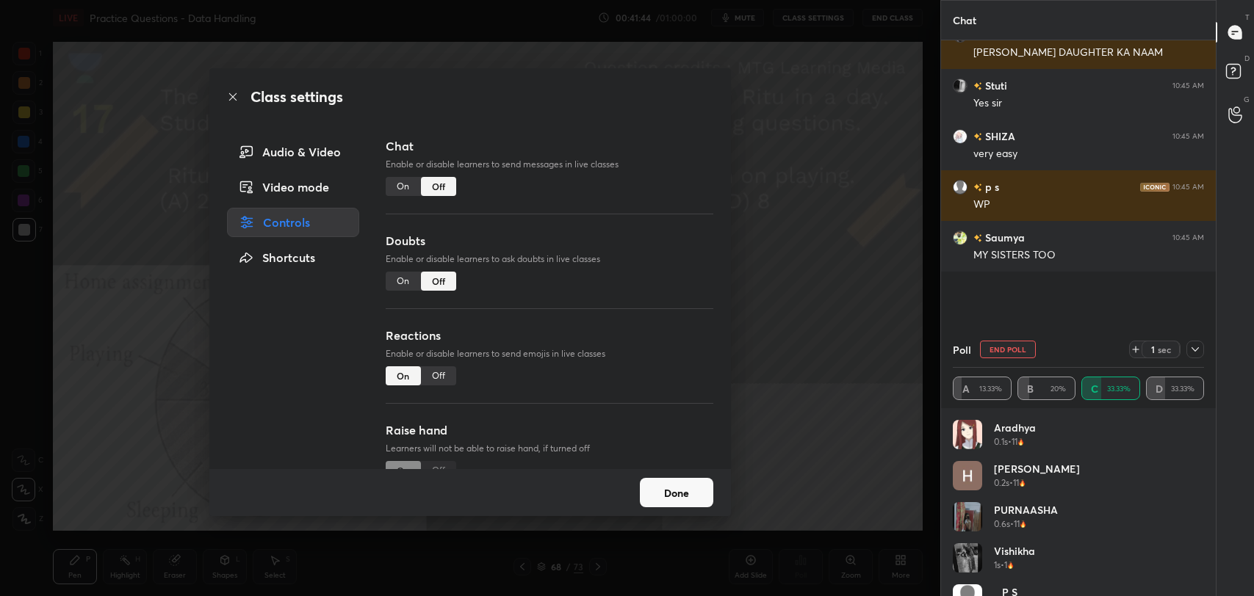
scroll to position [410, 270]
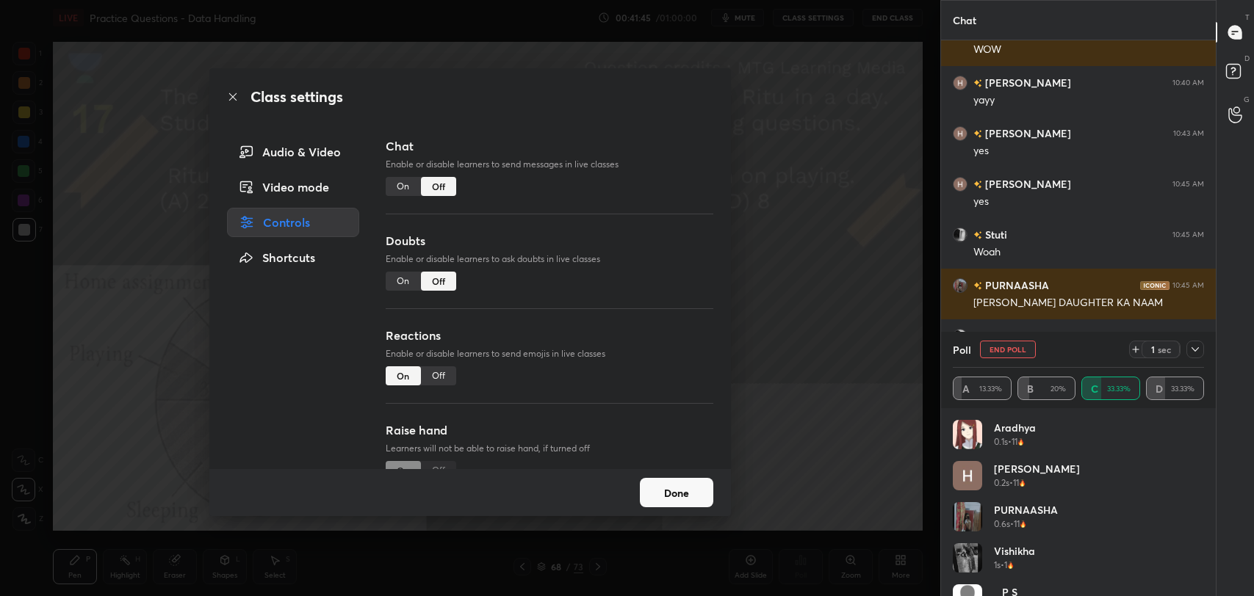
click at [229, 95] on icon at bounding box center [233, 97] width 12 height 12
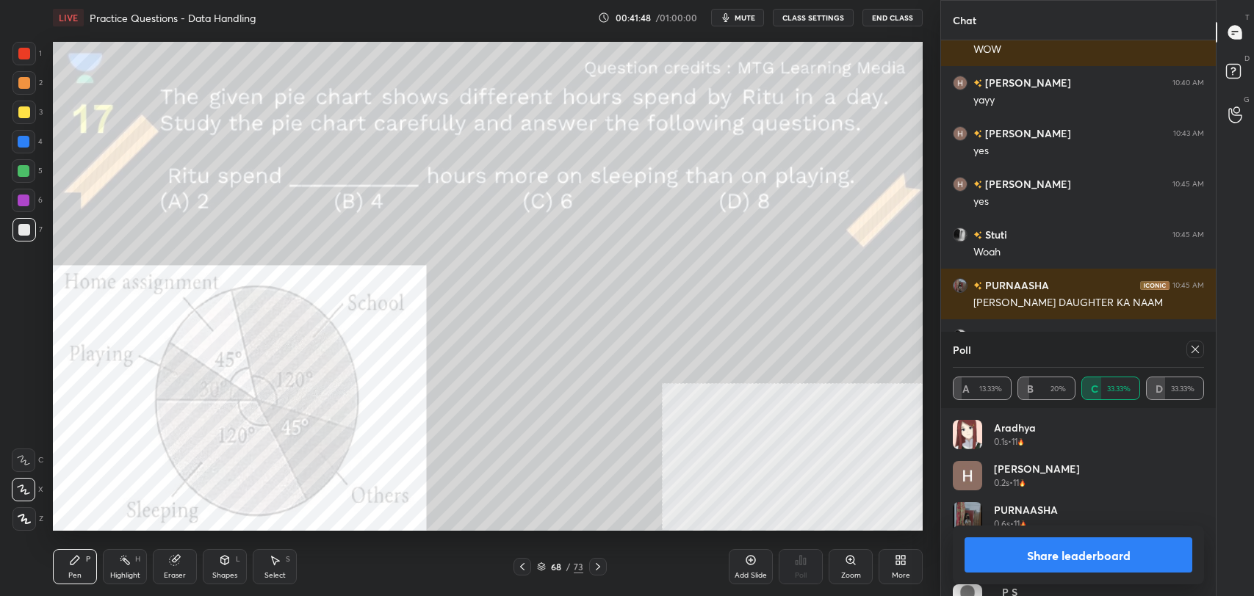
click at [1064, 556] on button "Share leaderboard" at bounding box center [1078, 555] width 228 height 35
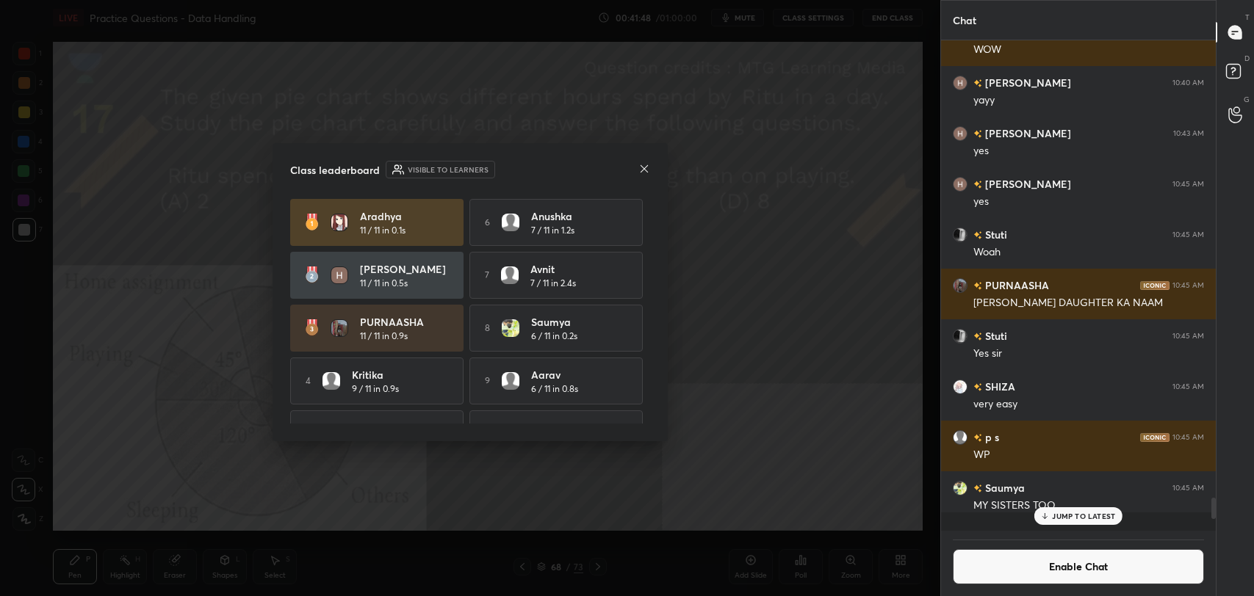
scroll to position [552, 270]
click at [645, 163] on icon at bounding box center [644, 169] width 12 height 12
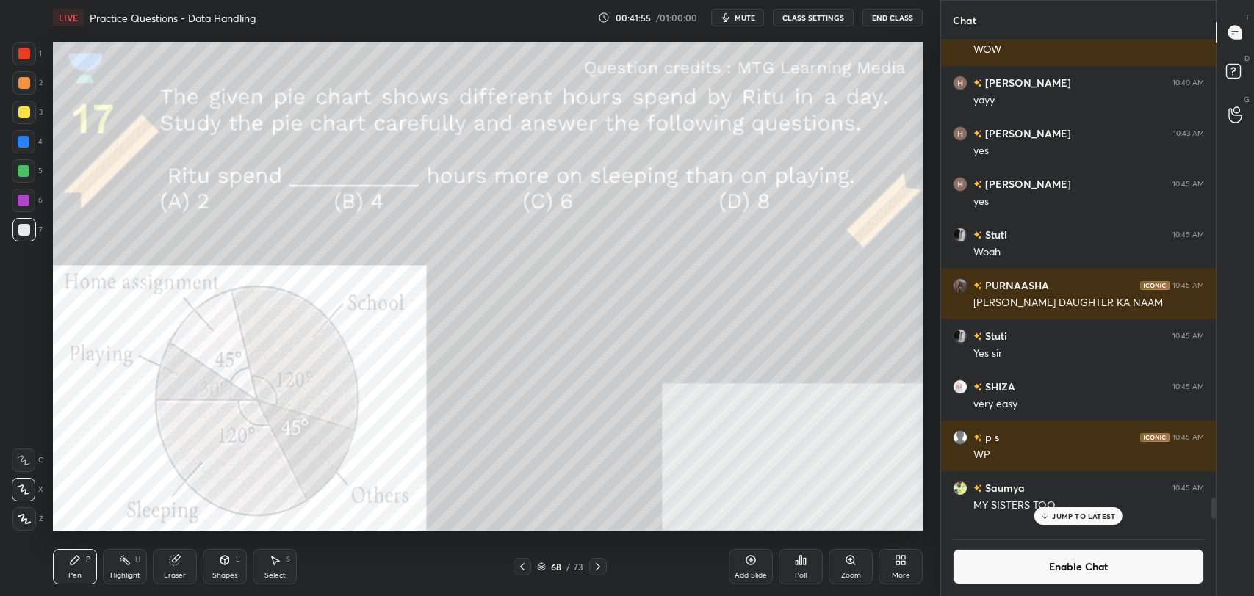
click at [129, 570] on div "Highlight H" at bounding box center [125, 566] width 44 height 35
click at [25, 52] on div at bounding box center [24, 54] width 12 height 12
click at [82, 560] on div "Pen P" at bounding box center [75, 566] width 44 height 35
click at [999, 564] on button "Enable Chat" at bounding box center [1078, 566] width 251 height 35
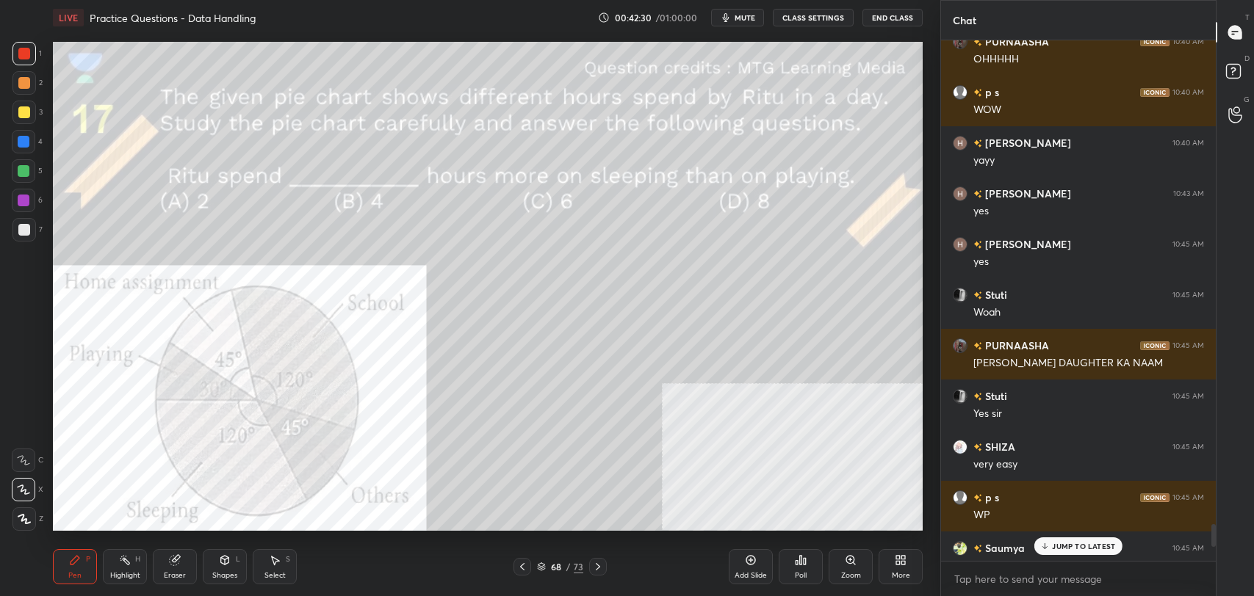
click at [1078, 546] on p "JUMP TO LATEST" at bounding box center [1083, 546] width 63 height 9
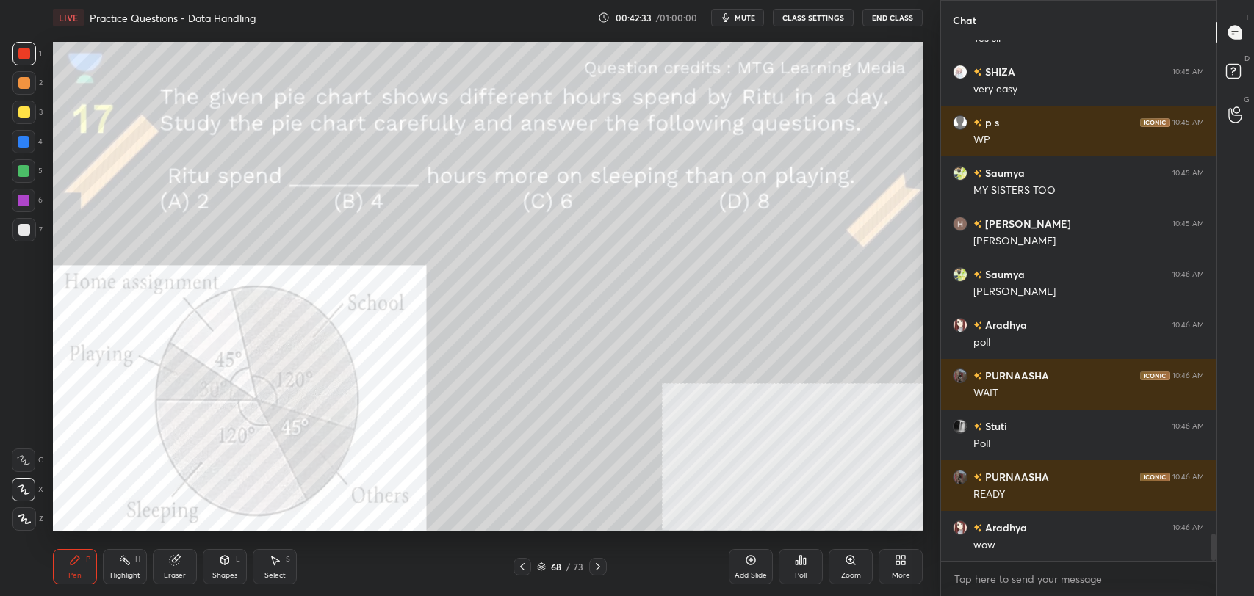
click at [226, 566] on icon at bounding box center [225, 561] width 12 height 12
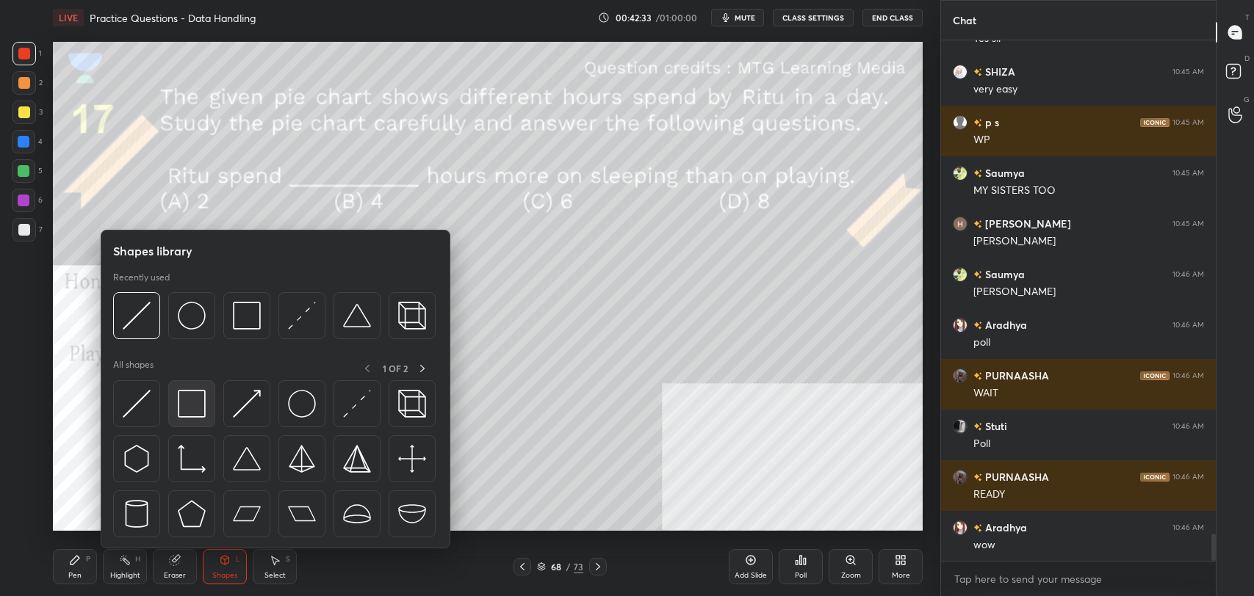
click at [199, 397] on img at bounding box center [192, 404] width 28 height 28
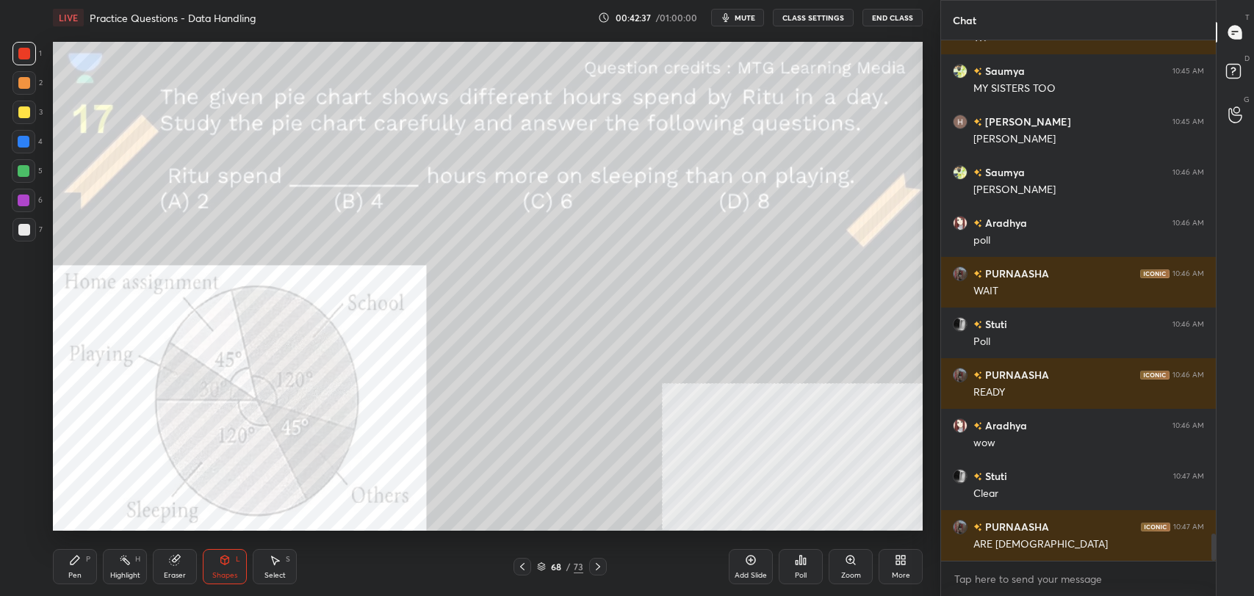
scroll to position [9622, 0]
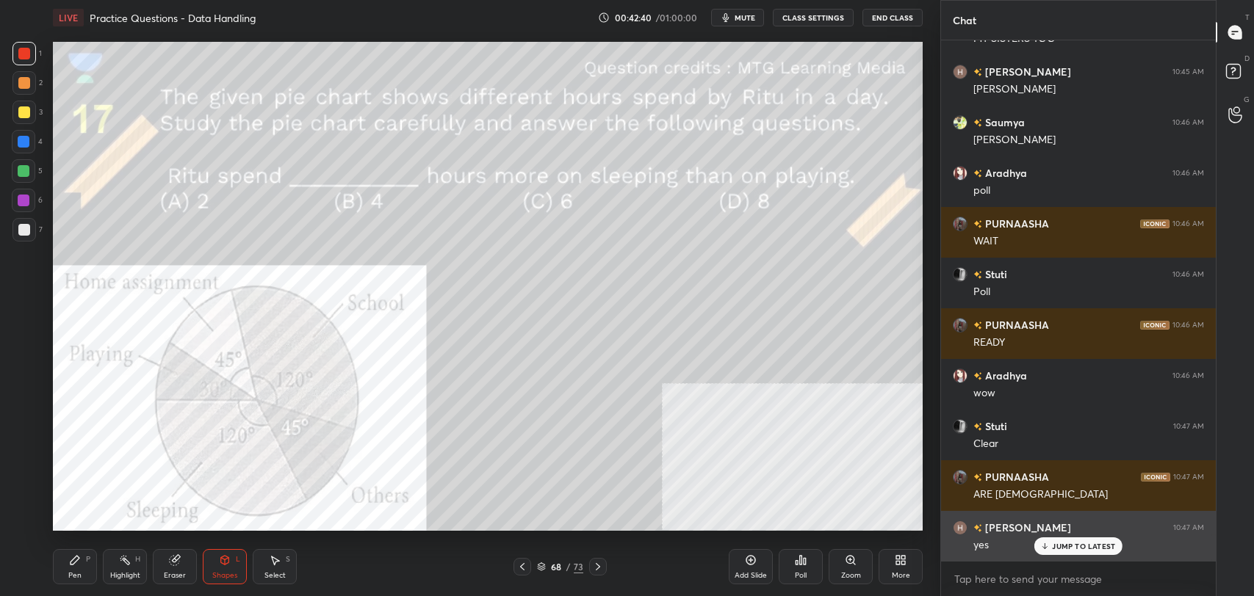
drag, startPoint x: 1086, startPoint y: 554, endPoint x: 969, endPoint y: 525, distance: 121.0
click at [1083, 552] on div "JUMP TO LATEST" at bounding box center [1078, 547] width 88 height 18
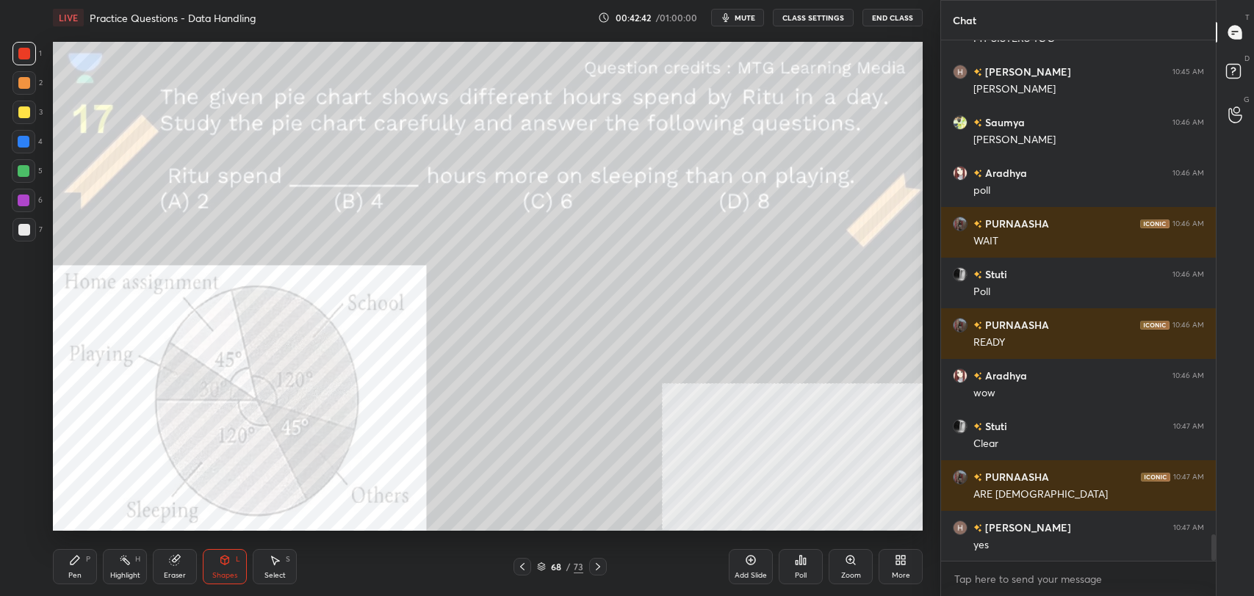
click at [599, 566] on icon at bounding box center [598, 566] width 4 height 7
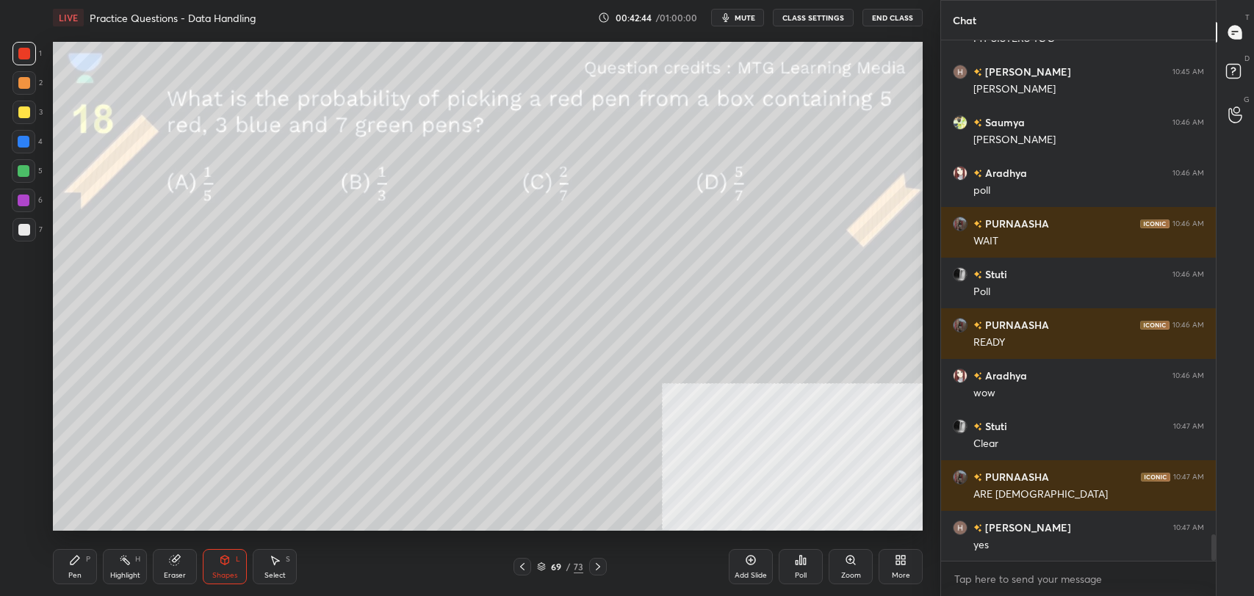
scroll to position [9672, 0]
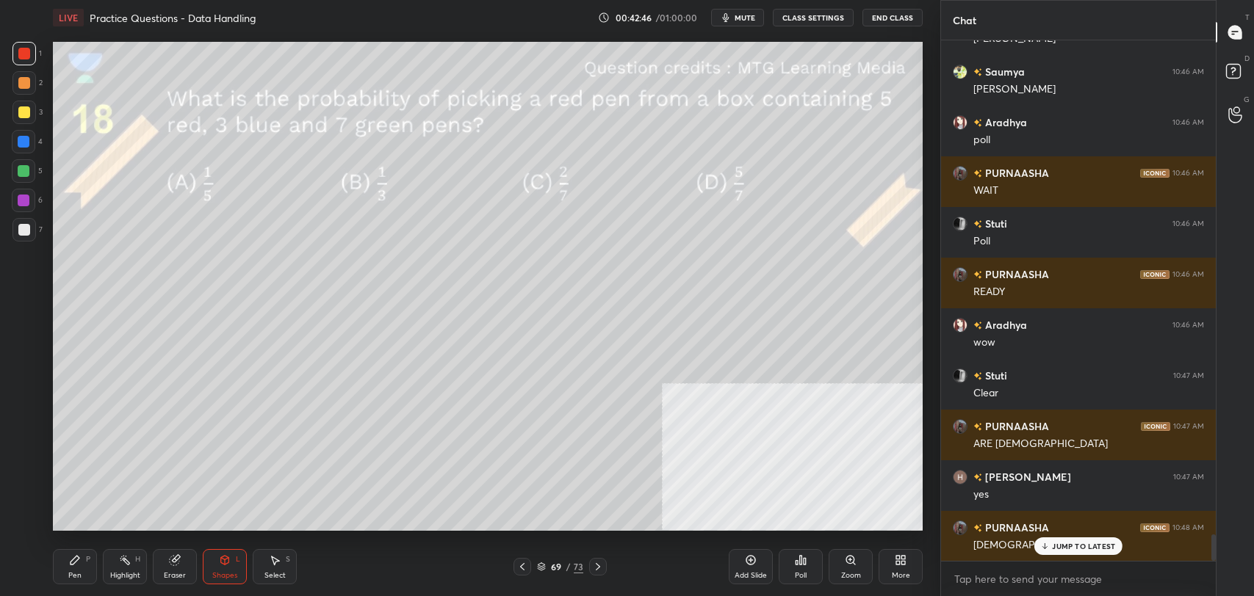
click at [1092, 542] on p "JUMP TO LATEST" at bounding box center [1083, 546] width 63 height 9
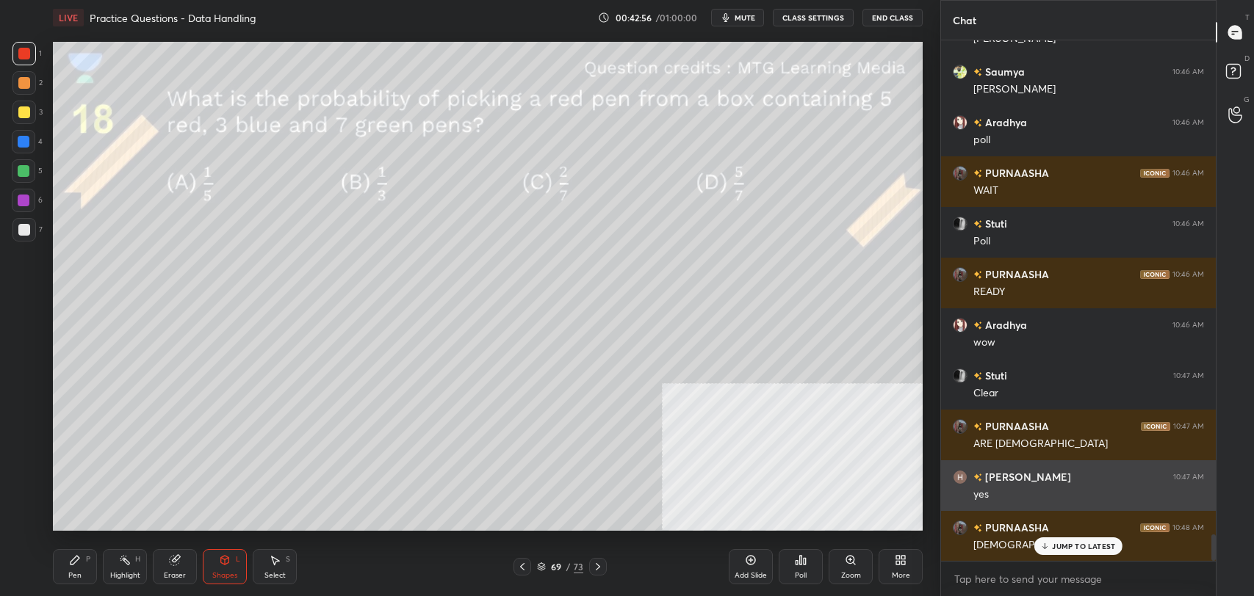
scroll to position [9723, 0]
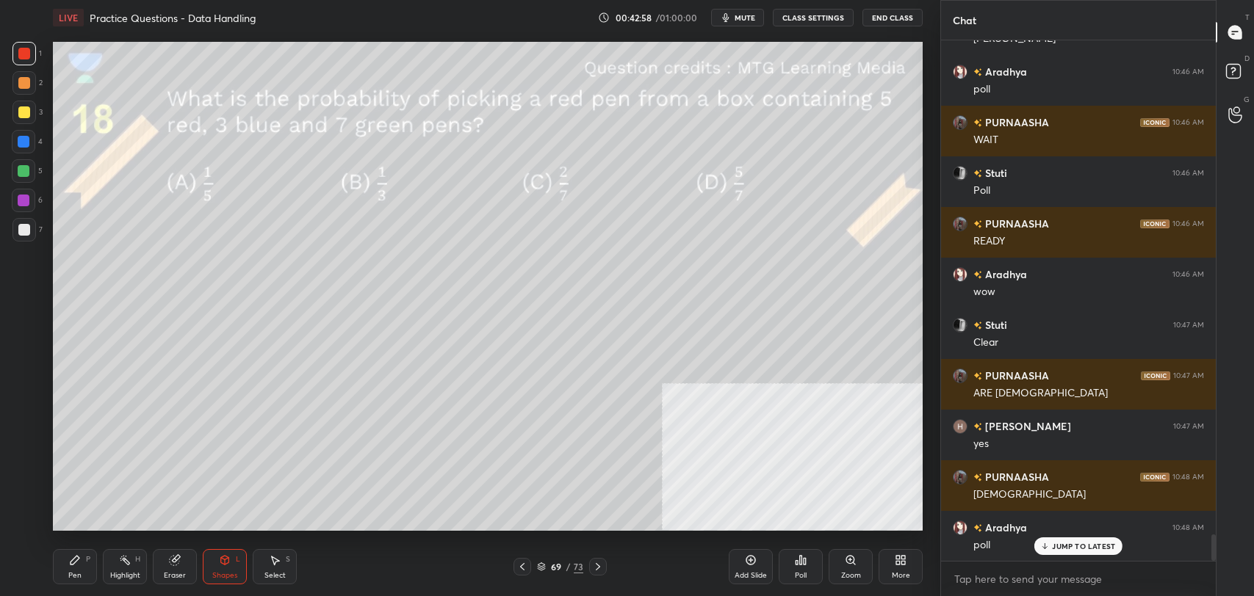
click at [1047, 548] on icon at bounding box center [1045, 546] width 10 height 9
click at [71, 569] on div "Pen P" at bounding box center [75, 566] width 44 height 35
click at [22, 115] on div at bounding box center [24, 113] width 12 height 12
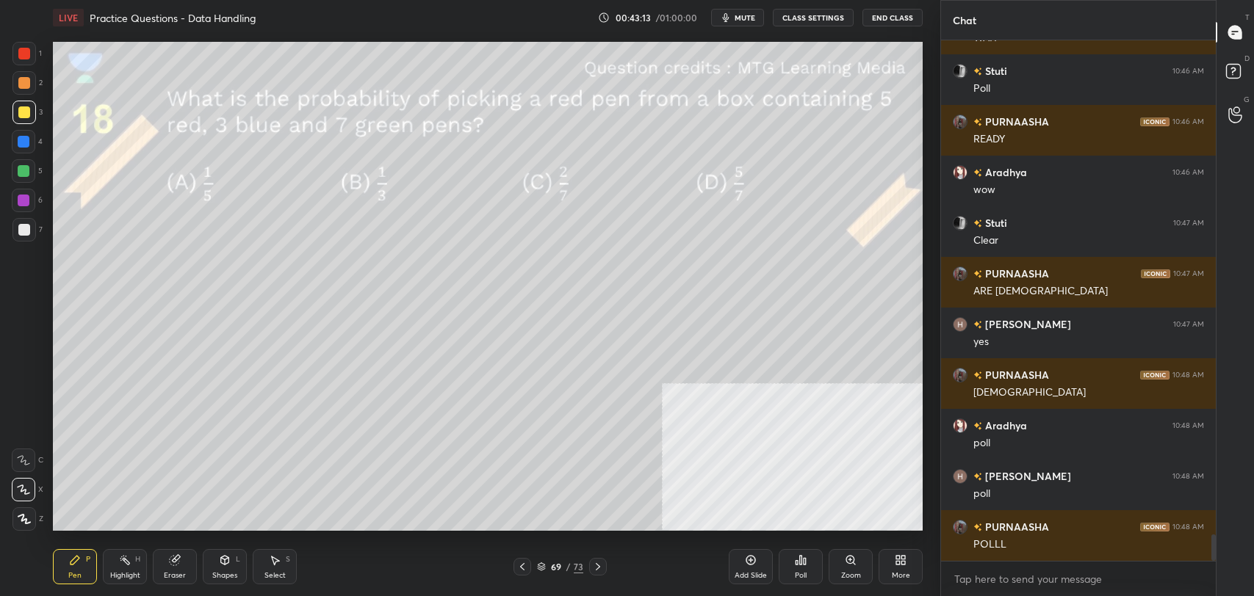
scroll to position [9875, 0]
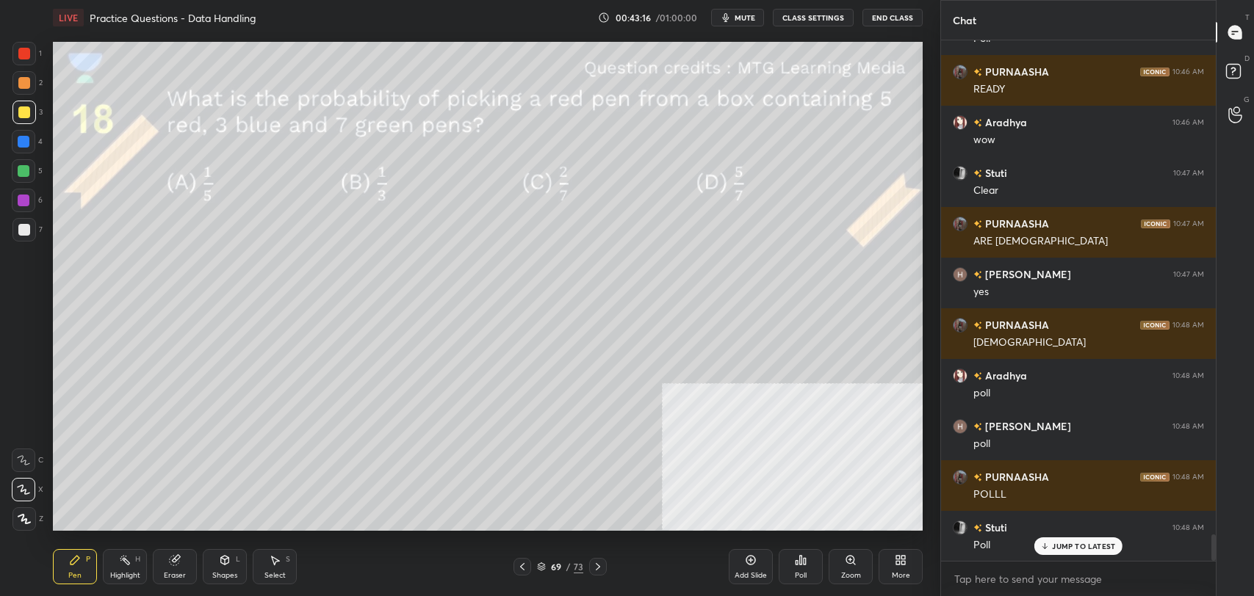
click at [1081, 549] on p "JUMP TO LATEST" at bounding box center [1083, 546] width 63 height 9
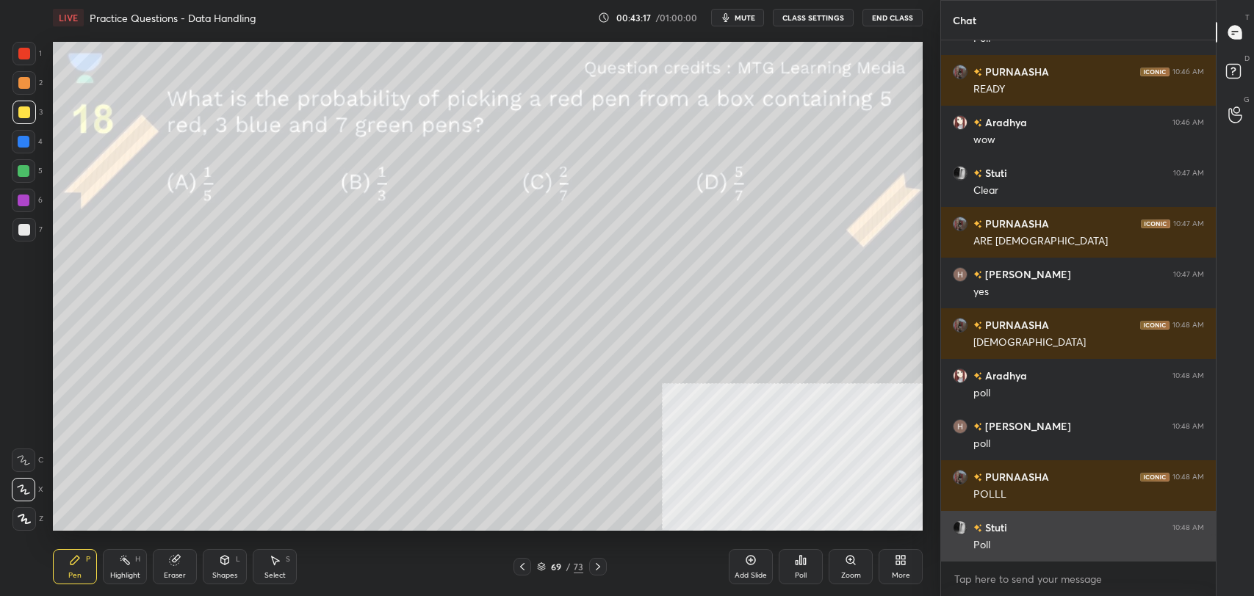
scroll to position [9926, 0]
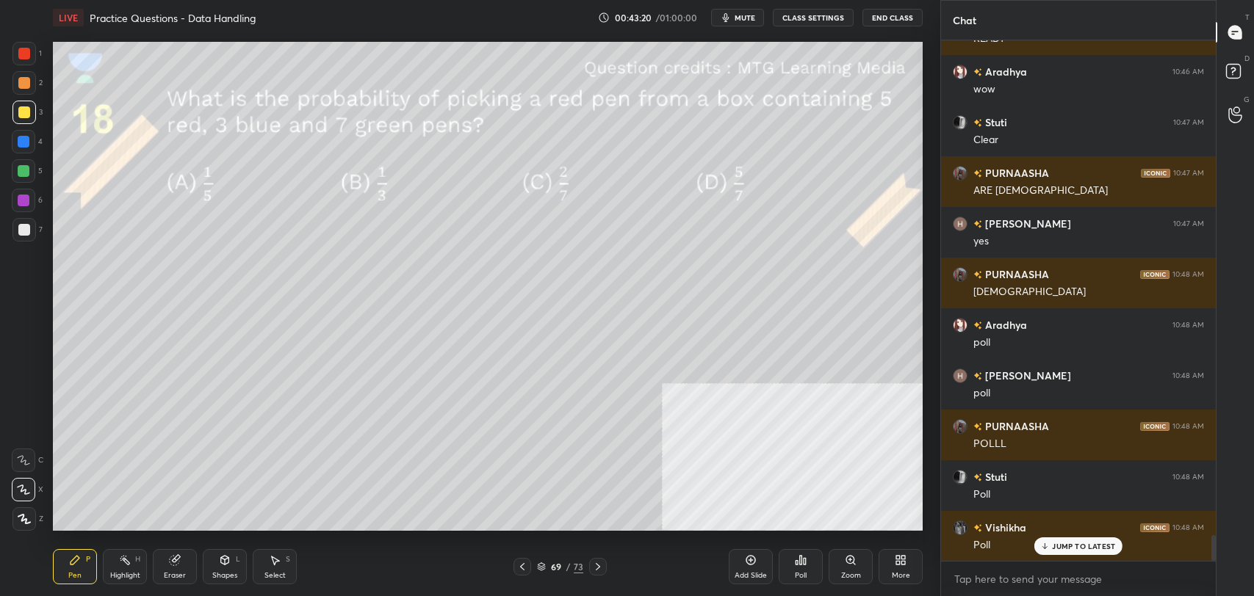
click at [1100, 552] on div "JUMP TO LATEST" at bounding box center [1078, 547] width 88 height 18
click at [788, 571] on div "Poll" at bounding box center [801, 566] width 44 height 35
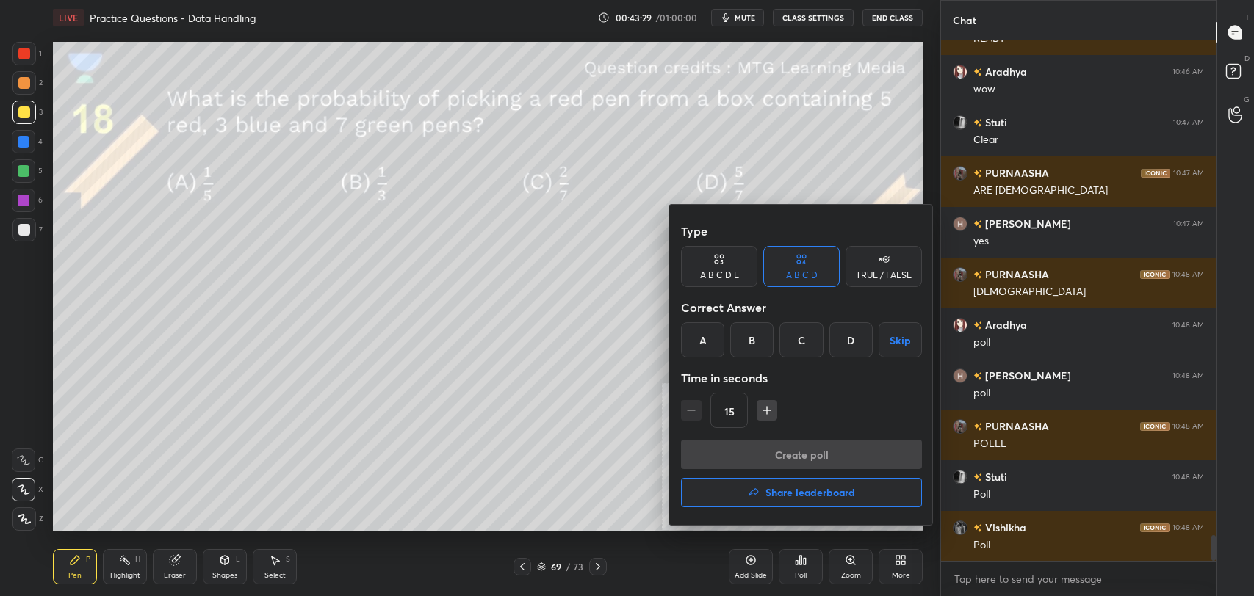
click at [758, 336] on div "B" at bounding box center [751, 339] width 43 height 35
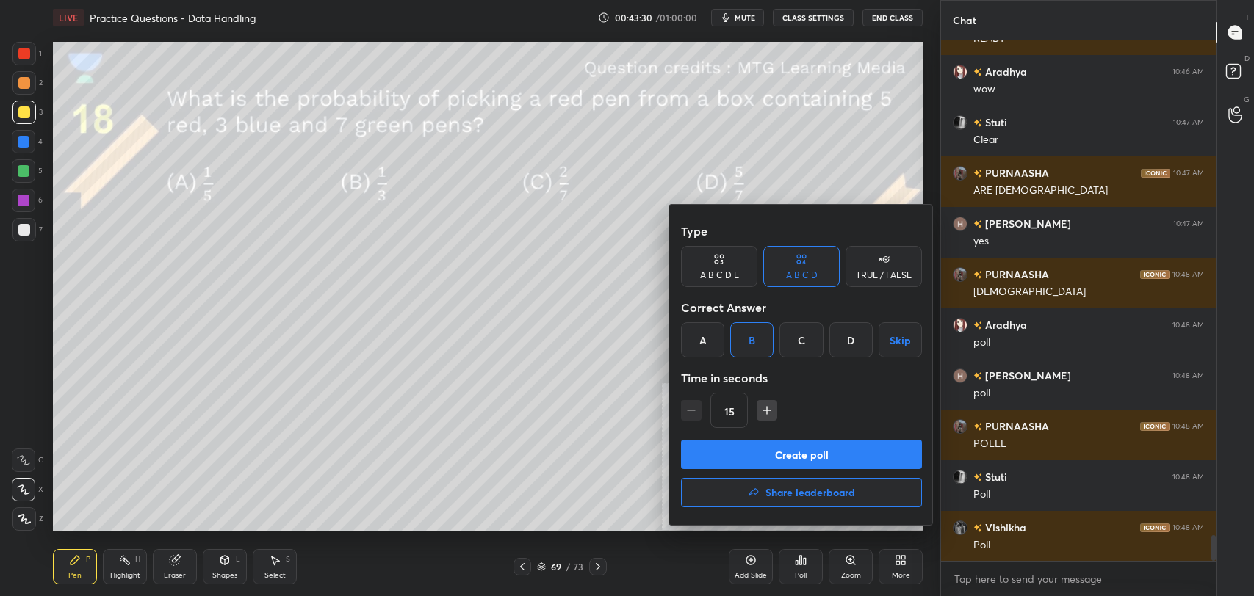
click at [789, 449] on button "Create poll" at bounding box center [801, 454] width 241 height 29
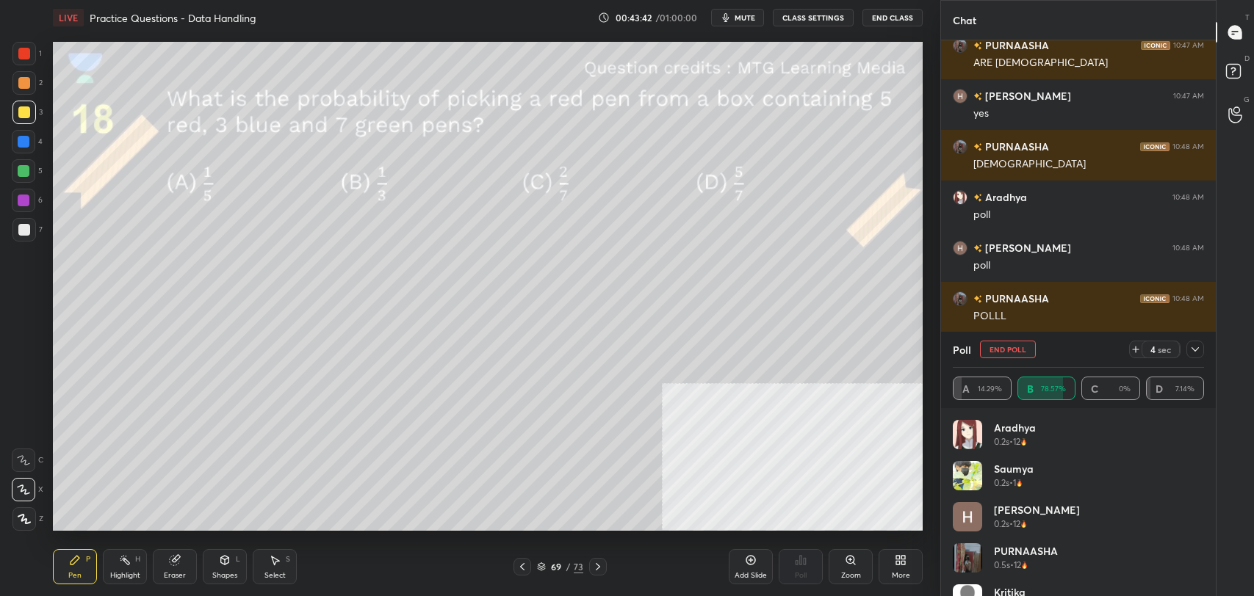
scroll to position [10104, 0]
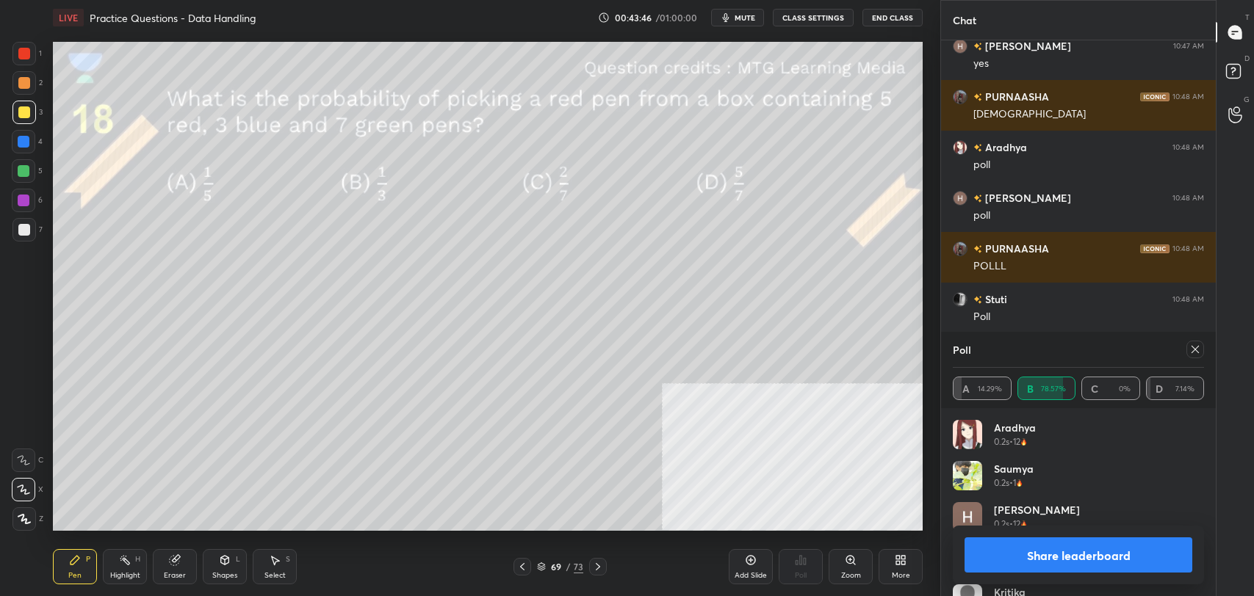
click at [1118, 562] on button "Share leaderboard" at bounding box center [1078, 555] width 228 height 35
type textarea "x"
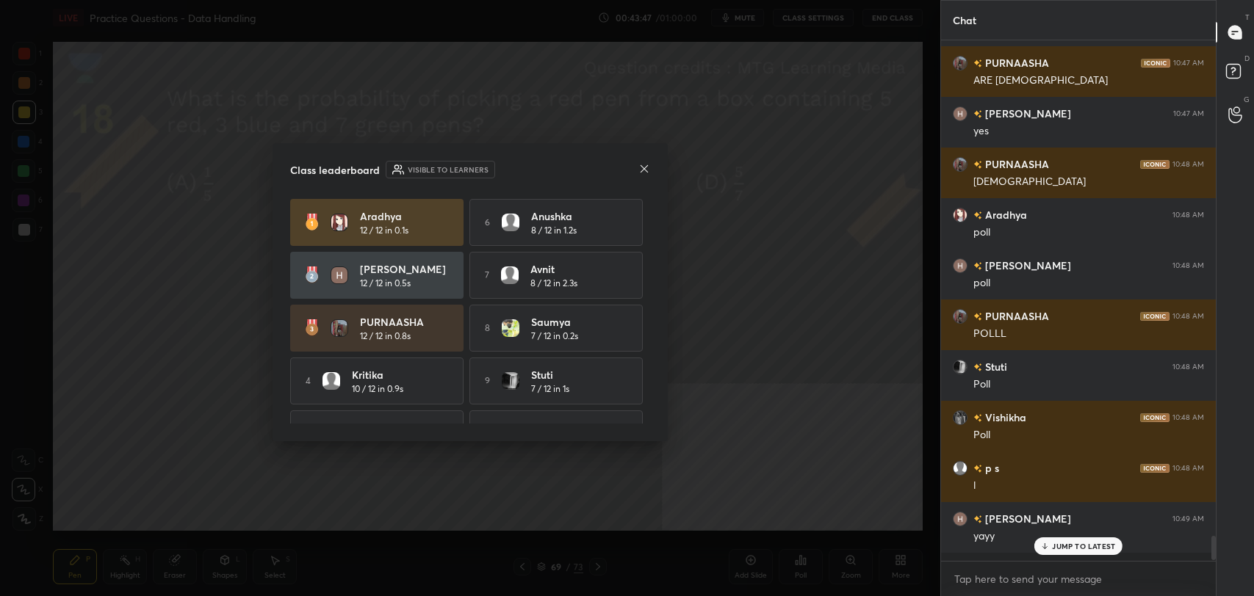
scroll to position [10032, 0]
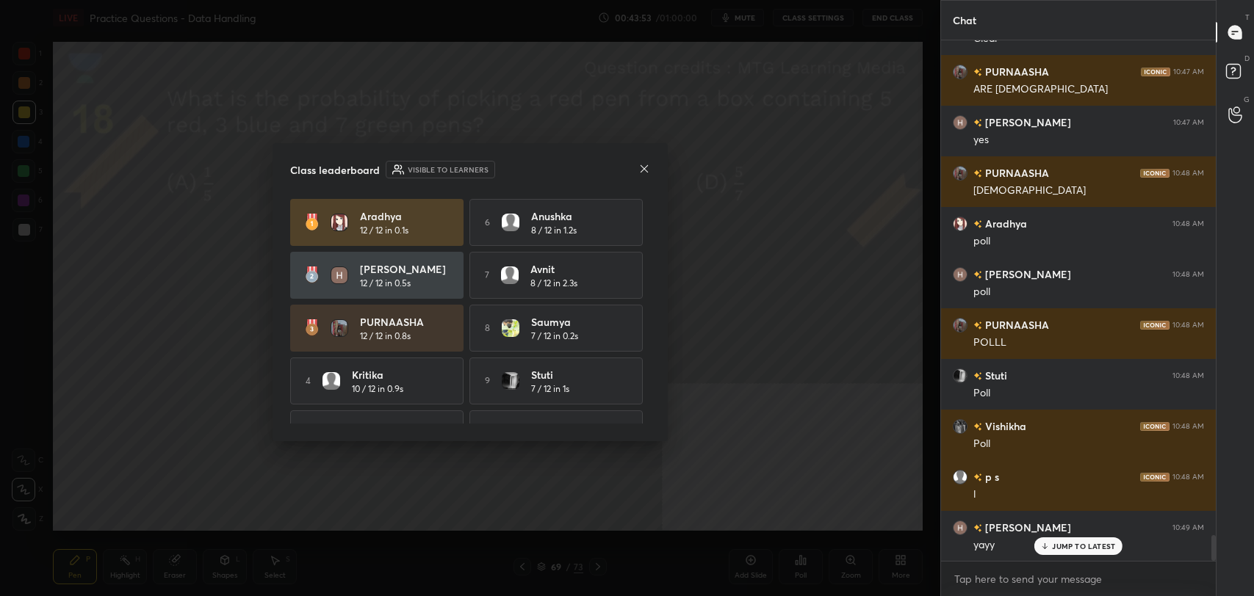
click at [647, 166] on icon at bounding box center [644, 169] width 12 height 12
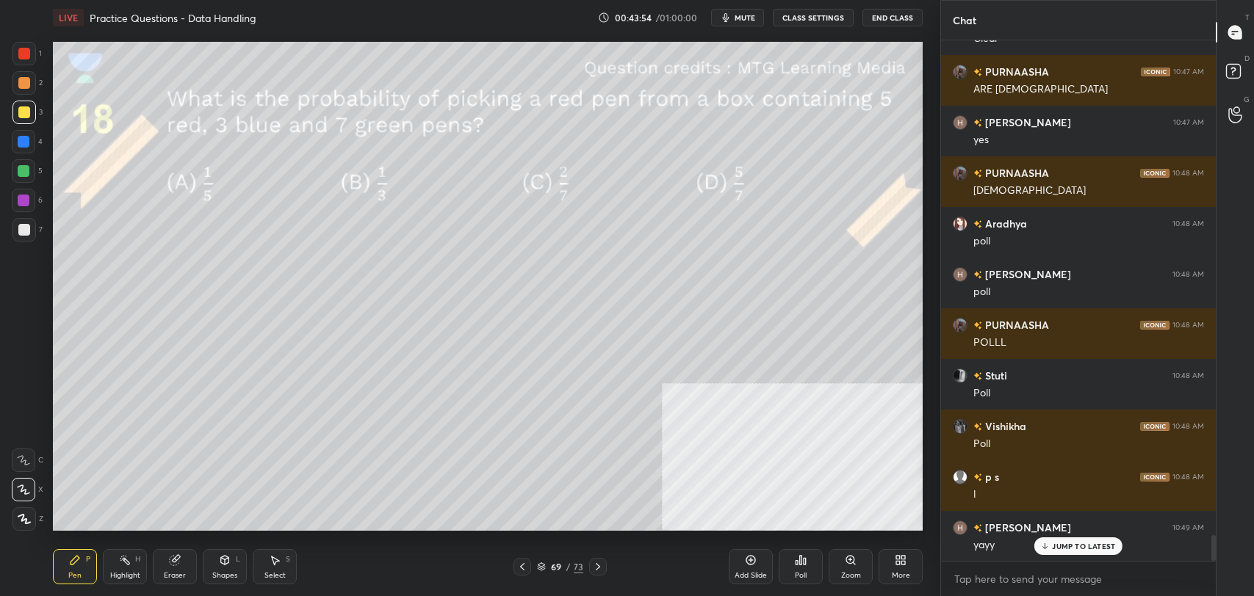
click at [834, 15] on button "CLASS SETTINGS" at bounding box center [813, 18] width 81 height 18
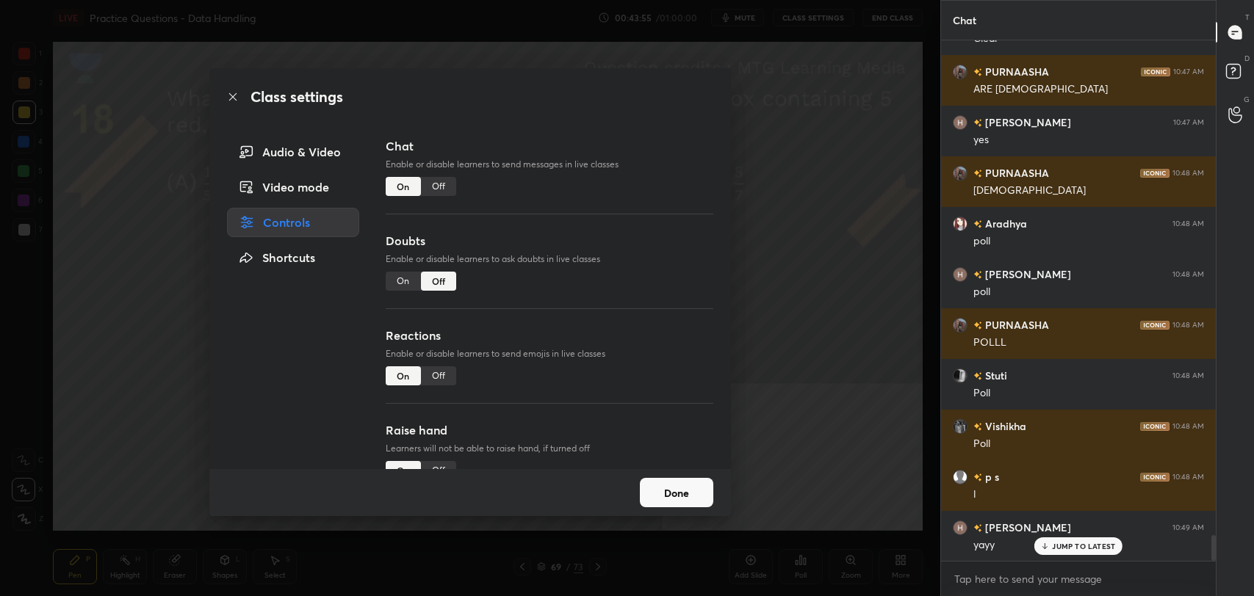
click at [437, 180] on div "Off" at bounding box center [438, 186] width 35 height 19
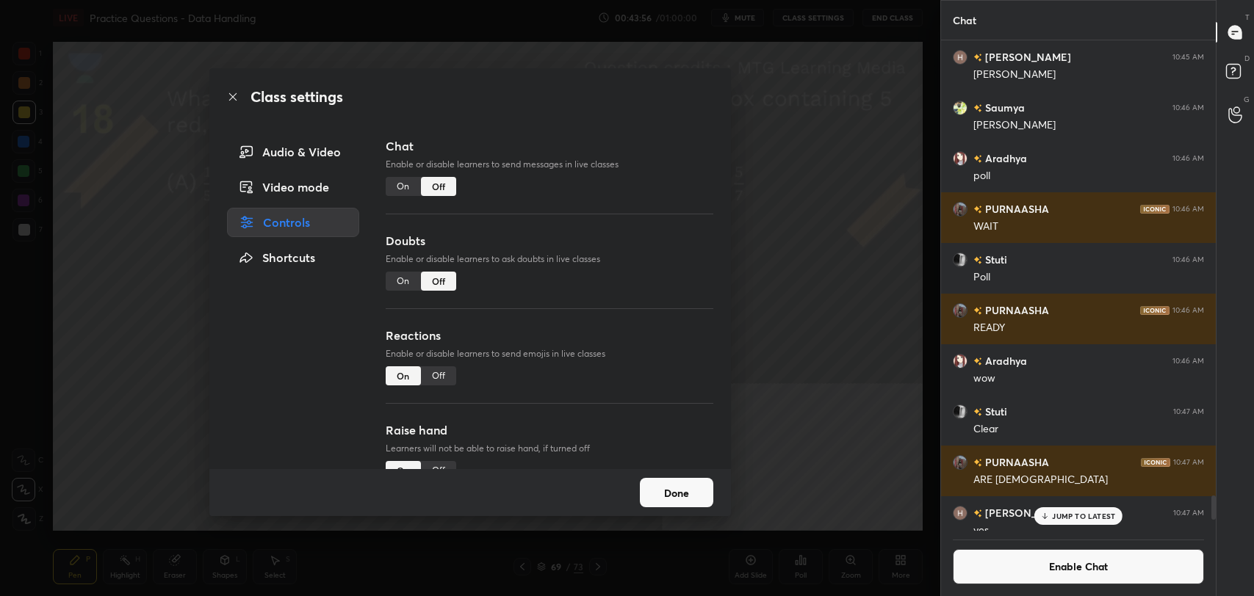
click at [233, 93] on icon at bounding box center [233, 97] width 12 height 12
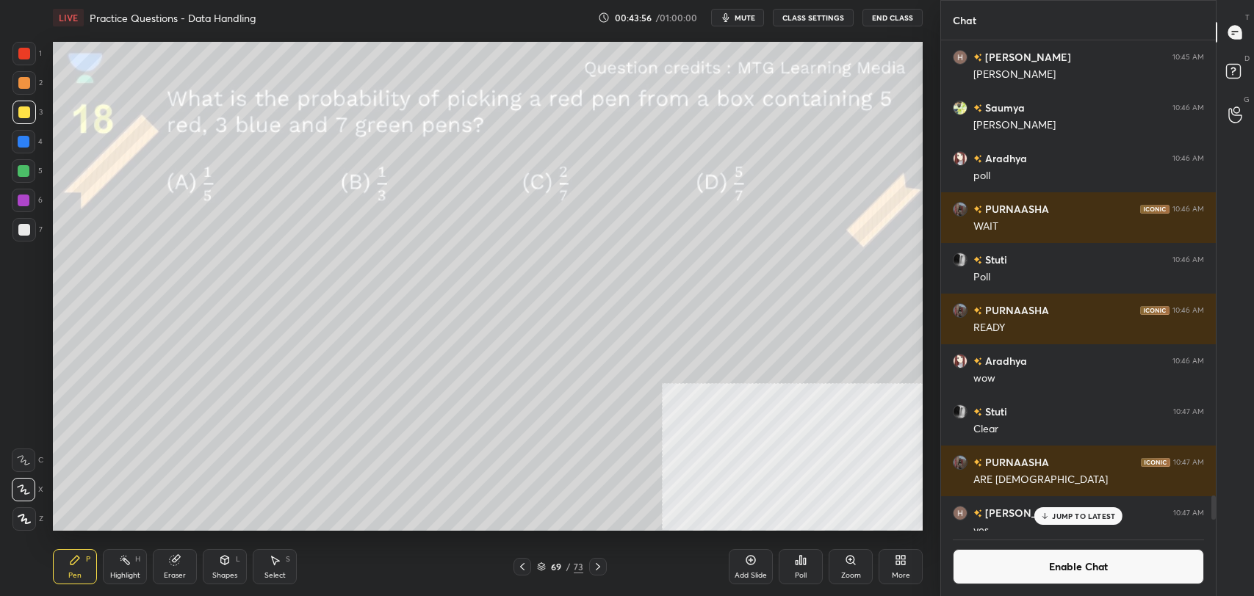
click at [113, 562] on div "Highlight H" at bounding box center [125, 566] width 44 height 35
click at [75, 569] on div "Pen P" at bounding box center [75, 566] width 44 height 35
click at [129, 561] on icon at bounding box center [125, 561] width 12 height 12
click at [69, 562] on icon at bounding box center [75, 561] width 12 height 12
click at [943, 554] on div "Enable Chat" at bounding box center [1078, 563] width 275 height 65
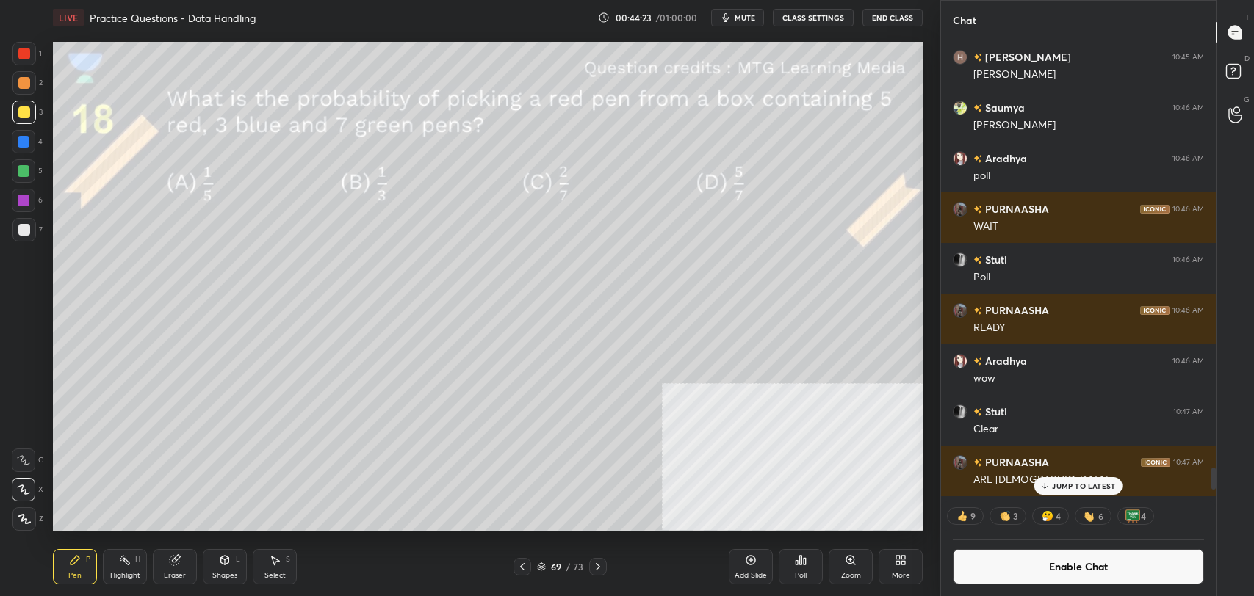
click at [989, 563] on button "Enable Chat" at bounding box center [1078, 566] width 251 height 35
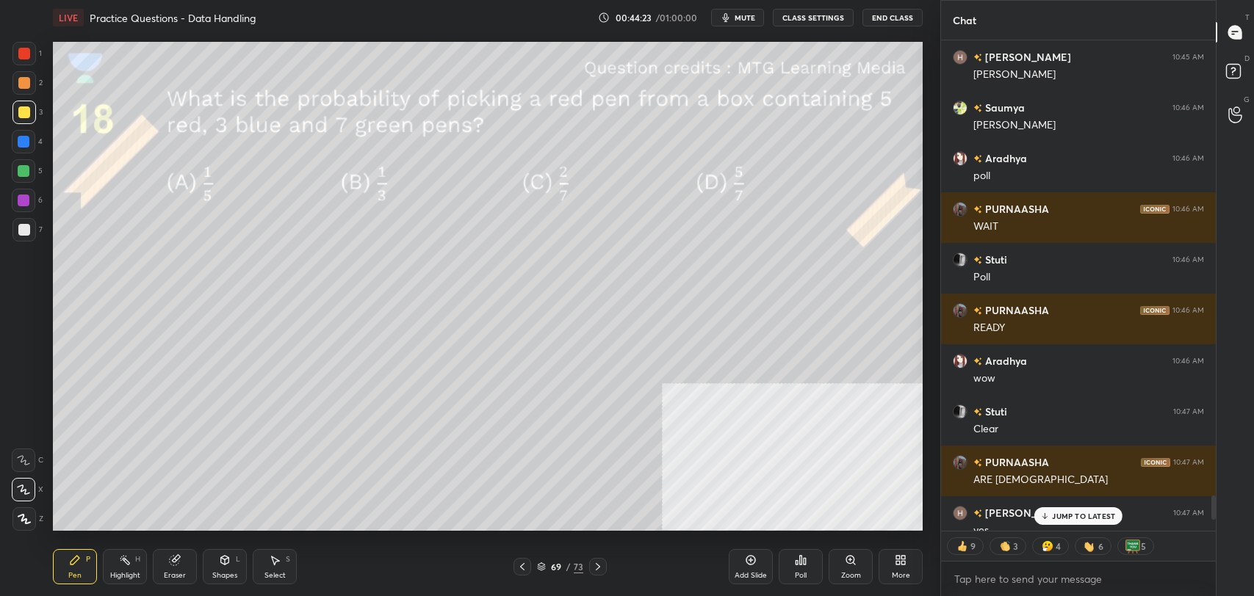
click at [1062, 522] on div "JUMP TO LATEST" at bounding box center [1078, 517] width 88 height 18
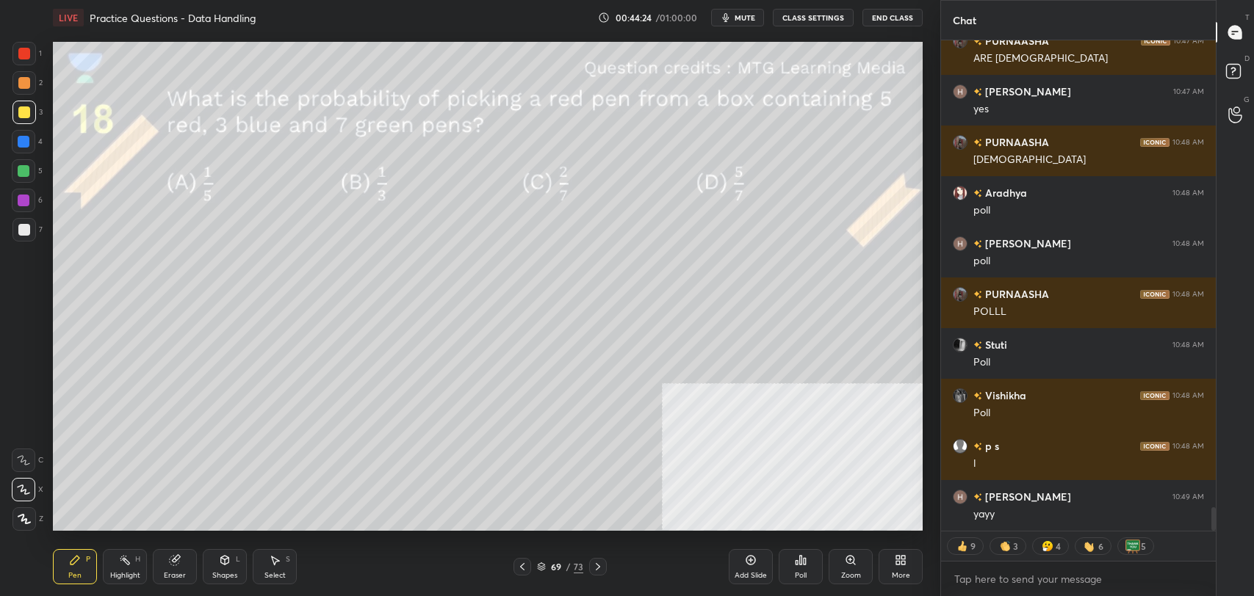
click at [221, 560] on icon at bounding box center [225, 560] width 8 height 9
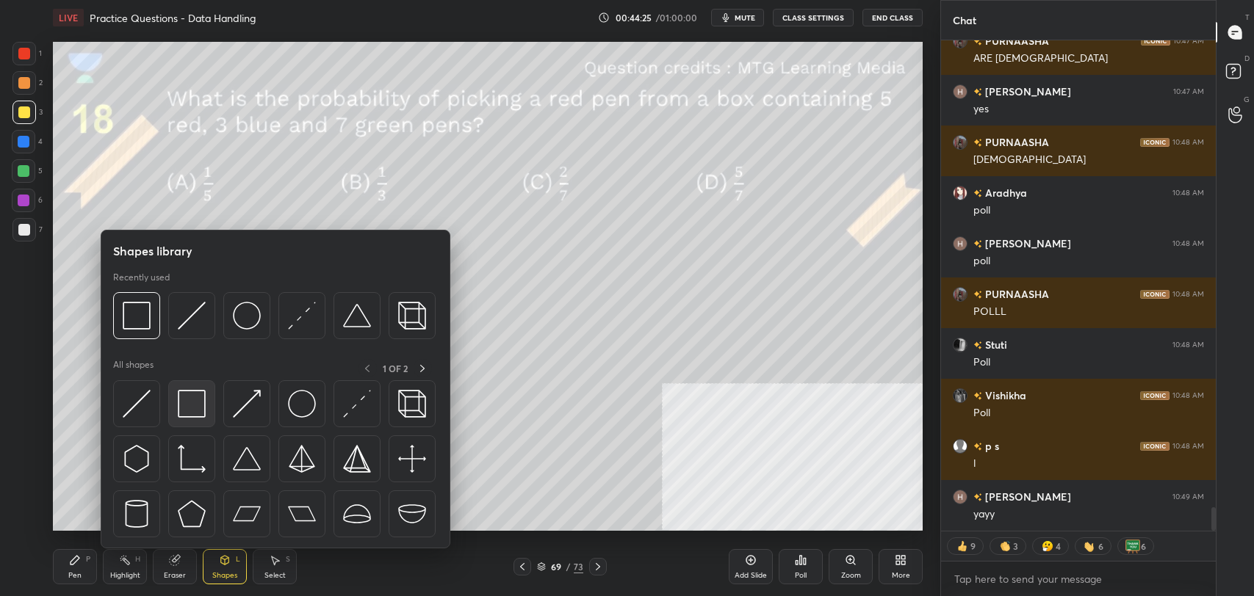
click at [189, 406] on img at bounding box center [192, 404] width 28 height 28
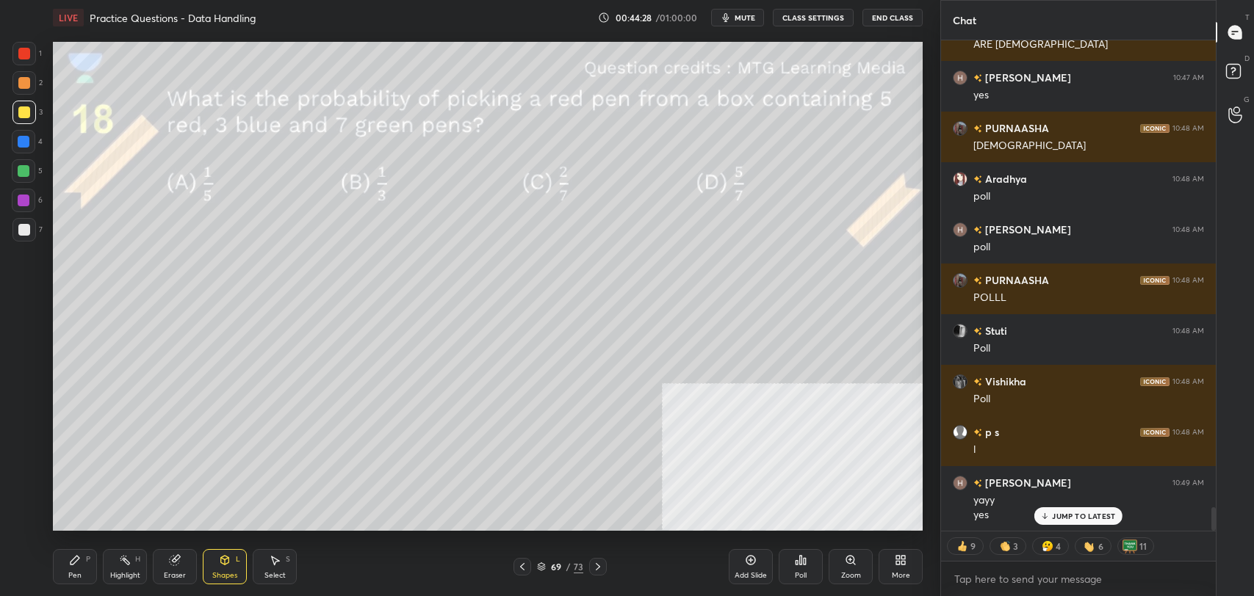
click at [71, 560] on icon at bounding box center [75, 561] width 12 height 12
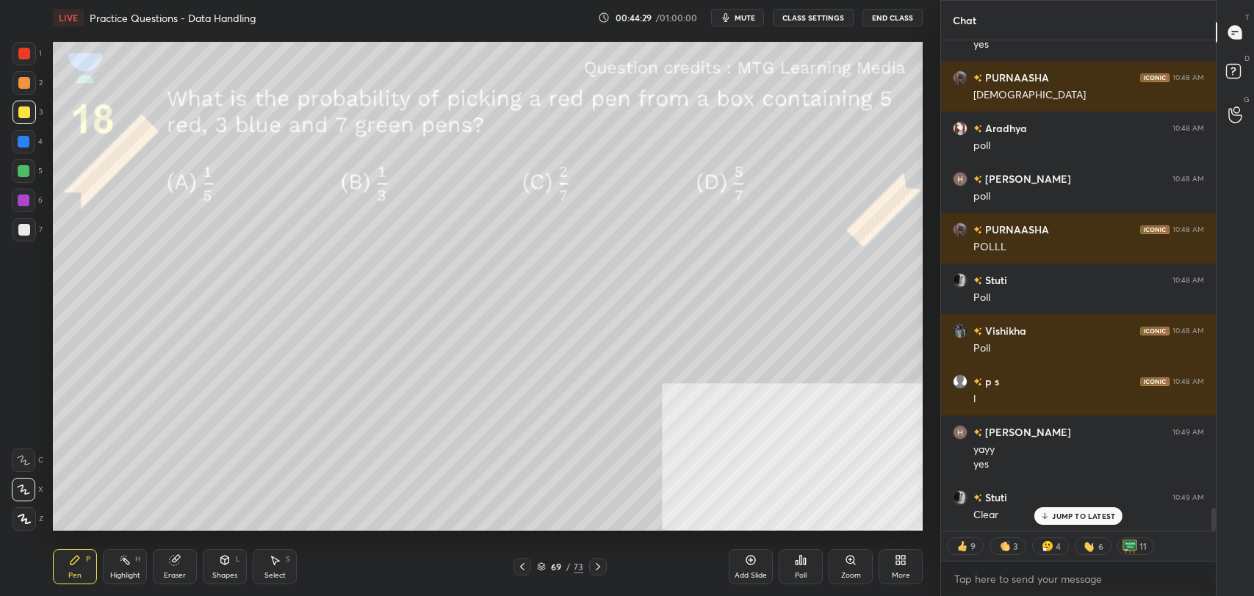
click at [599, 566] on icon at bounding box center [598, 567] width 12 height 12
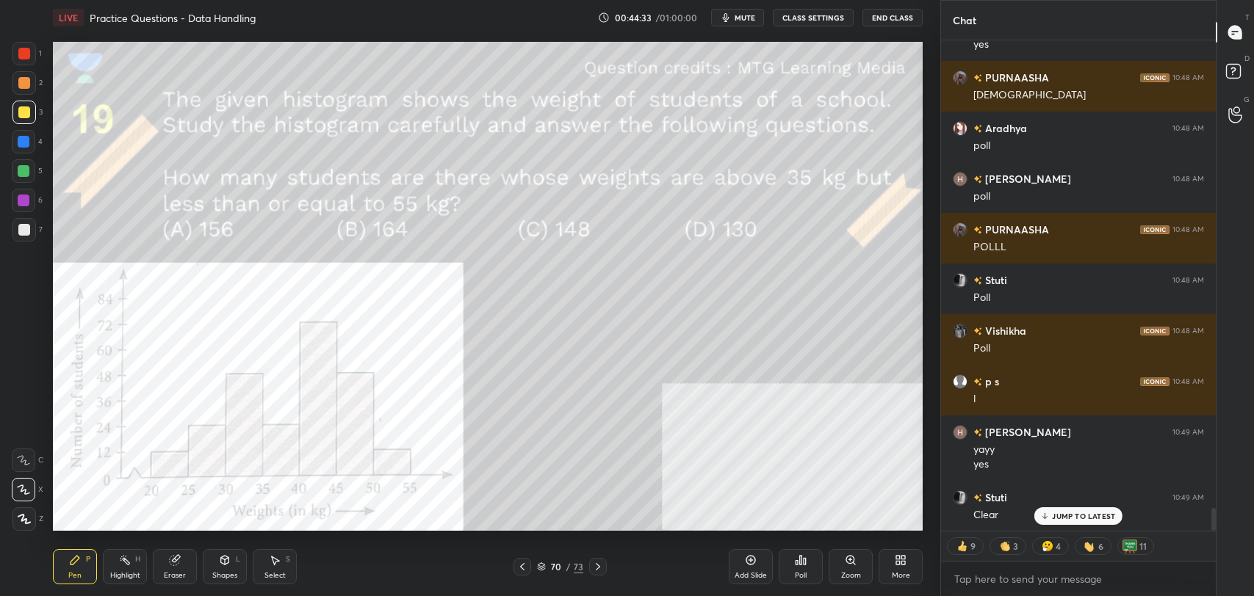
click at [225, 563] on icon at bounding box center [225, 560] width 8 height 9
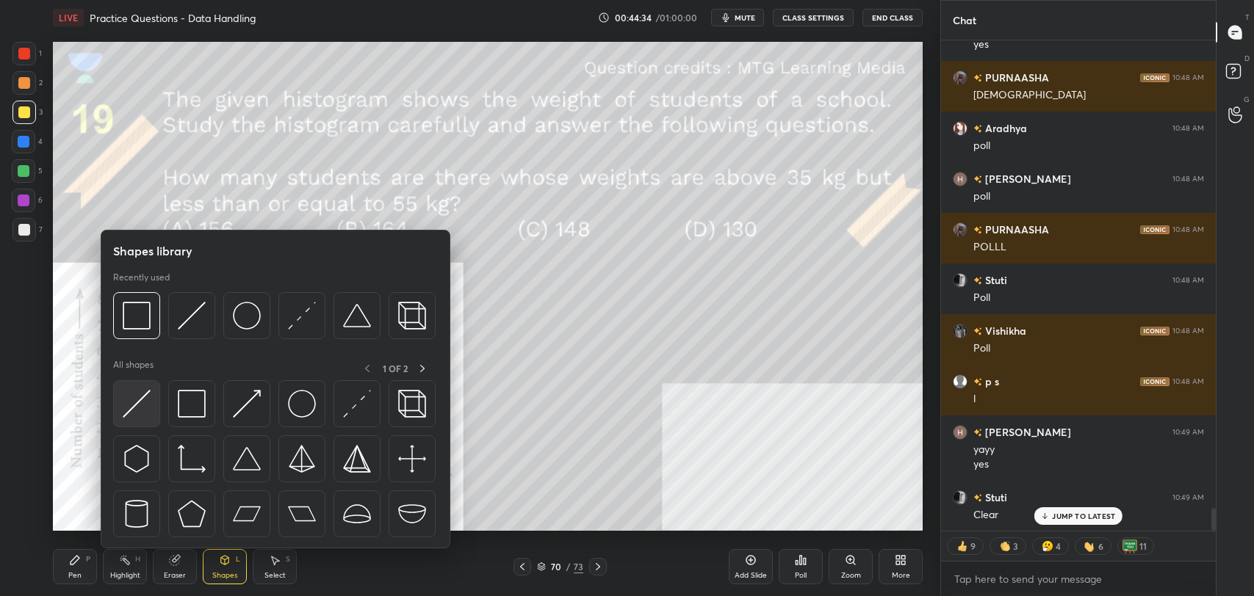
click at [140, 403] on img at bounding box center [137, 404] width 28 height 28
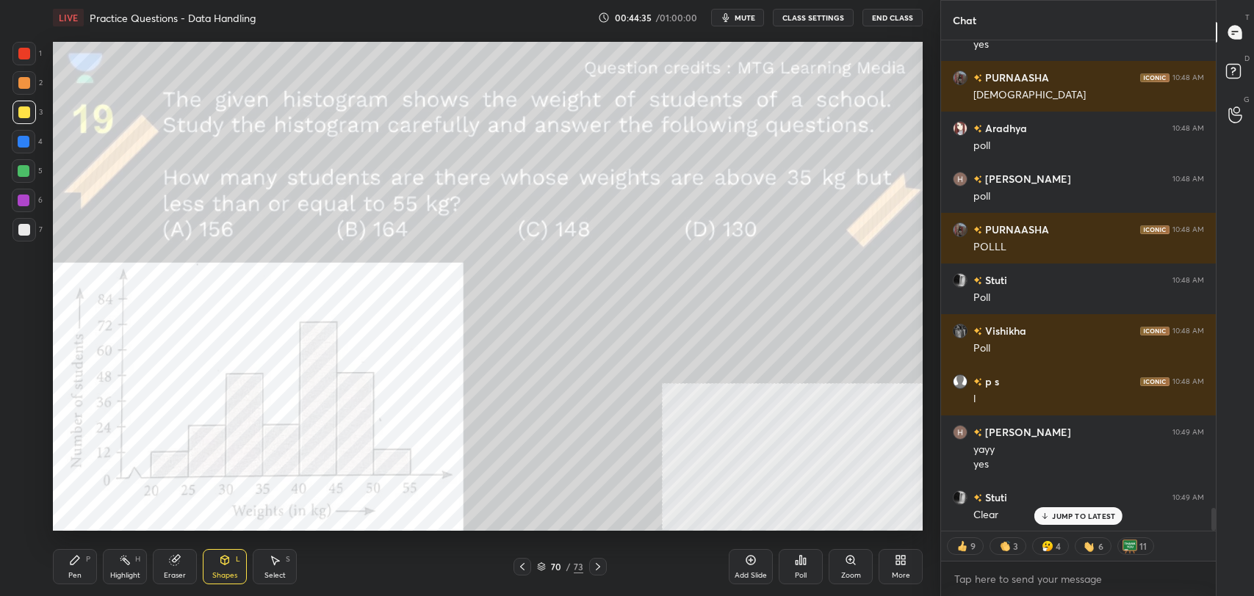
click at [24, 57] on div at bounding box center [24, 54] width 12 height 12
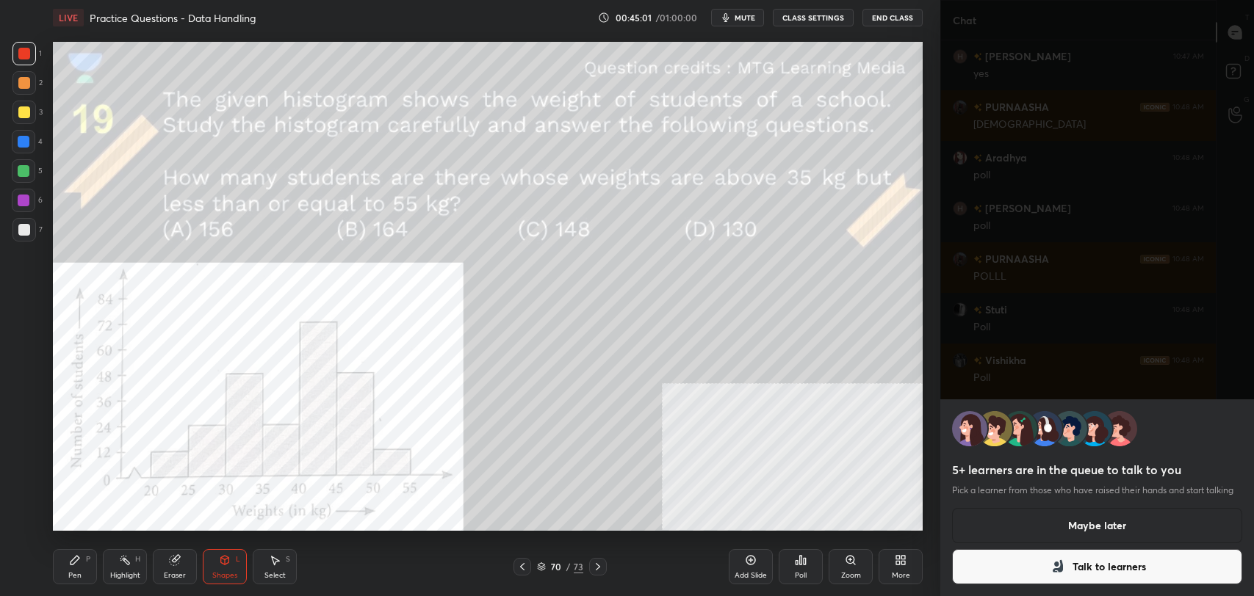
scroll to position [9975, 0]
click at [1122, 521] on button "Maybe later" at bounding box center [1097, 525] width 290 height 35
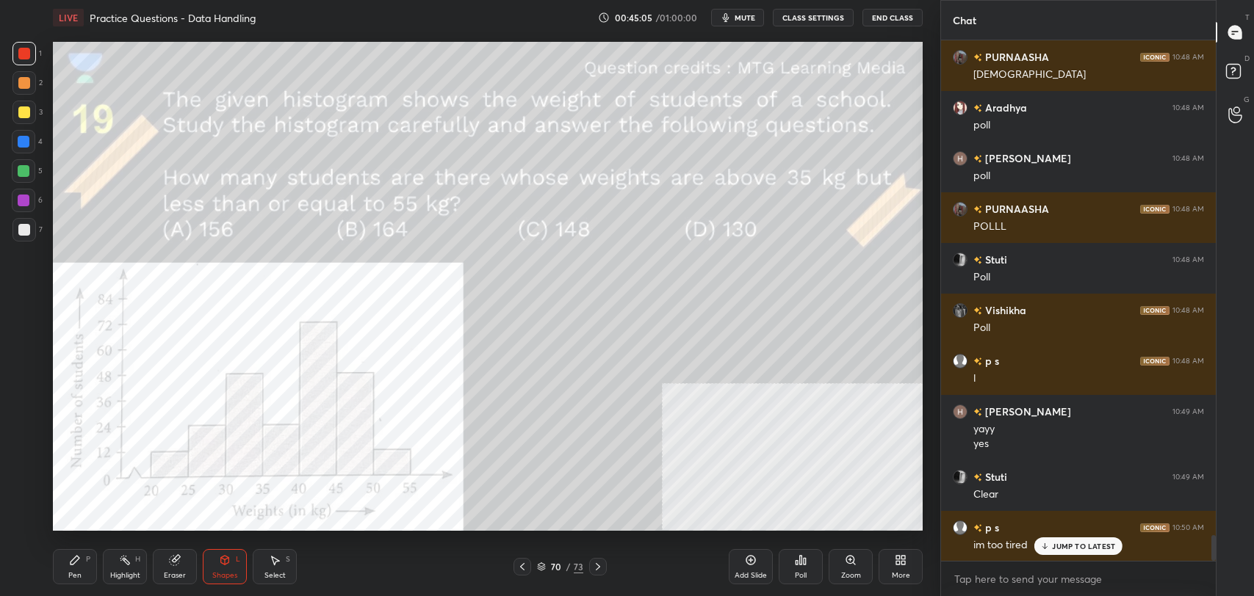
click at [1105, 545] on p "JUMP TO LATEST" at bounding box center [1083, 546] width 63 height 9
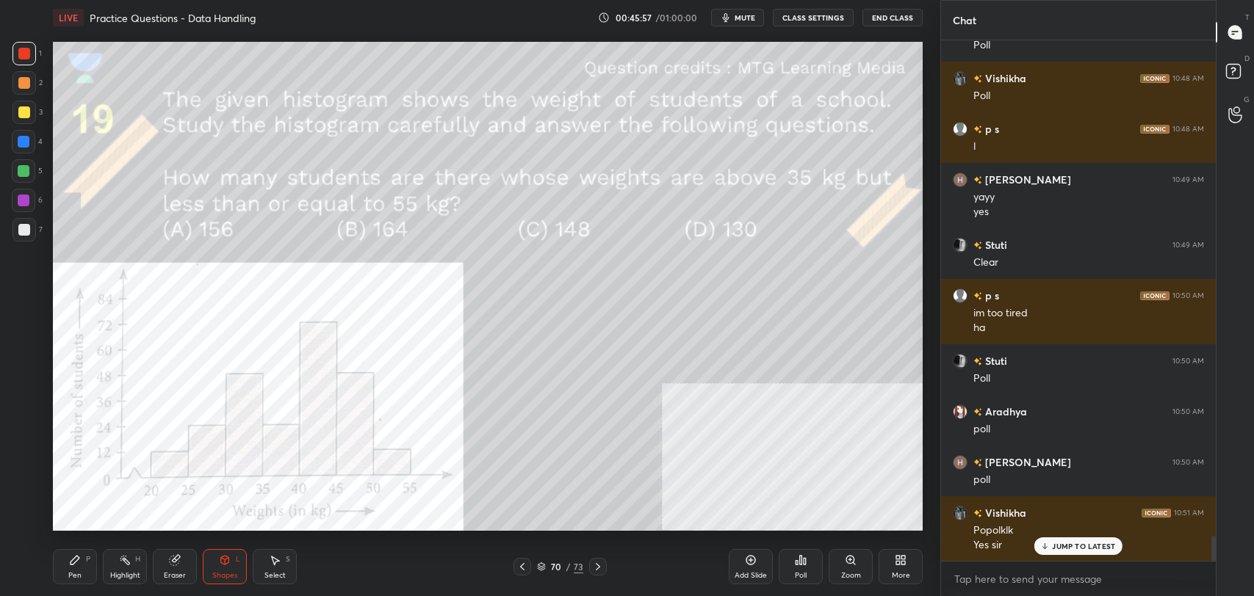
scroll to position [10258, 0]
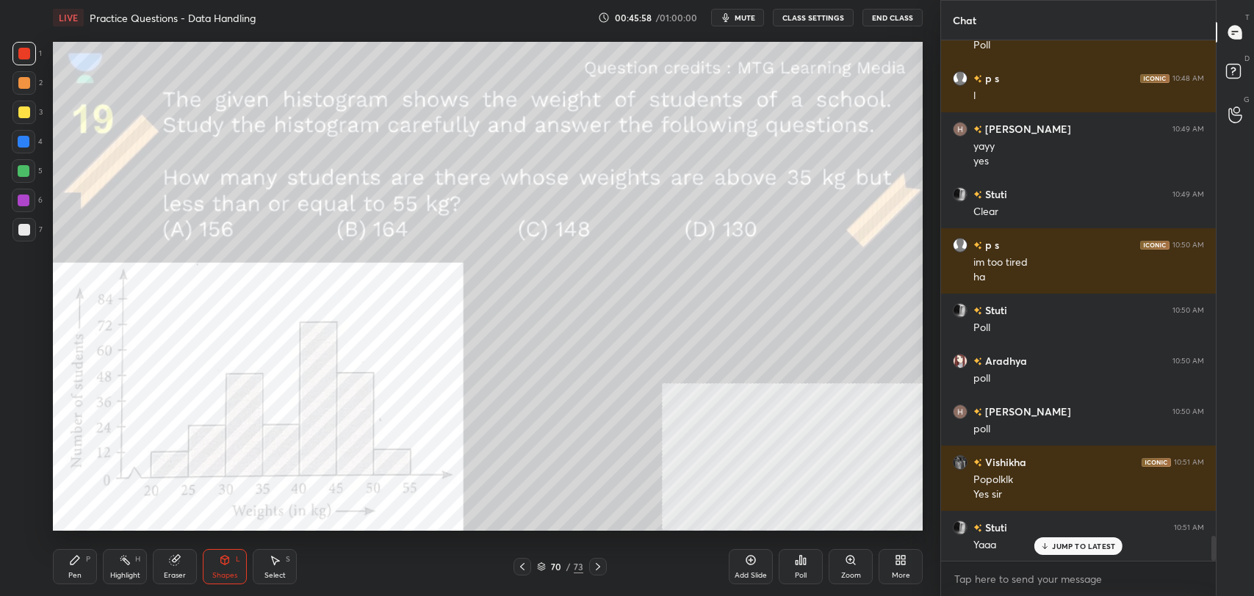
click at [1067, 548] on p "JUMP TO LATEST" at bounding box center [1083, 546] width 63 height 9
click at [797, 575] on div "Poll" at bounding box center [801, 575] width 12 height 7
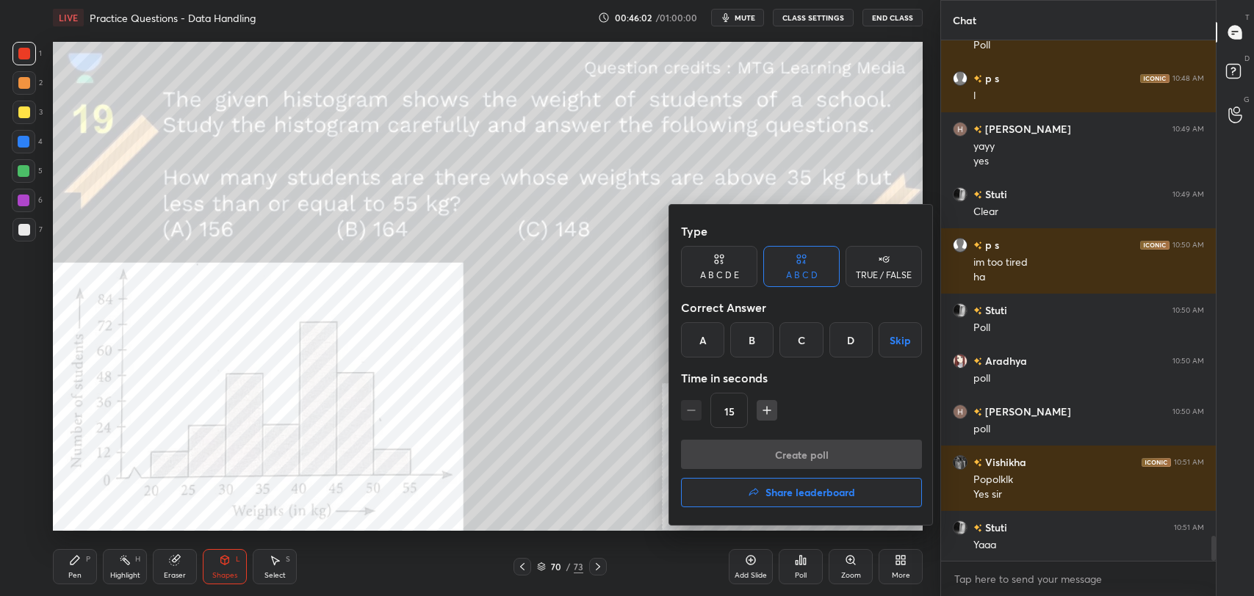
click at [696, 347] on div "A" at bounding box center [702, 339] width 43 height 35
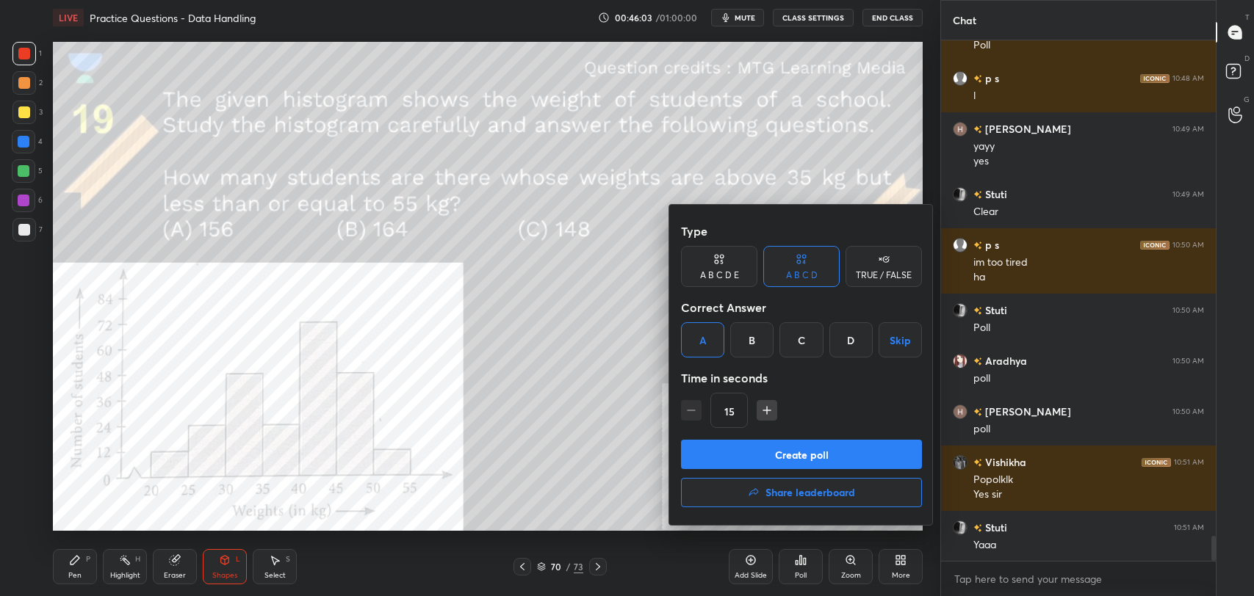
click at [773, 450] on button "Create poll" at bounding box center [801, 454] width 241 height 29
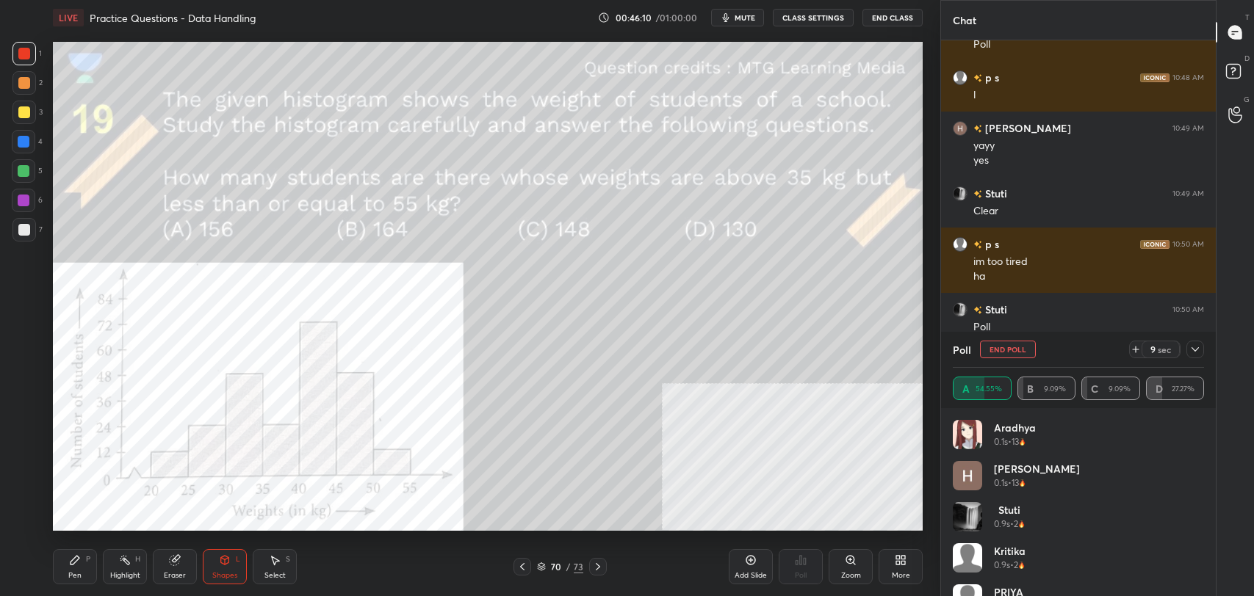
scroll to position [10415, 0]
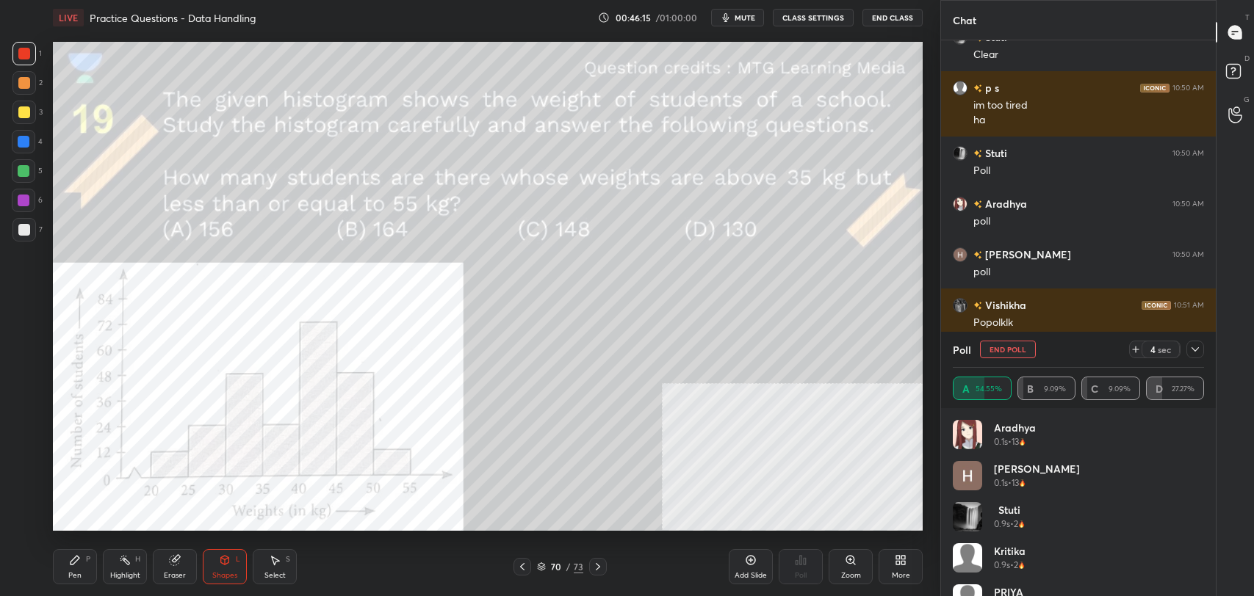
type textarea "x"
click at [812, 17] on button "CLASS SETTINGS" at bounding box center [813, 18] width 81 height 18
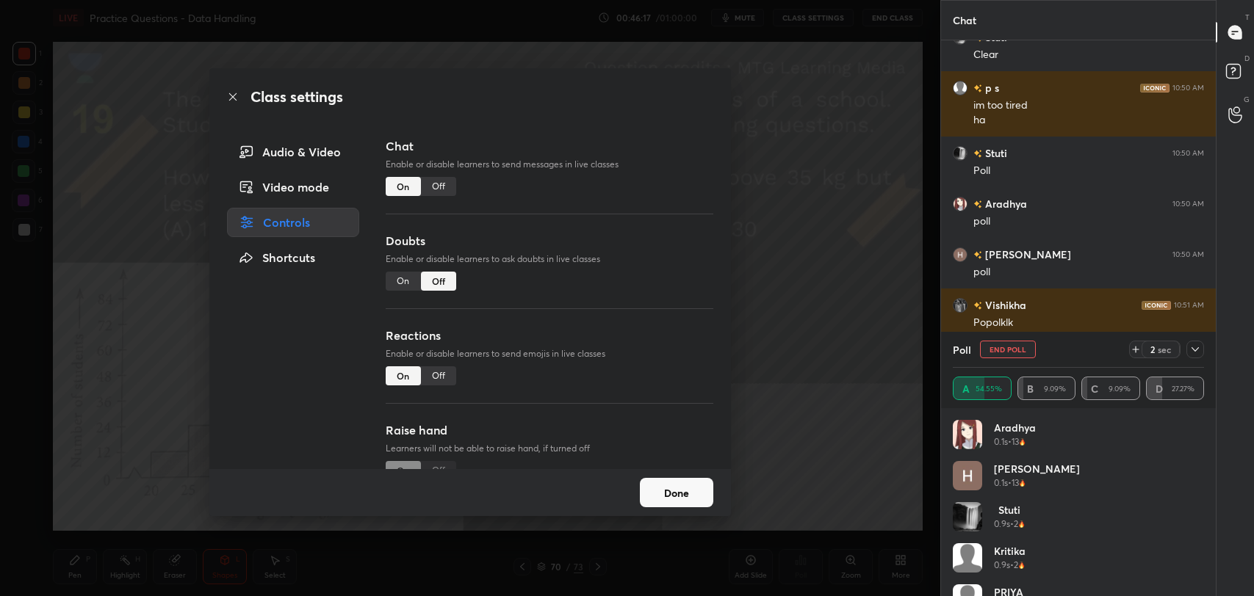
click at [439, 181] on div "Off" at bounding box center [438, 186] width 35 height 19
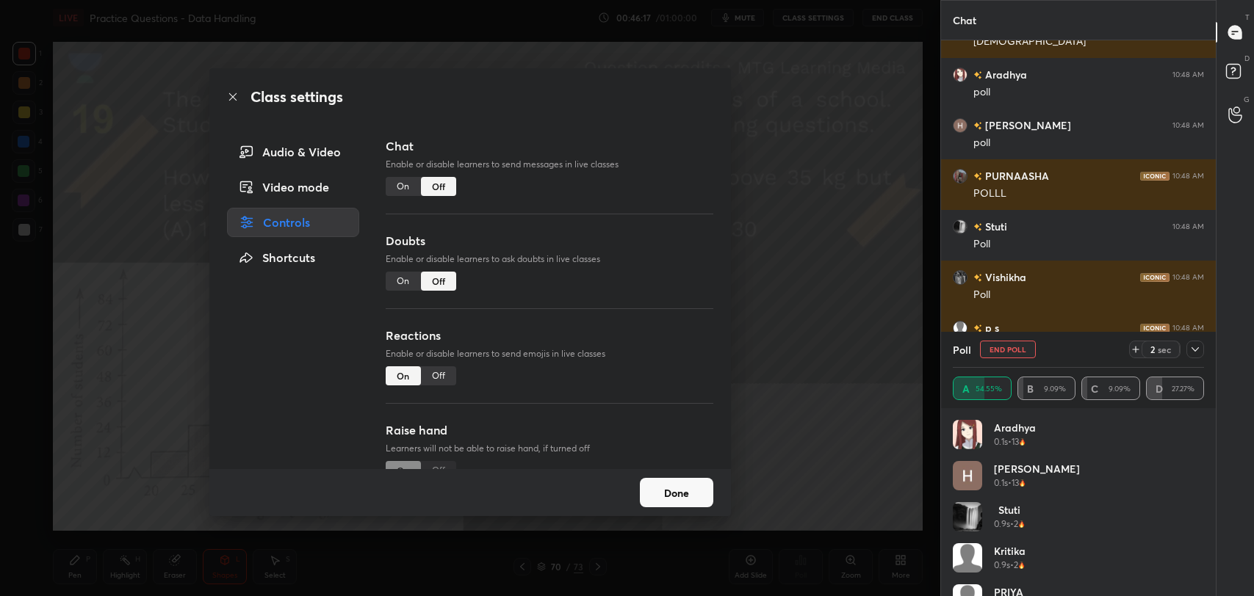
scroll to position [380, 270]
click at [234, 91] on icon at bounding box center [233, 97] width 12 height 12
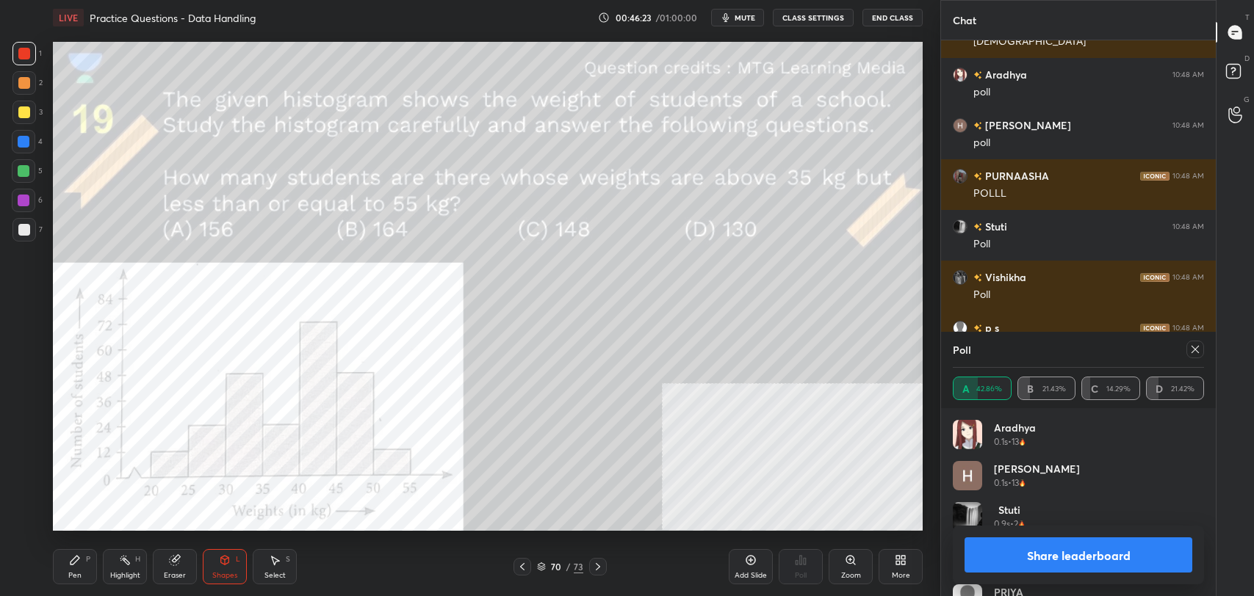
click at [1085, 554] on button "Share leaderboard" at bounding box center [1078, 555] width 228 height 35
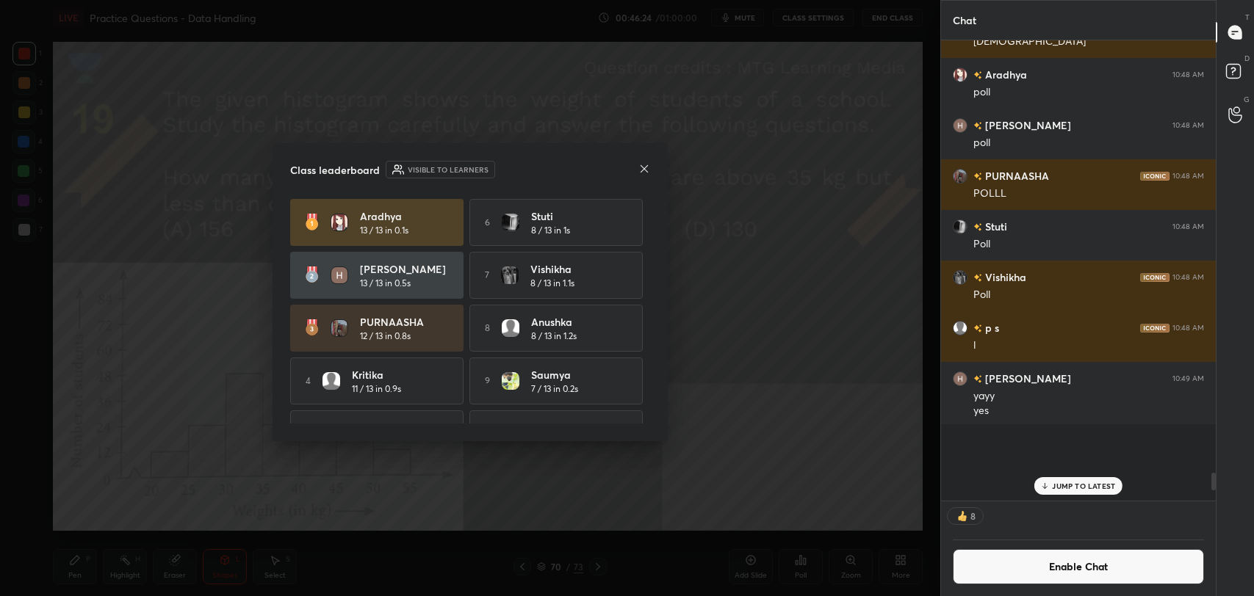
scroll to position [5, 4]
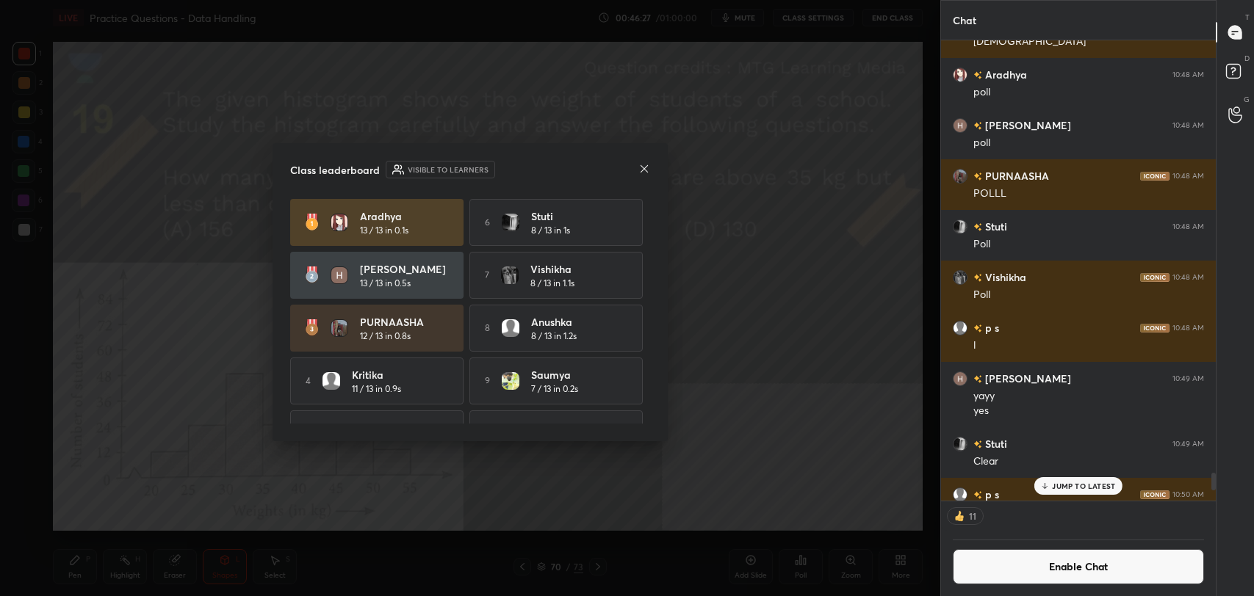
click at [643, 166] on icon at bounding box center [644, 169] width 12 height 12
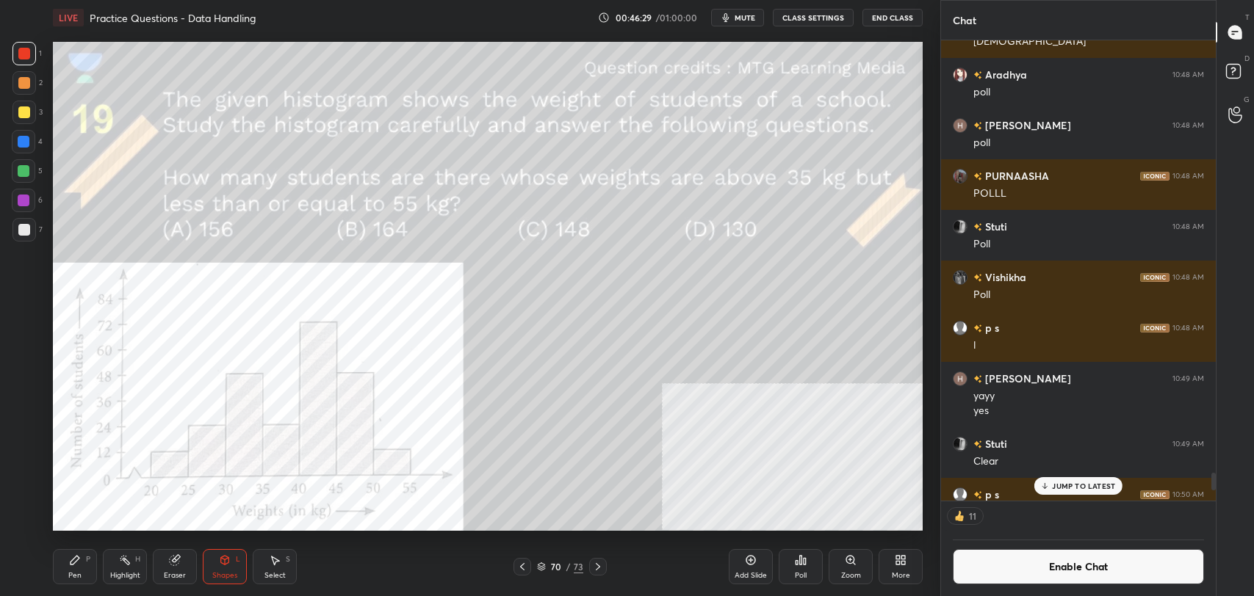
click at [124, 563] on icon at bounding box center [125, 561] width 12 height 12
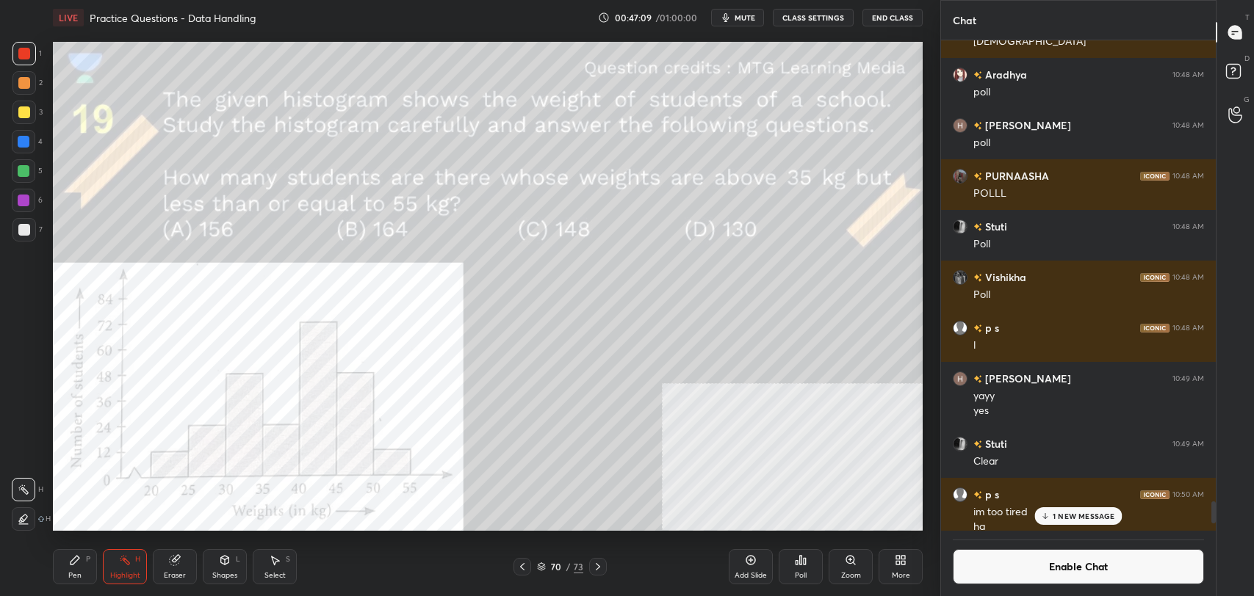
click at [73, 564] on icon at bounding box center [75, 560] width 9 height 9
click at [112, 560] on div "Highlight H" at bounding box center [125, 566] width 44 height 35
click at [67, 578] on div "Pen P" at bounding box center [75, 566] width 44 height 35
click at [127, 560] on rect at bounding box center [126, 561] width 7 height 7
click at [77, 574] on div "Pen" at bounding box center [74, 575] width 13 height 7
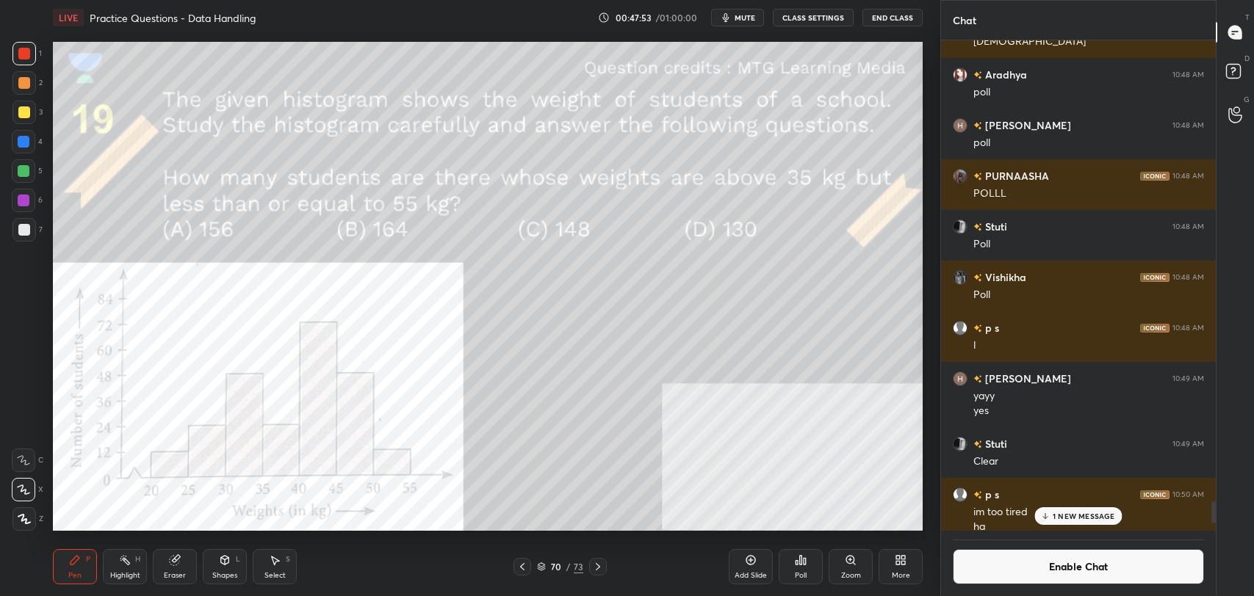
click at [6, 231] on div "1 2 3 4 5 6 7 C X Z C X Z E E Erase all H H" at bounding box center [23, 286] width 47 height 489
click at [18, 226] on div at bounding box center [24, 230] width 12 height 12
click at [1011, 567] on button "Enable Chat" at bounding box center [1078, 566] width 251 height 35
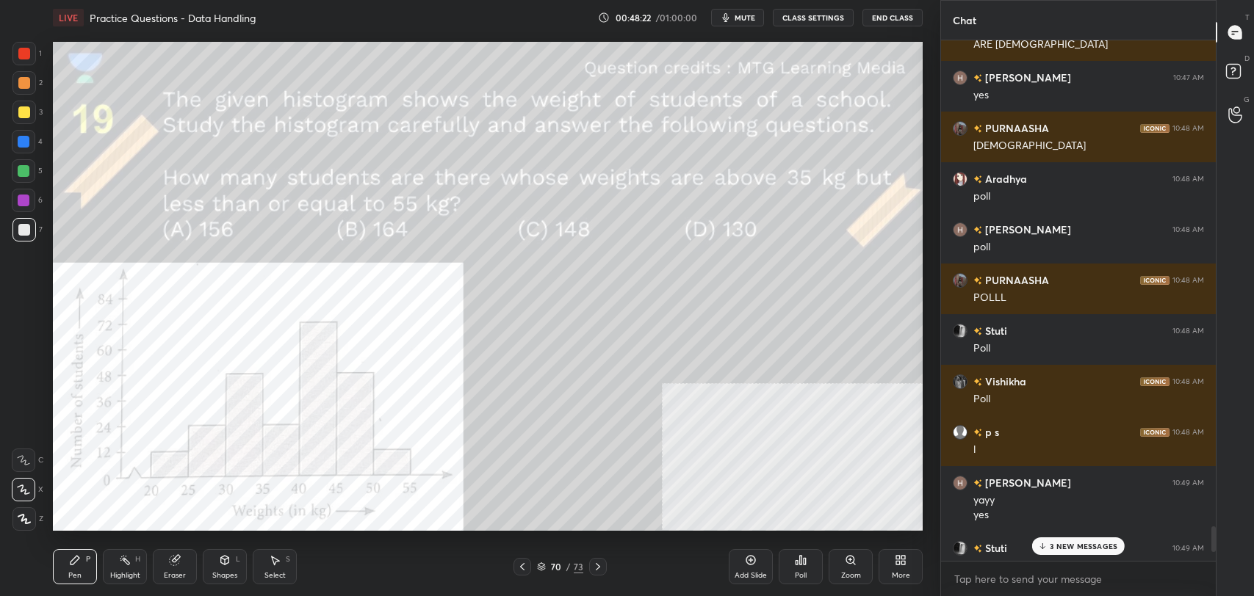
click at [231, 573] on div "Shapes" at bounding box center [224, 575] width 25 height 7
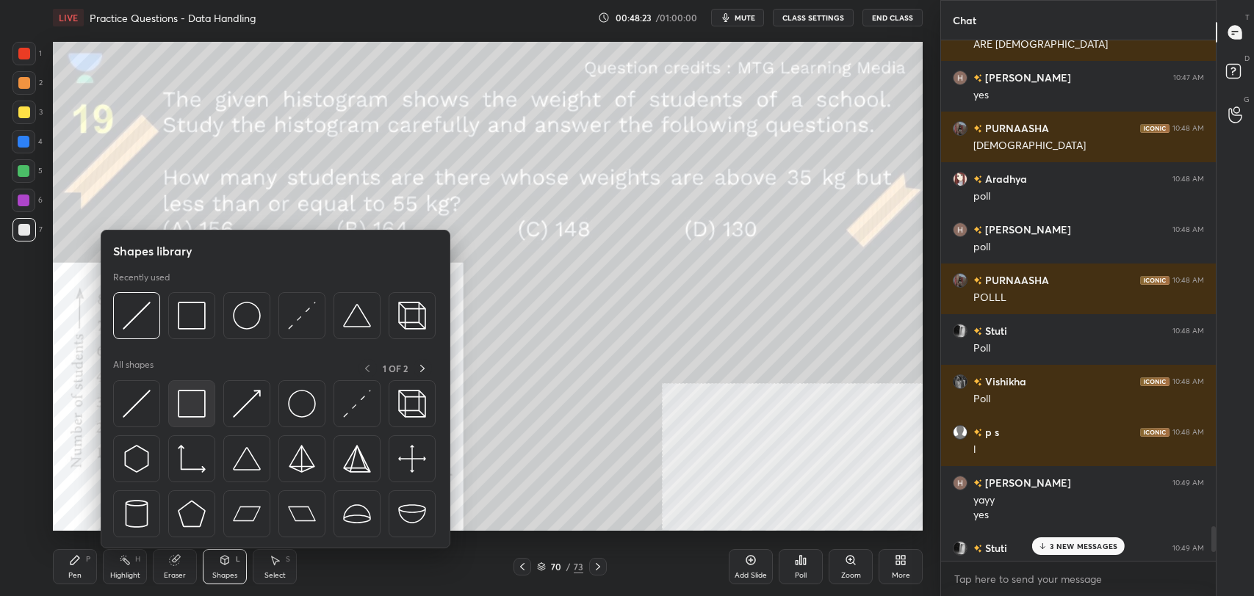
click at [194, 397] on img at bounding box center [192, 404] width 28 height 28
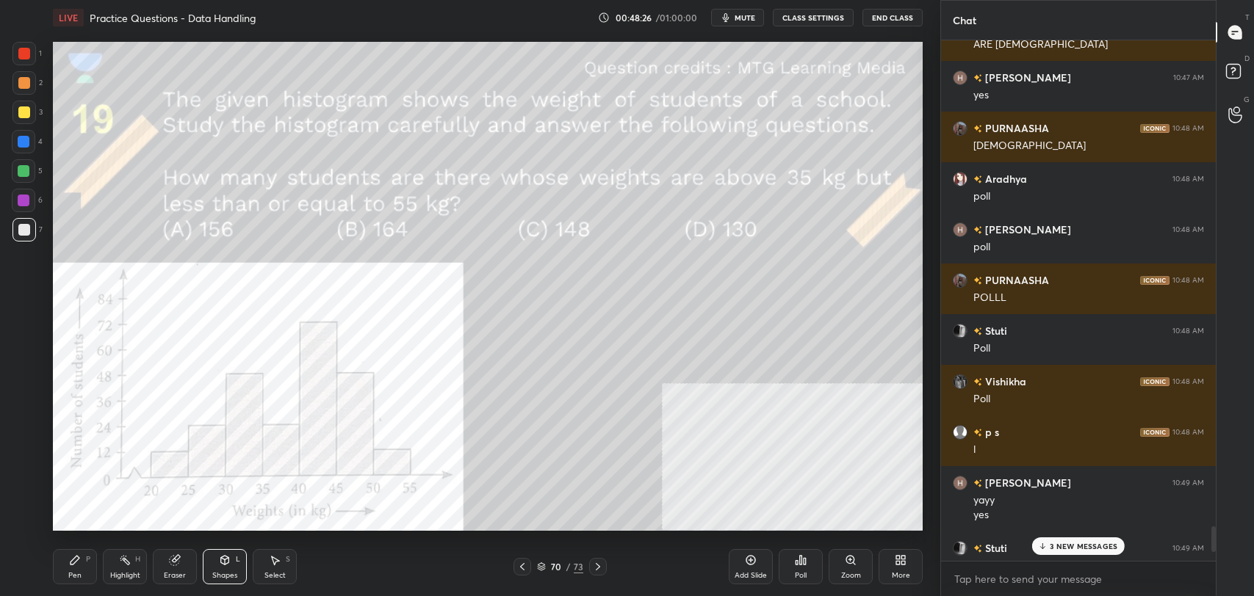
click at [1094, 542] on p "3 NEW MESSAGES" at bounding box center [1084, 546] width 68 height 9
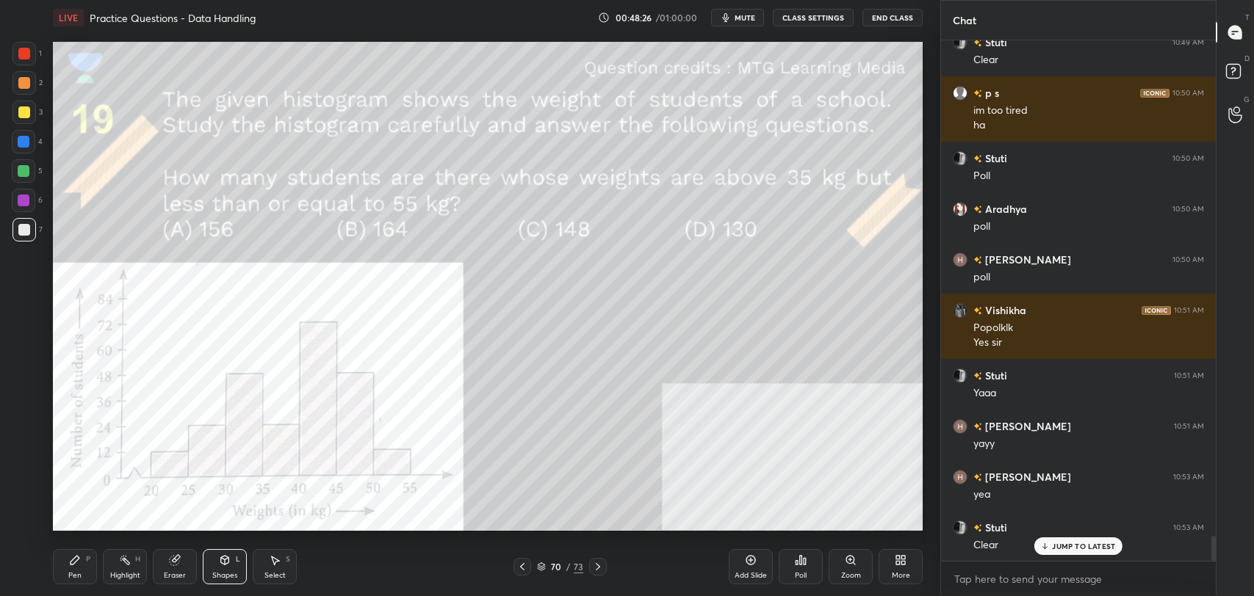
scroll to position [10349, 0]
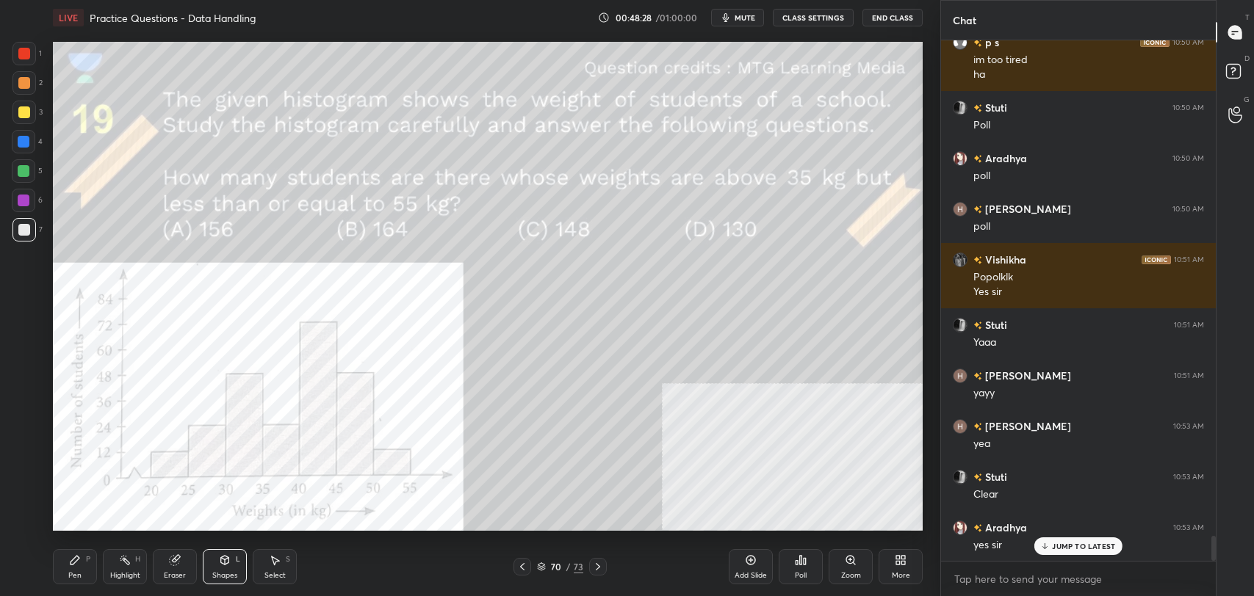
click at [599, 569] on icon at bounding box center [598, 567] width 12 height 12
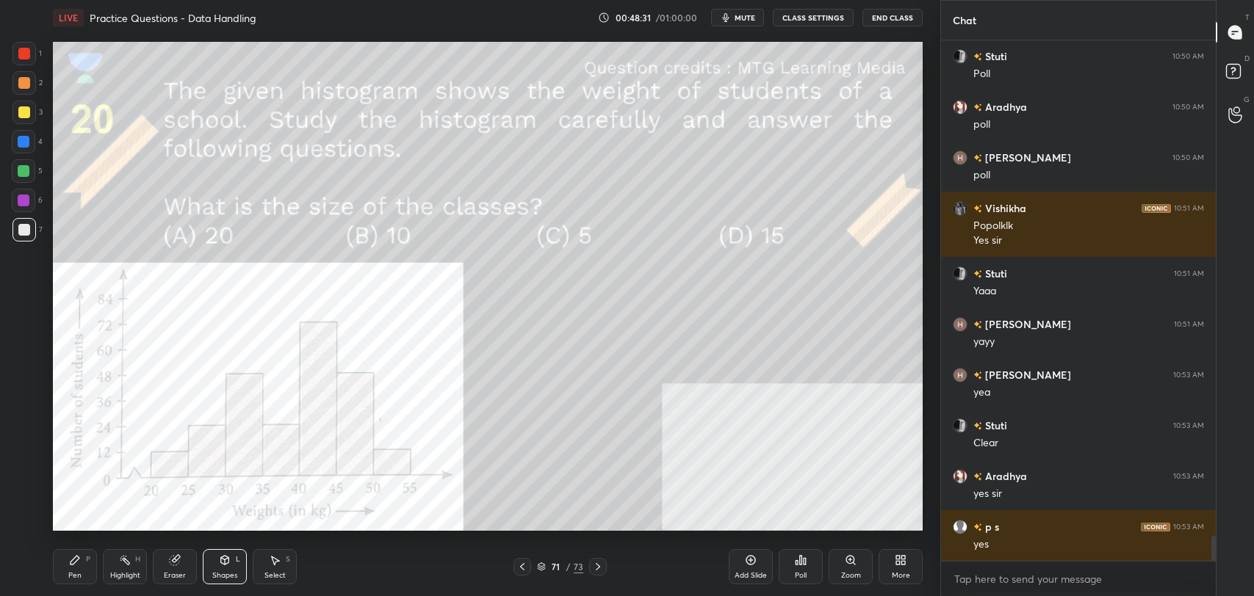
scroll to position [10450, 0]
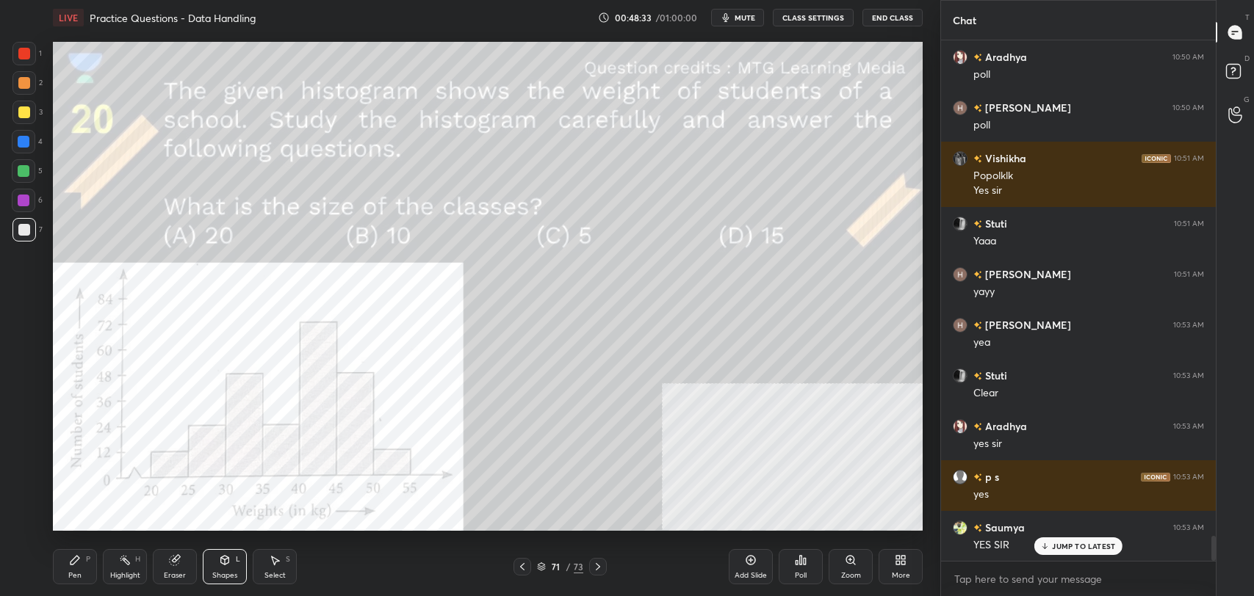
click at [1080, 542] on p "JUMP TO LATEST" at bounding box center [1083, 546] width 63 height 9
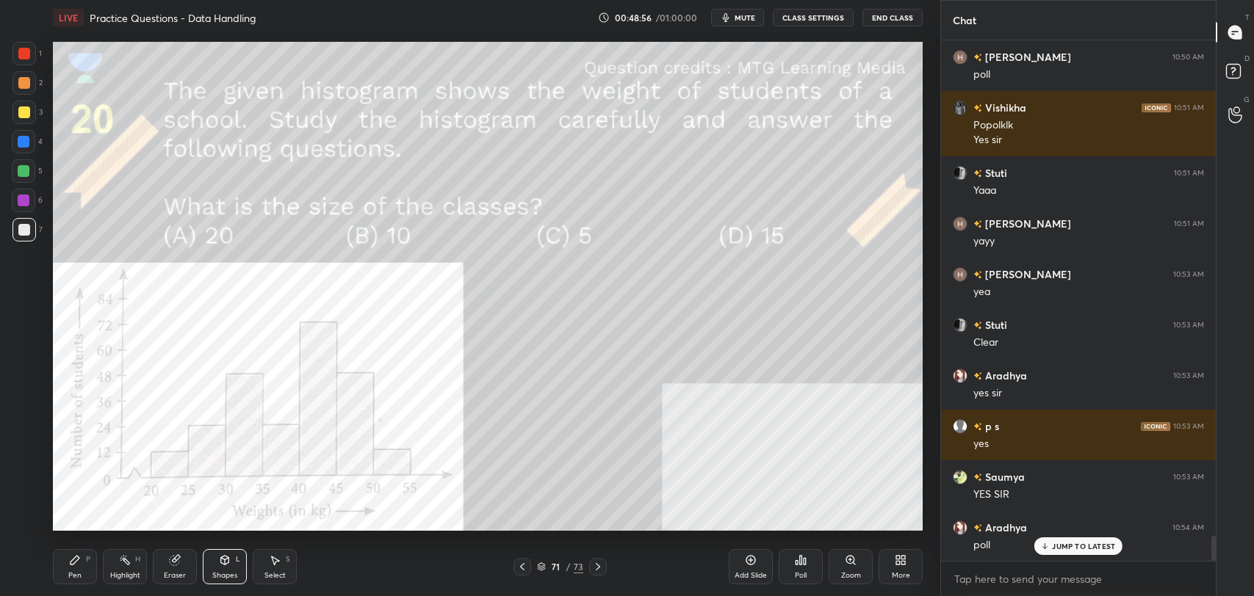
scroll to position [10552, 0]
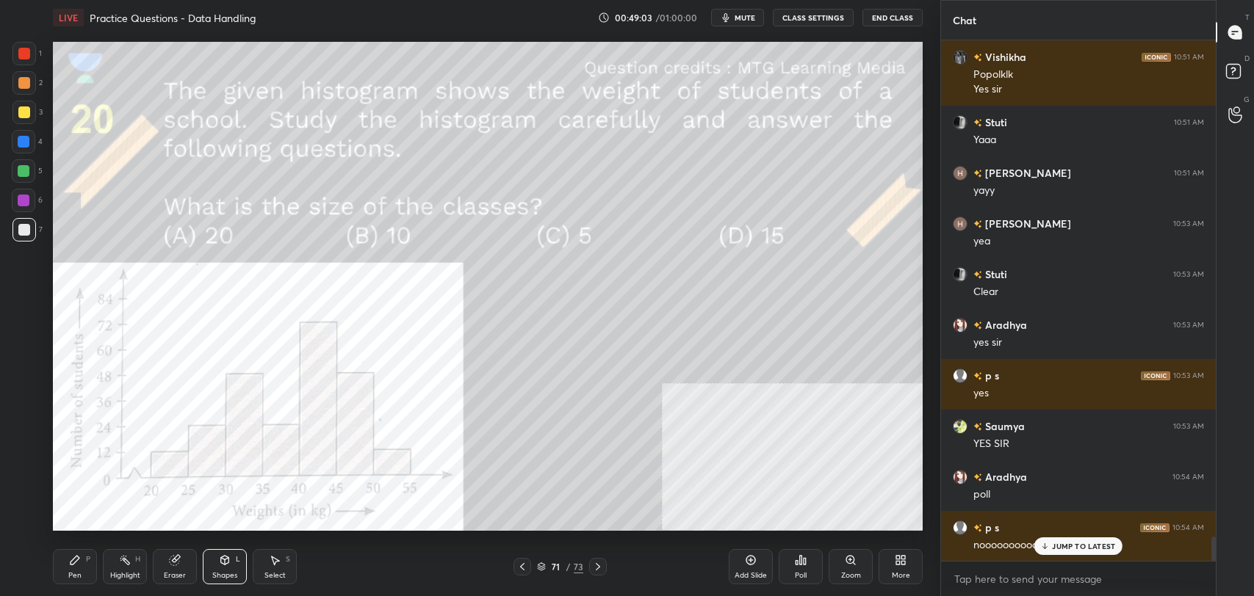
drag, startPoint x: 1052, startPoint y: 543, endPoint x: 934, endPoint y: 518, distance: 120.2
click at [1043, 542] on div "JUMP TO LATEST" at bounding box center [1078, 547] width 88 height 18
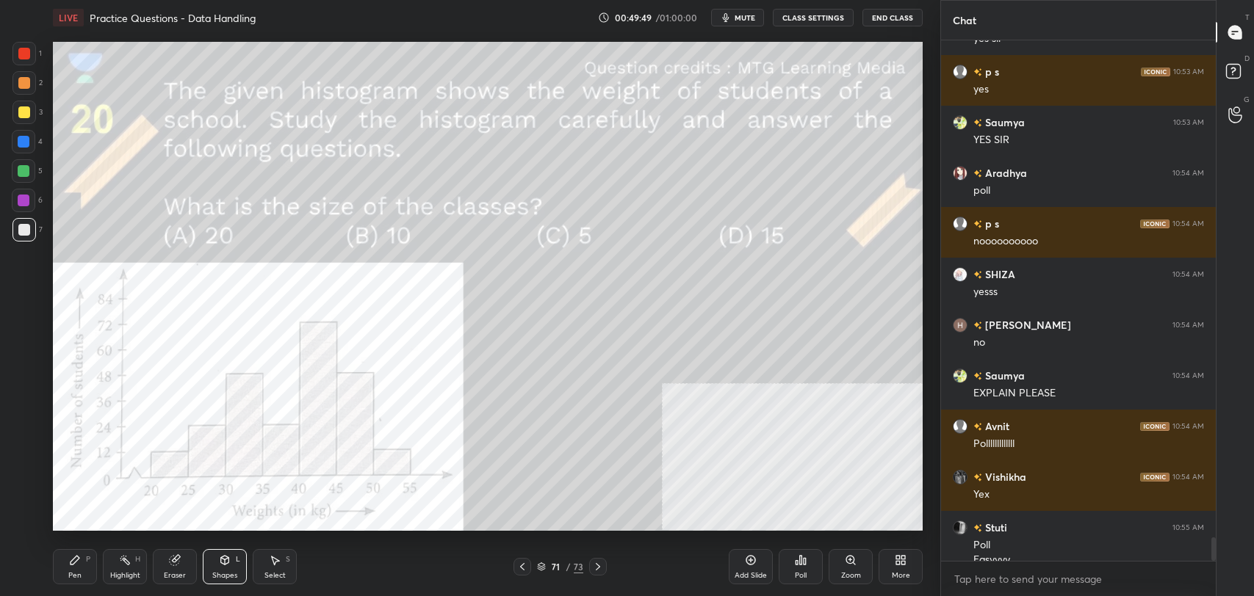
scroll to position [10871, 0]
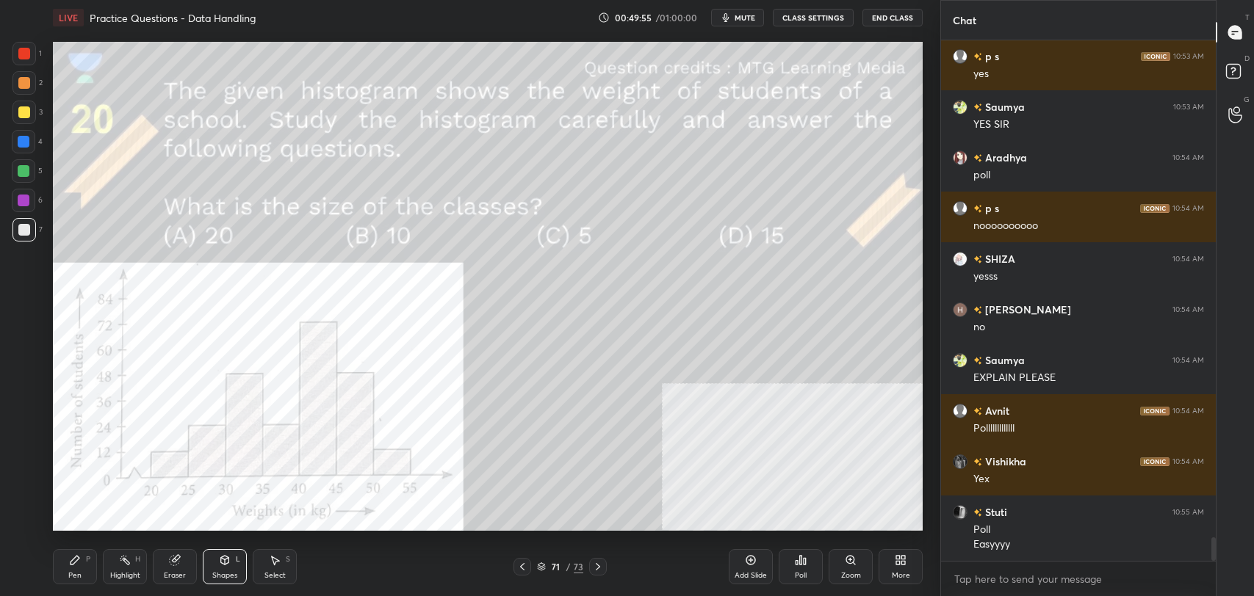
click at [805, 559] on icon at bounding box center [805, 561] width 2 height 7
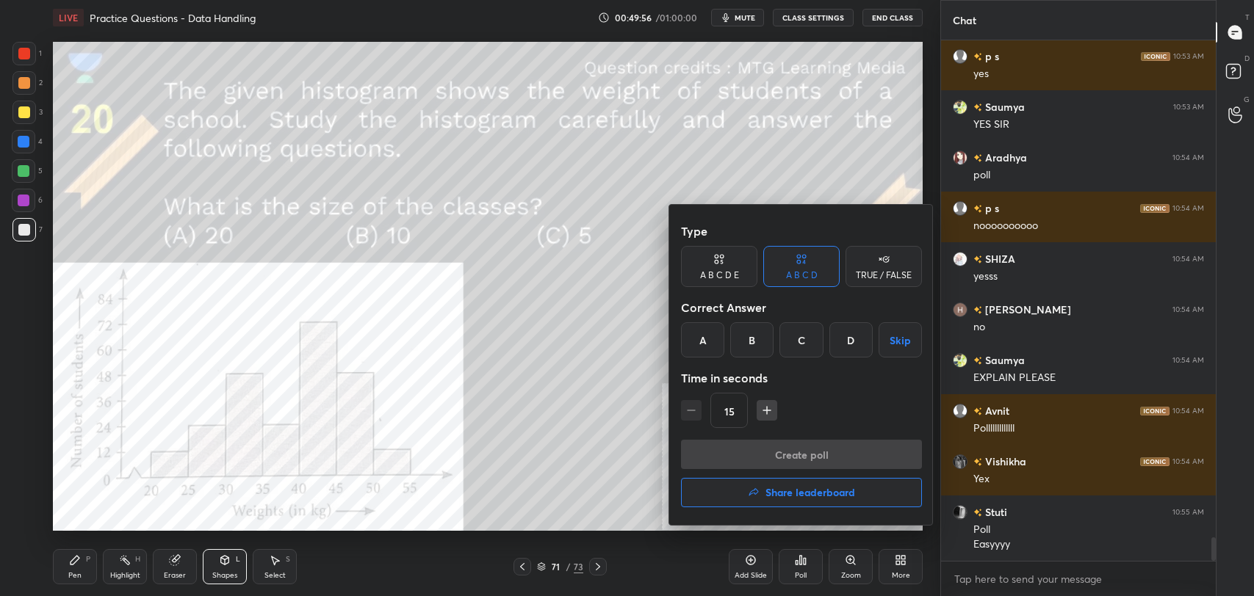
click at [805, 331] on div "C" at bounding box center [800, 339] width 43 height 35
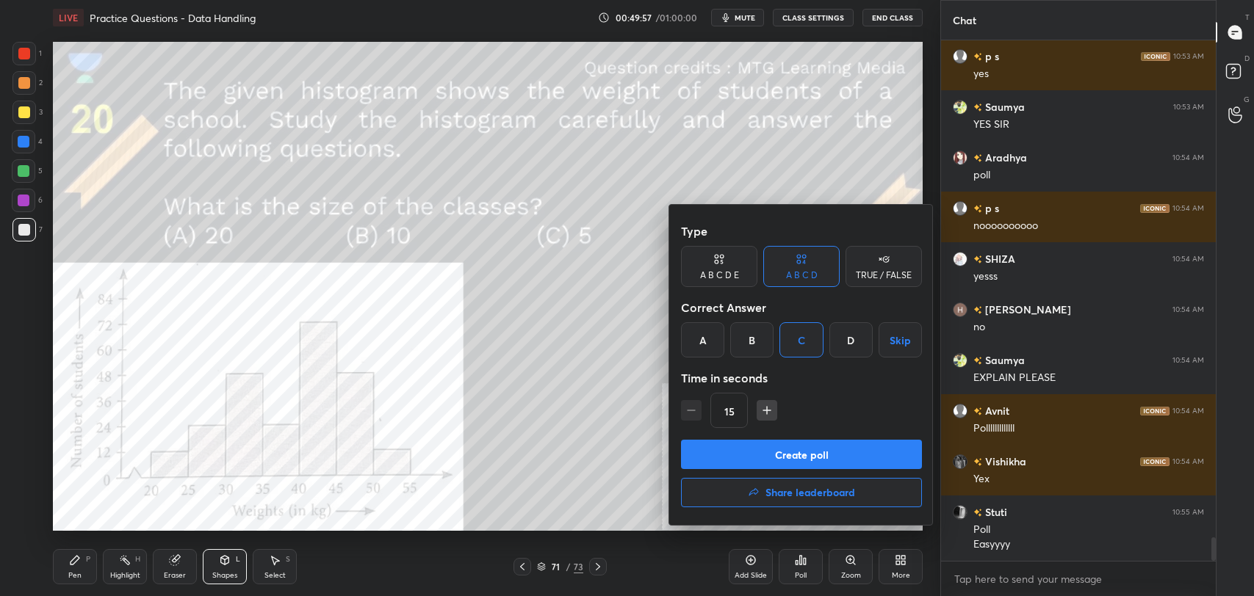
click at [802, 444] on button "Create poll" at bounding box center [801, 454] width 241 height 29
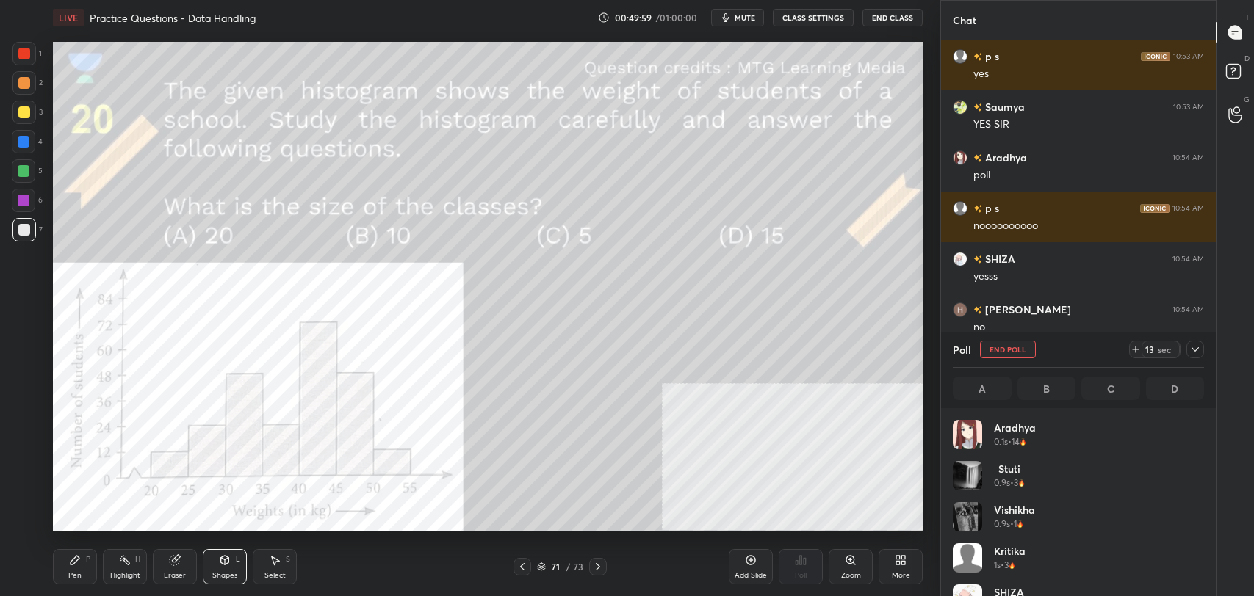
scroll to position [172, 247]
type textarea "x"
click at [805, 16] on button "CLASS SETTINGS" at bounding box center [813, 18] width 81 height 18
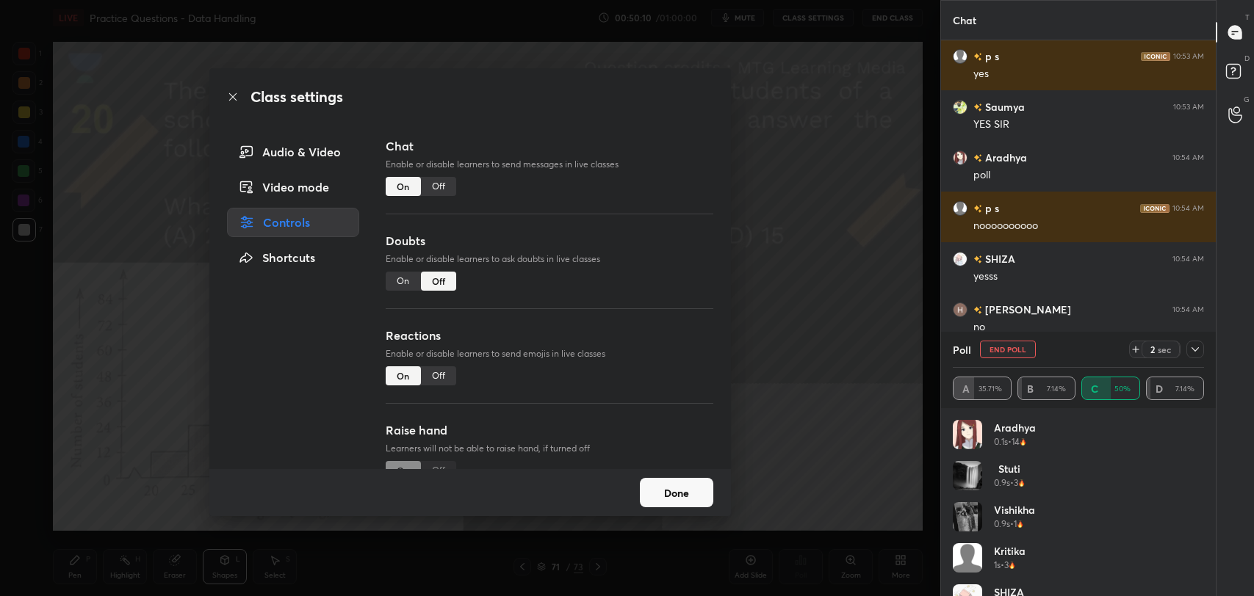
click at [441, 187] on div "Off" at bounding box center [438, 186] width 35 height 19
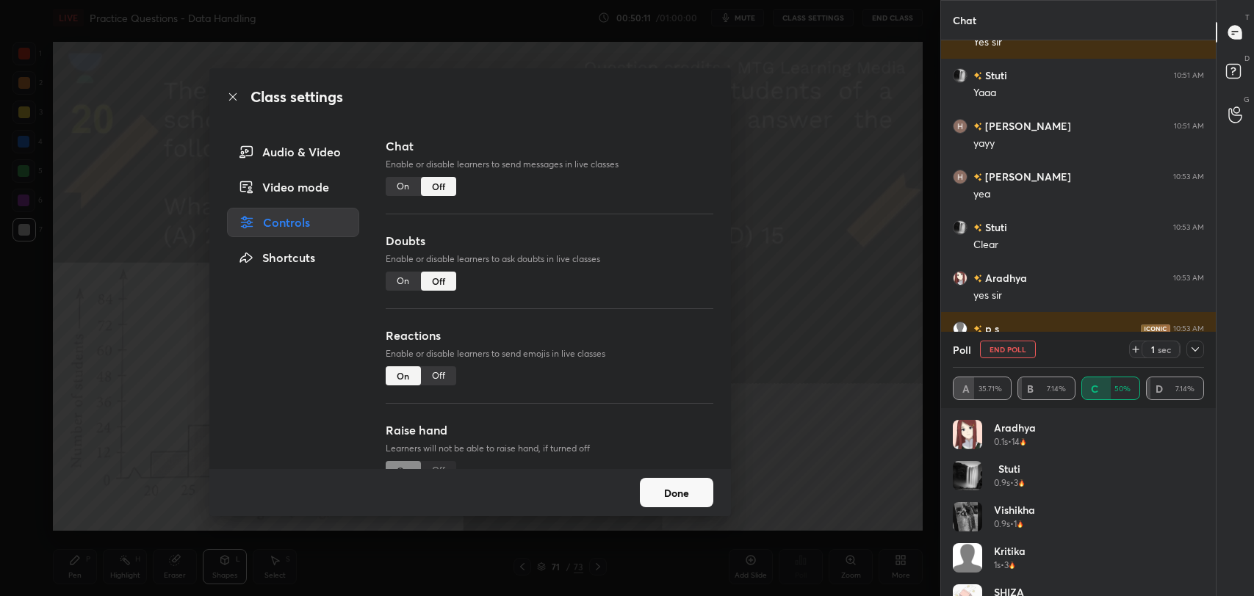
click at [230, 91] on icon at bounding box center [233, 97] width 12 height 12
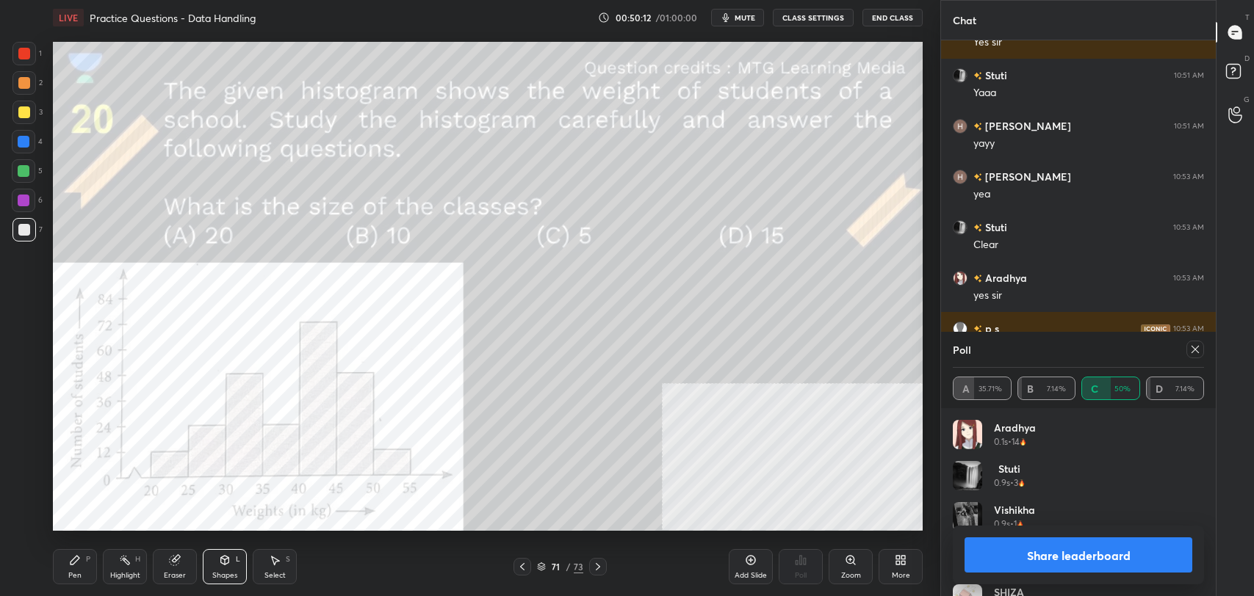
scroll to position [10768, 0]
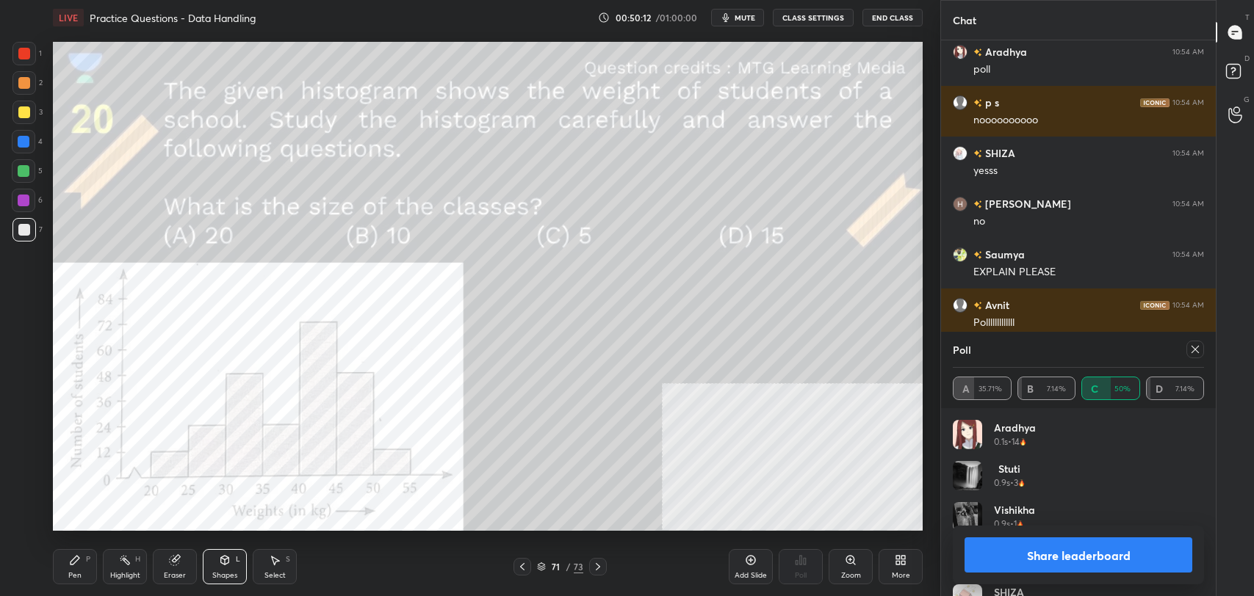
click at [121, 569] on div "Highlight H" at bounding box center [125, 566] width 44 height 35
click at [1029, 553] on button "Share leaderboard" at bounding box center [1078, 555] width 228 height 35
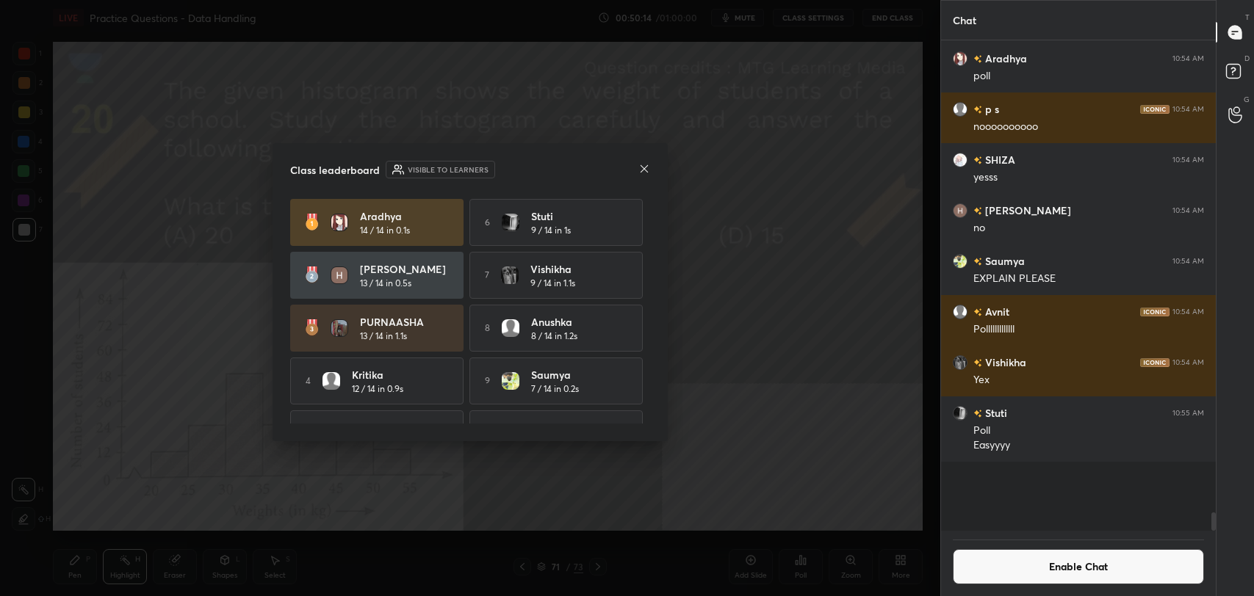
scroll to position [4, 4]
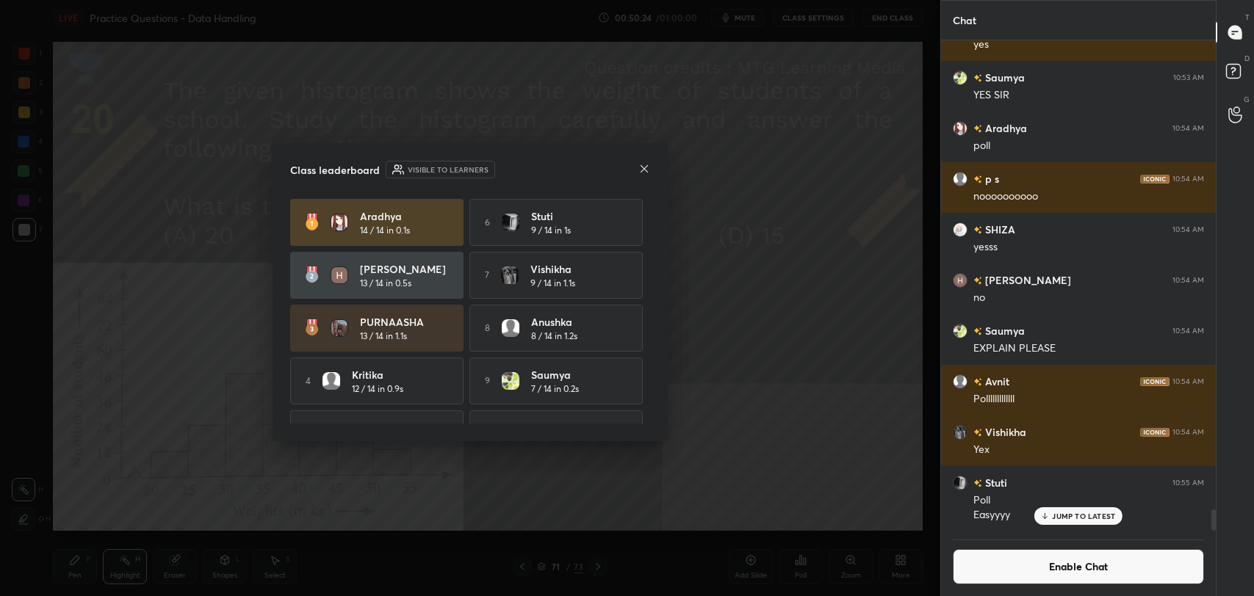
click at [646, 165] on icon at bounding box center [644, 168] width 7 height 7
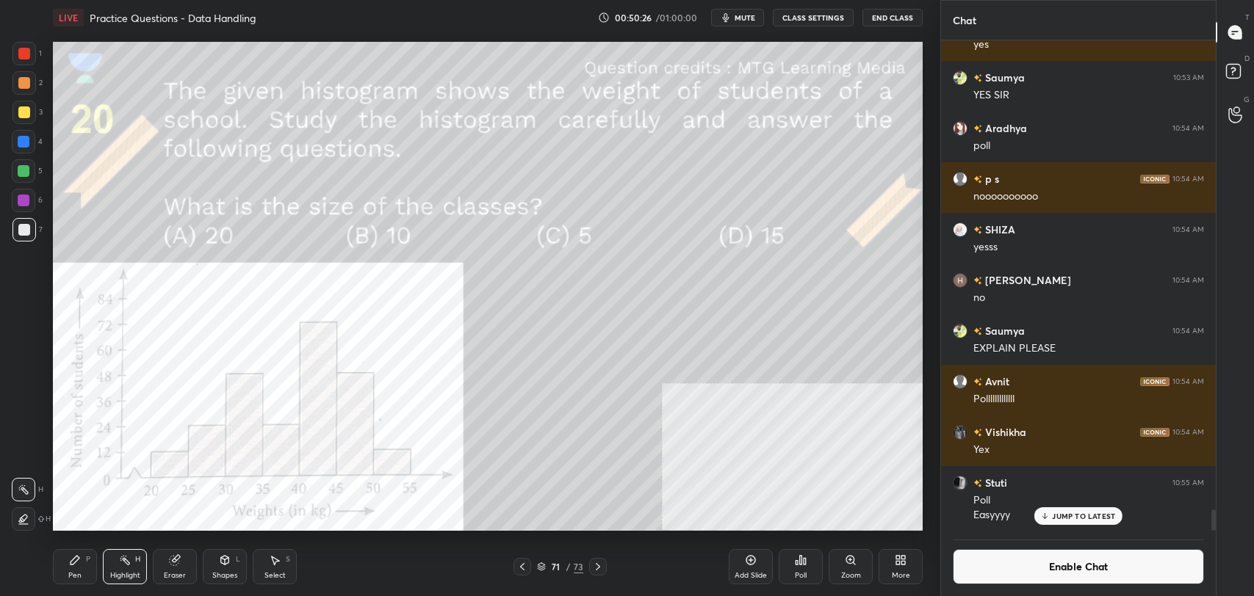
click at [133, 562] on div "Highlight H" at bounding box center [125, 566] width 44 height 35
click at [22, 198] on div at bounding box center [24, 201] width 12 height 12
click at [223, 558] on icon at bounding box center [225, 559] width 8 height 2
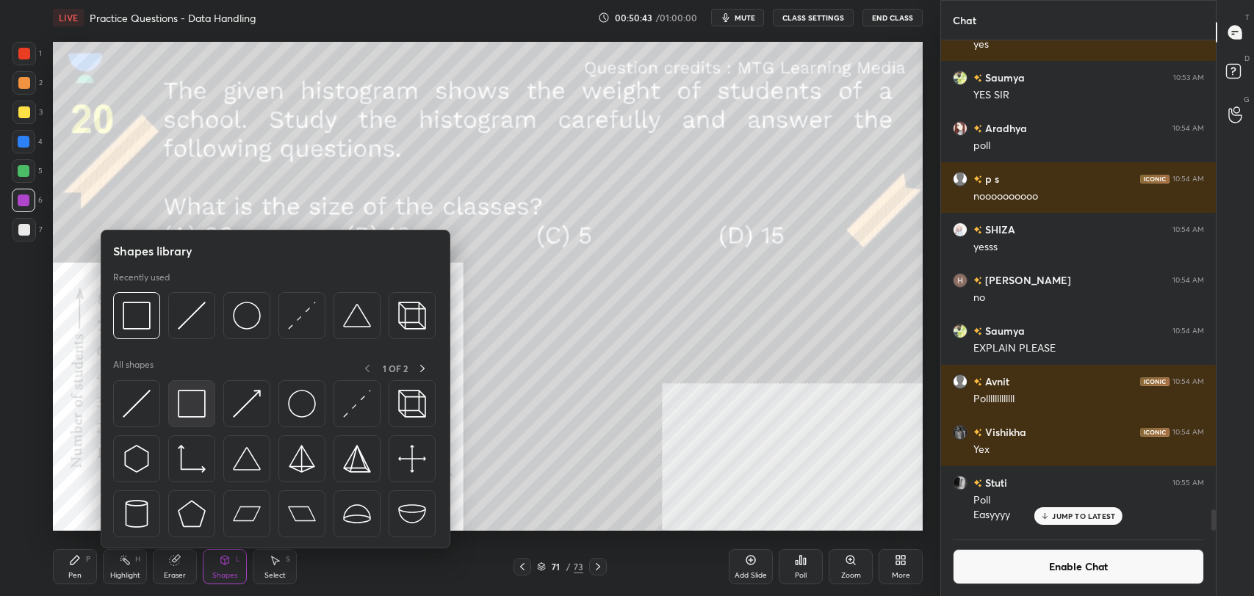
click at [200, 394] on img at bounding box center [192, 404] width 28 height 28
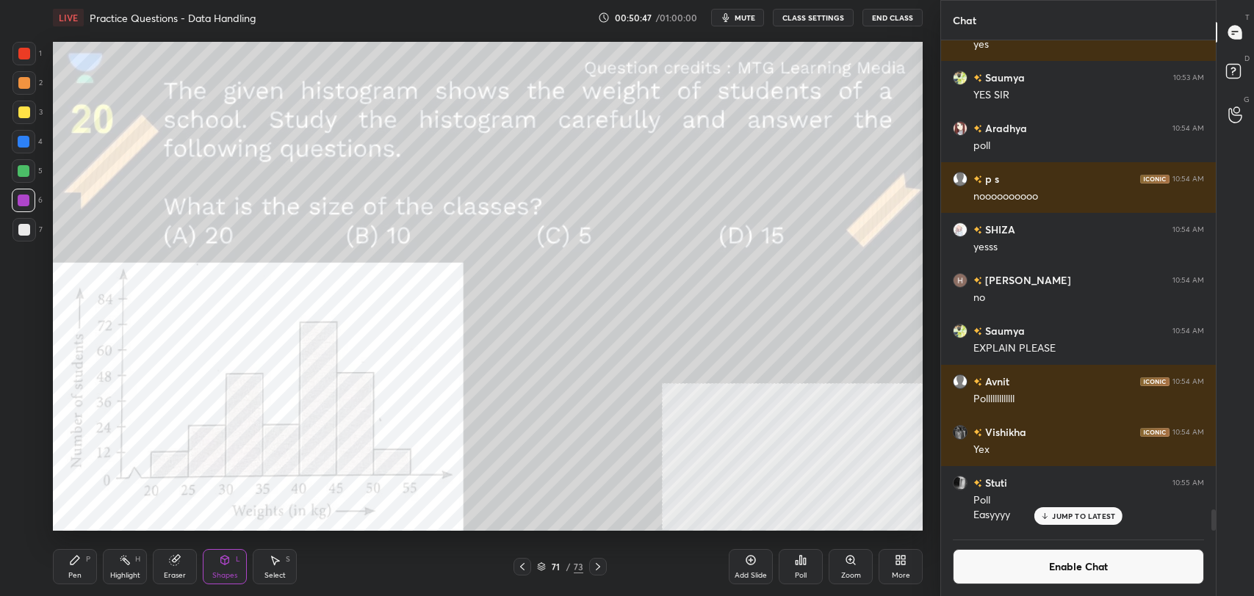
click at [78, 574] on div "Pen" at bounding box center [74, 575] width 13 height 7
click at [16, 115] on div at bounding box center [24, 113] width 24 height 24
click at [1017, 564] on button "Enable Chat" at bounding box center [1078, 566] width 251 height 35
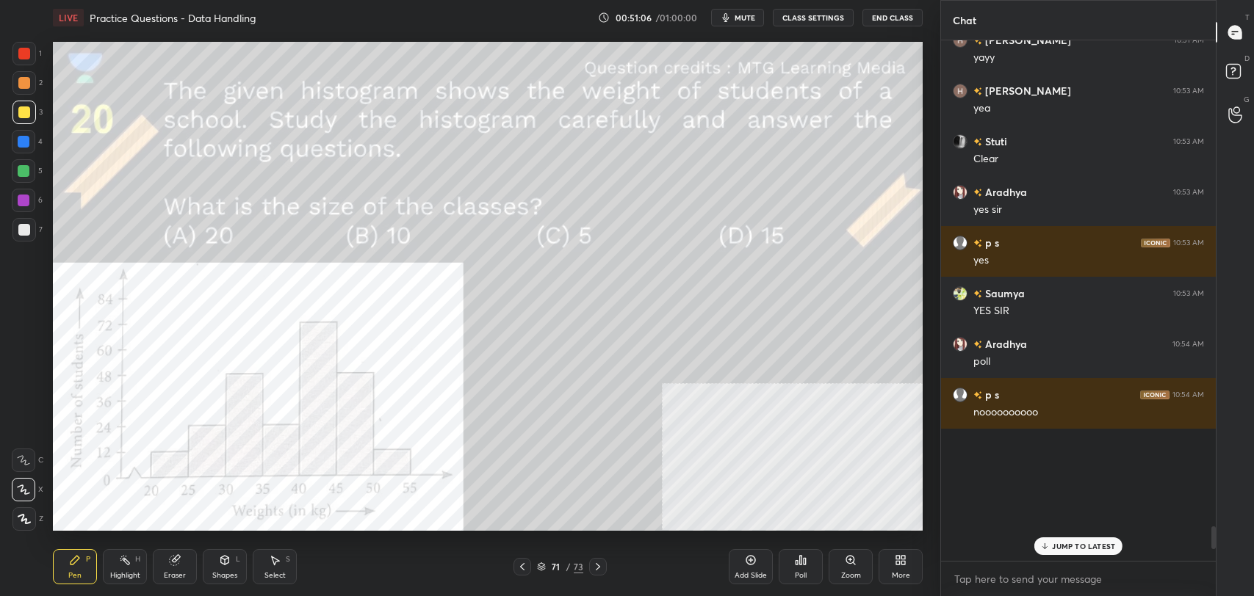
scroll to position [517, 270]
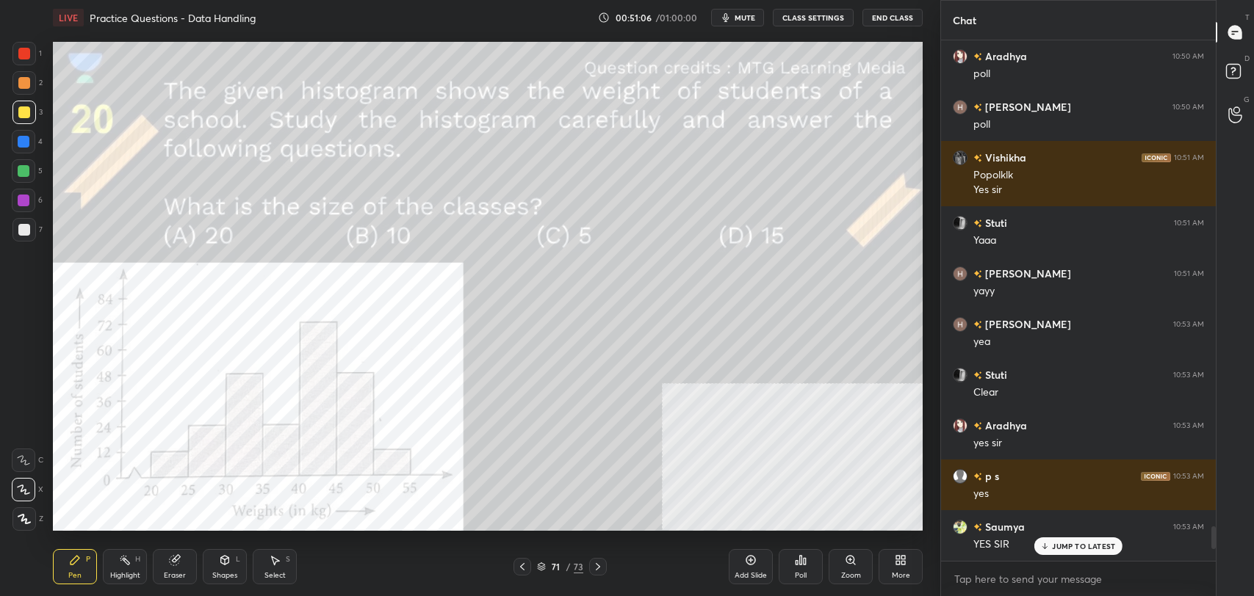
click at [1082, 543] on p "JUMP TO LATEST" at bounding box center [1083, 546] width 63 height 9
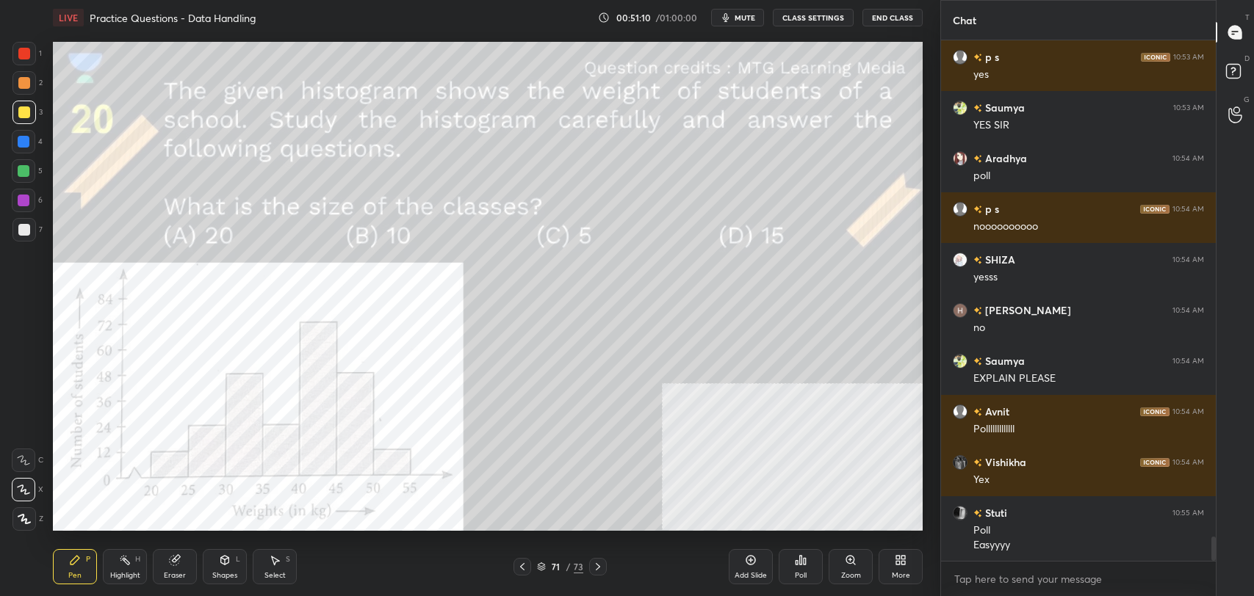
scroll to position [10740, 0]
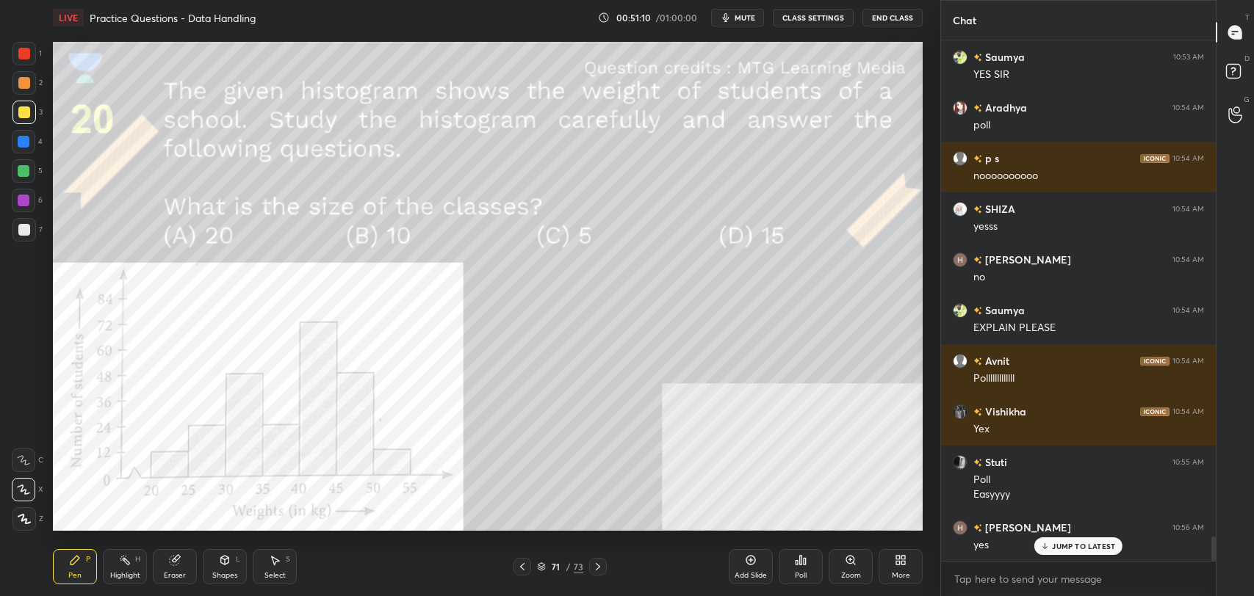
click at [543, 569] on icon at bounding box center [541, 570] width 7 height 2
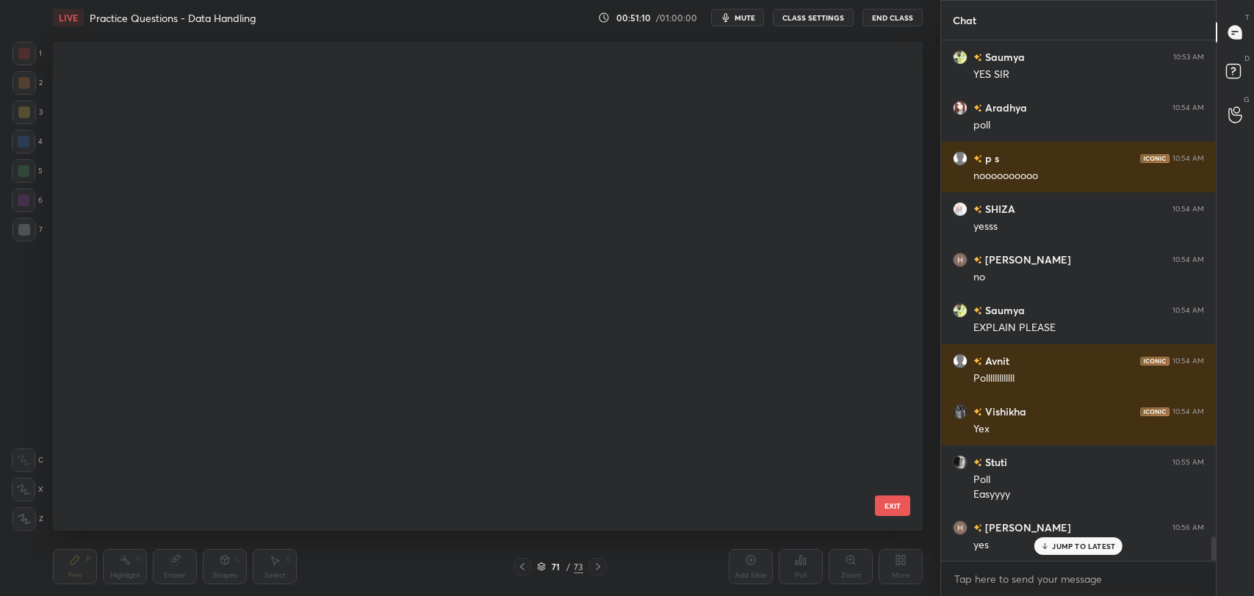
scroll to position [4, 7]
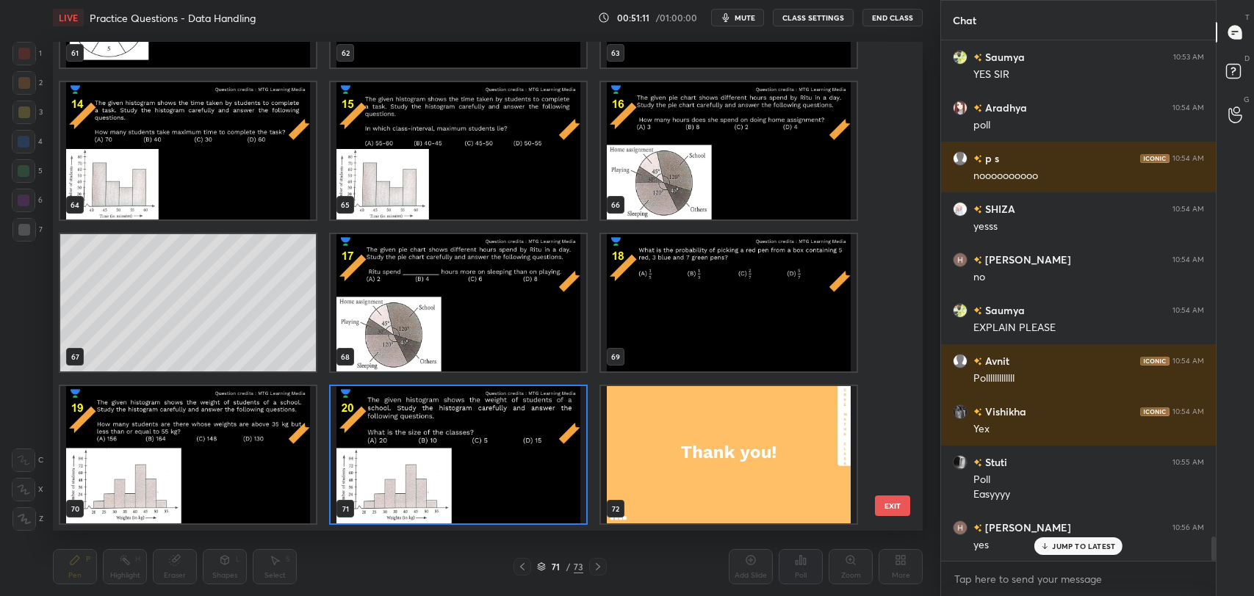
click at [497, 477] on img "grid" at bounding box center [459, 454] width 256 height 137
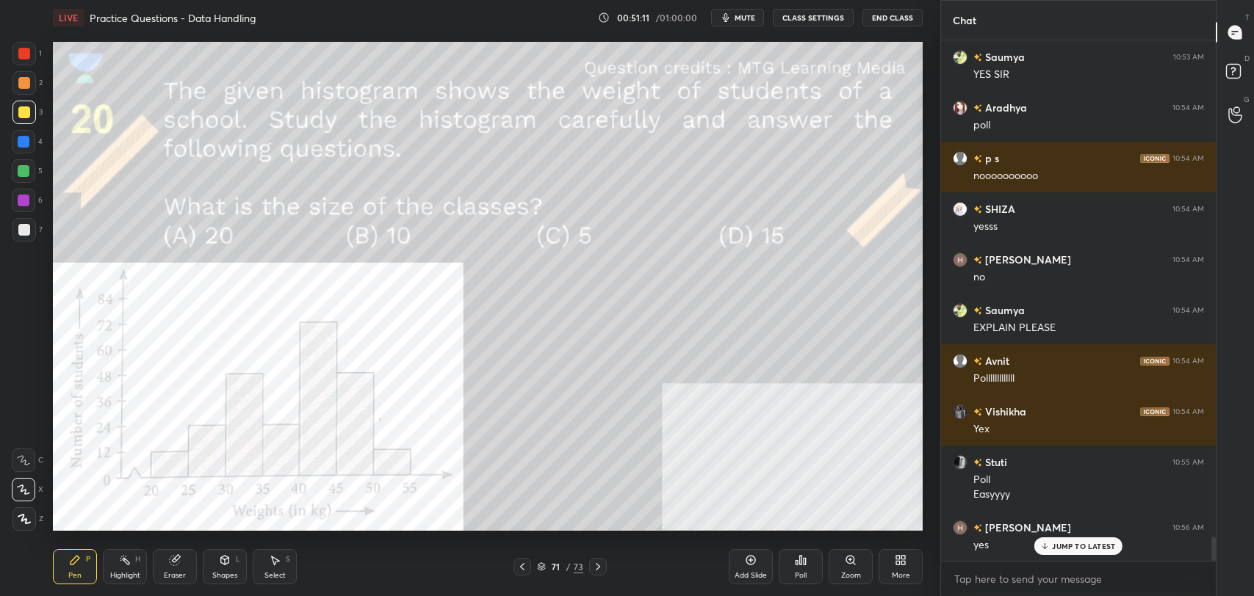
click at [497, 477] on img "grid" at bounding box center [459, 454] width 256 height 137
click at [755, 566] on icon at bounding box center [751, 561] width 12 height 12
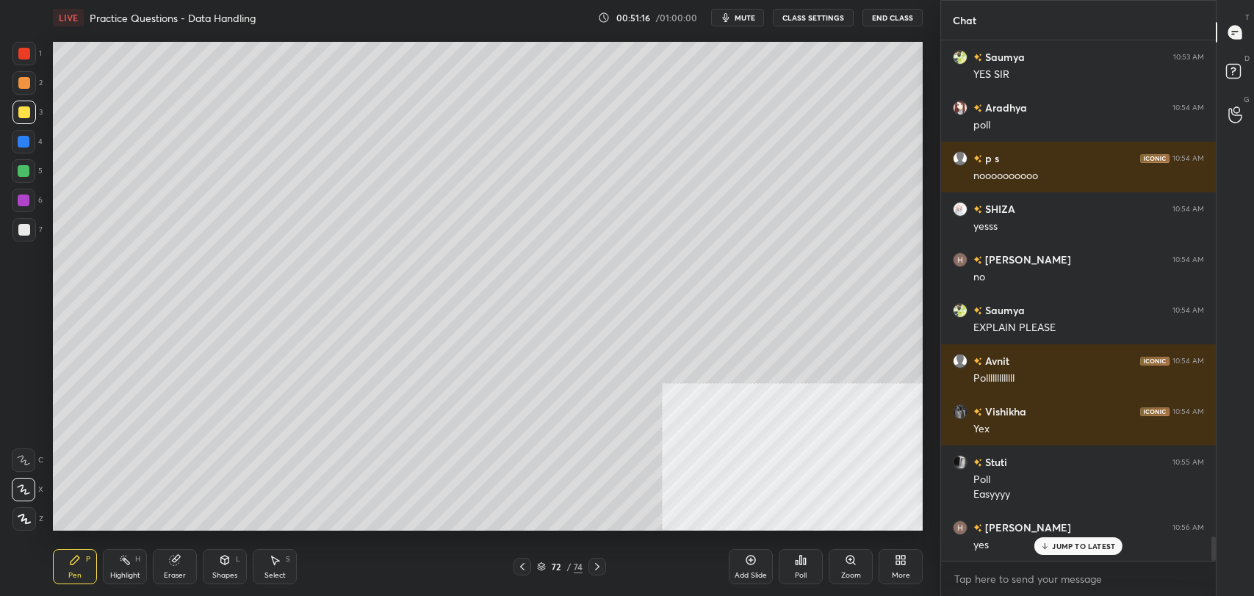
scroll to position [10790, 0]
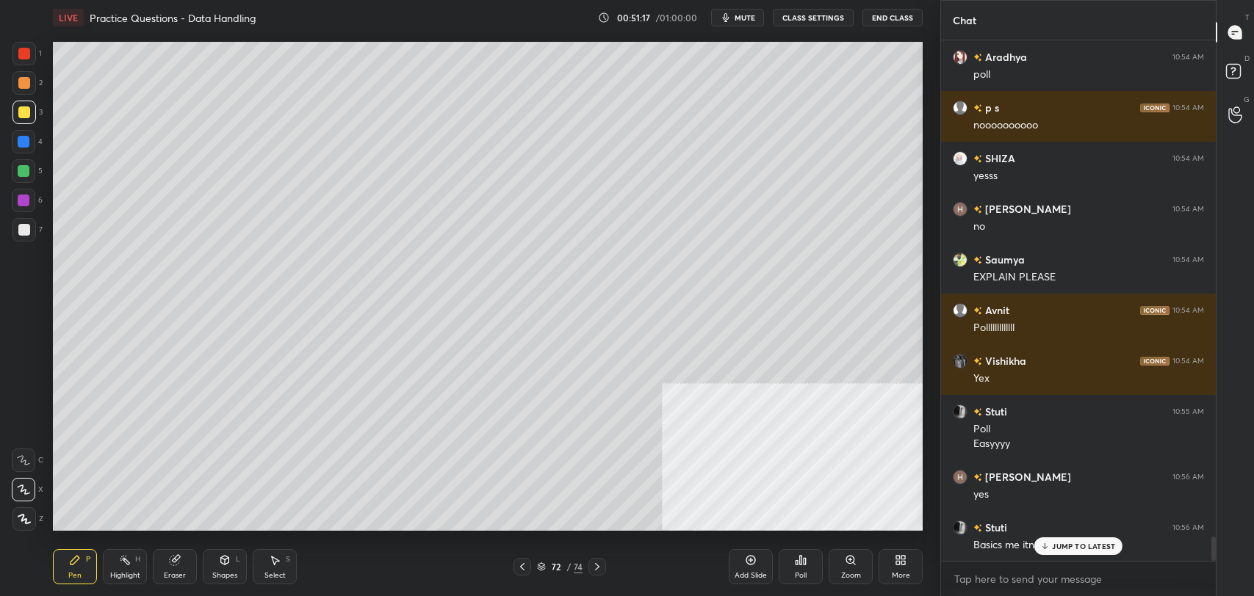
click at [1063, 544] on p "JUMP TO LATEST" at bounding box center [1083, 546] width 63 height 9
click at [28, 116] on div at bounding box center [24, 113] width 12 height 12
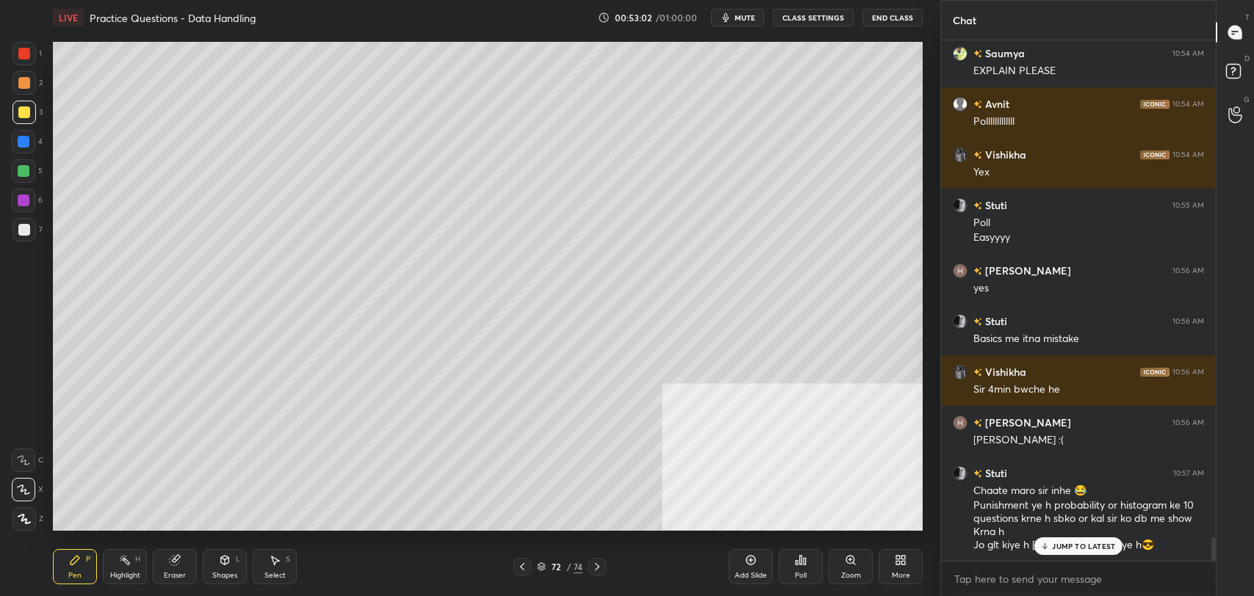
scroll to position [11047, 0]
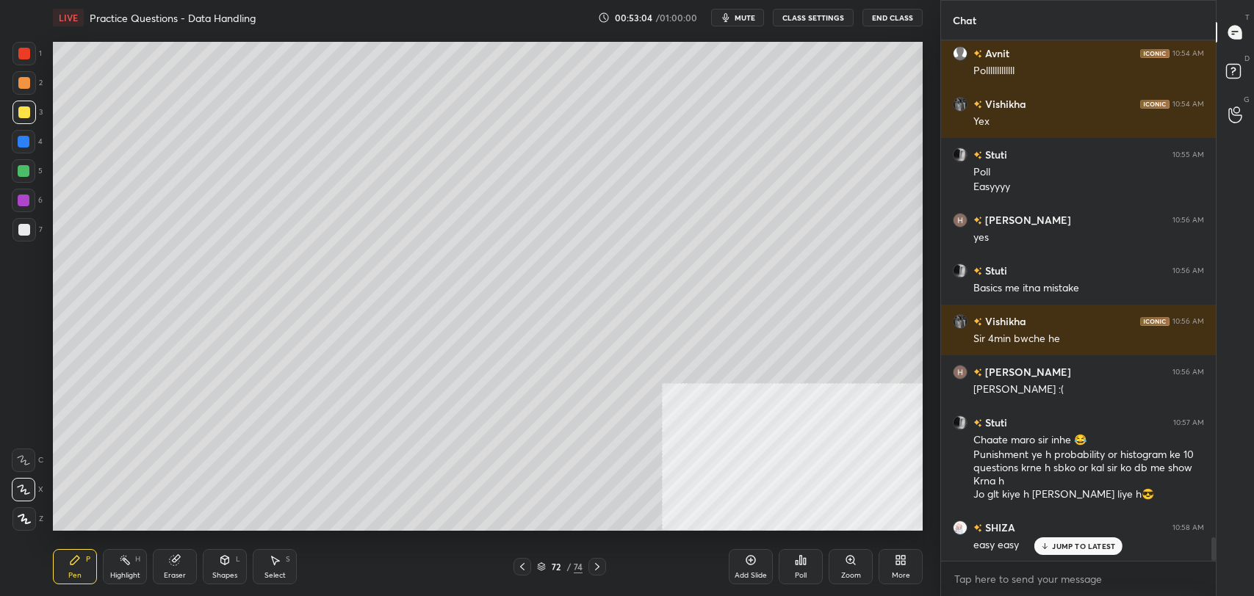
click at [1075, 544] on p "JUMP TO LATEST" at bounding box center [1083, 546] width 63 height 9
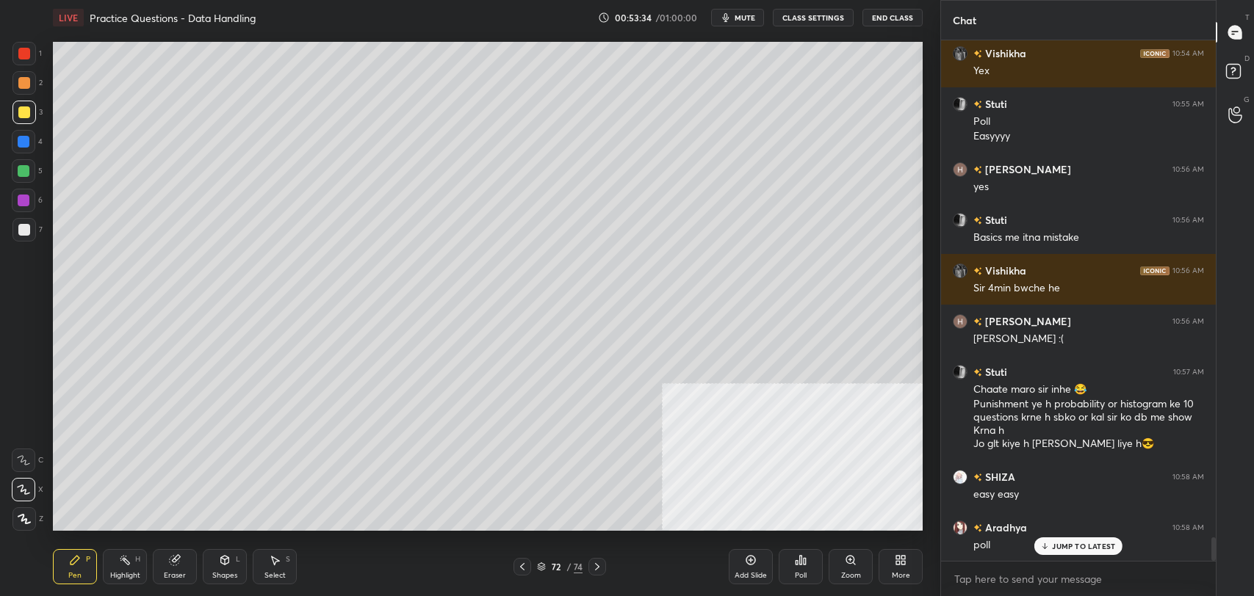
scroll to position [11149, 0]
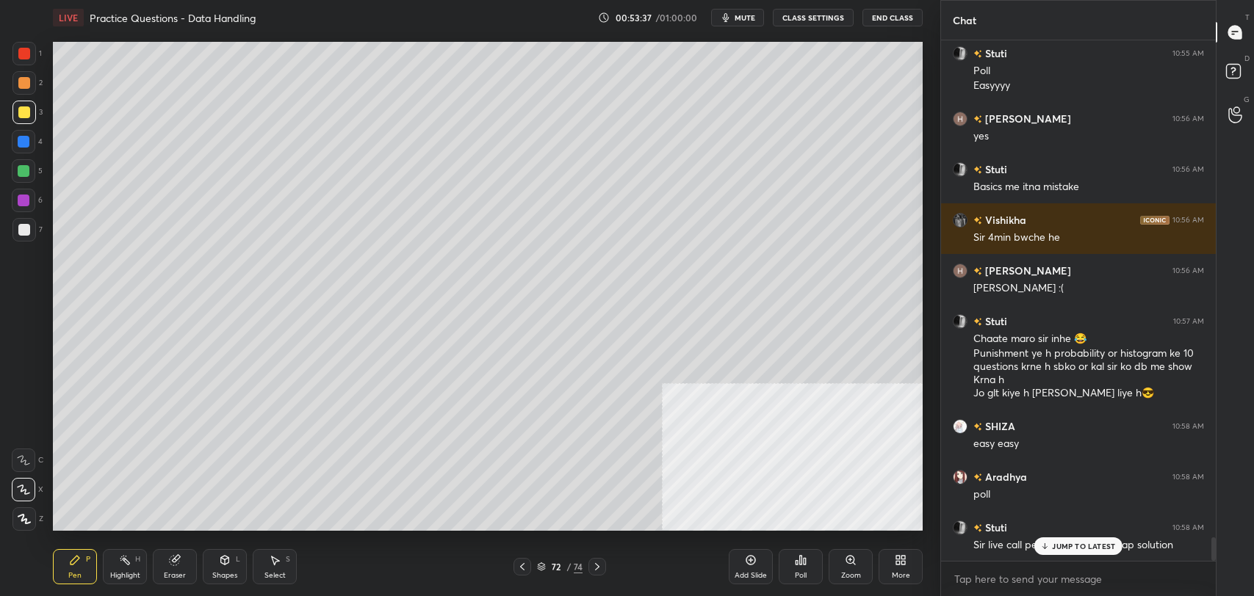
drag, startPoint x: 1060, startPoint y: 542, endPoint x: 968, endPoint y: 475, distance: 113.6
click at [1059, 542] on p "JUMP TO LATEST" at bounding box center [1083, 546] width 63 height 9
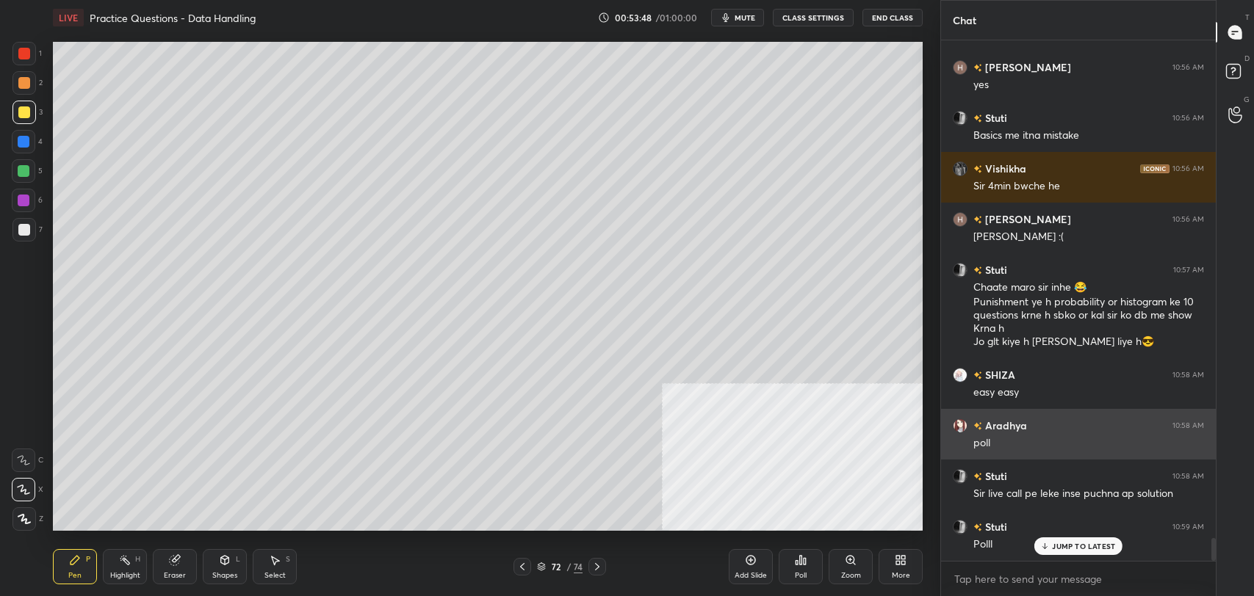
scroll to position [11250, 0]
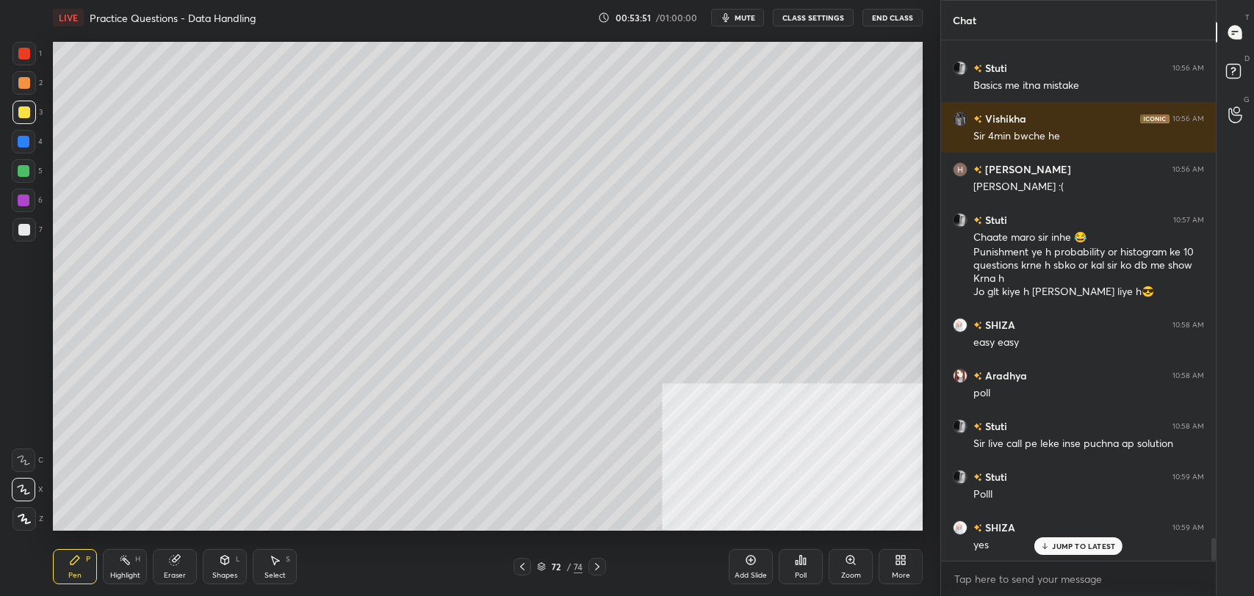
click at [795, 561] on icon at bounding box center [801, 561] width 12 height 12
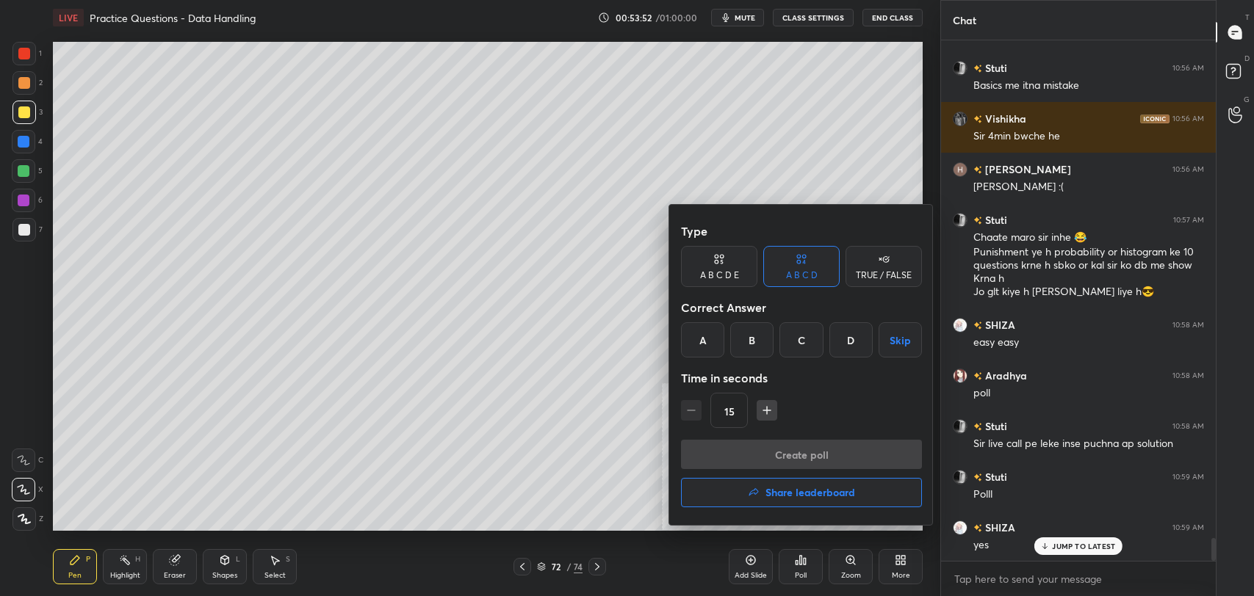
click at [843, 336] on div "D" at bounding box center [850, 339] width 43 height 35
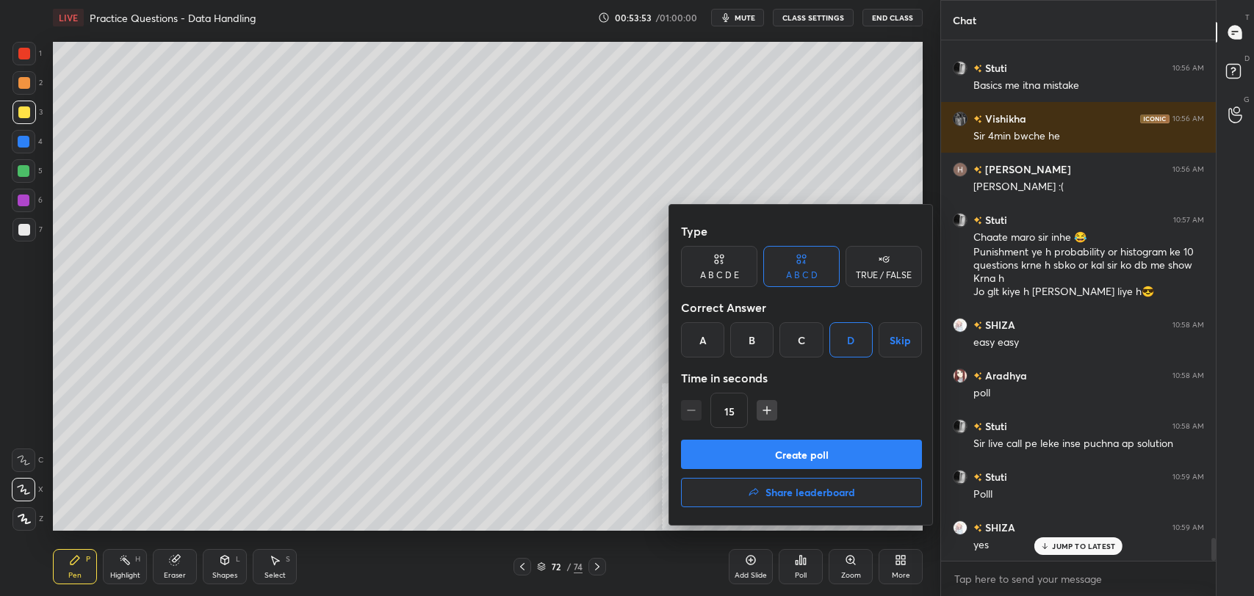
click at [794, 449] on button "Create poll" at bounding box center [801, 454] width 241 height 29
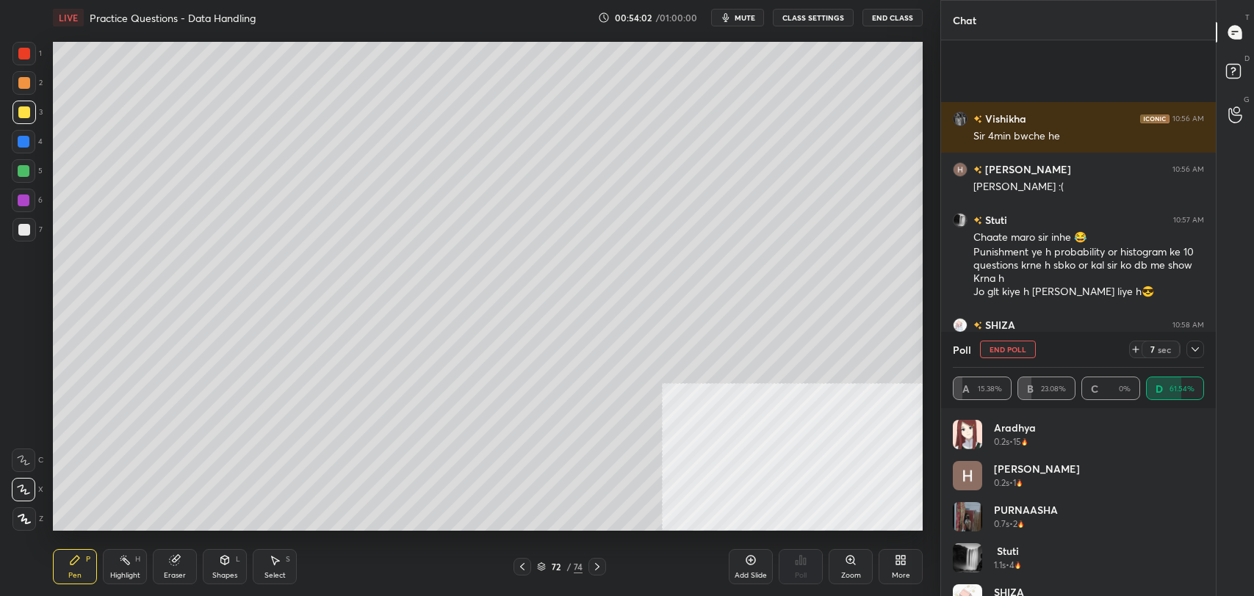
scroll to position [11377, 0]
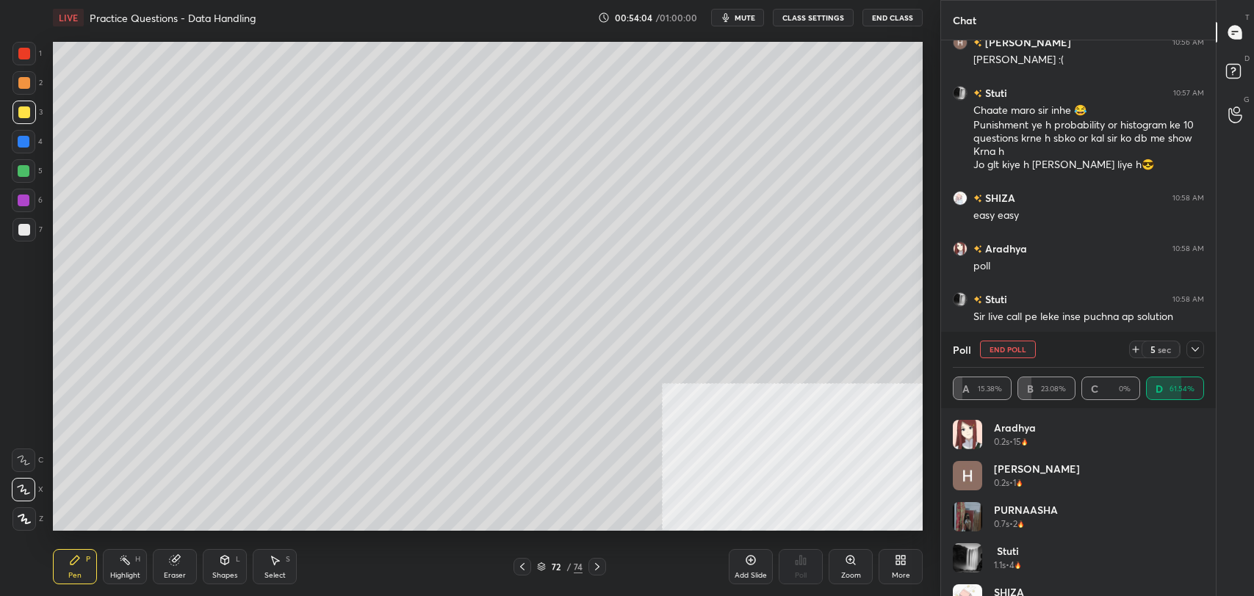
click at [18, 87] on div at bounding box center [24, 83] width 12 height 12
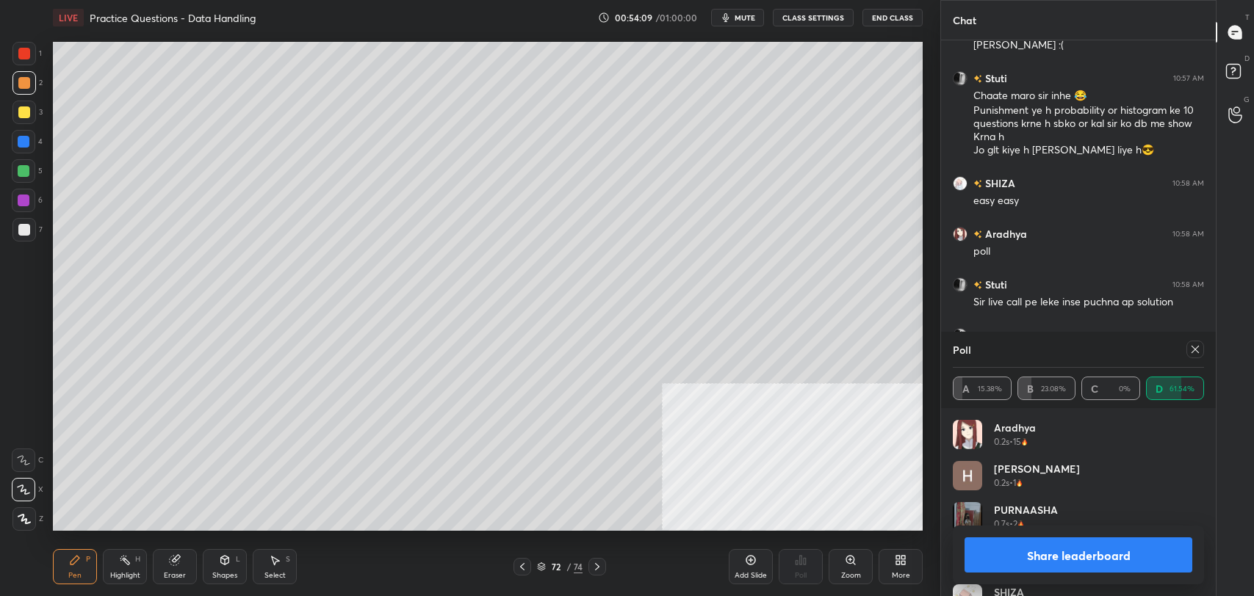
click at [1111, 564] on button "Share leaderboard" at bounding box center [1078, 555] width 228 height 35
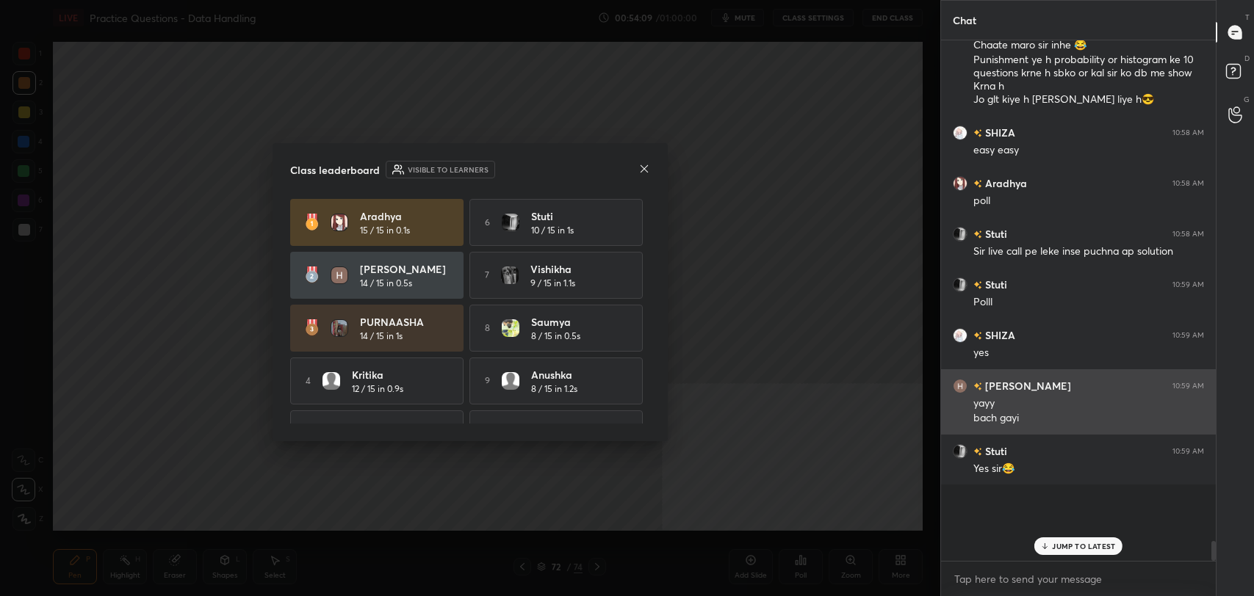
scroll to position [11371, 0]
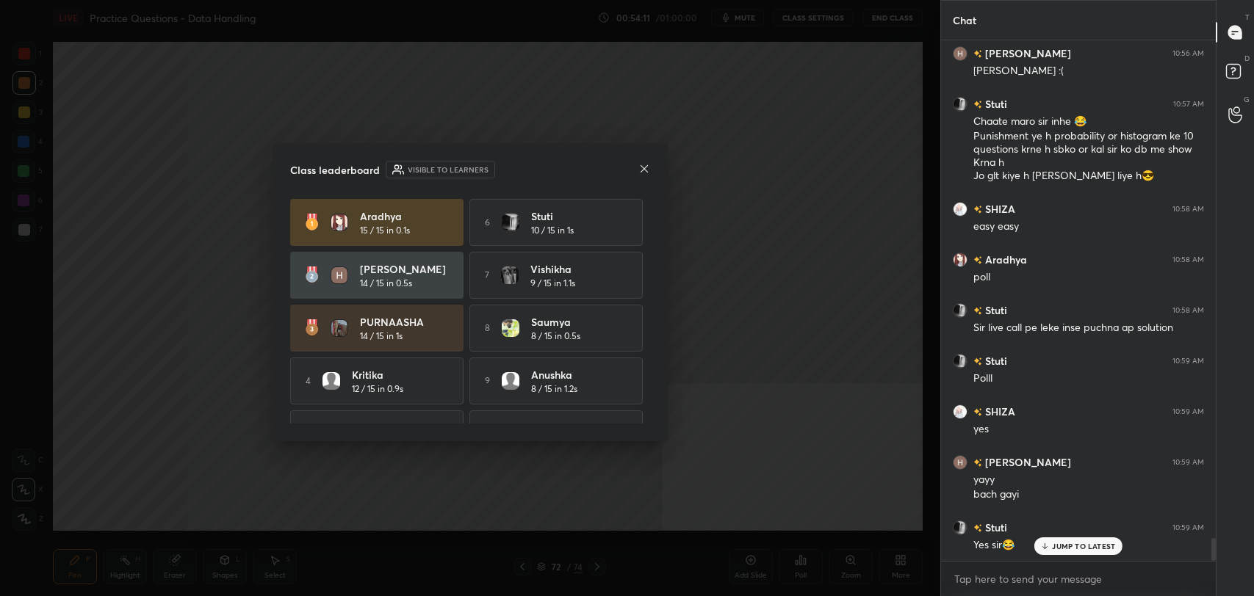
click at [1077, 549] on p "JUMP TO LATEST" at bounding box center [1083, 546] width 63 height 9
click at [643, 159] on div "Class leaderboard Visible to learners [PERSON_NAME] 15 / 15 in 0.1s 6 [PERSON_N…" at bounding box center [470, 292] width 395 height 298
click at [643, 169] on icon at bounding box center [644, 168] width 7 height 7
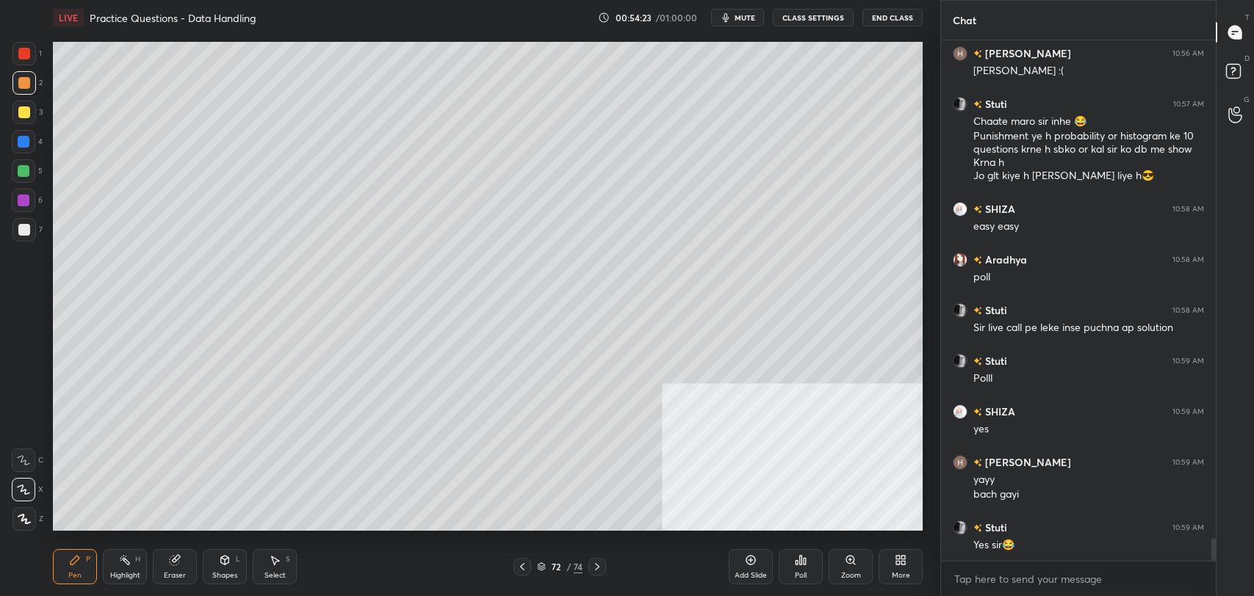
click at [522, 569] on icon at bounding box center [522, 567] width 12 height 12
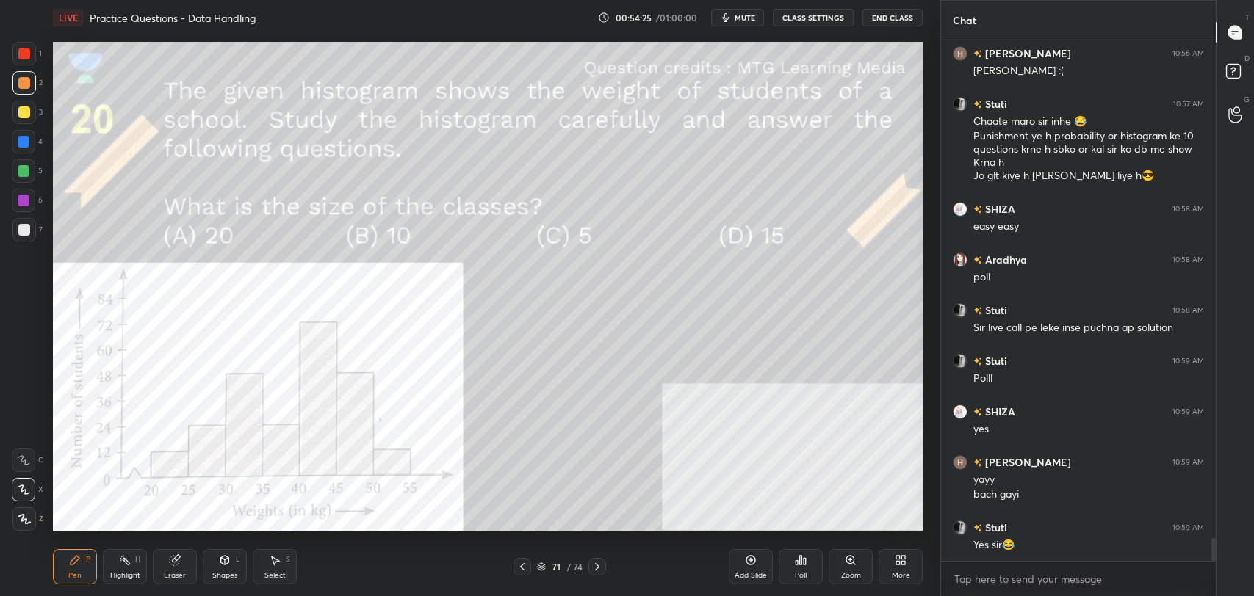
click at [148, 579] on div "Pen P Highlight H Eraser Shapes L Select S" at bounding box center [222, 566] width 338 height 35
click at [137, 575] on div "Highlight" at bounding box center [125, 575] width 30 height 7
click at [16, 193] on div at bounding box center [24, 201] width 24 height 24
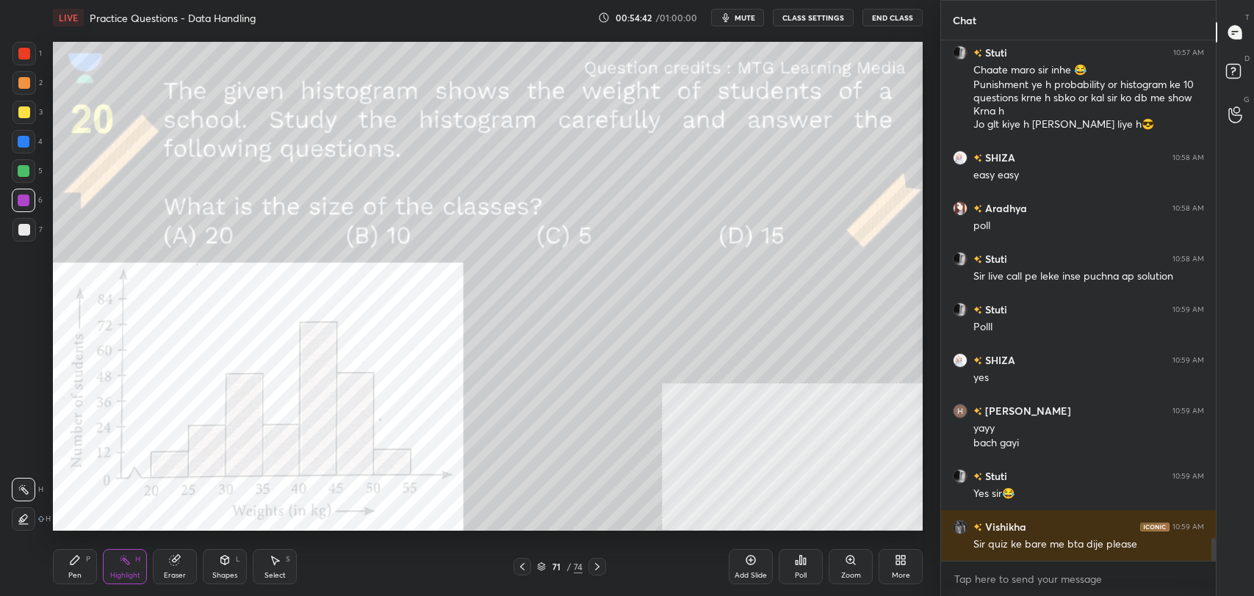
click at [598, 564] on icon at bounding box center [597, 567] width 12 height 12
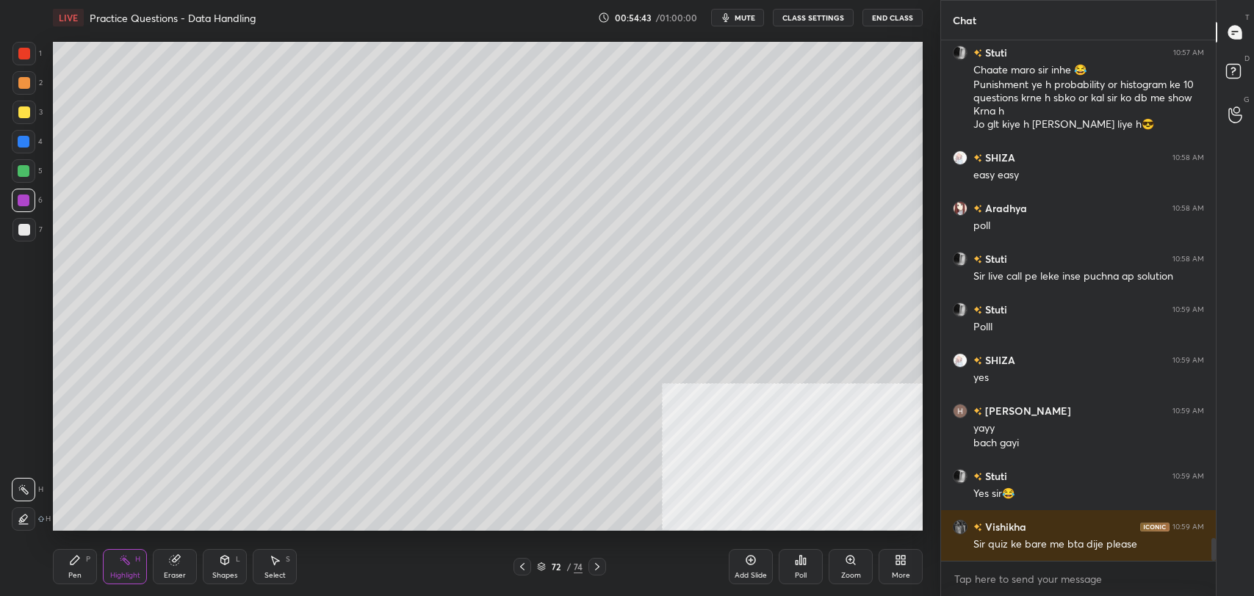
click at [600, 567] on icon at bounding box center [597, 567] width 12 height 12
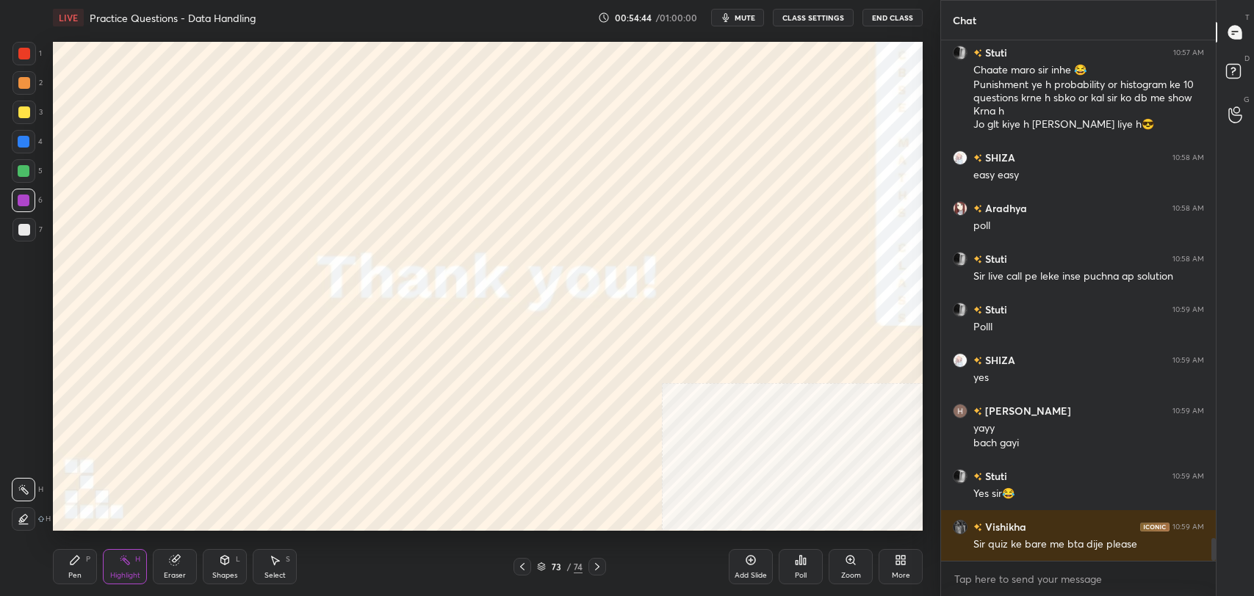
click at [523, 561] on icon at bounding box center [522, 567] width 12 height 12
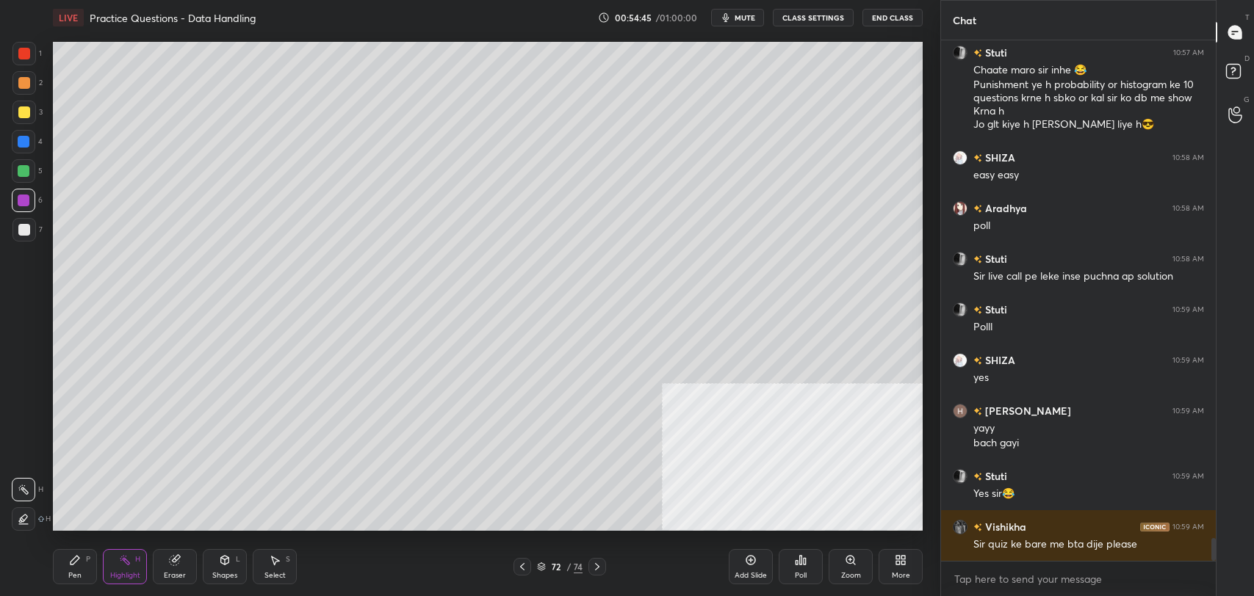
click at [226, 568] on div "Shapes L" at bounding box center [225, 566] width 44 height 35
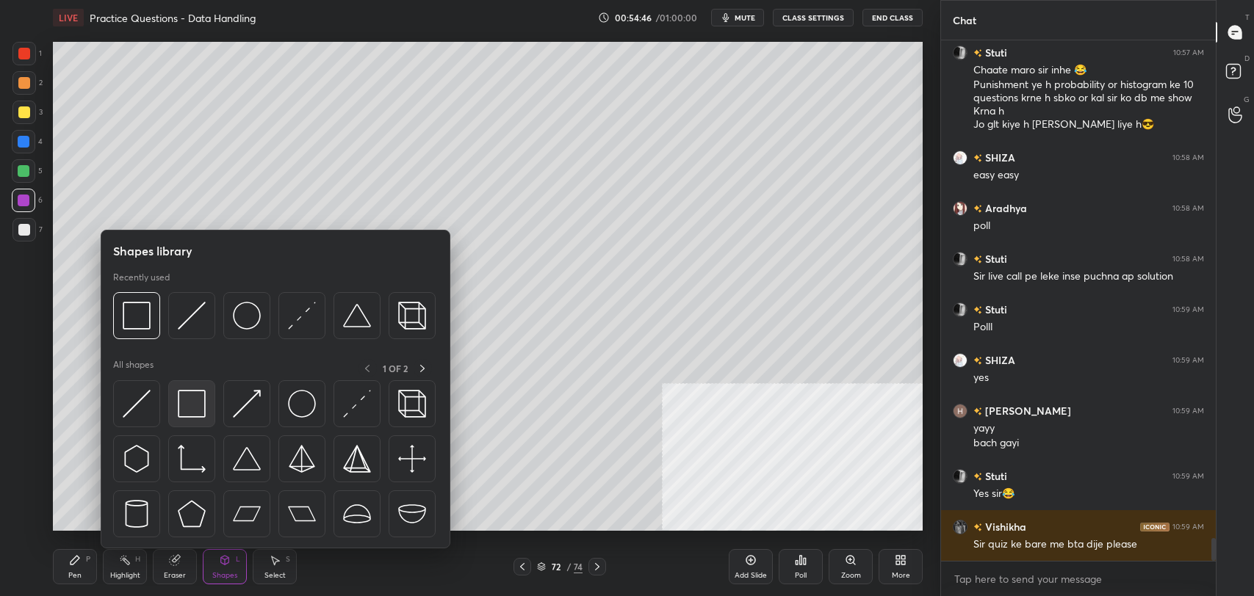
click at [190, 398] on img at bounding box center [192, 404] width 28 height 28
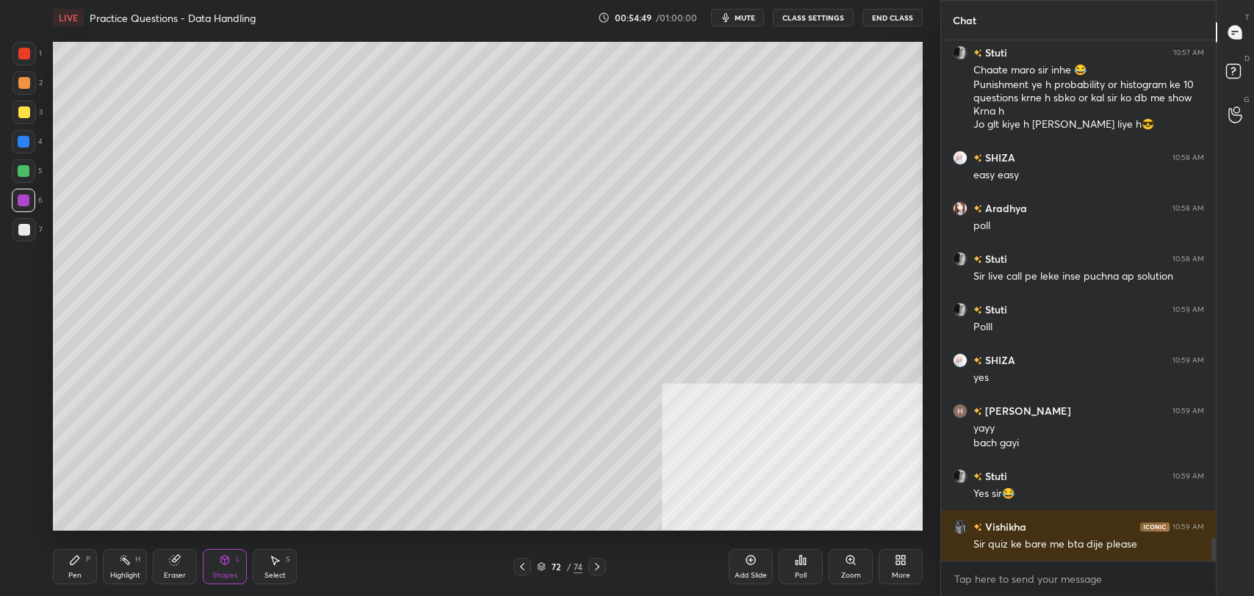
click at [76, 572] on div "Pen" at bounding box center [74, 575] width 13 height 7
click at [747, 560] on icon at bounding box center [751, 561] width 12 height 12
click at [20, 231] on div at bounding box center [24, 230] width 12 height 12
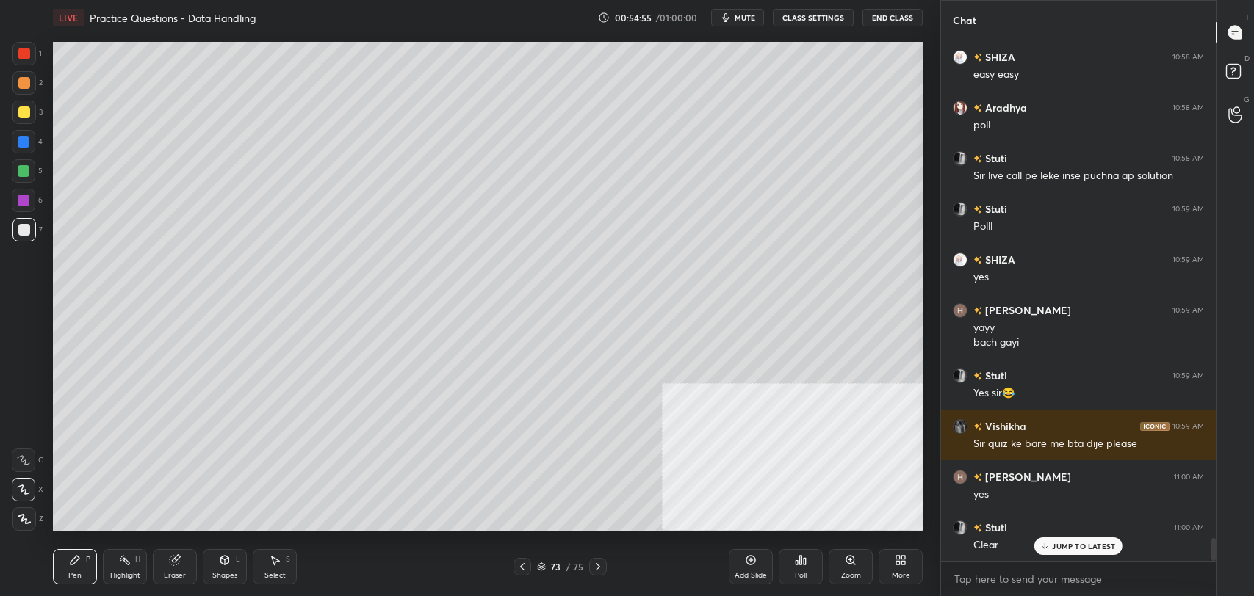
click at [18, 119] on div at bounding box center [24, 113] width 24 height 24
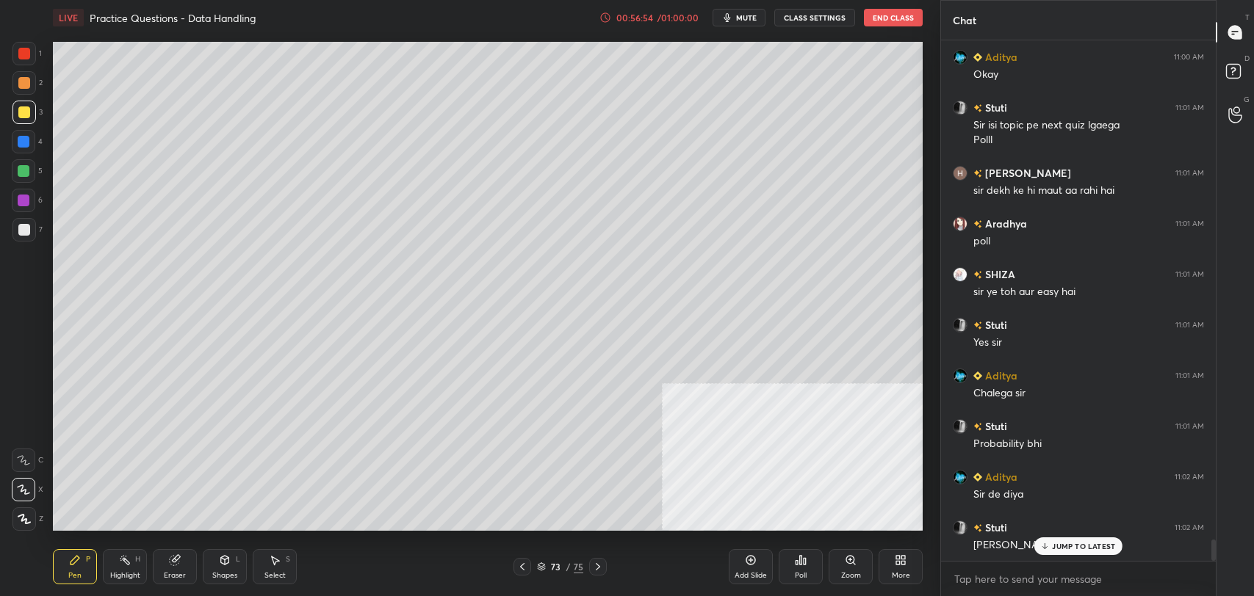
scroll to position [12105, 0]
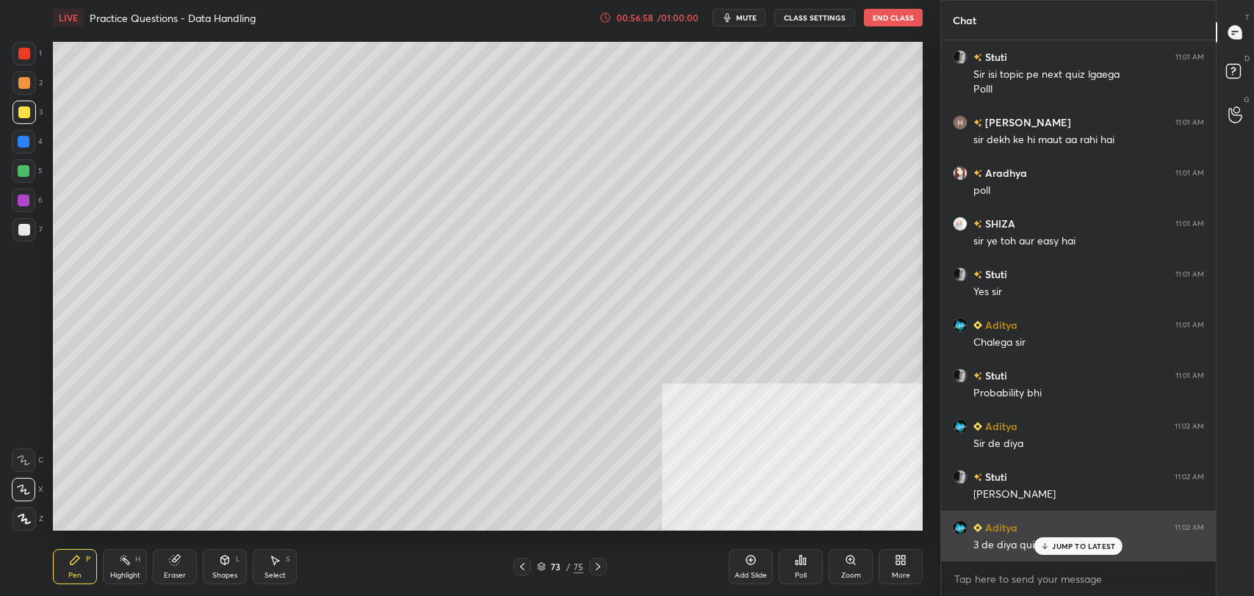
click at [1045, 543] on icon at bounding box center [1045, 546] width 10 height 9
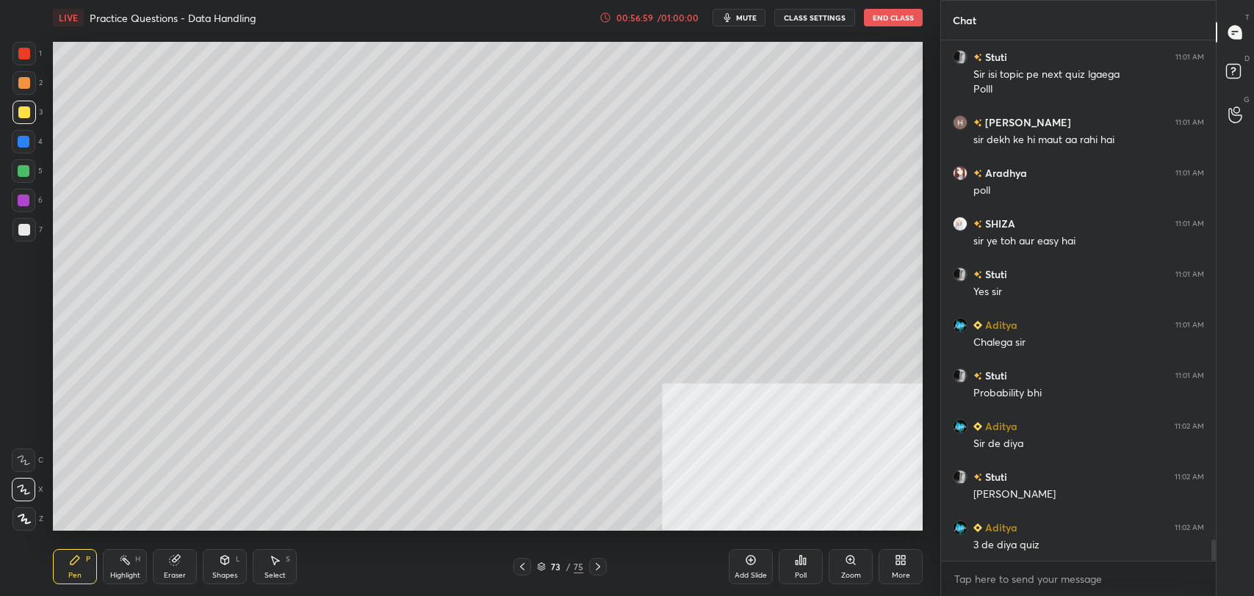
click at [798, 566] on div "Poll" at bounding box center [801, 566] width 44 height 35
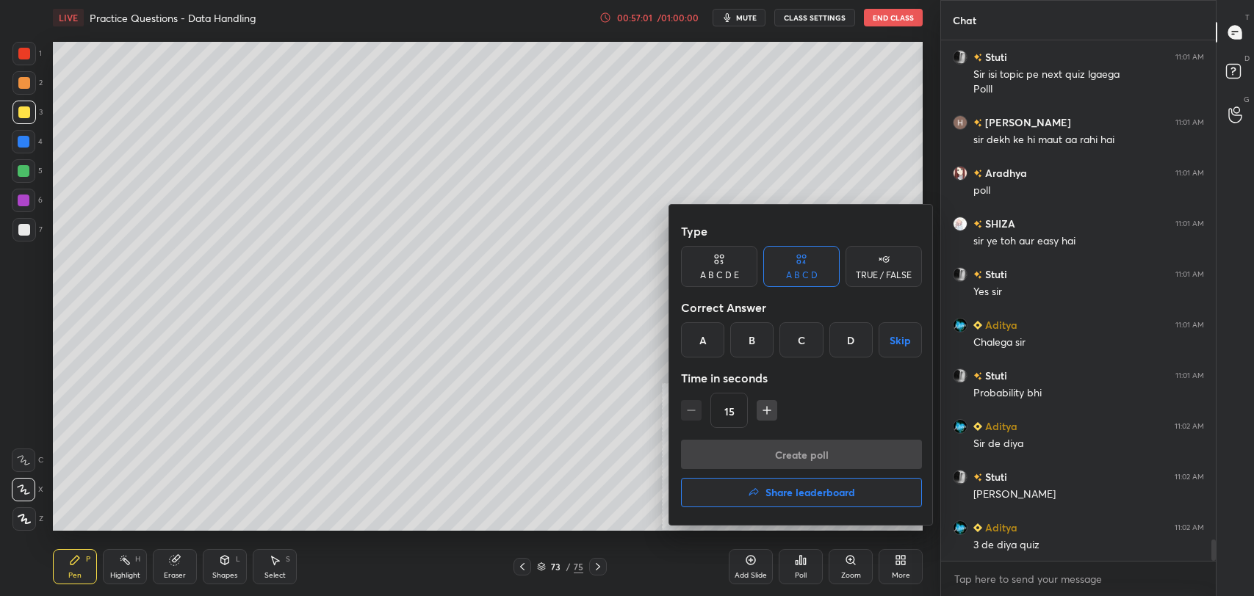
click at [702, 336] on div "A" at bounding box center [702, 339] width 43 height 35
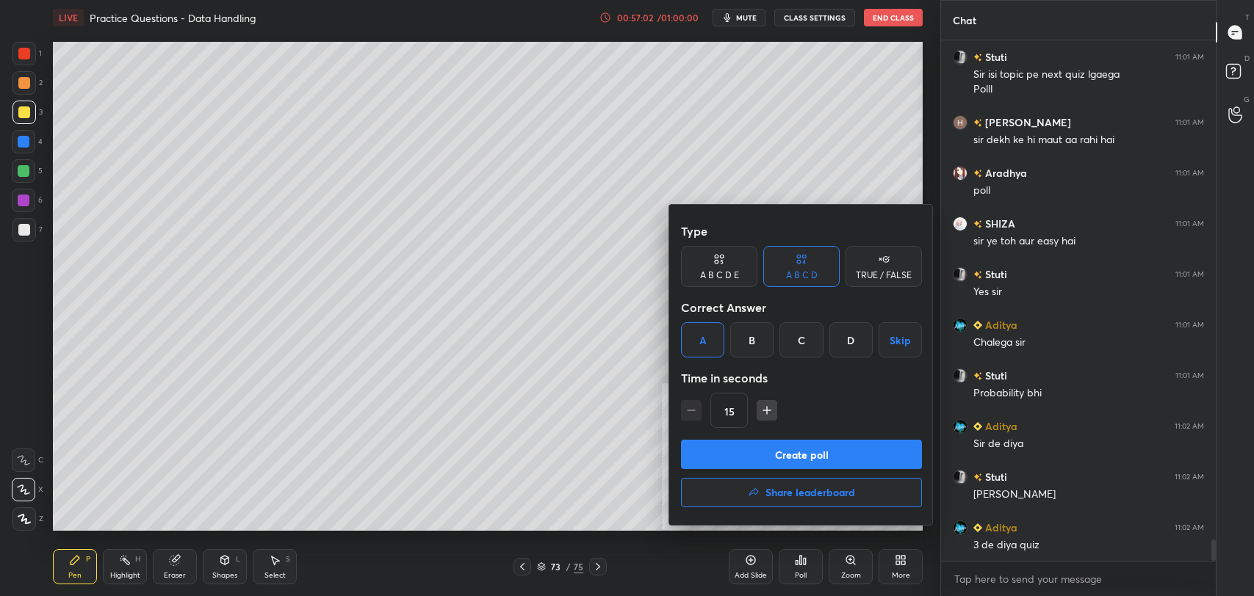
click at [794, 449] on button "Create poll" at bounding box center [801, 454] width 241 height 29
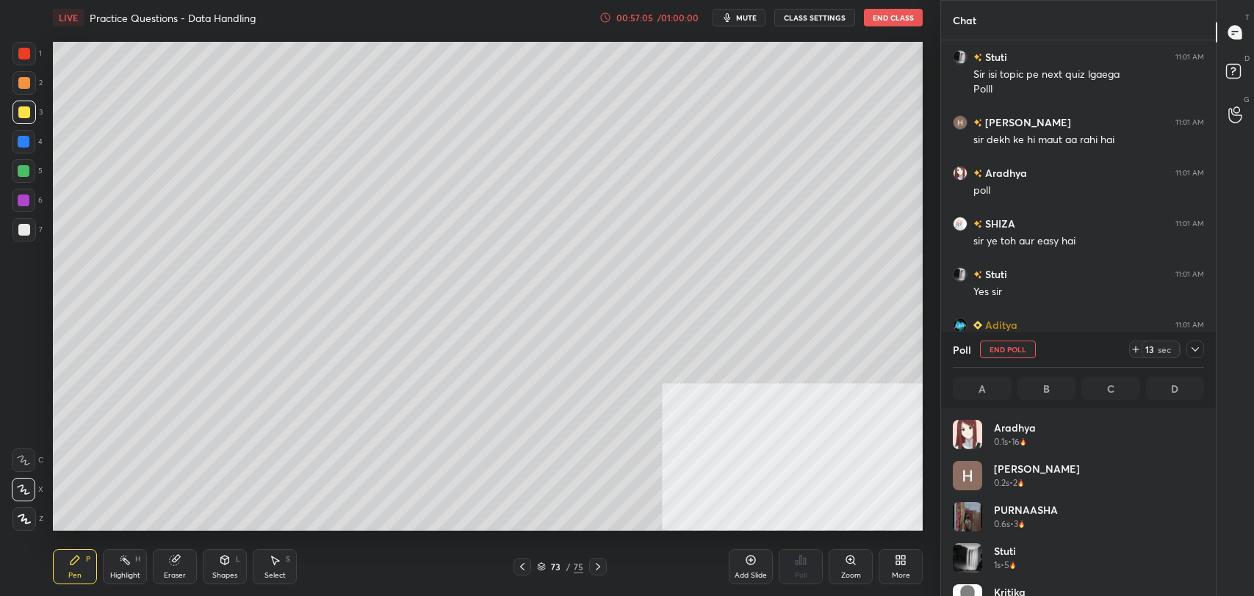
scroll to position [172, 247]
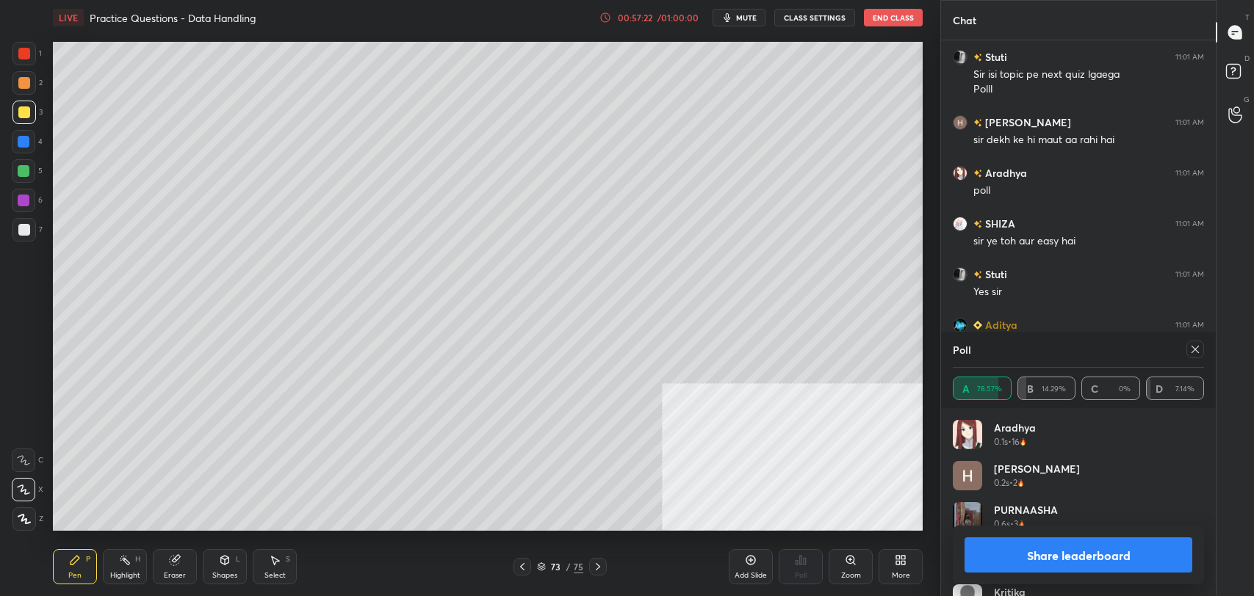
click at [1195, 348] on icon at bounding box center [1194, 349] width 7 height 7
type textarea "x"
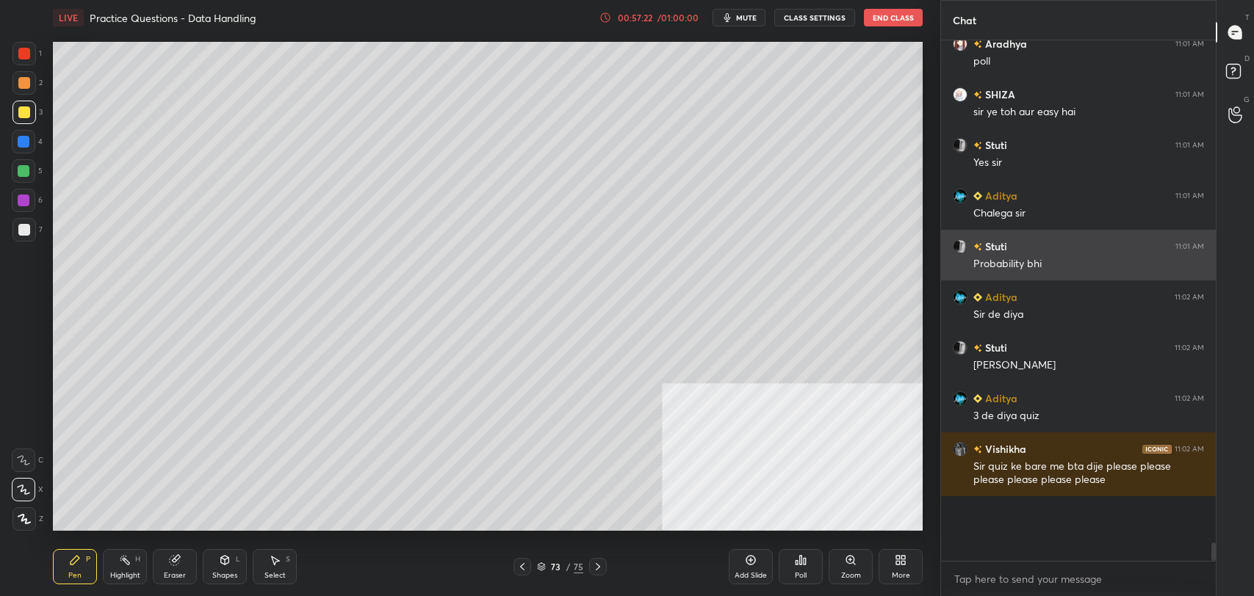
scroll to position [505, 270]
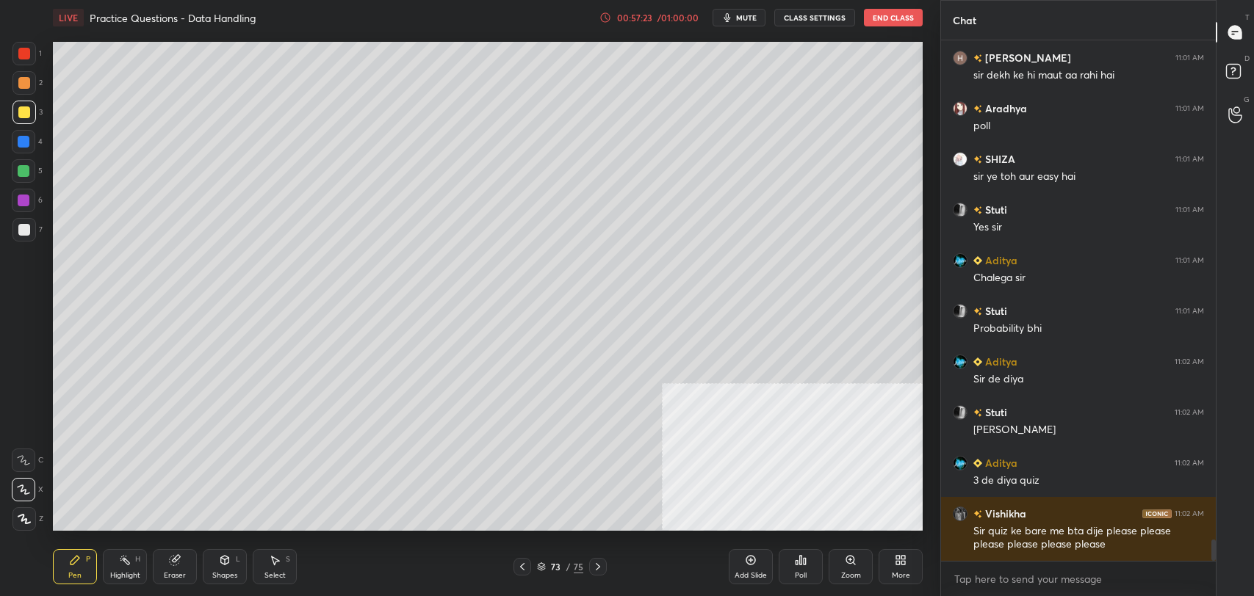
click at [230, 572] on div "Shapes" at bounding box center [224, 575] width 25 height 7
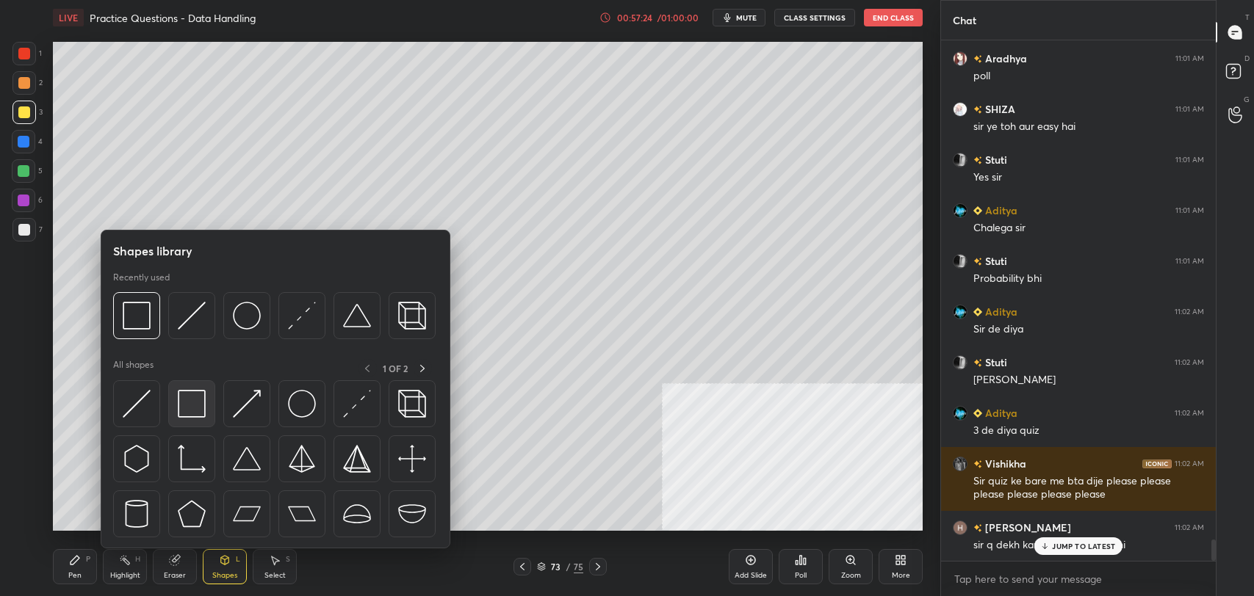
click at [182, 411] on img at bounding box center [192, 404] width 28 height 28
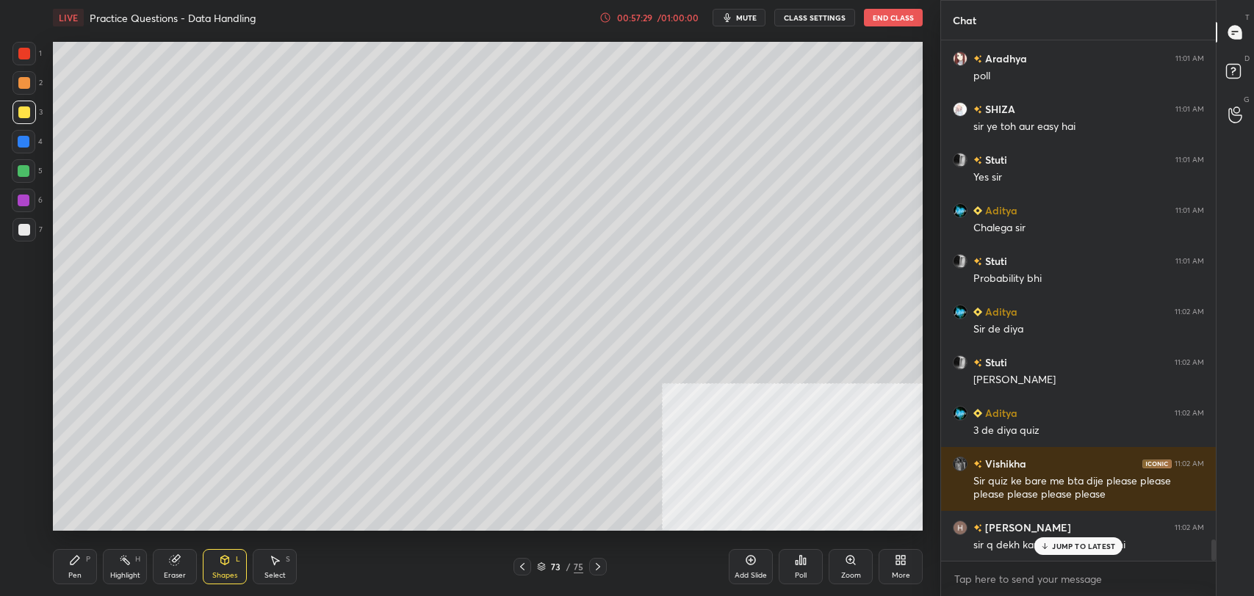
click at [1086, 548] on p "JUMP TO LATEST" at bounding box center [1083, 546] width 63 height 9
click at [662, 17] on div "/ 01:00:00" at bounding box center [678, 17] width 46 height 9
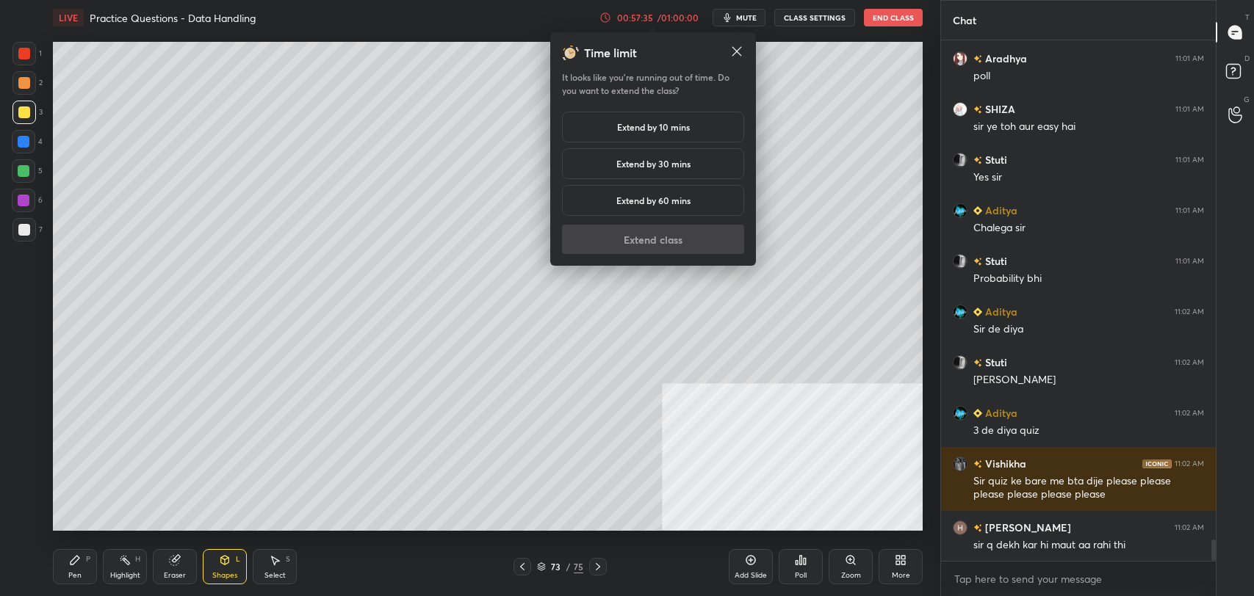
click at [637, 128] on h5 "Extend by 10 mins" at bounding box center [653, 126] width 73 height 13
click at [659, 239] on button "Extend class" at bounding box center [653, 239] width 182 height 29
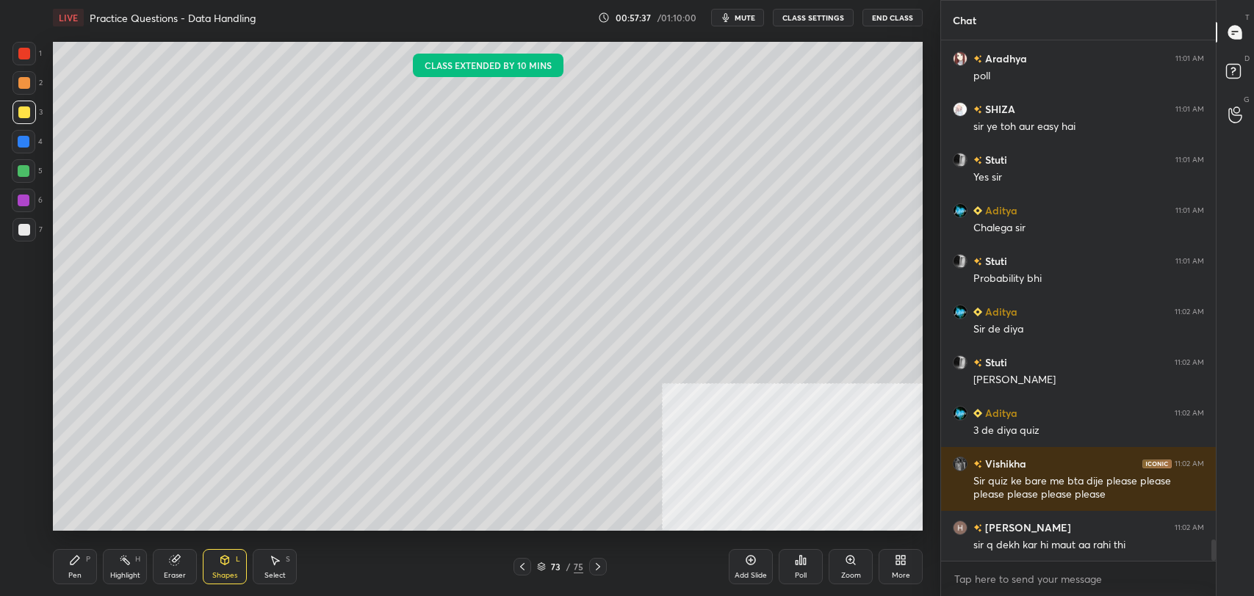
click at [798, 567] on div "Poll" at bounding box center [801, 566] width 44 height 35
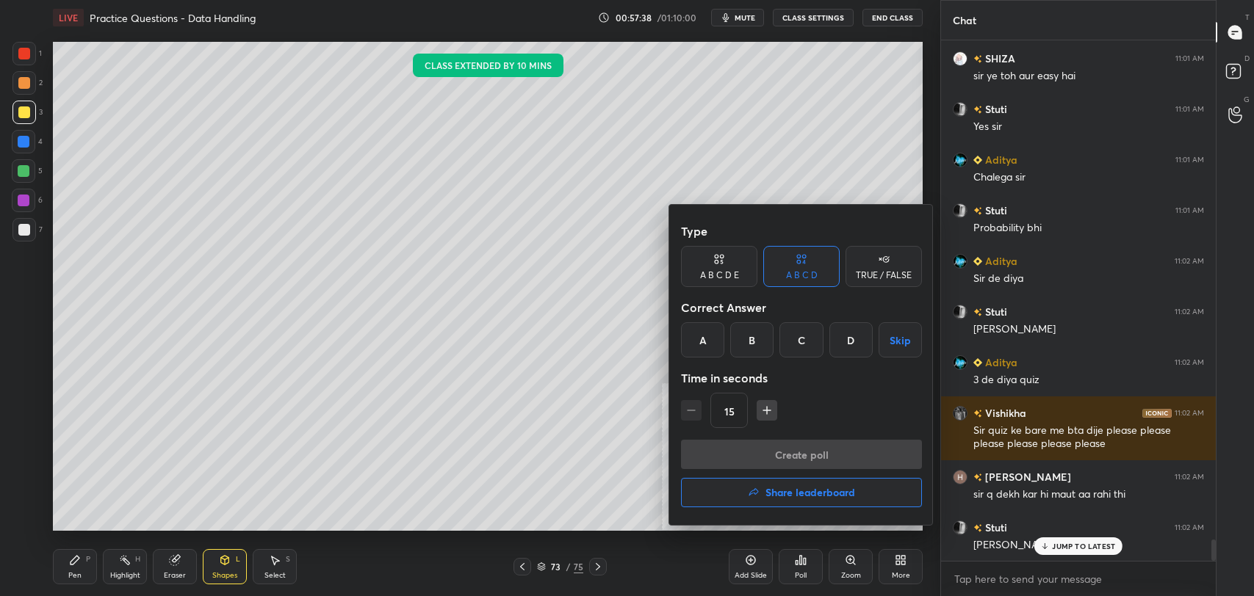
click at [787, 497] on h4 "Share leaderboard" at bounding box center [810, 493] width 90 height 10
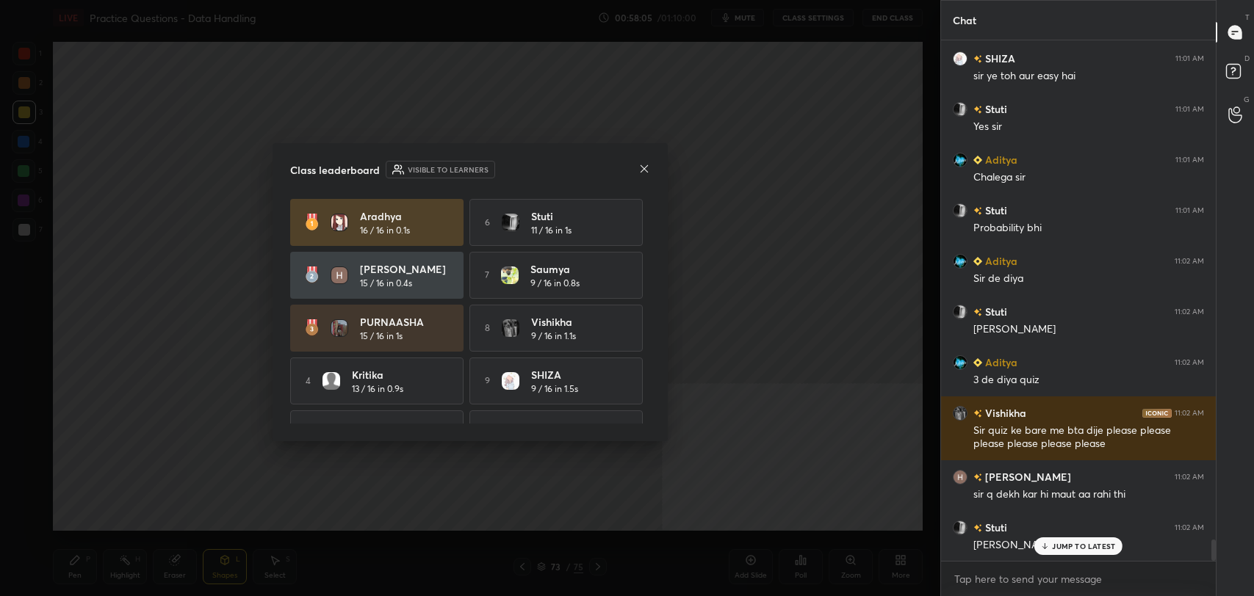
click at [646, 165] on icon at bounding box center [644, 169] width 12 height 12
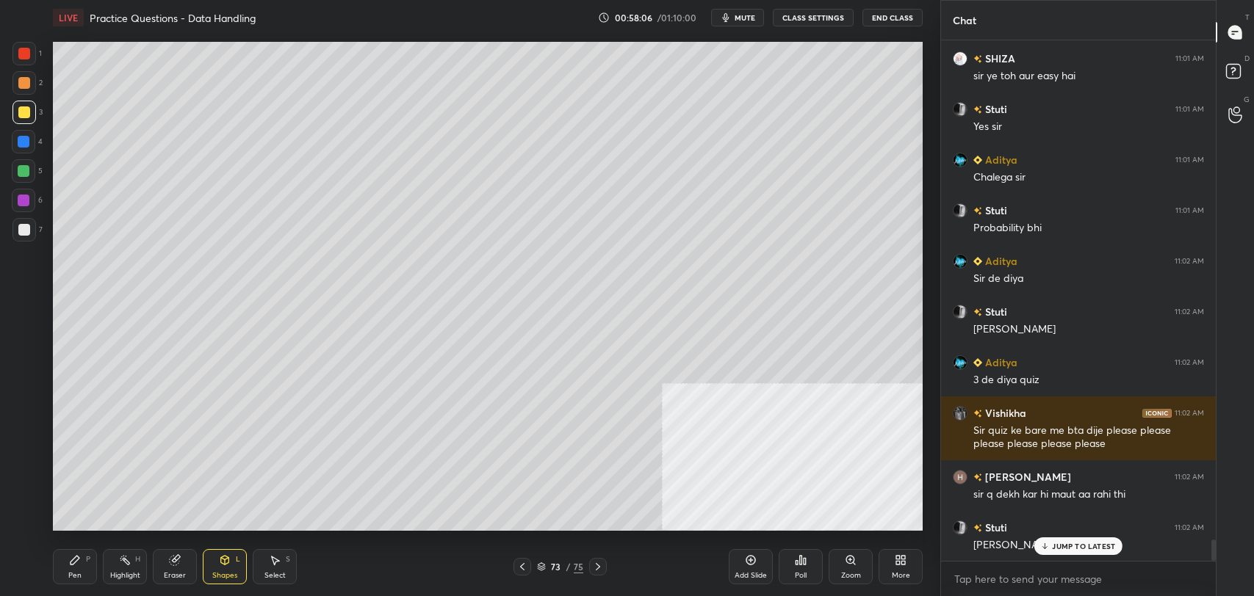
click at [1064, 547] on p "JUMP TO LATEST" at bounding box center [1083, 546] width 63 height 9
click at [748, 560] on icon at bounding box center [751, 561] width 12 height 12
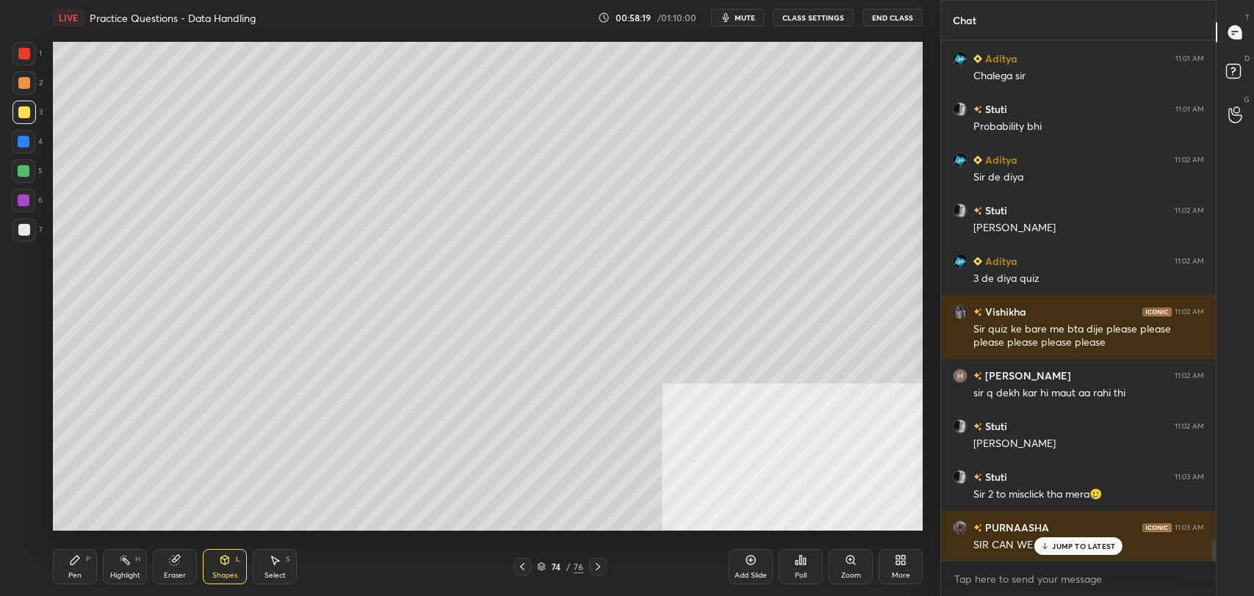
click at [1083, 552] on div "JUMP TO LATEST" at bounding box center [1078, 547] width 88 height 18
click at [85, 566] on div "Pen P" at bounding box center [75, 566] width 44 height 35
click at [24, 86] on div at bounding box center [24, 83] width 12 height 12
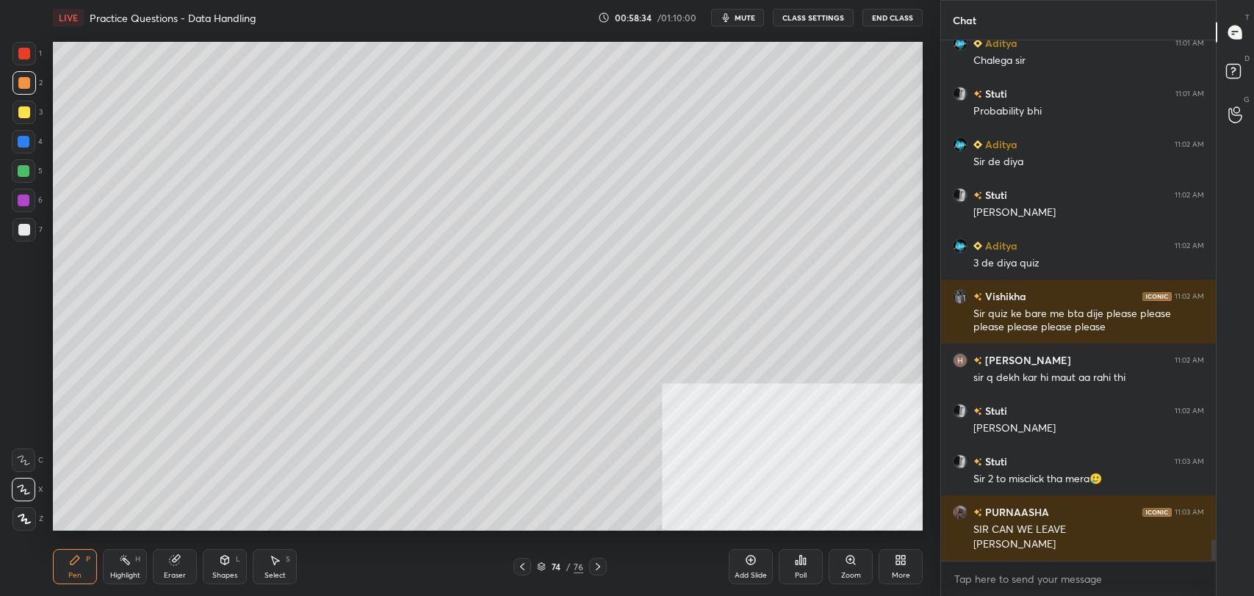
scroll to position [12401, 0]
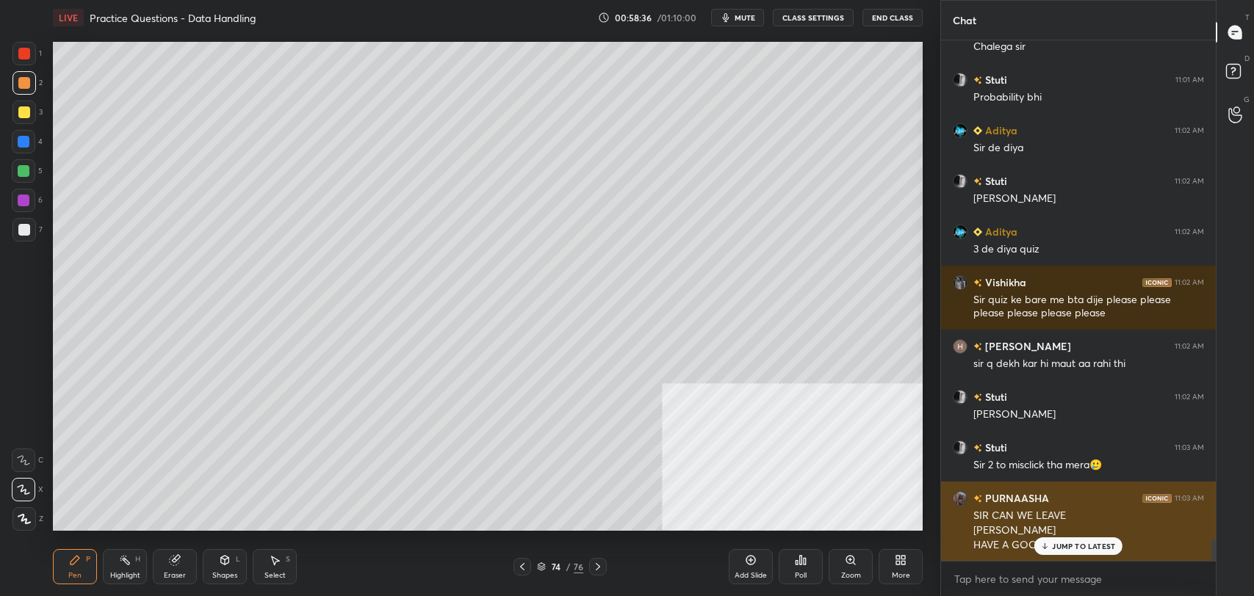
click at [1058, 544] on p "JUMP TO LATEST" at bounding box center [1083, 546] width 63 height 9
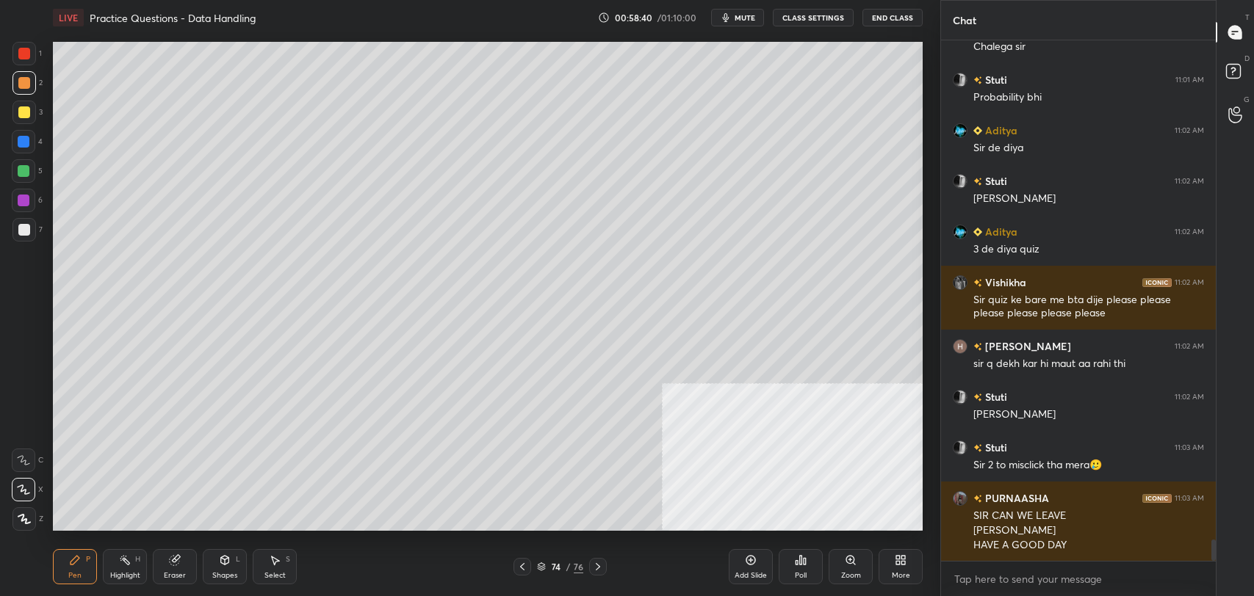
click at [811, 21] on button "CLASS SETTINGS" at bounding box center [813, 18] width 81 height 18
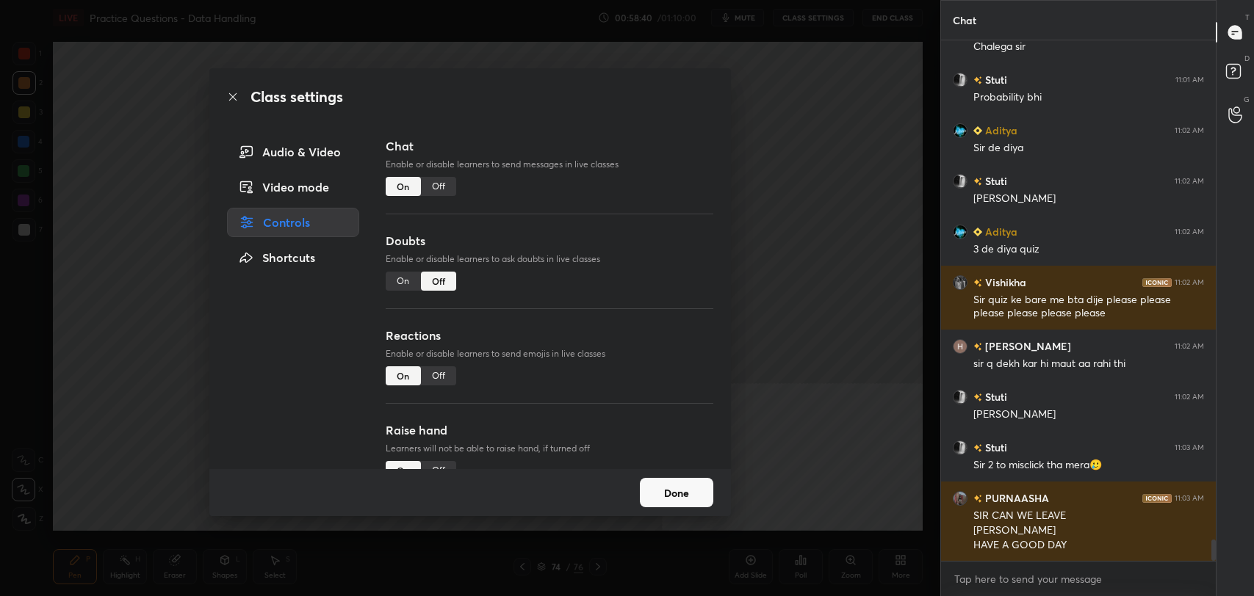
click at [433, 186] on div "Off" at bounding box center [438, 186] width 35 height 19
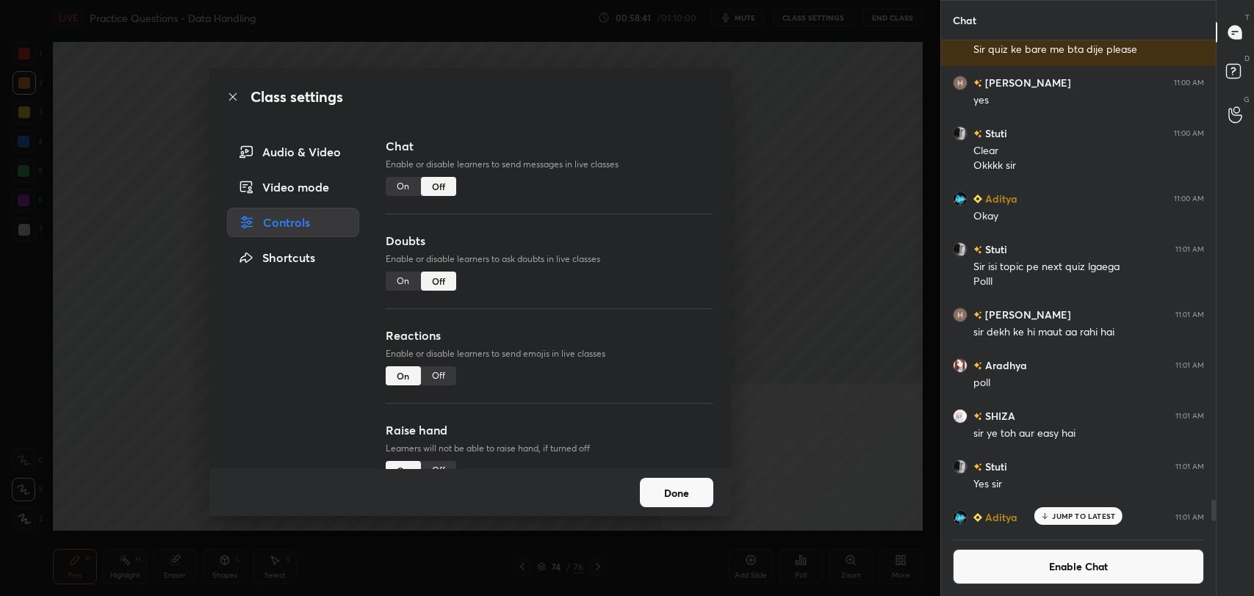
click at [235, 100] on icon at bounding box center [233, 97] width 12 height 12
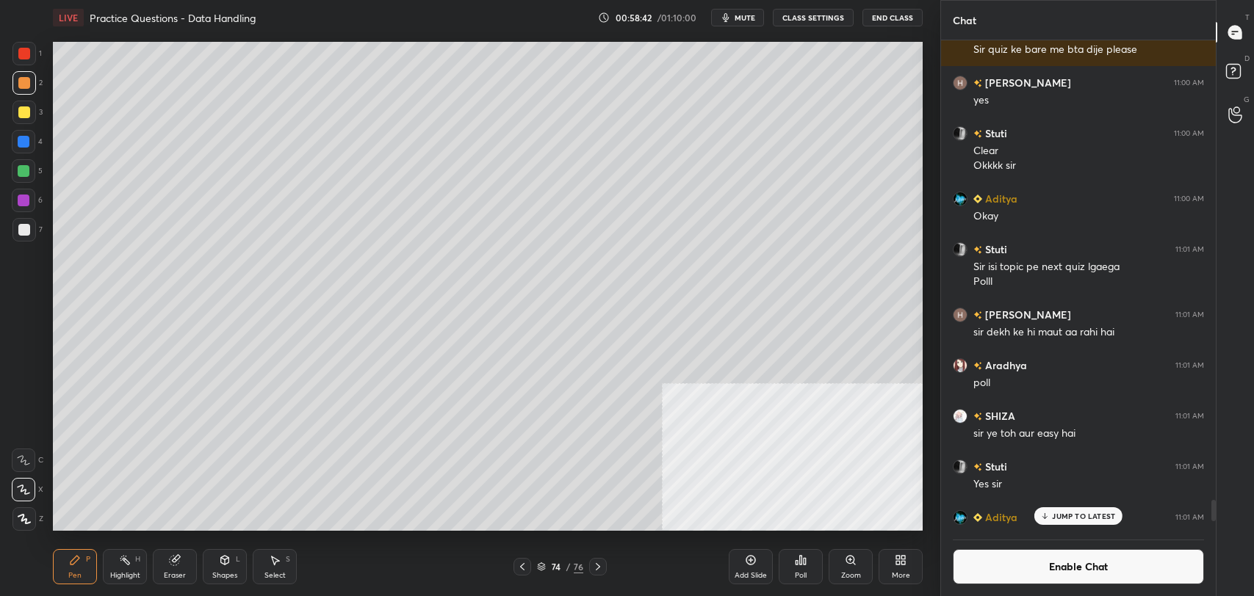
click at [237, 571] on div "Shapes L" at bounding box center [225, 566] width 44 height 35
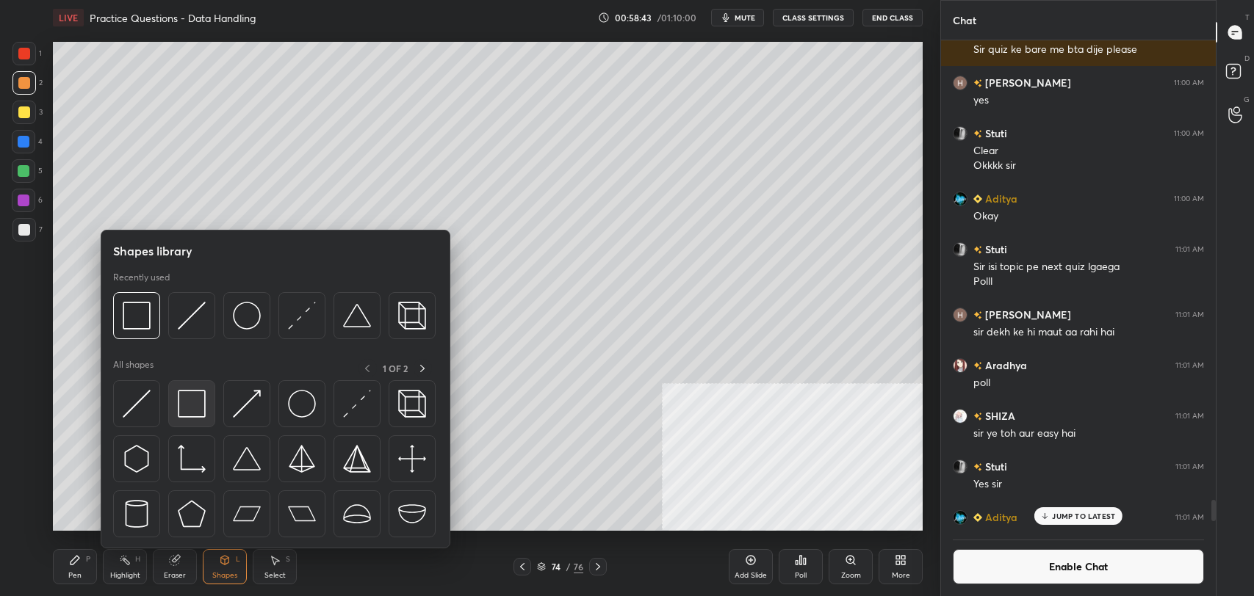
click at [200, 400] on img at bounding box center [192, 404] width 28 height 28
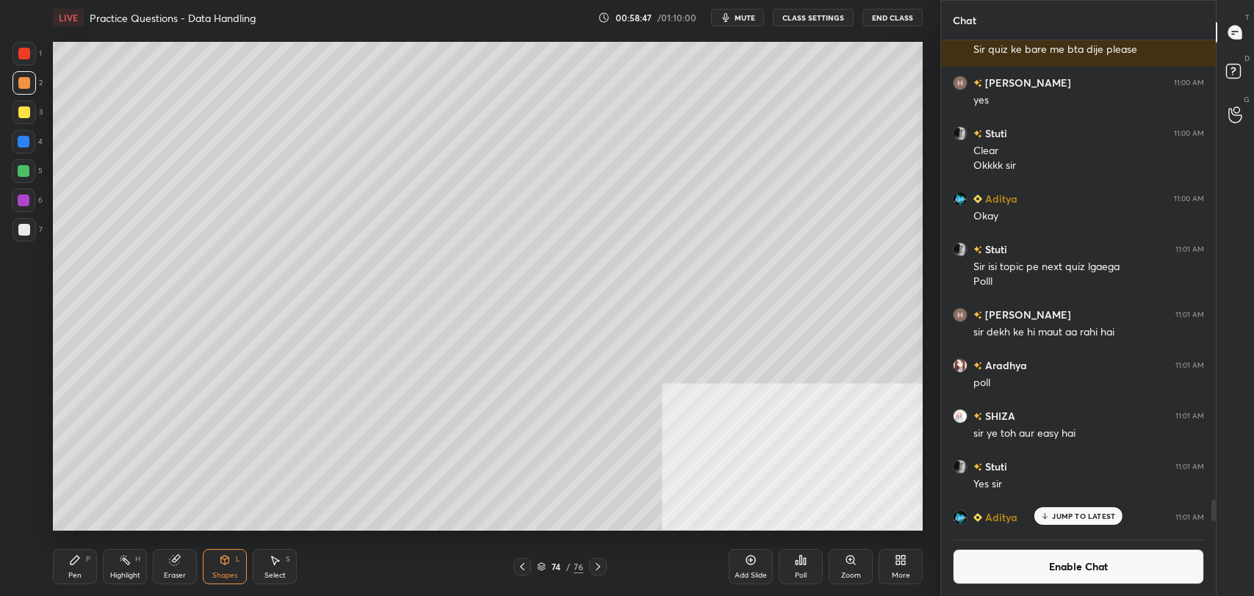
click at [69, 572] on div "Pen" at bounding box center [74, 575] width 13 height 7
click at [30, 232] on div at bounding box center [24, 230] width 24 height 24
click at [16, 111] on div at bounding box center [24, 113] width 24 height 24
click at [124, 559] on rect at bounding box center [126, 561] width 7 height 7
click at [74, 577] on div "Pen" at bounding box center [74, 575] width 13 height 7
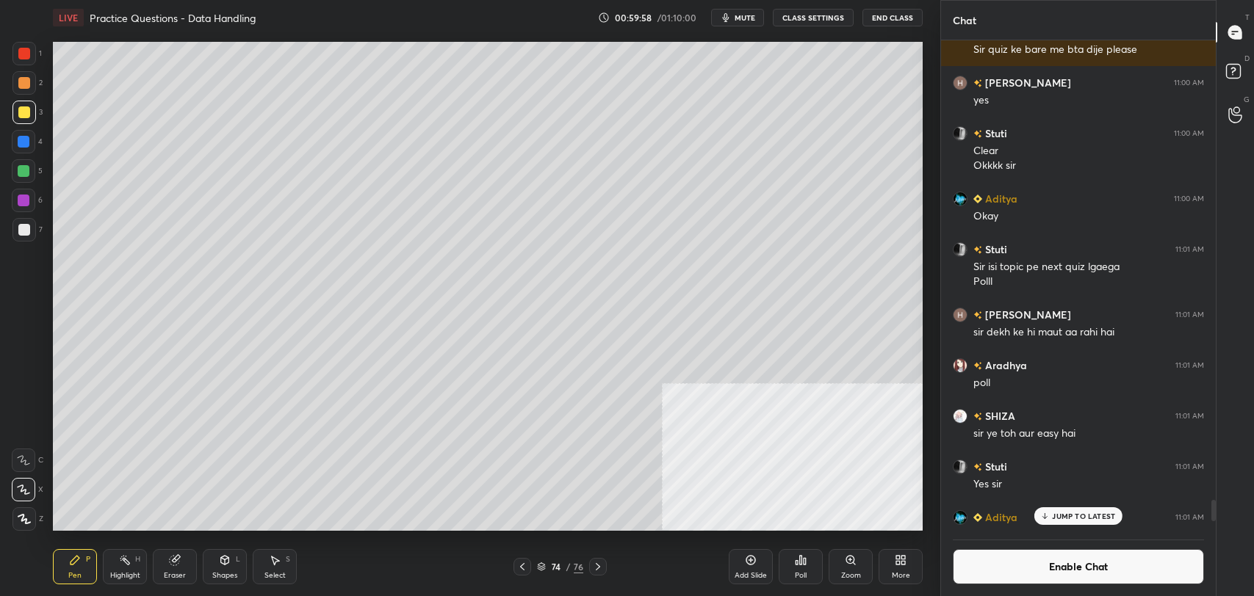
click at [18, 242] on div "7" at bounding box center [27, 232] width 30 height 29
click at [751, 565] on icon at bounding box center [751, 561] width 10 height 10
click at [217, 574] on div "Shapes" at bounding box center [224, 575] width 25 height 7
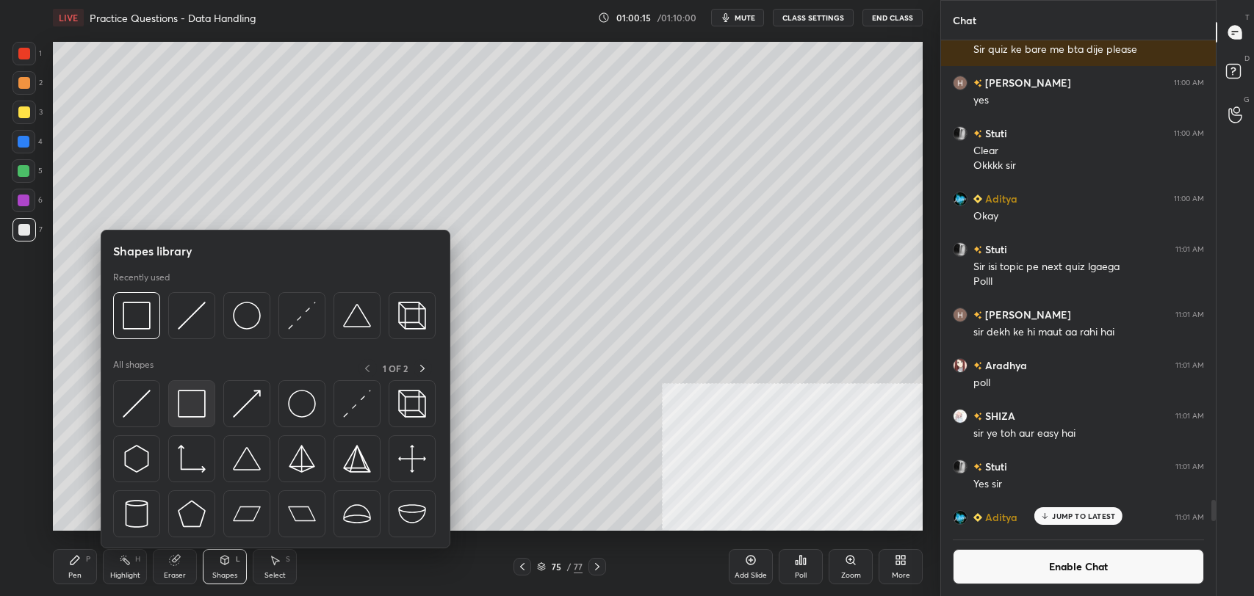
click at [192, 398] on img at bounding box center [192, 404] width 28 height 28
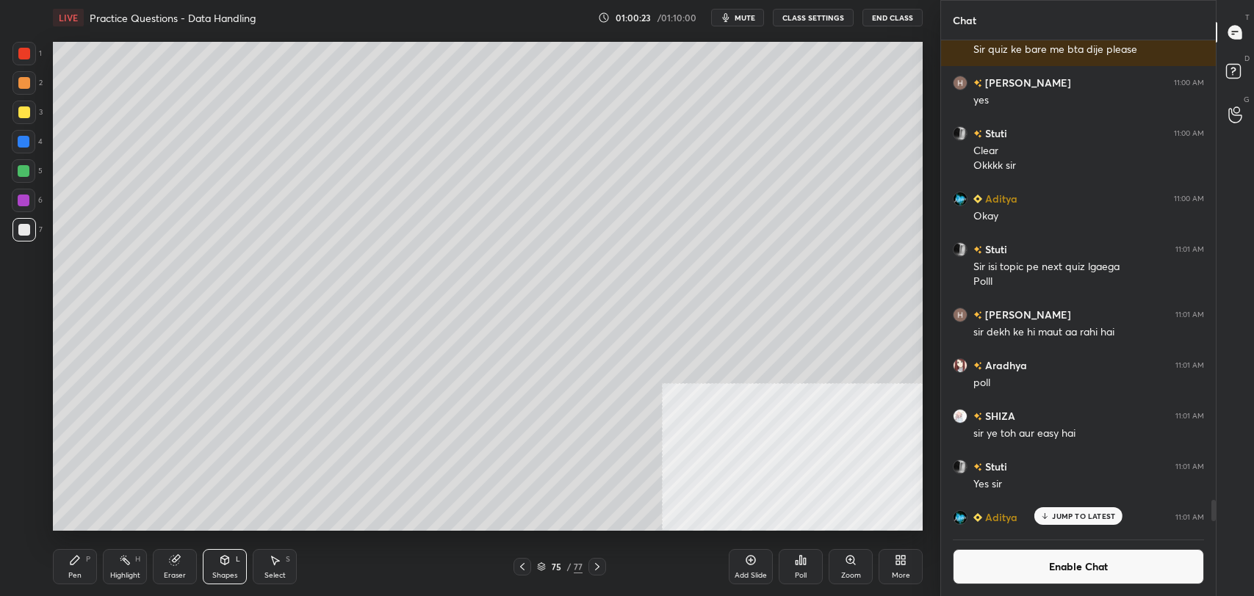
click at [223, 561] on icon at bounding box center [225, 560] width 8 height 9
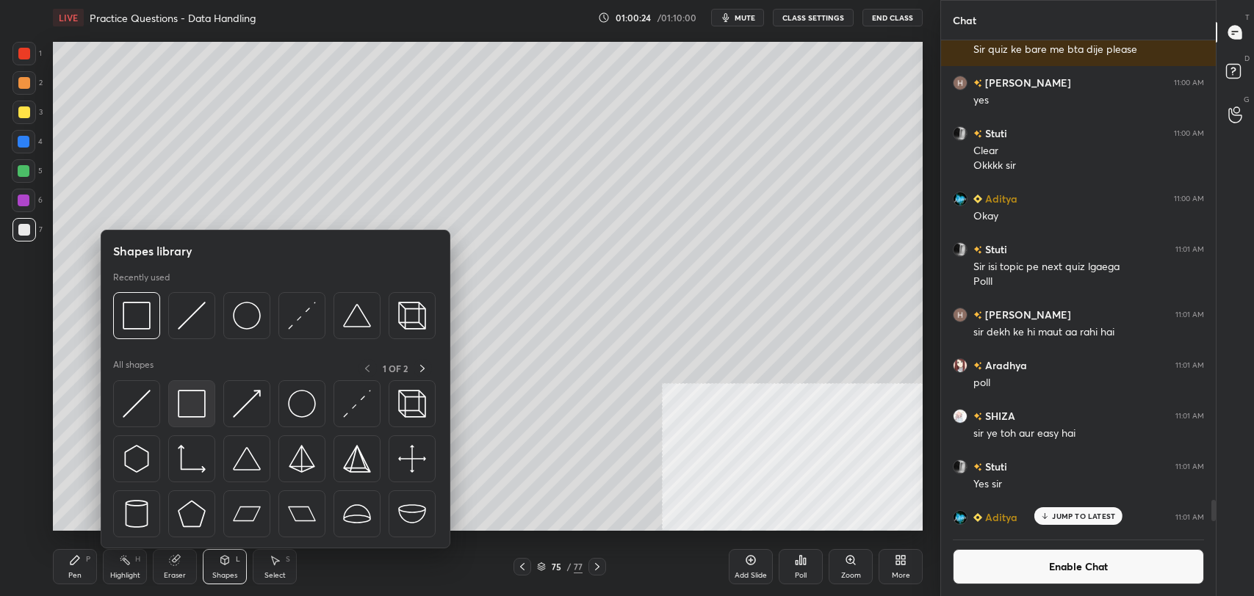
click at [195, 404] on img at bounding box center [192, 404] width 28 height 28
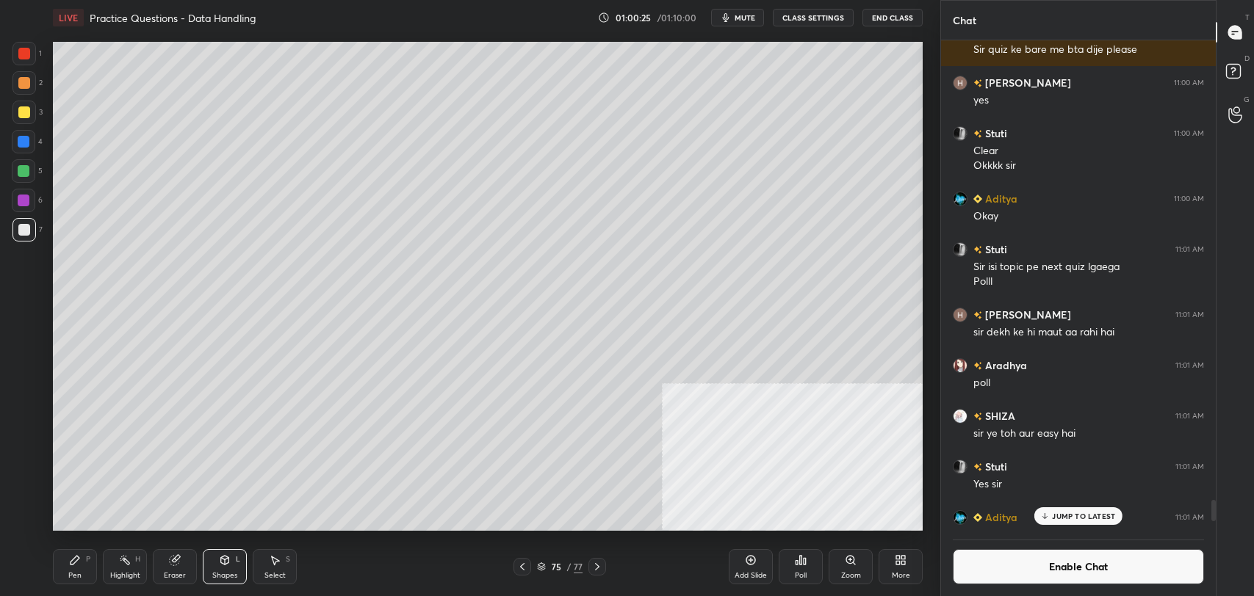
click at [91, 571] on div "Pen P" at bounding box center [75, 566] width 44 height 35
click at [237, 566] on div "Shapes L" at bounding box center [225, 566] width 44 height 35
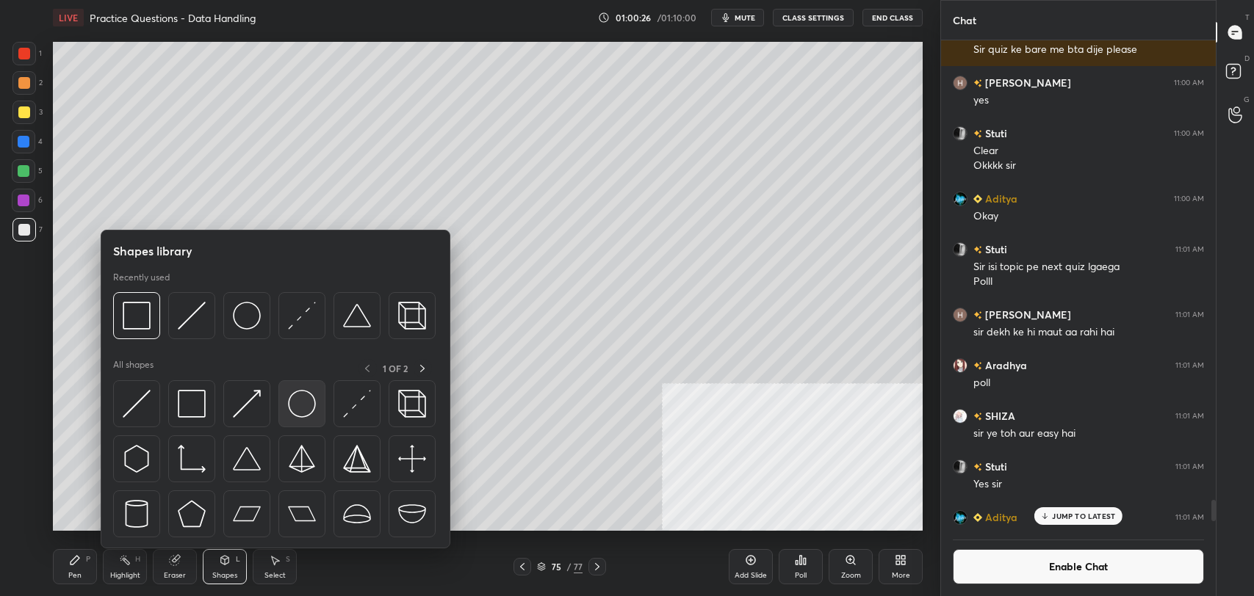
click at [303, 397] on img at bounding box center [302, 404] width 28 height 28
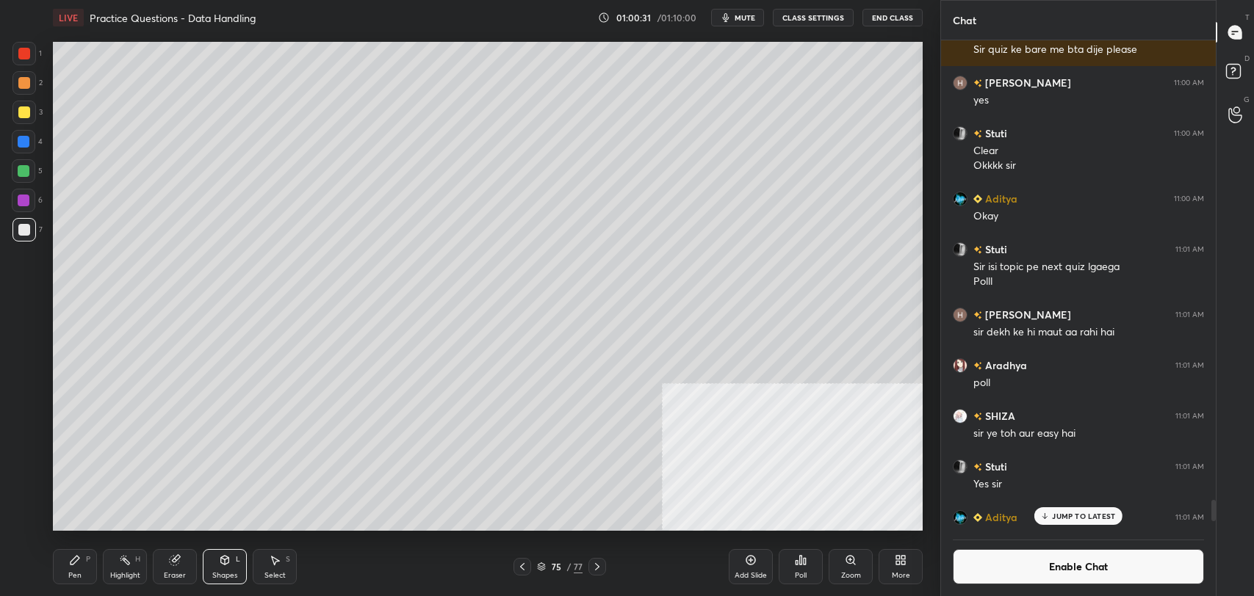
click at [59, 573] on div "Pen P" at bounding box center [75, 566] width 44 height 35
click at [119, 570] on div "Highlight H" at bounding box center [125, 566] width 44 height 35
click at [77, 566] on icon at bounding box center [75, 561] width 12 height 12
click at [903, 569] on div "More" at bounding box center [901, 566] width 44 height 35
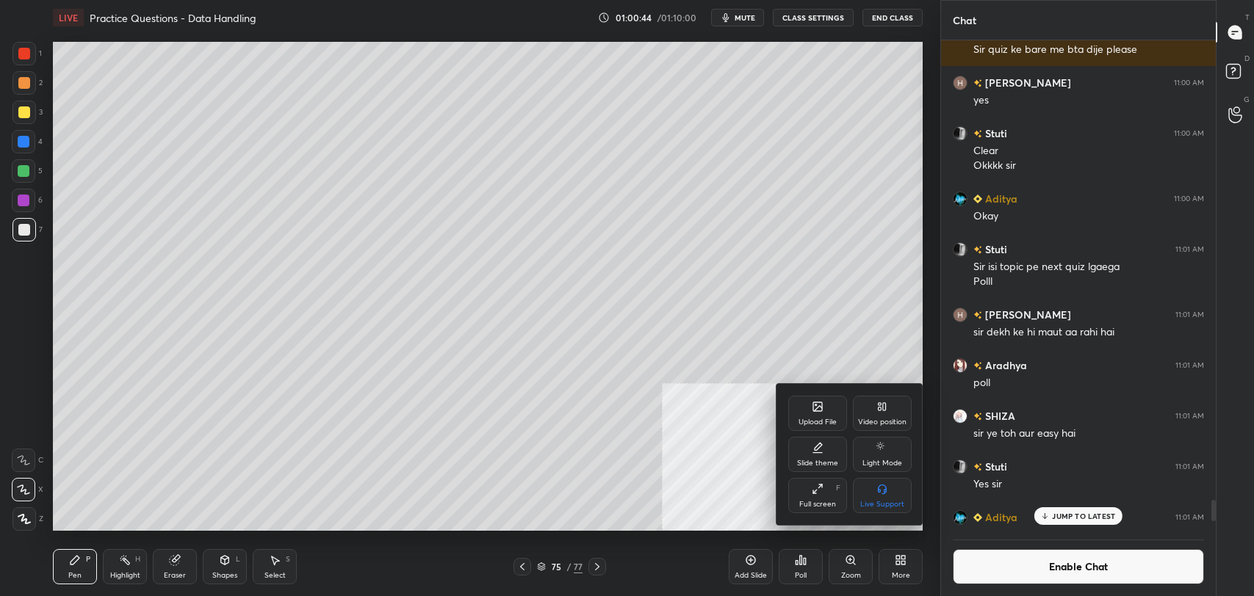
click at [889, 419] on div "Video position" at bounding box center [882, 422] width 48 height 7
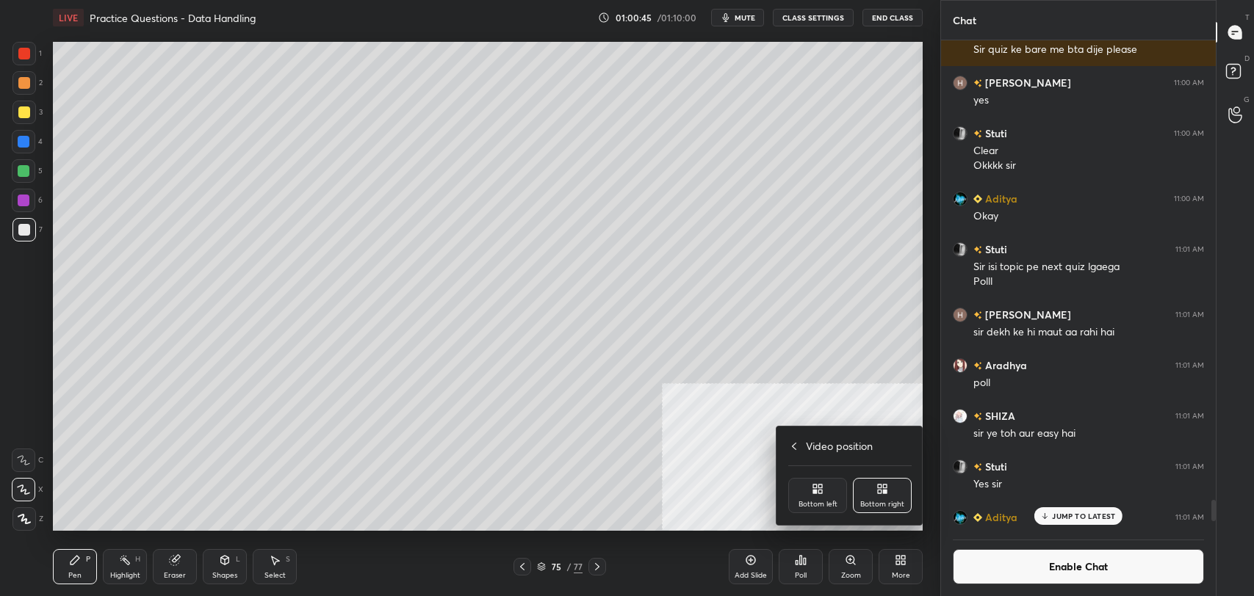
click at [826, 479] on div "Bottom left" at bounding box center [817, 495] width 59 height 35
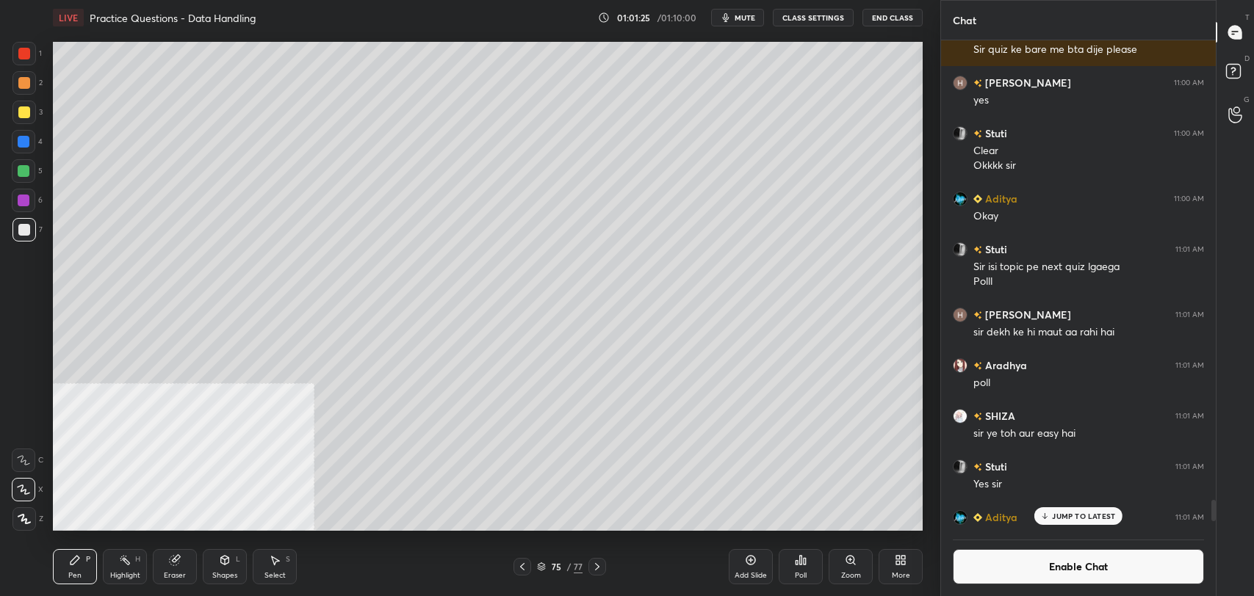
click at [130, 566] on div "Highlight H" at bounding box center [125, 566] width 44 height 35
click at [134, 572] on div "Highlight" at bounding box center [125, 575] width 30 height 7
click at [82, 569] on div "Pen P" at bounding box center [75, 566] width 44 height 35
click at [131, 570] on div "Highlight H" at bounding box center [125, 566] width 44 height 35
click at [526, 566] on icon at bounding box center [522, 567] width 12 height 12
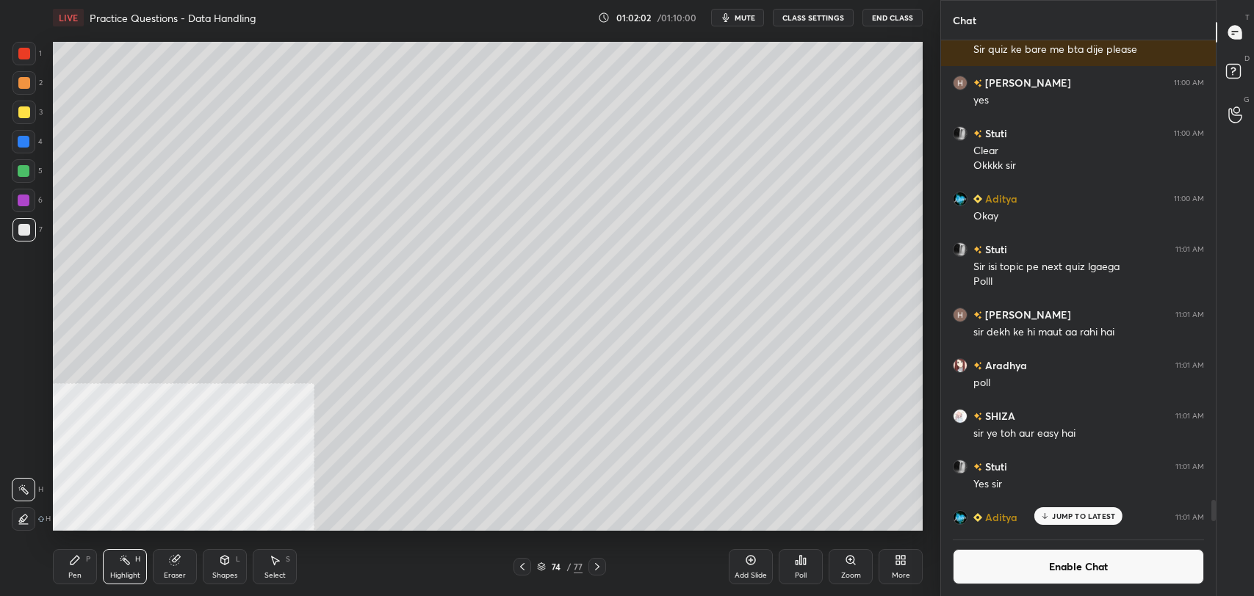
click at [131, 569] on div "Highlight H" at bounding box center [125, 566] width 44 height 35
click at [599, 566] on icon at bounding box center [597, 567] width 12 height 12
click at [748, 558] on icon at bounding box center [751, 561] width 12 height 12
click at [223, 568] on div "Shapes L" at bounding box center [225, 566] width 44 height 35
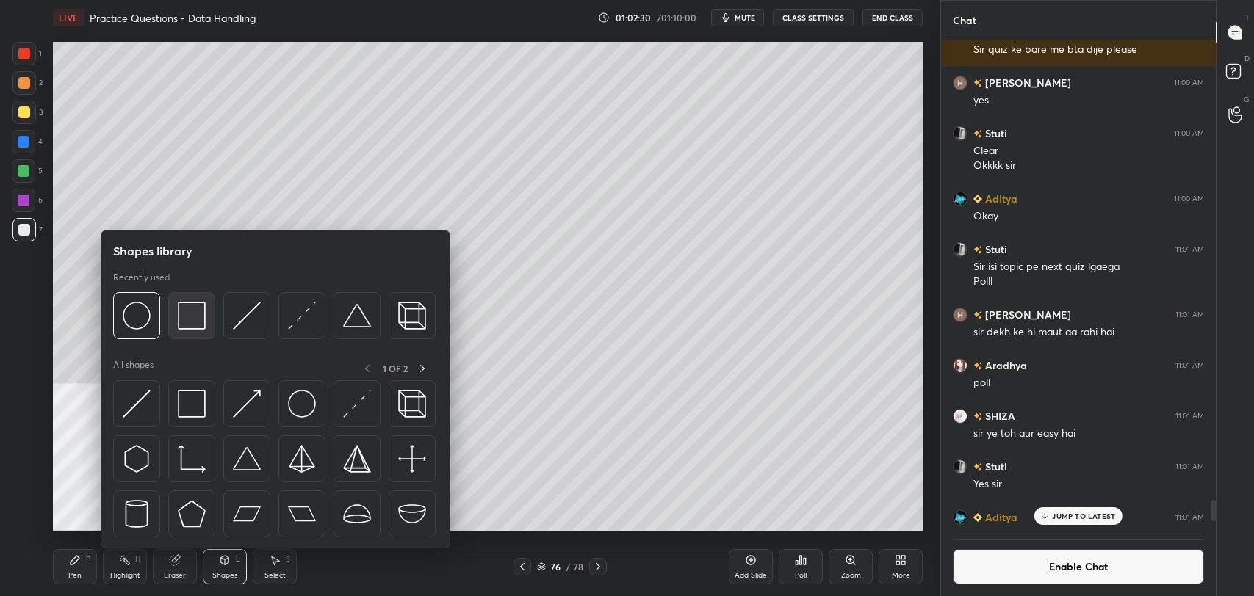
click at [194, 319] on img at bounding box center [192, 316] width 28 height 28
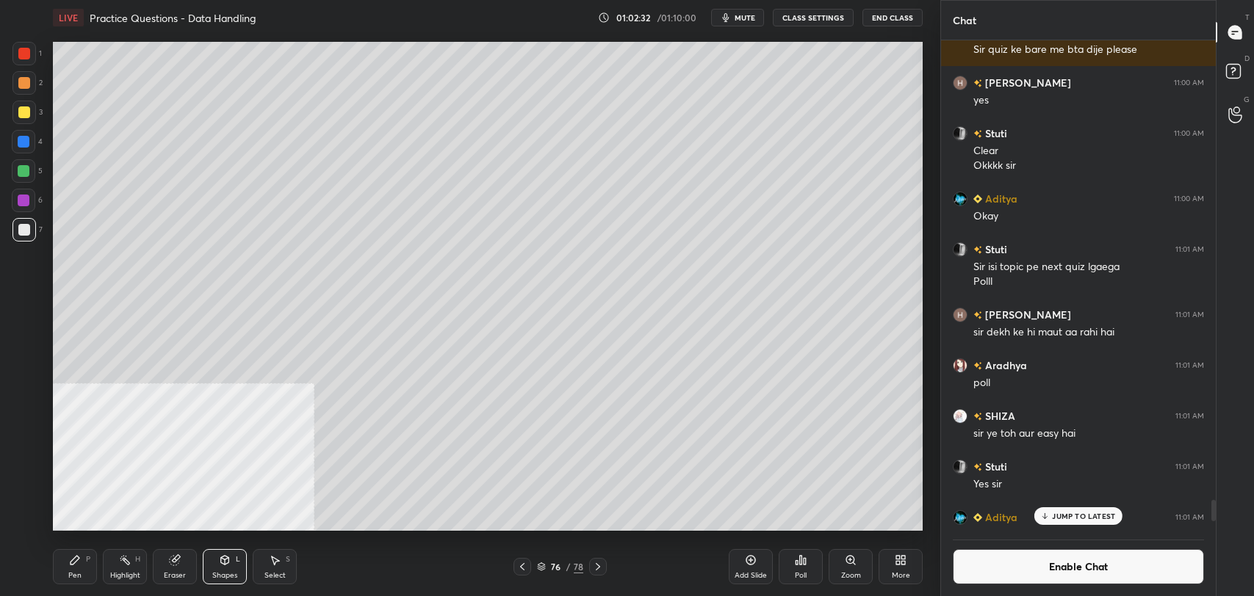
click at [228, 558] on icon at bounding box center [225, 559] width 8 height 2
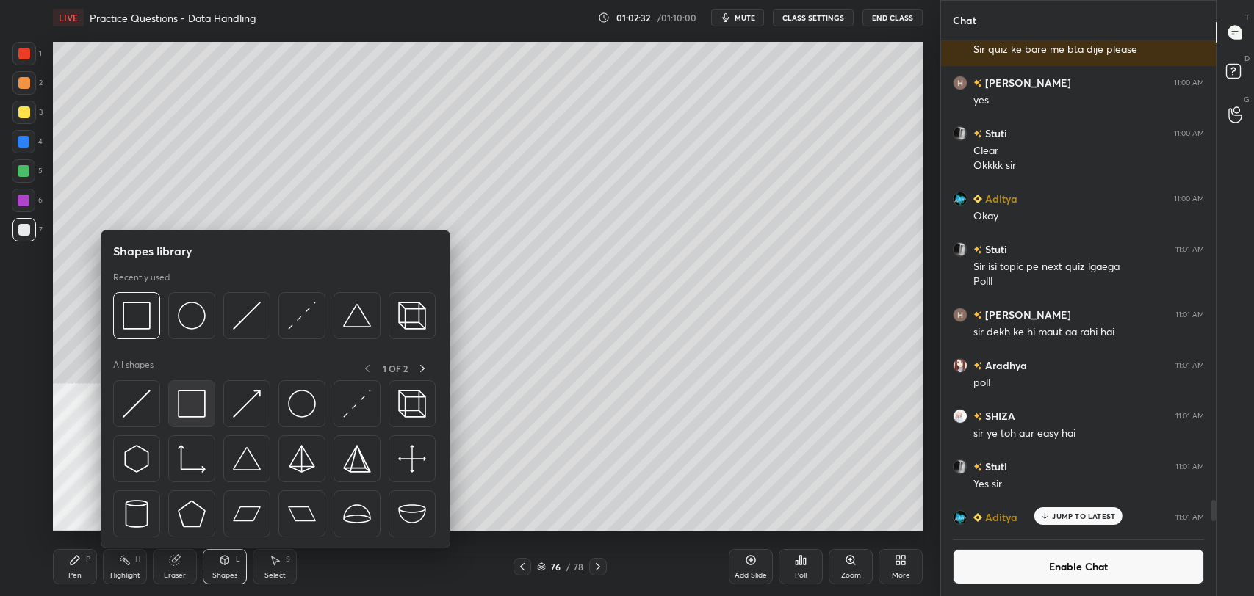
click at [194, 389] on div at bounding box center [191, 403] width 47 height 47
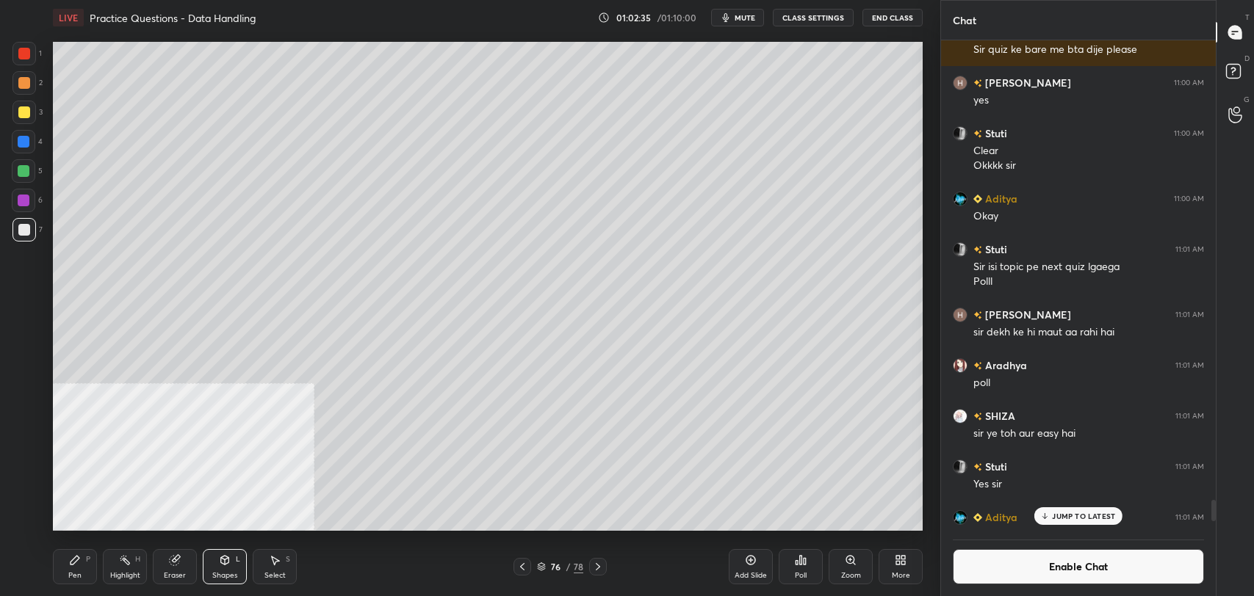
click at [75, 567] on div "Pen P" at bounding box center [75, 566] width 44 height 35
click at [29, 107] on div at bounding box center [24, 113] width 24 height 24
click at [123, 570] on div "Highlight H" at bounding box center [125, 566] width 44 height 35
click at [87, 561] on div "P" at bounding box center [88, 559] width 4 height 7
click at [123, 573] on div "Highlight" at bounding box center [125, 575] width 30 height 7
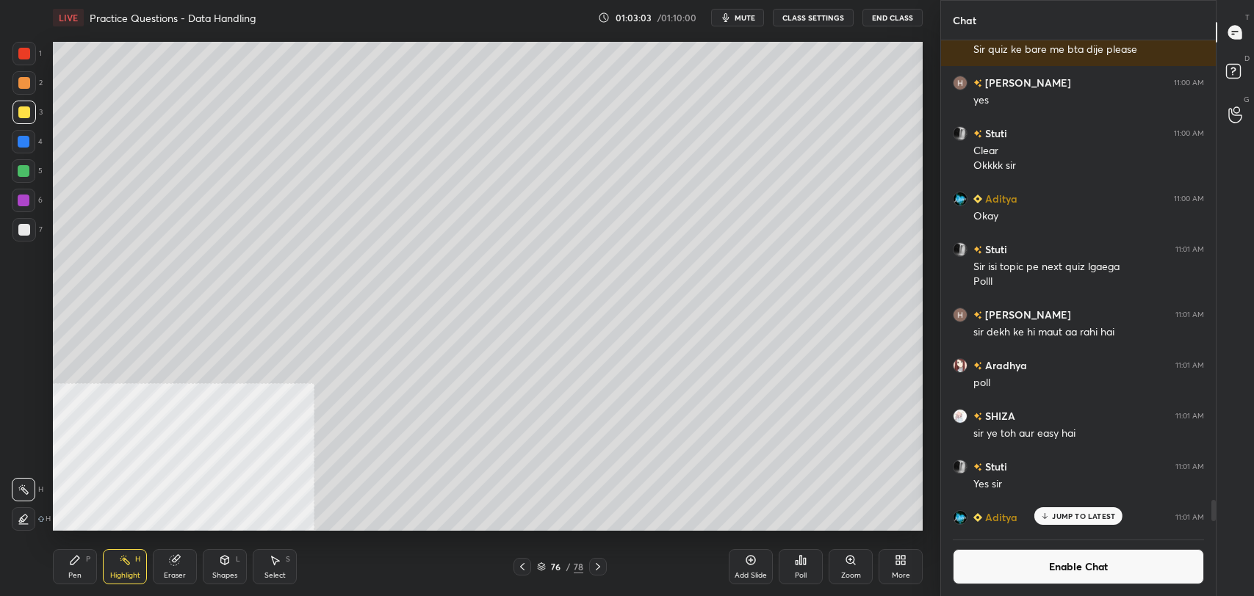
click at [76, 577] on div "Pen" at bounding box center [74, 575] width 13 height 7
click at [128, 572] on div "Highlight" at bounding box center [125, 575] width 30 height 7
click at [1053, 560] on button "Enable Chat" at bounding box center [1078, 566] width 251 height 35
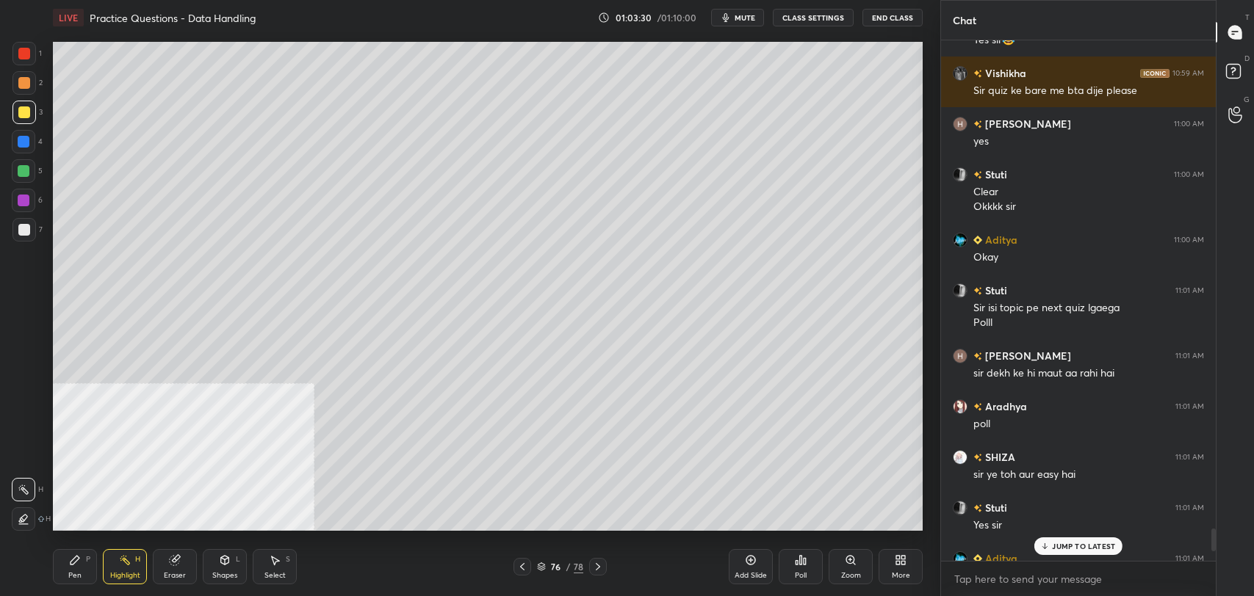
click at [1069, 543] on p "JUMP TO LATEST" at bounding box center [1083, 546] width 63 height 9
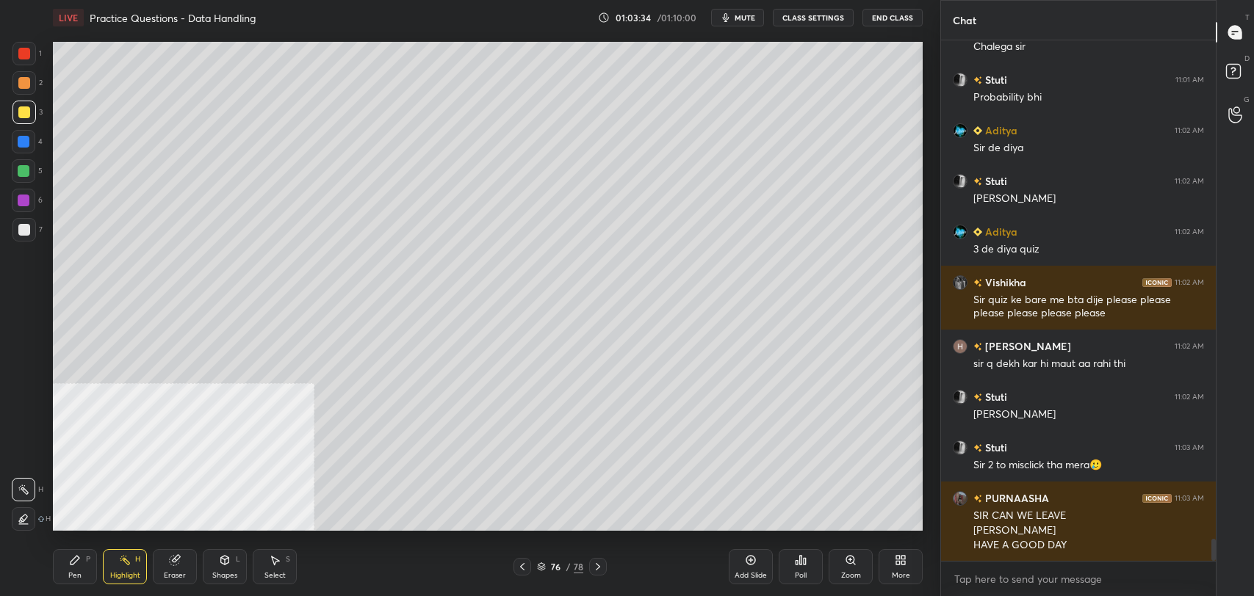
click at [522, 566] on icon at bounding box center [522, 567] width 12 height 12
type textarea "x"
click at [999, 582] on textarea at bounding box center [1078, 580] width 251 height 24
paste textarea "[URL][DOMAIN_NAME]"
type textarea "[URL][DOMAIN_NAME]"
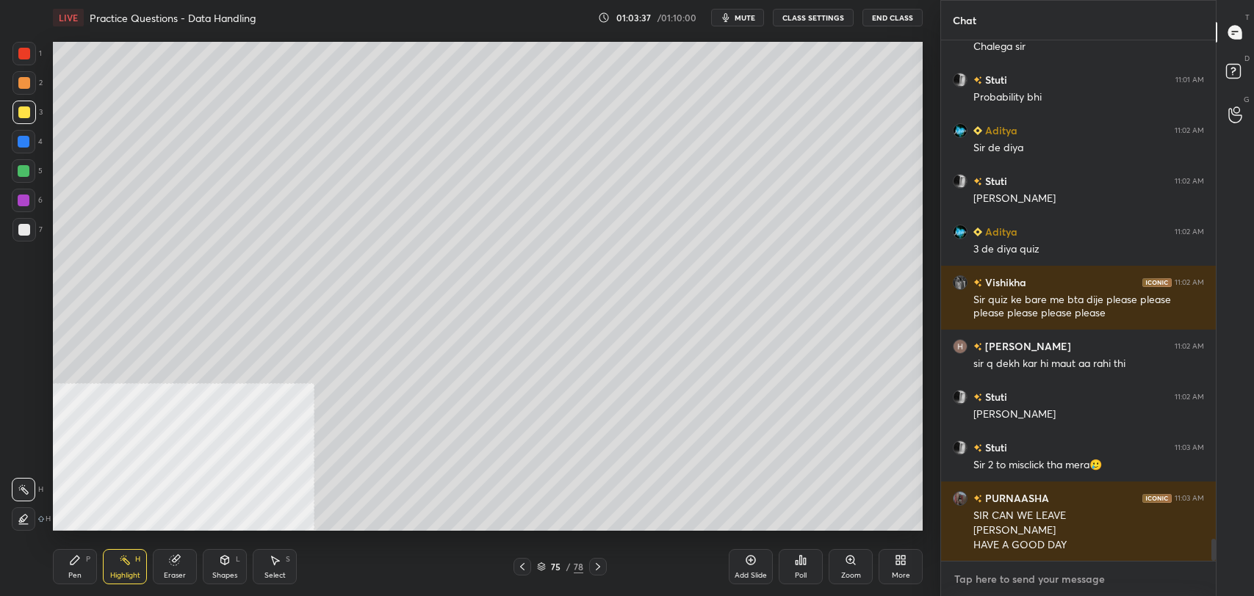
type textarea "x"
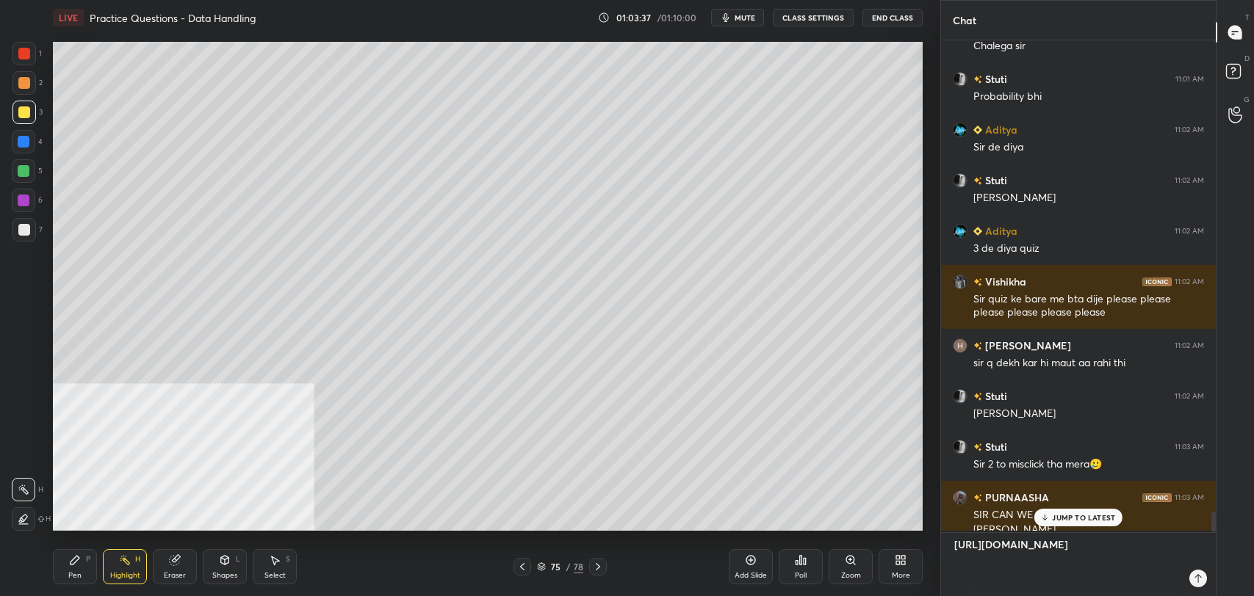
scroll to position [552, 270]
type textarea "[URL][DOMAIN_NAME]"
type textarea "x"
click at [1194, 579] on icon at bounding box center [1192, 579] width 12 height 12
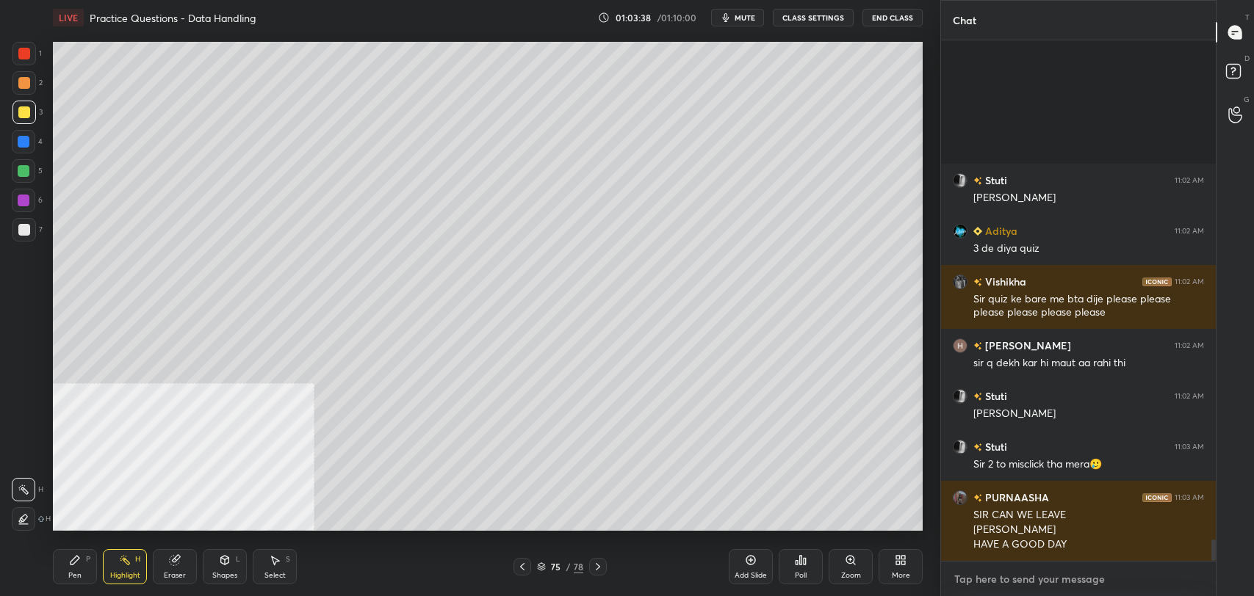
scroll to position [12126, 0]
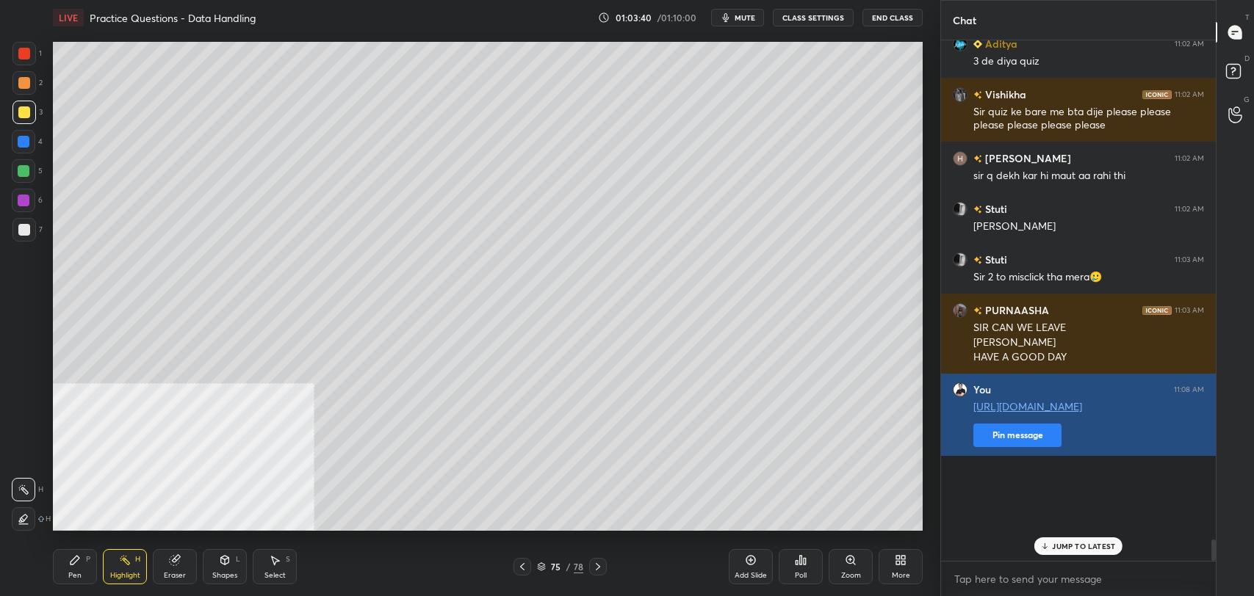
click at [1005, 447] on button "Pin message" at bounding box center [1017, 436] width 88 height 24
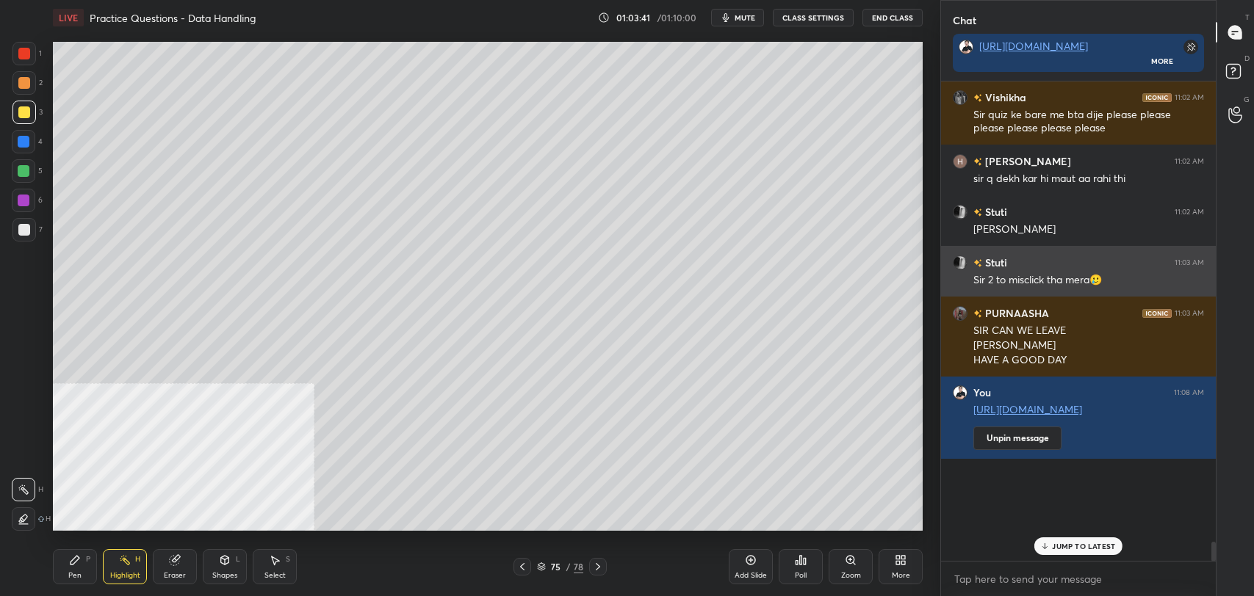
scroll to position [12167, 0]
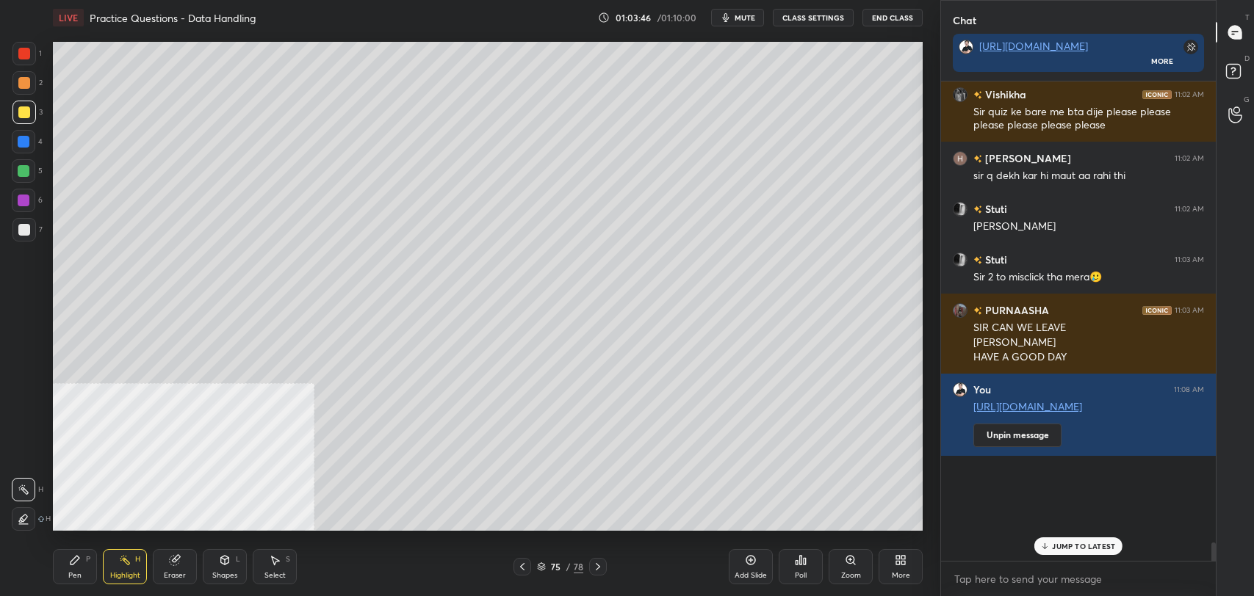
click at [1095, 550] on p "JUMP TO LATEST" at bounding box center [1083, 546] width 63 height 9
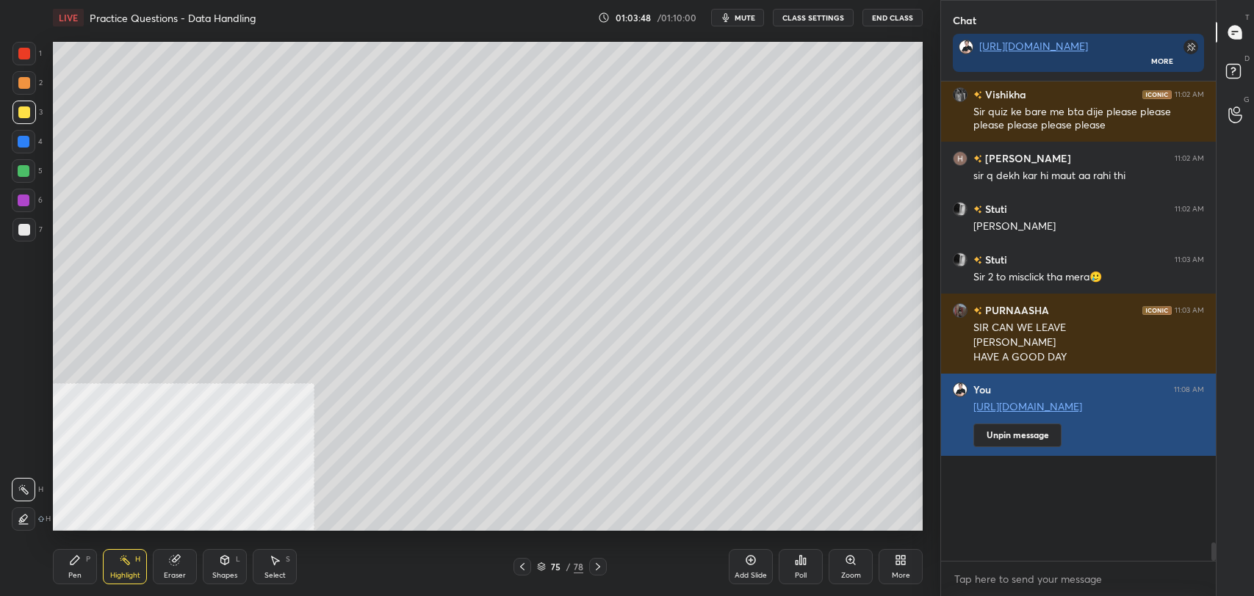
click at [1048, 414] on link "[URL][DOMAIN_NAME]" at bounding box center [1027, 407] width 109 height 14
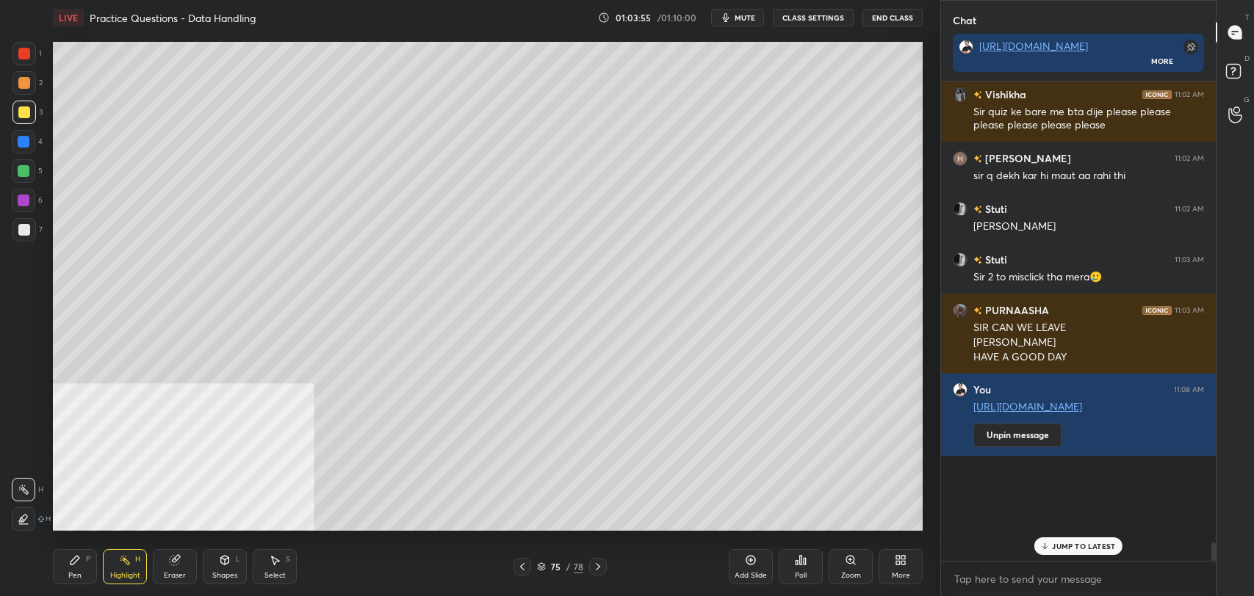
click at [1079, 548] on p "JUMP TO LATEST" at bounding box center [1083, 546] width 63 height 9
click at [1096, 545] on p "JUMP TO LATEST" at bounding box center [1083, 546] width 63 height 9
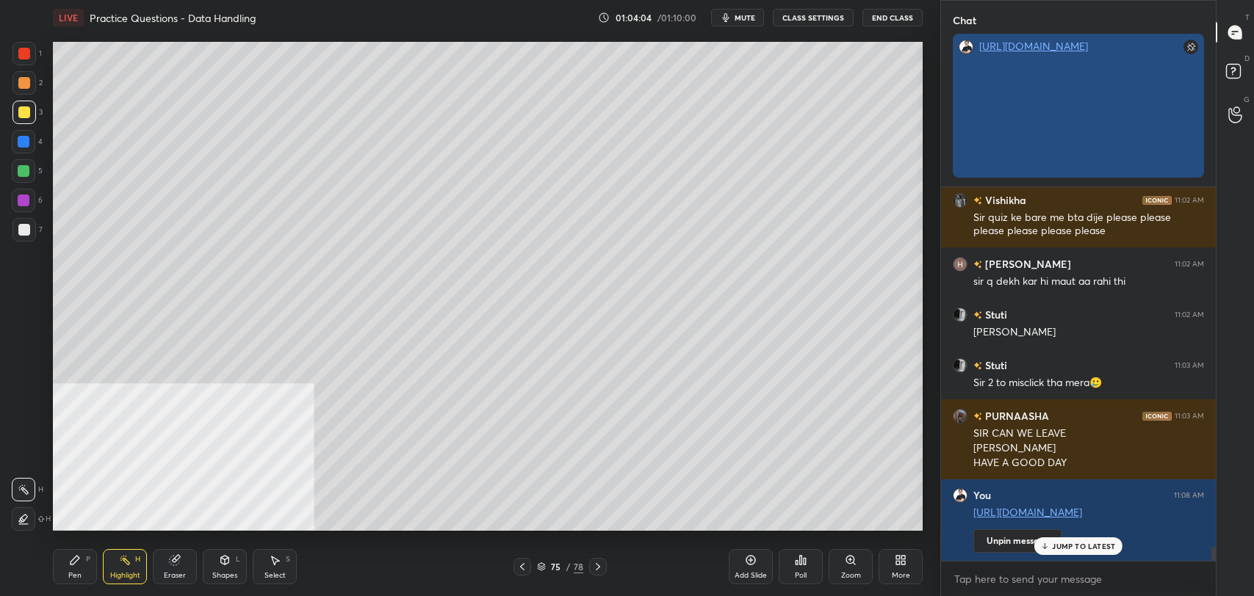
scroll to position [5, 4]
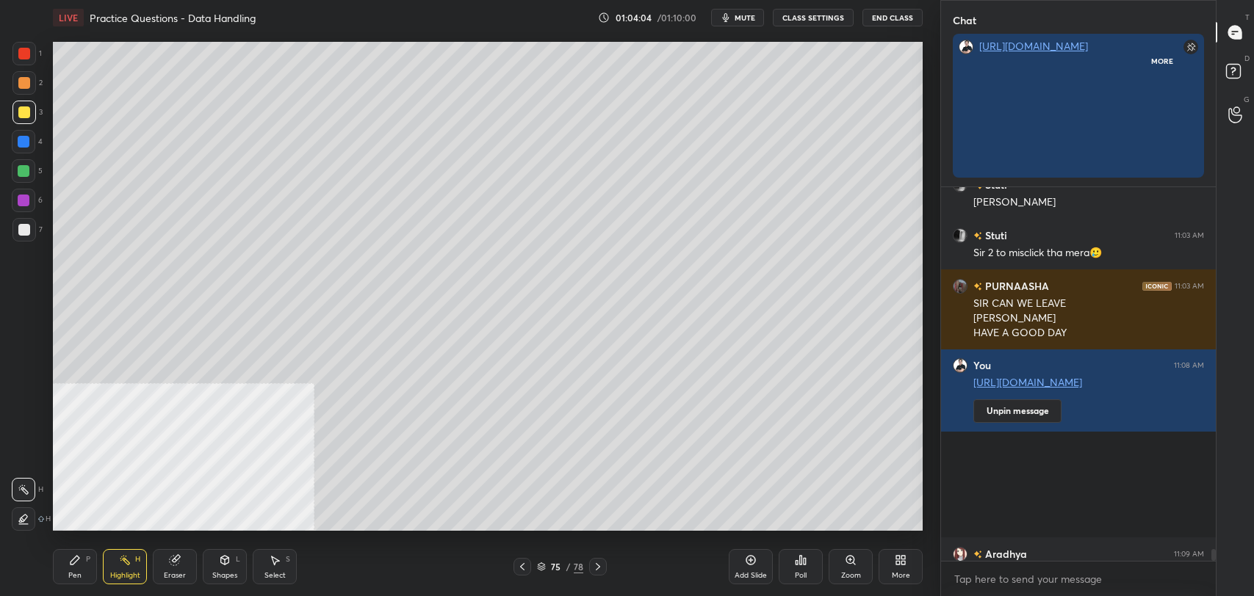
click at [1190, 47] on rect at bounding box center [1190, 47] width 15 height 15
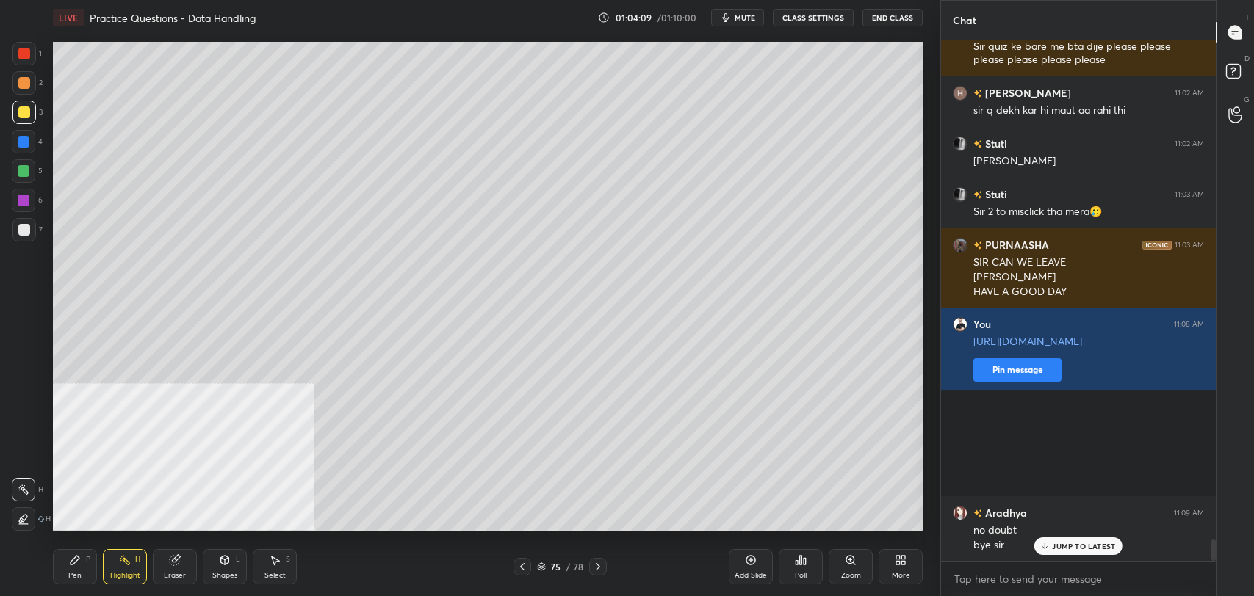
click at [1081, 545] on p "JUMP TO LATEST" at bounding box center [1083, 546] width 63 height 9
click at [893, 12] on button "End Class" at bounding box center [892, 18] width 60 height 18
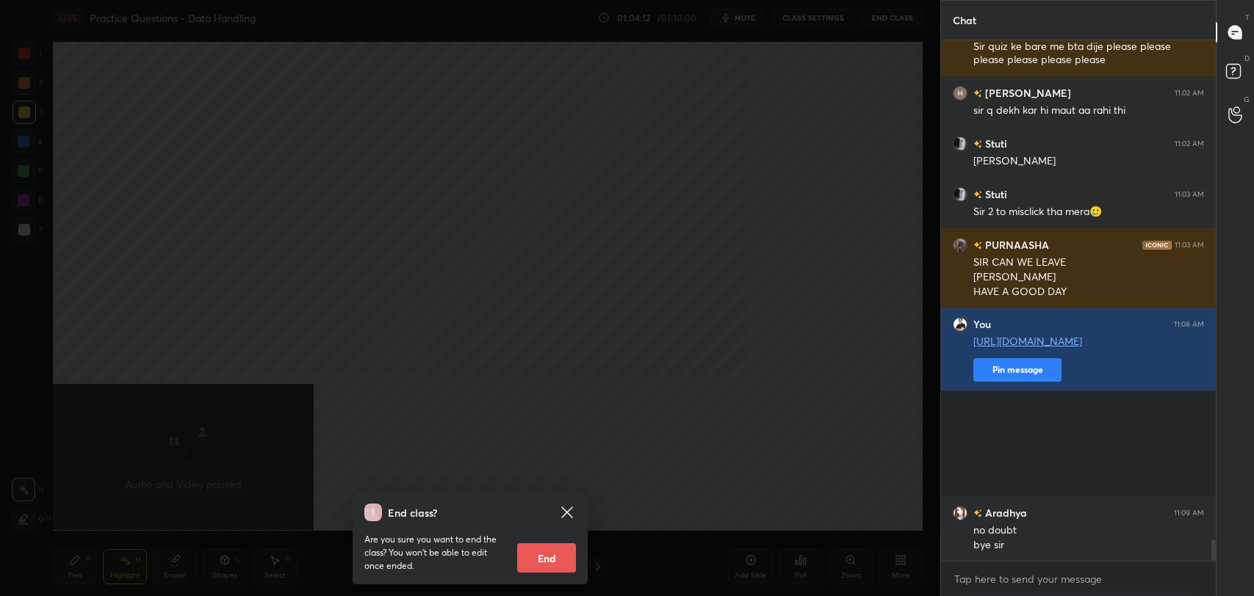
click at [549, 552] on button "End" at bounding box center [546, 558] width 59 height 29
type textarea "x"
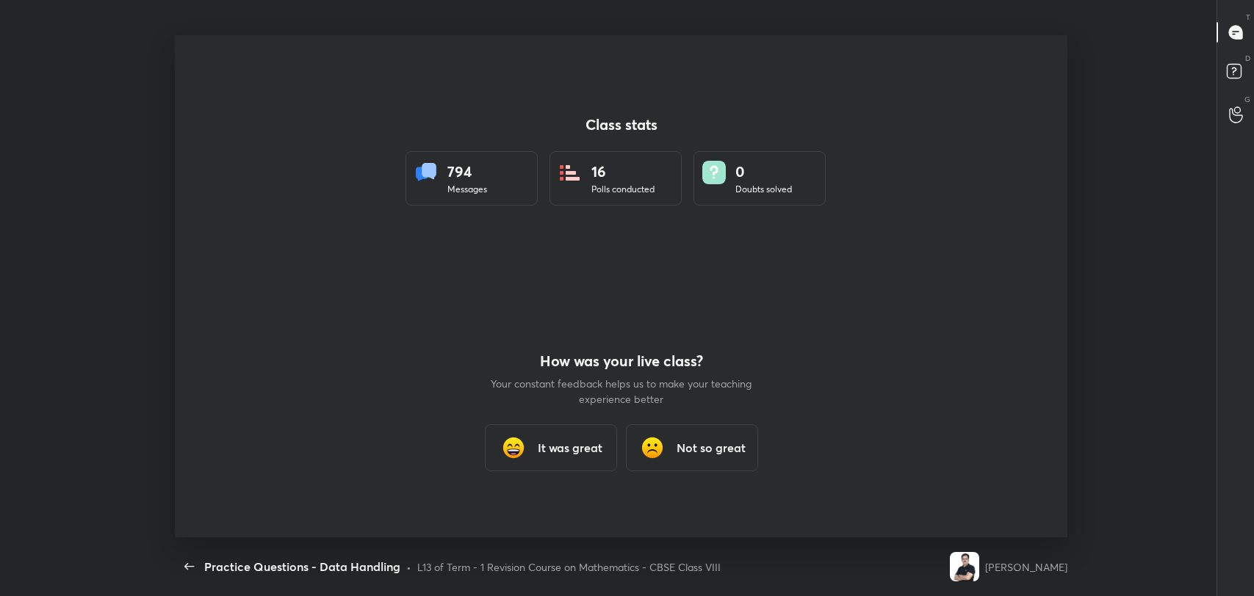
click at [538, 450] on h3 "It was great" at bounding box center [569, 448] width 65 height 18
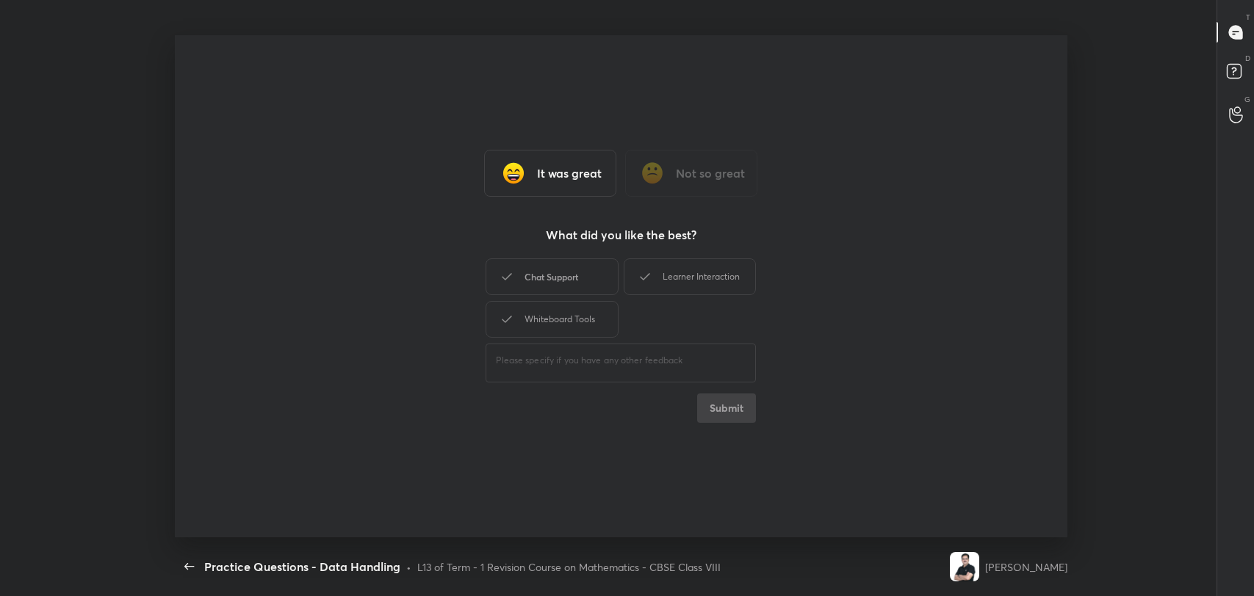
click at [527, 267] on div "Chat Support" at bounding box center [552, 277] width 132 height 37
click at [701, 284] on div "Learner Interaction" at bounding box center [690, 277] width 132 height 37
click at [583, 322] on div "Whiteboard Tools" at bounding box center [552, 319] width 132 height 37
click at [729, 414] on button "Submit" at bounding box center [726, 408] width 59 height 29
